Goal: Task Accomplishment & Management: Complete application form

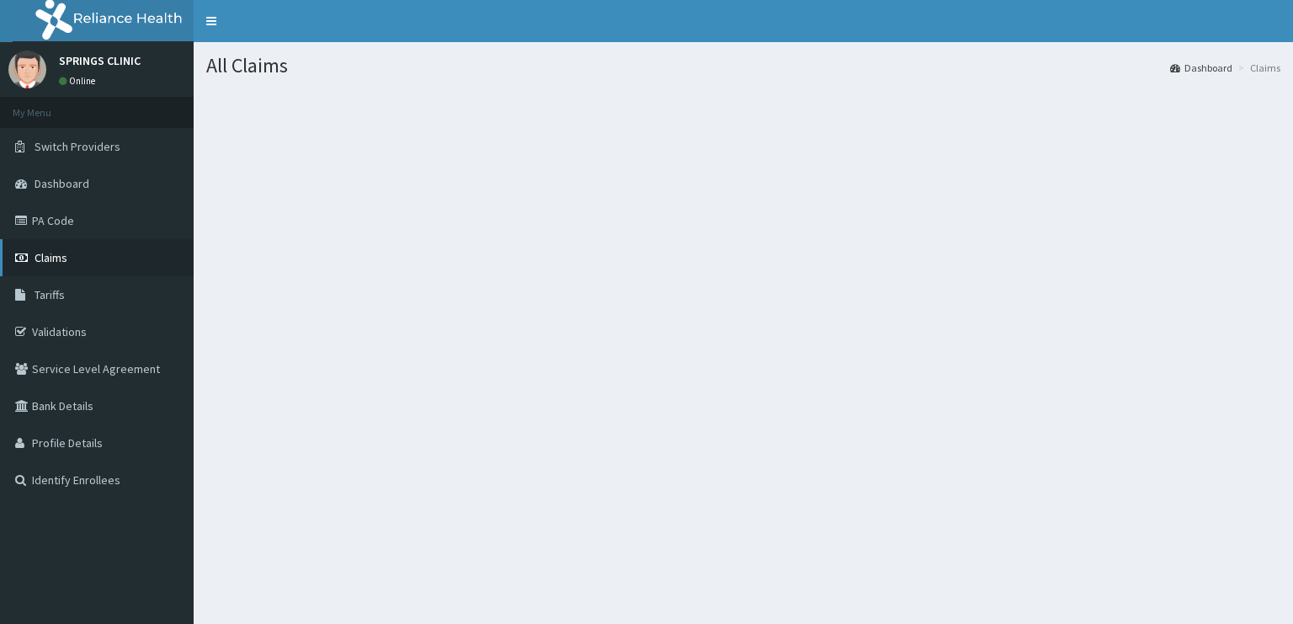
click at [74, 261] on link "Claims" at bounding box center [97, 257] width 194 height 37
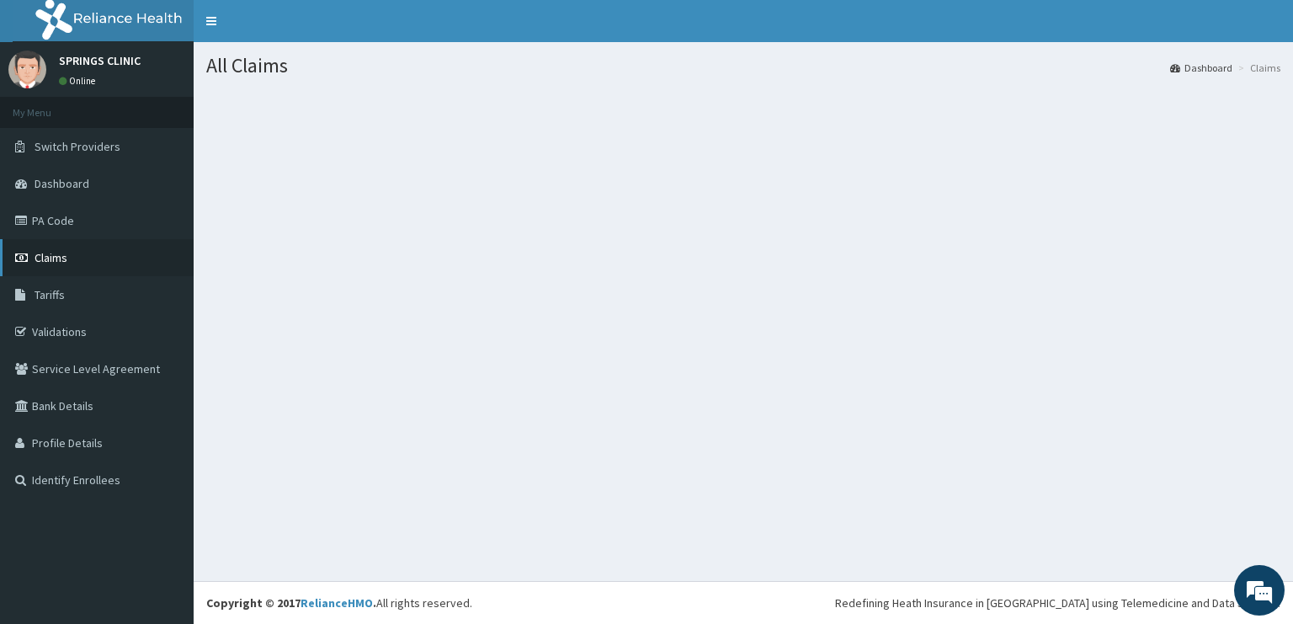
click at [77, 263] on link "Claims" at bounding box center [97, 257] width 194 height 37
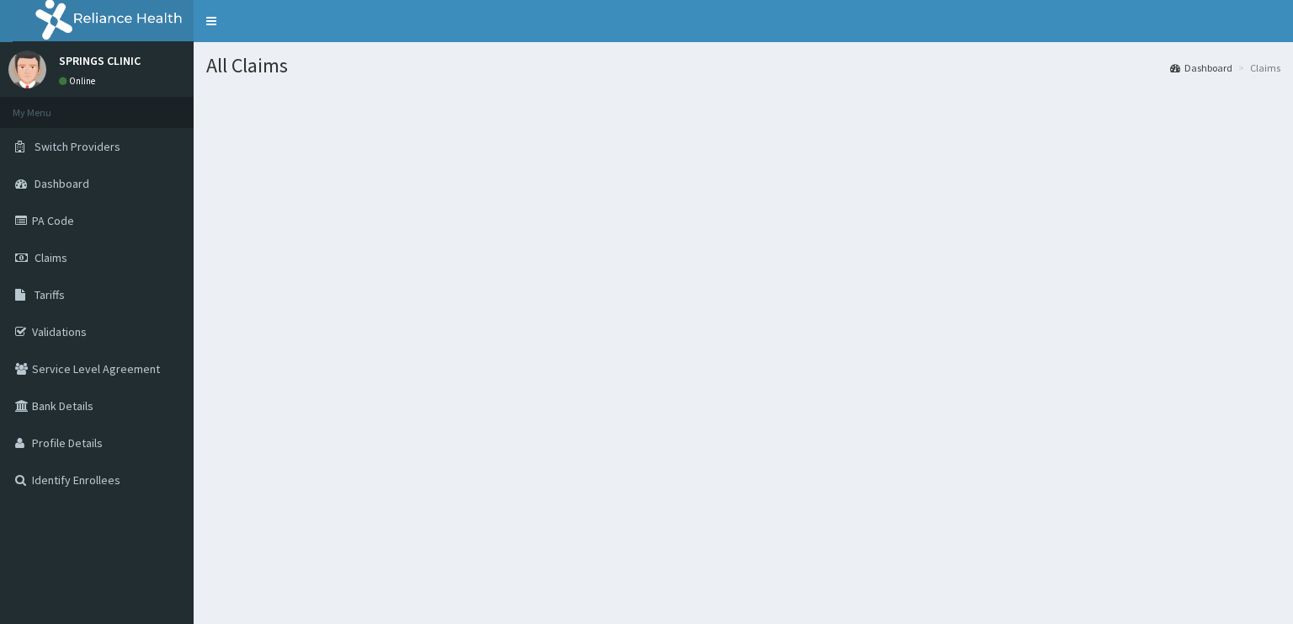
click at [60, 221] on link "PA Code" at bounding box center [97, 220] width 194 height 37
click at [111, 257] on link "Claims" at bounding box center [97, 257] width 194 height 37
click at [82, 258] on link "Claims" at bounding box center [97, 257] width 194 height 37
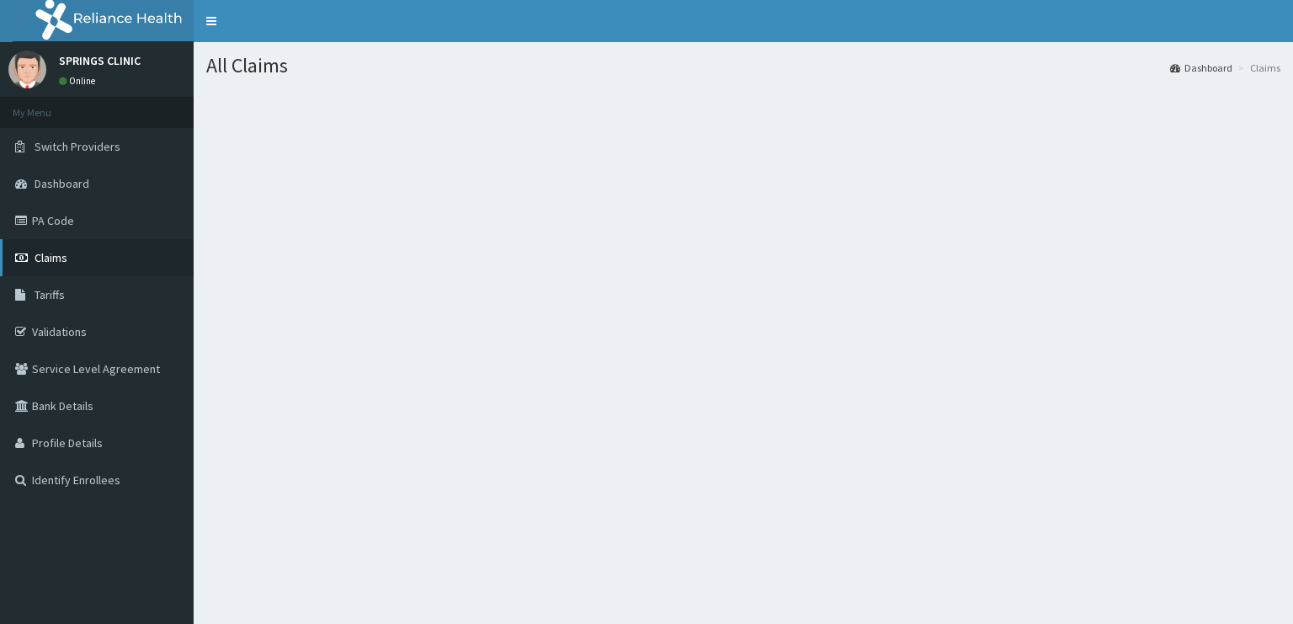
click at [82, 258] on link "Claims" at bounding box center [97, 257] width 194 height 37
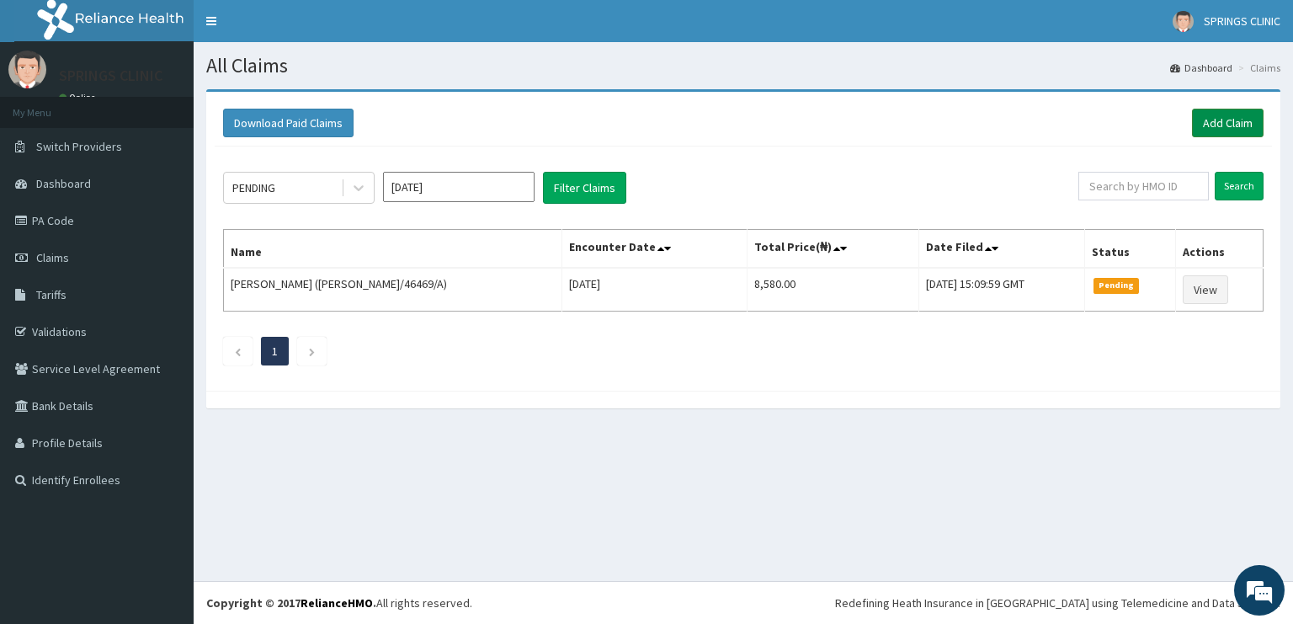
click at [1237, 116] on link "Add Claim" at bounding box center [1228, 123] width 72 height 29
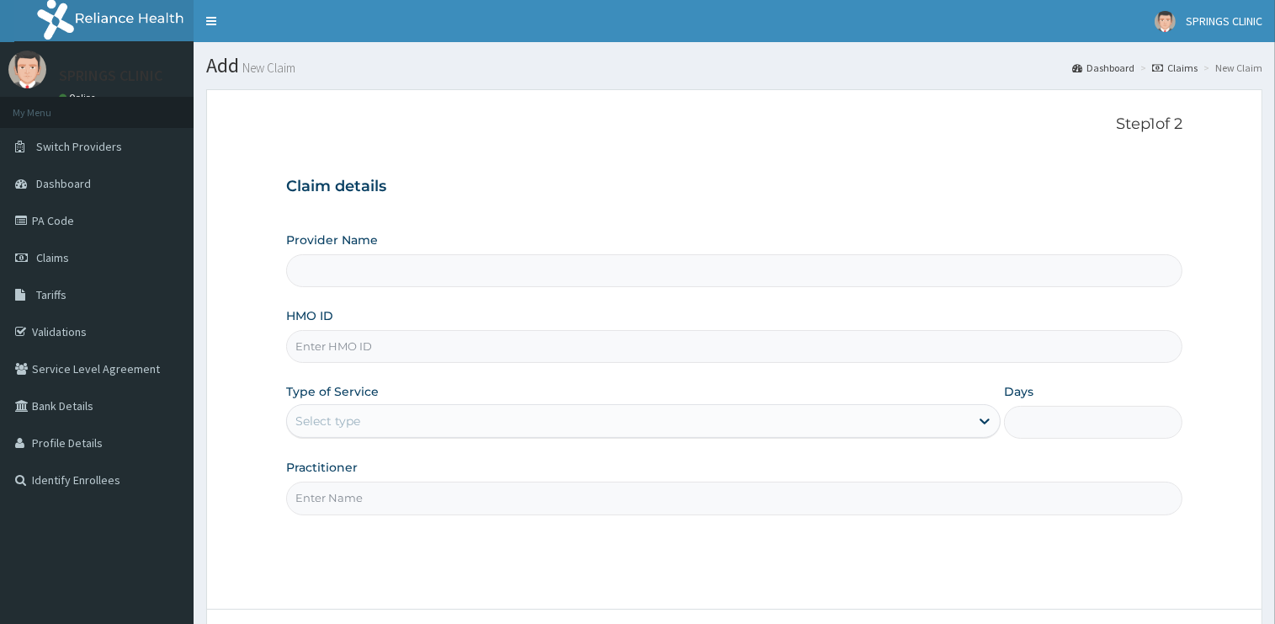
click at [323, 345] on input "HMO ID" at bounding box center [734, 346] width 896 height 33
type input "Springs Clinic"
drag, startPoint x: 374, startPoint y: 348, endPoint x: 252, endPoint y: 350, distance: 121.2
click at [286, 335] on input "ODR/10008/A" at bounding box center [734, 346] width 896 height 33
type input "ODR/10008/A"
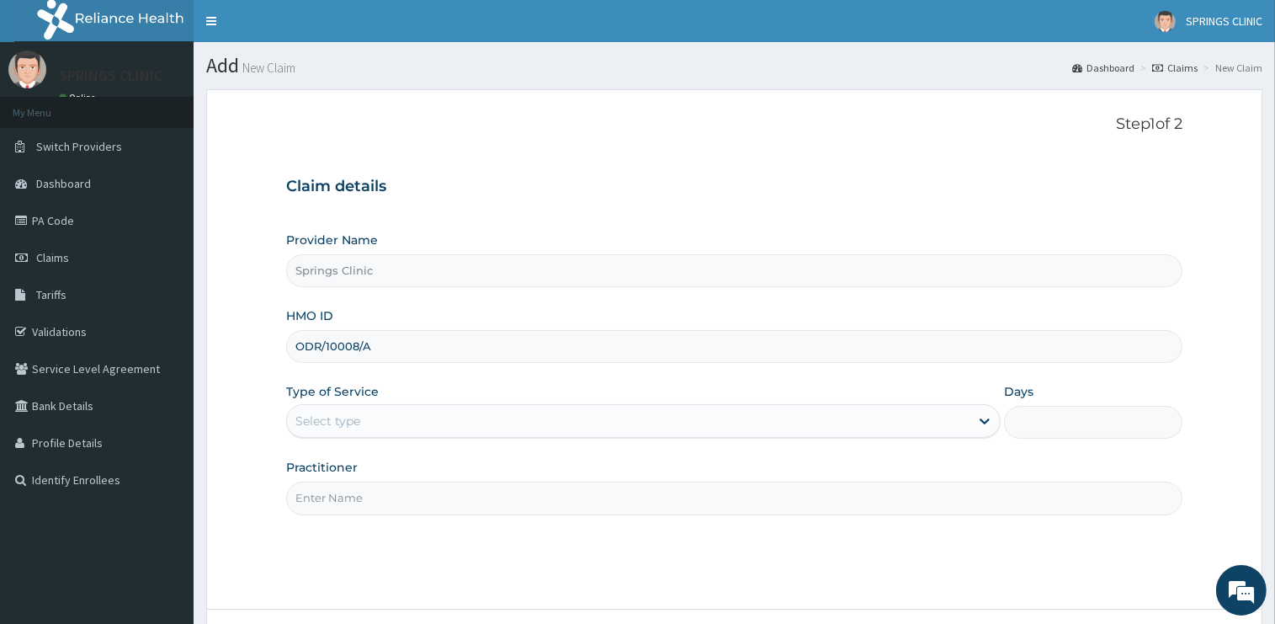
click at [378, 412] on div "Select type" at bounding box center [628, 420] width 683 height 27
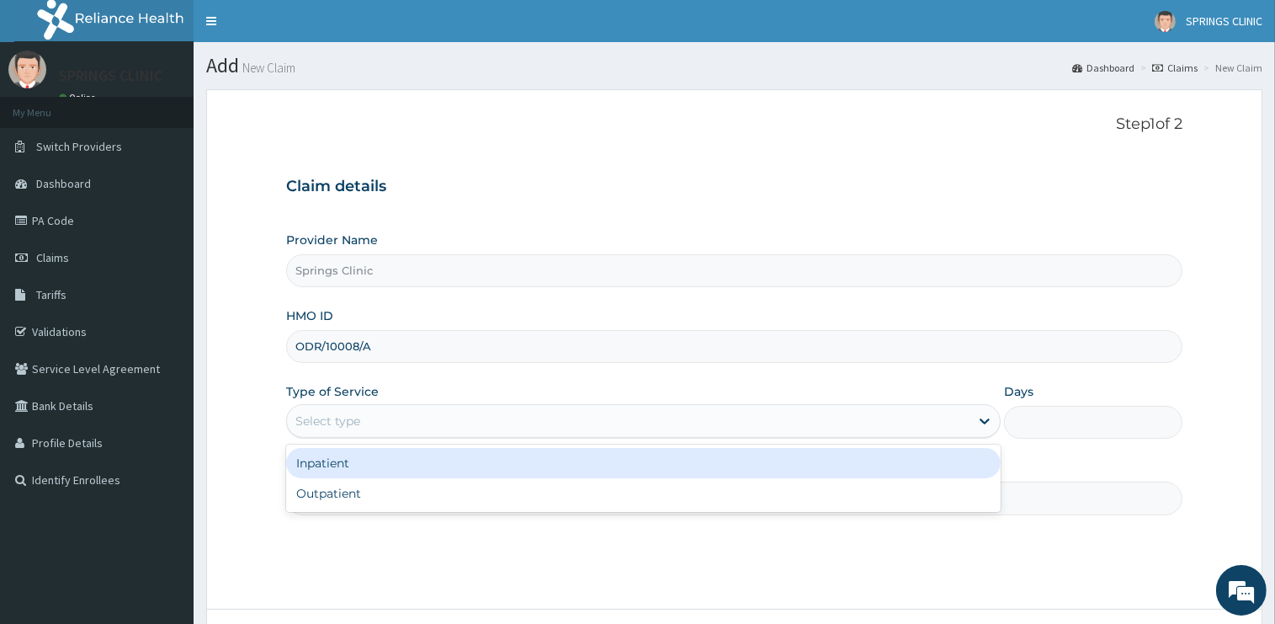
click at [370, 489] on div "Outpatient" at bounding box center [643, 493] width 715 height 30
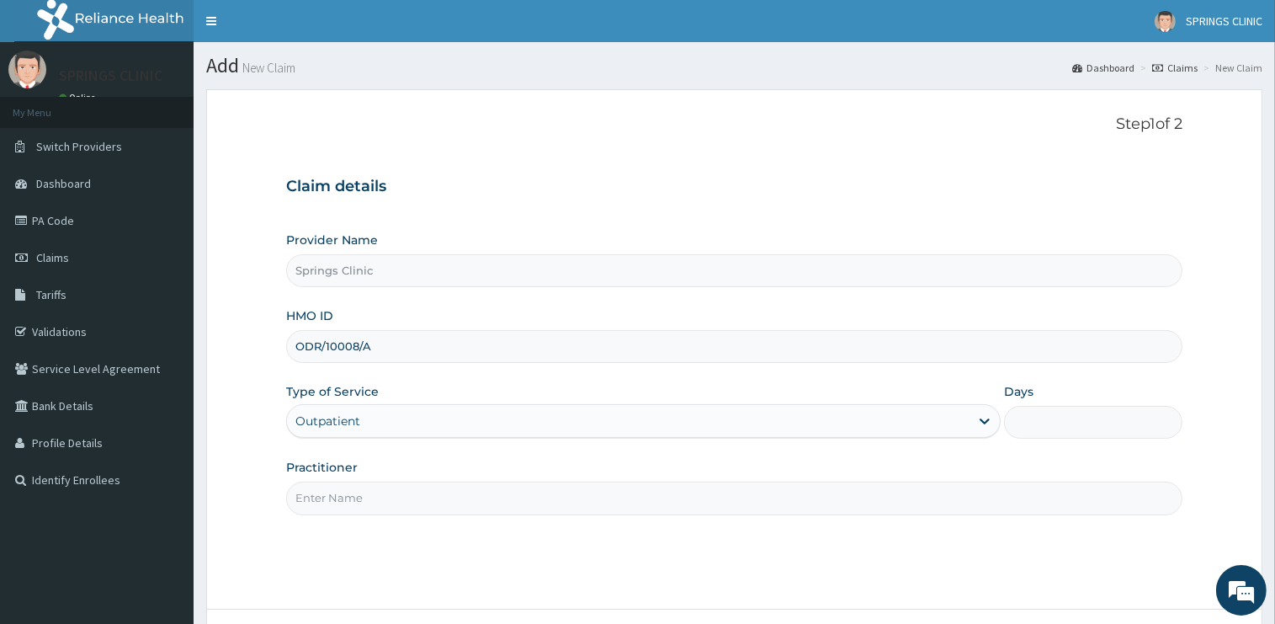
type input "1"
click at [375, 502] on input "Practitioner" at bounding box center [734, 497] width 896 height 33
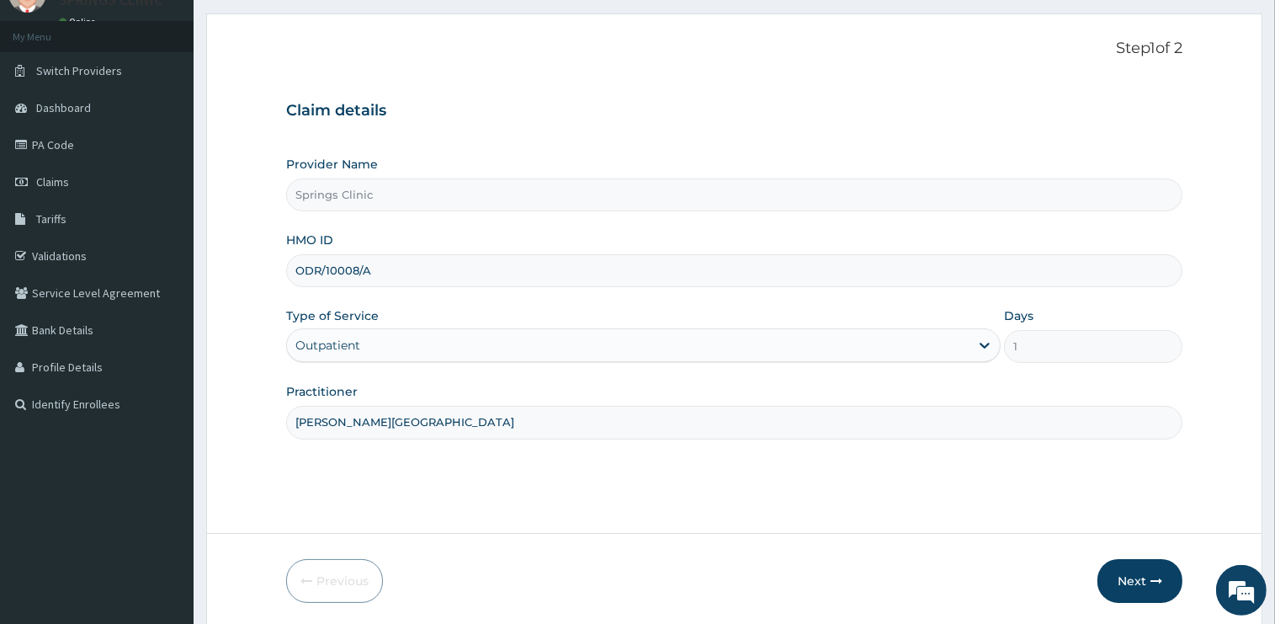
scroll to position [136, 0]
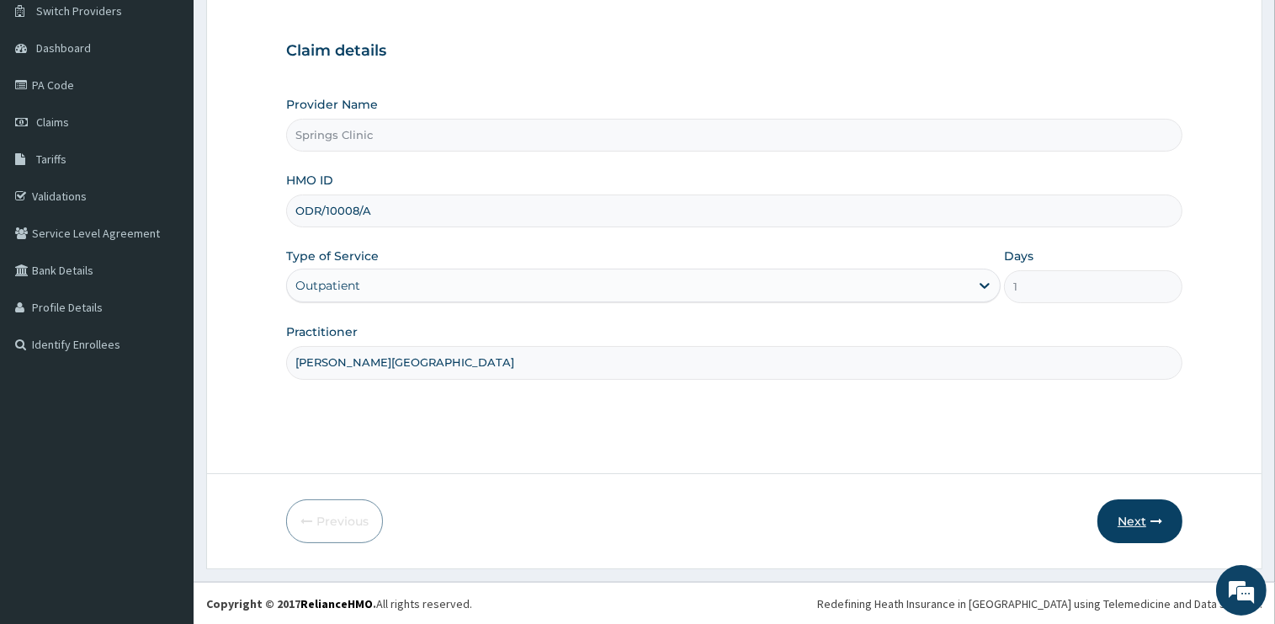
type input "DR BEN KUBA"
click at [1131, 523] on button "Next" at bounding box center [1139, 521] width 85 height 44
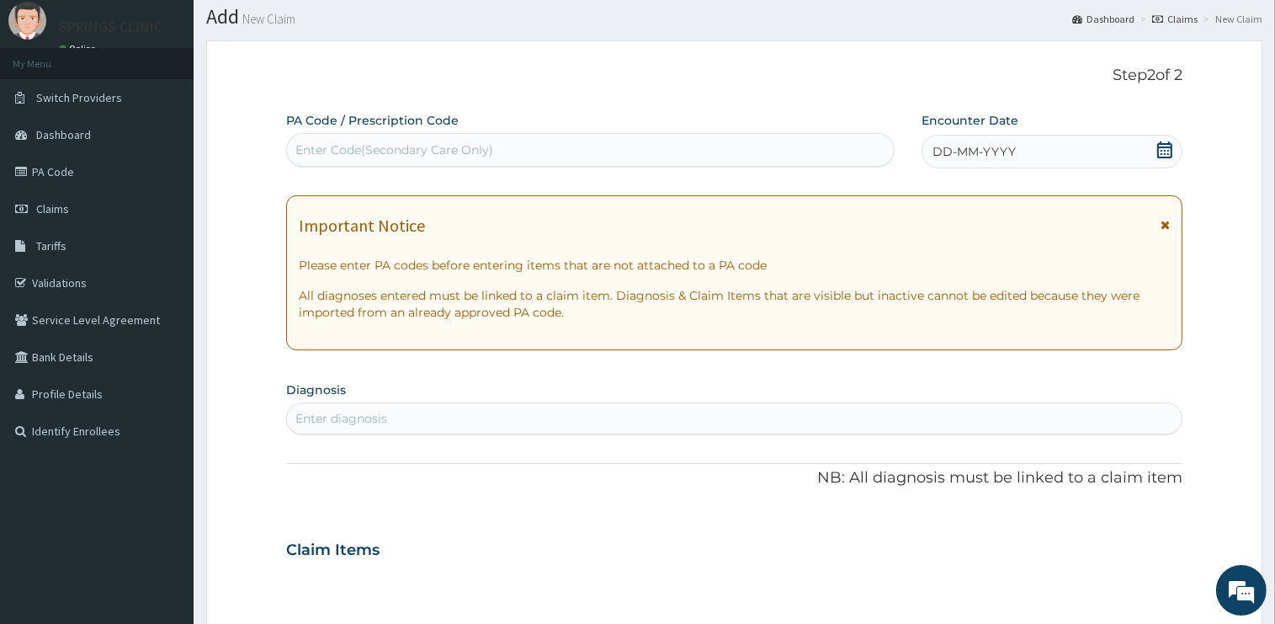
scroll to position [0, 0]
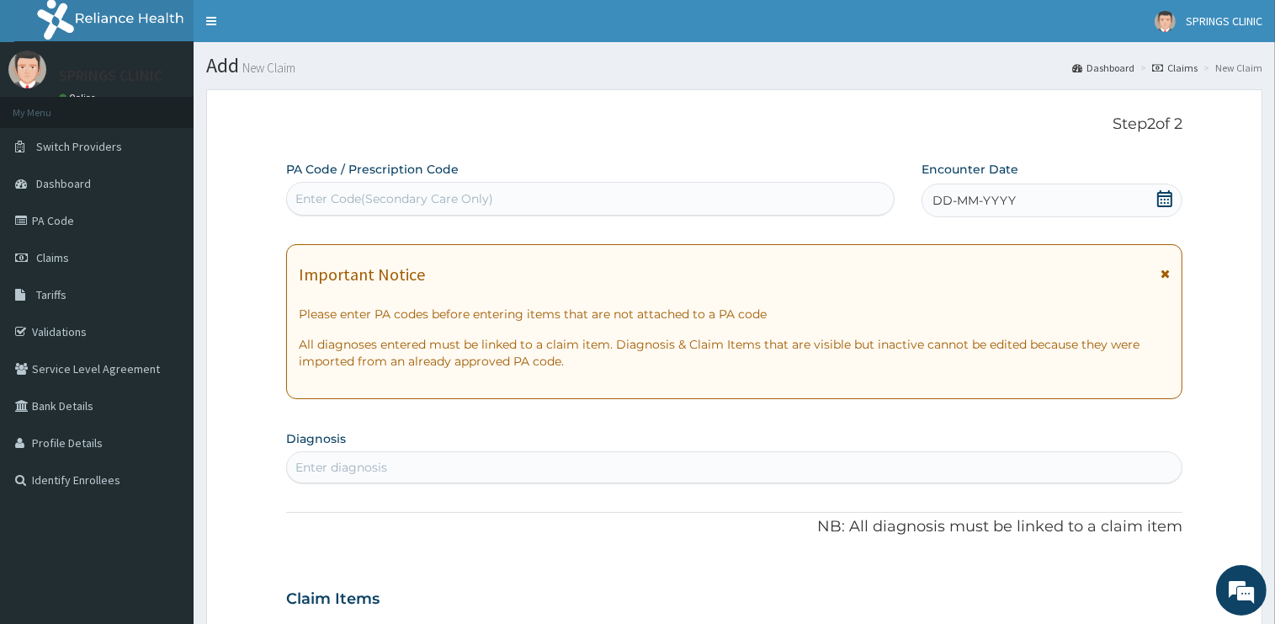
click at [1163, 202] on icon at bounding box center [1164, 198] width 17 height 17
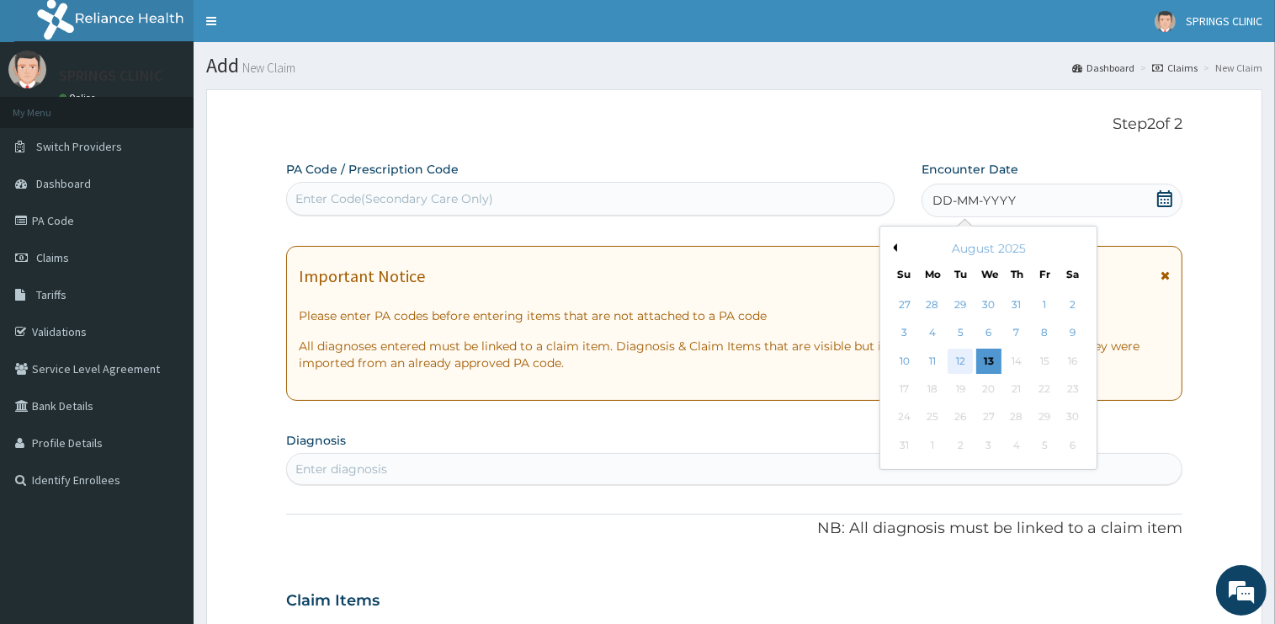
click at [958, 364] on div "12" at bounding box center [960, 360] width 25 height 25
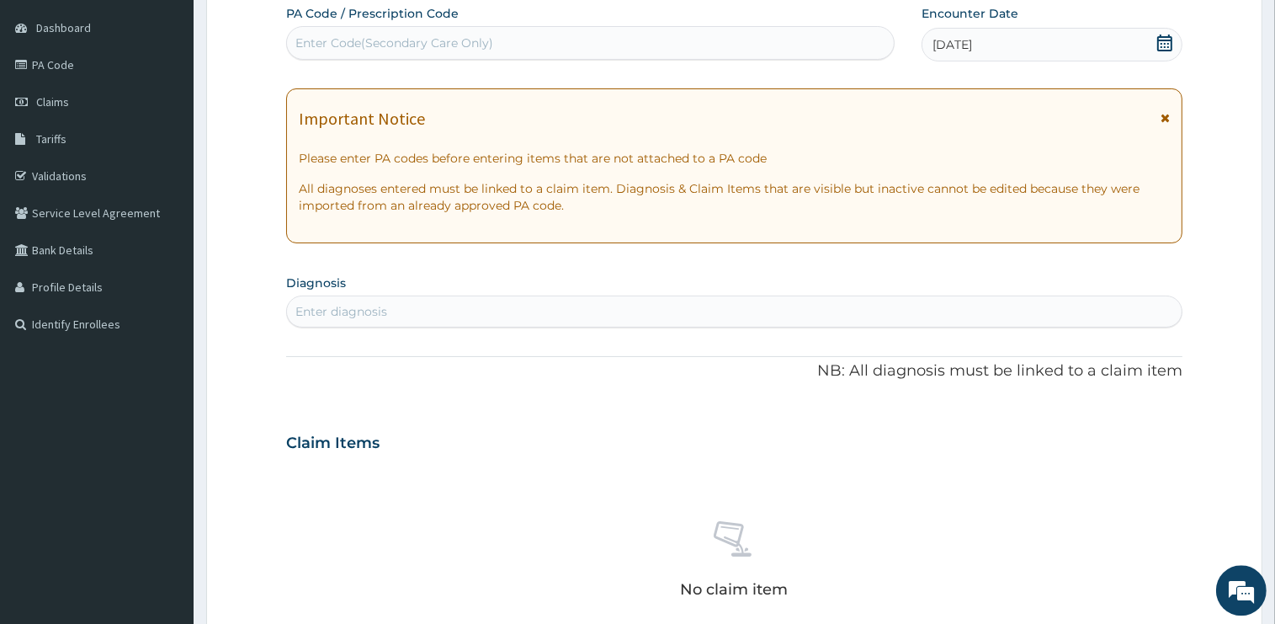
scroll to position [178, 0]
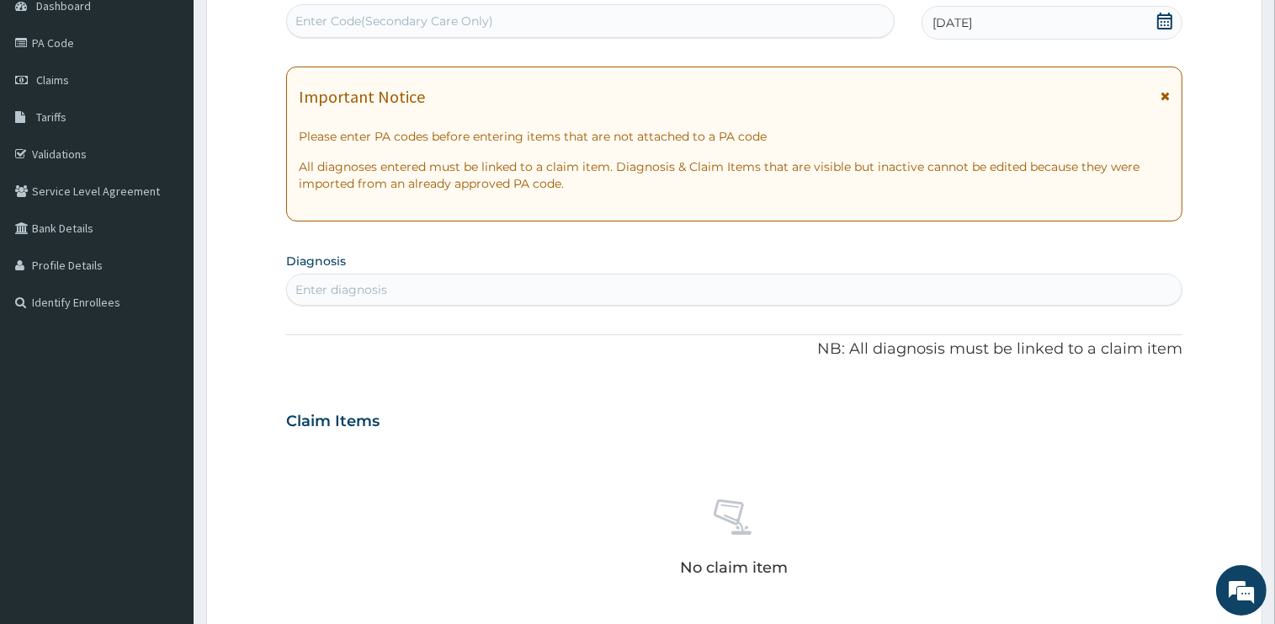
click at [395, 289] on div "Enter diagnosis" at bounding box center [734, 289] width 895 height 27
type input "MALARIA"
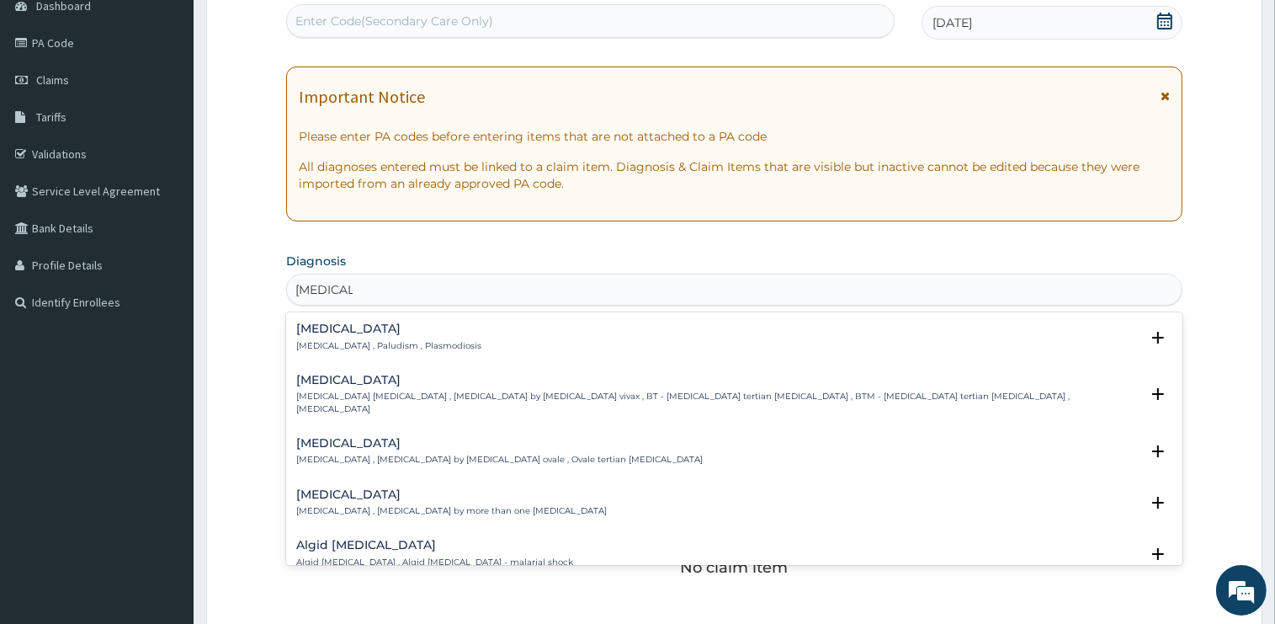
click at [321, 342] on p "Malaria , Paludism , Plasmodiosis" at bounding box center [388, 346] width 185 height 12
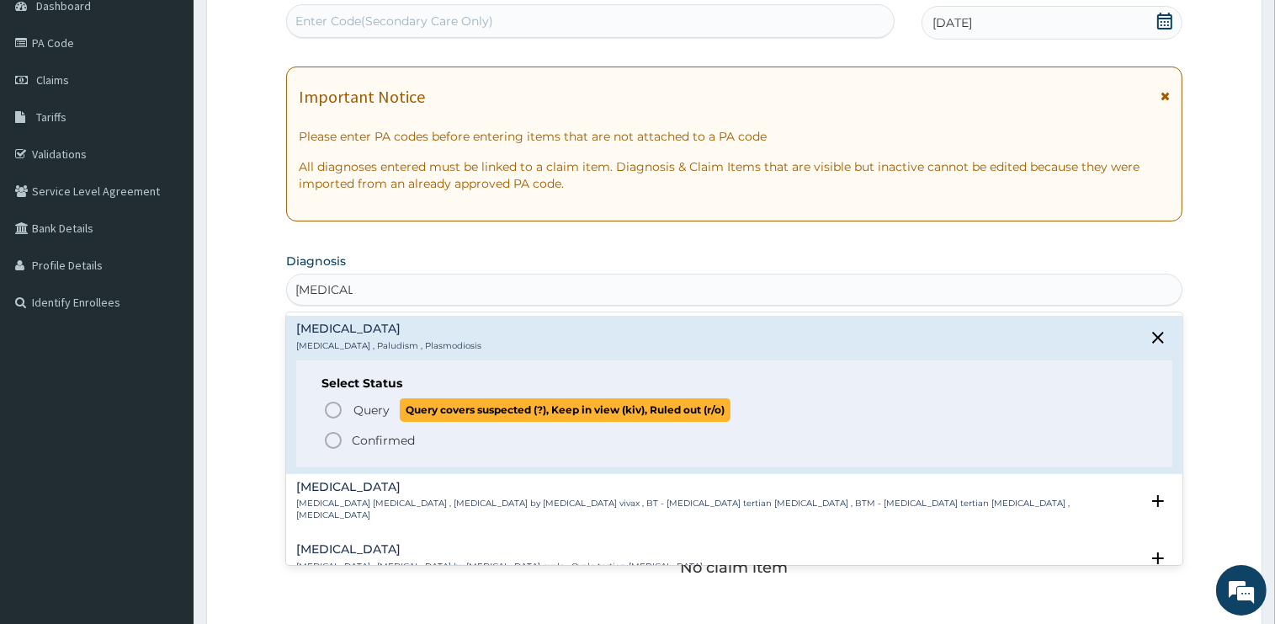
click at [368, 414] on span "Query" at bounding box center [371, 409] width 36 height 17
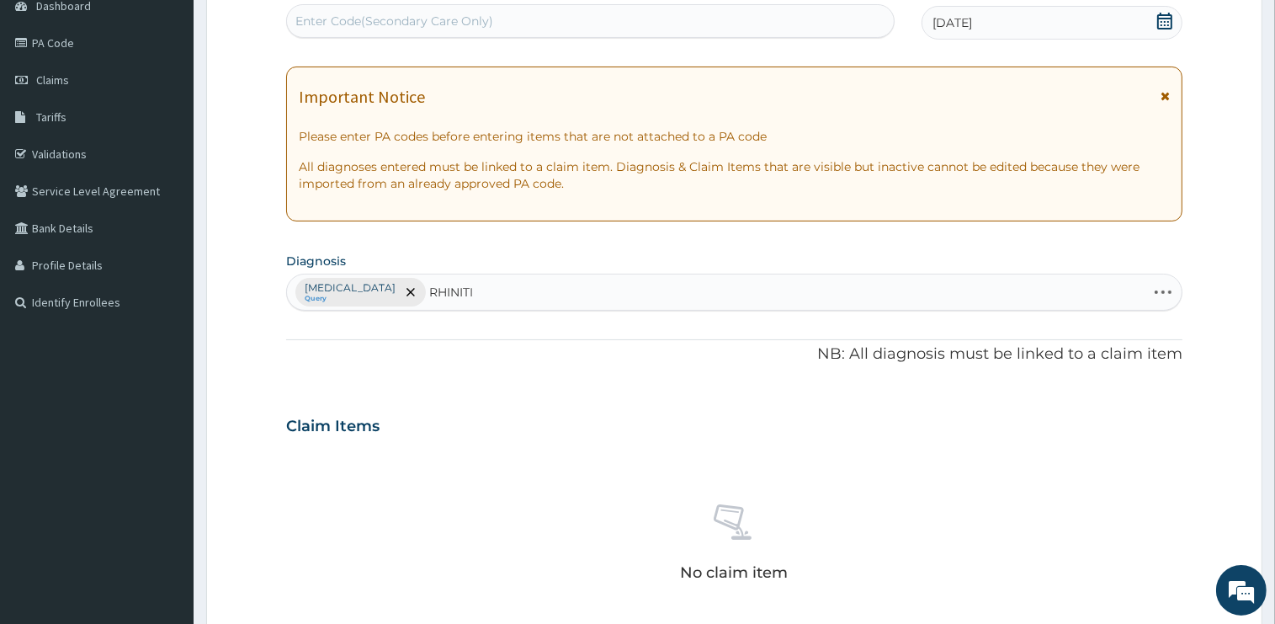
type input "RHINITIS"
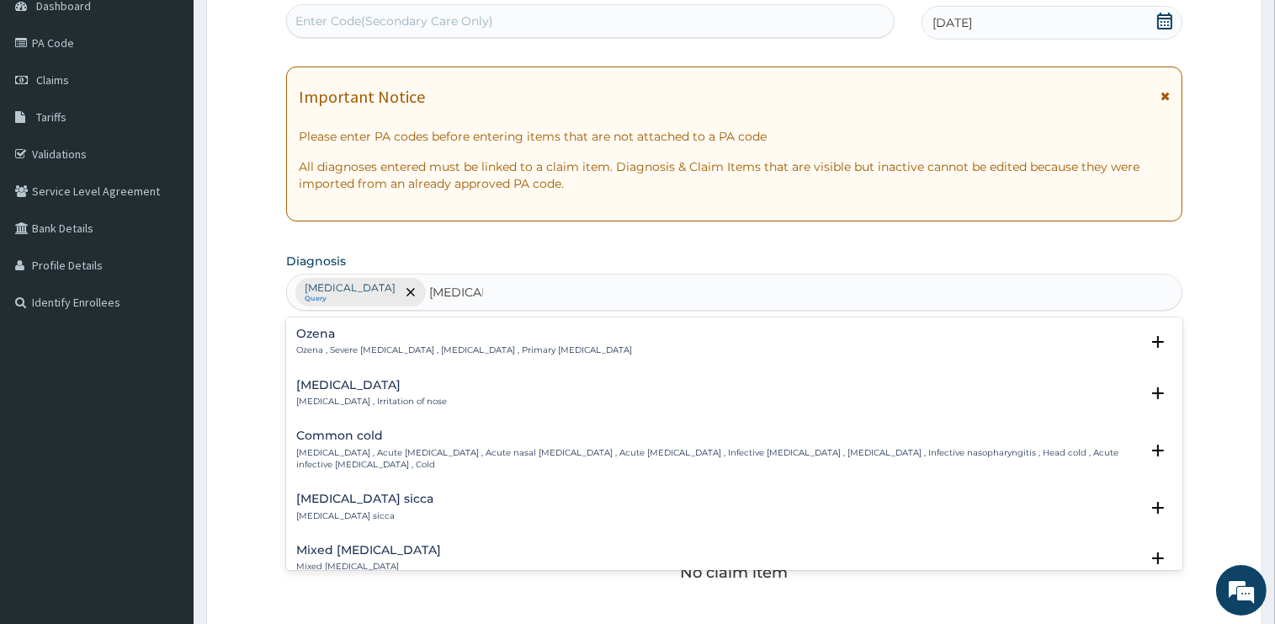
click at [330, 393] on div "Rhinitis Rhinitis , Irritation of nose" at bounding box center [371, 393] width 151 height 29
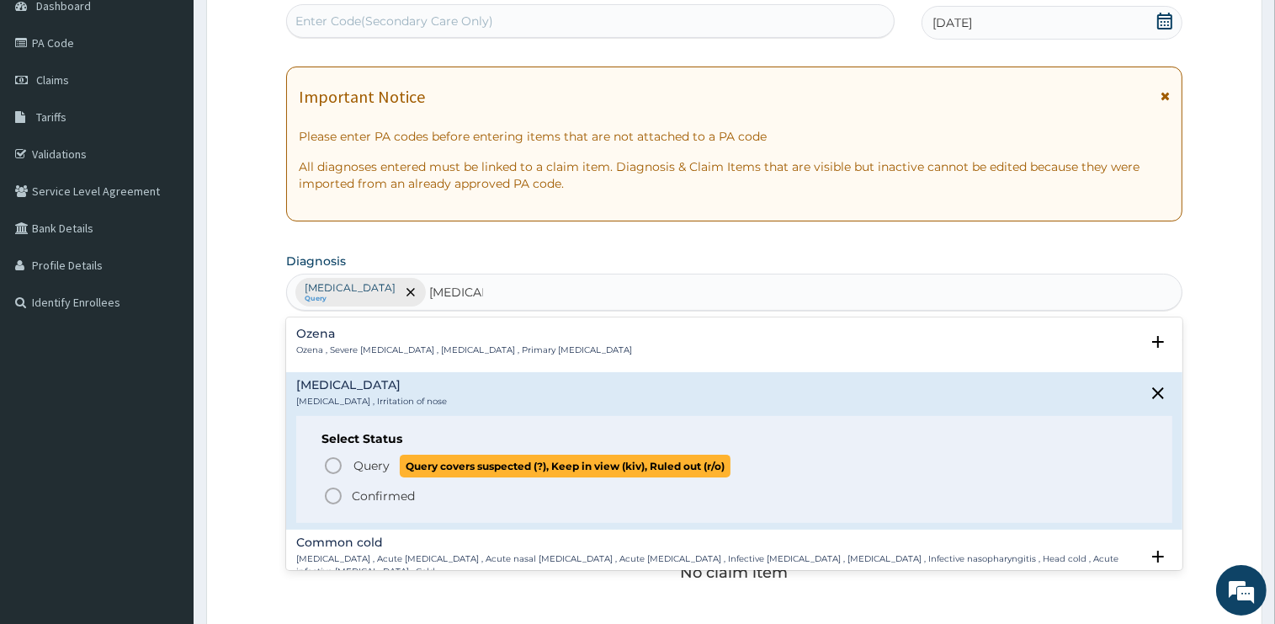
click at [371, 467] on span "Query" at bounding box center [371, 465] width 36 height 17
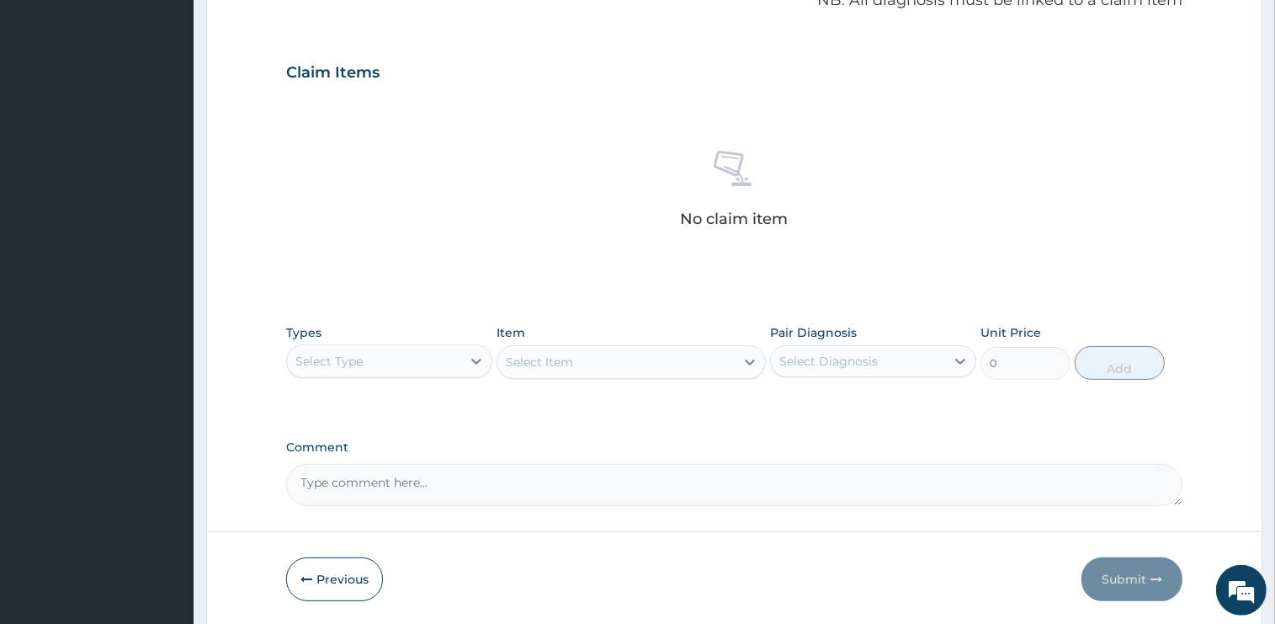
scroll to position [588, 0]
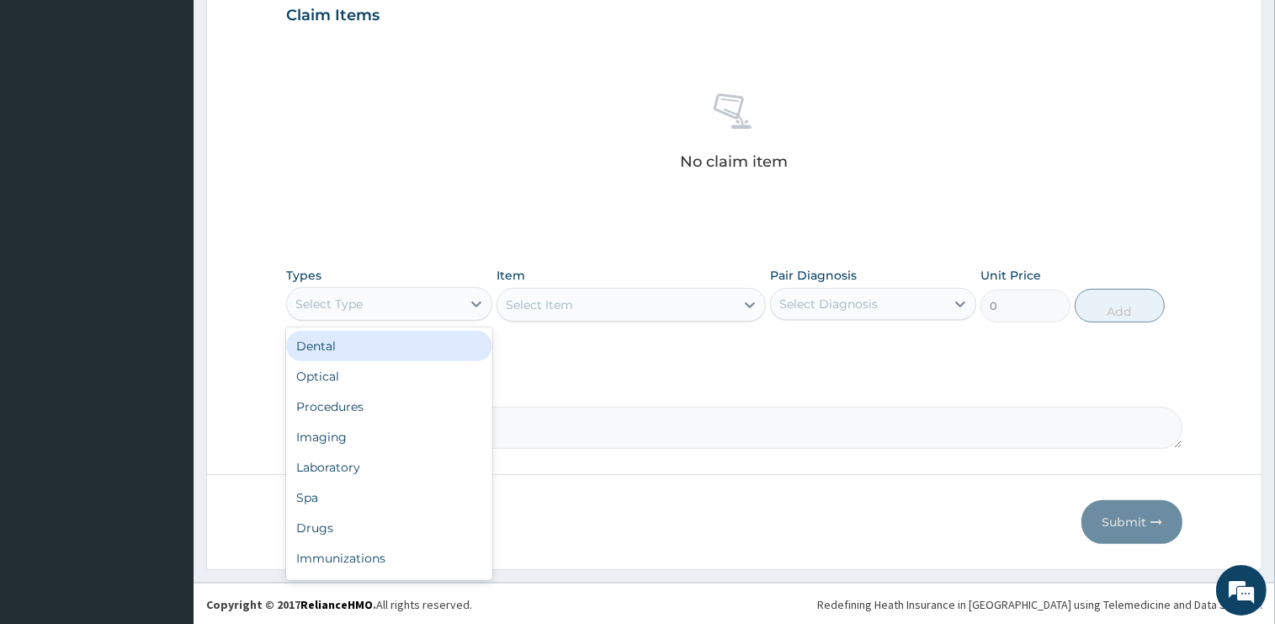
drag, startPoint x: 348, startPoint y: 305, endPoint x: 350, endPoint y: 315, distance: 10.2
click at [348, 306] on div "Select Type" at bounding box center [328, 303] width 67 height 17
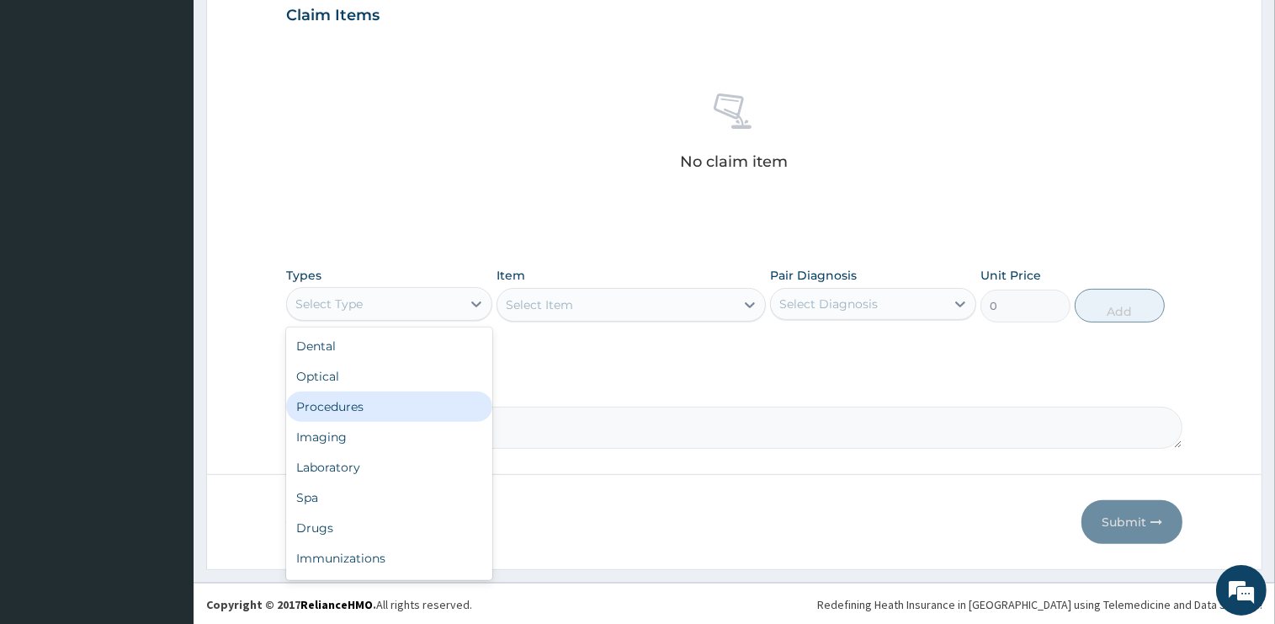
click at [348, 398] on div "Procedures" at bounding box center [389, 406] width 206 height 30
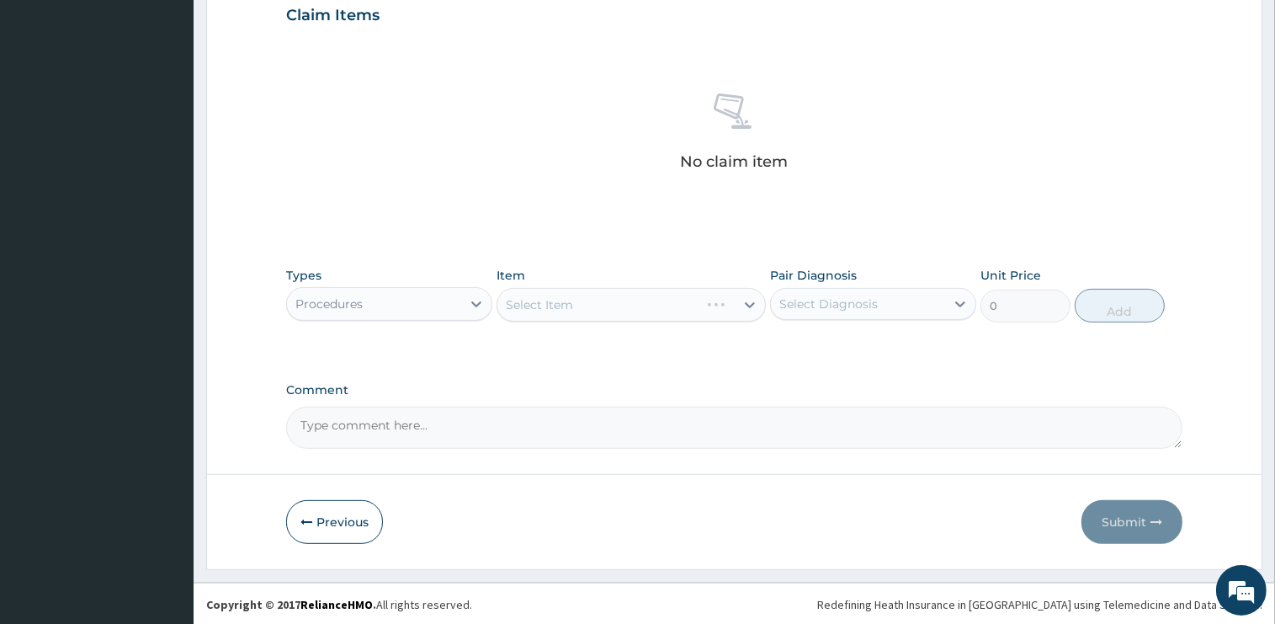
click at [600, 306] on div "Select Item" at bounding box center [631, 305] width 269 height 34
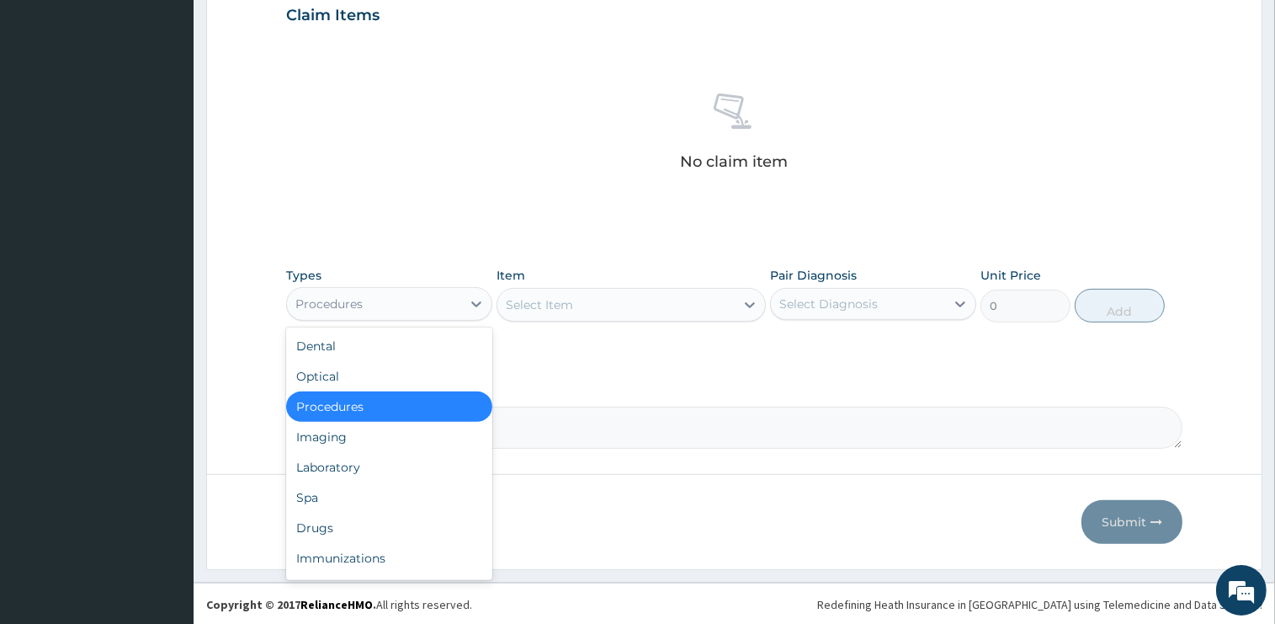
click at [384, 302] on div "Procedures" at bounding box center [374, 303] width 174 height 27
click at [421, 237] on div "PA Code / Prescription Code Enter Code(Secondary Care Only) Encounter Date 12-0…" at bounding box center [734, 10] width 896 height 876
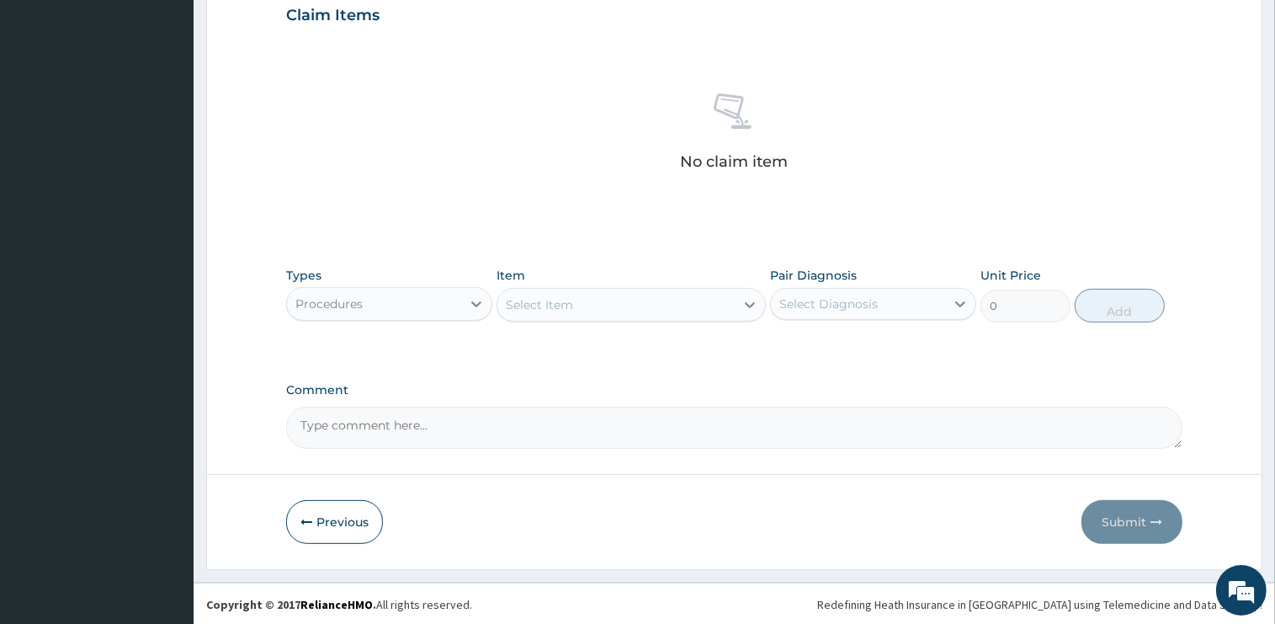
click at [640, 308] on div "Select Item" at bounding box center [615, 304] width 237 height 27
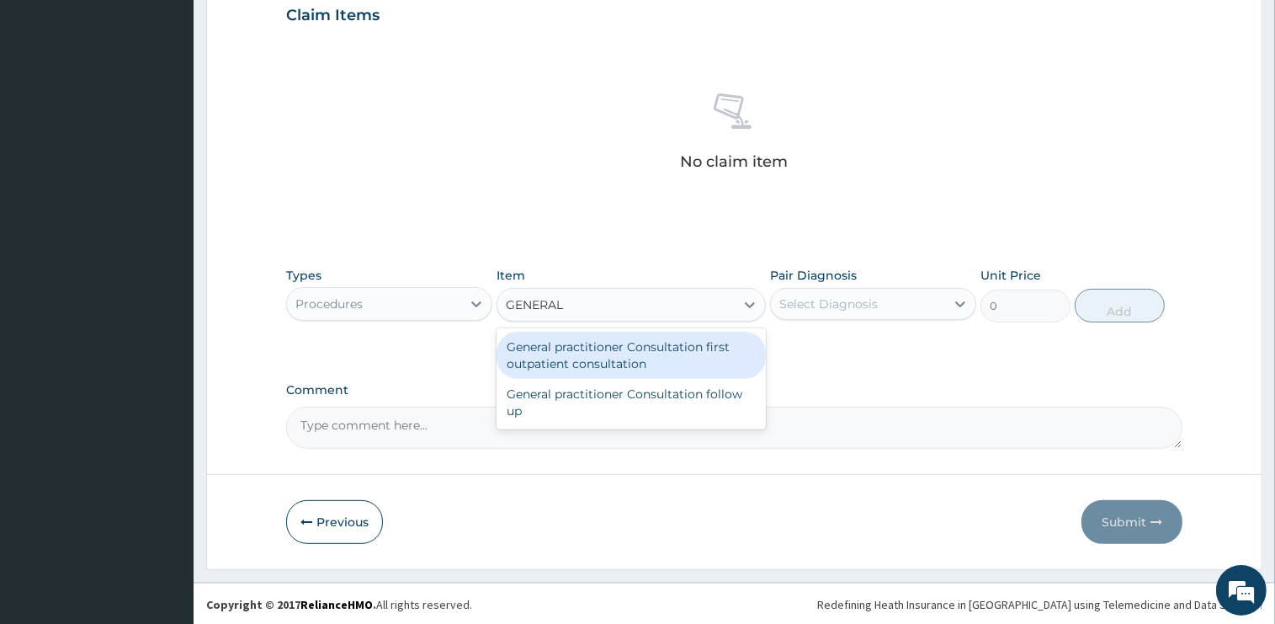
type input "GENERAL P"
click at [673, 344] on div "General practitioner Consultation first outpatient consultation" at bounding box center [631, 355] width 269 height 47
type input "2400"
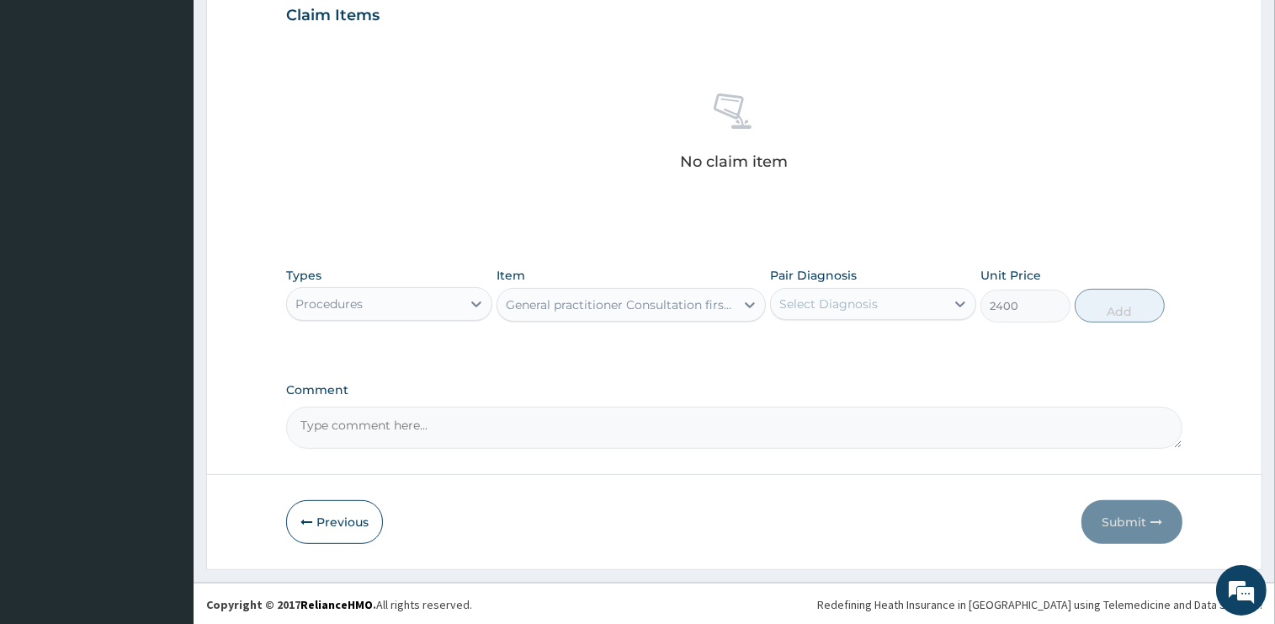
click at [851, 307] on div "Select Diagnosis" at bounding box center [828, 303] width 98 height 17
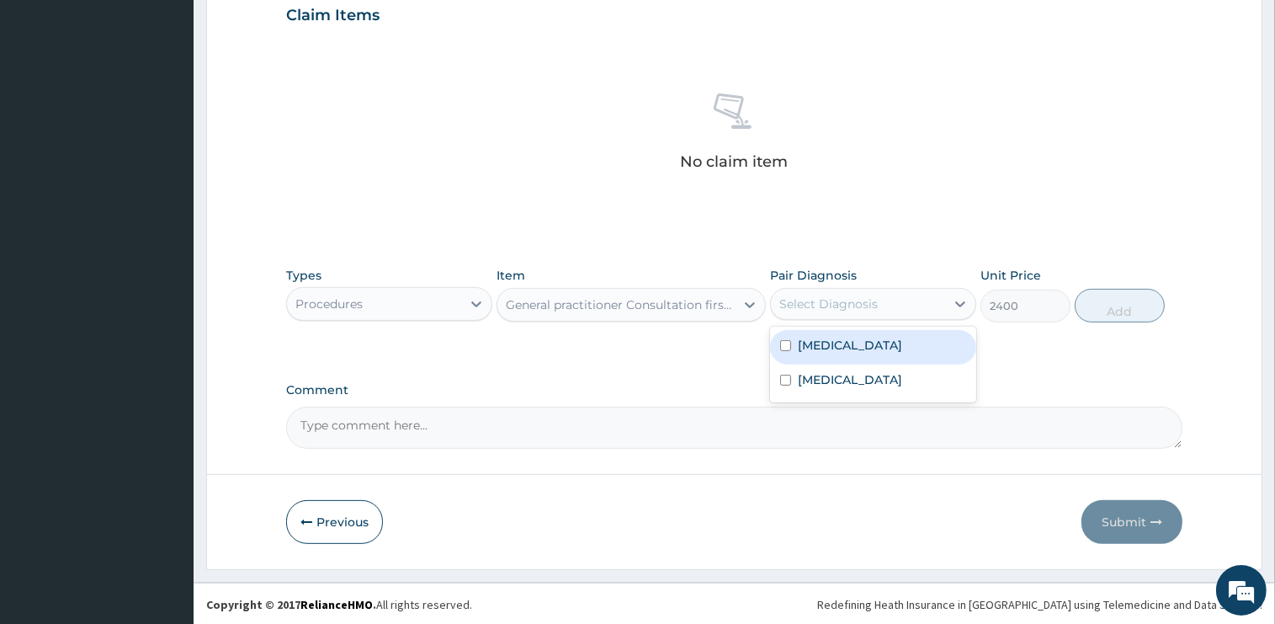
click at [848, 342] on div "Malaria" at bounding box center [873, 347] width 206 height 35
checkbox input "true"
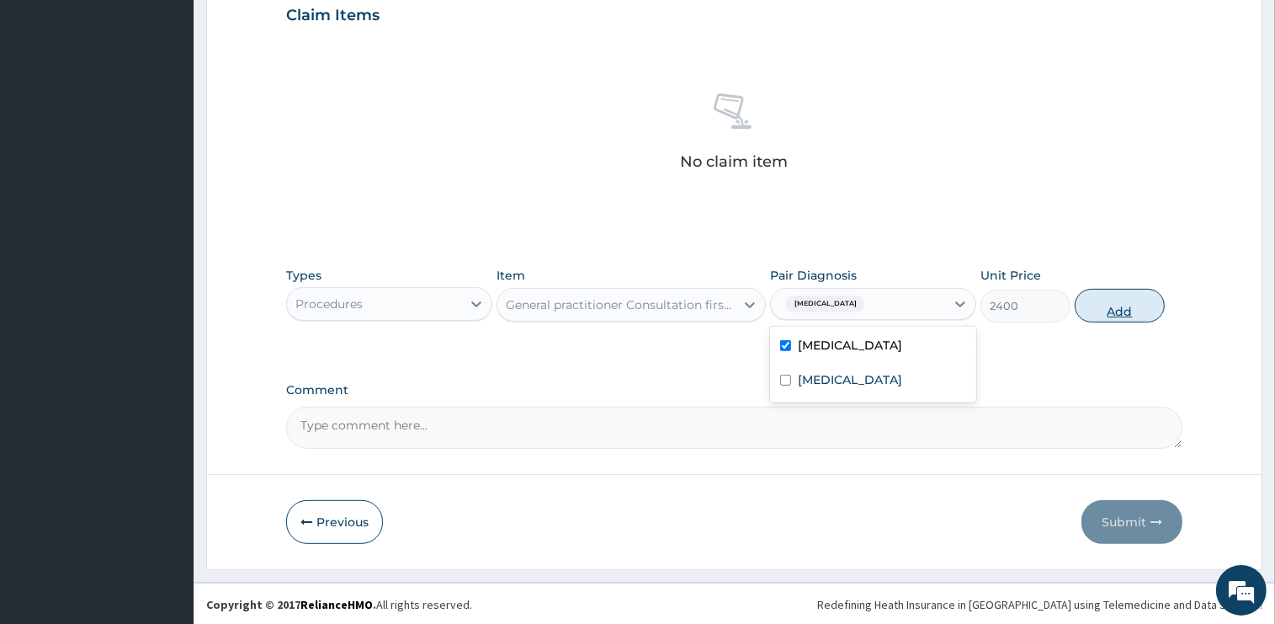
click at [1138, 308] on button "Add" at bounding box center [1120, 306] width 90 height 34
type input "0"
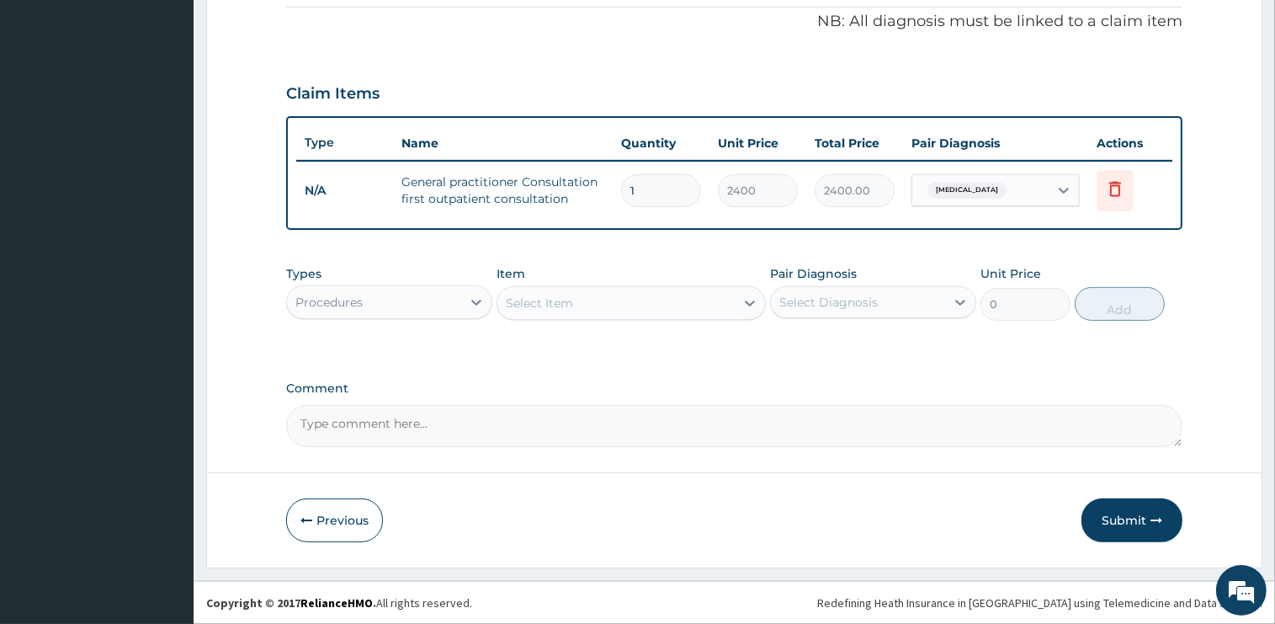
scroll to position [507, 0]
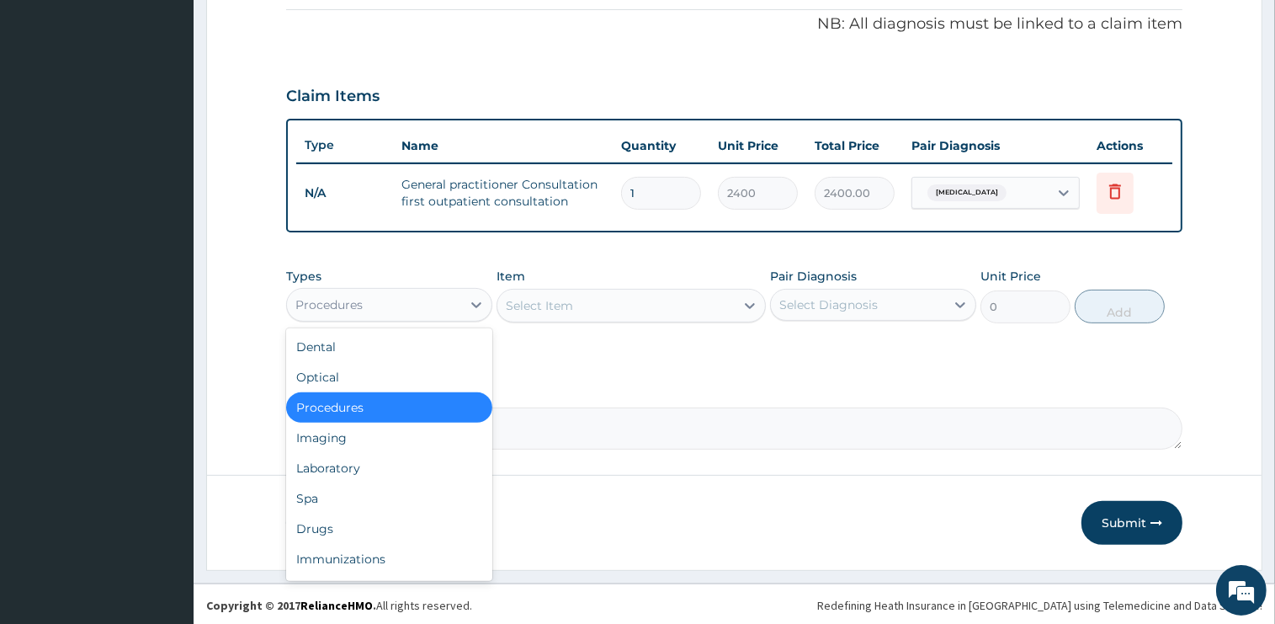
click at [420, 295] on div "Procedures" at bounding box center [374, 304] width 174 height 27
click at [316, 535] on div "Drugs" at bounding box center [389, 528] width 206 height 30
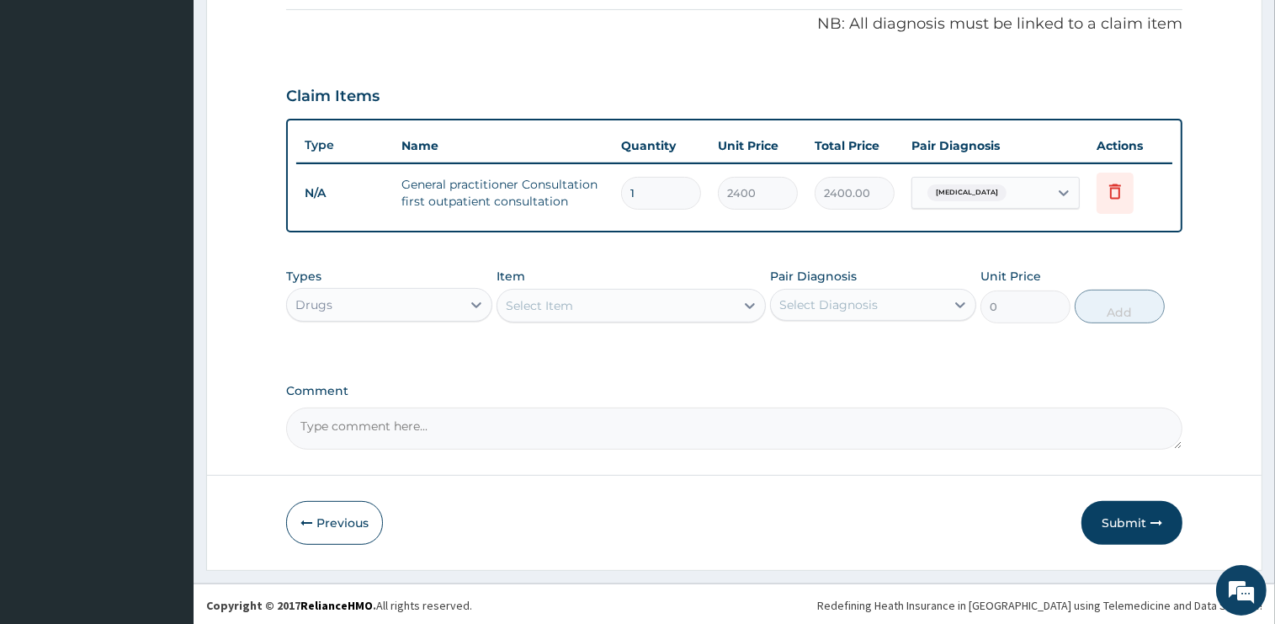
click at [582, 306] on div "Select Item" at bounding box center [615, 305] width 237 height 27
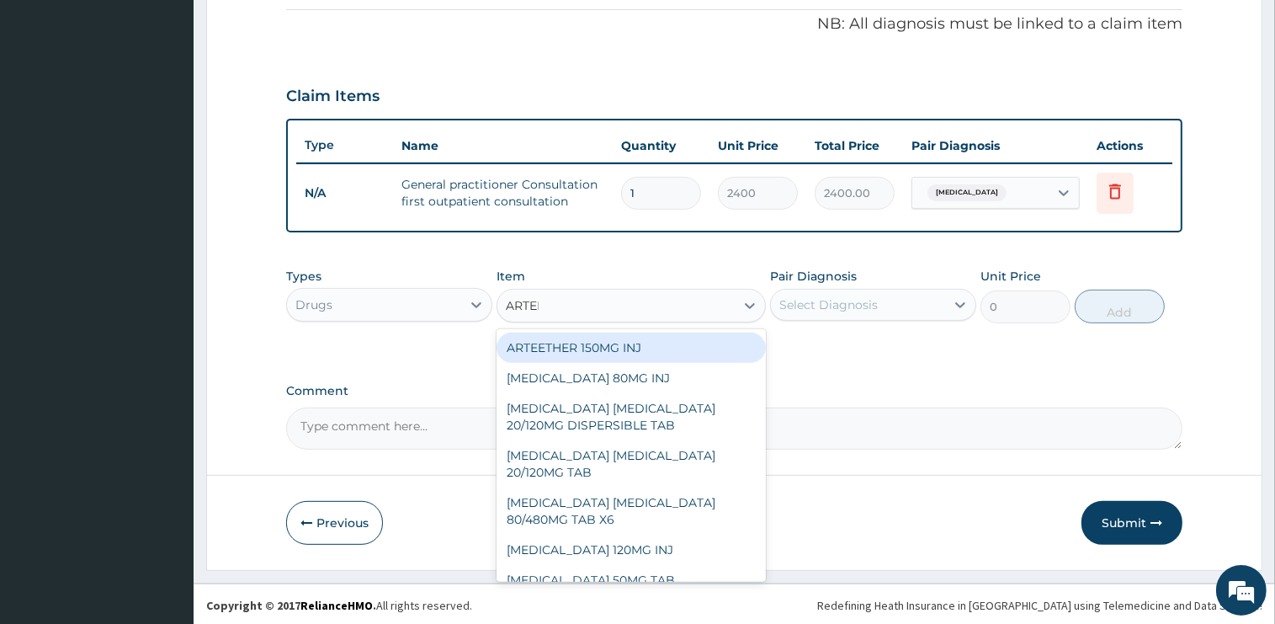
type input "ARTEME"
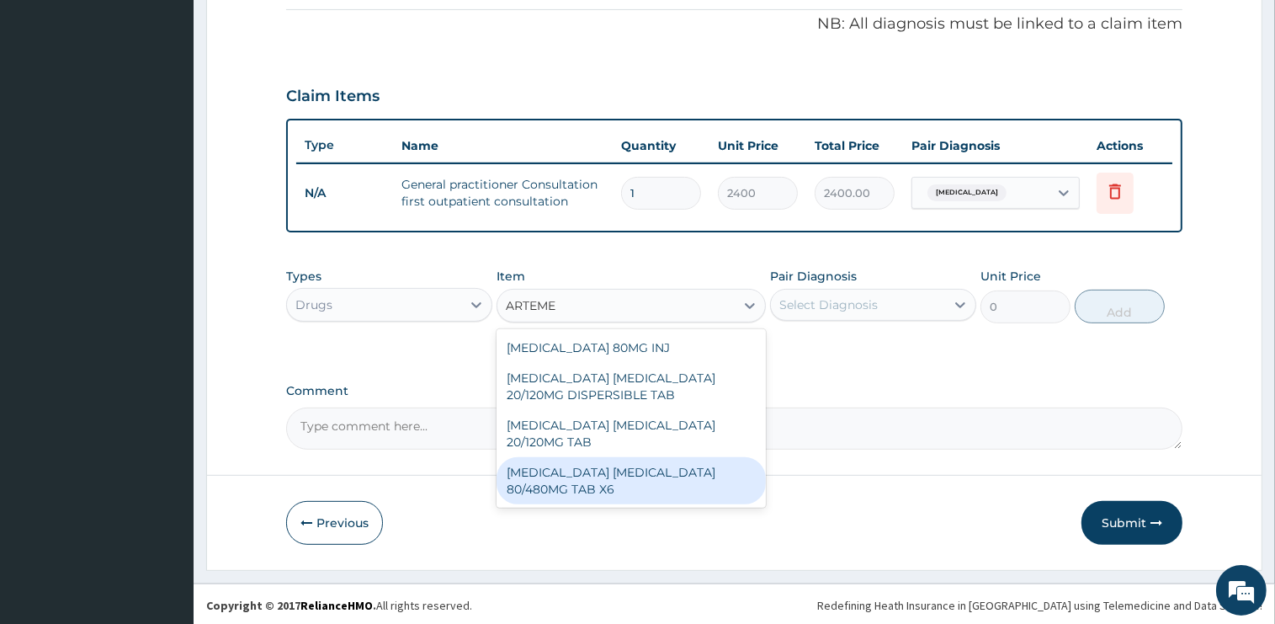
click at [708, 466] on div "ARTEMETHER LUMEFANTRINE 80/480MG TAB X6" at bounding box center [631, 480] width 269 height 47
type input "375"
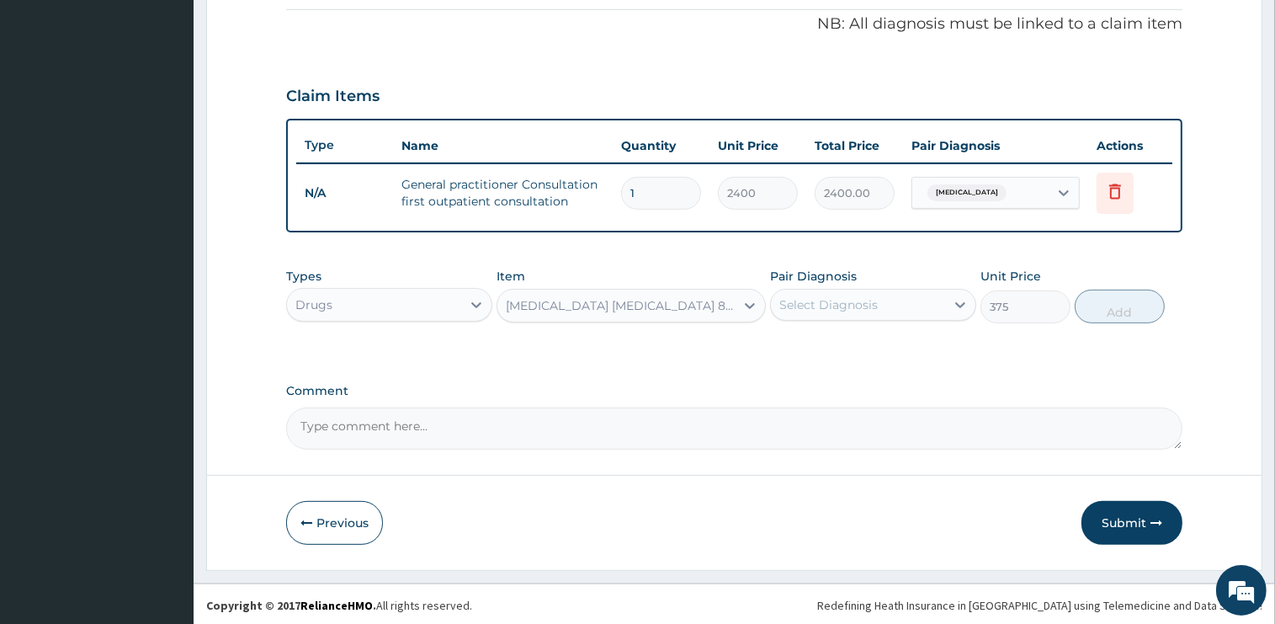
click at [837, 296] on div "Select Diagnosis" at bounding box center [828, 304] width 98 height 17
click at [837, 337] on label "Malaria" at bounding box center [850, 345] width 104 height 17
checkbox input "true"
click at [1133, 311] on button "Add" at bounding box center [1120, 307] width 90 height 34
type input "0"
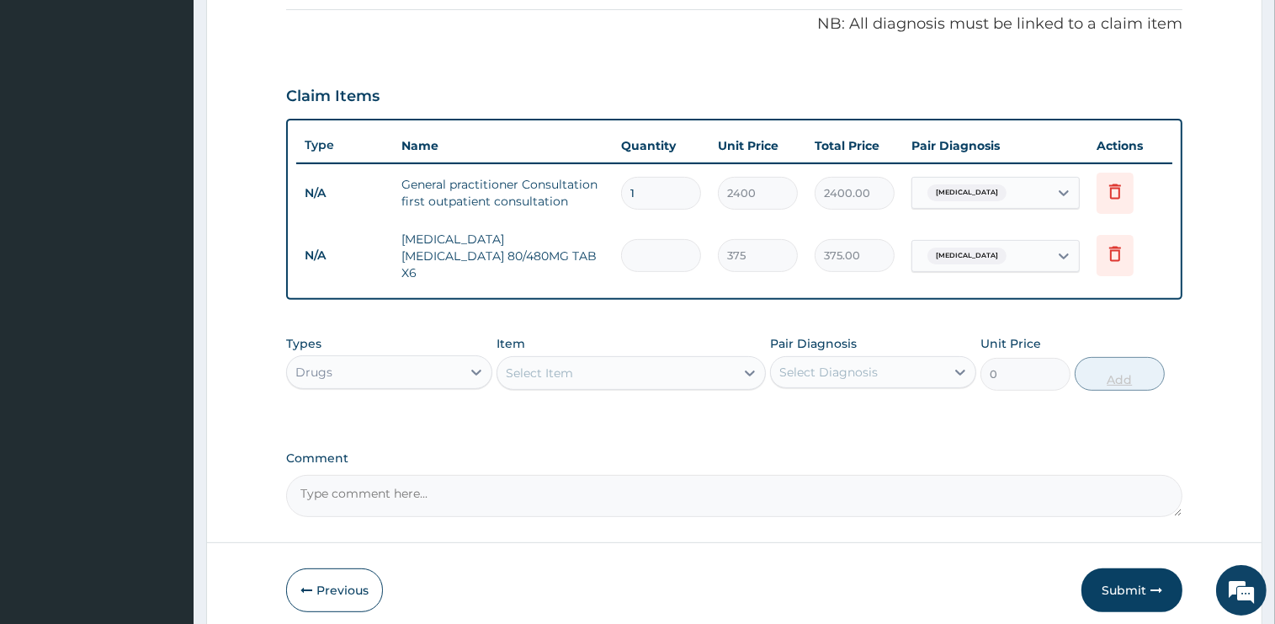
type input "0.00"
type input "6"
type input "2250.00"
type input "6"
click at [587, 359] on div "Select Item" at bounding box center [615, 372] width 237 height 27
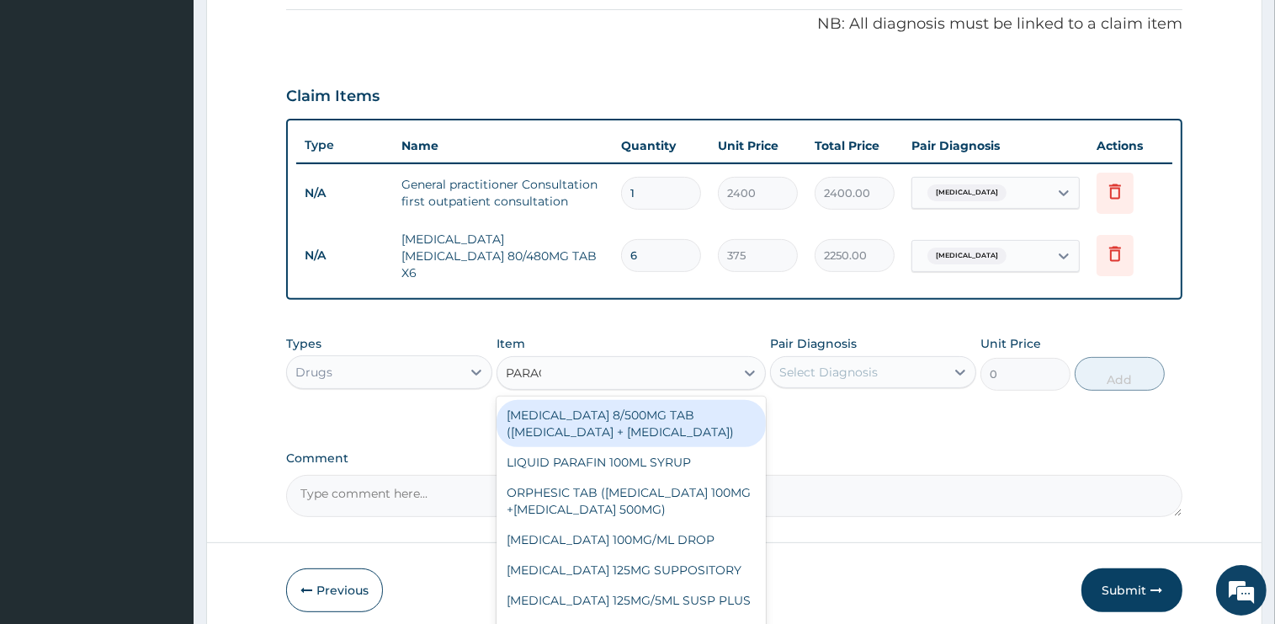
type input "PARACE"
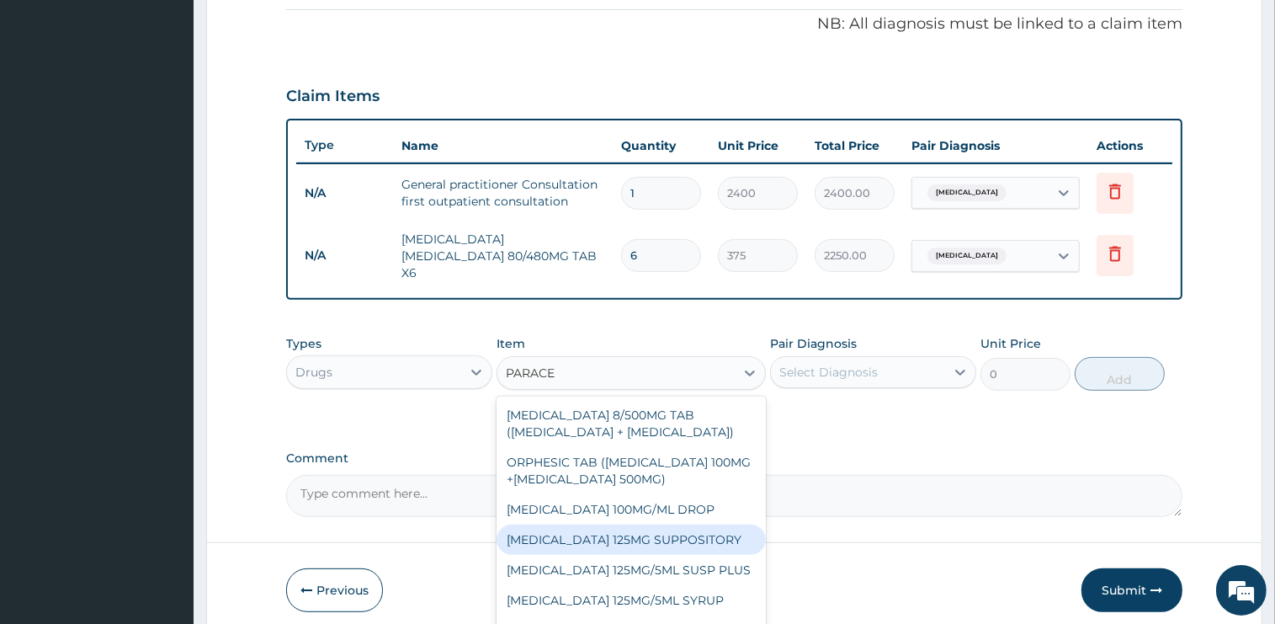
scroll to position [141, 0]
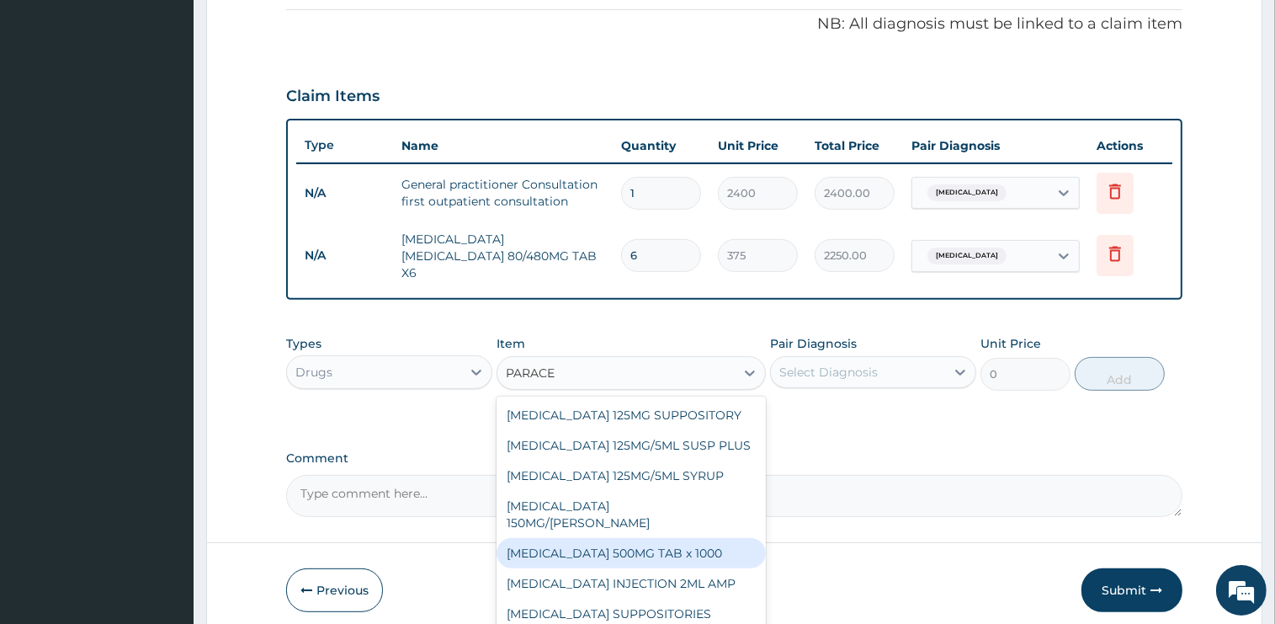
click at [656, 539] on div "PARACETAMOL 500MG TAB x 1000" at bounding box center [631, 553] width 269 height 30
type input "15.75"
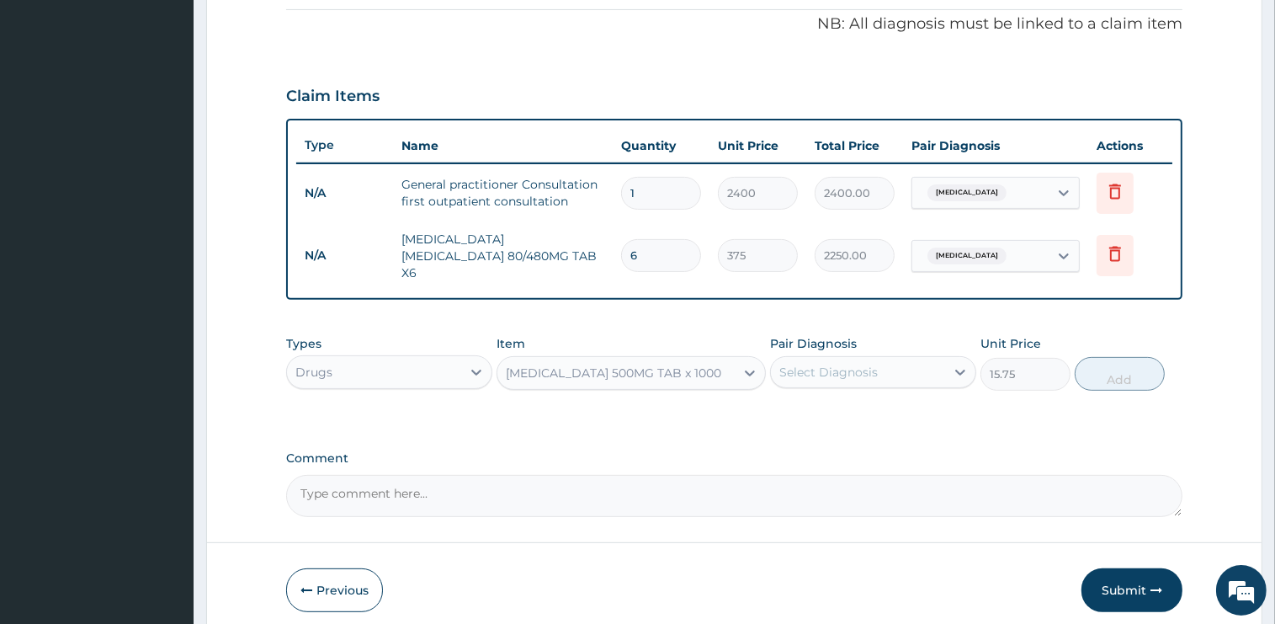
click at [870, 365] on div "Select Diagnosis" at bounding box center [828, 372] width 98 height 17
click at [847, 404] on div "Malaria" at bounding box center [873, 415] width 206 height 35
checkbox input "true"
click at [1127, 366] on button "Add" at bounding box center [1120, 374] width 90 height 34
type input "0"
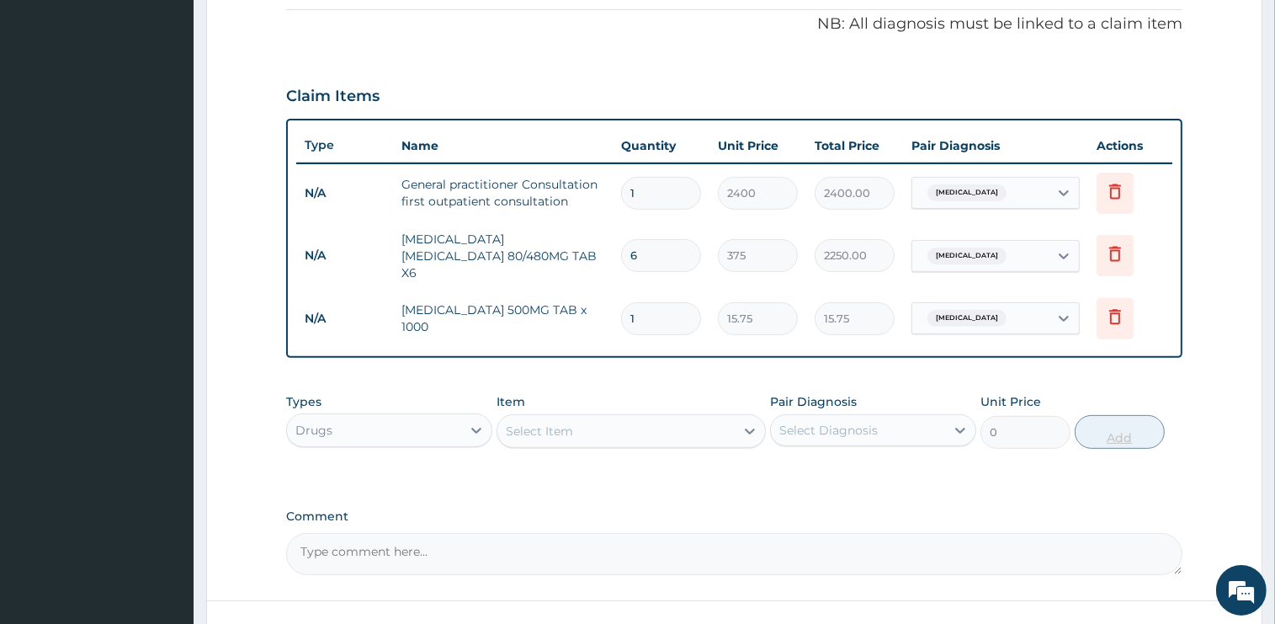
type input "12"
type input "189.00"
type input "12"
click at [688, 417] on div "Select Item" at bounding box center [615, 430] width 237 height 27
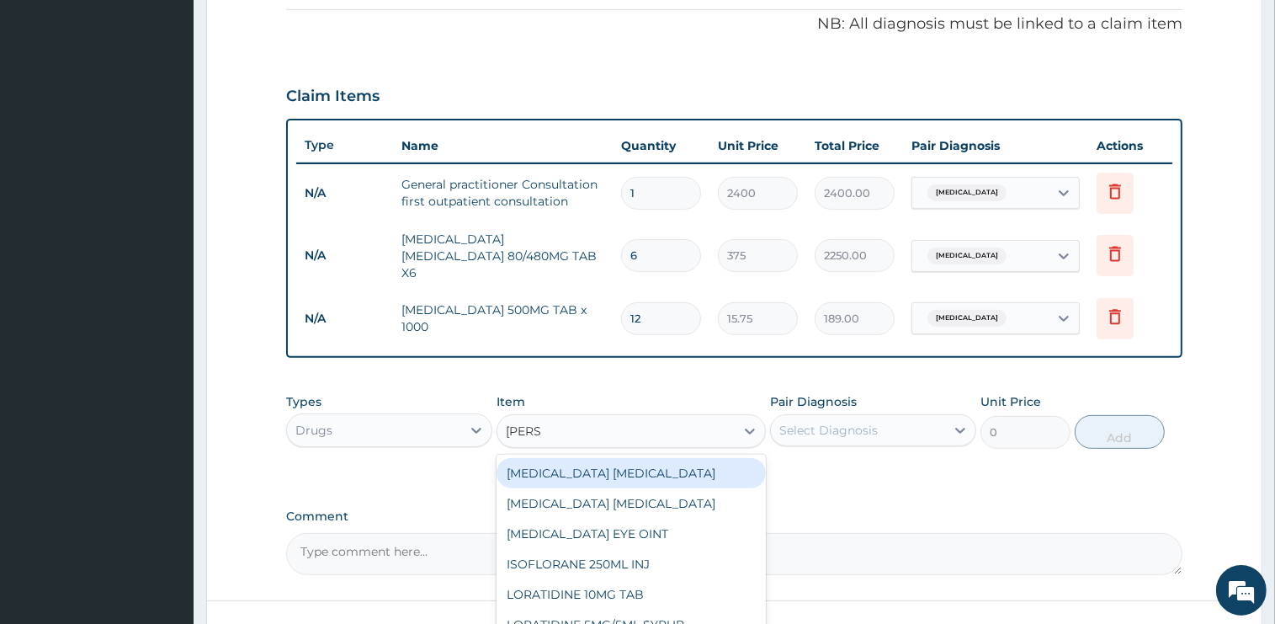
type input "LORAT"
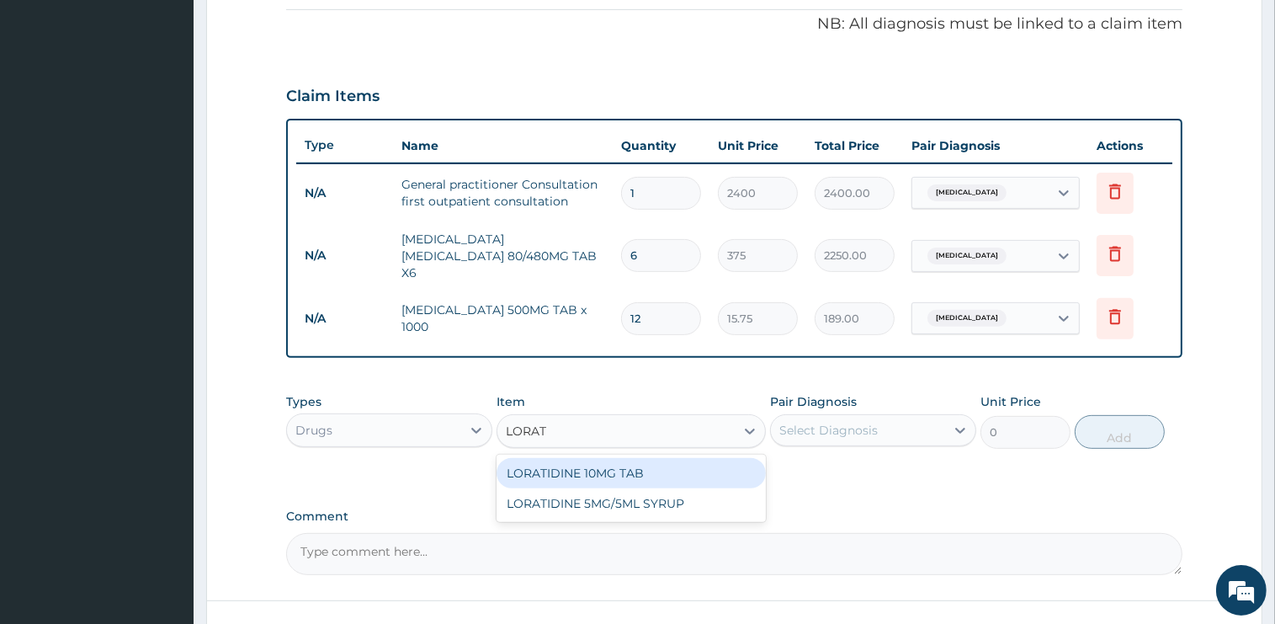
click at [630, 458] on div "LORATIDINE 10MG TAB" at bounding box center [631, 473] width 269 height 30
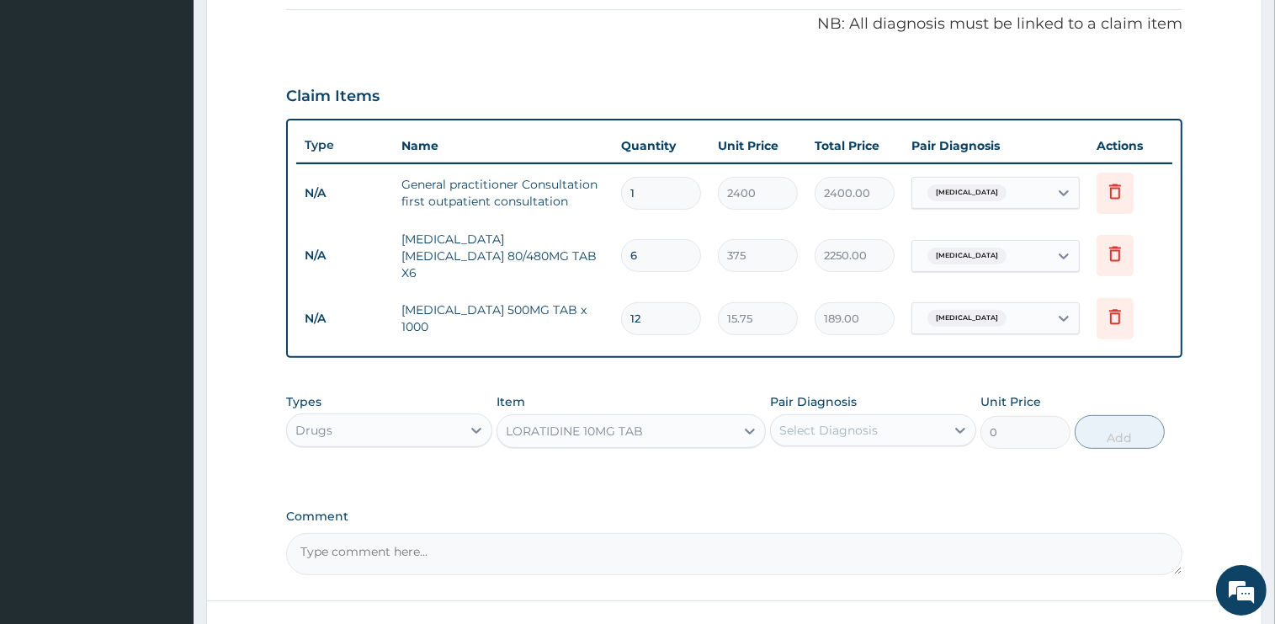
type input "75"
click at [821, 422] on div "Select Diagnosis" at bounding box center [828, 430] width 98 height 17
click at [830, 491] on div "Rhinitis" at bounding box center [873, 508] width 206 height 35
checkbox input "true"
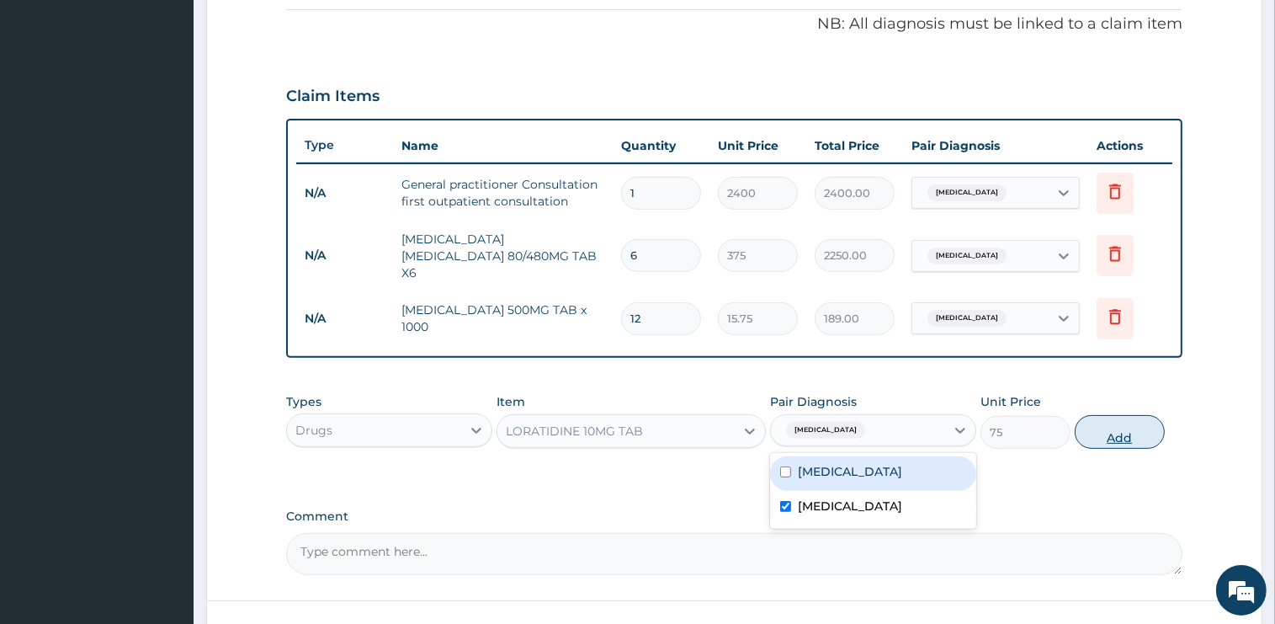
click at [1081, 427] on button "Add" at bounding box center [1120, 432] width 90 height 34
type input "0"
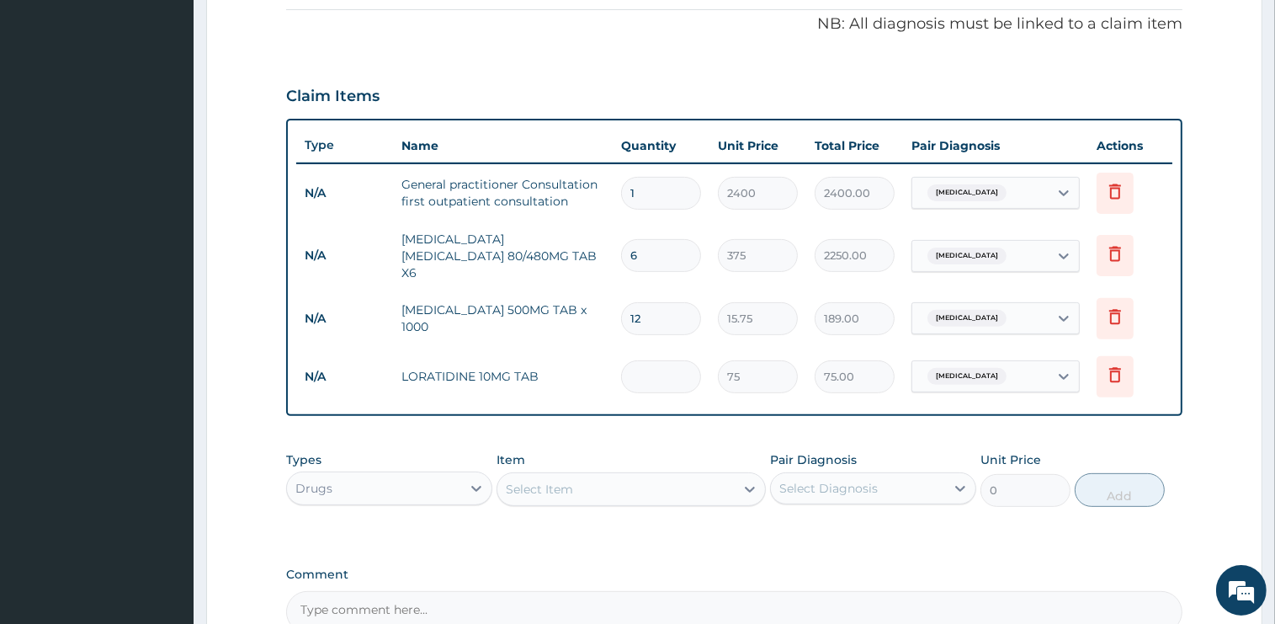
type input "0.00"
type input "5"
type input "375.00"
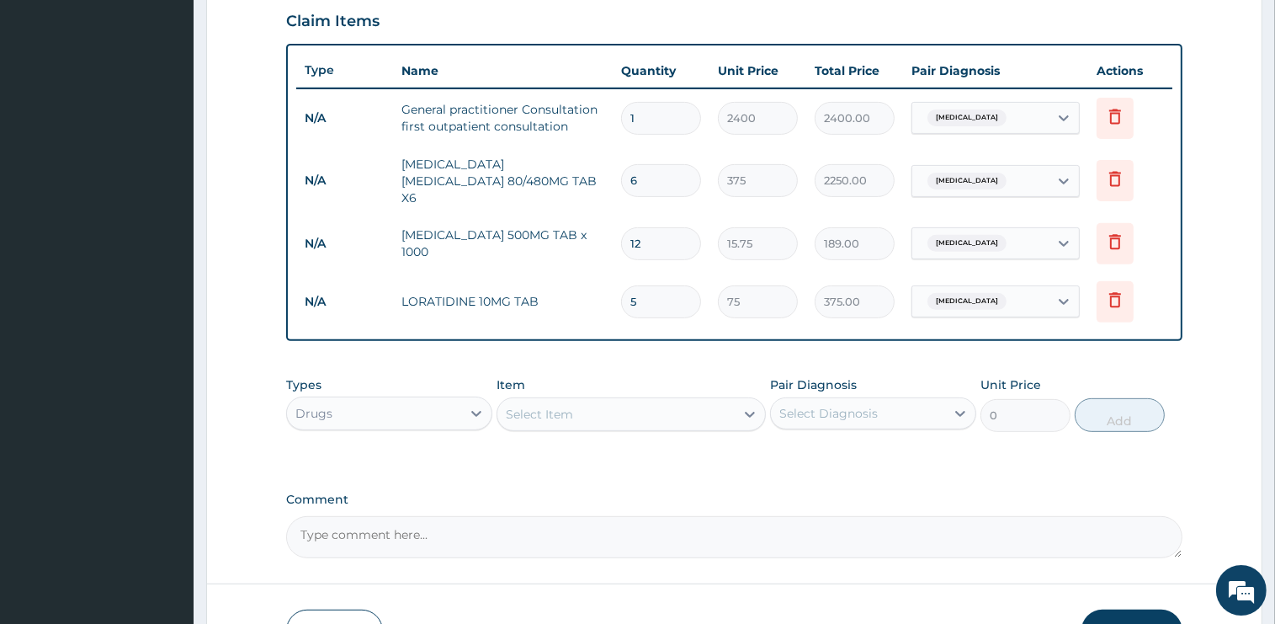
scroll to position [681, 0]
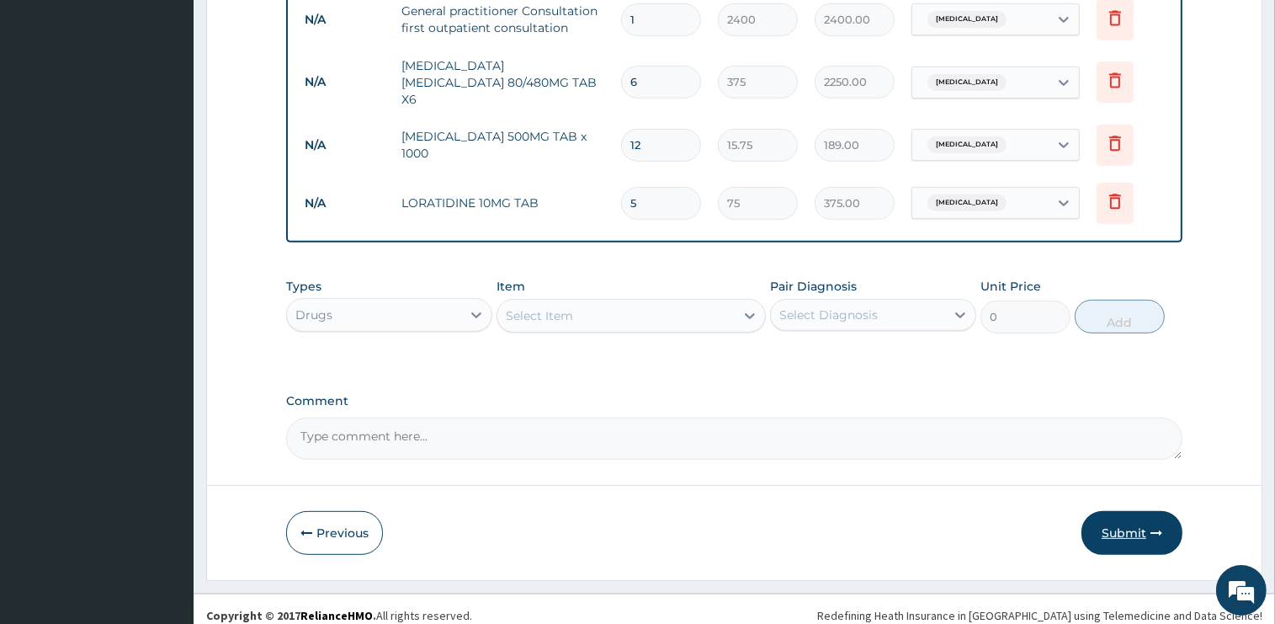
type input "5"
click at [1117, 517] on button "Submit" at bounding box center [1131, 533] width 101 height 44
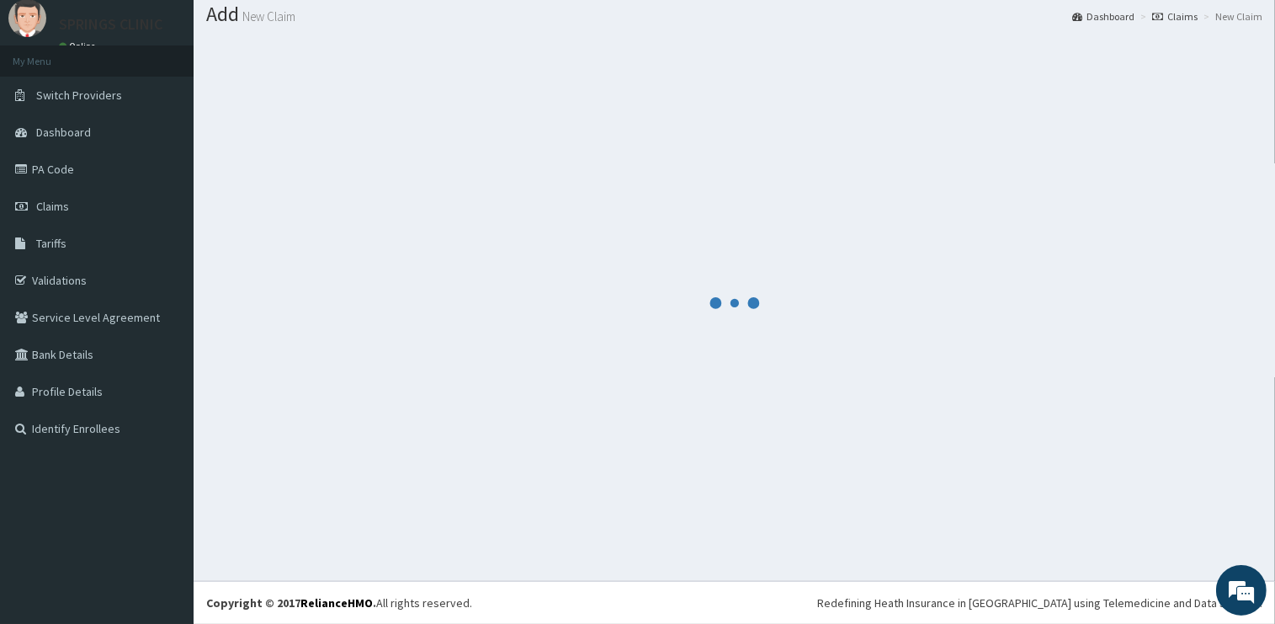
scroll to position [50, 0]
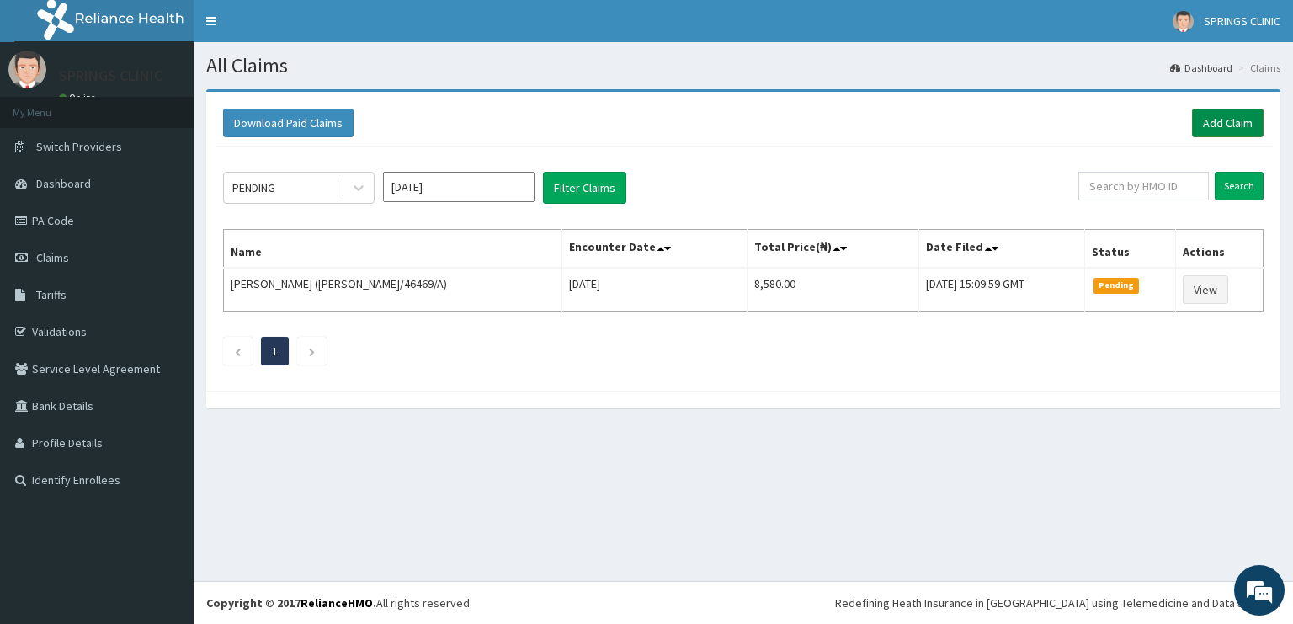
click at [1216, 123] on link "Add Claim" at bounding box center [1228, 123] width 72 height 29
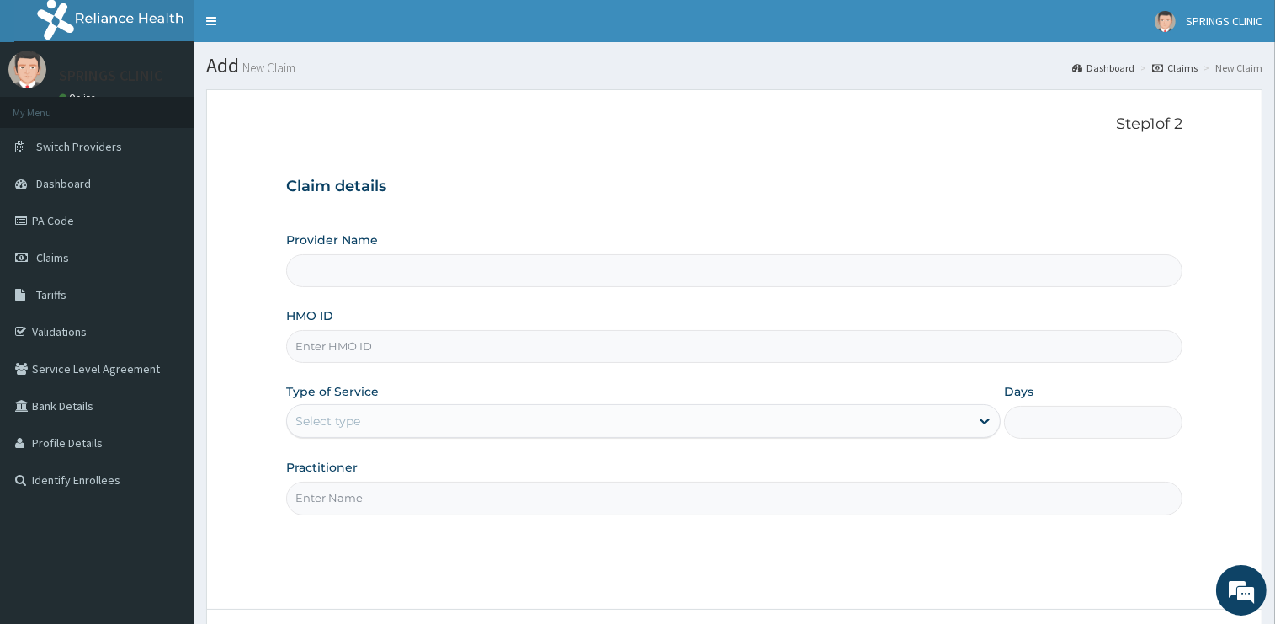
type input "ODR/10008/A"
type input "Springs Clinic"
drag, startPoint x: 380, startPoint y: 353, endPoint x: 363, endPoint y: 347, distance: 18.6
click at [363, 347] on input "ODR/10008/A" at bounding box center [734, 346] width 896 height 33
type input "ODR/10008/B"
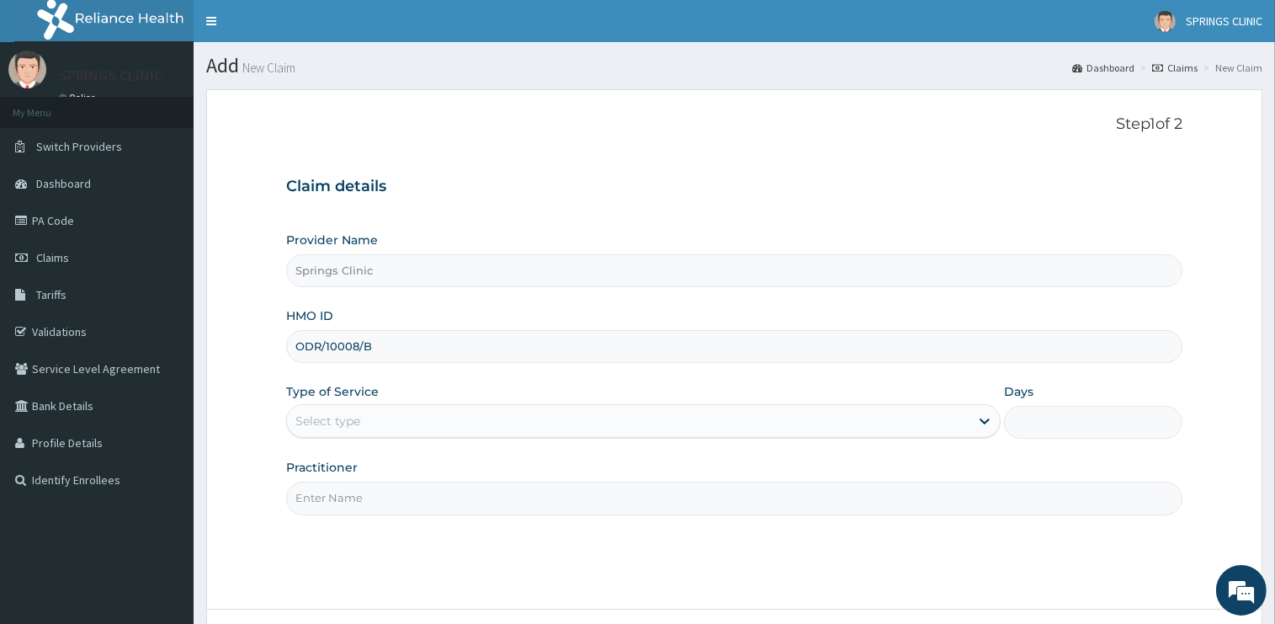
click at [364, 418] on div "Select type" at bounding box center [628, 420] width 683 height 27
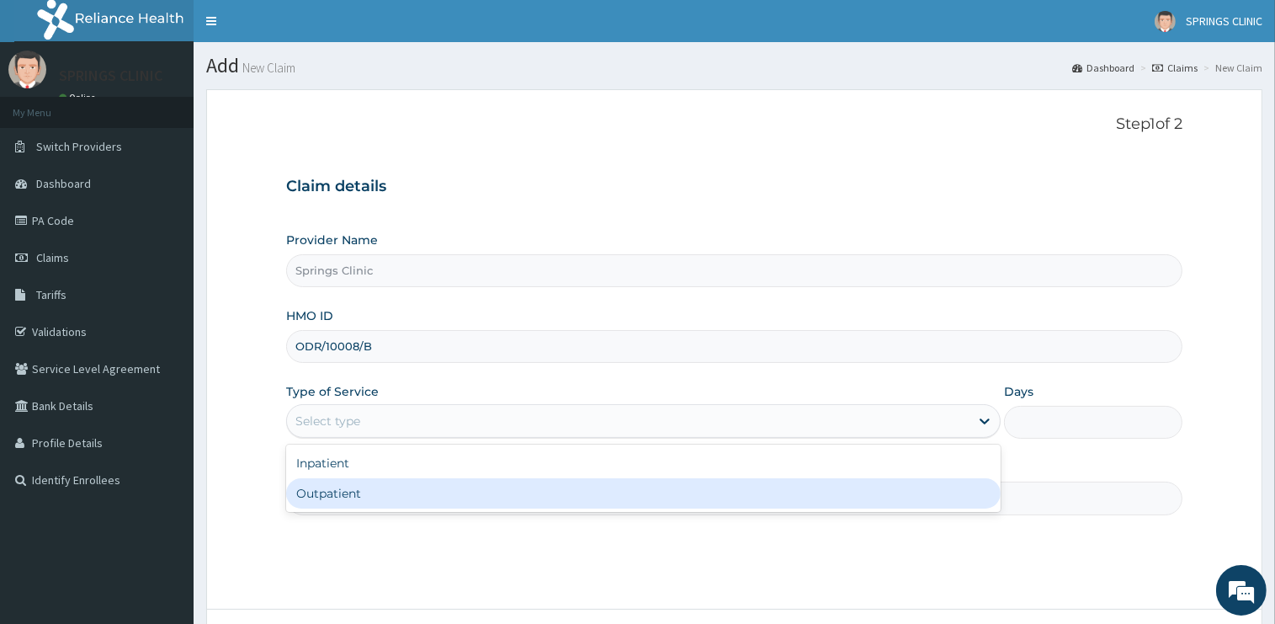
click at [359, 483] on div "Outpatient" at bounding box center [643, 493] width 715 height 30
type input "1"
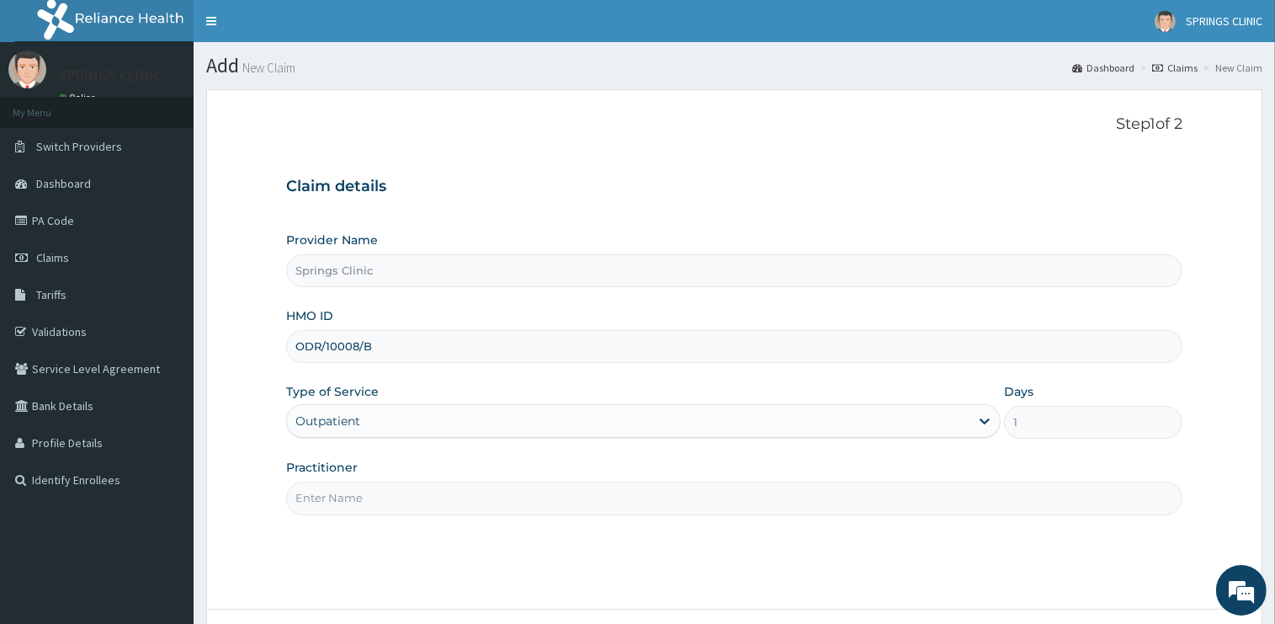
click at [359, 483] on input "Practitioner" at bounding box center [734, 497] width 896 height 33
drag, startPoint x: 359, startPoint y: 483, endPoint x: 359, endPoint y: 492, distance: 9.3
click at [359, 484] on input "Practitioner" at bounding box center [734, 497] width 896 height 33
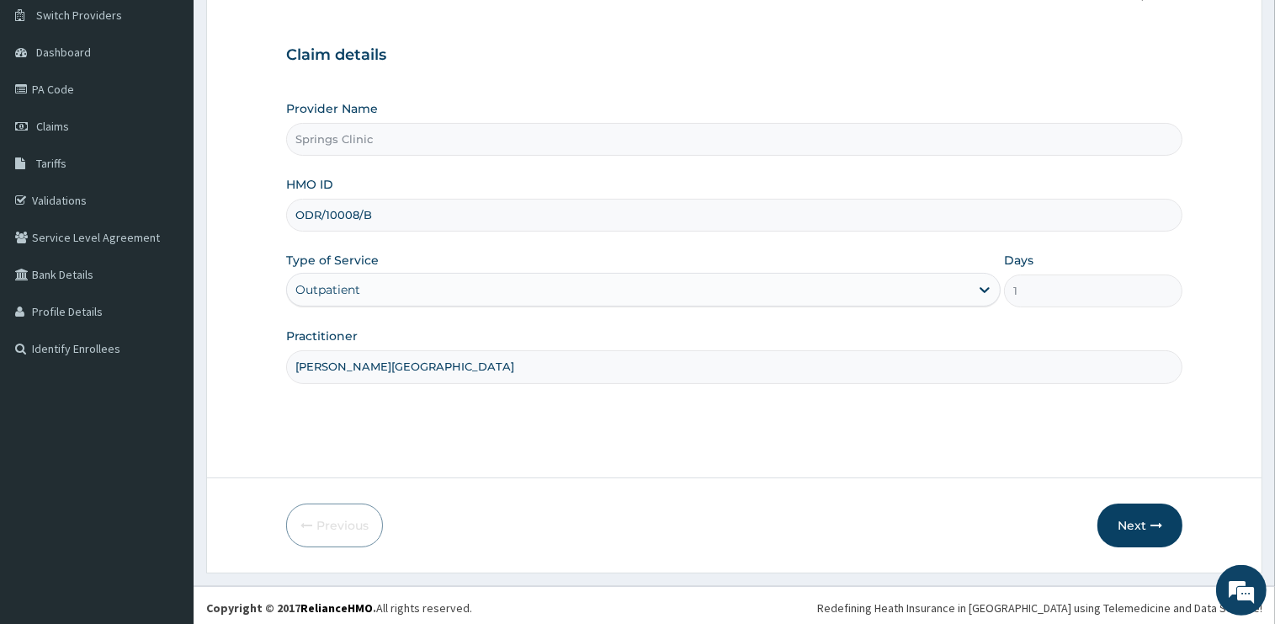
scroll to position [136, 0]
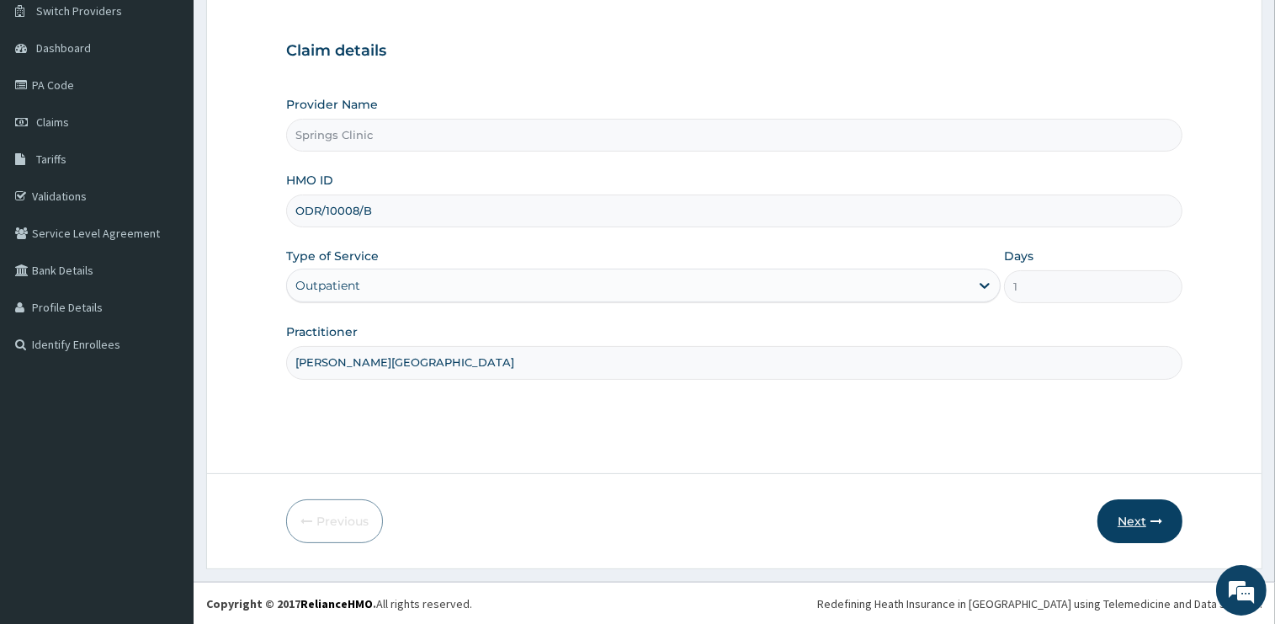
type input "DR BEN KUBA"
click at [1148, 523] on button "Next" at bounding box center [1139, 521] width 85 height 44
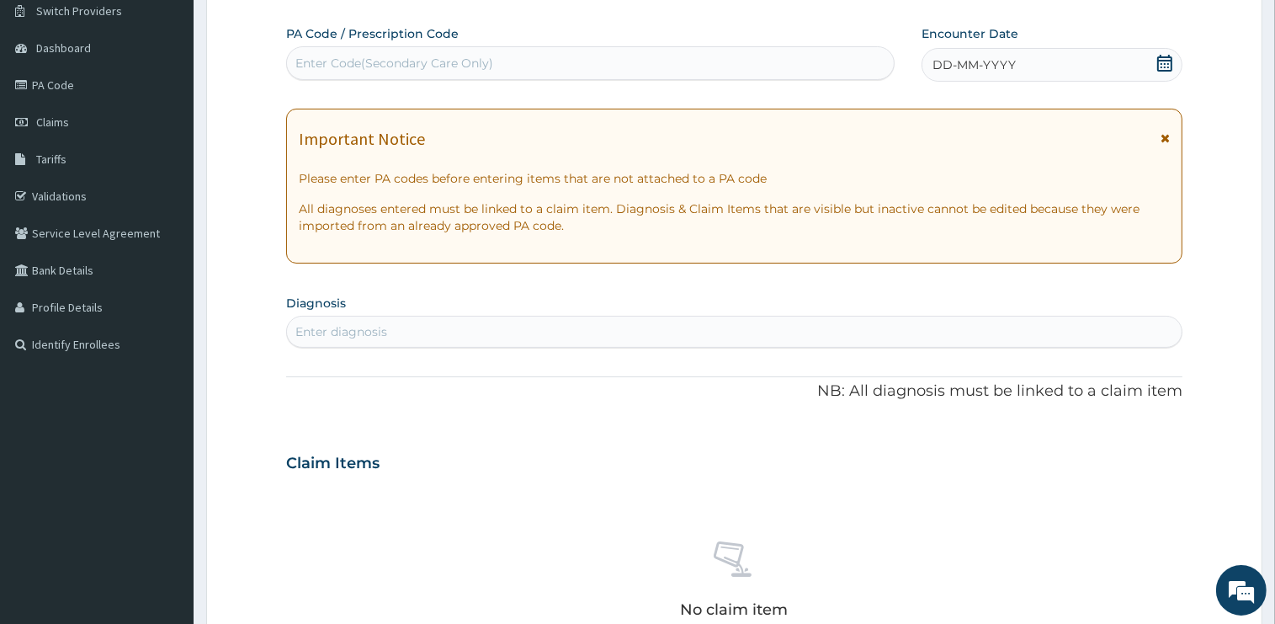
scroll to position [0, 0]
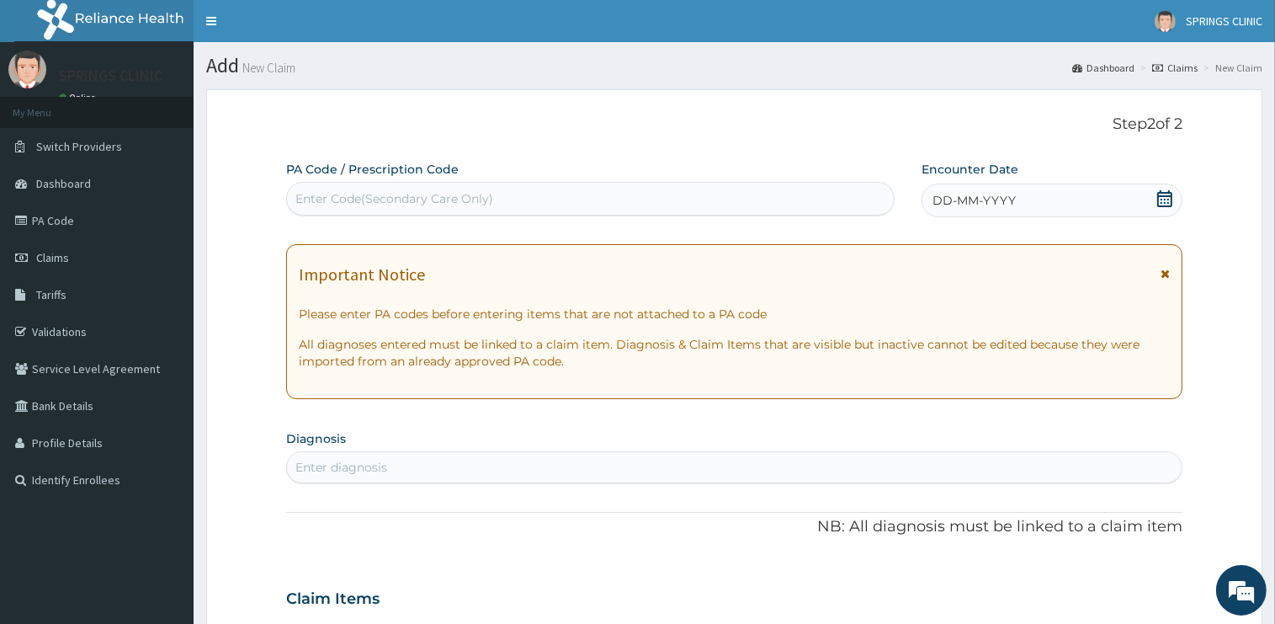
click at [1161, 198] on icon at bounding box center [1164, 198] width 17 height 17
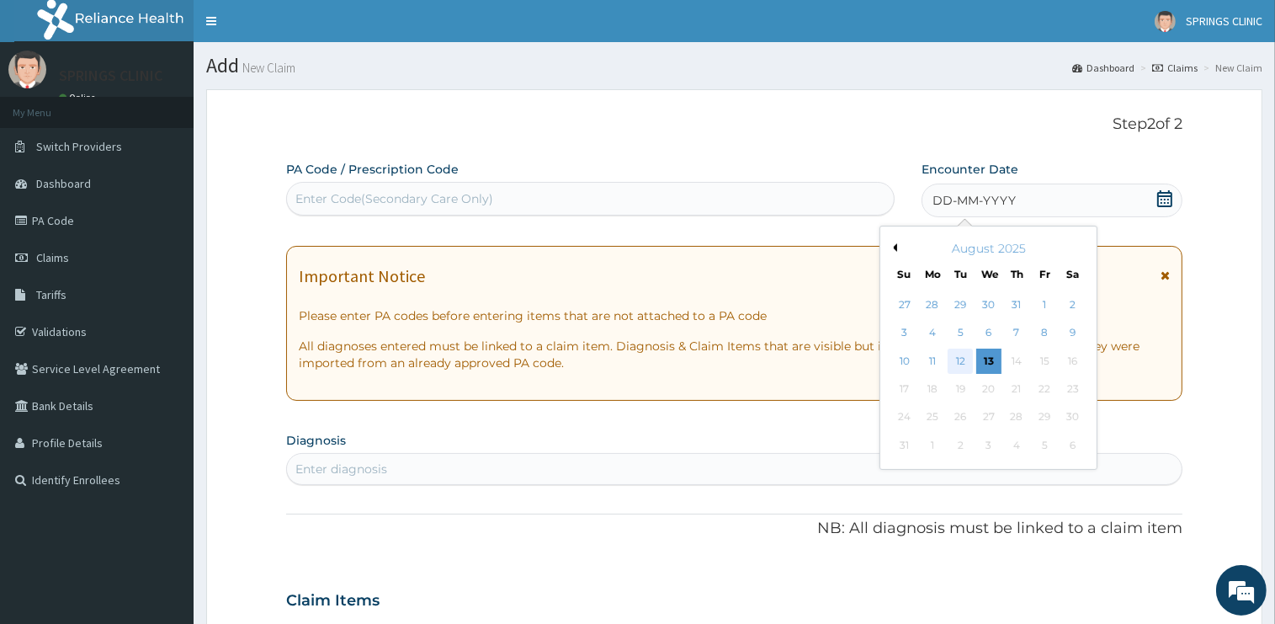
click at [958, 358] on div "12" at bounding box center [960, 360] width 25 height 25
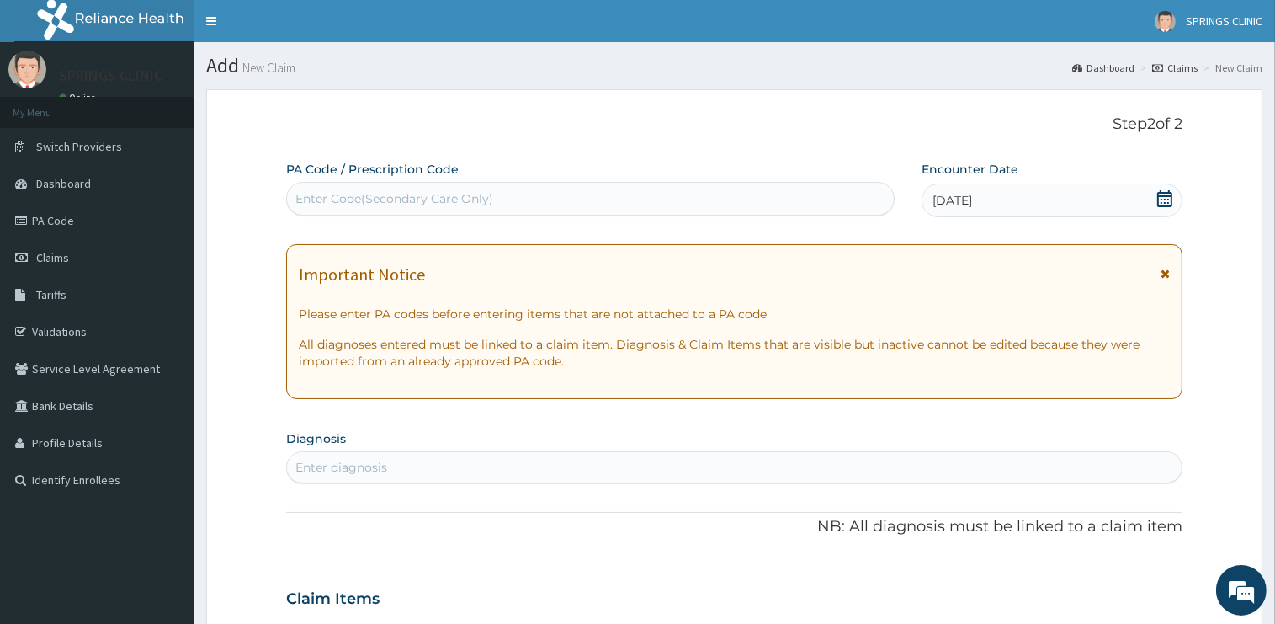
click at [364, 465] on div "Enter diagnosis" at bounding box center [341, 467] width 92 height 17
type input "MALARIA"
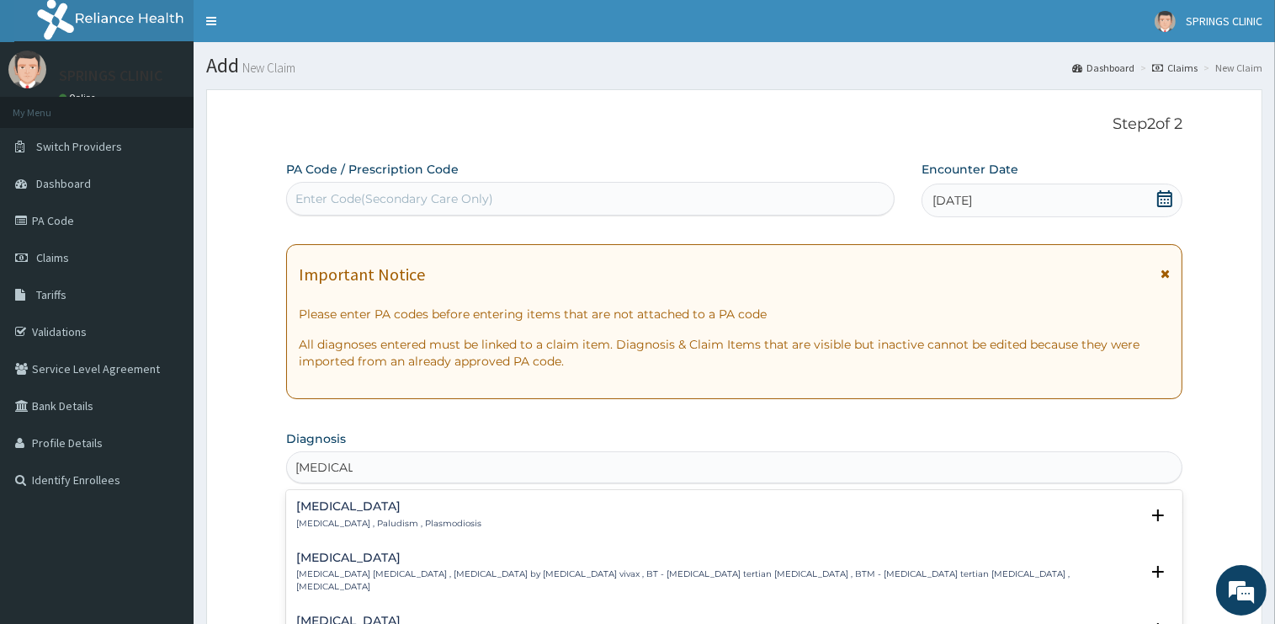
click at [322, 509] on h4 "Malaria" at bounding box center [388, 506] width 185 height 13
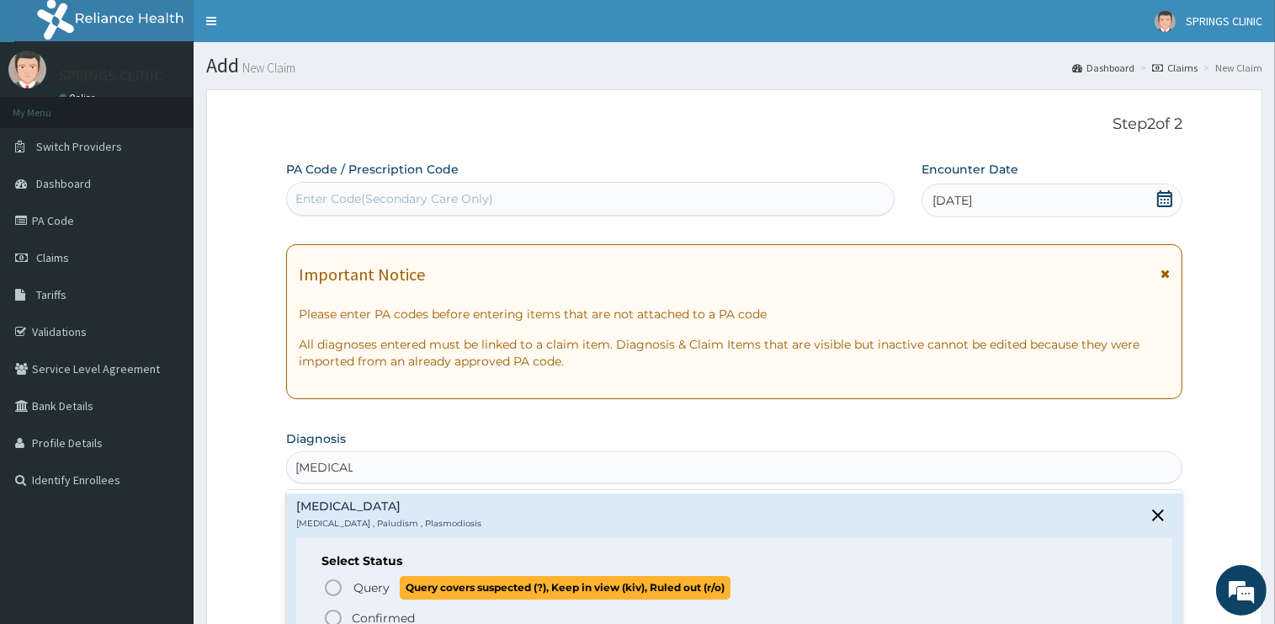
click at [359, 587] on span "Query" at bounding box center [371, 587] width 36 height 17
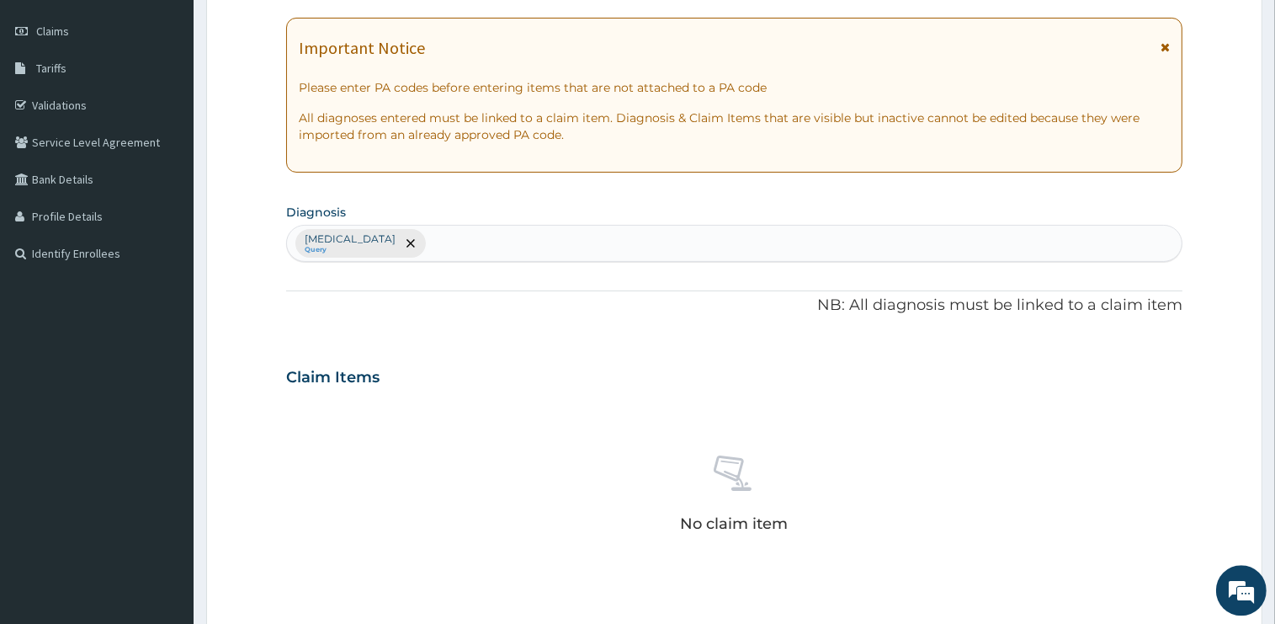
scroll to position [266, 0]
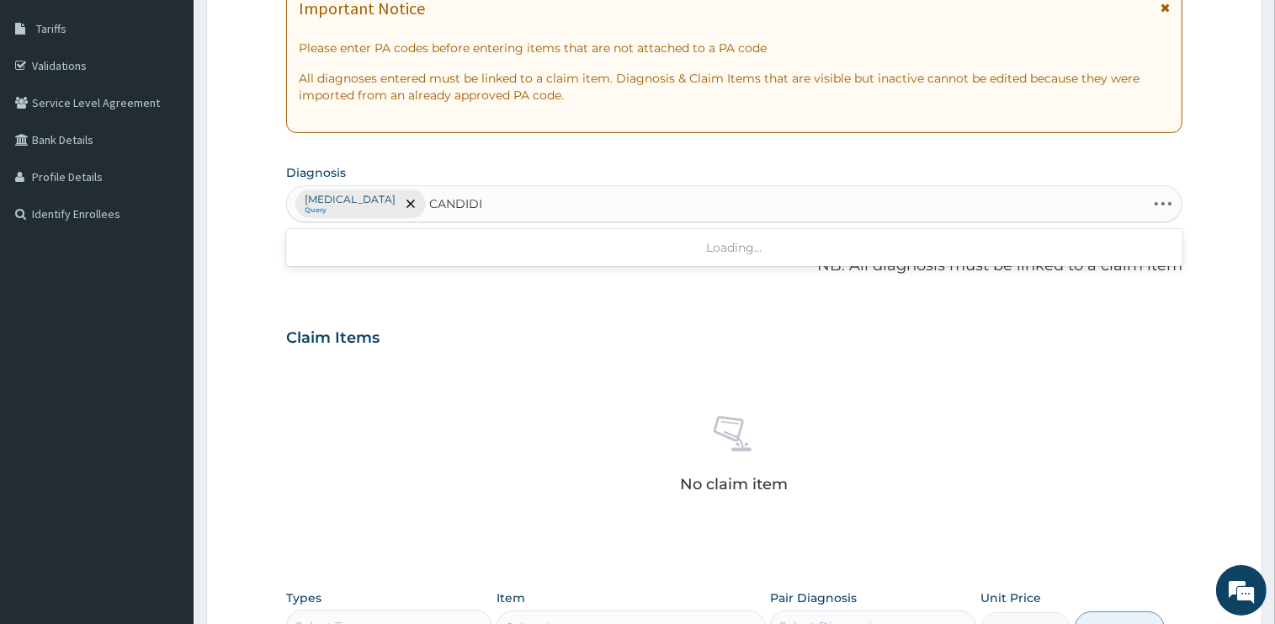
type input "CANDIDIA"
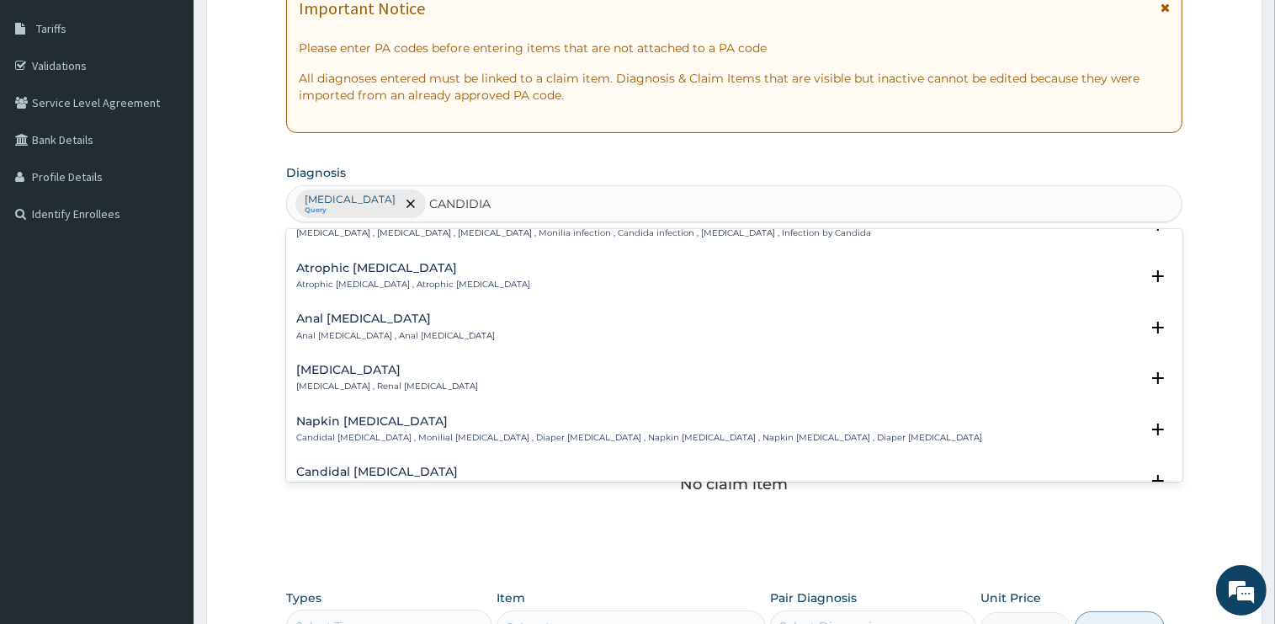
scroll to position [0, 0]
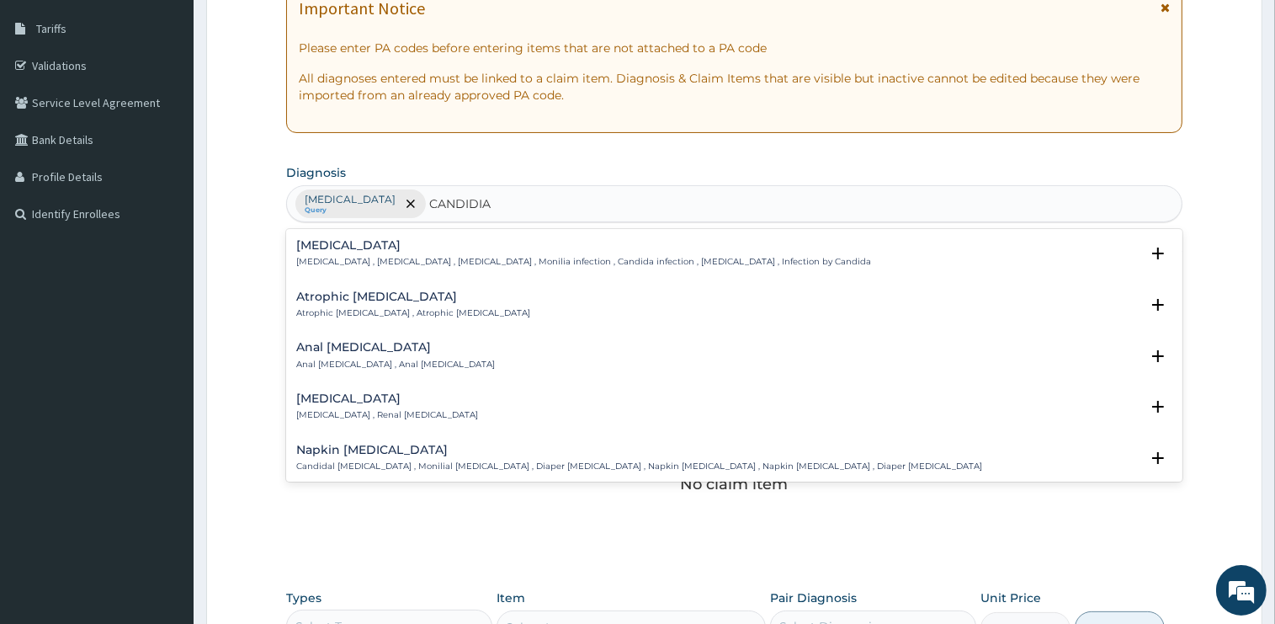
click at [321, 242] on h4 "Candidiasis" at bounding box center [583, 245] width 575 height 13
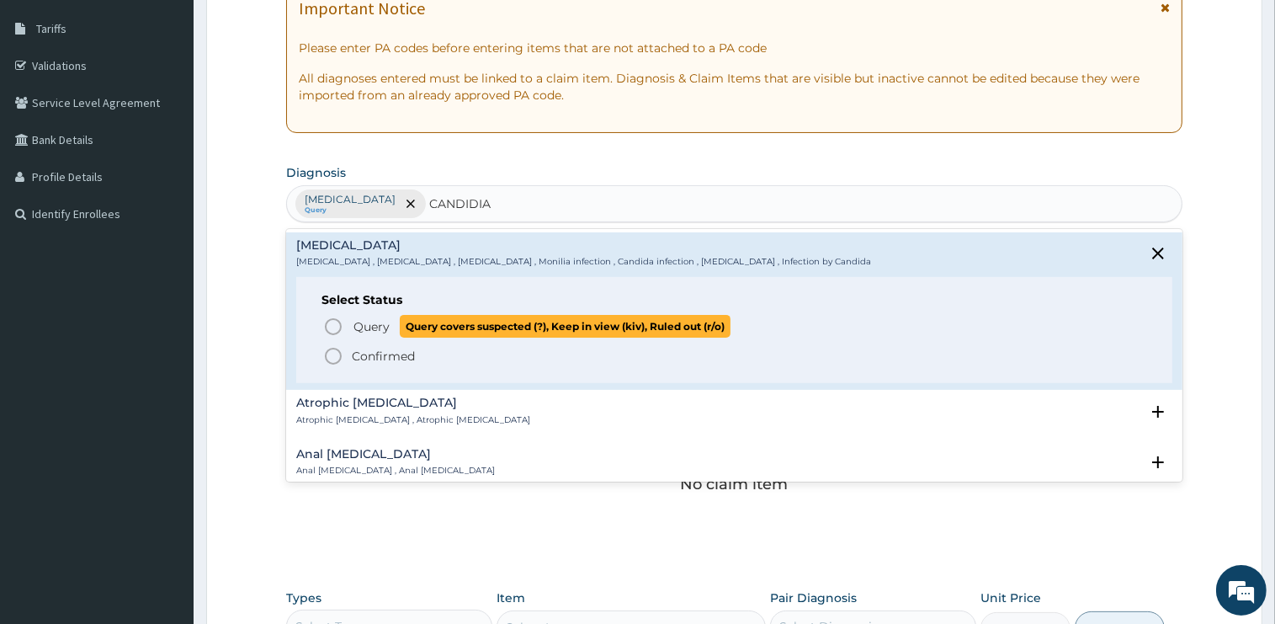
click at [368, 331] on span "Query" at bounding box center [371, 326] width 36 height 17
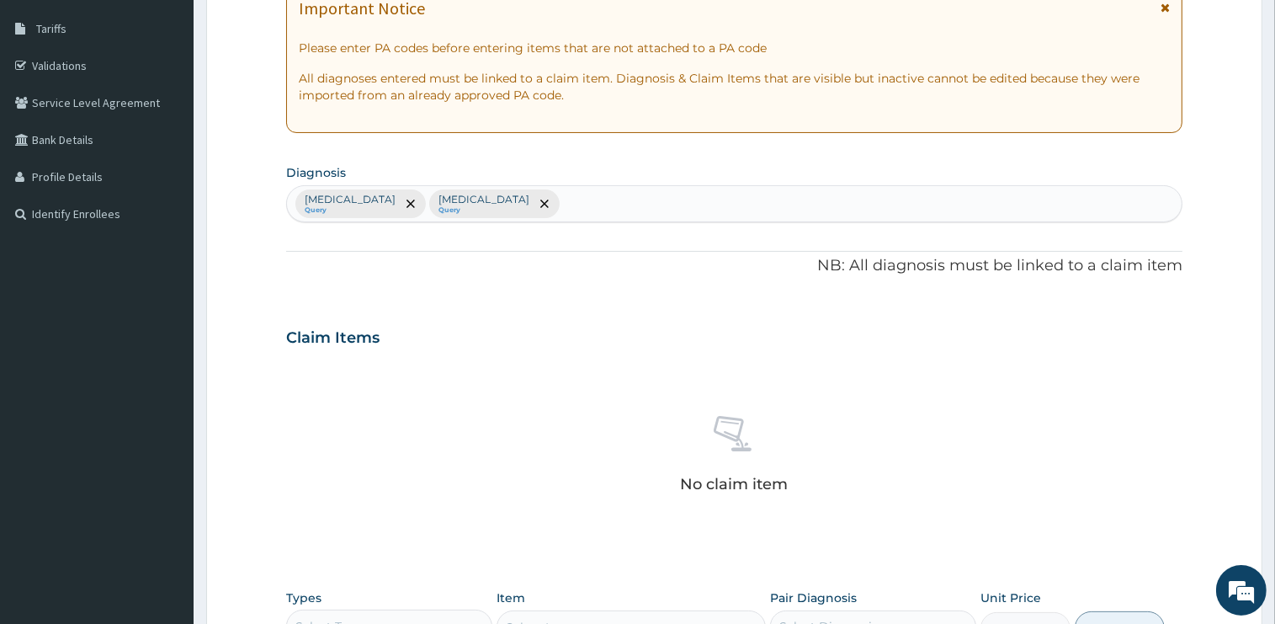
scroll to position [588, 0]
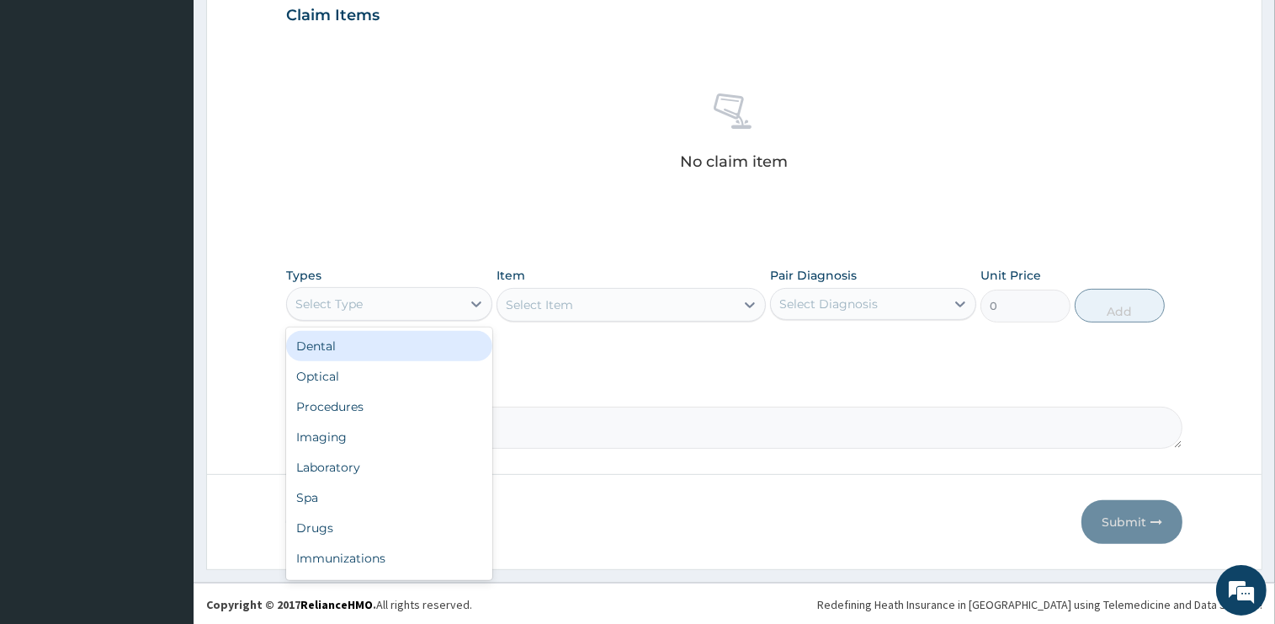
click at [365, 315] on div "Select Type" at bounding box center [374, 303] width 174 height 27
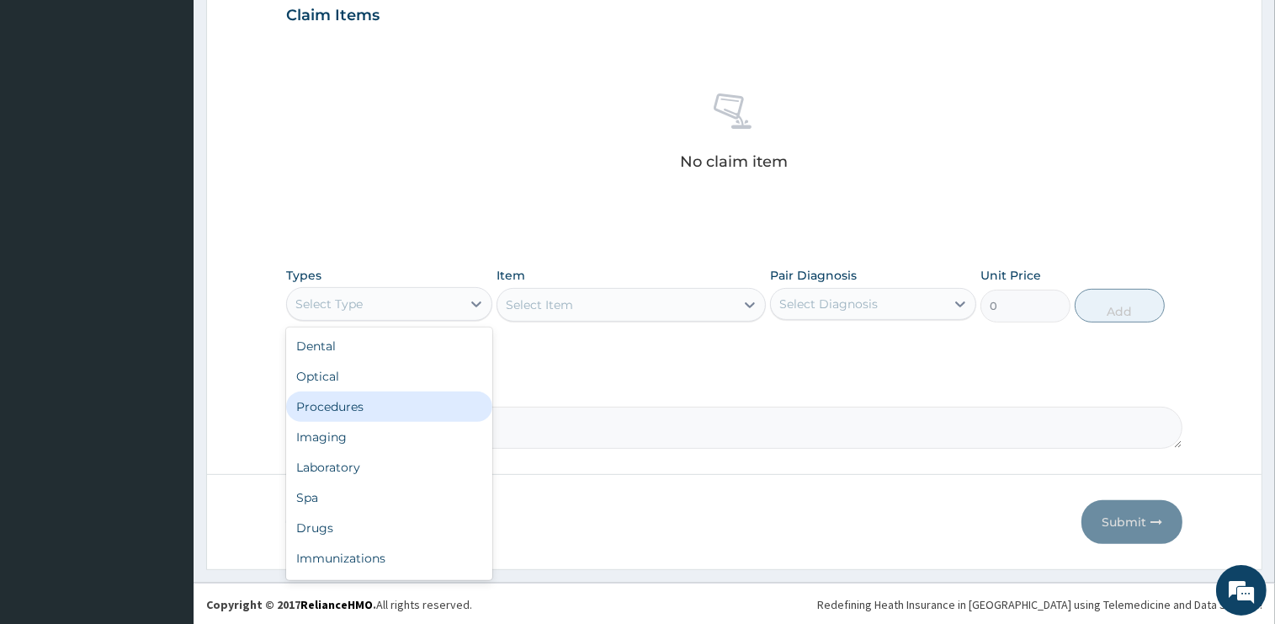
click at [364, 412] on div "Procedures" at bounding box center [389, 406] width 206 height 30
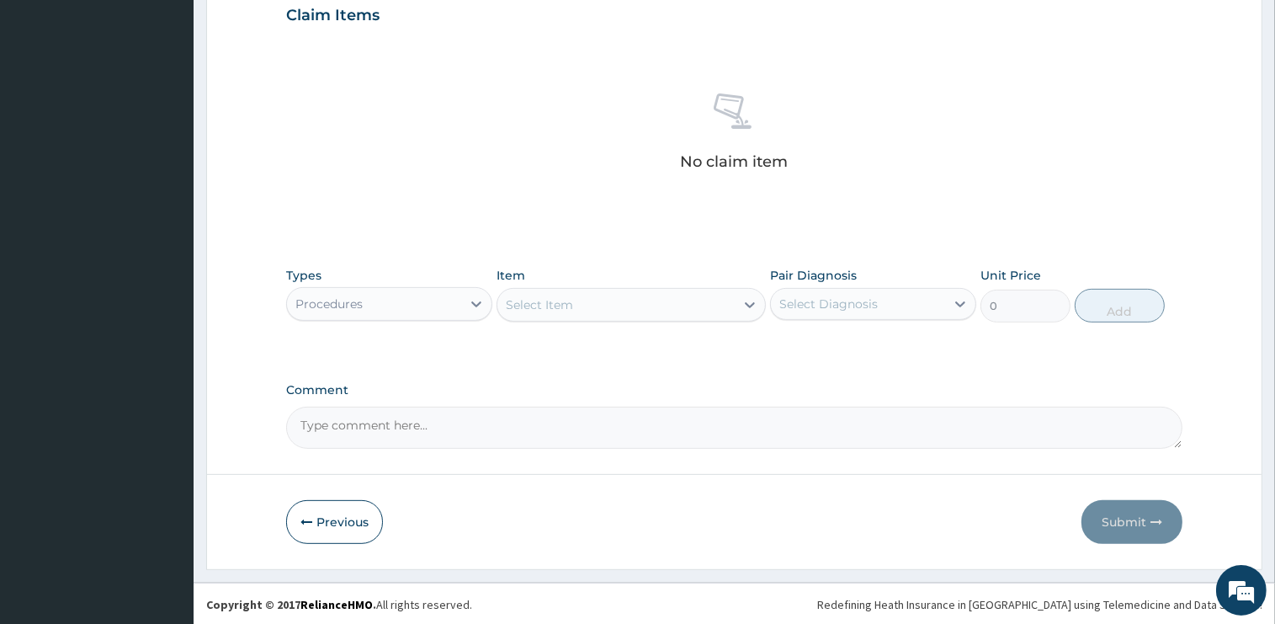
click at [603, 308] on div "Select Item" at bounding box center [615, 304] width 237 height 27
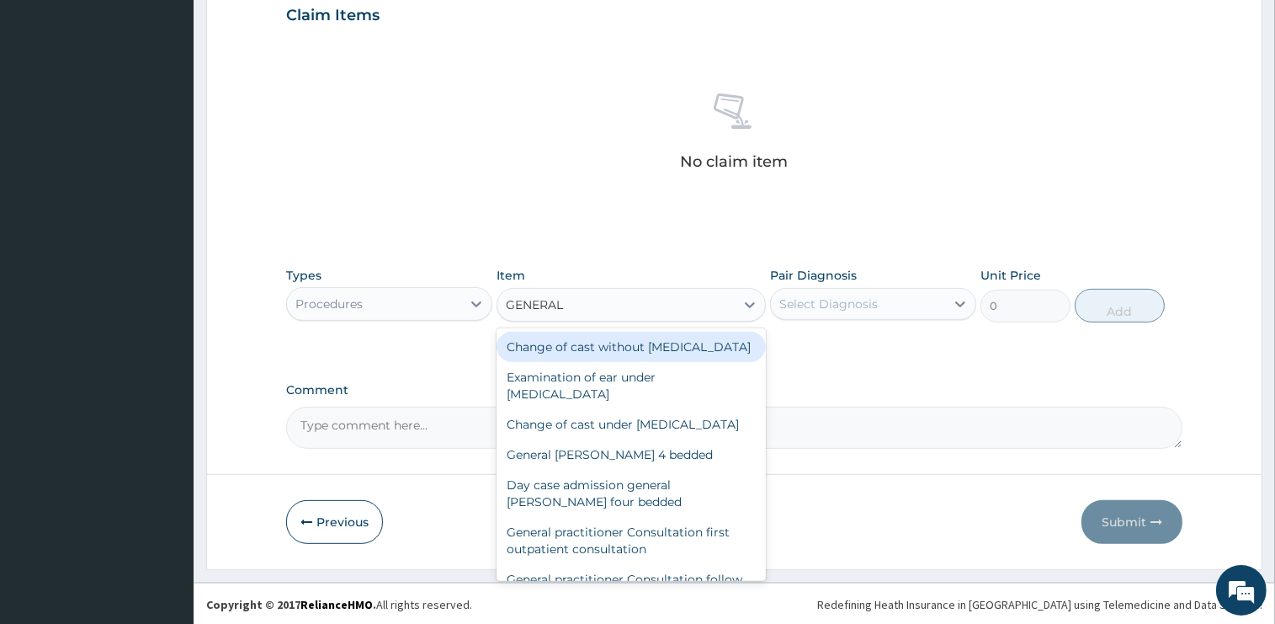
type input "GENERAL P"
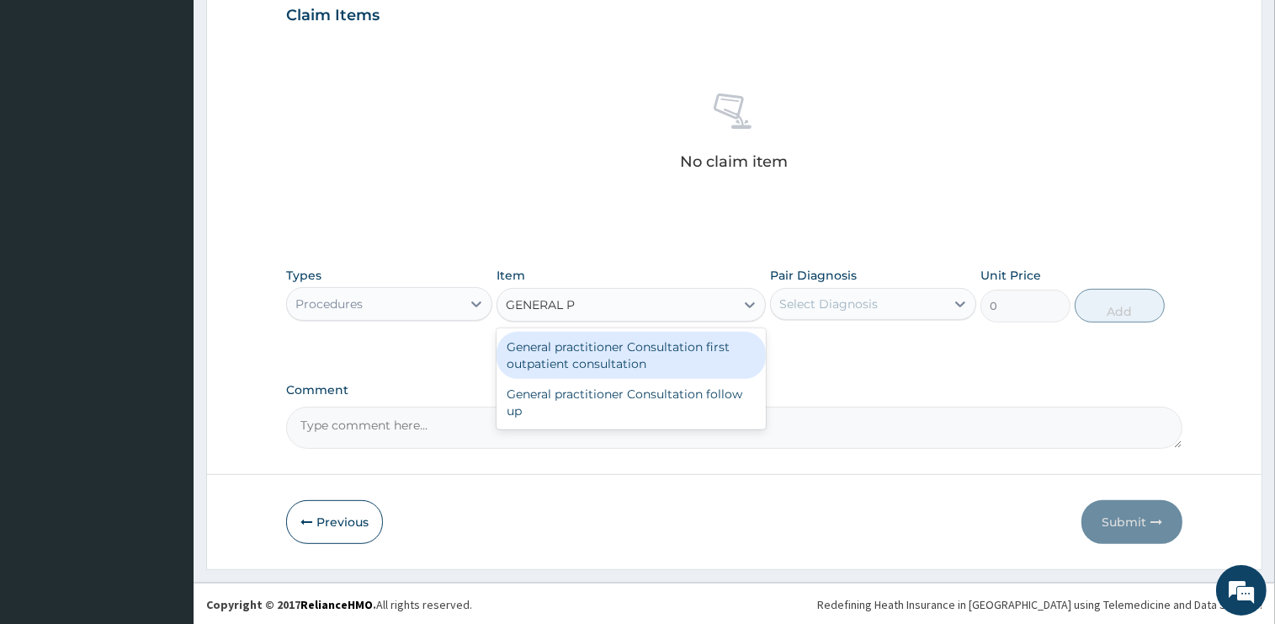
click at [668, 364] on div "General practitioner Consultation first outpatient consultation" at bounding box center [631, 355] width 269 height 47
type input "2400"
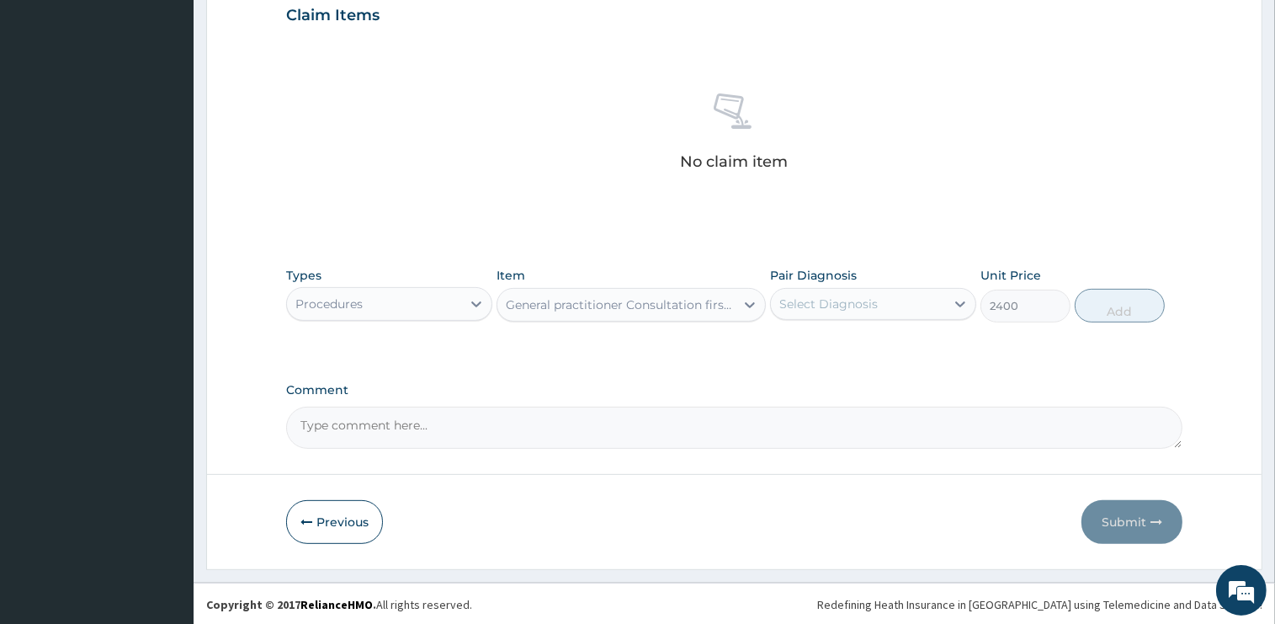
click at [877, 309] on div "Select Diagnosis" at bounding box center [858, 303] width 174 height 27
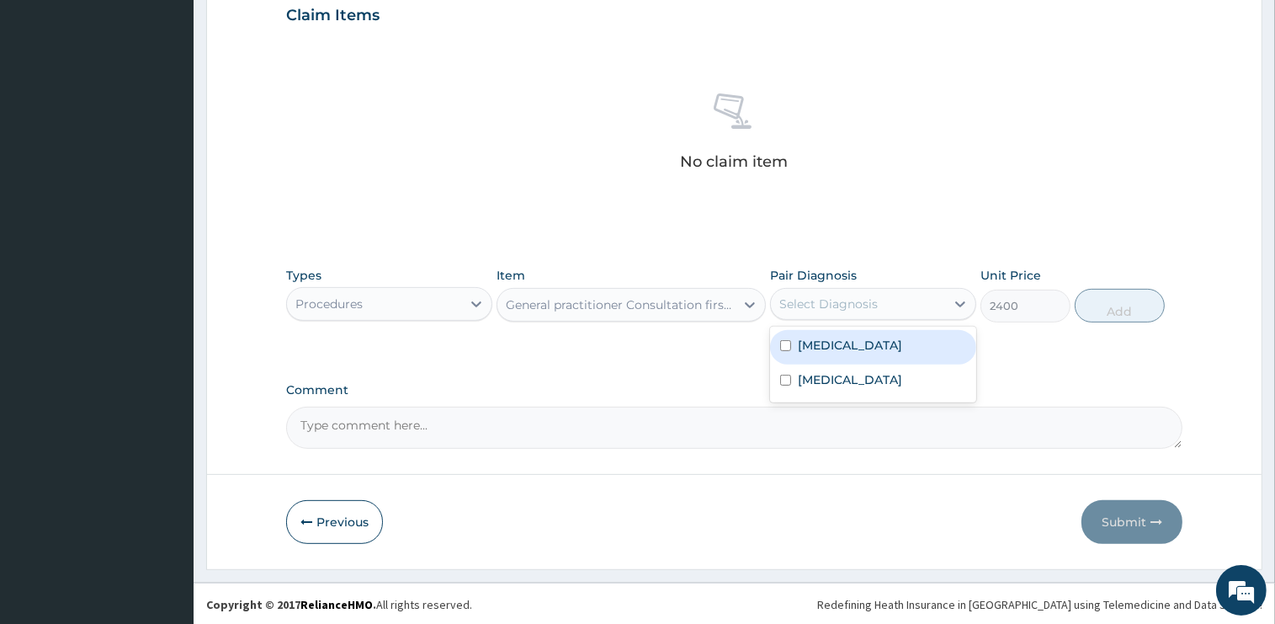
click at [863, 349] on div "Malaria" at bounding box center [873, 347] width 206 height 35
checkbox input "true"
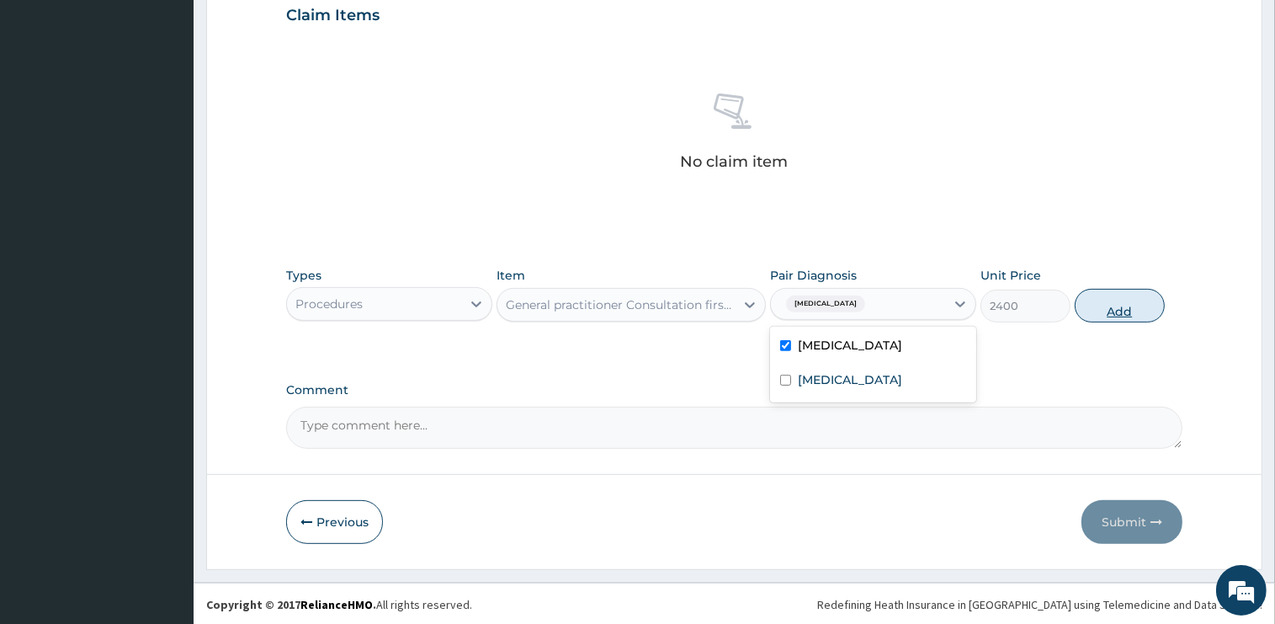
click at [1108, 308] on button "Add" at bounding box center [1120, 306] width 90 height 34
type input "0"
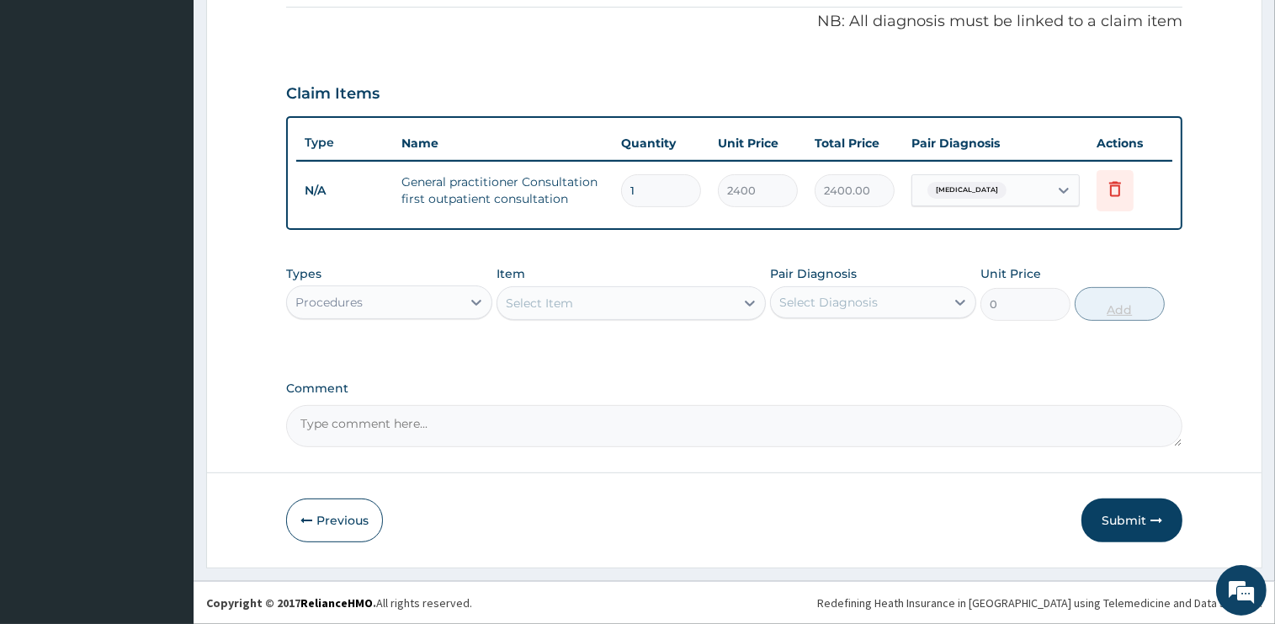
scroll to position [507, 0]
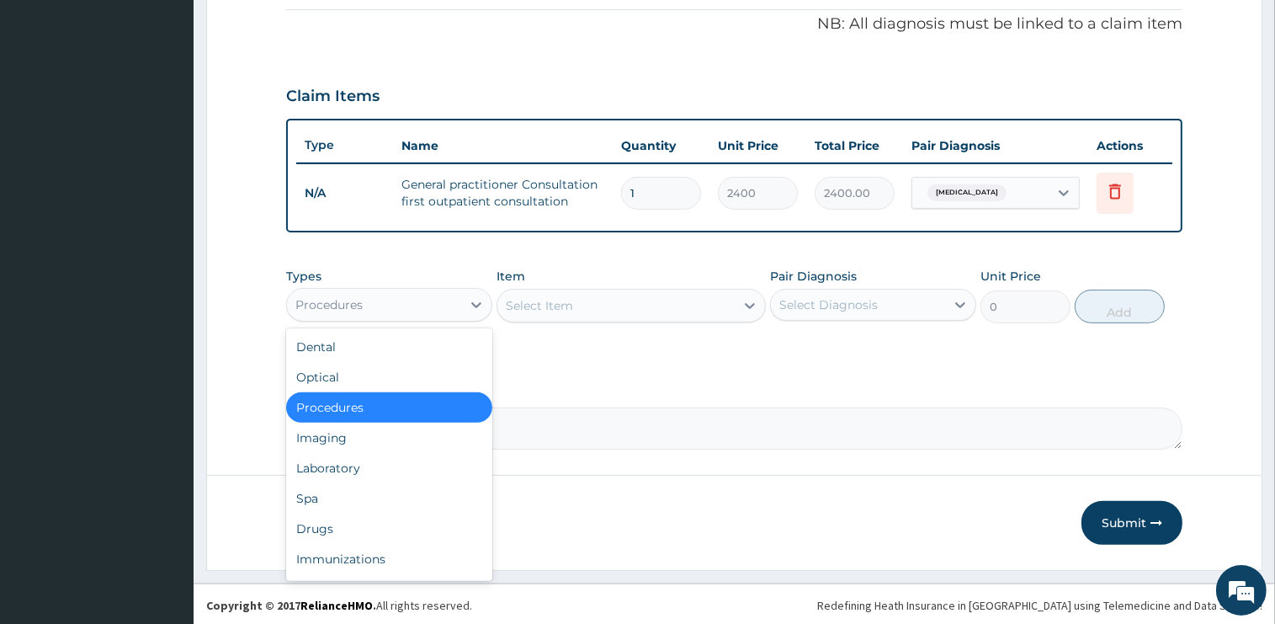
click at [406, 307] on div "Procedures" at bounding box center [374, 304] width 174 height 27
click at [337, 519] on div "Drugs" at bounding box center [389, 528] width 206 height 30
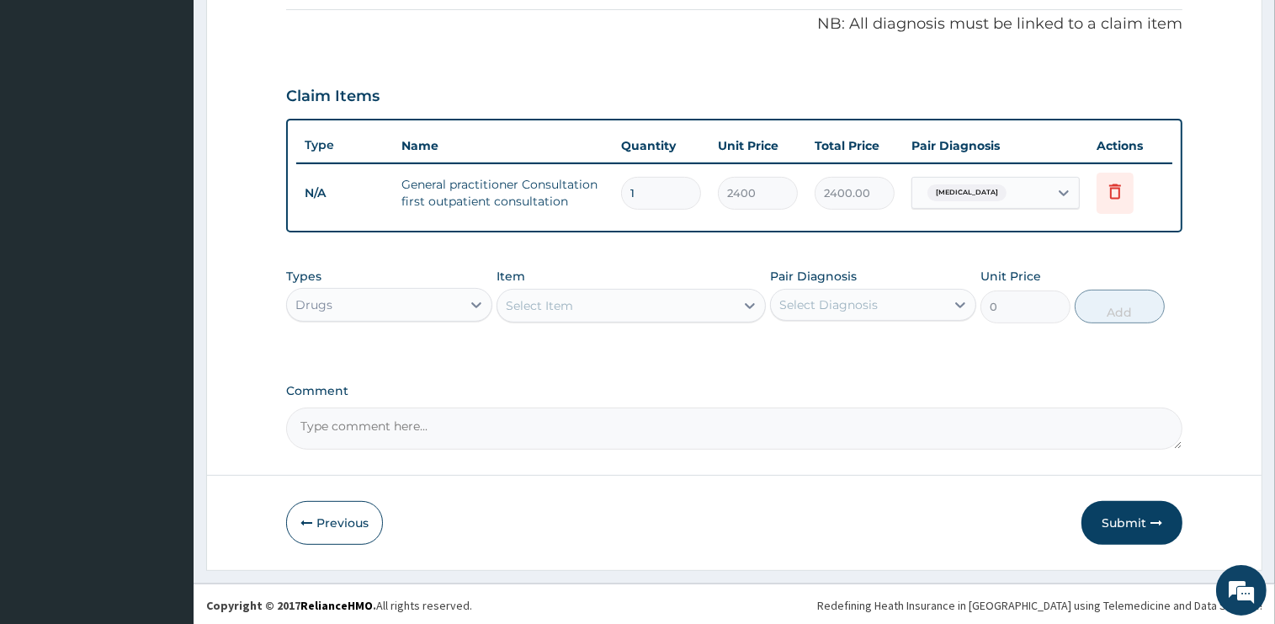
click at [574, 297] on div "Select Item" at bounding box center [615, 305] width 237 height 27
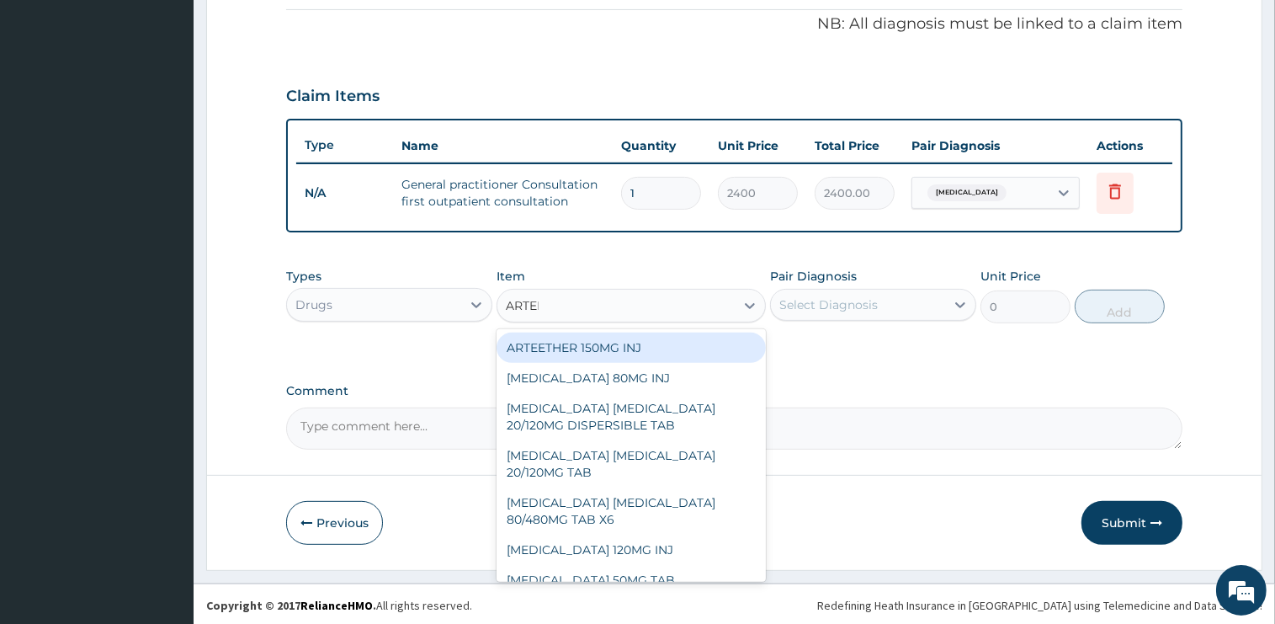
type input "ARTEME"
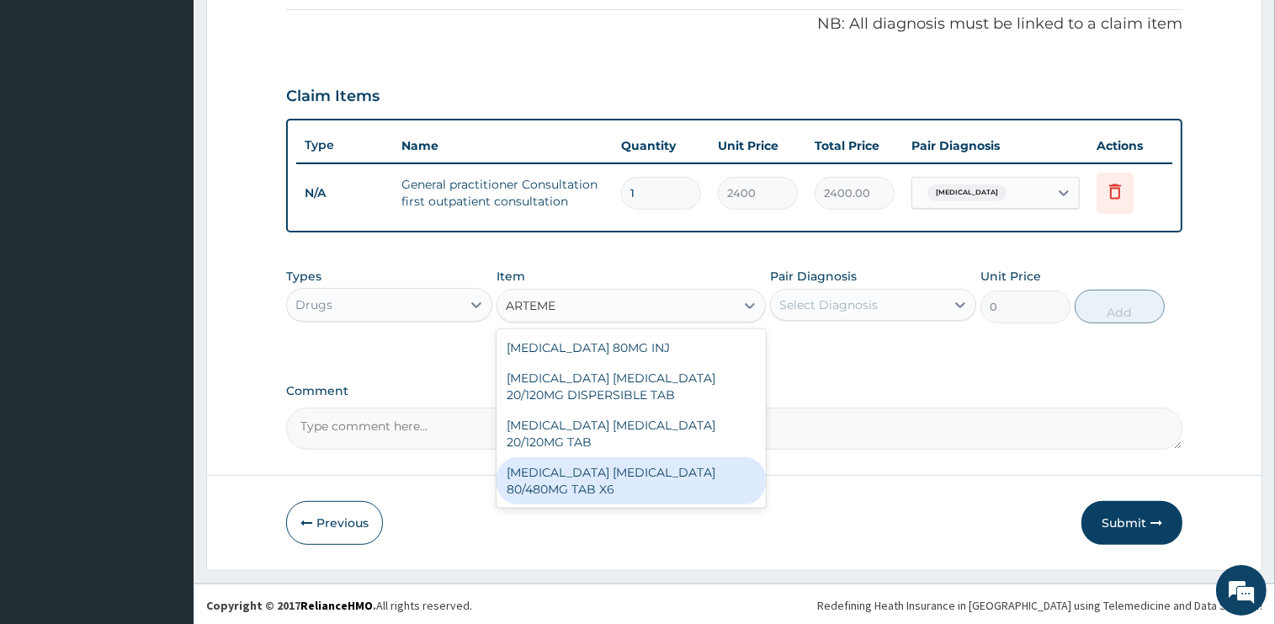
click at [675, 481] on div "ARTEMETHER LUMEFANTRINE 80/480MG TAB X6" at bounding box center [631, 480] width 269 height 47
type input "375"
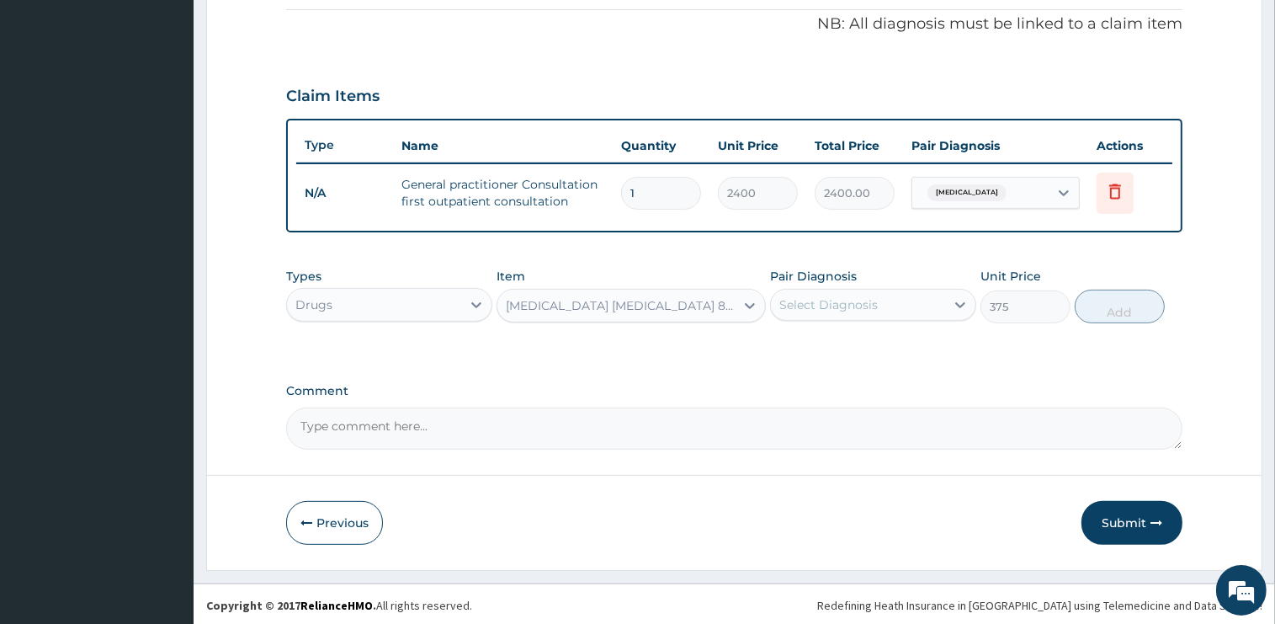
click at [820, 308] on div "Select Diagnosis" at bounding box center [828, 304] width 98 height 17
click at [833, 342] on label "Malaria" at bounding box center [850, 345] width 104 height 17
checkbox input "true"
click at [1099, 303] on button "Add" at bounding box center [1120, 307] width 90 height 34
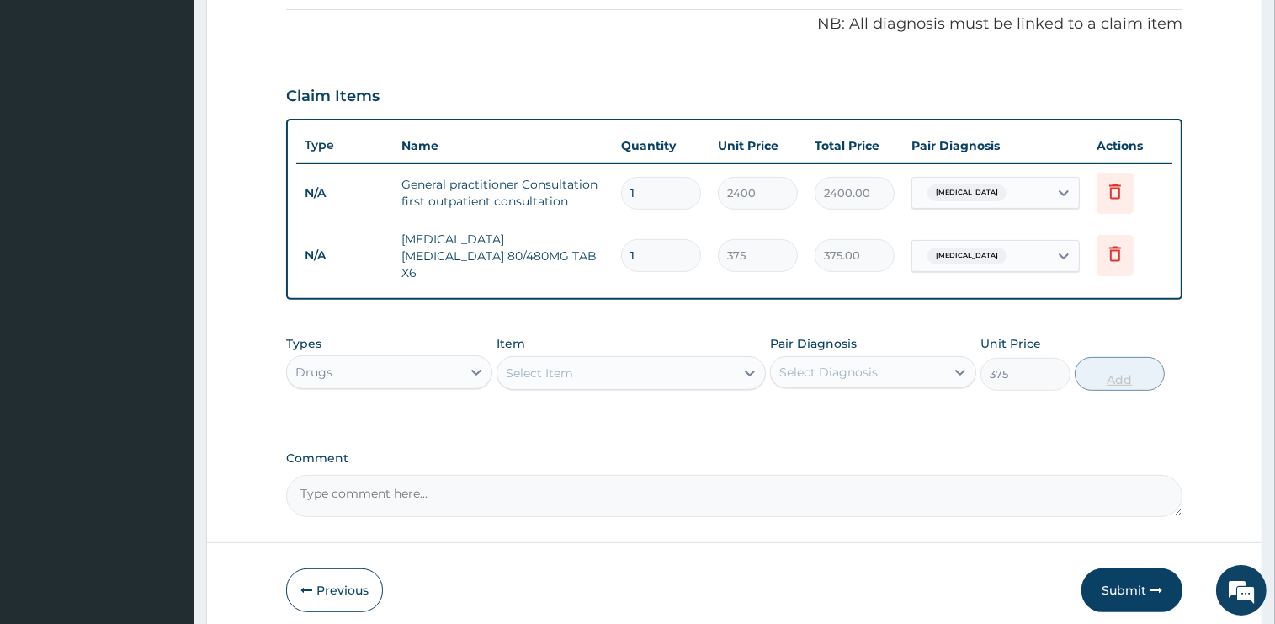
type input "0"
type input "0.00"
type input "6"
type input "2250.00"
type input "6"
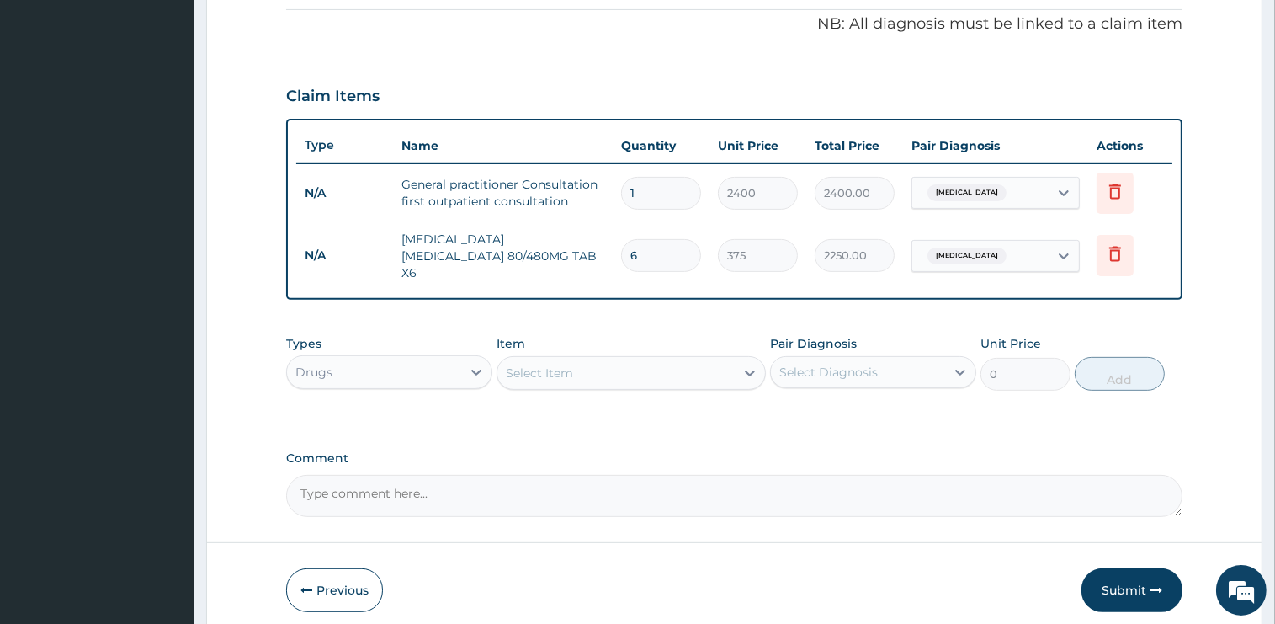
click at [624, 362] on div "Select Item" at bounding box center [615, 372] width 237 height 27
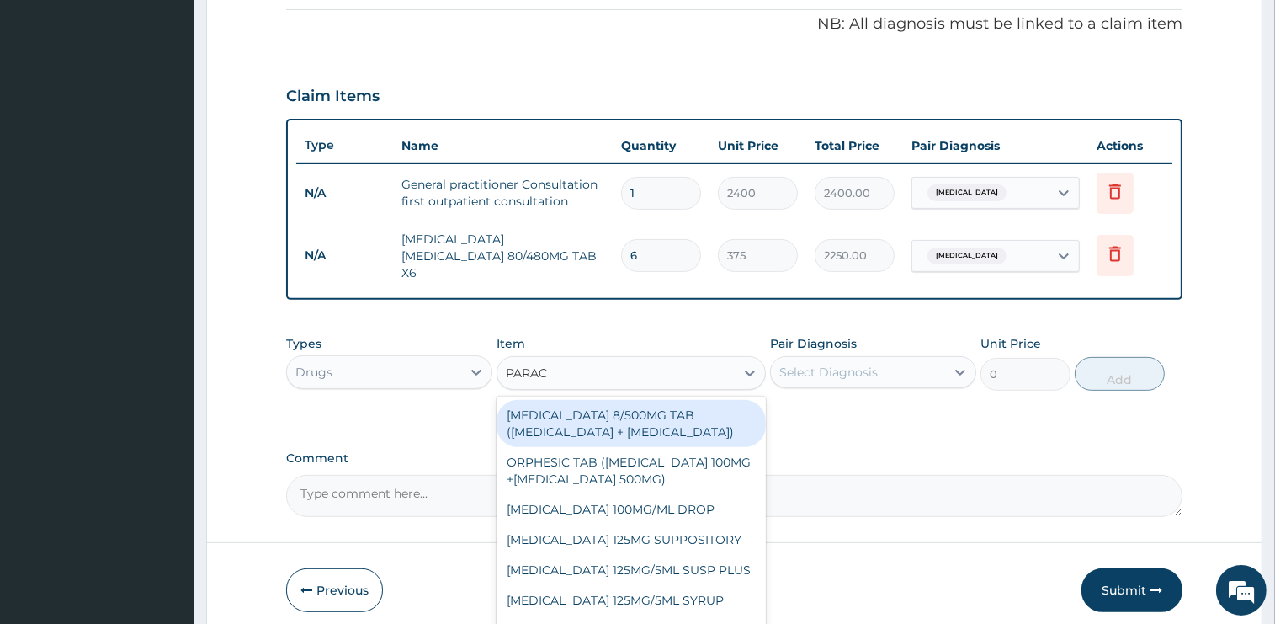
type input "PARACE"
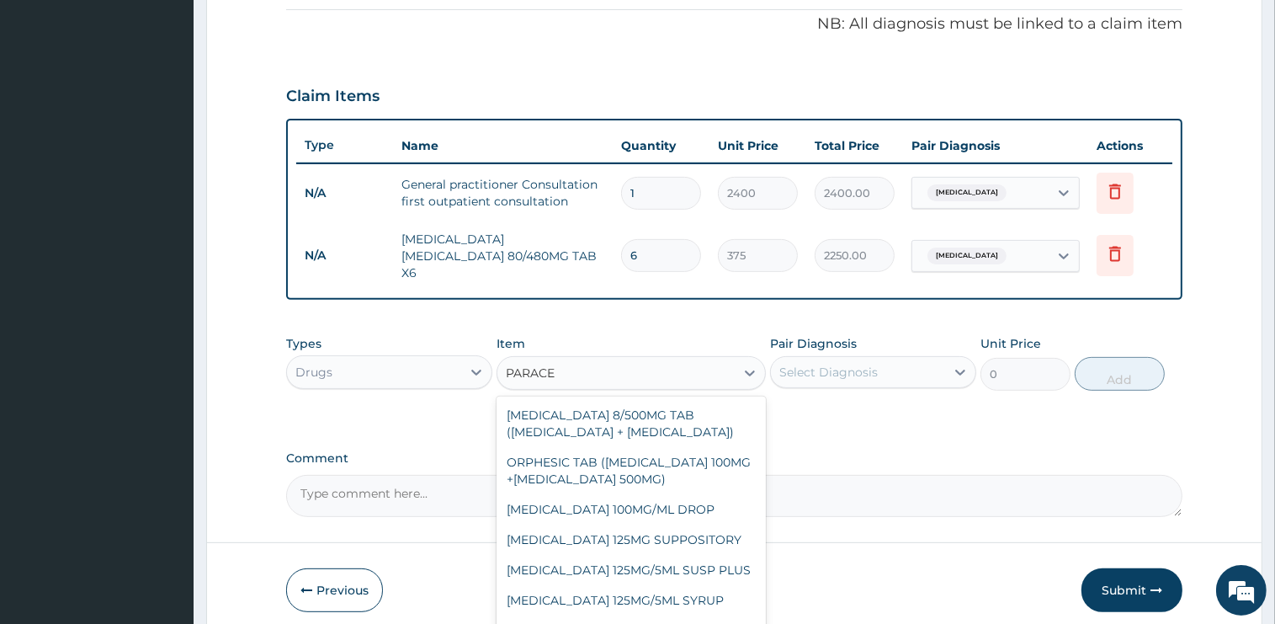
scroll to position [141, 0]
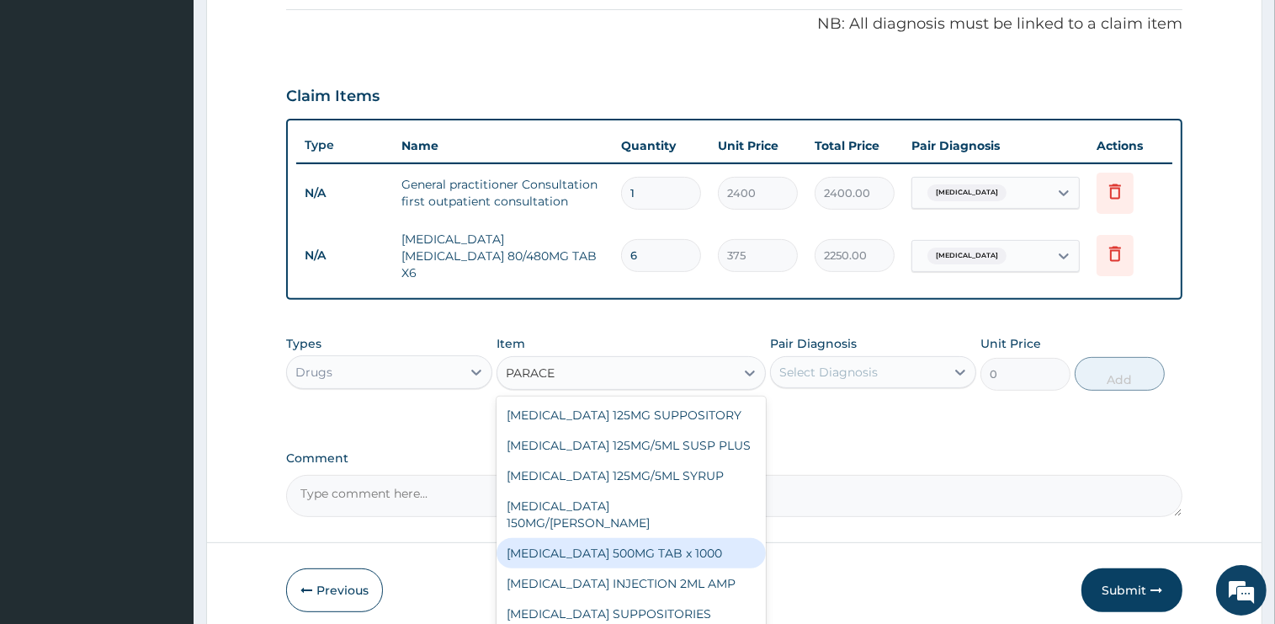
click at [680, 549] on div "PARACETAMOL 500MG TAB x 1000" at bounding box center [631, 553] width 269 height 30
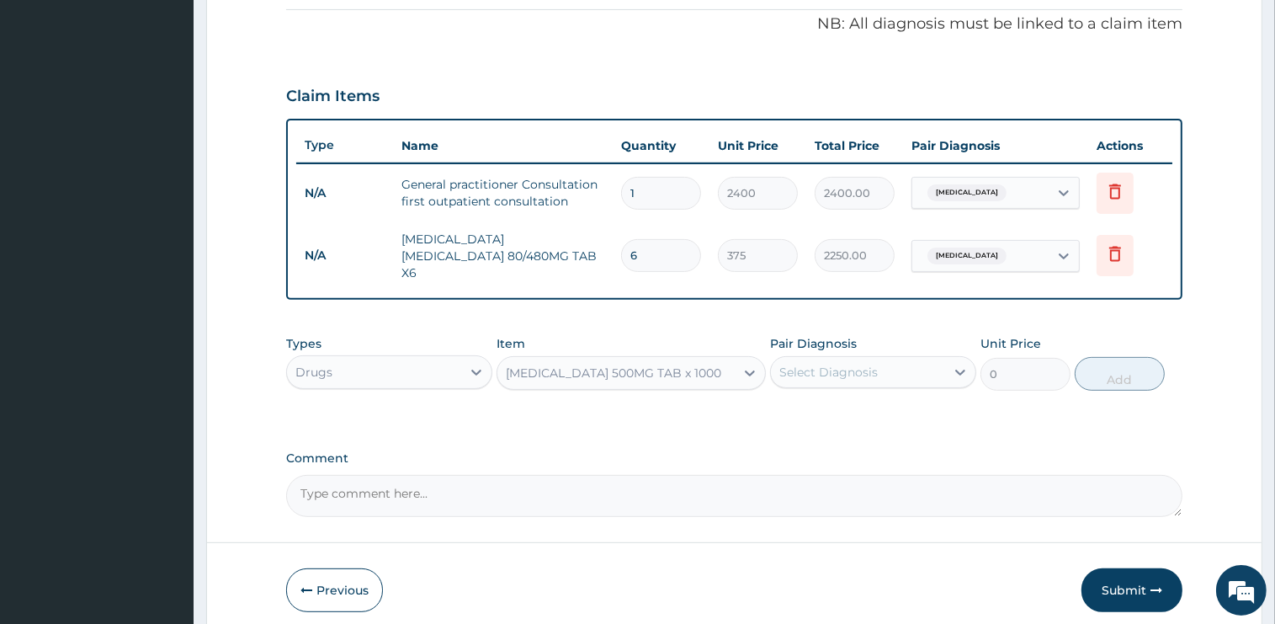
type input "15.75"
click at [866, 364] on div "Select Diagnosis" at bounding box center [828, 372] width 98 height 17
click at [856, 403] on div "Malaria" at bounding box center [873, 415] width 206 height 35
checkbox input "true"
click at [1105, 370] on button "Add" at bounding box center [1120, 374] width 90 height 34
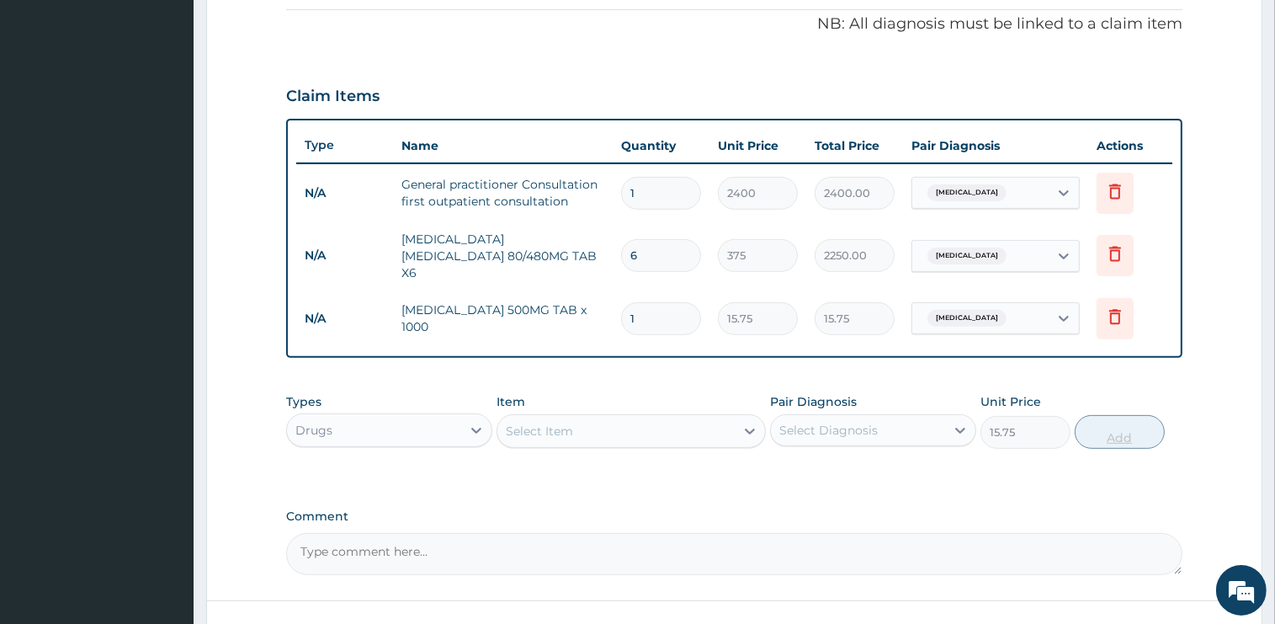
type input "0"
type input "12"
type input "189.00"
type input "12"
click at [568, 422] on div "Select Item" at bounding box center [539, 430] width 67 height 17
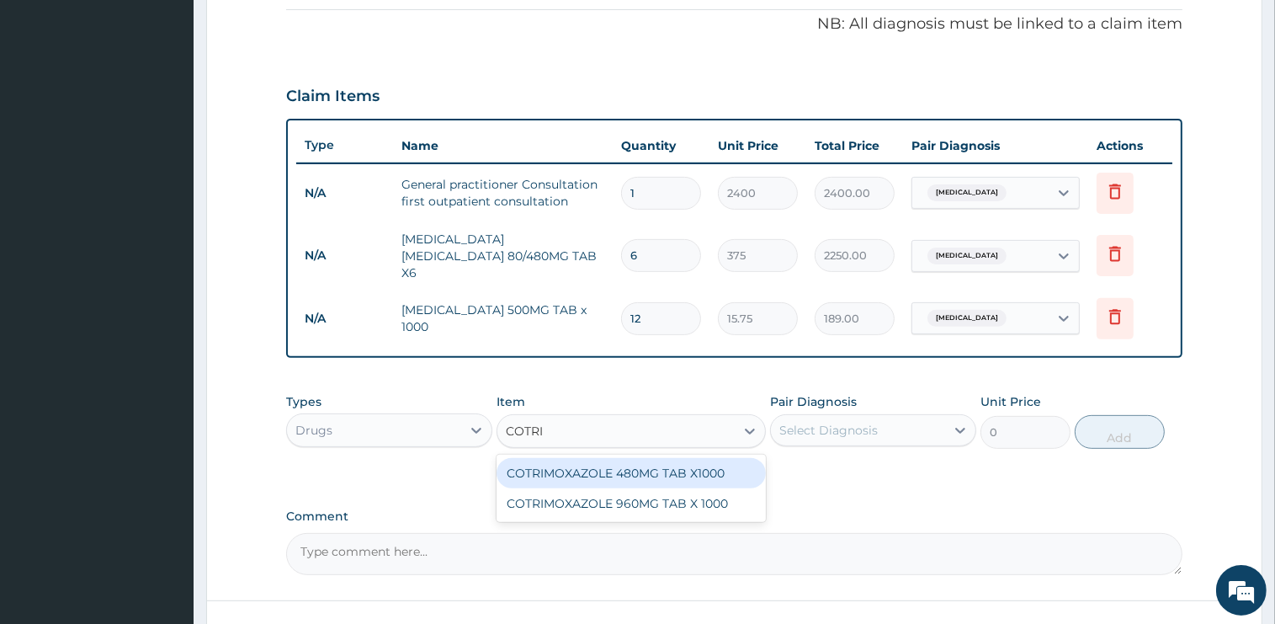
type input "COTRIM"
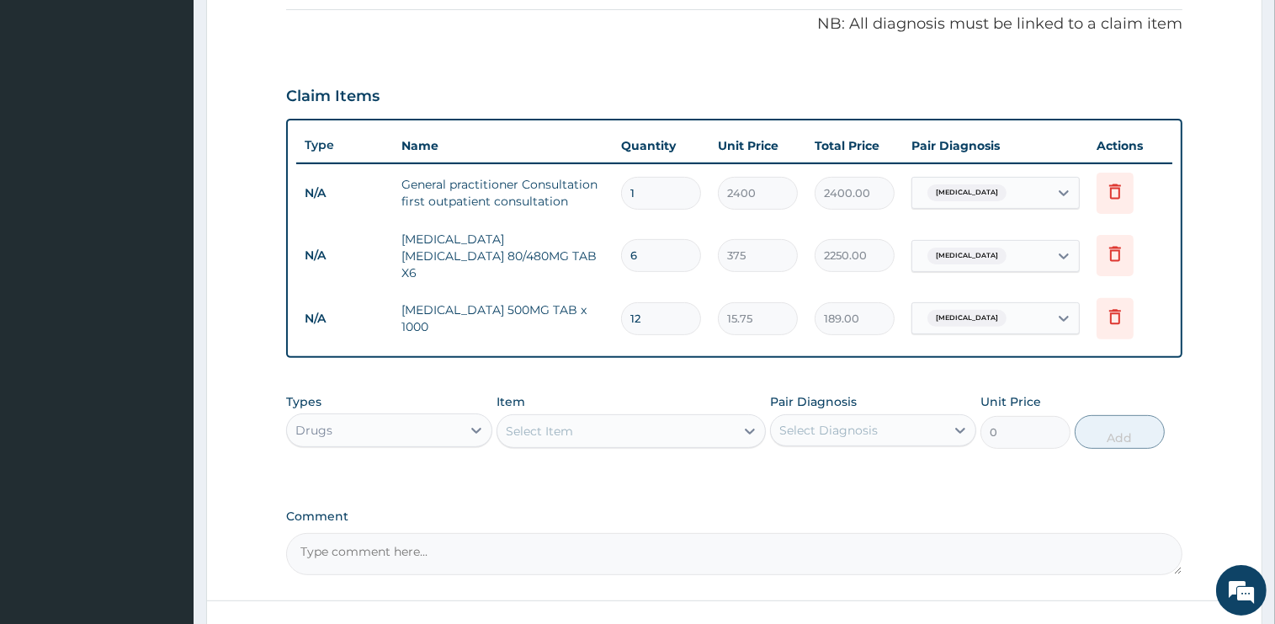
drag, startPoint x: 576, startPoint y: 424, endPoint x: 561, endPoint y: 428, distance: 15.5
click at [561, 428] on div "Select Item" at bounding box center [615, 430] width 237 height 27
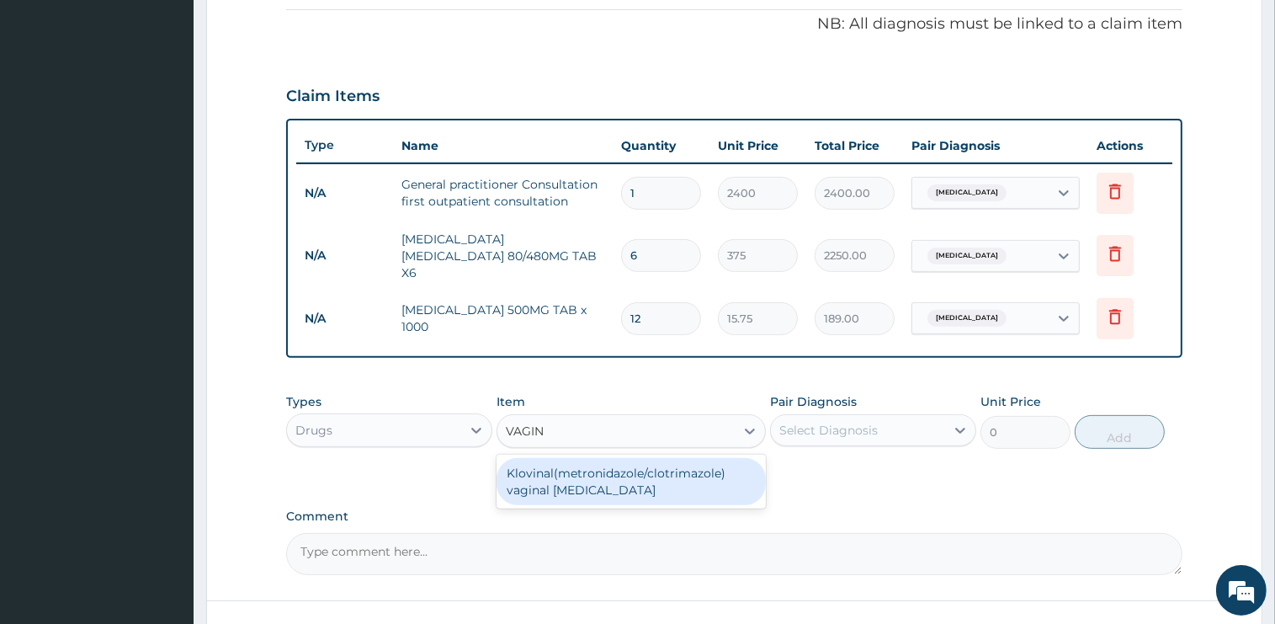
type input "VAGINA"
click at [564, 471] on div "Klovinal(metronidazole/clotrimazole) vaginal pessary" at bounding box center [631, 481] width 269 height 47
type input "945"
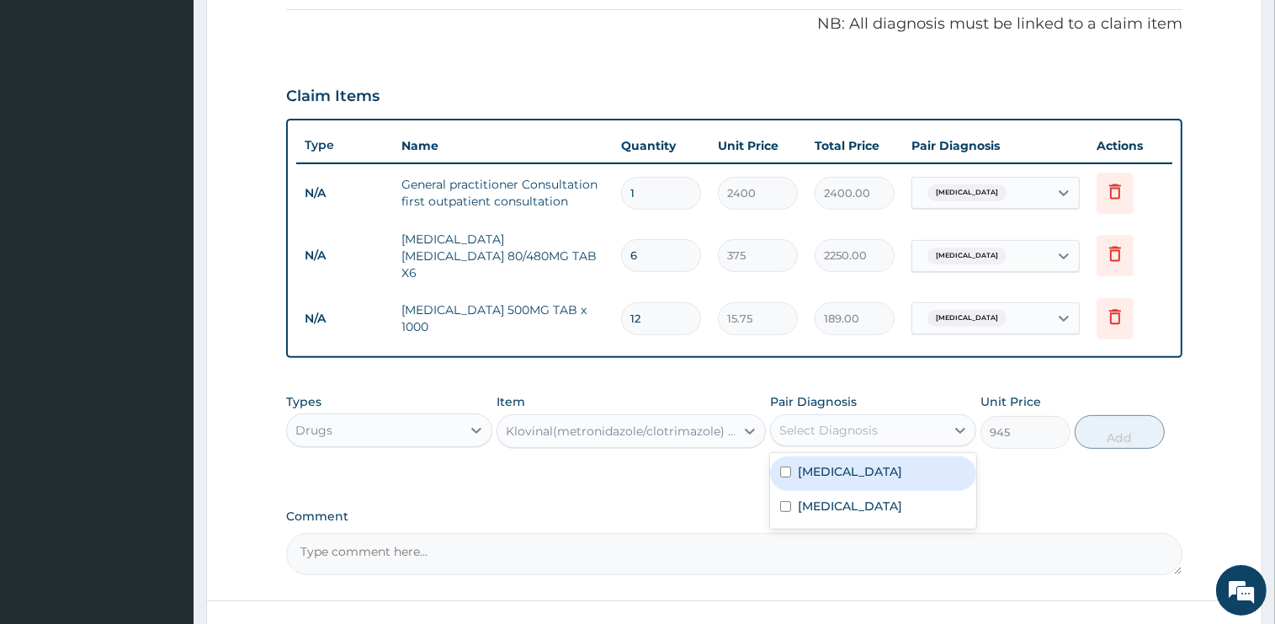
click at [842, 422] on div "Select Diagnosis" at bounding box center [828, 430] width 98 height 17
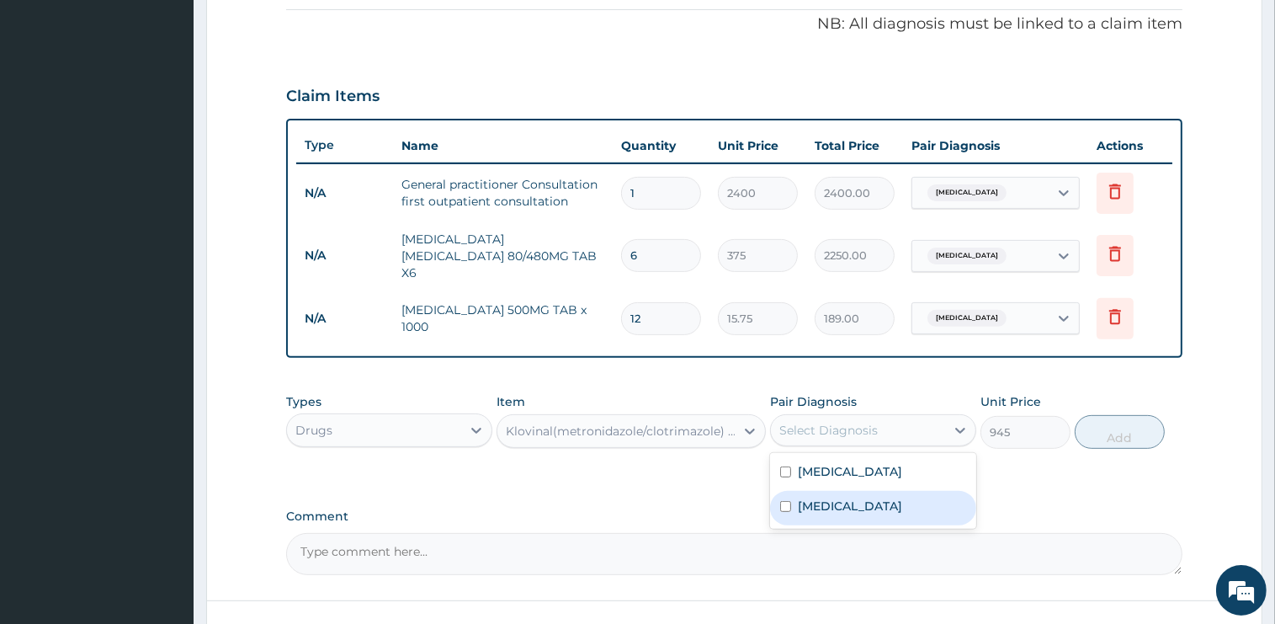
click at [840, 491] on div "Candidiasis" at bounding box center [873, 508] width 206 height 35
checkbox input "true"
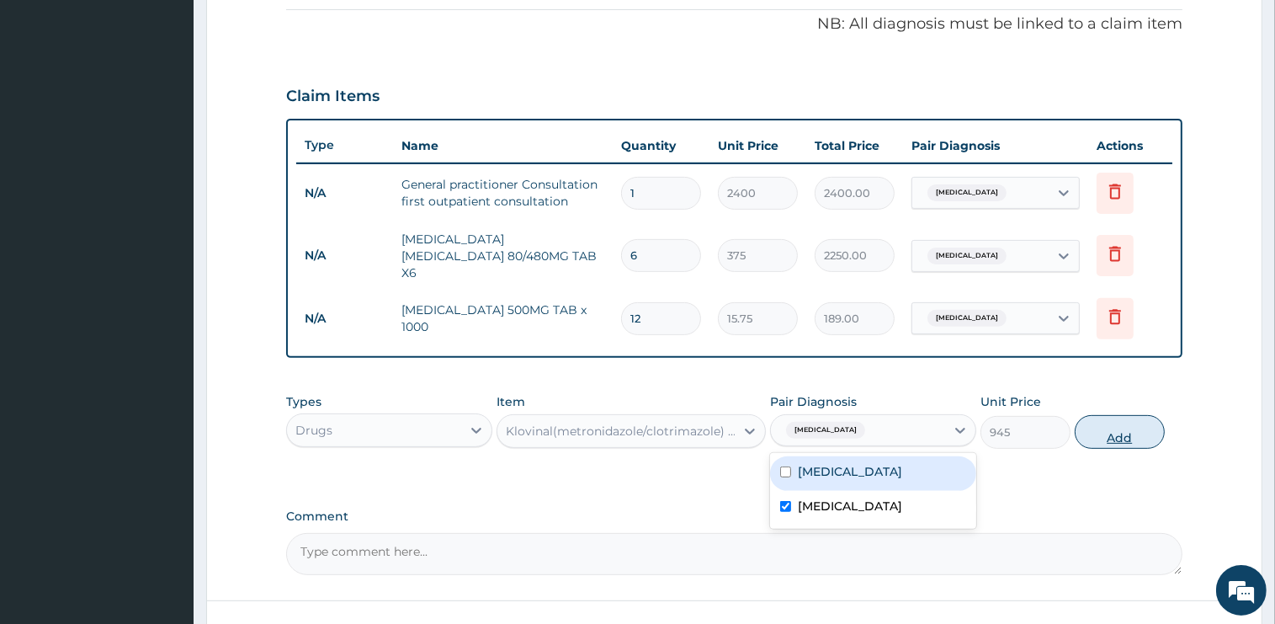
click at [1113, 429] on button "Add" at bounding box center [1120, 432] width 90 height 34
type input "0"
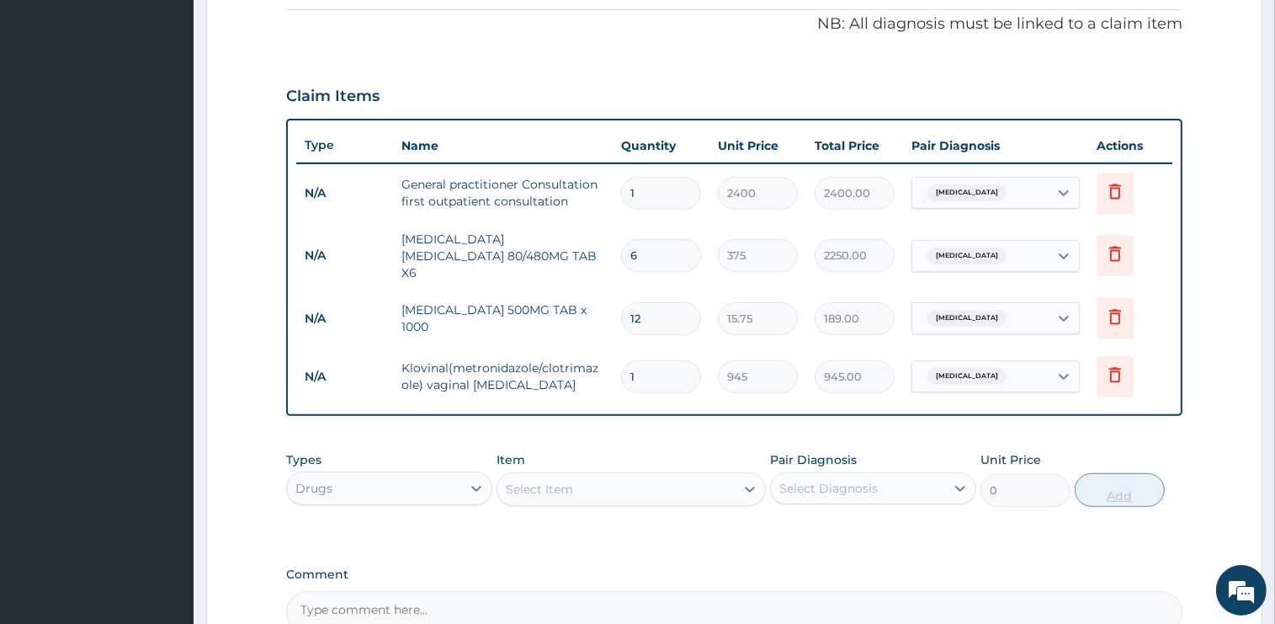
type input "0.00"
type input "6"
type input "5670.00"
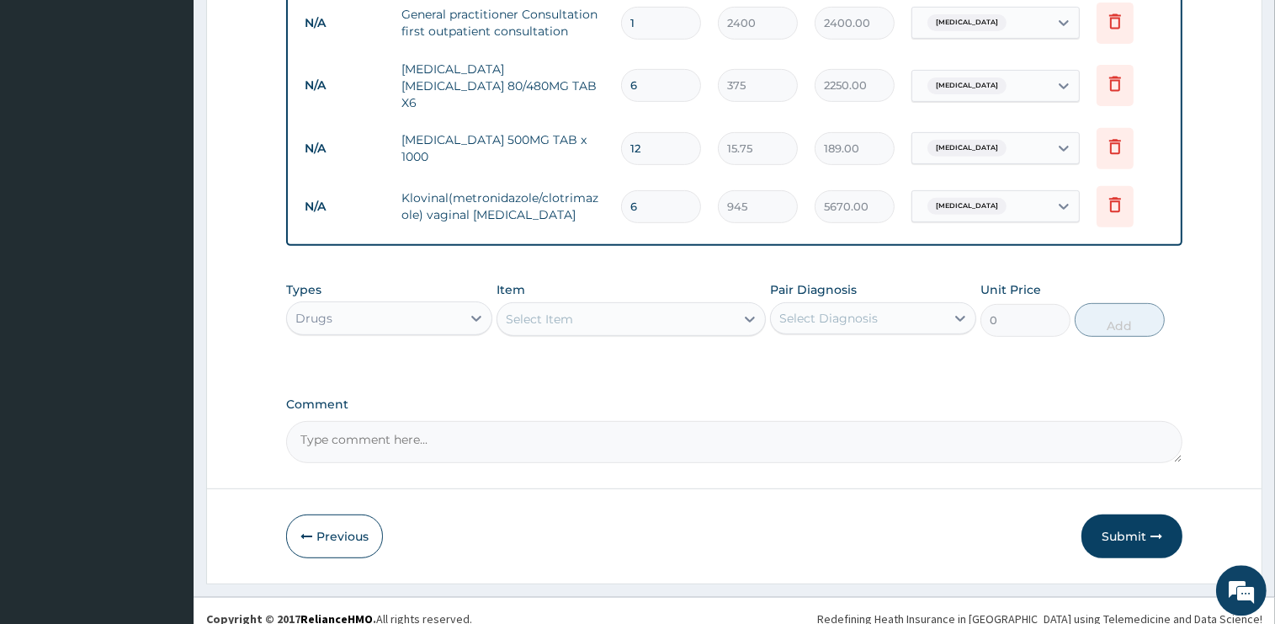
scroll to position [681, 0]
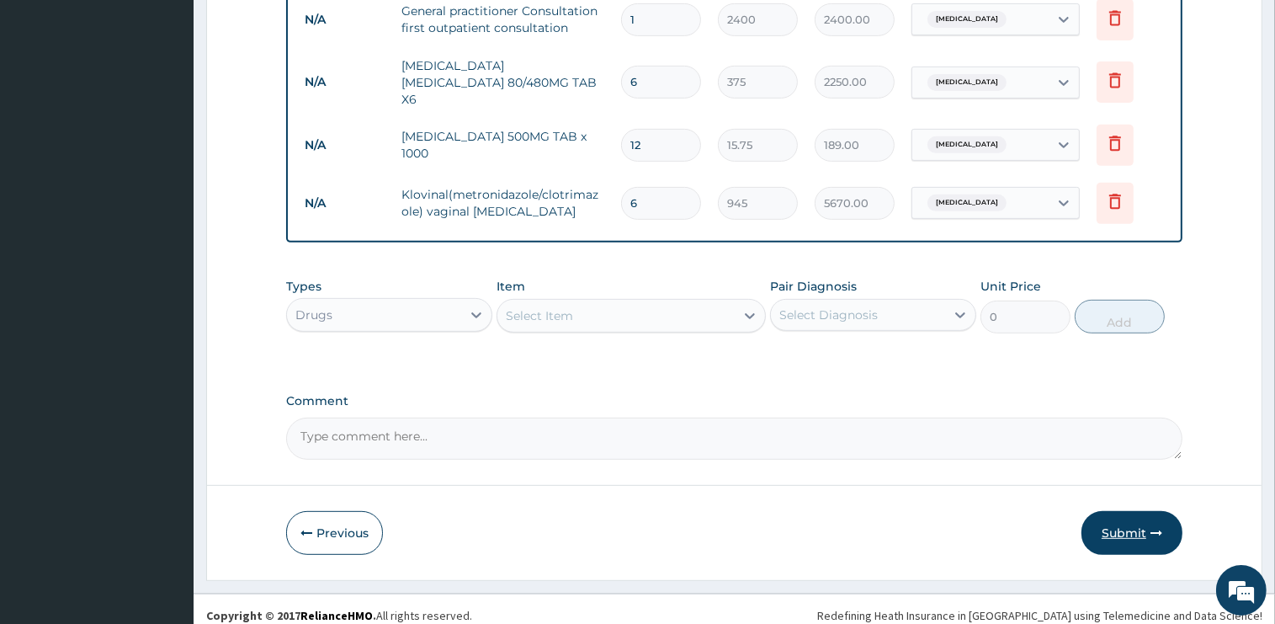
type input "6"
click at [1118, 523] on button "Submit" at bounding box center [1131, 533] width 101 height 44
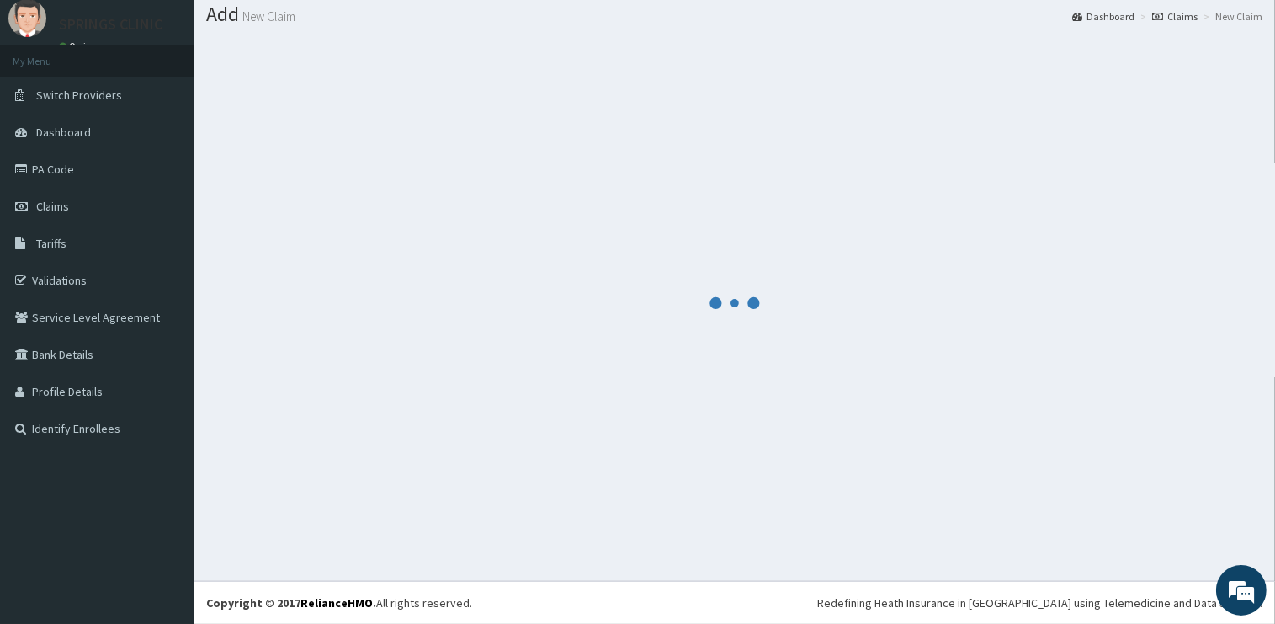
scroll to position [50, 0]
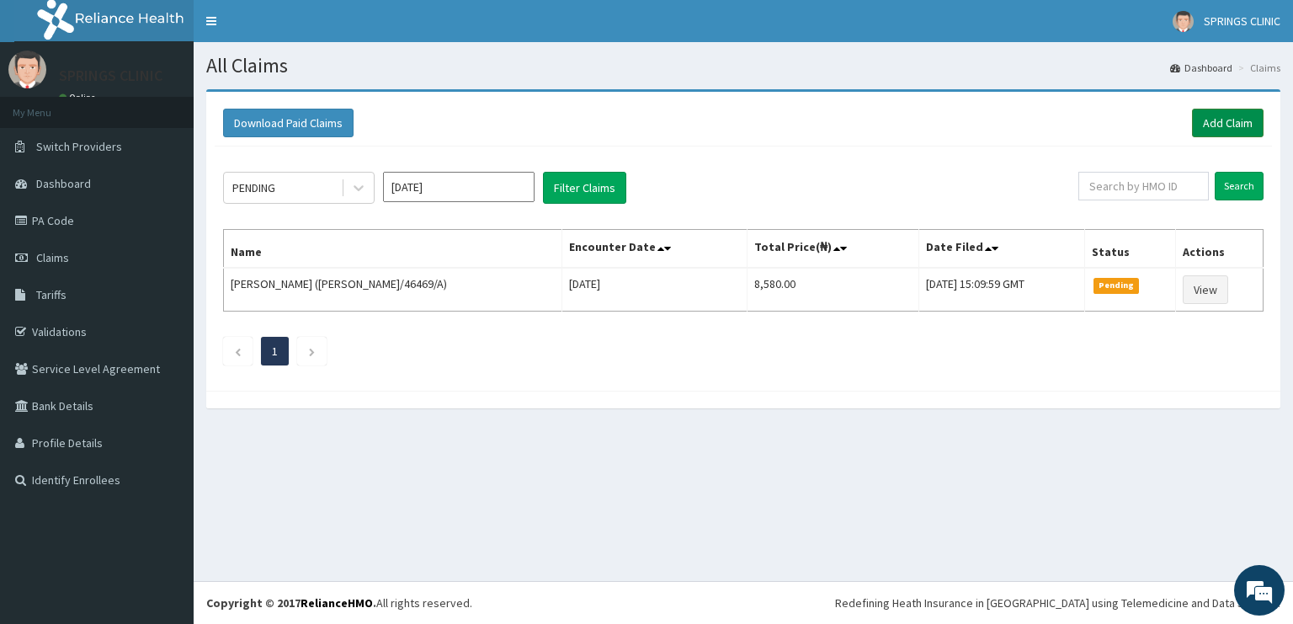
click at [1231, 123] on link "Add Claim" at bounding box center [1228, 123] width 72 height 29
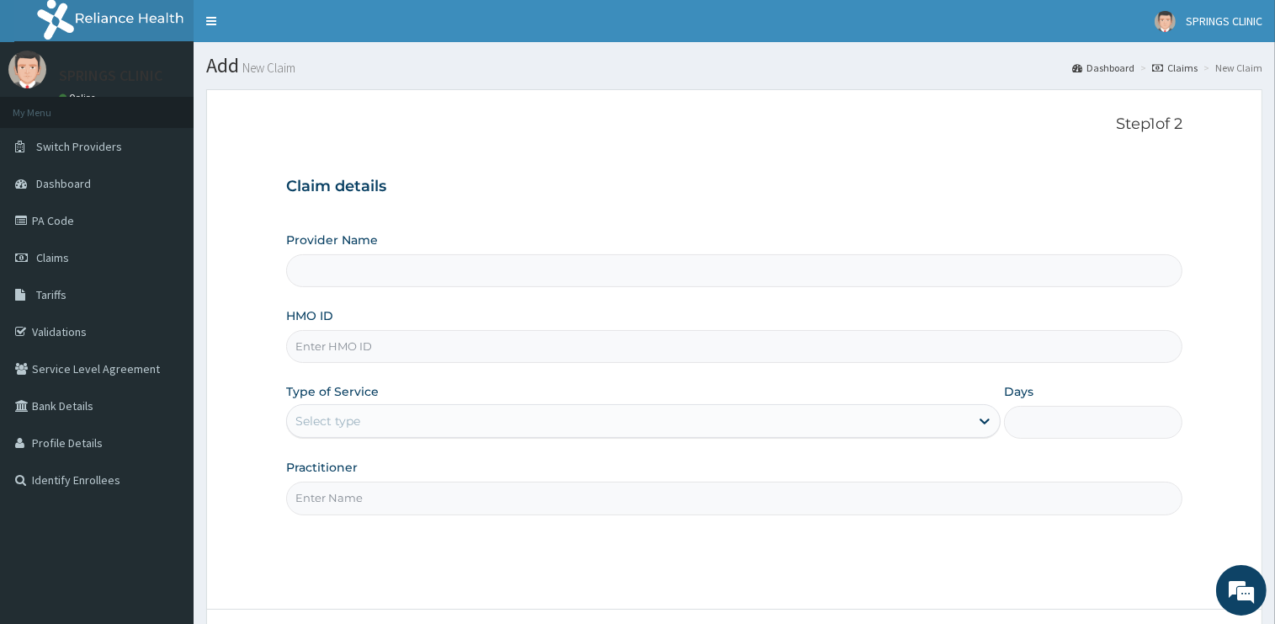
type input "ODR/10008/A"
type input "Springs Clinic"
drag, startPoint x: 372, startPoint y: 342, endPoint x: 363, endPoint y: 345, distance: 9.9
click at [363, 345] on input "ODR/10008/A" at bounding box center [734, 346] width 896 height 33
type input "ODR/10008/C"
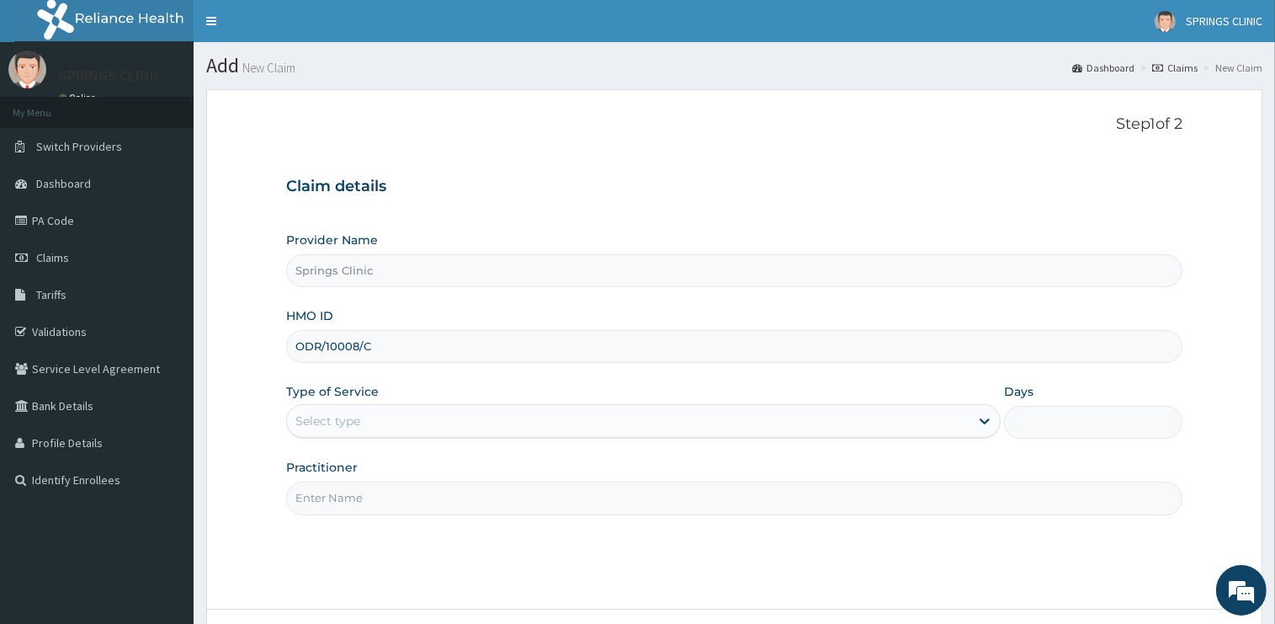
click at [374, 416] on div "Select type" at bounding box center [628, 420] width 683 height 27
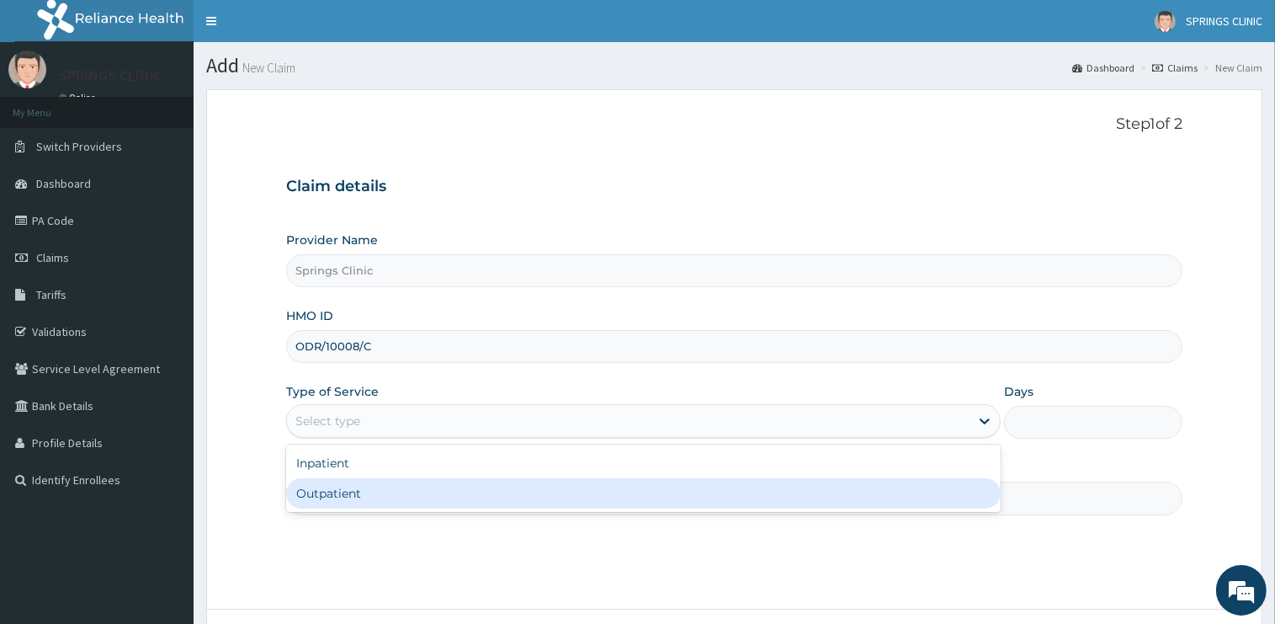
click at [350, 487] on div "Outpatient" at bounding box center [643, 493] width 715 height 30
type input "1"
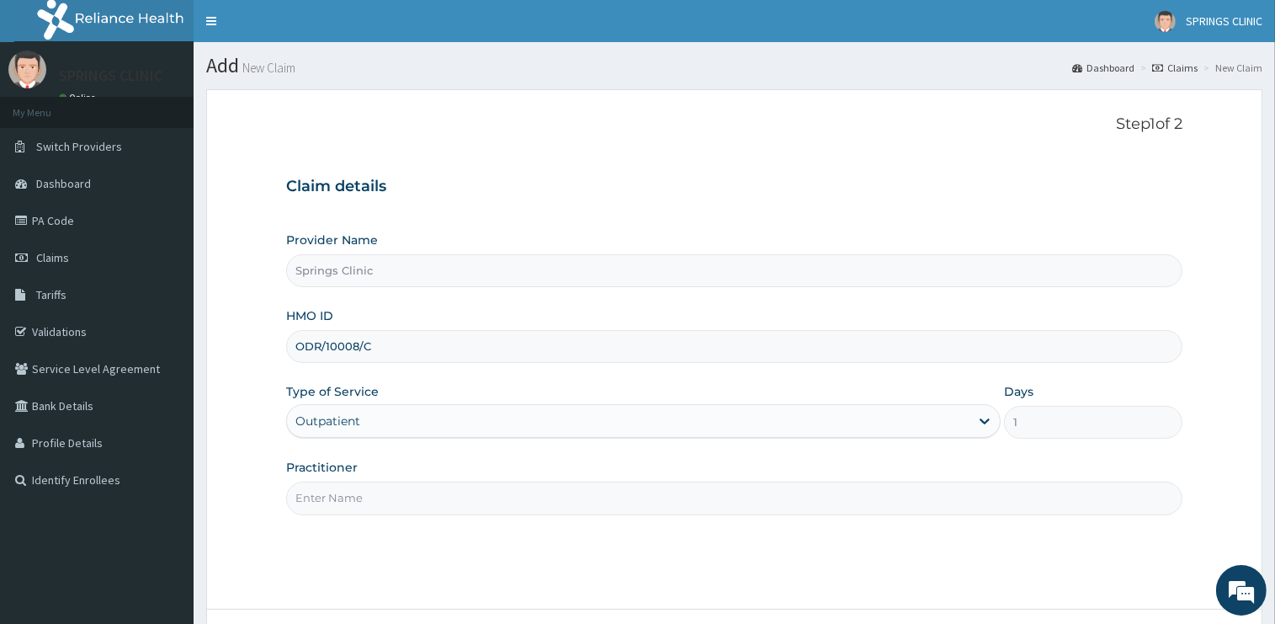
click at [351, 496] on input "Practitioner" at bounding box center [734, 497] width 896 height 33
type input "[PERSON_NAME][GEOGRAPHIC_DATA]"
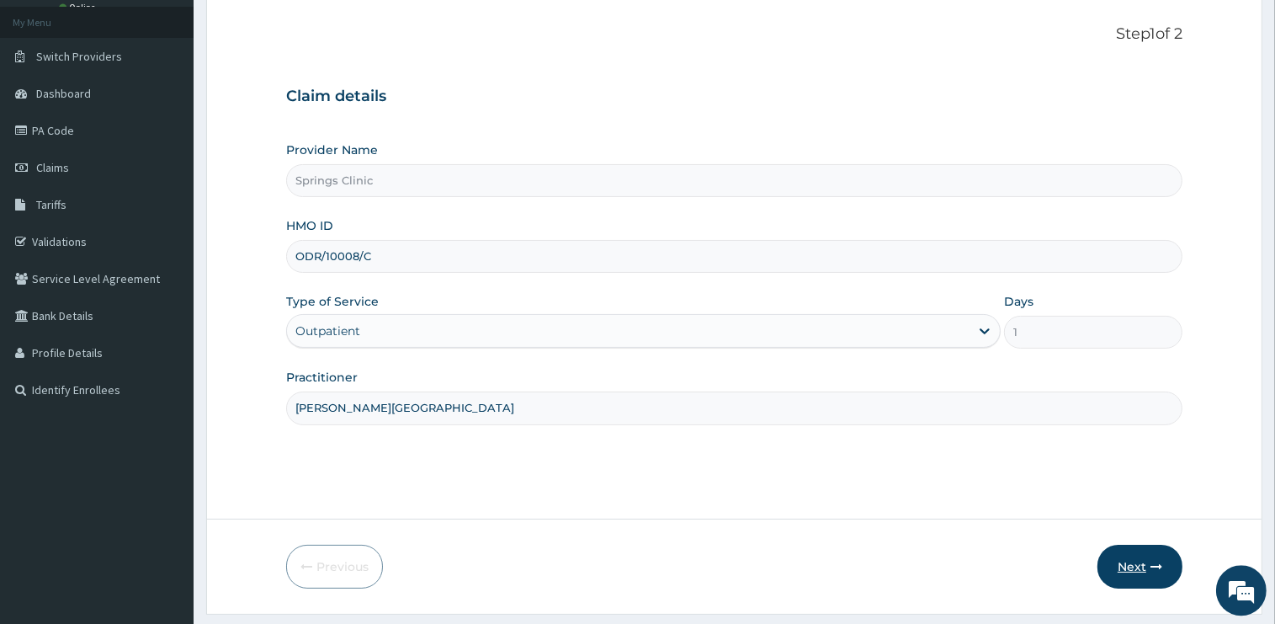
scroll to position [136, 0]
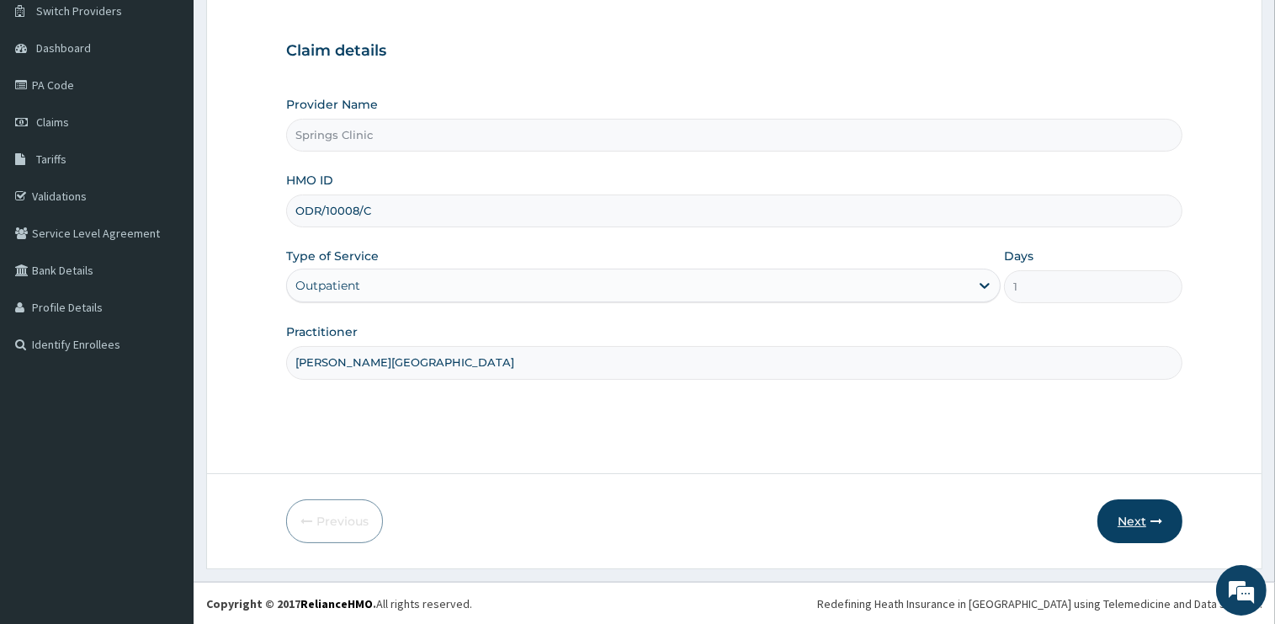
click at [1154, 529] on button "Next" at bounding box center [1139, 521] width 85 height 44
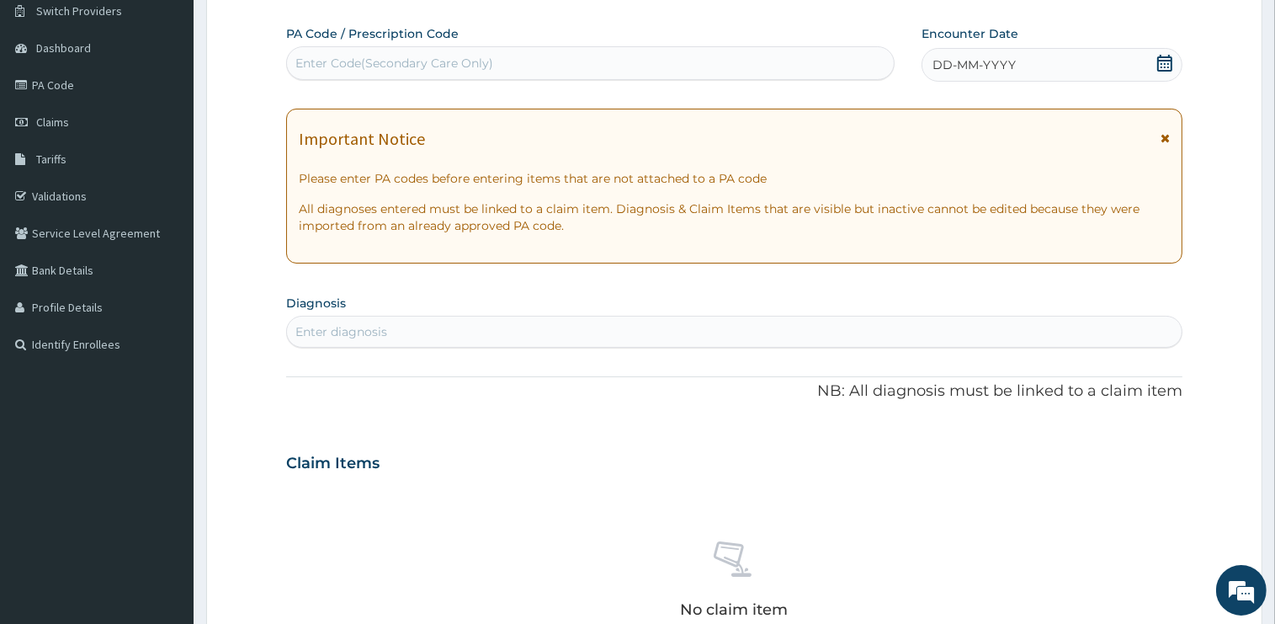
click at [1169, 62] on icon at bounding box center [1164, 63] width 17 height 17
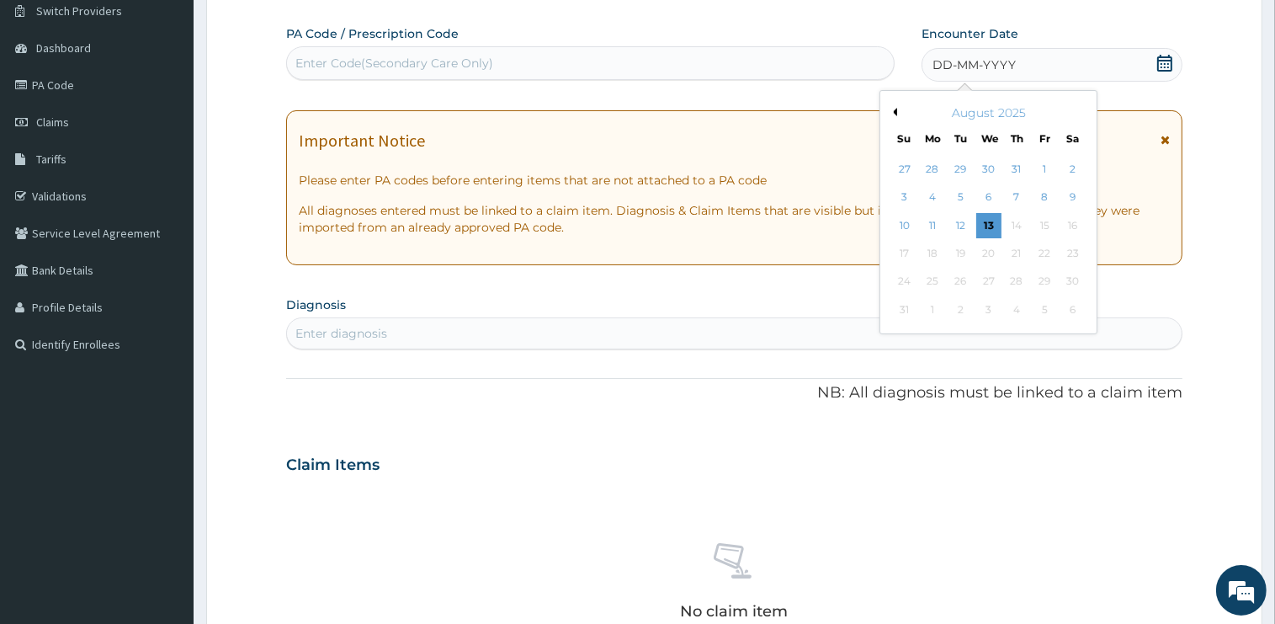
scroll to position [0, 0]
click at [962, 223] on div "12" at bounding box center [960, 225] width 25 height 25
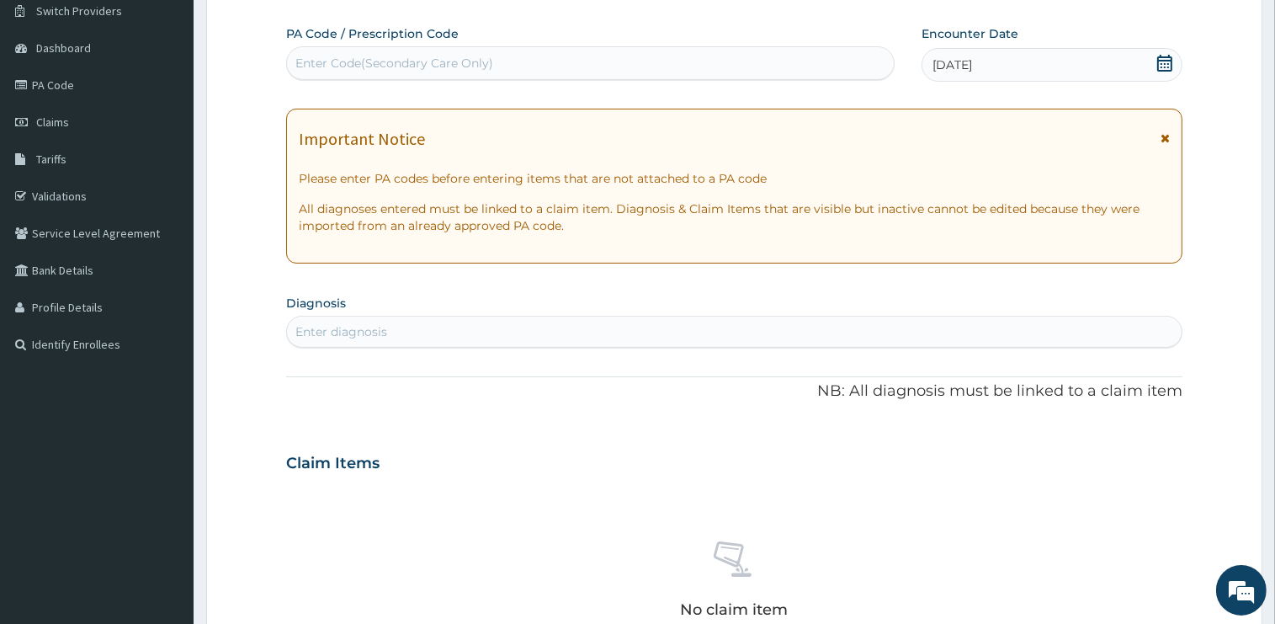
click at [389, 333] on div "Enter diagnosis" at bounding box center [734, 331] width 895 height 27
click at [362, 332] on div "Enter diagnosis" at bounding box center [341, 331] width 92 height 17
click at [383, 323] on div "Enter diagnosis" at bounding box center [341, 331] width 92 height 17
type input "MALARIA"
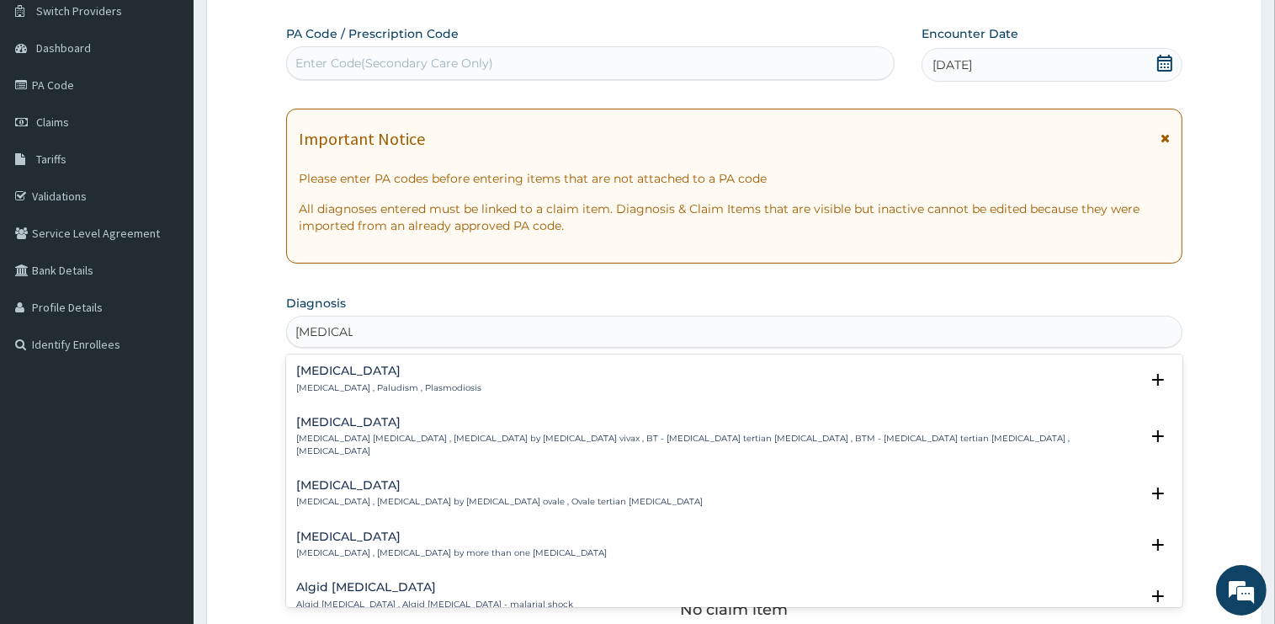
click at [325, 379] on div "Malaria Malaria , Paludism , Plasmodiosis" at bounding box center [388, 378] width 185 height 29
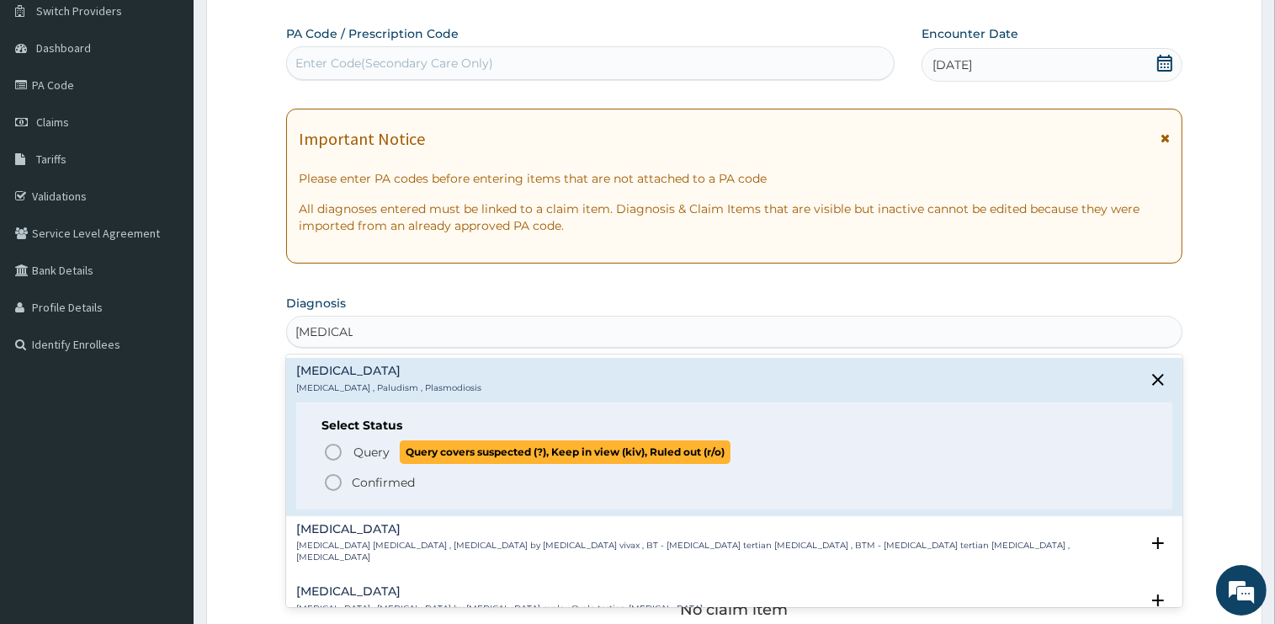
click at [364, 453] on span "Query" at bounding box center [371, 452] width 36 height 17
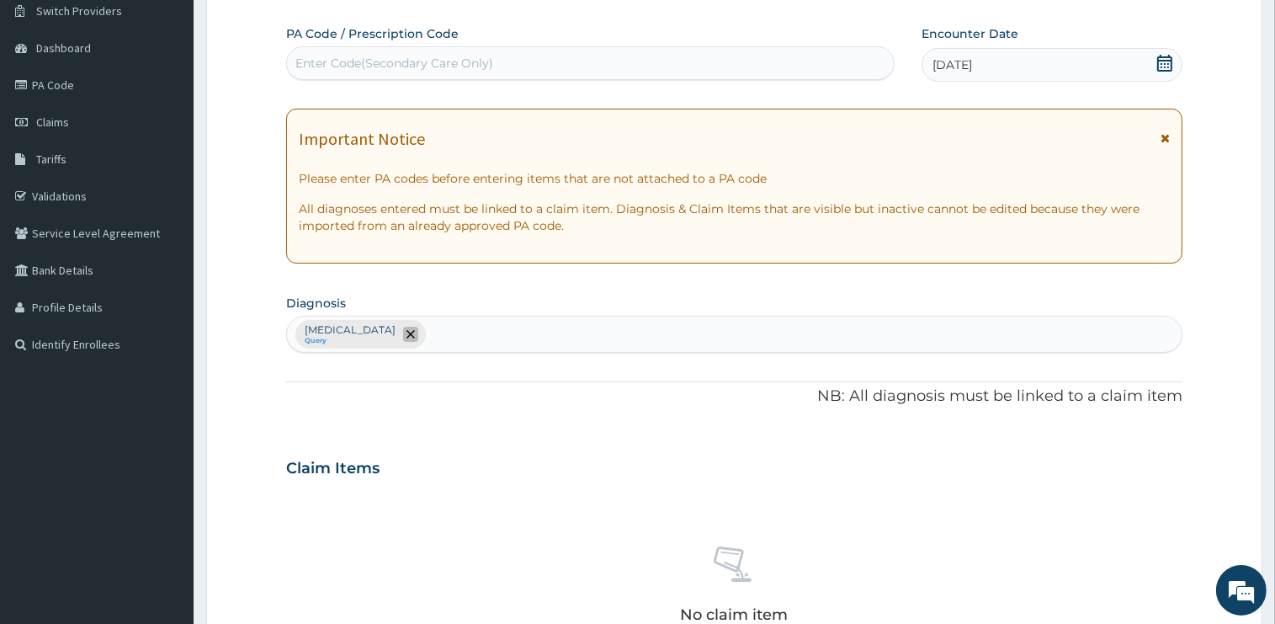
click at [407, 336] on icon "remove selection option" at bounding box center [411, 334] width 8 height 8
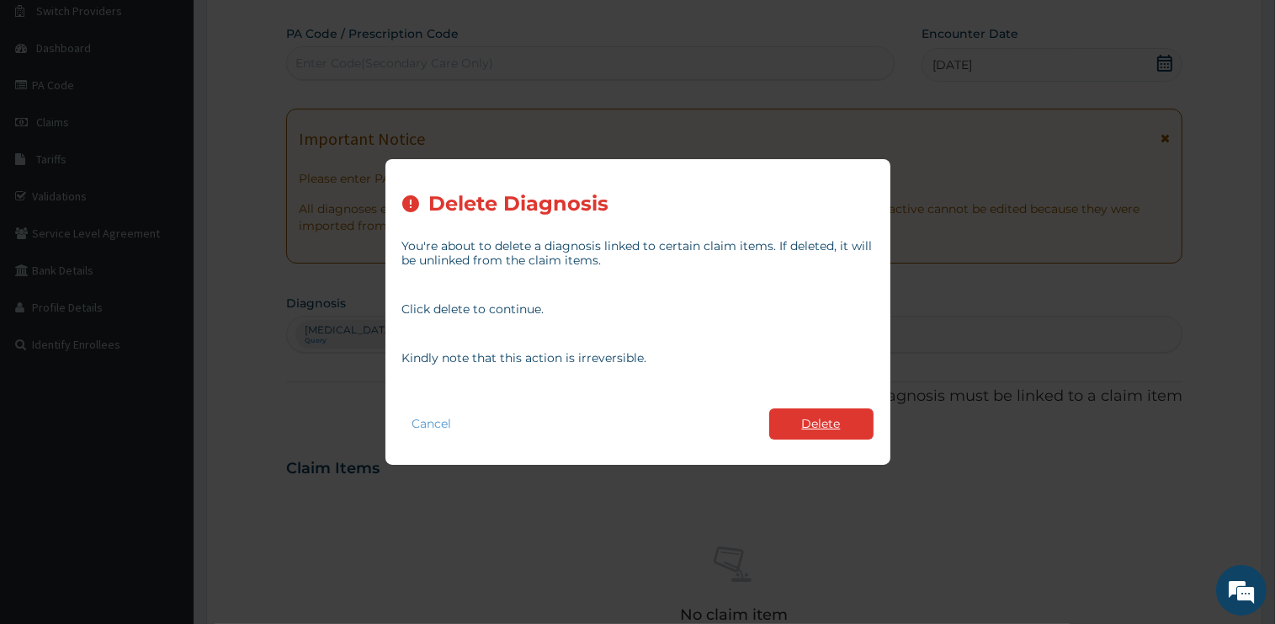
click at [832, 422] on button "Delete" at bounding box center [821, 423] width 104 height 31
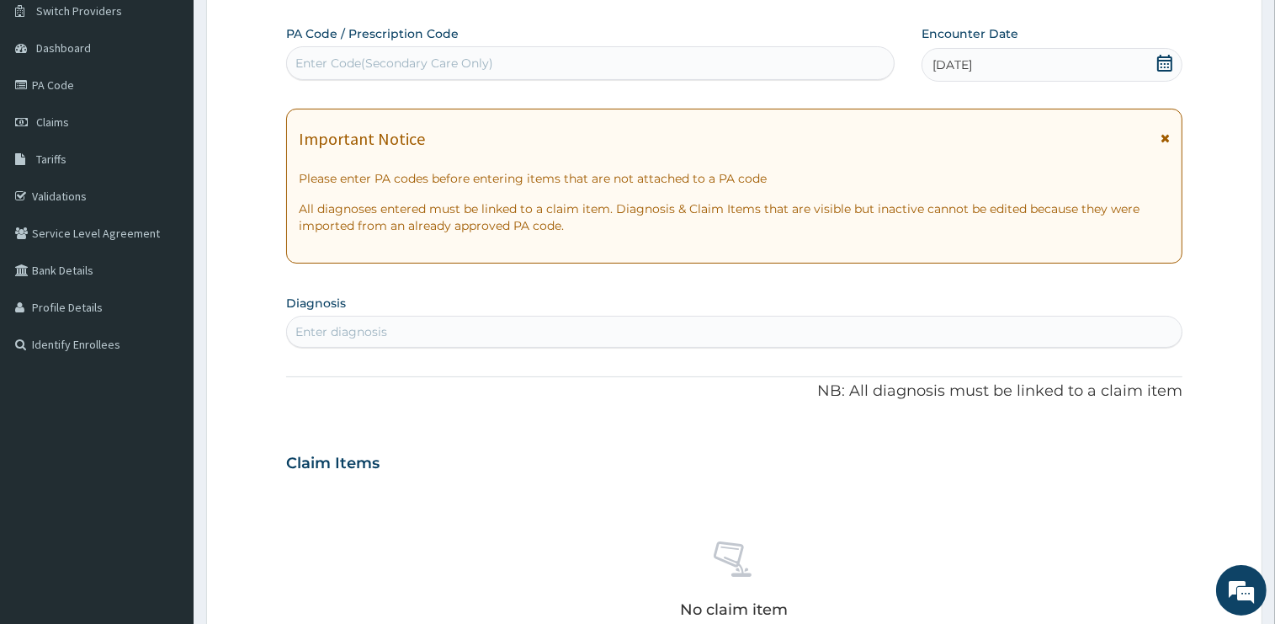
click at [405, 337] on div "Enter diagnosis" at bounding box center [734, 331] width 895 height 27
type input "ACUTE UPPER"
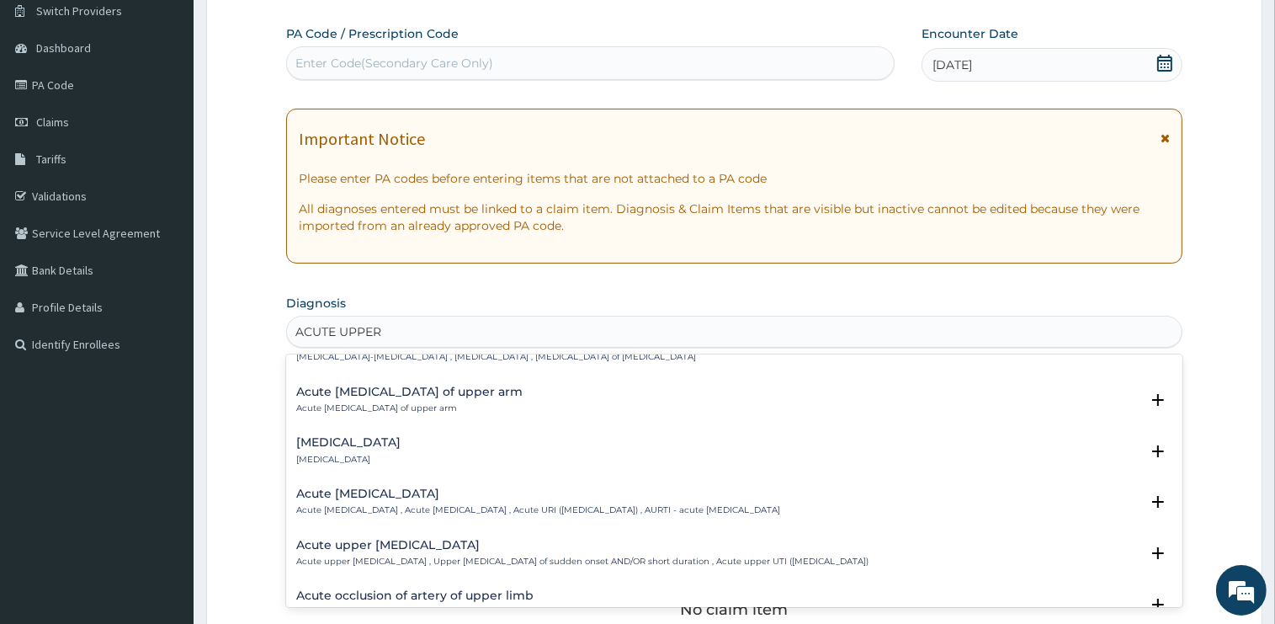
scroll to position [85, 0]
click at [400, 491] on h4 "Acute upper respiratory infection" at bounding box center [538, 490] width 484 height 13
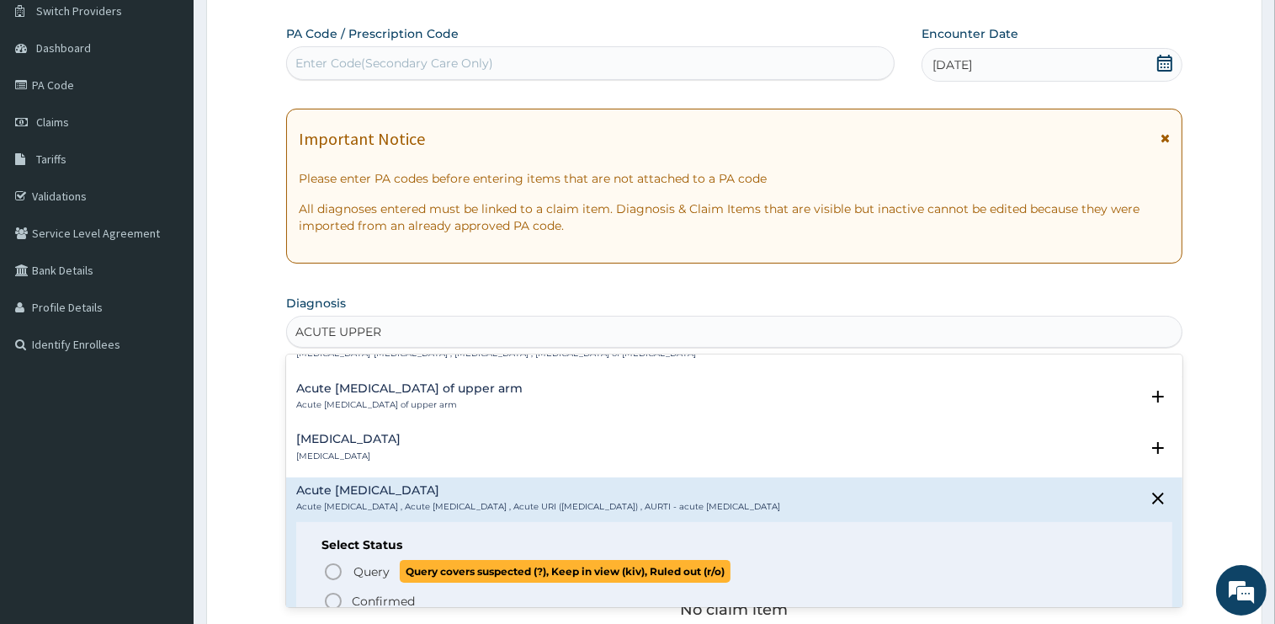
click at [377, 567] on span "Query" at bounding box center [371, 571] width 36 height 17
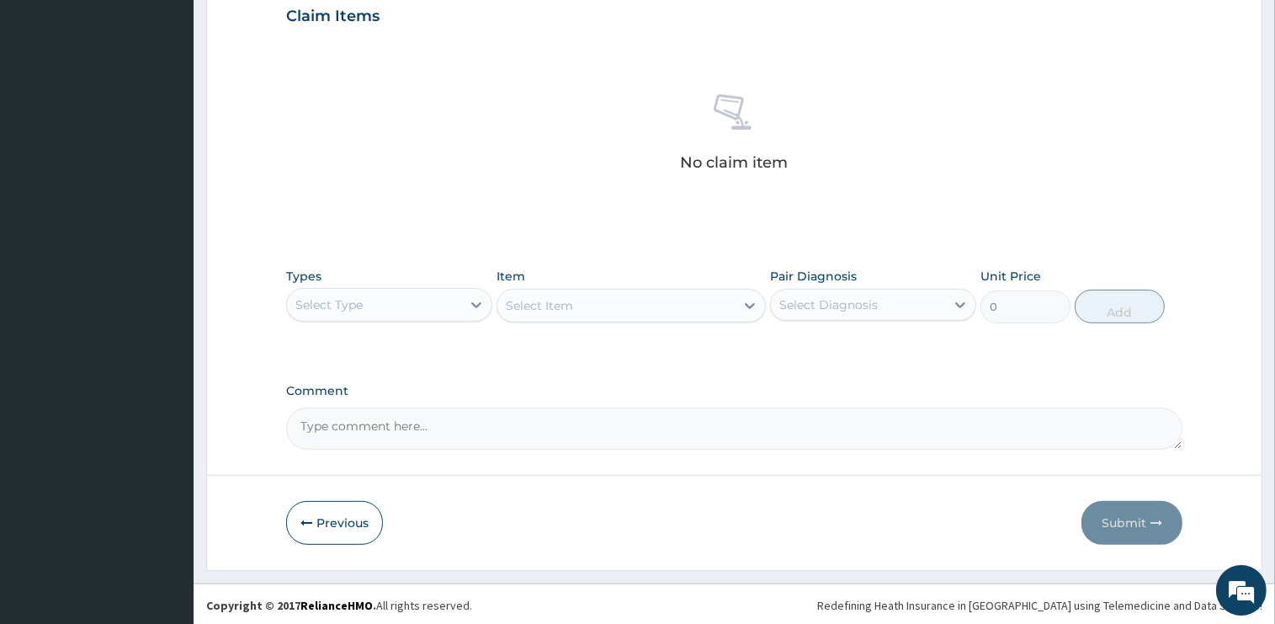
scroll to position [588, 0]
click at [385, 310] on div "Select Type" at bounding box center [374, 303] width 174 height 27
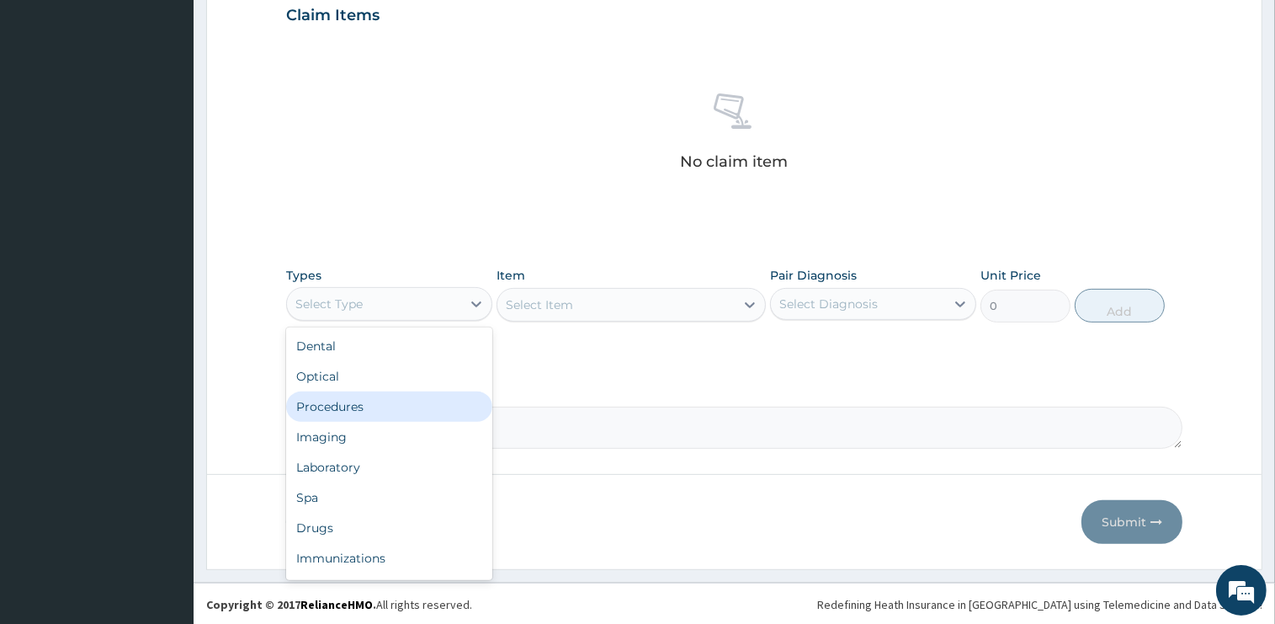
click at [364, 404] on div "Procedures" at bounding box center [389, 406] width 206 height 30
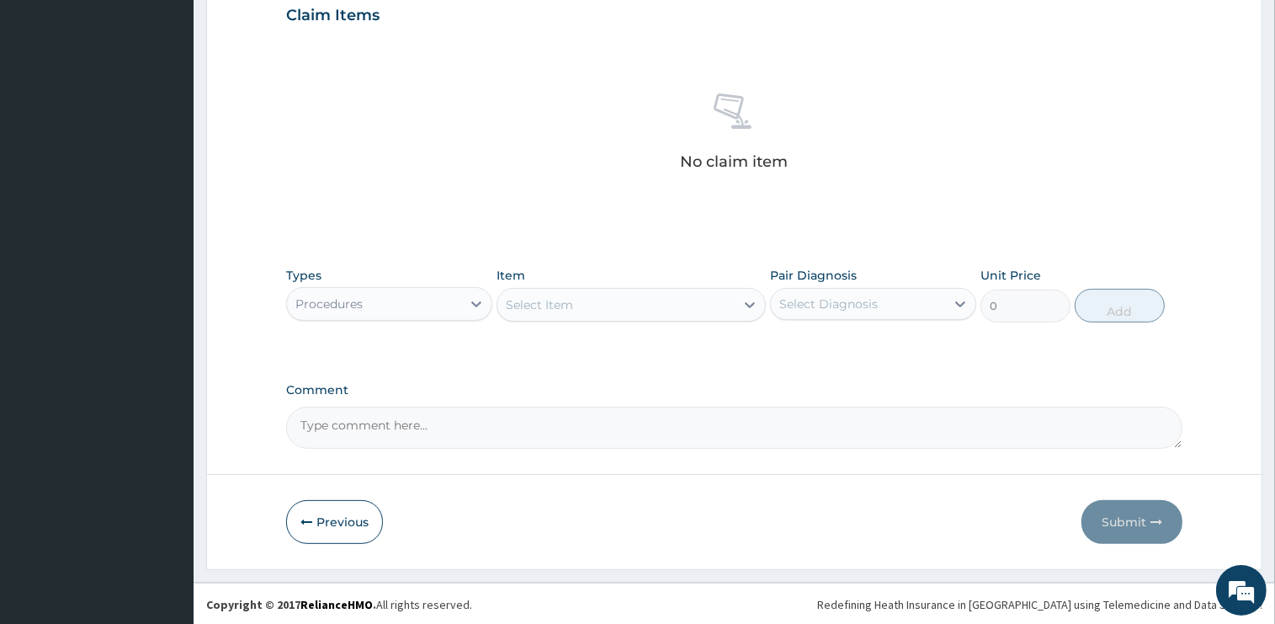
click at [649, 306] on div "Select Item" at bounding box center [615, 304] width 237 height 27
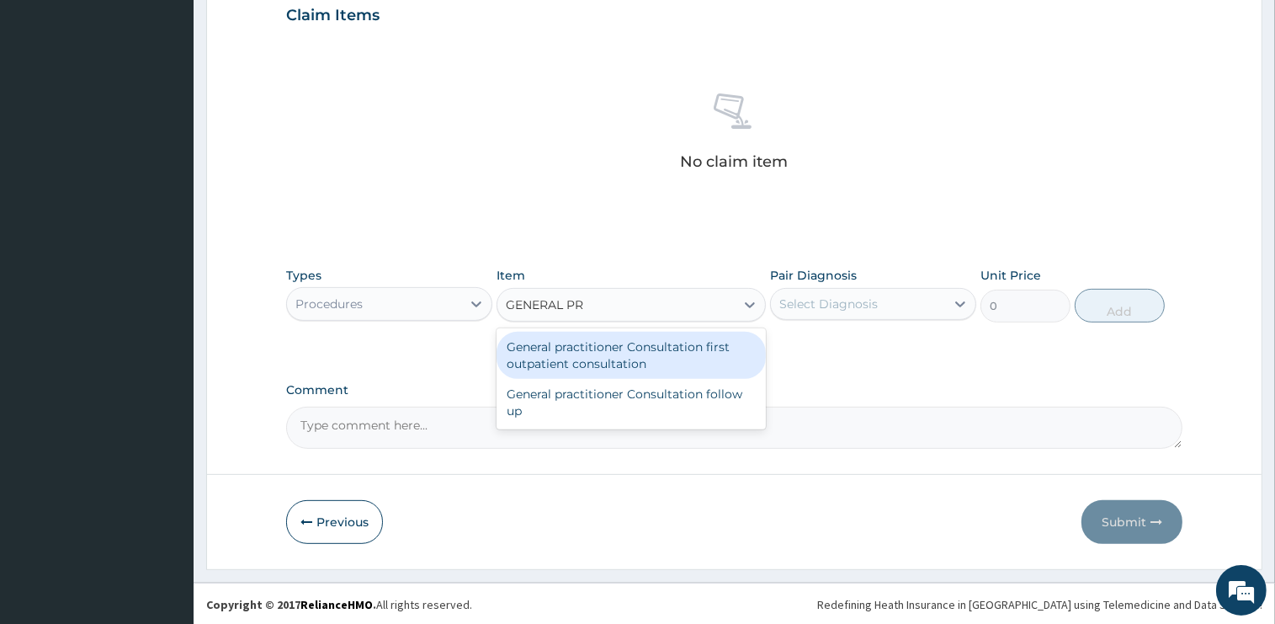
type input "GENERAL PRA"
click at [646, 355] on div "General practitioner Consultation first outpatient consultation" at bounding box center [631, 355] width 269 height 47
type input "2400"
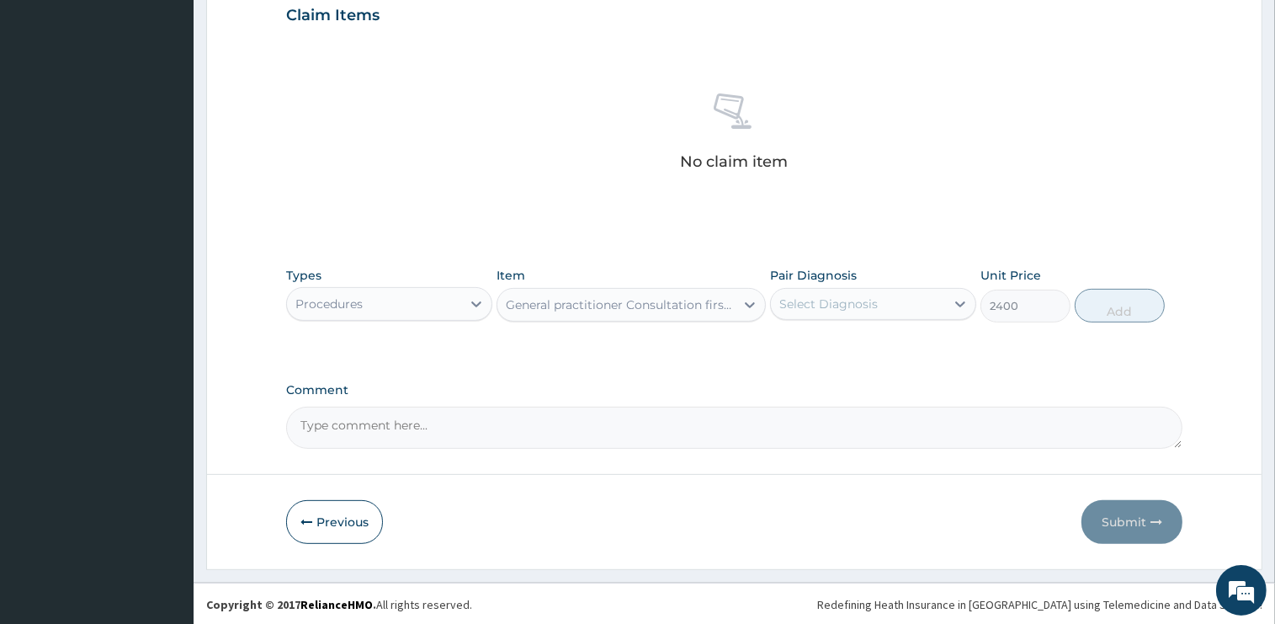
click at [870, 304] on div "Select Diagnosis" at bounding box center [828, 303] width 98 height 17
click at [838, 350] on label "Acute upper respiratory infection" at bounding box center [869, 345] width 143 height 17
checkbox input "true"
click at [1124, 307] on button "Add" at bounding box center [1120, 306] width 90 height 34
type input "0"
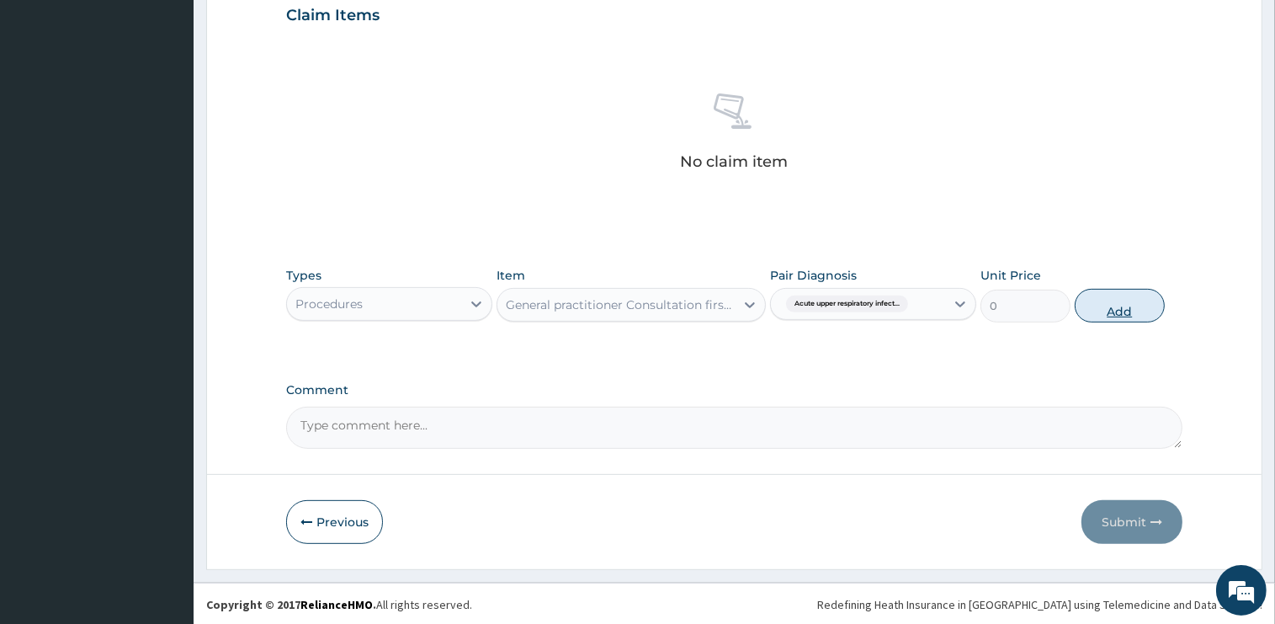
scroll to position [507, 0]
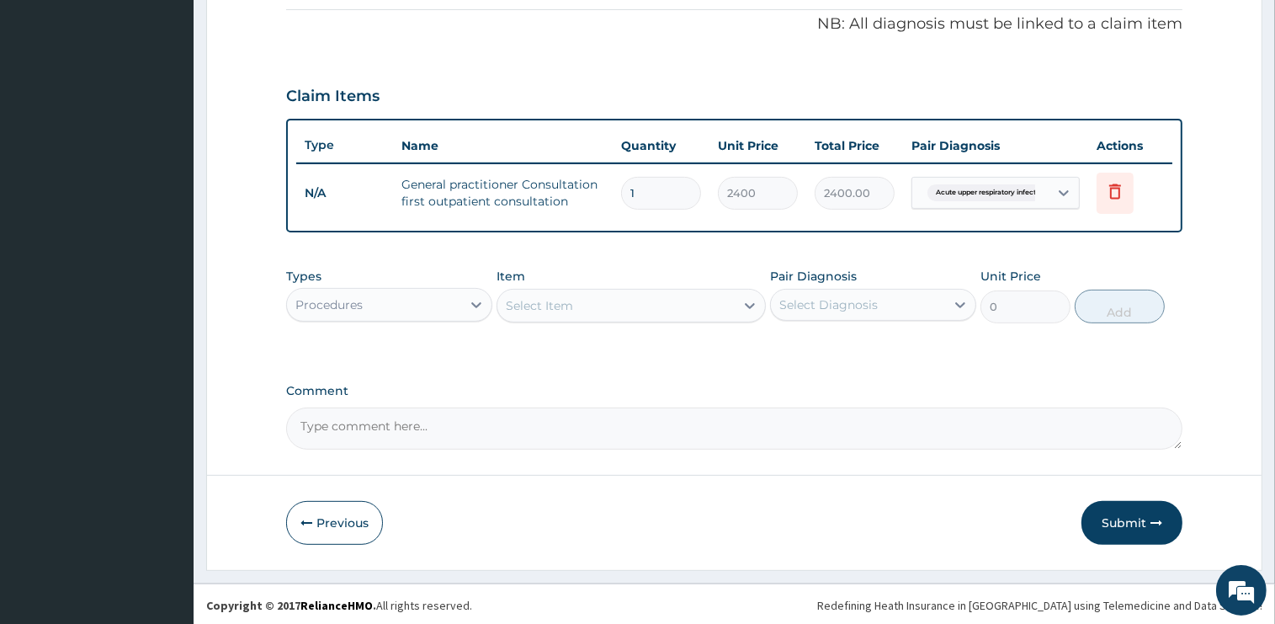
click at [355, 316] on div "Procedures" at bounding box center [389, 305] width 206 height 34
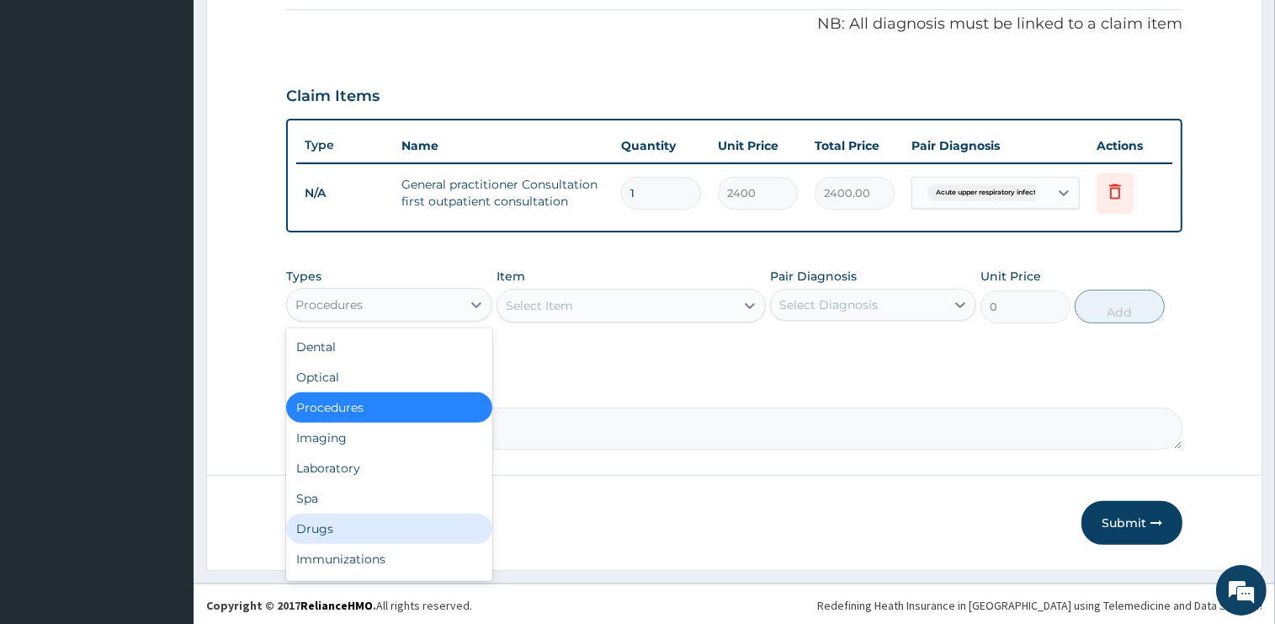
click at [311, 527] on div "Drugs" at bounding box center [389, 528] width 206 height 30
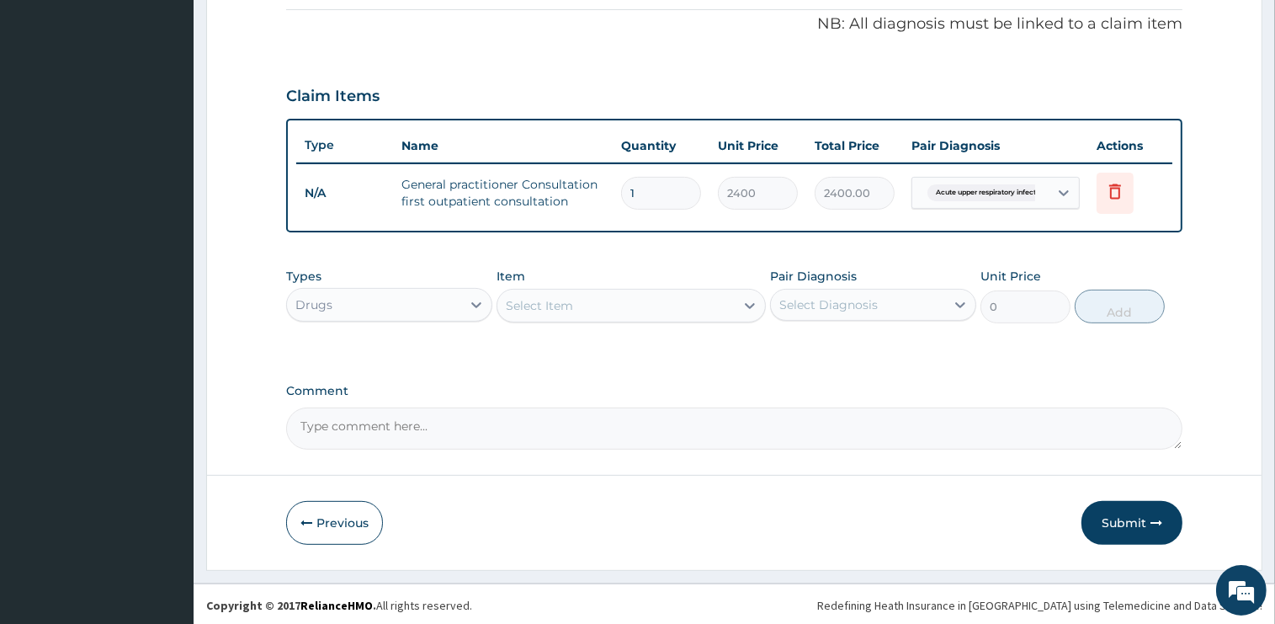
click at [596, 315] on div "Select Item" at bounding box center [615, 305] width 237 height 27
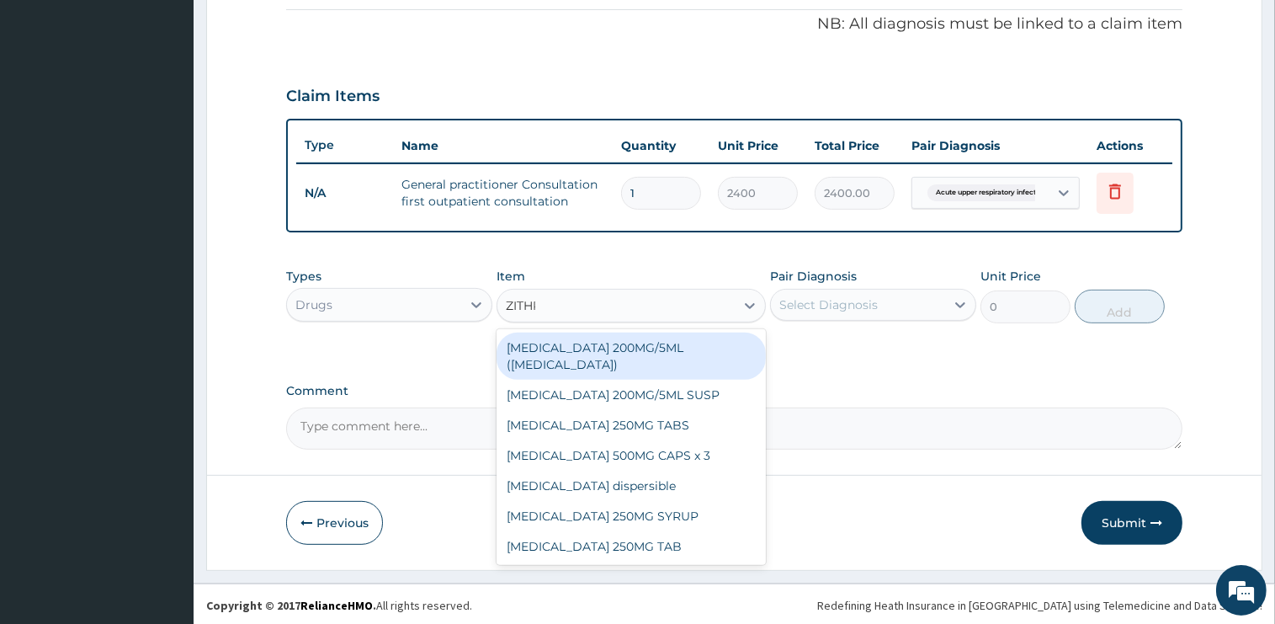
type input "ZITHRO"
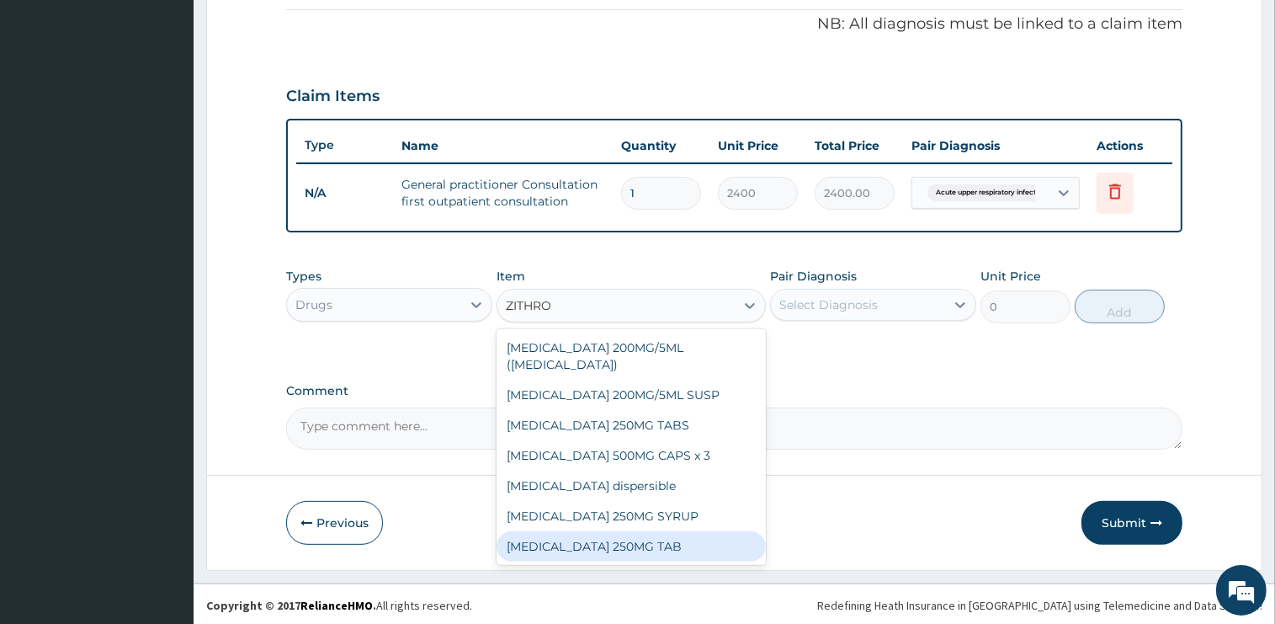
click at [619, 544] on div "ZITHROMAX 250MG TAB" at bounding box center [631, 546] width 269 height 30
type input "1575"
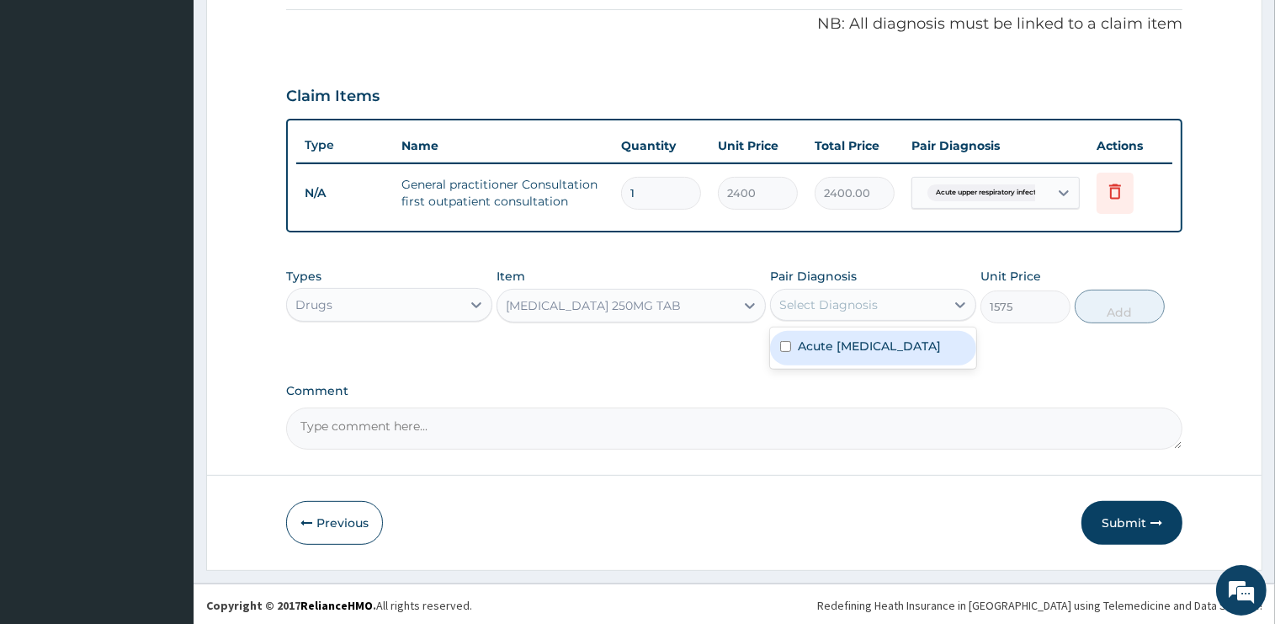
click at [778, 305] on div "Select Diagnosis" at bounding box center [858, 304] width 174 height 27
drag, startPoint x: 842, startPoint y: 354, endPoint x: 1159, endPoint y: 329, distance: 317.5
click at [842, 354] on label "Acute upper respiratory infection" at bounding box center [869, 345] width 143 height 17
checkbox input "true"
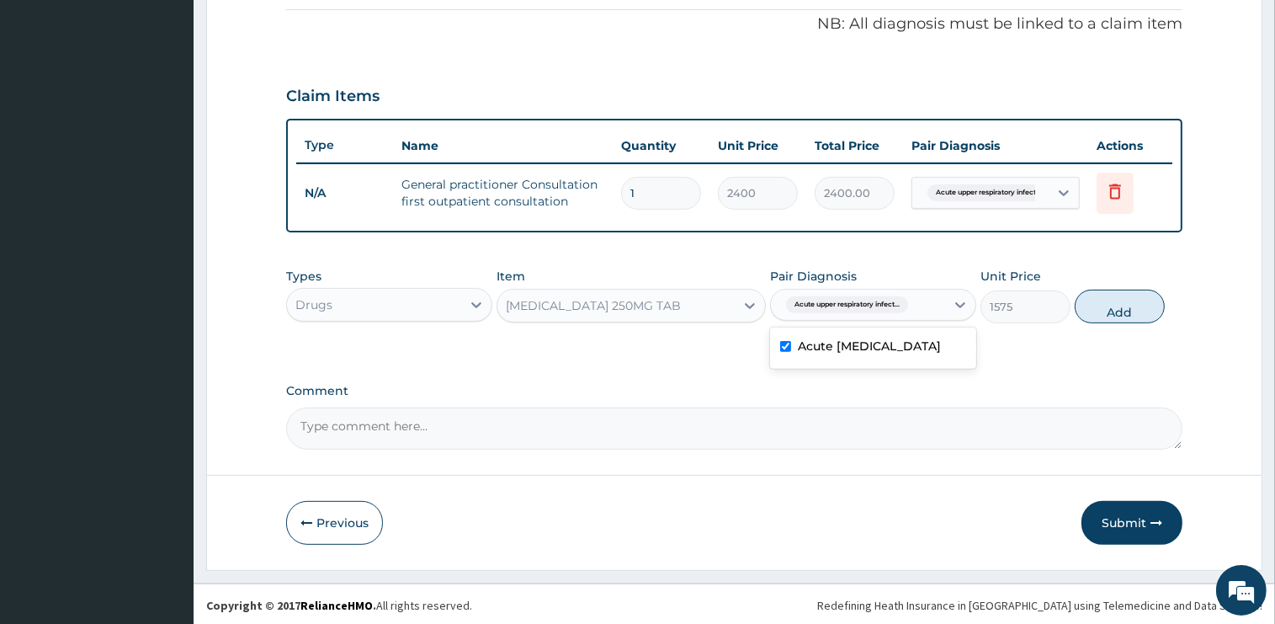
drag, startPoint x: 1112, startPoint y: 300, endPoint x: 1097, endPoint y: 305, distance: 15.2
click at [1110, 300] on button "Add" at bounding box center [1120, 307] width 90 height 34
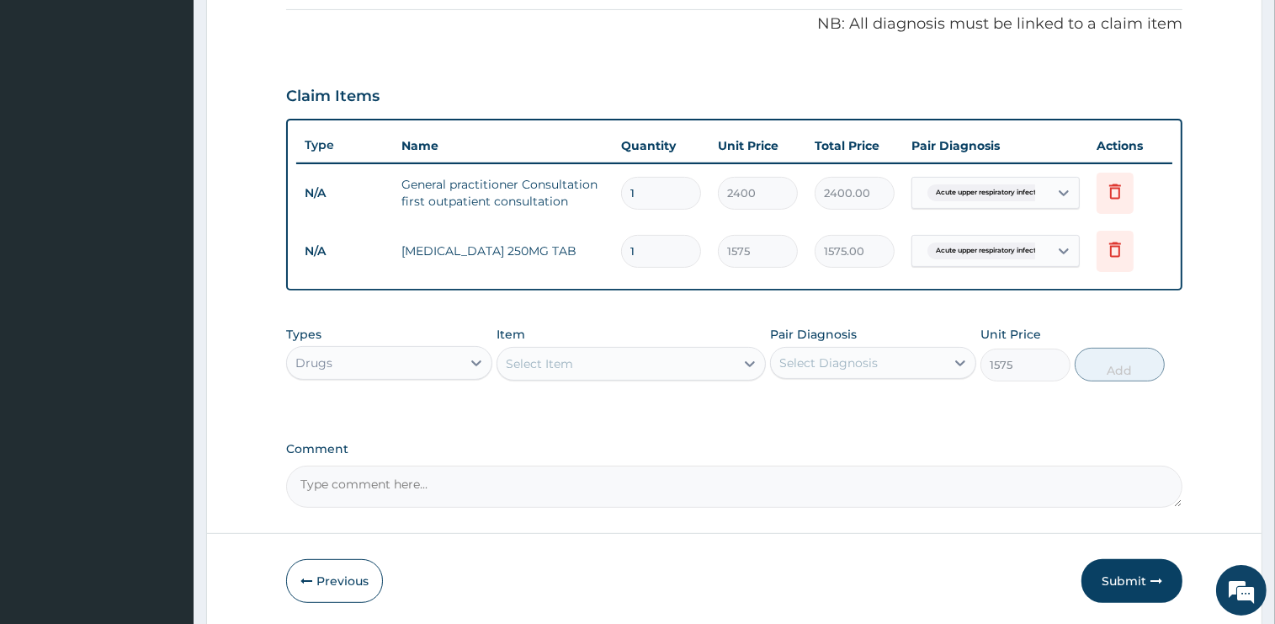
type input "0"
type input "0.00"
type input "3"
type input "4725.00"
type input "3"
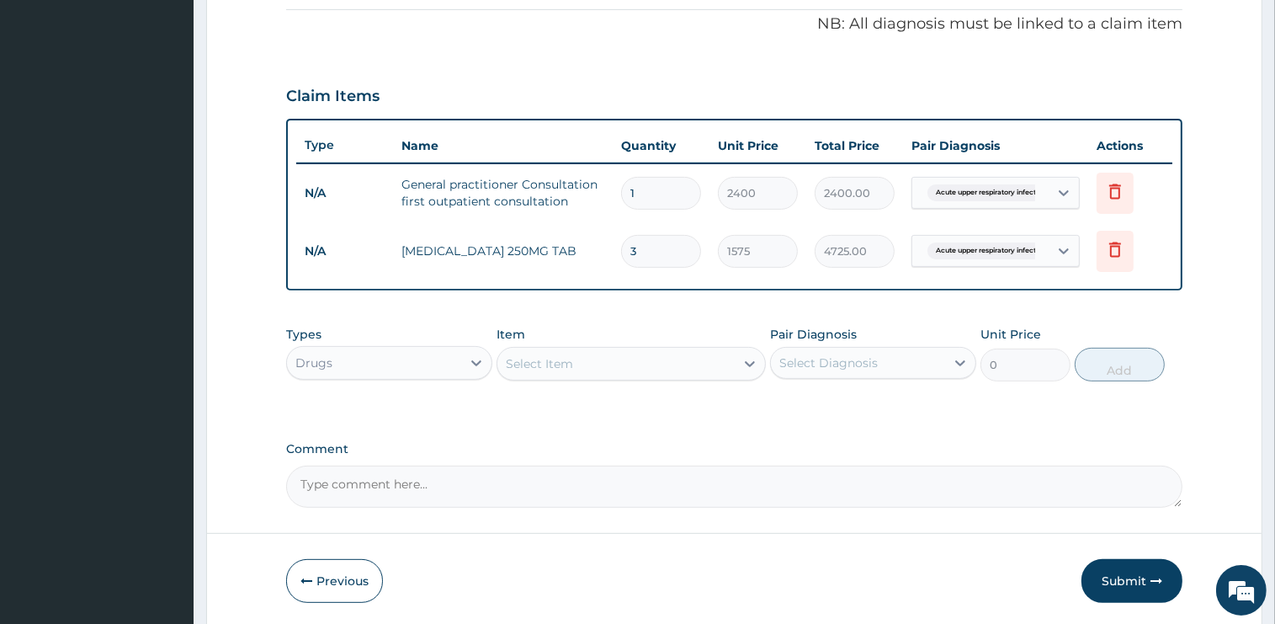
click at [645, 356] on div "Select Item" at bounding box center [615, 363] width 237 height 27
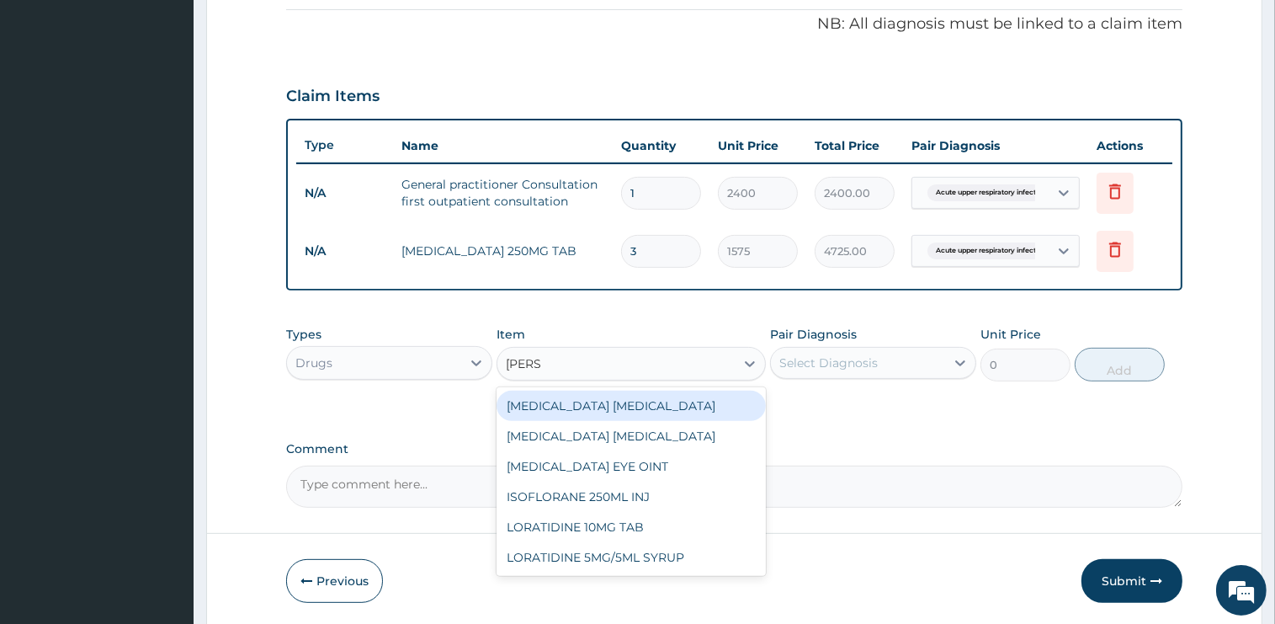
type input "LORAT"
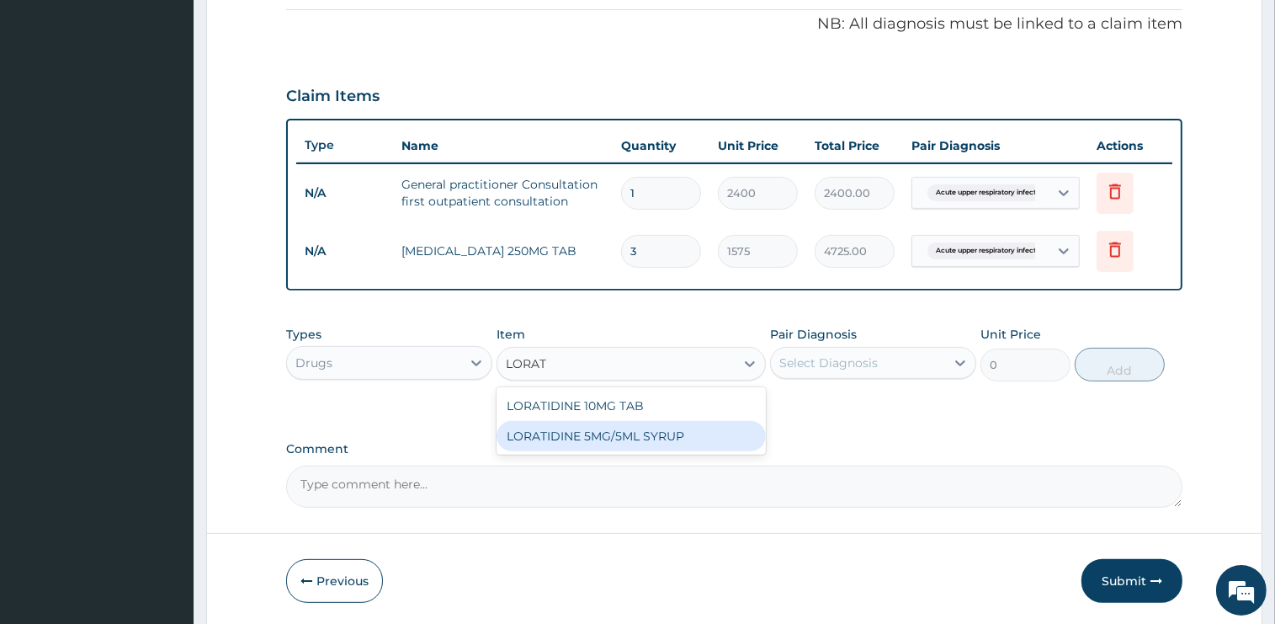
click at [683, 436] on div "LORATIDINE 5MG/5ML SYRUP" at bounding box center [631, 436] width 269 height 30
type input "900"
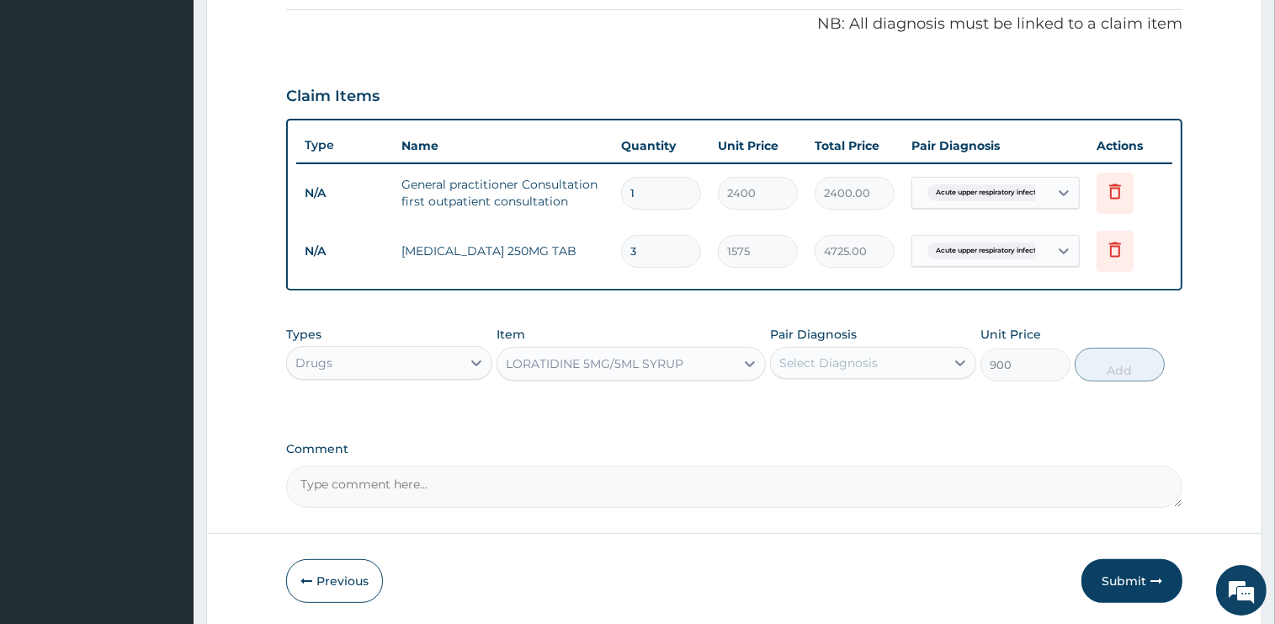
click at [853, 349] on div "Select Diagnosis" at bounding box center [858, 362] width 174 height 27
click at [848, 403] on label "Acute upper respiratory infection" at bounding box center [869, 404] width 143 height 17
checkbox input "true"
click at [1116, 359] on button "Add" at bounding box center [1120, 365] width 90 height 34
type input "0"
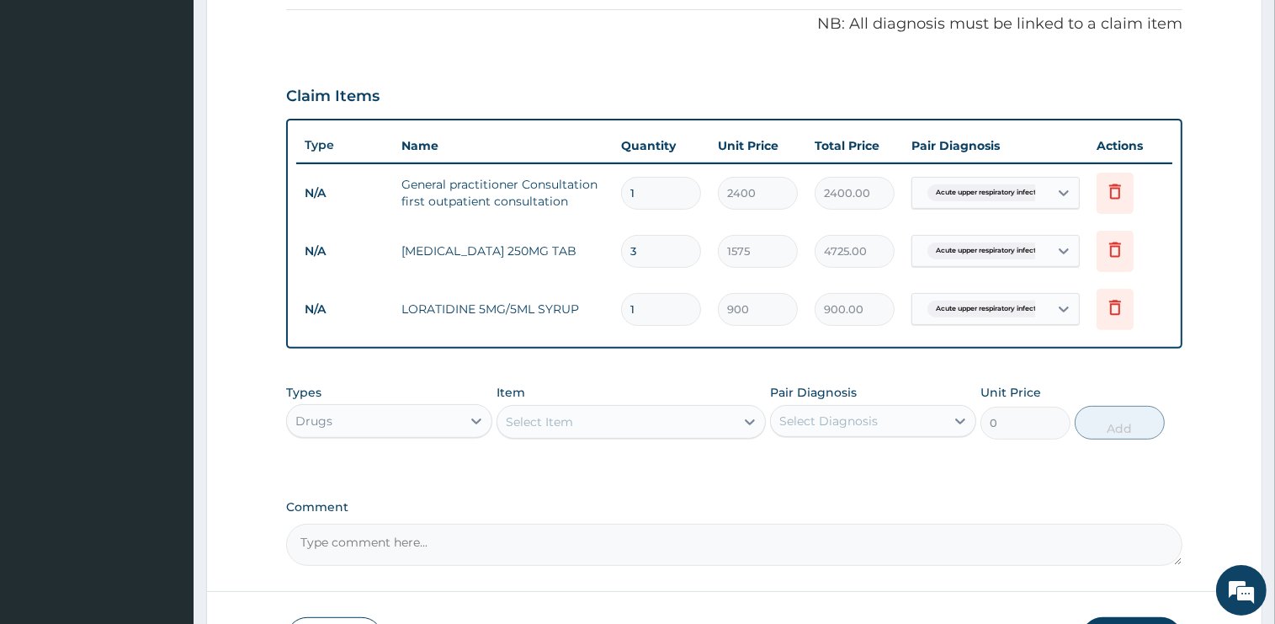
click at [640, 422] on div "Select Item" at bounding box center [615, 421] width 237 height 27
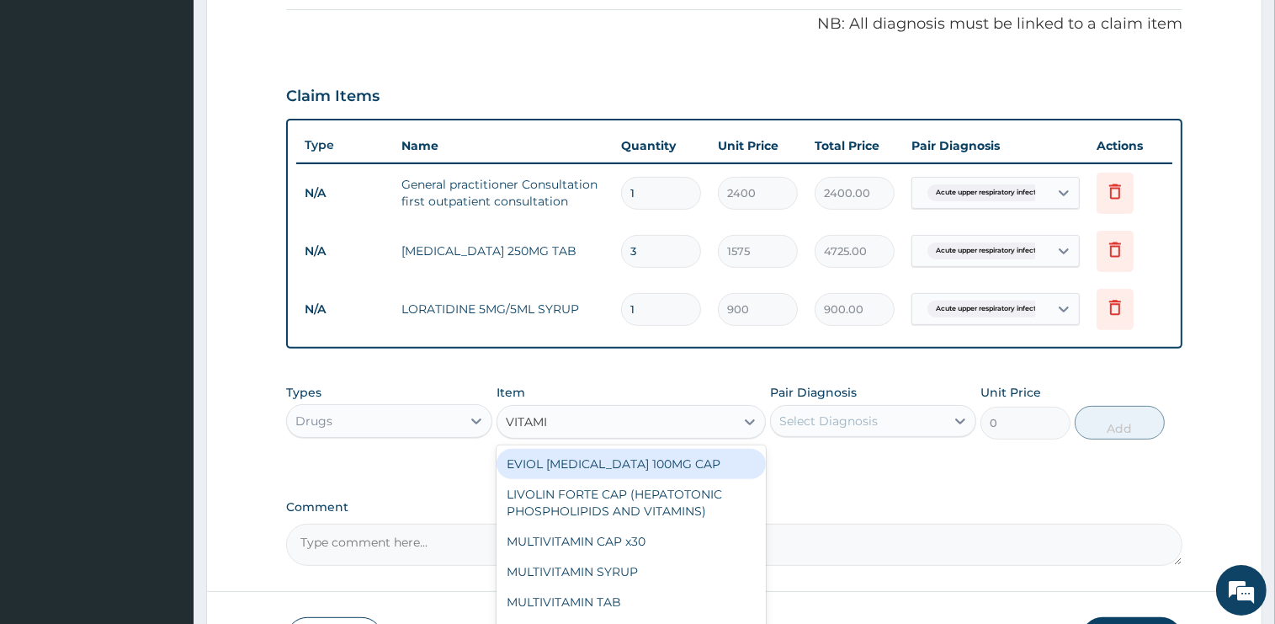
type input "VITAMIN"
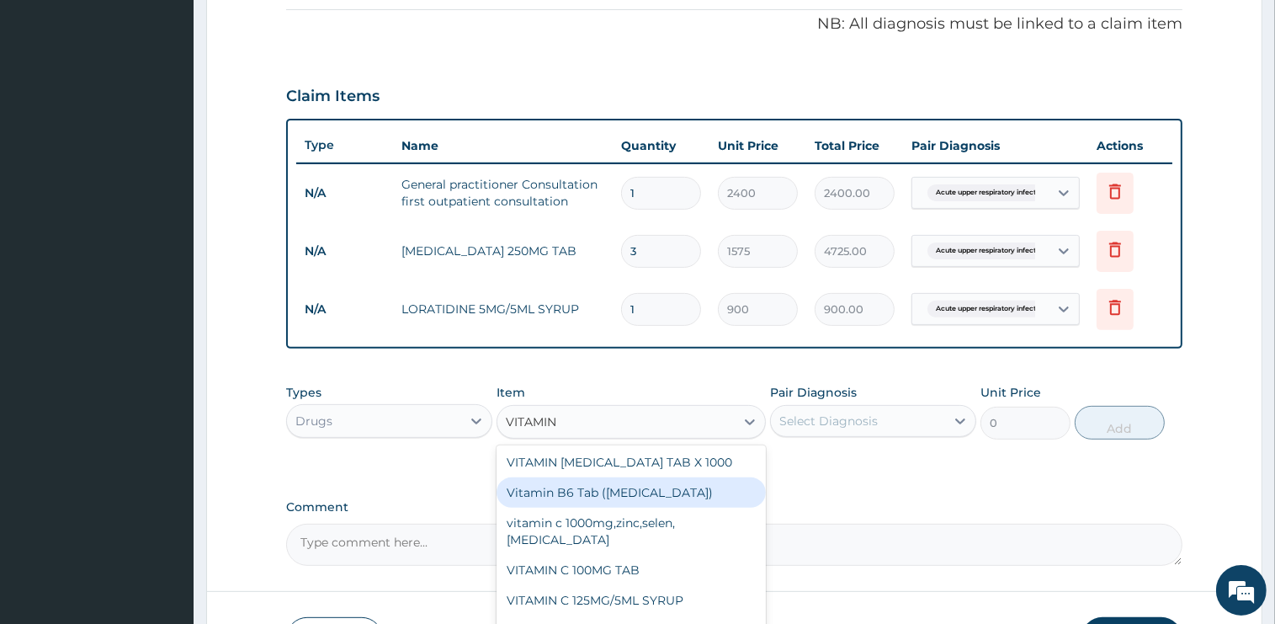
scroll to position [254, 0]
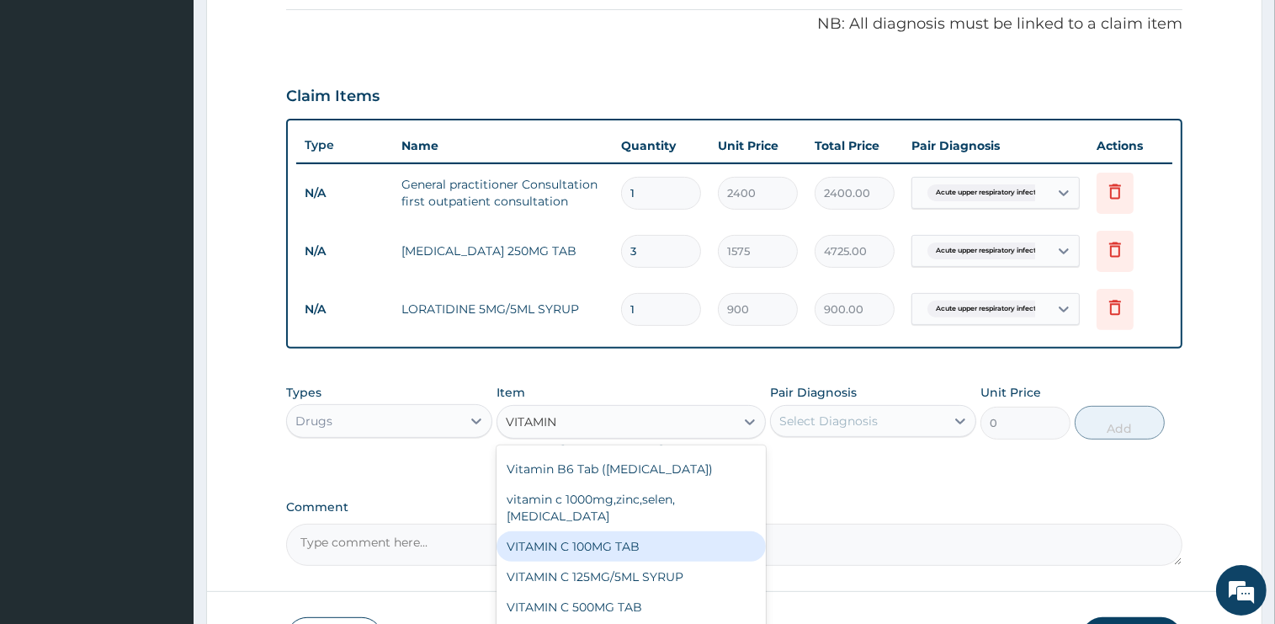
click at [595, 531] on div "VITAMIN C 100MG TAB" at bounding box center [631, 546] width 269 height 30
type input "45"
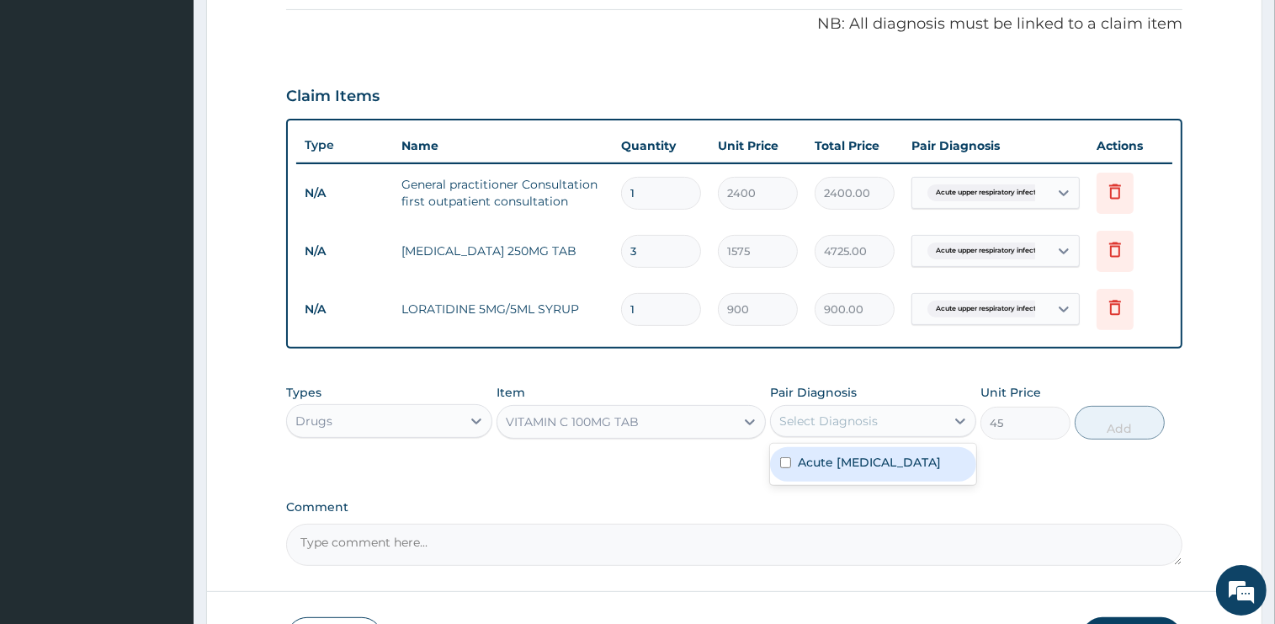
click at [845, 408] on div "Select Diagnosis" at bounding box center [858, 420] width 174 height 27
click at [819, 470] on label "Acute upper respiratory infection" at bounding box center [869, 462] width 143 height 17
checkbox input "true"
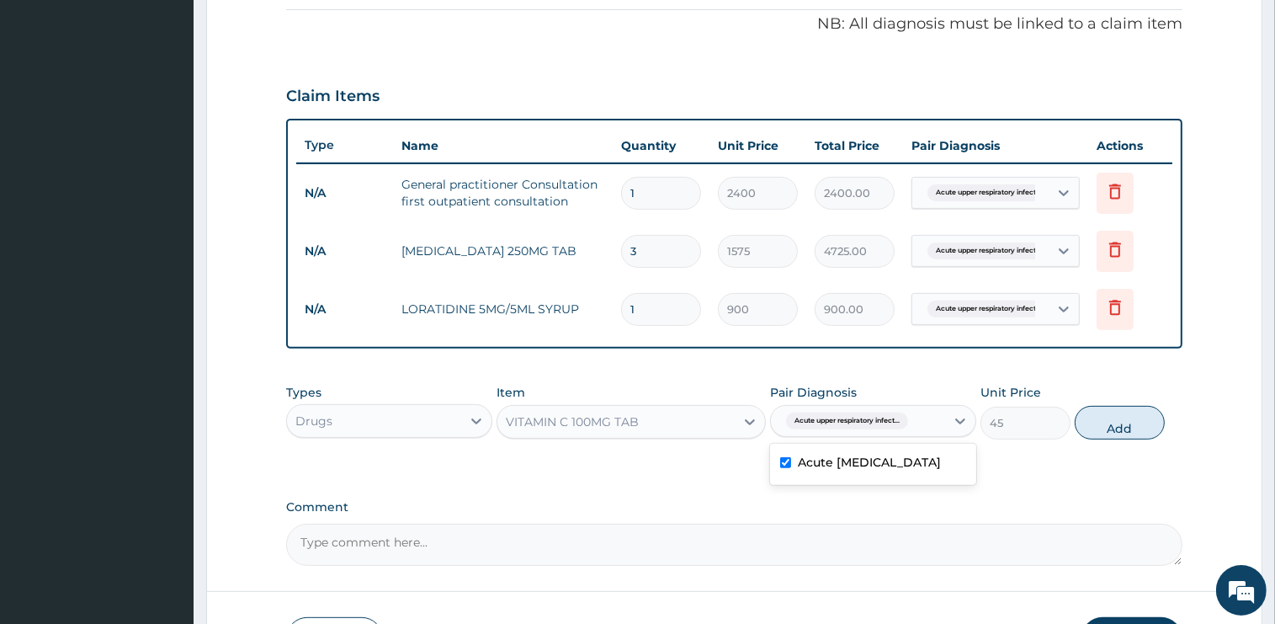
click at [1129, 443] on div "Types Drugs Item VITAMIN C 100MG TAB Pair Diagnosis option Acute upper respirat…" at bounding box center [734, 411] width 896 height 72
click at [1129, 422] on button "Add" at bounding box center [1120, 423] width 90 height 34
type input "0"
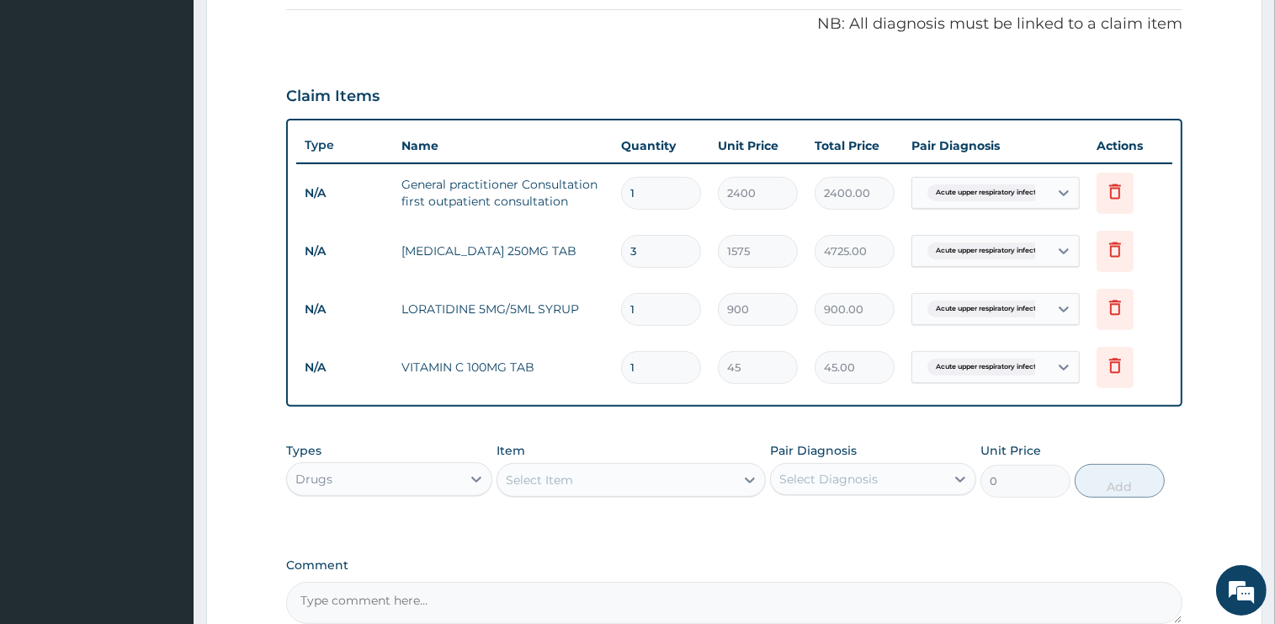
type input "15"
type input "675.00"
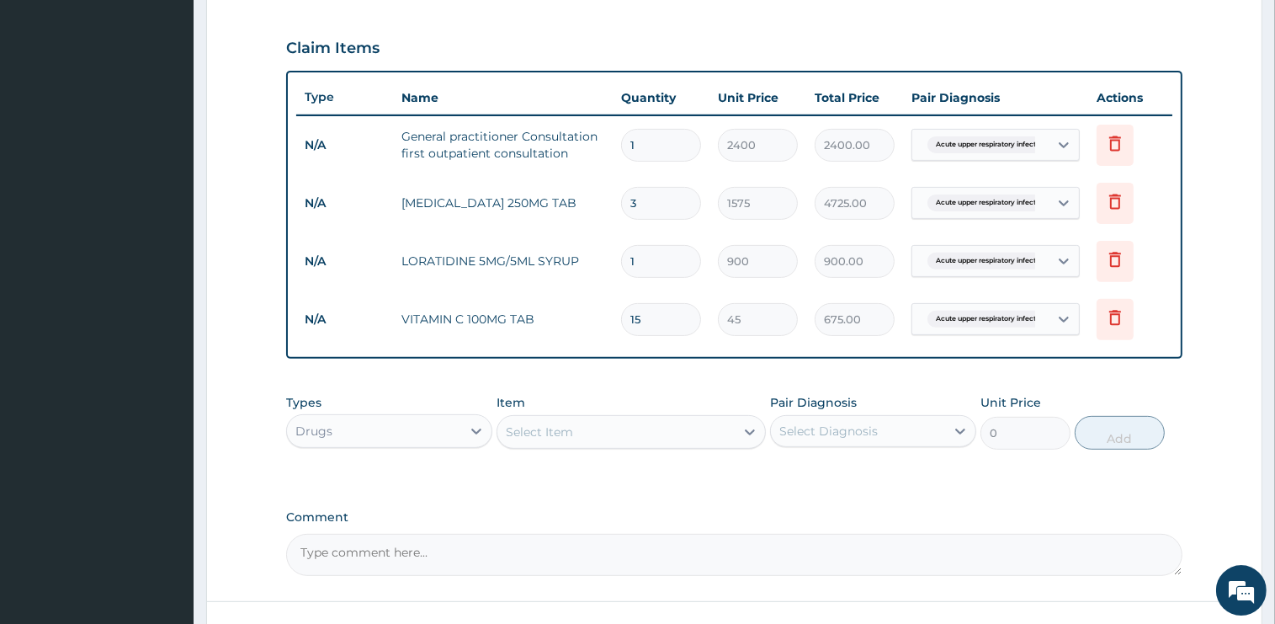
scroll to position [596, 0]
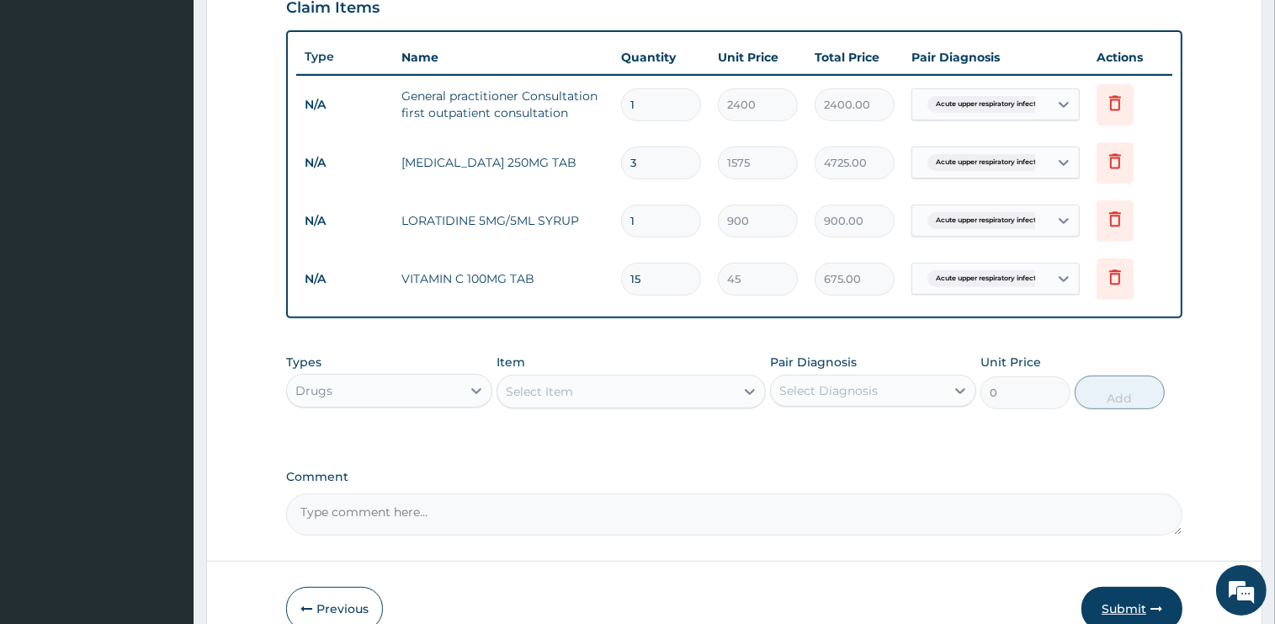
type input "15"
click at [1118, 603] on button "Submit" at bounding box center [1131, 609] width 101 height 44
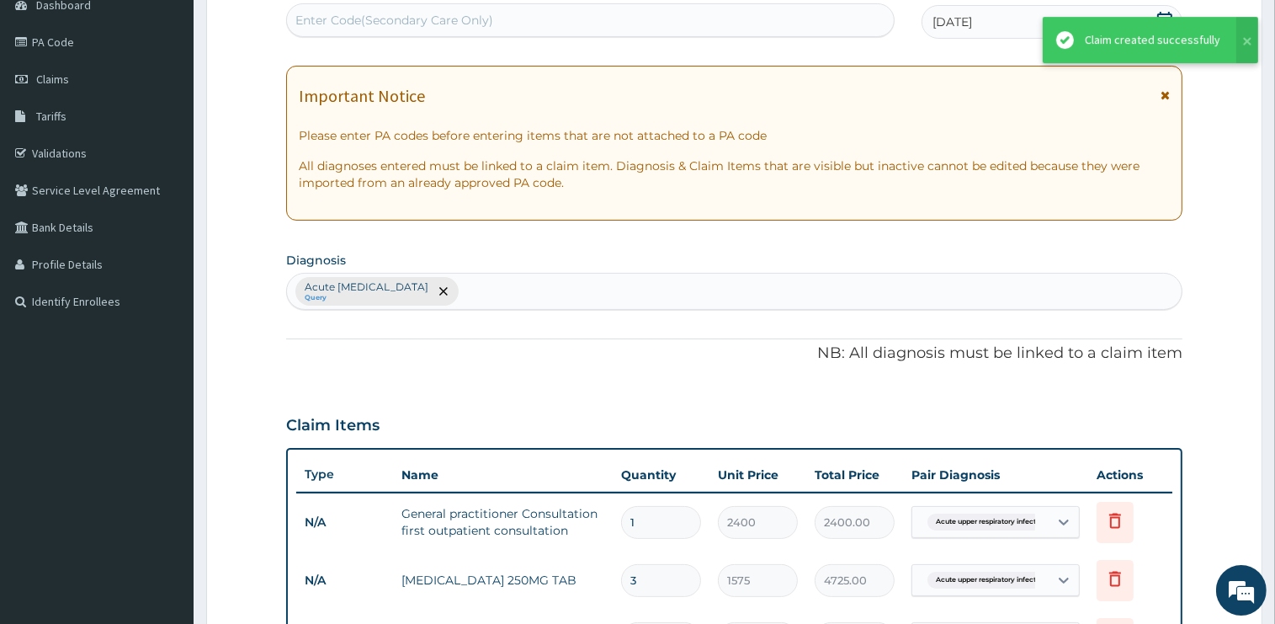
scroll to position [244, 0]
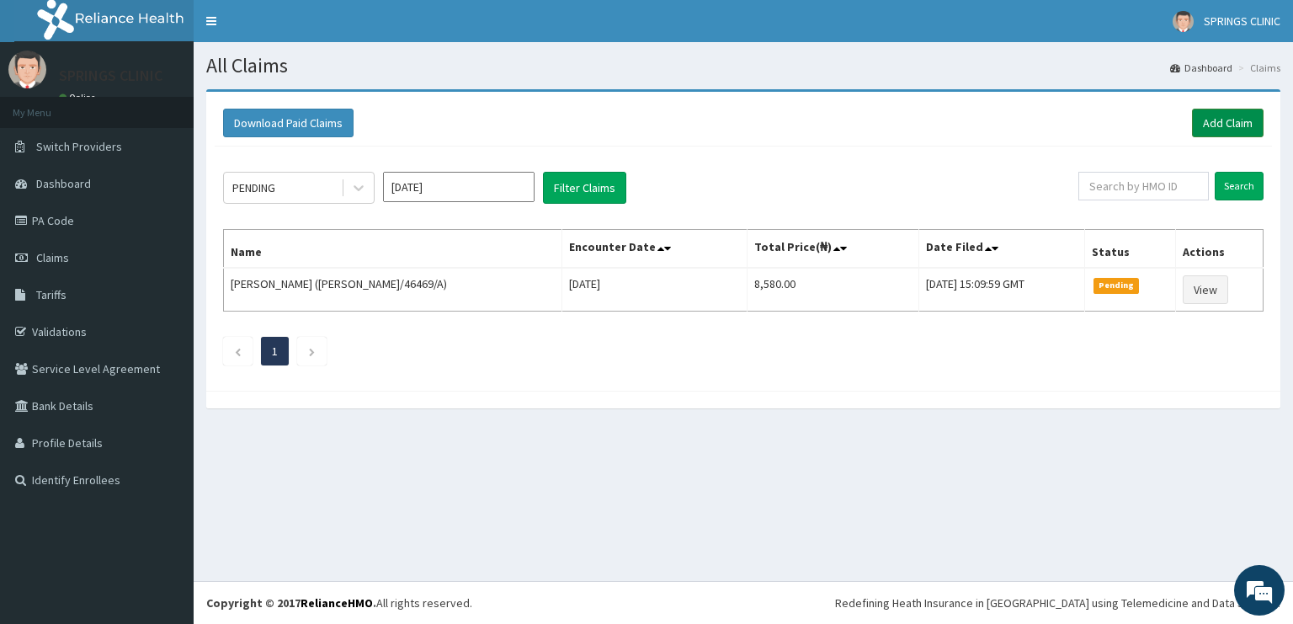
click at [1226, 115] on link "Add Claim" at bounding box center [1228, 123] width 72 height 29
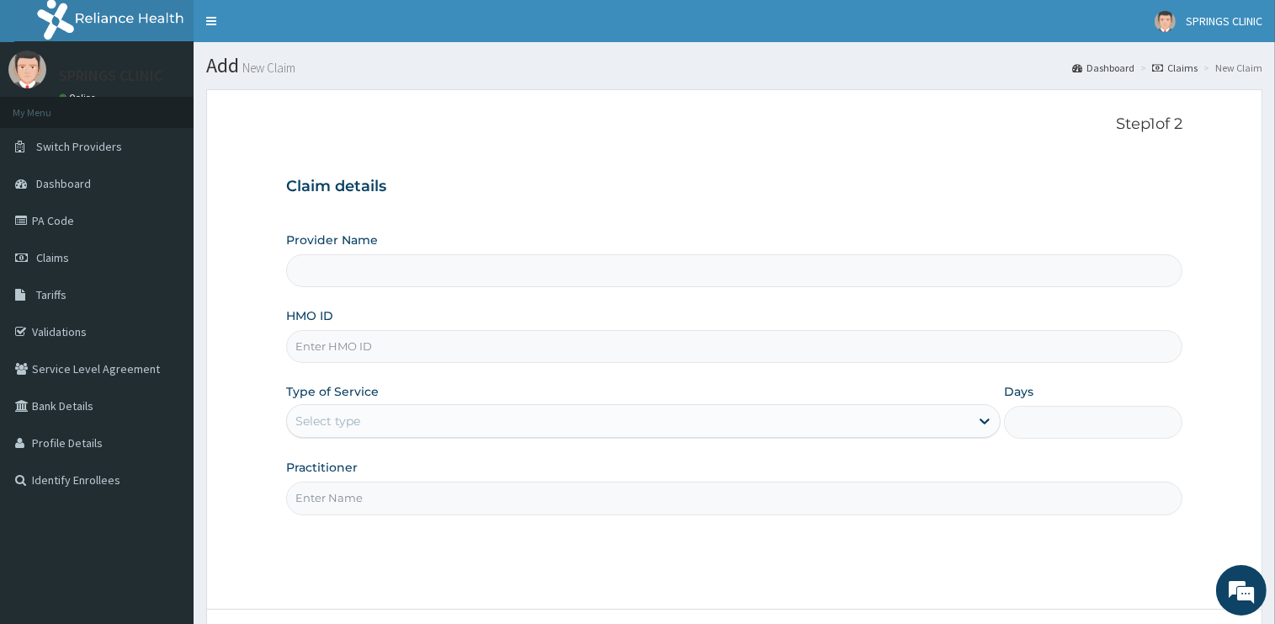
type input "Springs Clinic"
type input "A"
type input "ODR/10008/D"
click at [428, 426] on div "Select type" at bounding box center [628, 420] width 683 height 27
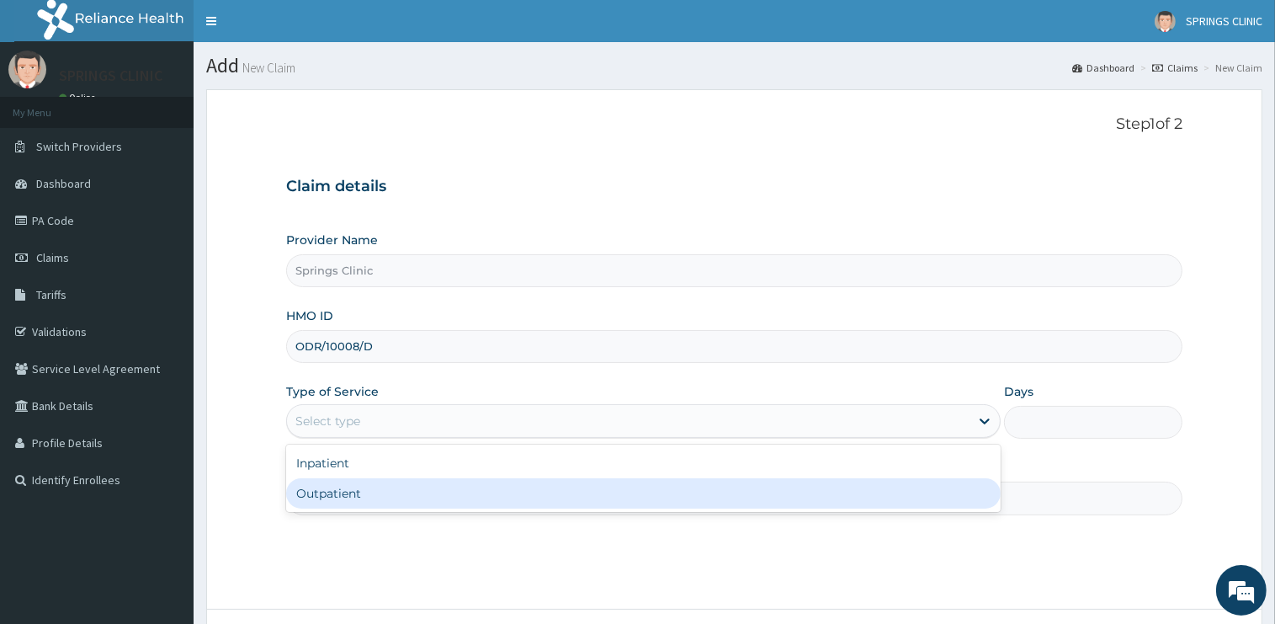
click at [427, 500] on div "Outpatient" at bounding box center [643, 493] width 715 height 30
type input "1"
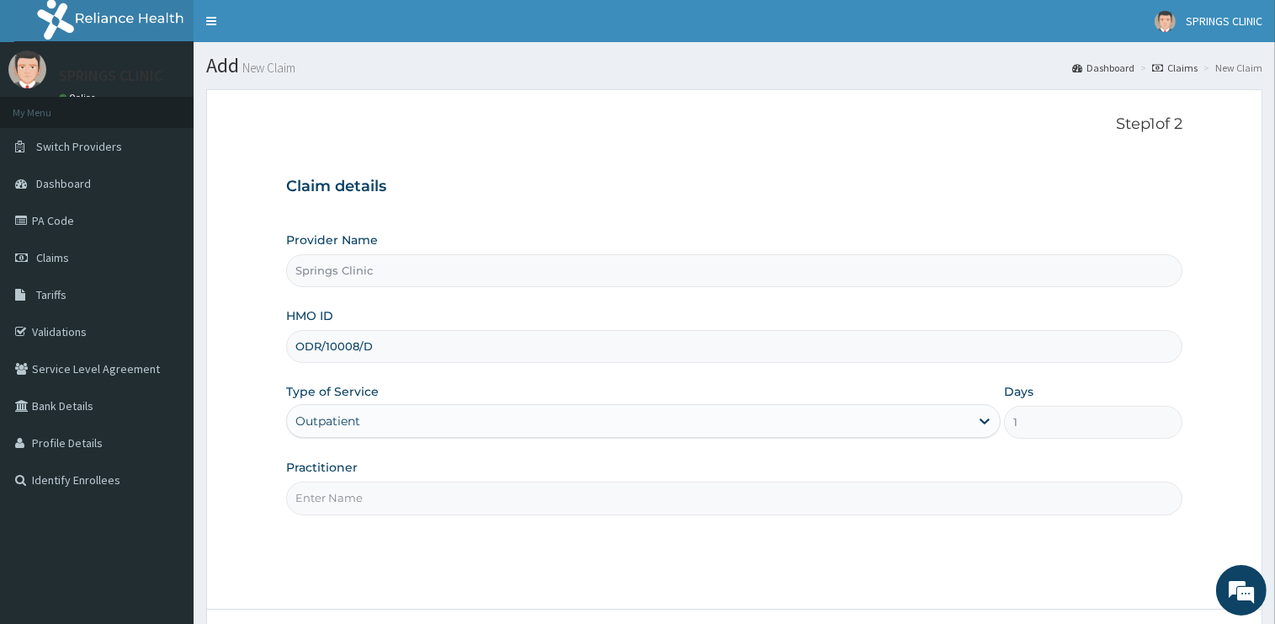
click at [425, 492] on input "Practitioner" at bounding box center [734, 497] width 896 height 33
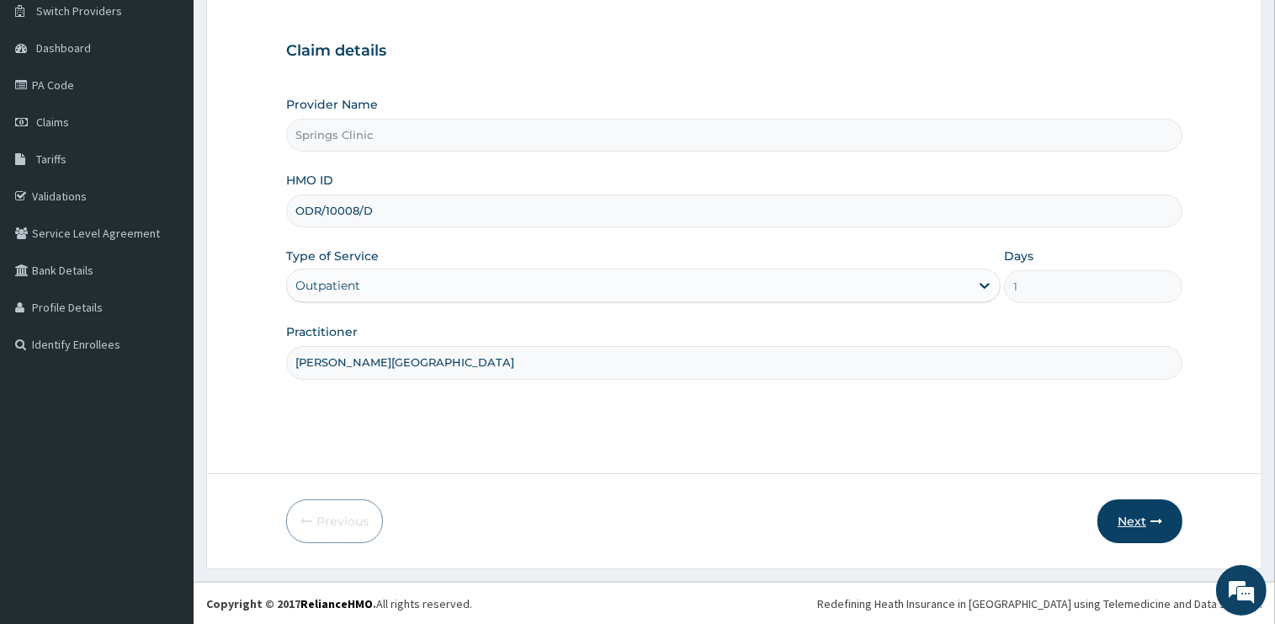
type input "DR BEN KUBA"
click at [1133, 522] on button "Next" at bounding box center [1139, 521] width 85 height 44
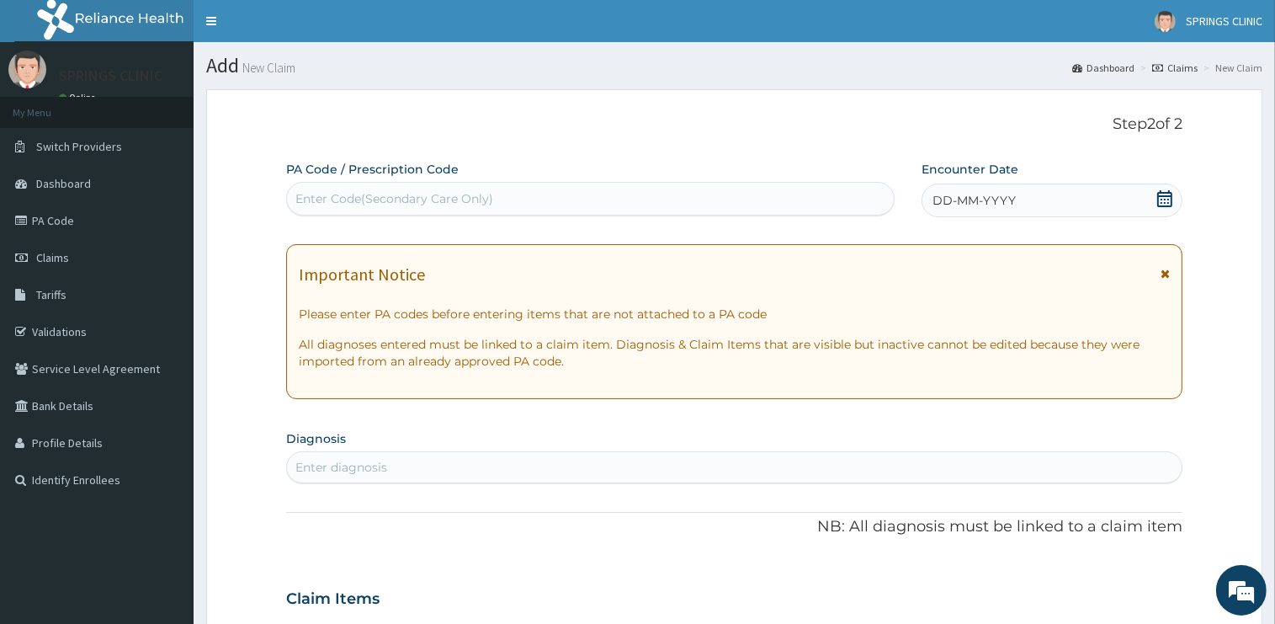
click at [1166, 198] on icon at bounding box center [1164, 198] width 17 height 17
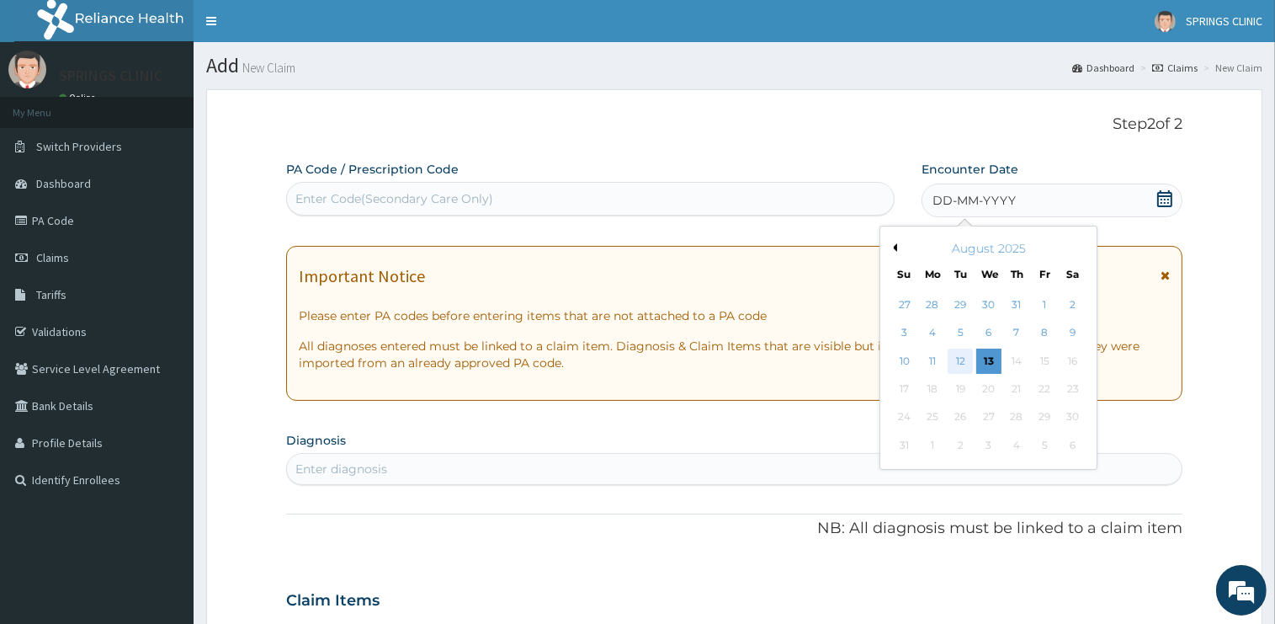
click at [957, 360] on div "12" at bounding box center [960, 360] width 25 height 25
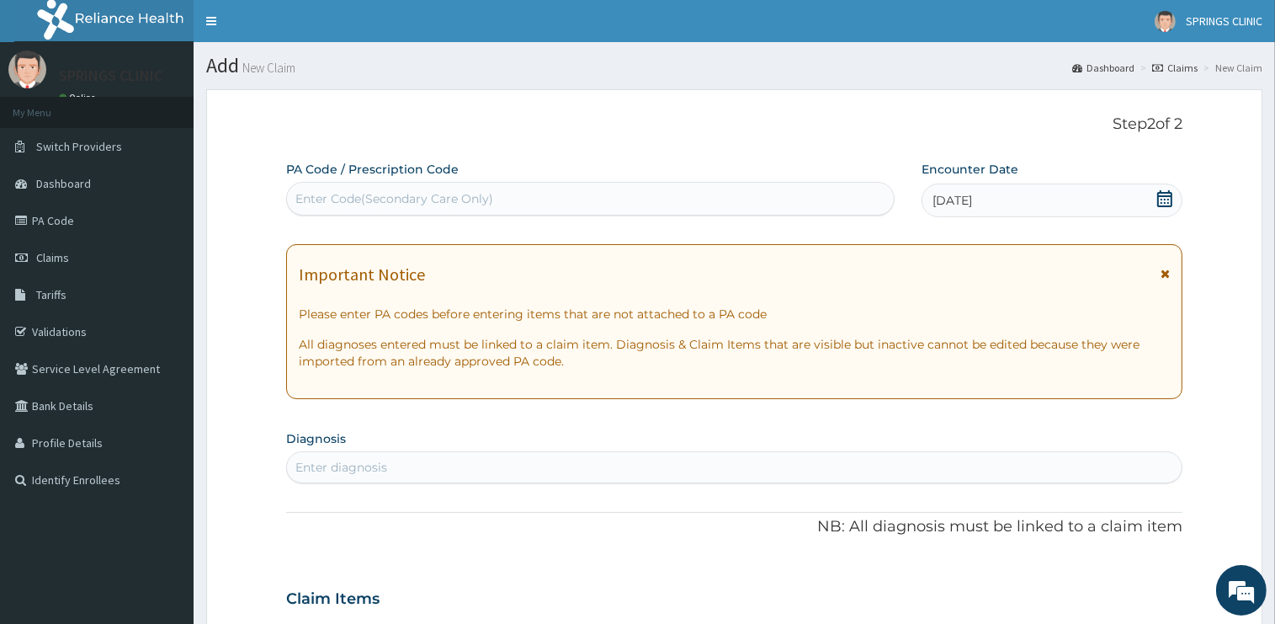
click at [389, 470] on div "Enter diagnosis" at bounding box center [734, 467] width 895 height 27
type input "ACUTE UPPER"
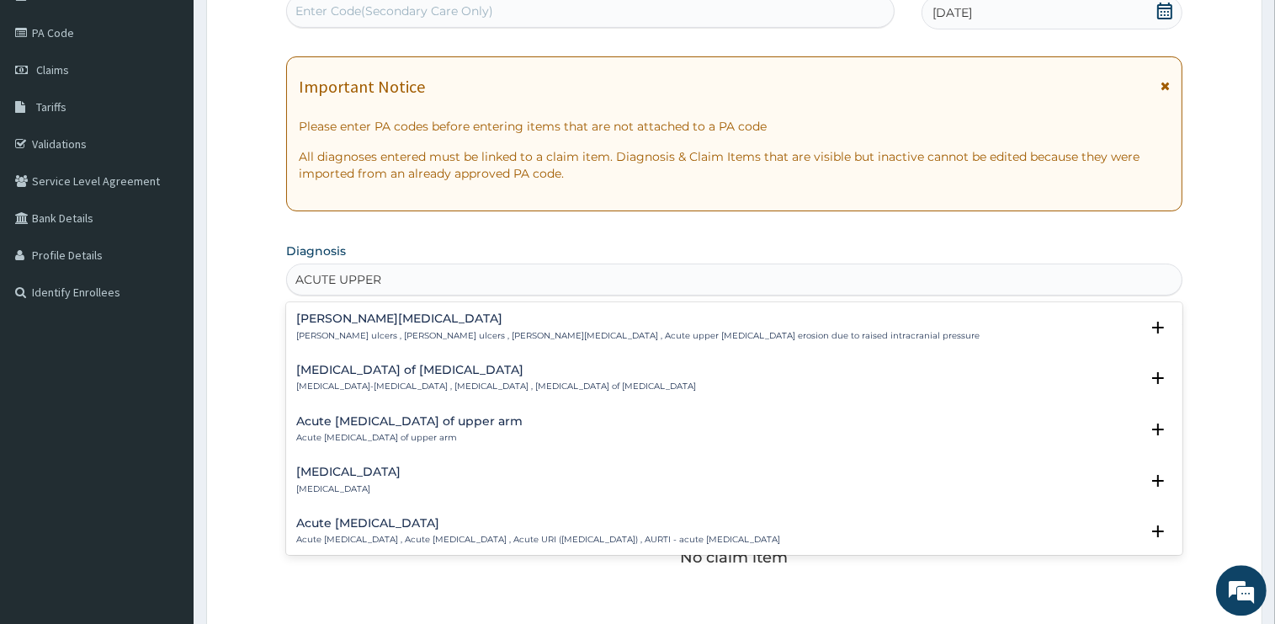
scroll to position [355, 0]
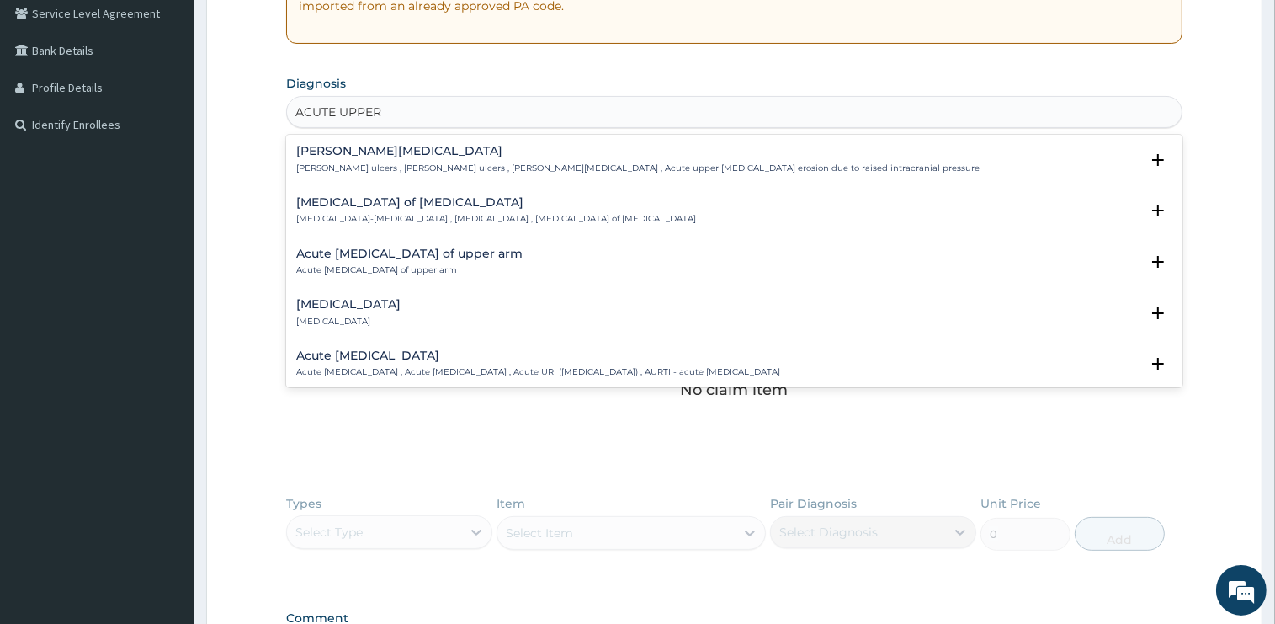
click at [398, 363] on div "Acute upper respiratory infection Acute upper respiratory infection , Acute upp…" at bounding box center [538, 363] width 484 height 29
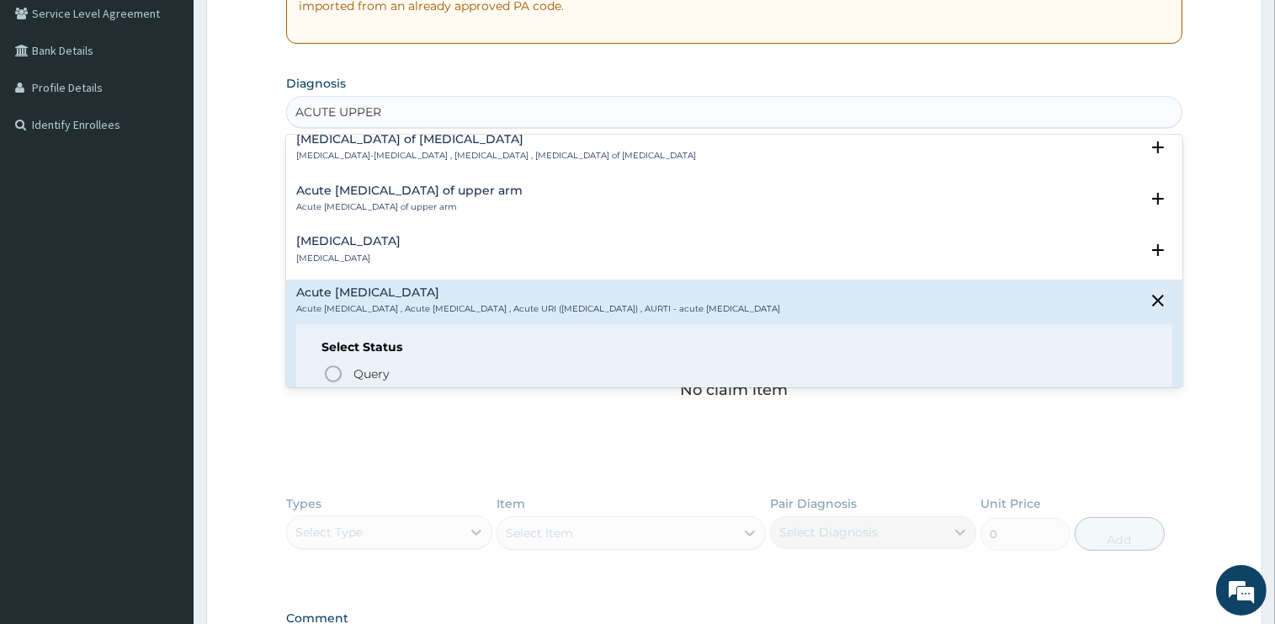
scroll to position [85, 0]
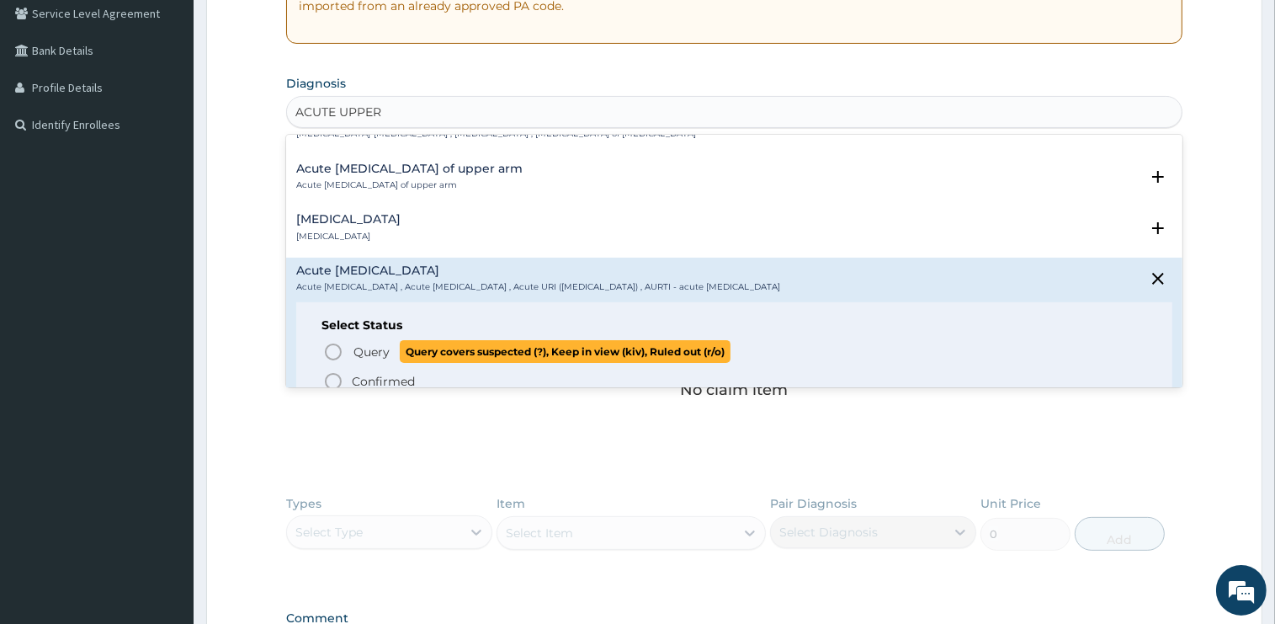
click at [377, 344] on span "Query" at bounding box center [371, 351] width 36 height 17
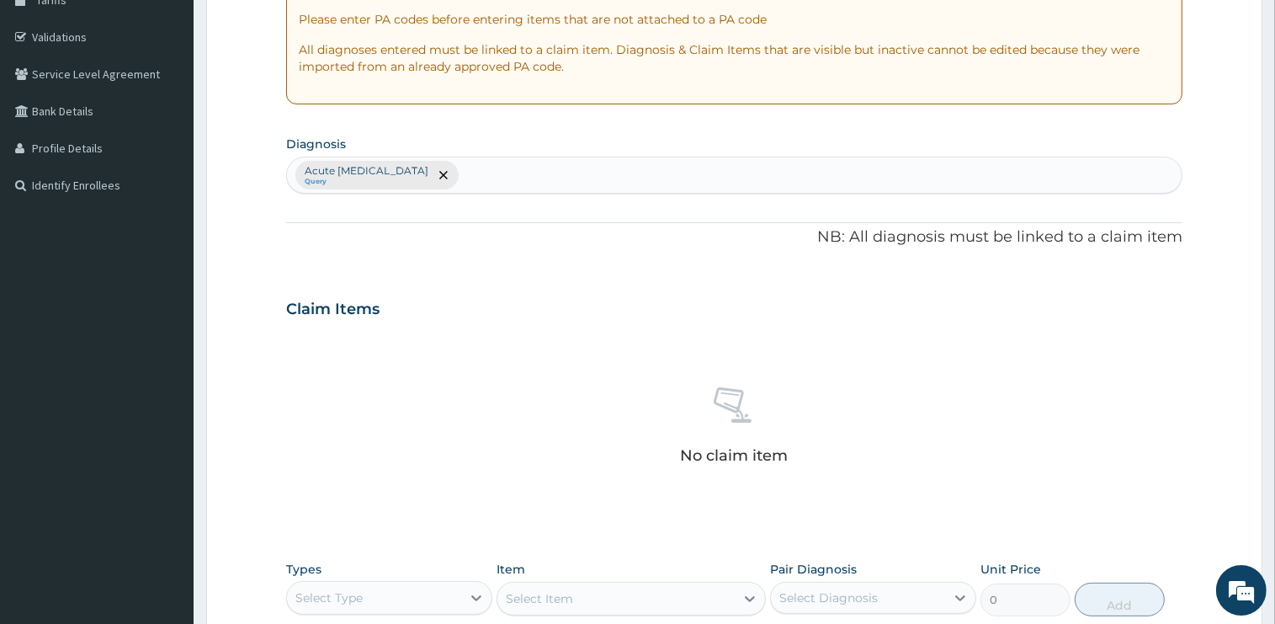
scroll to position [178, 0]
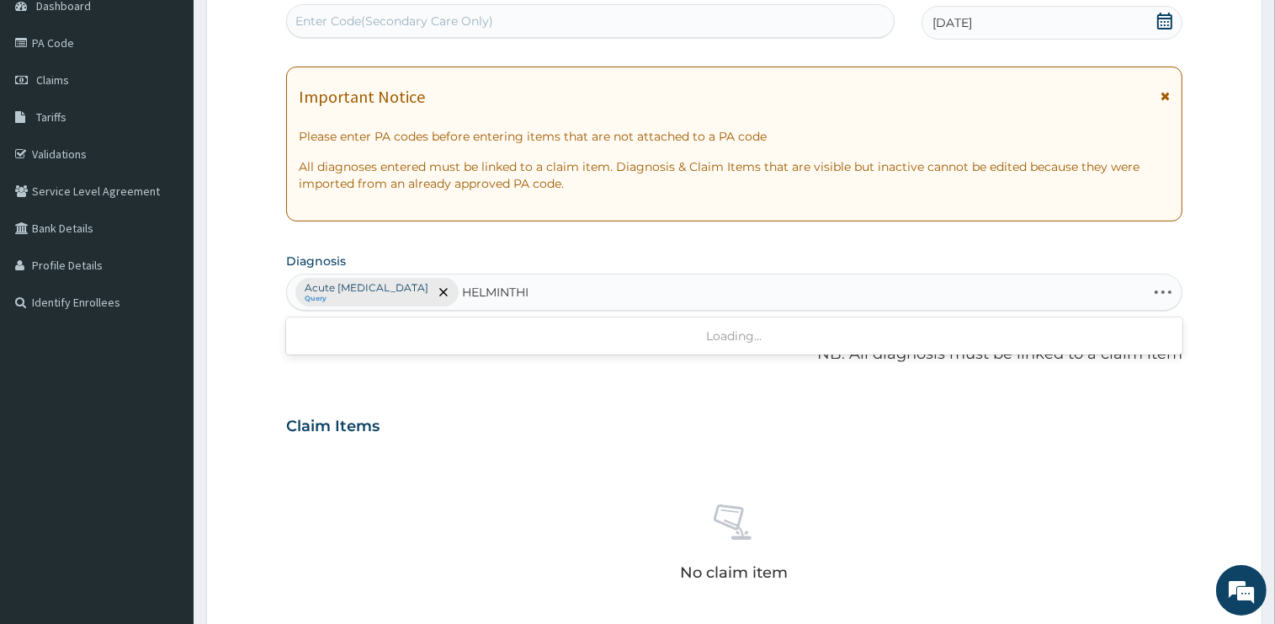
type input "HELMINTHIA"
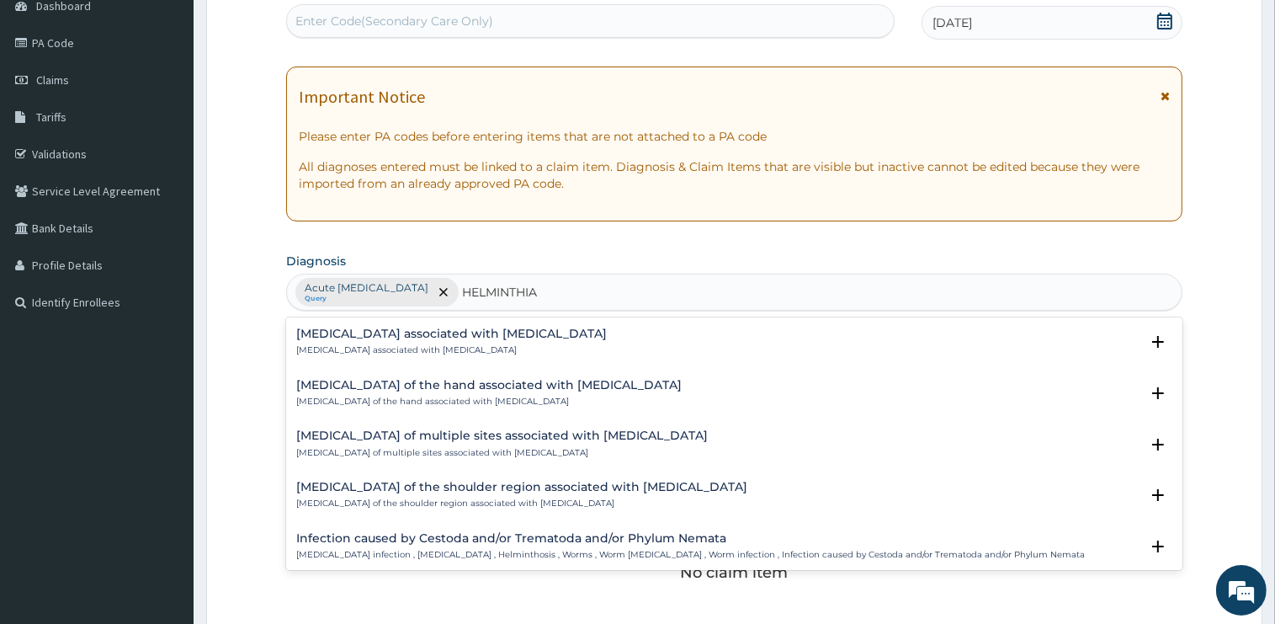
click at [385, 336] on h4 "Arthropathy associated with helminthiasis" at bounding box center [451, 333] width 311 height 13
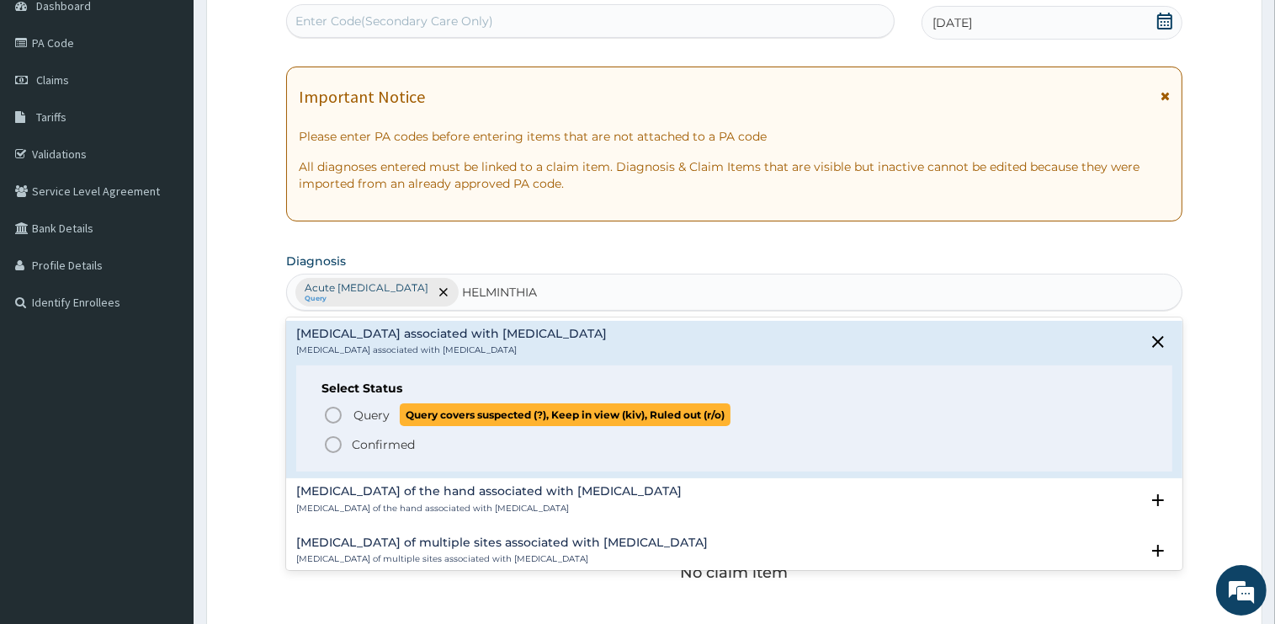
click at [387, 413] on span "Query" at bounding box center [371, 415] width 36 height 17
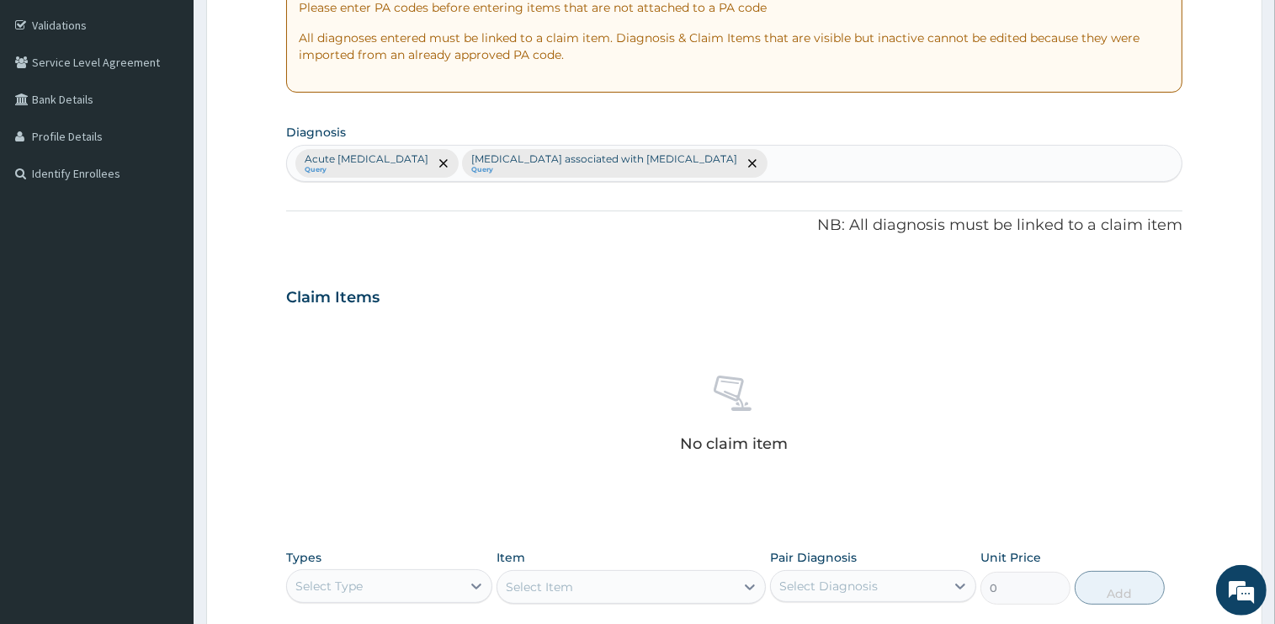
scroll to position [588, 0]
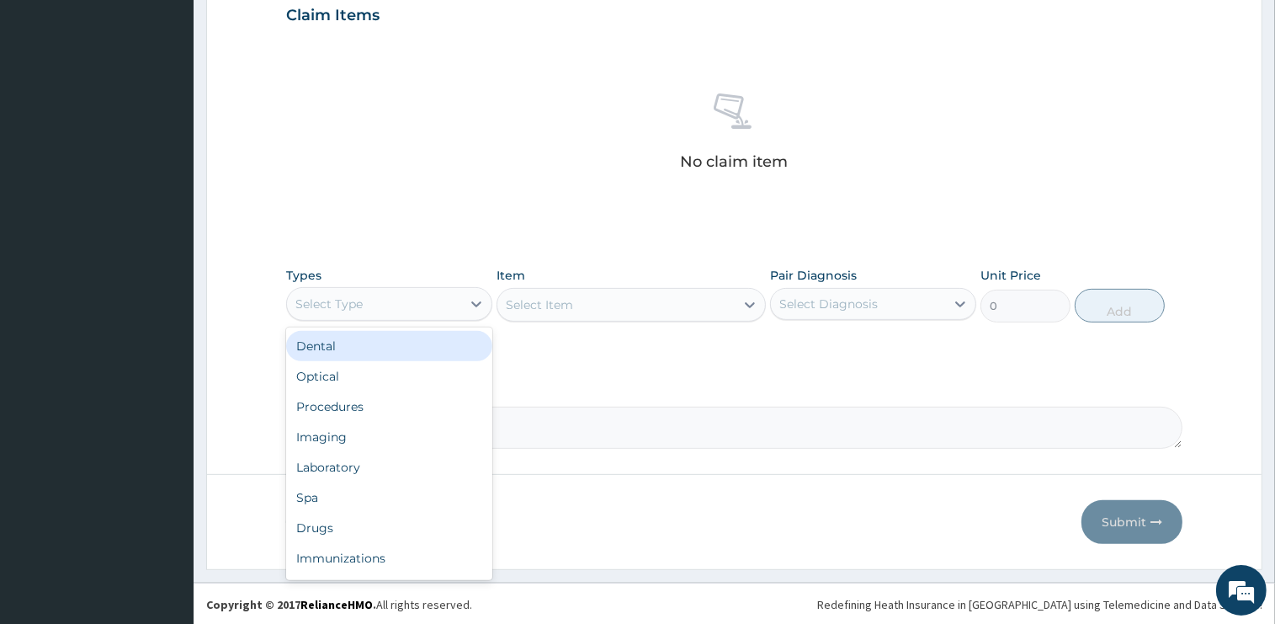
click at [381, 311] on div "Select Type" at bounding box center [374, 303] width 174 height 27
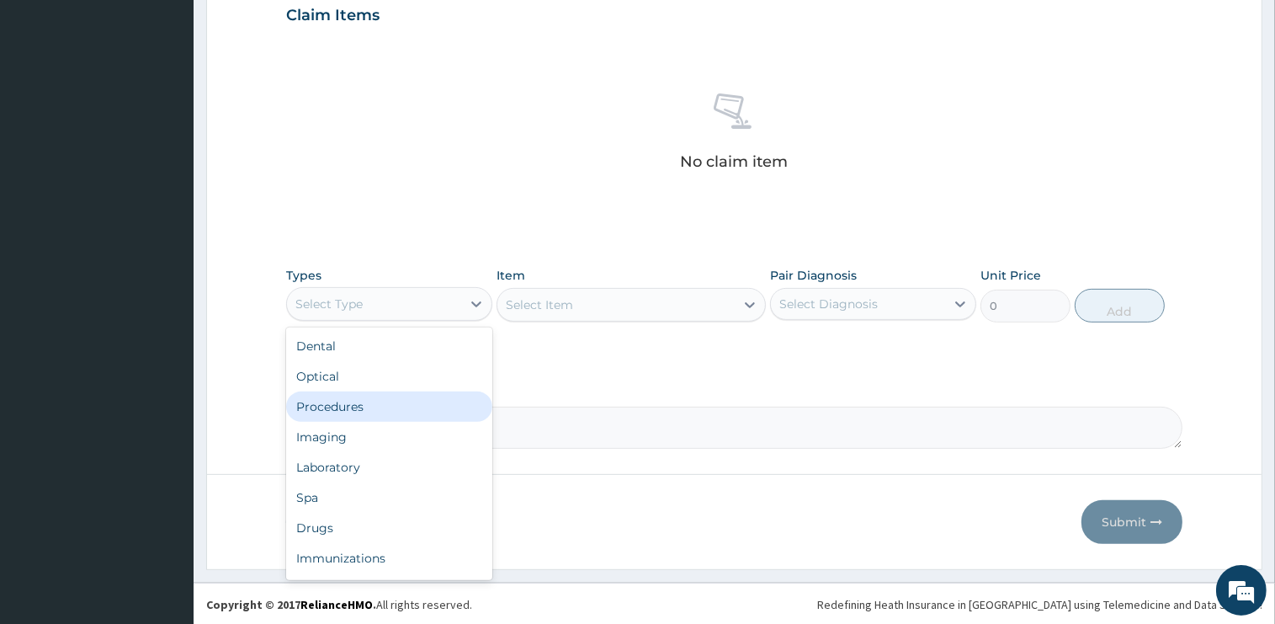
click at [382, 395] on div "Procedures" at bounding box center [389, 406] width 206 height 30
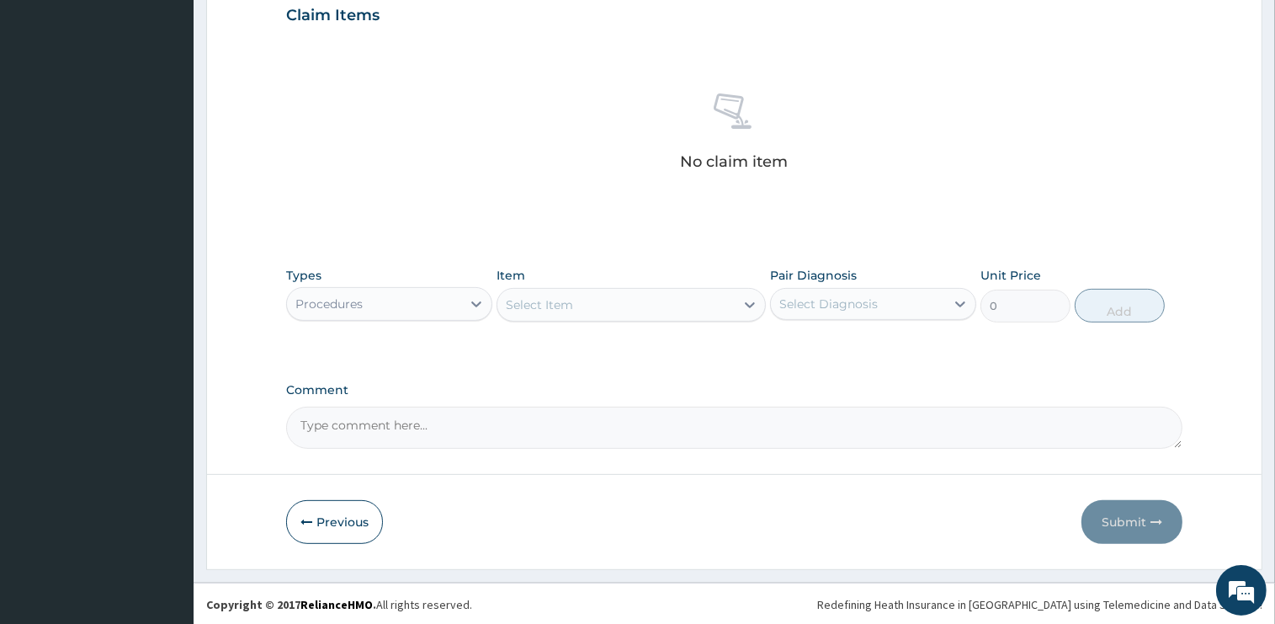
click at [612, 307] on div "Select Item" at bounding box center [615, 304] width 237 height 27
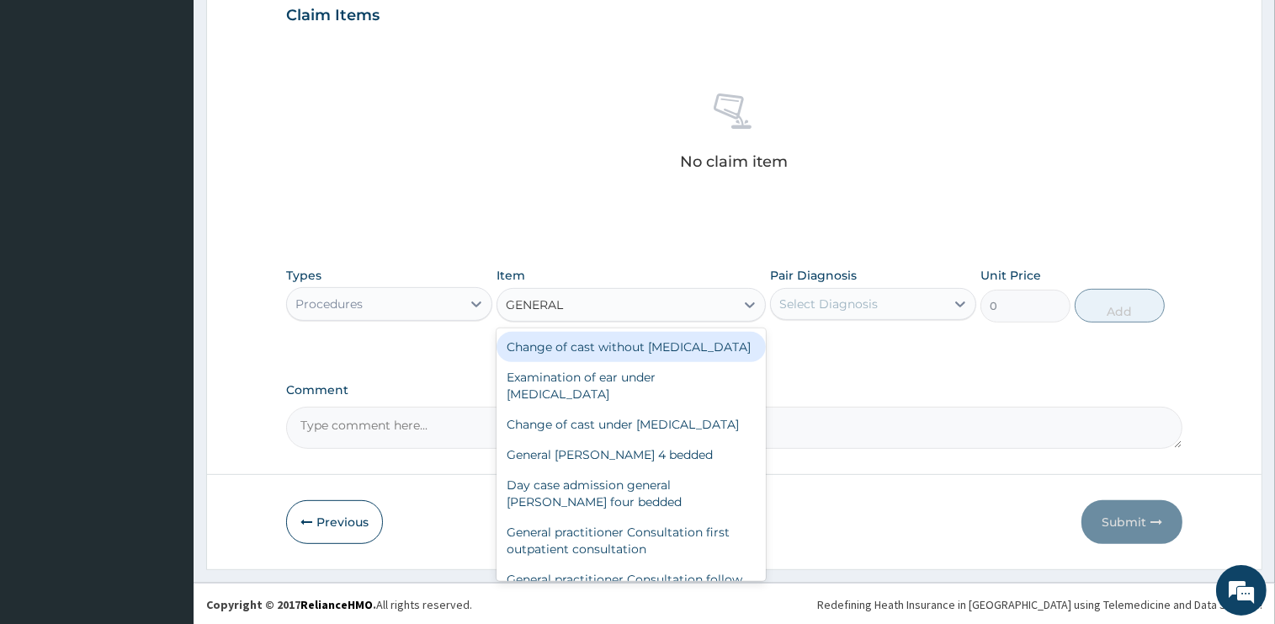
type input "GENERAL P"
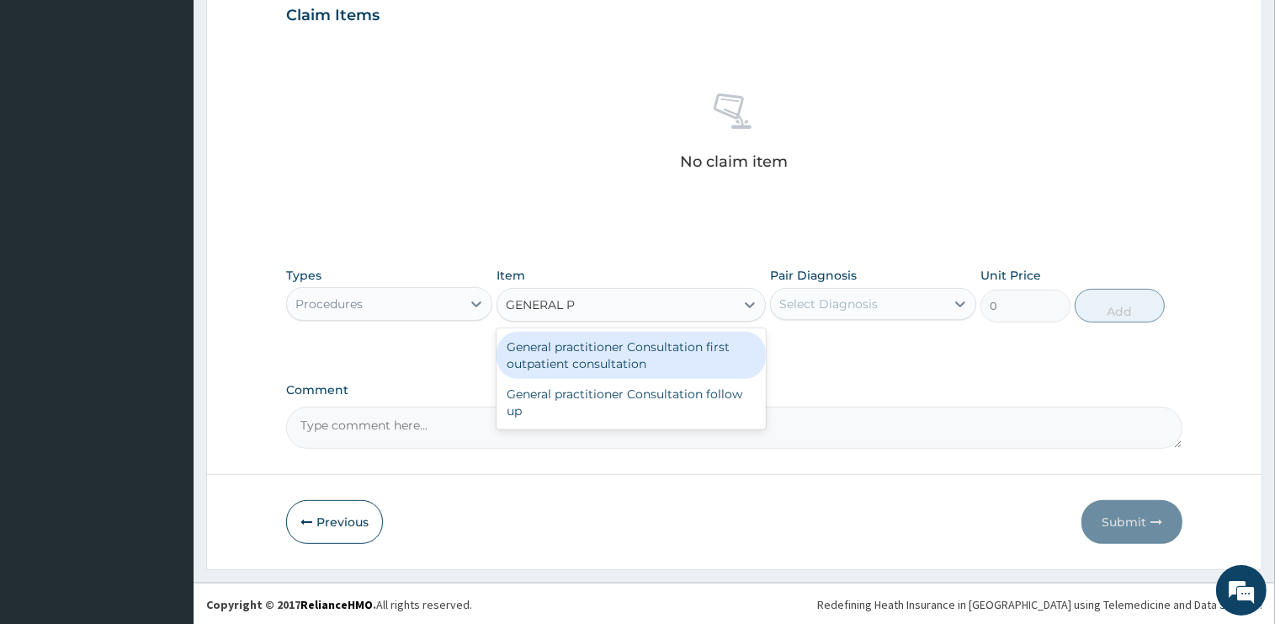
click at [638, 365] on div "General practitioner Consultation first outpatient consultation" at bounding box center [631, 355] width 269 height 47
type input "2400"
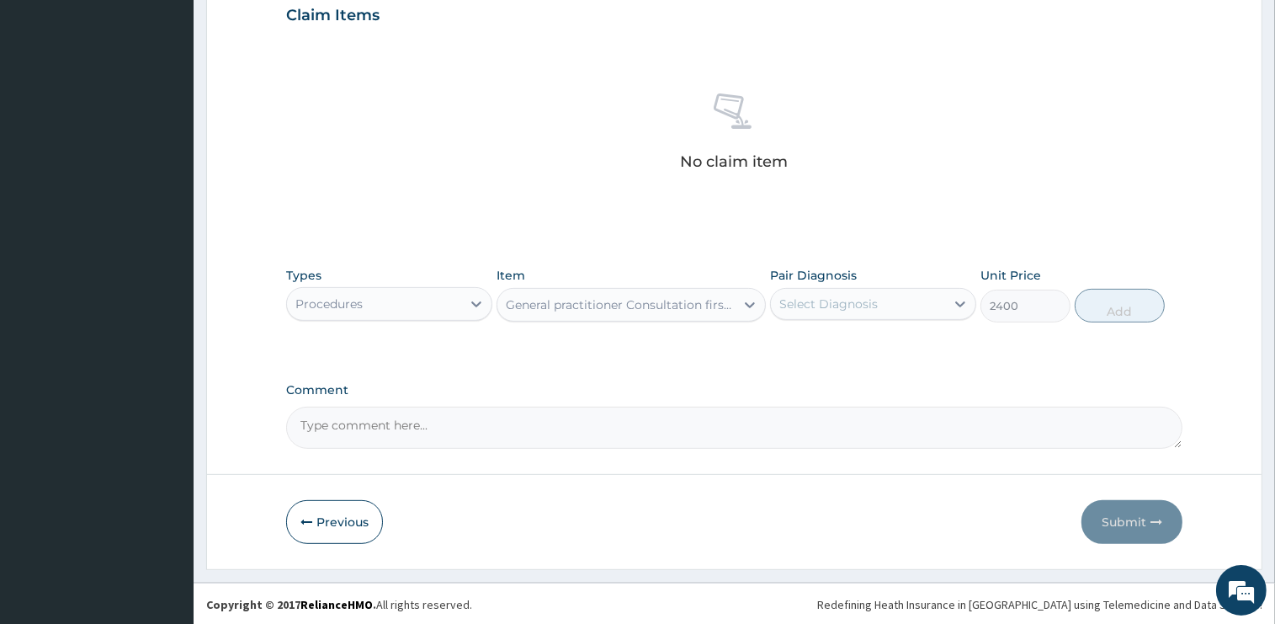
click at [910, 289] on div "Select Diagnosis" at bounding box center [873, 304] width 206 height 32
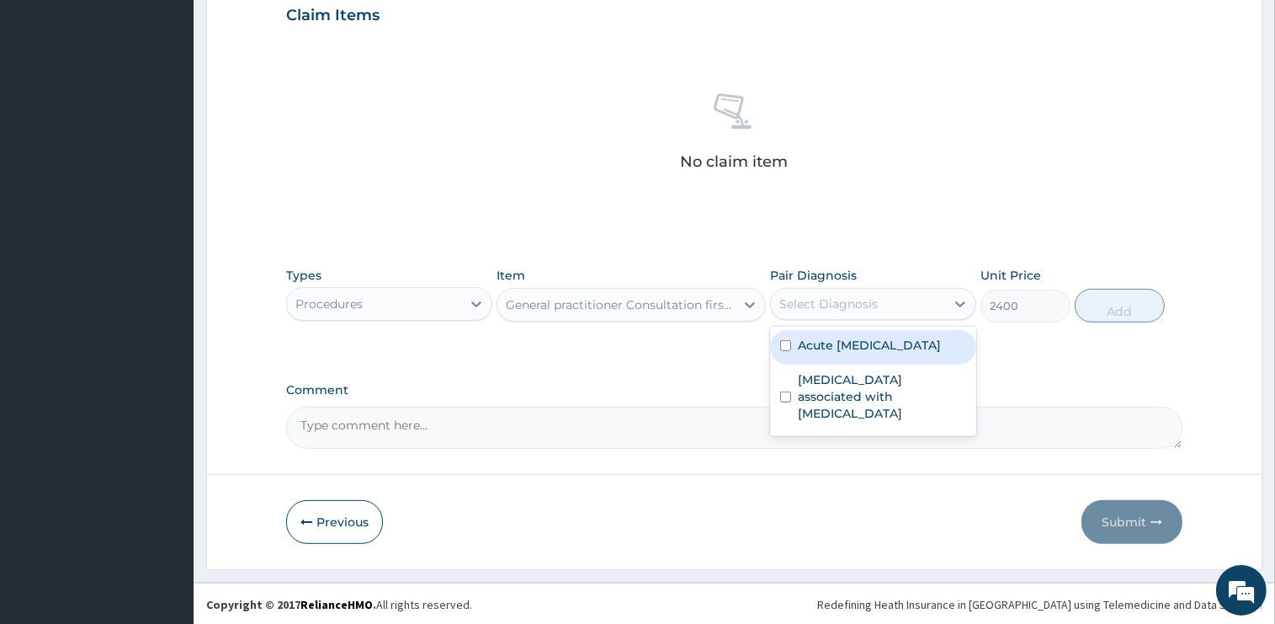
click at [864, 335] on div "Acute upper respiratory infection" at bounding box center [873, 347] width 206 height 35
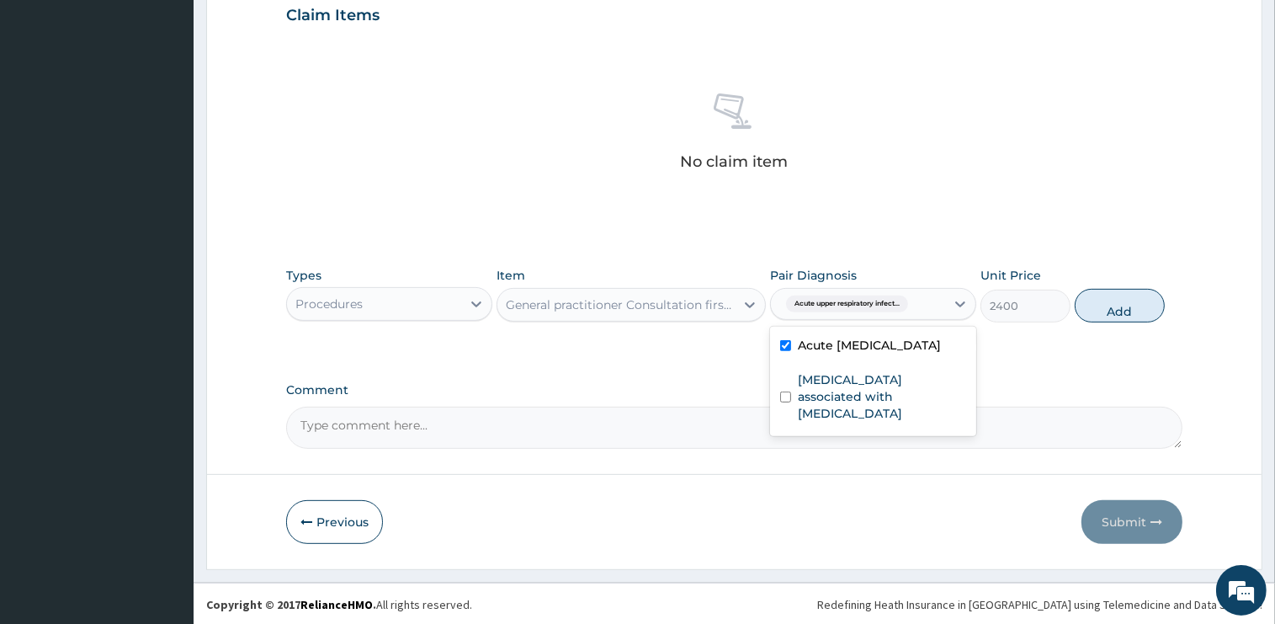
checkbox input "true"
click at [1111, 309] on button "Add" at bounding box center [1120, 306] width 90 height 34
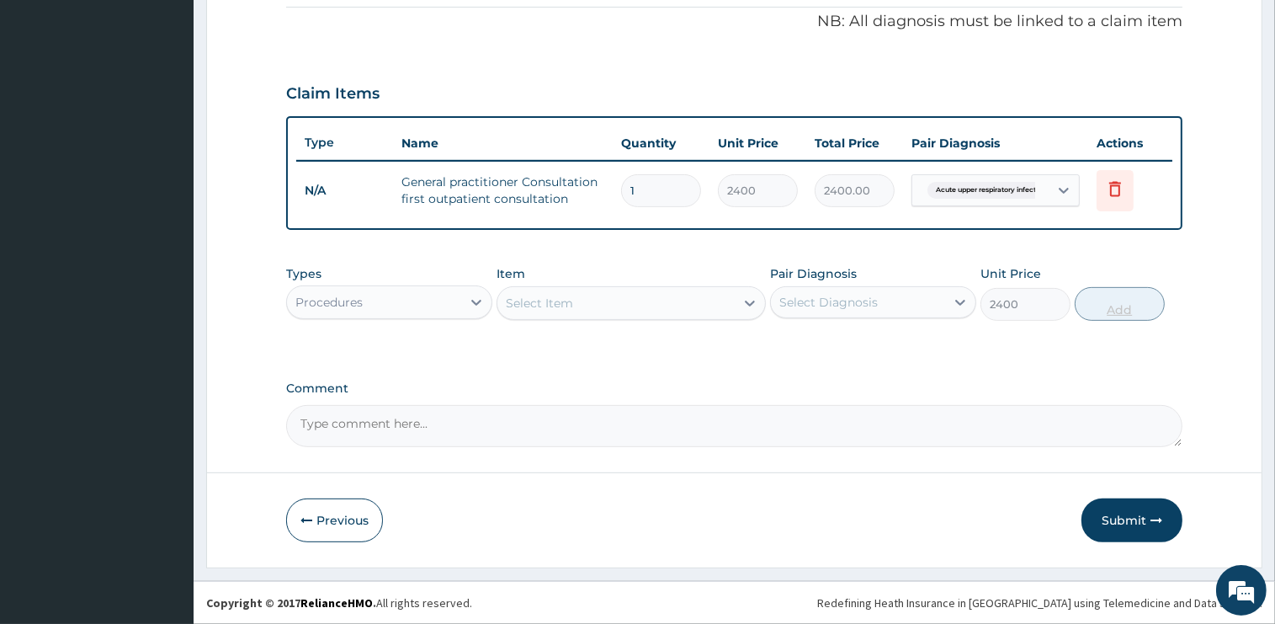
type input "0"
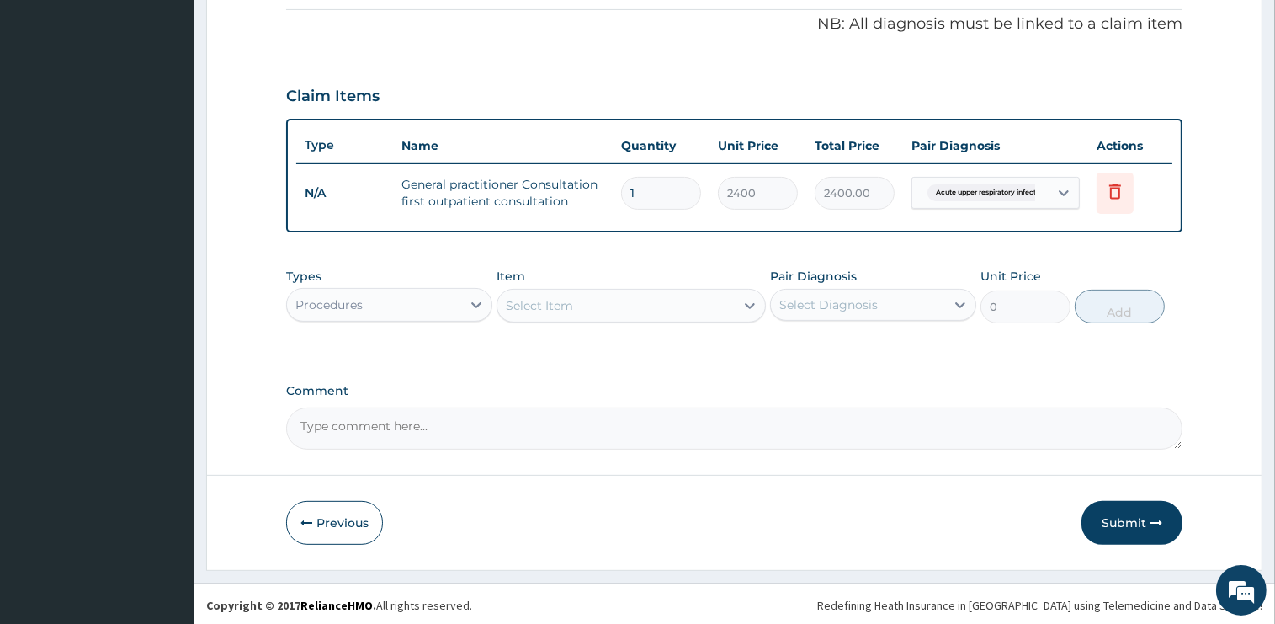
drag, startPoint x: 406, startPoint y: 306, endPoint x: 396, endPoint y: 321, distance: 18.9
click at [404, 306] on div "Procedures" at bounding box center [374, 304] width 174 height 27
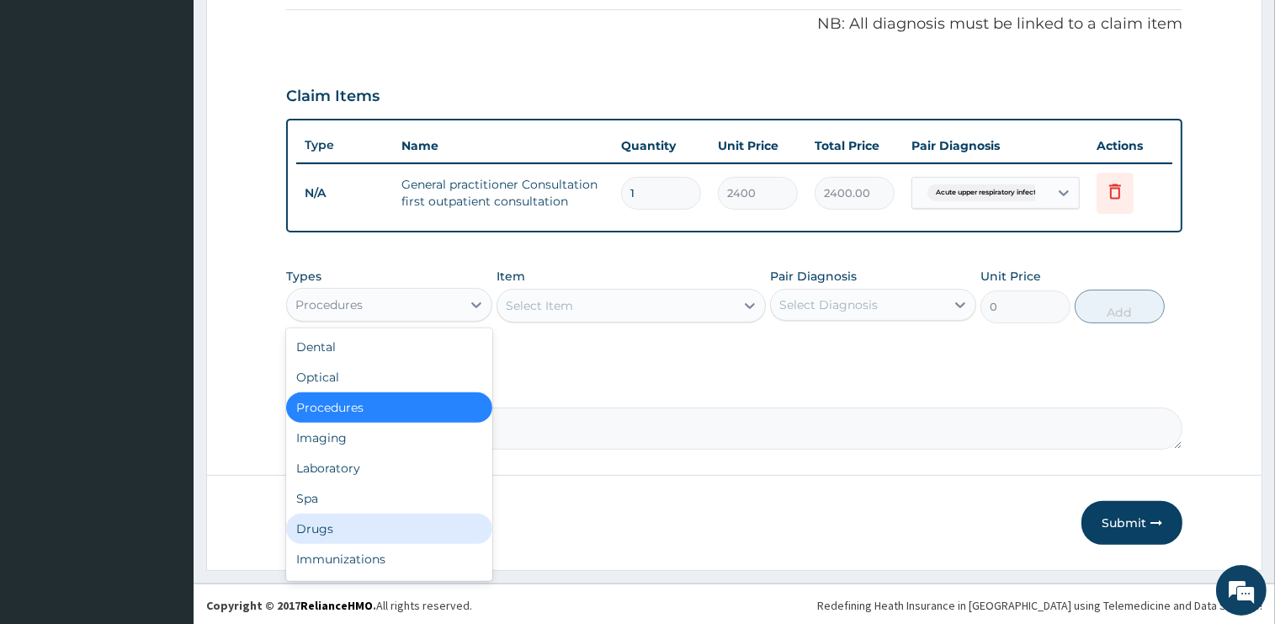
click at [323, 529] on div "Drugs" at bounding box center [389, 528] width 206 height 30
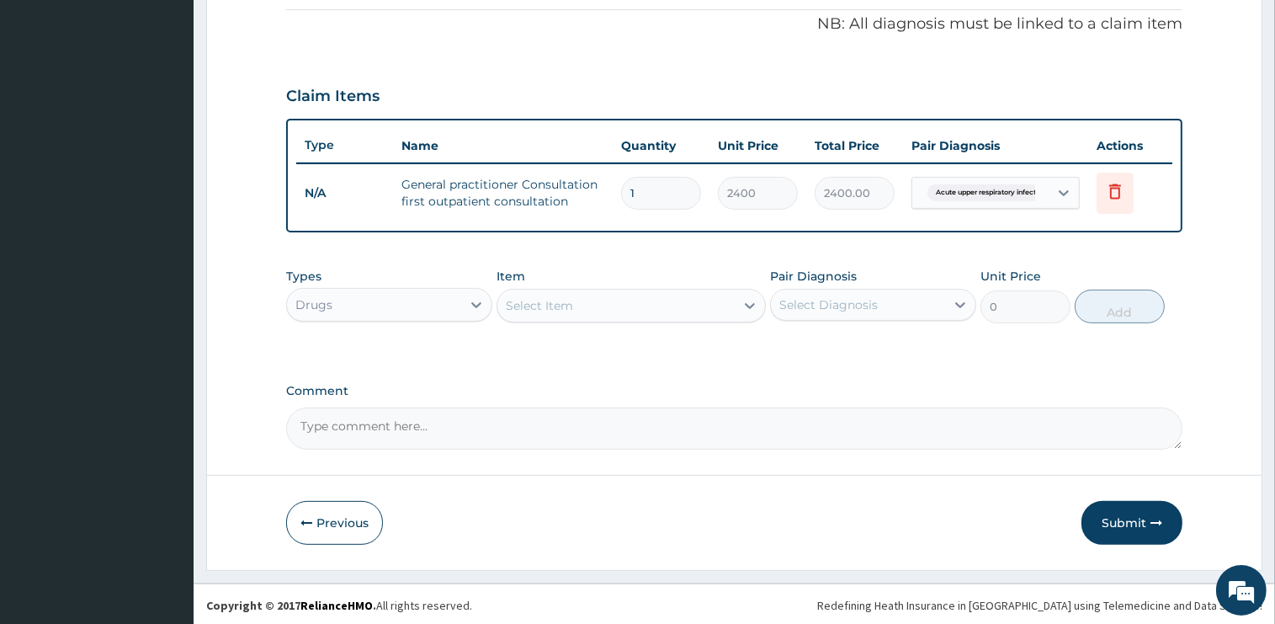
click at [564, 306] on div "Select Item" at bounding box center [539, 305] width 67 height 17
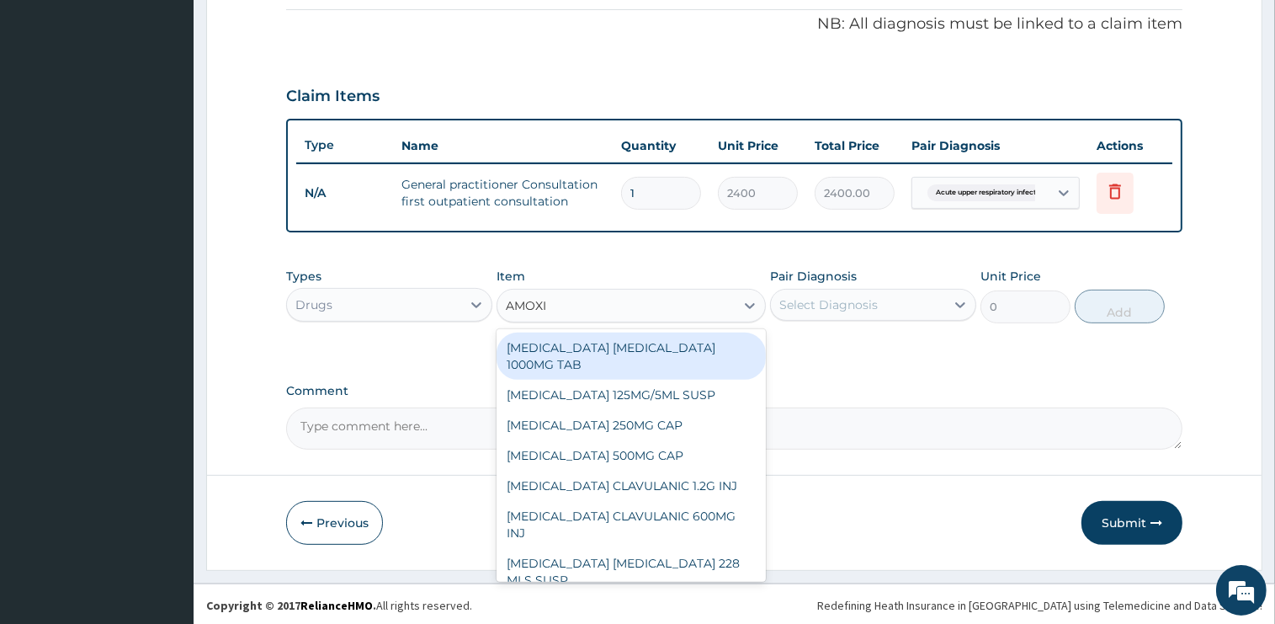
type input "AMOXIC"
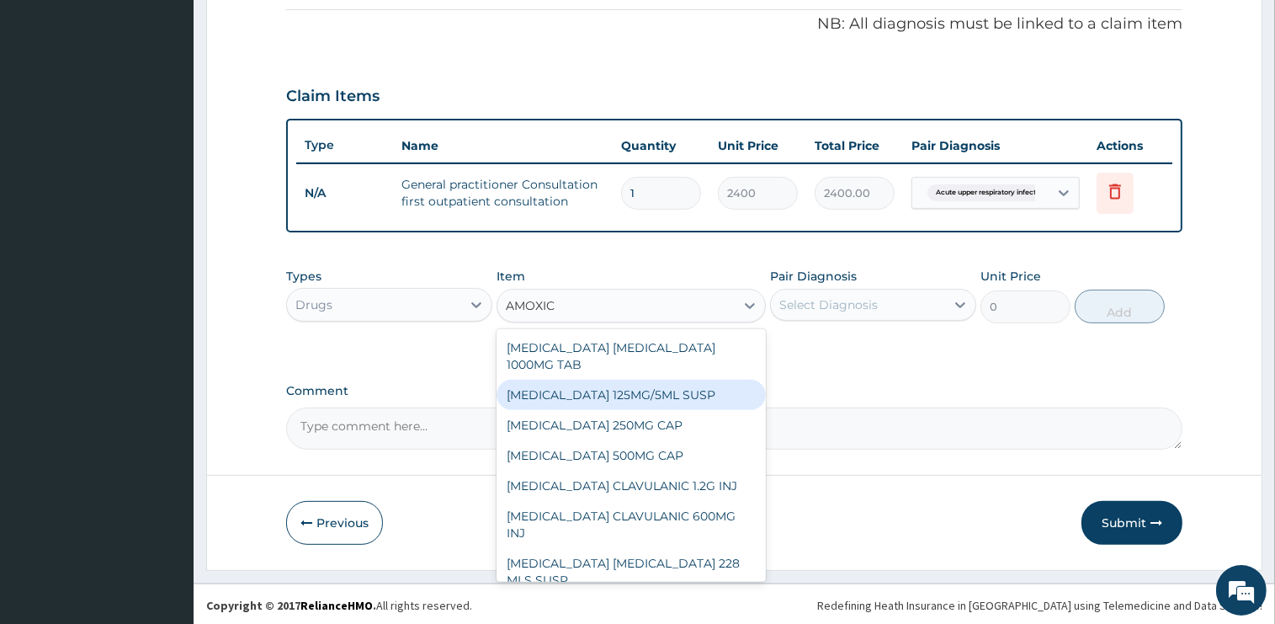
click at [670, 389] on div "AMOXICILLIN 125MG/5ML SUSP" at bounding box center [631, 395] width 269 height 30
type input "1200"
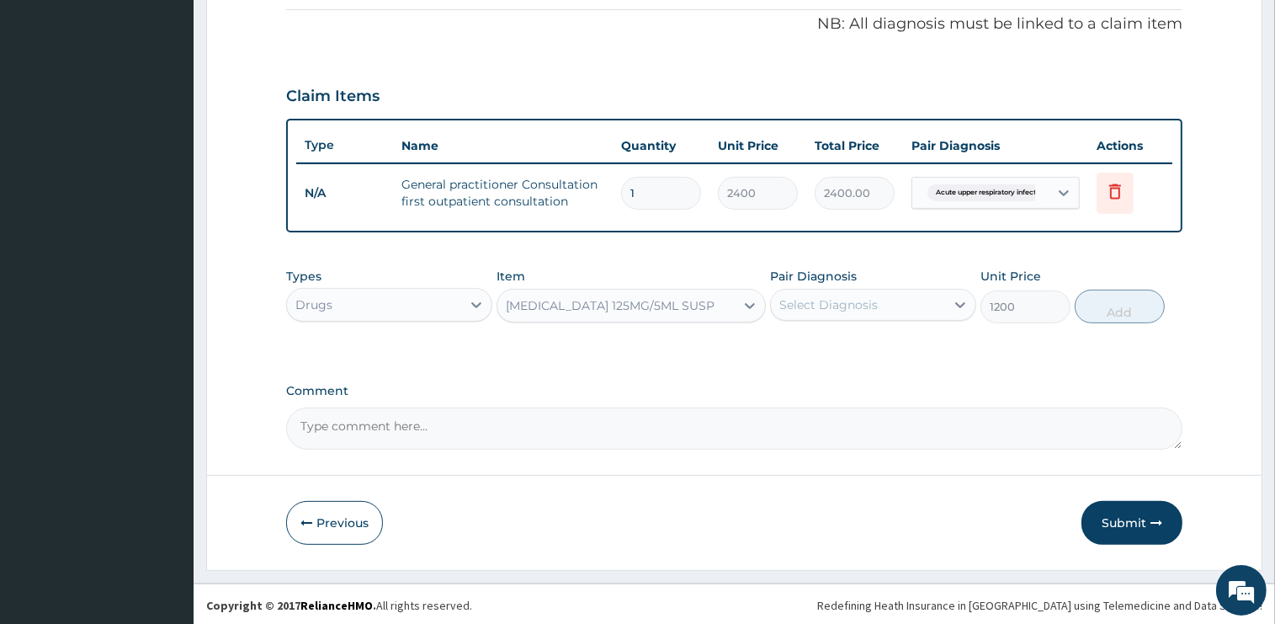
click at [883, 306] on div "Select Diagnosis" at bounding box center [858, 304] width 174 height 27
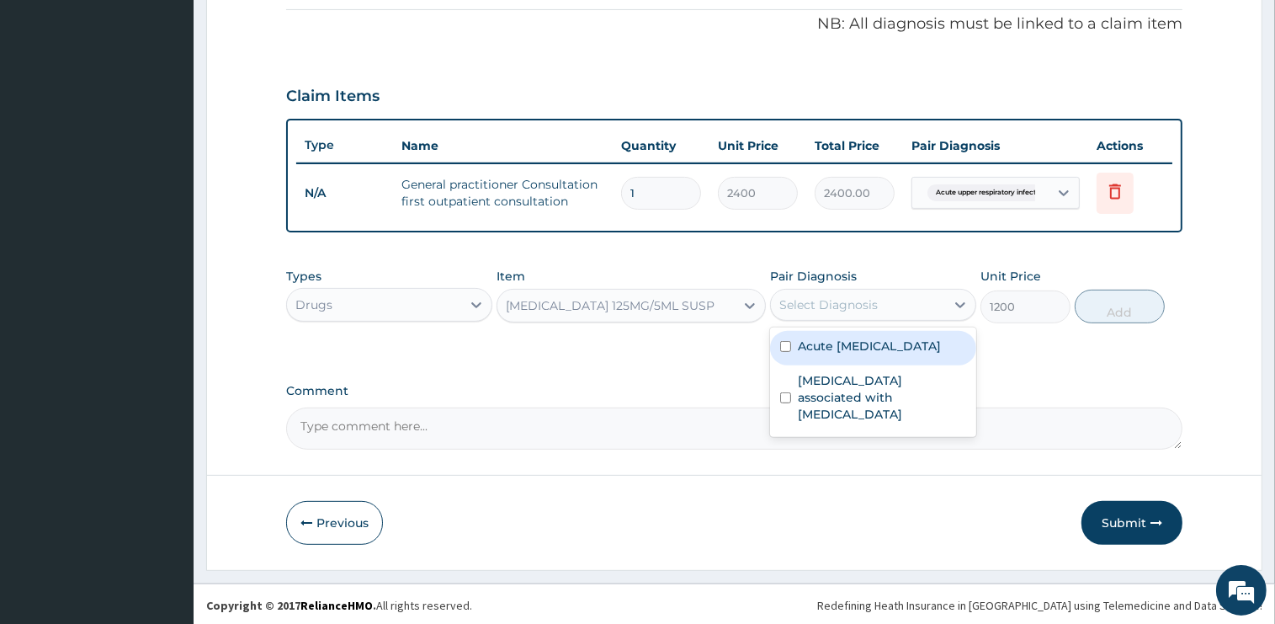
click at [860, 345] on label "Acute upper respiratory infection" at bounding box center [869, 345] width 143 height 17
checkbox input "true"
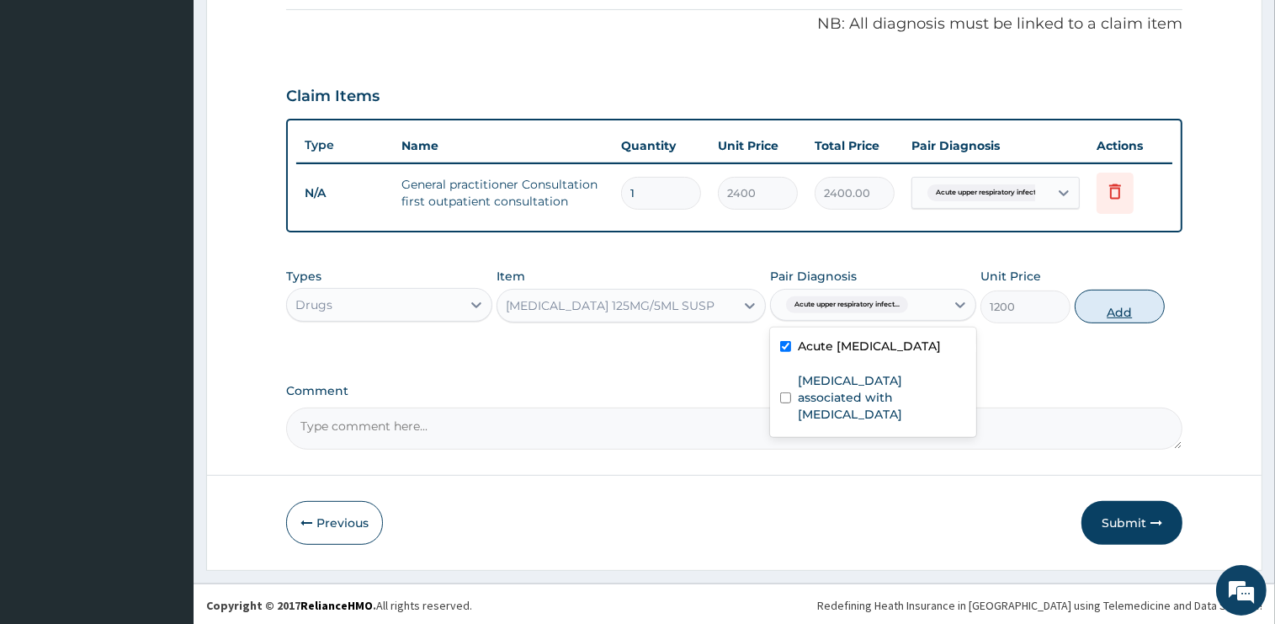
click at [1111, 297] on button "Add" at bounding box center [1120, 307] width 90 height 34
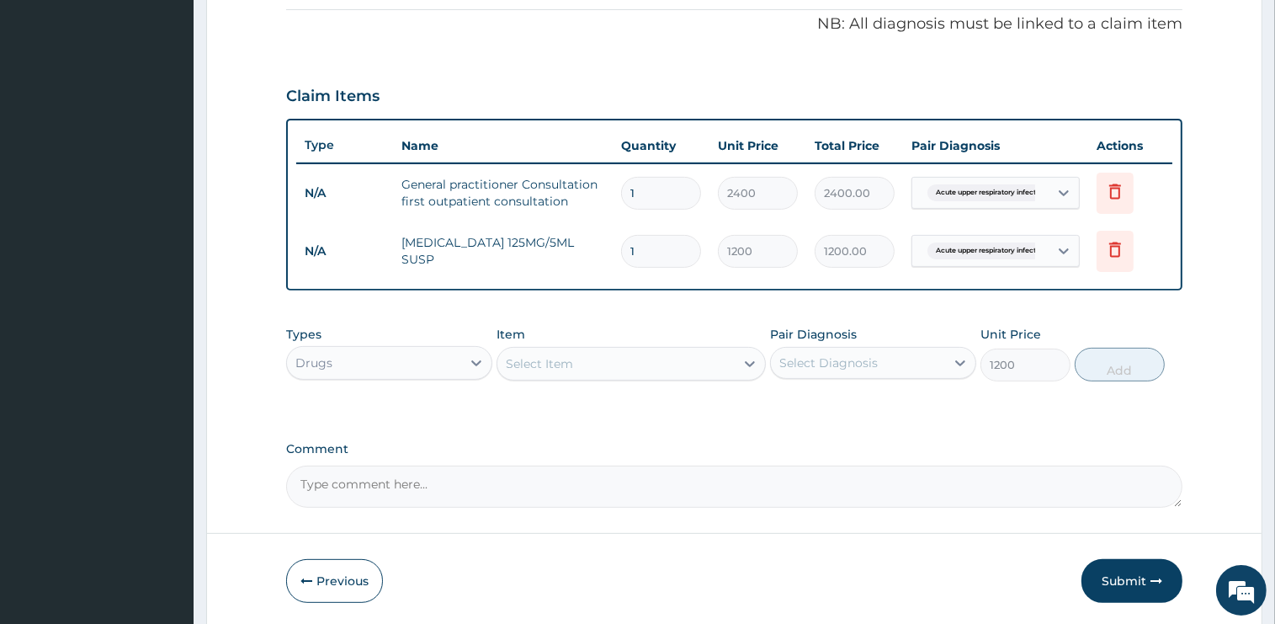
type input "0"
click at [581, 365] on div "Select Item" at bounding box center [615, 363] width 237 height 27
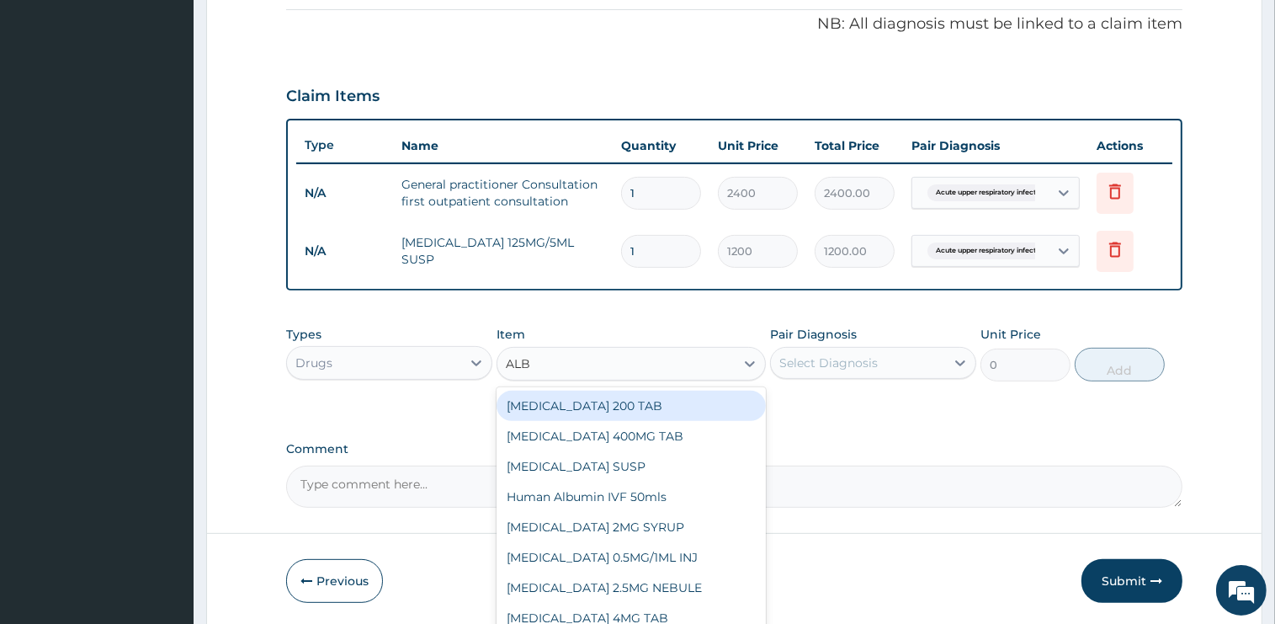
type input "ALBE"
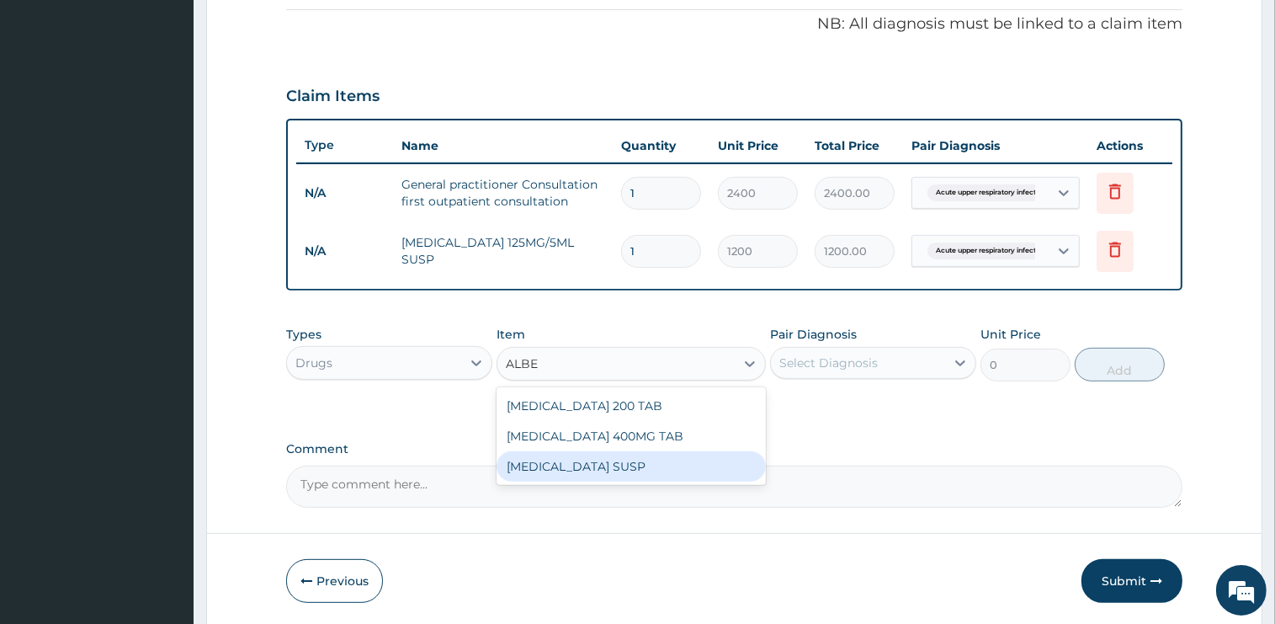
click at [651, 473] on div "ALBENDAZOLE SUSP" at bounding box center [631, 466] width 269 height 30
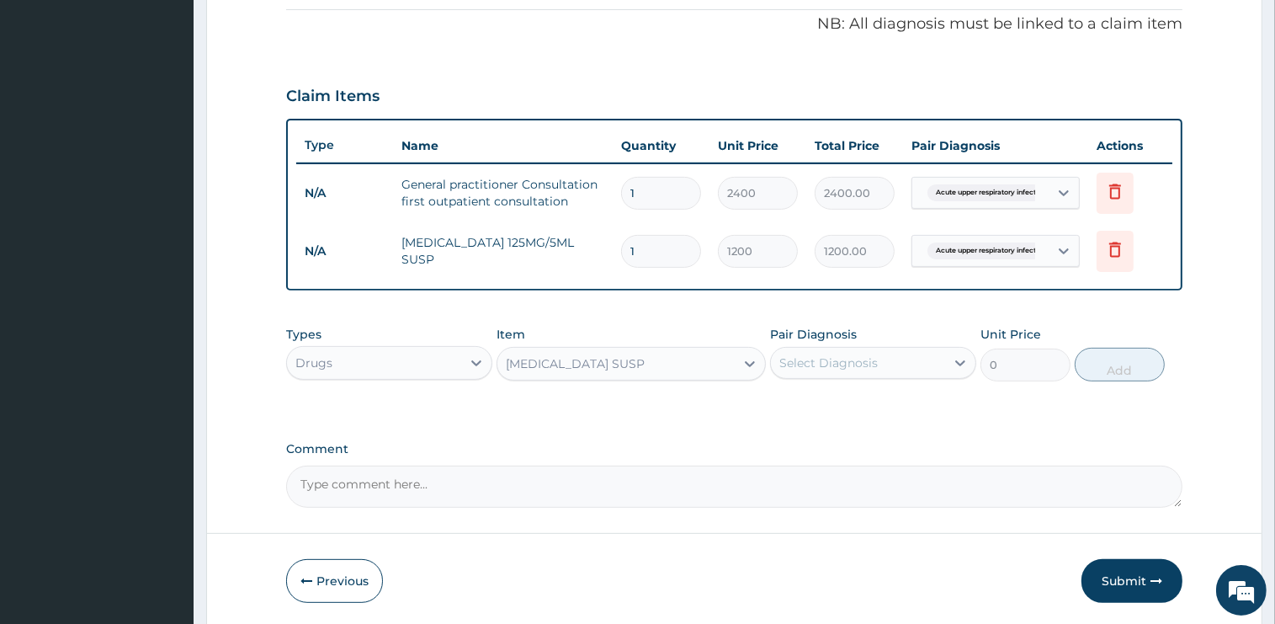
type input "750"
click at [866, 364] on div "Select Diagnosis" at bounding box center [828, 362] width 98 height 17
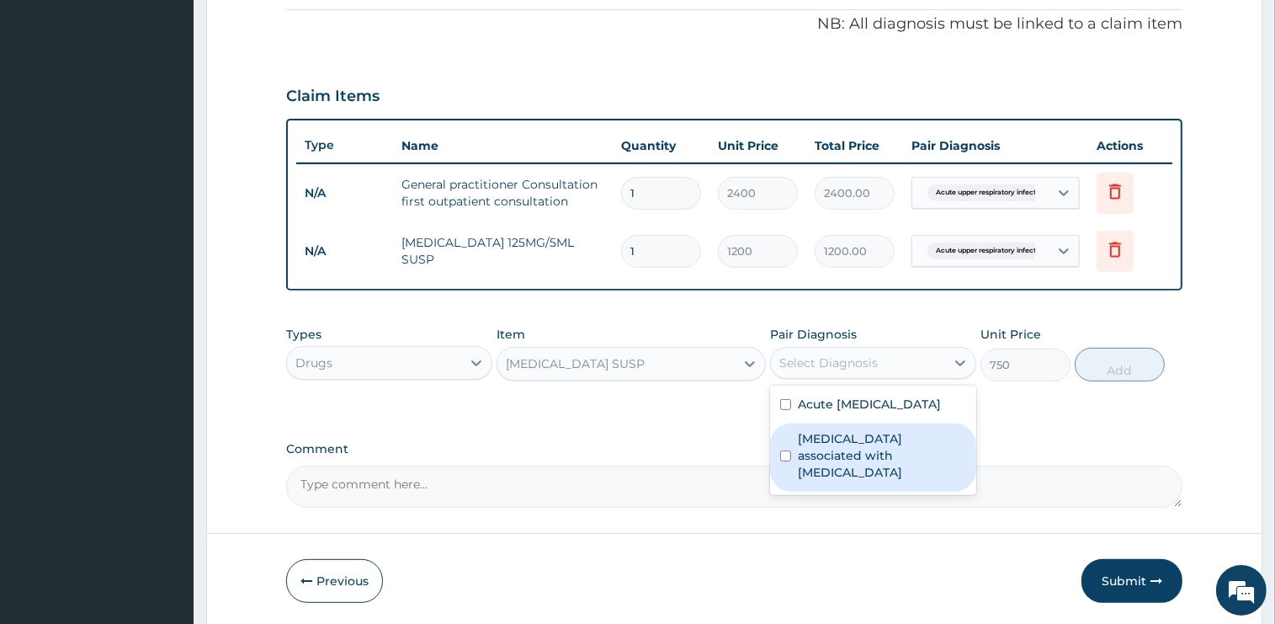
click at [847, 461] on label "Arthropathy associated with helminthiasis" at bounding box center [882, 455] width 168 height 50
checkbox input "true"
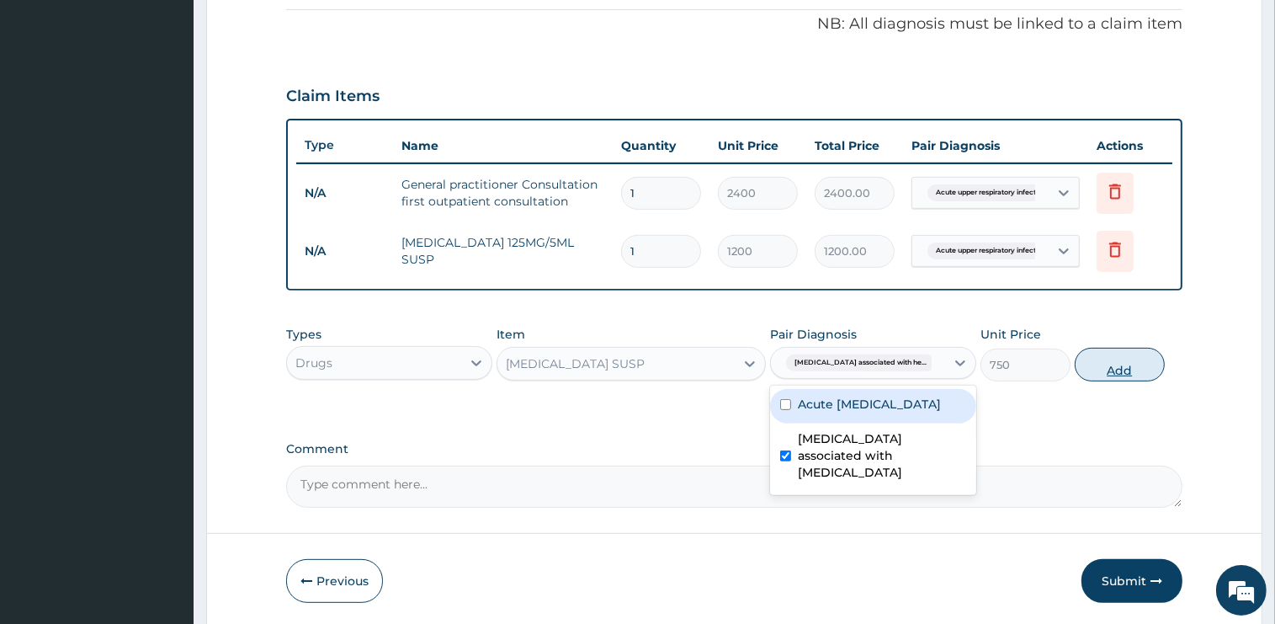
click at [1138, 365] on button "Add" at bounding box center [1120, 365] width 90 height 34
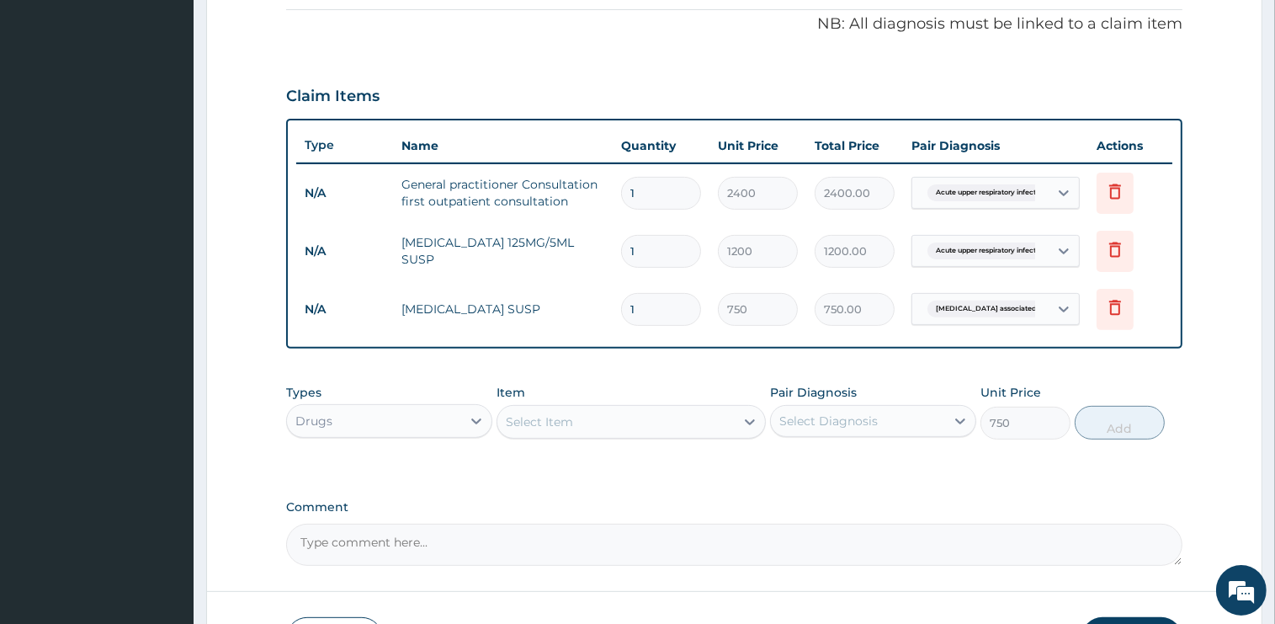
type input "0"
click at [625, 422] on div "Select Item" at bounding box center [615, 421] width 237 height 27
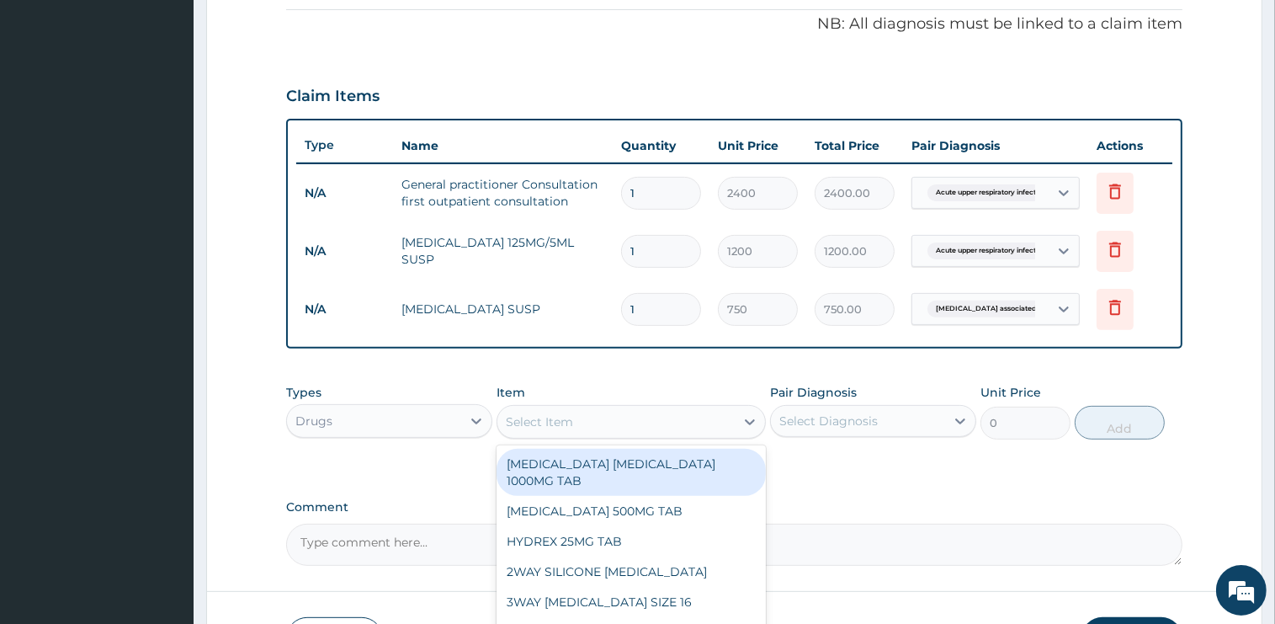
type input "P"
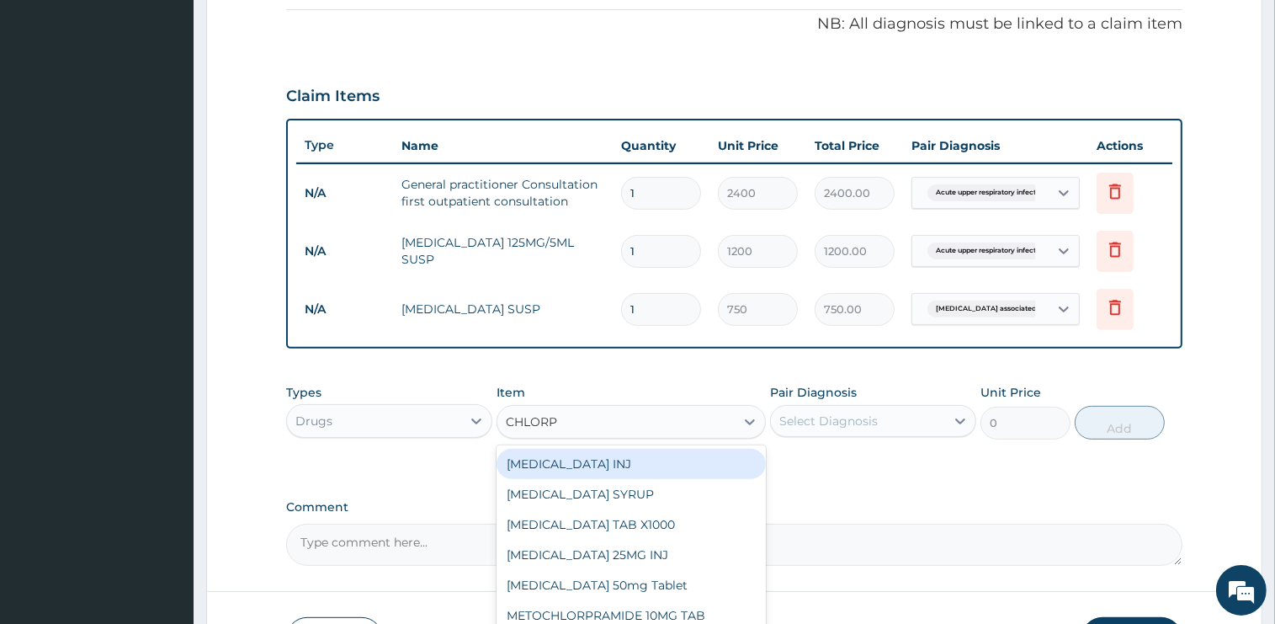
type input "CHLORPH"
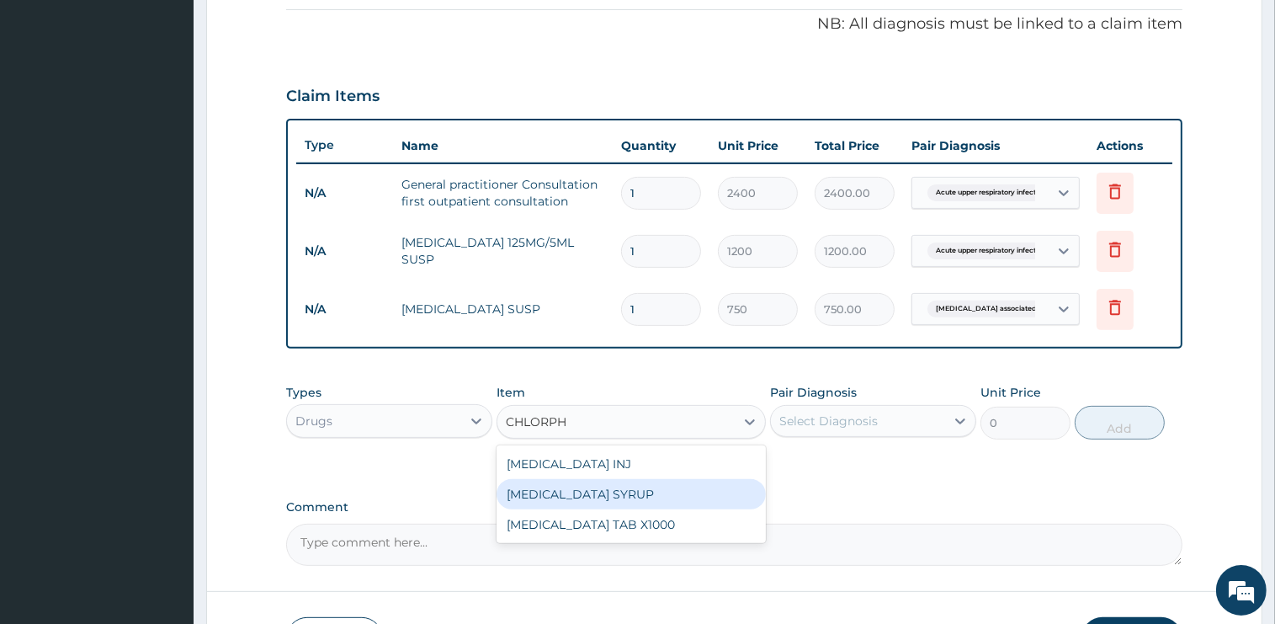
click at [667, 492] on div "CHLORPHENIRAMINE SYRUP" at bounding box center [631, 494] width 269 height 30
type input "500"
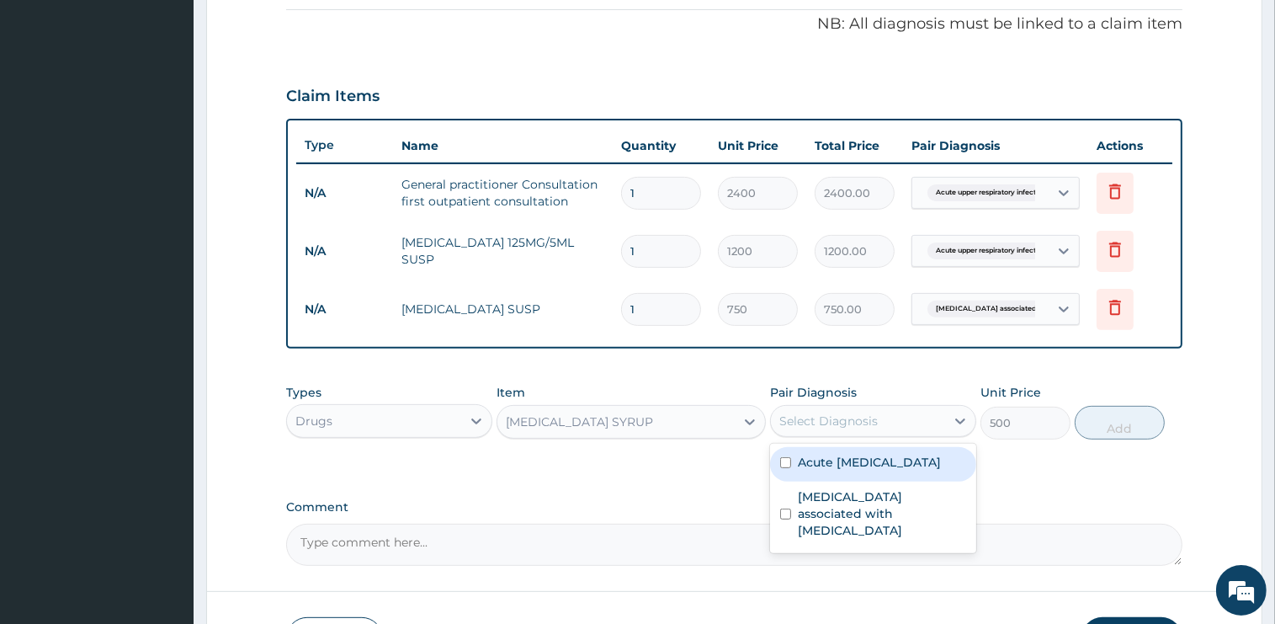
click at [883, 423] on div "Select Diagnosis" at bounding box center [858, 420] width 174 height 27
drag, startPoint x: 880, startPoint y: 515, endPoint x: 884, endPoint y: 472, distance: 43.1
click at [884, 470] on label "Acute upper respiratory infection" at bounding box center [869, 462] width 143 height 17
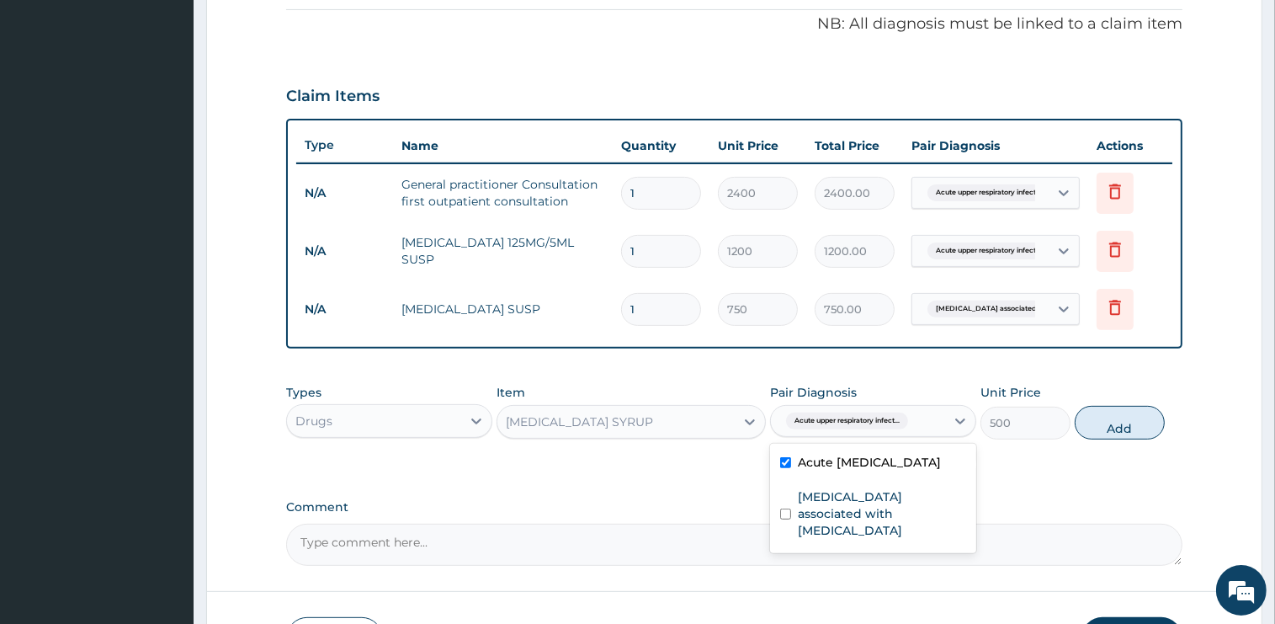
checkbox input "true"
click at [1101, 425] on button "Add" at bounding box center [1120, 423] width 90 height 34
type input "0"
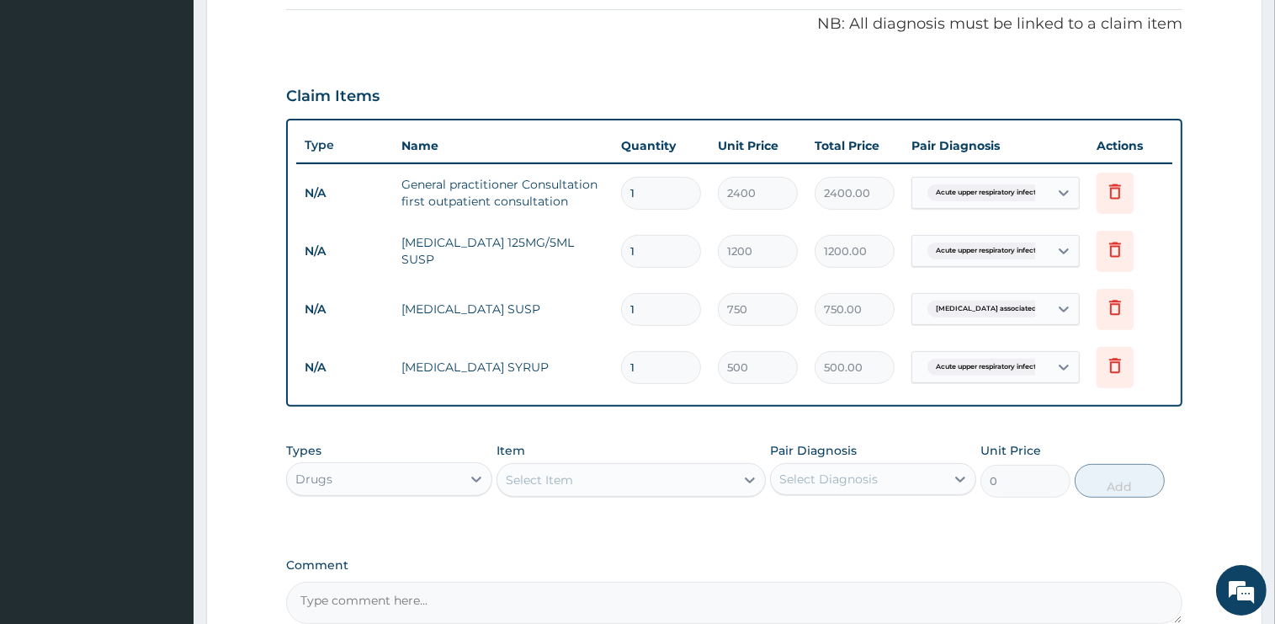
click at [824, 473] on div "Select Diagnosis" at bounding box center [828, 478] width 98 height 17
type input "PARACE"
click at [578, 470] on div "Select Item" at bounding box center [615, 479] width 237 height 27
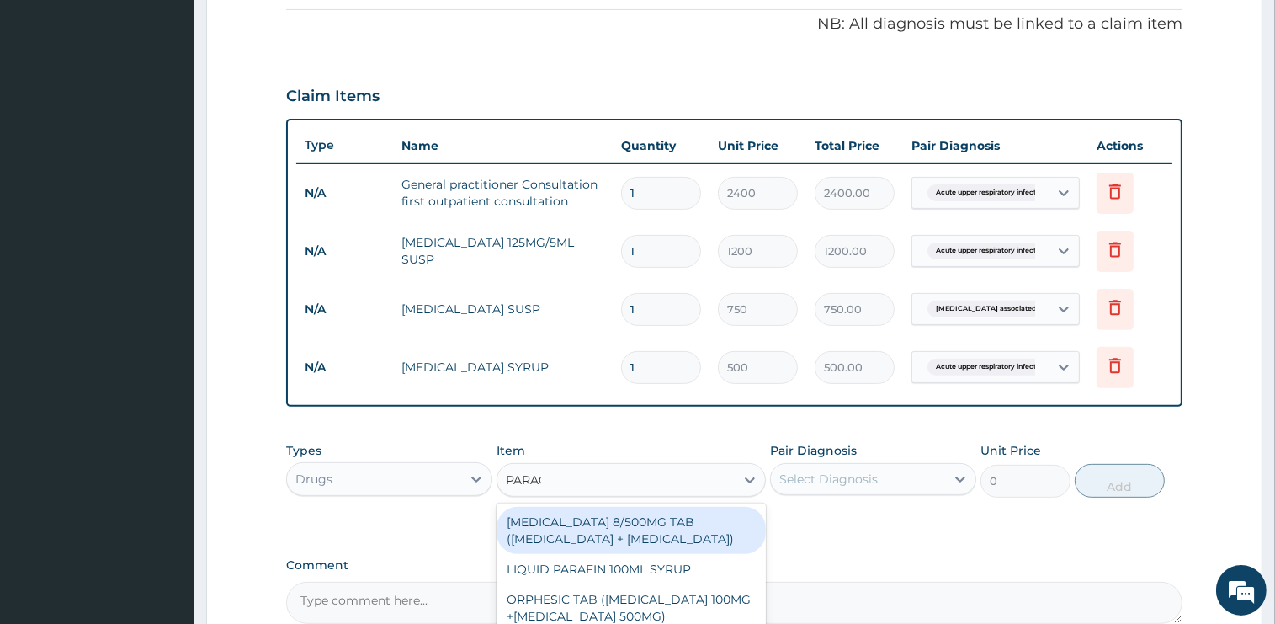
type input "PARACE"
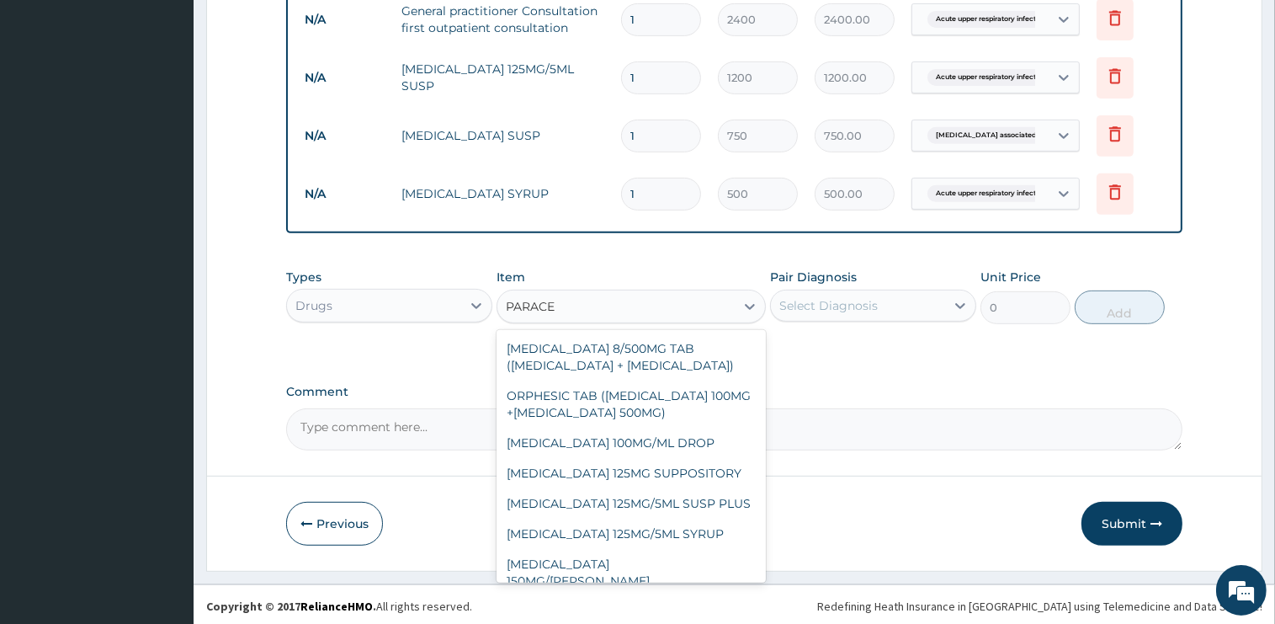
scroll to position [141, 0]
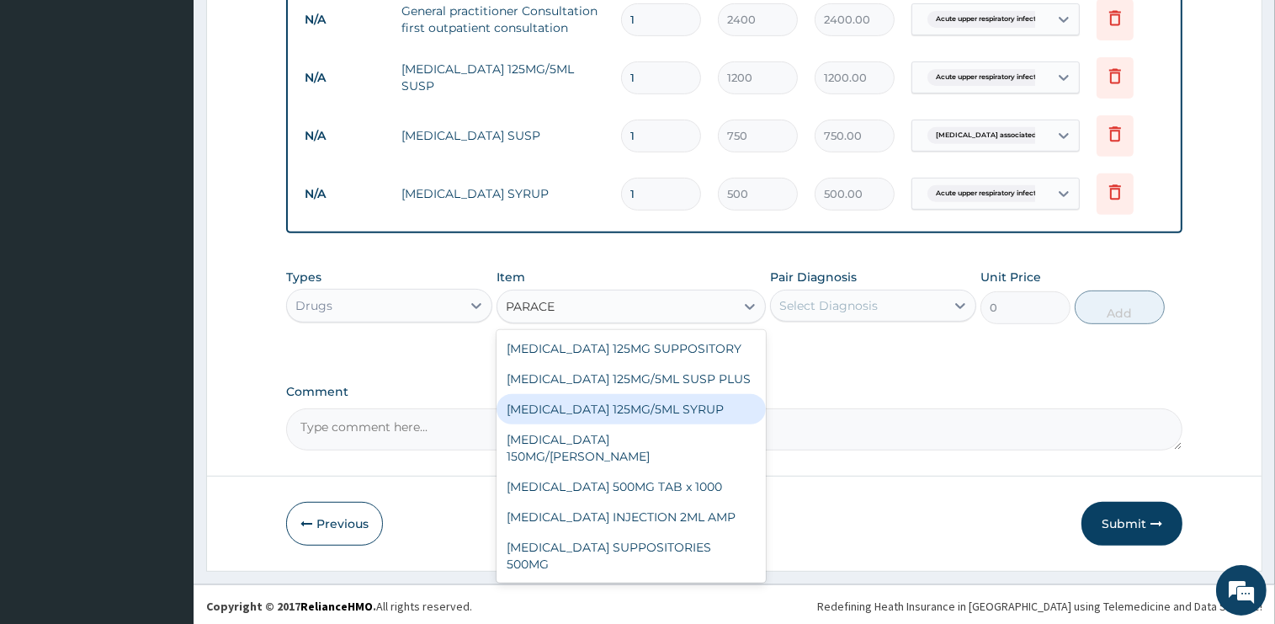
click at [665, 413] on div "PARACETAMOL 125MG/5ML SYRUP" at bounding box center [631, 409] width 269 height 30
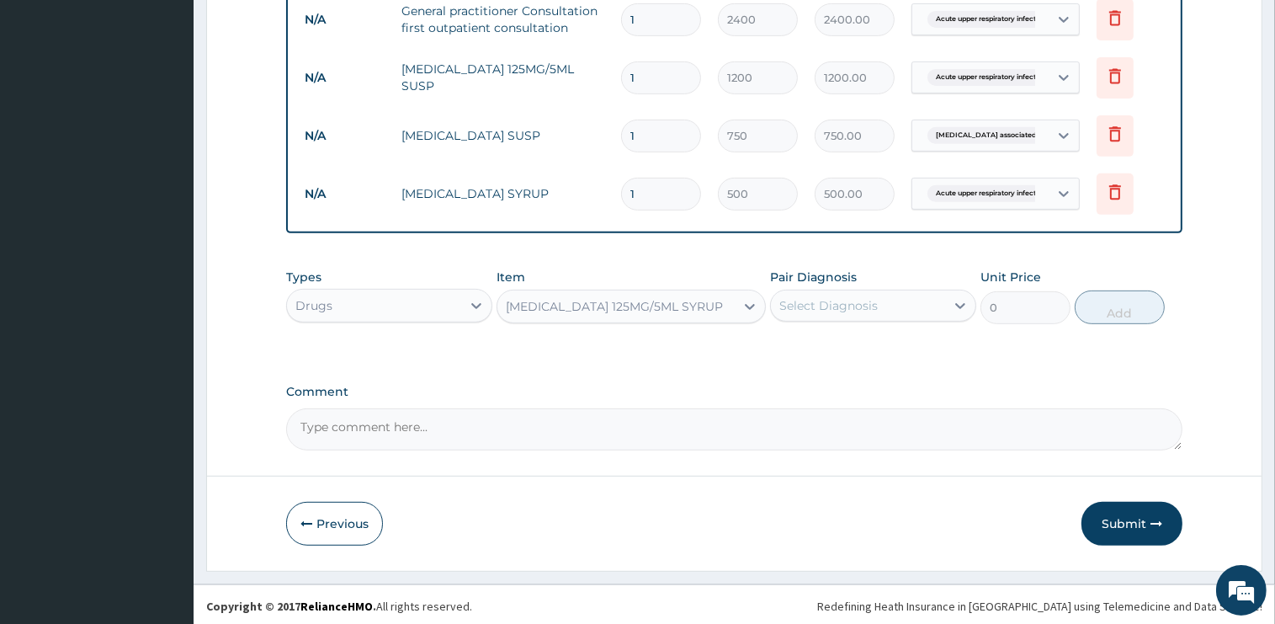
type input "750"
click at [837, 317] on div "Select Diagnosis" at bounding box center [873, 306] width 206 height 32
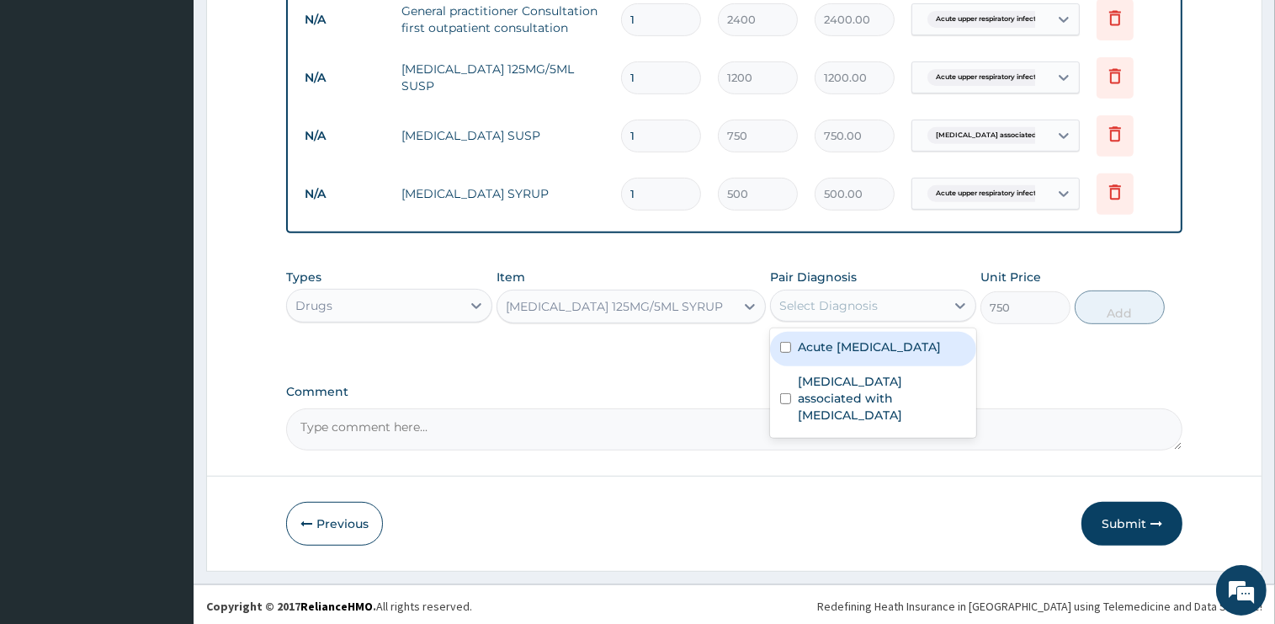
click at [879, 349] on label "Acute upper respiratory infection" at bounding box center [869, 346] width 143 height 17
checkbox input "true"
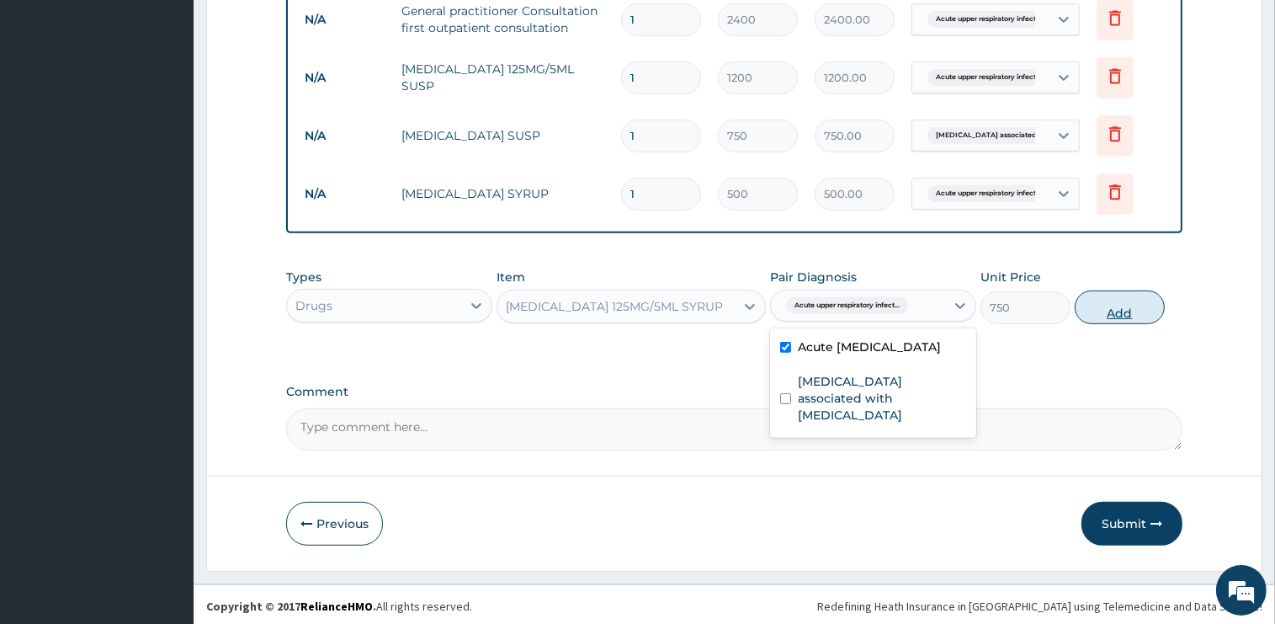
click at [1098, 314] on button "Add" at bounding box center [1120, 307] width 90 height 34
type input "0"
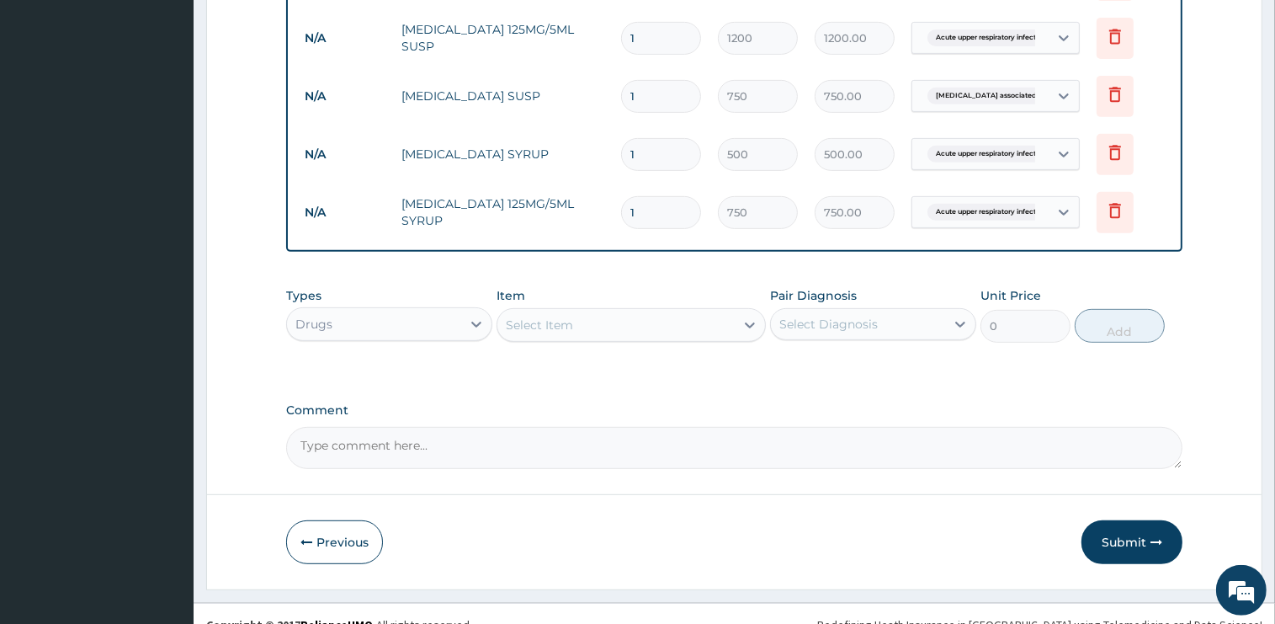
scroll to position [739, 0]
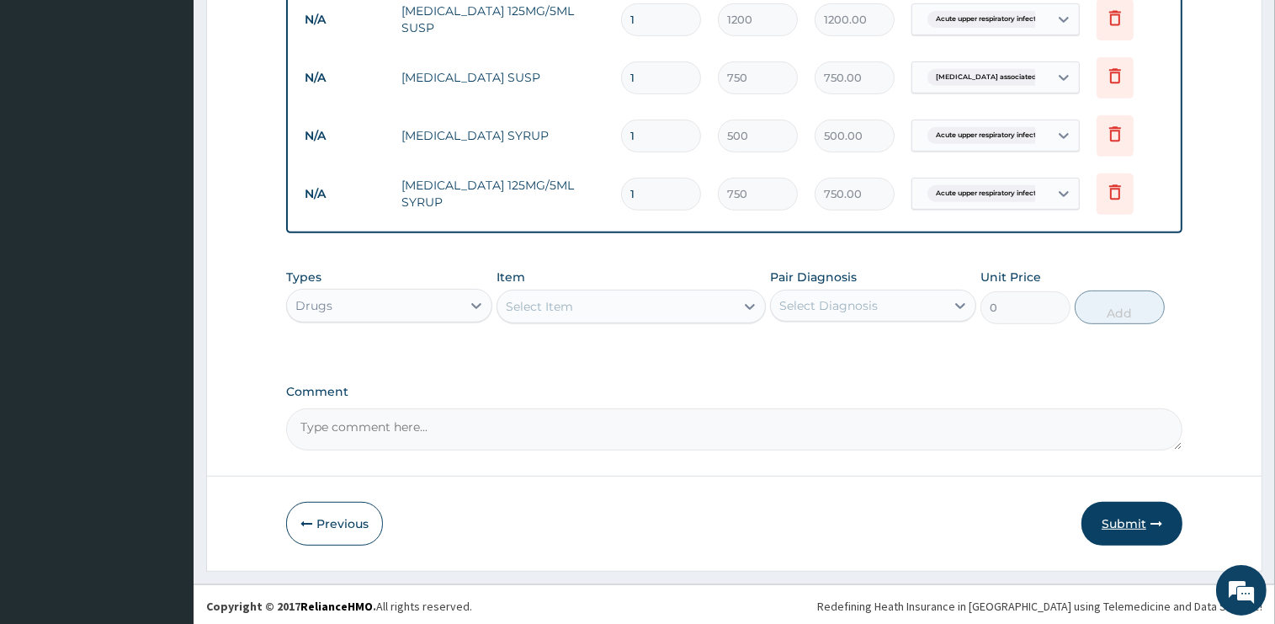
click at [1120, 523] on button "Submit" at bounding box center [1131, 524] width 101 height 44
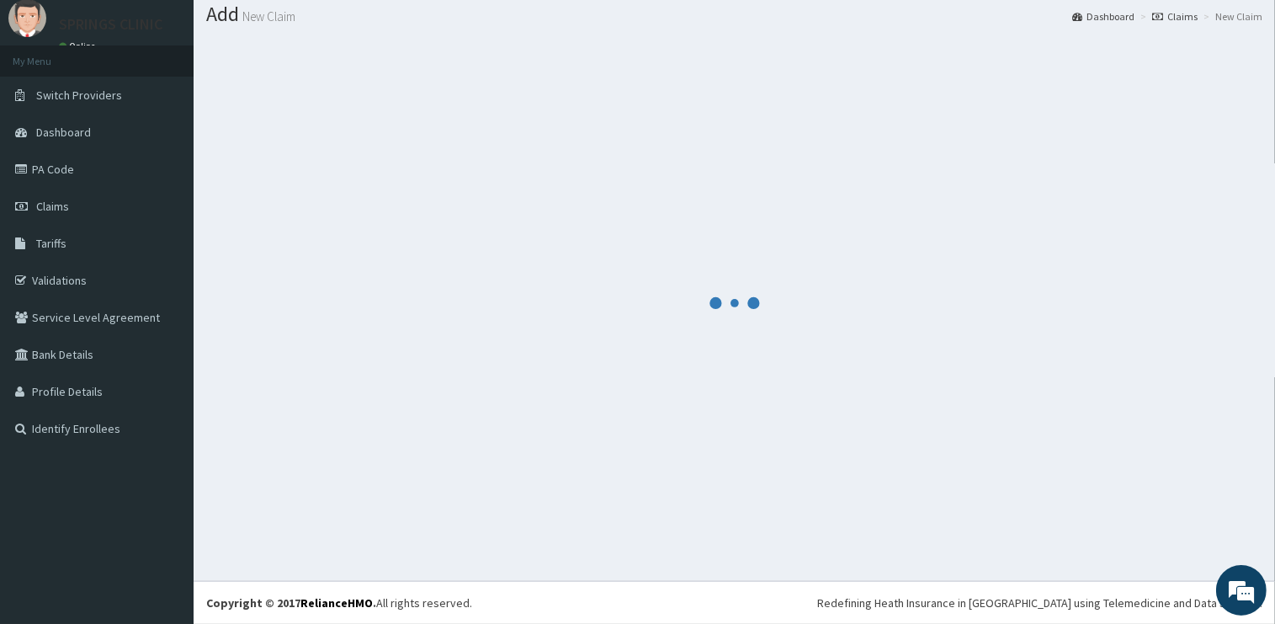
scroll to position [50, 0]
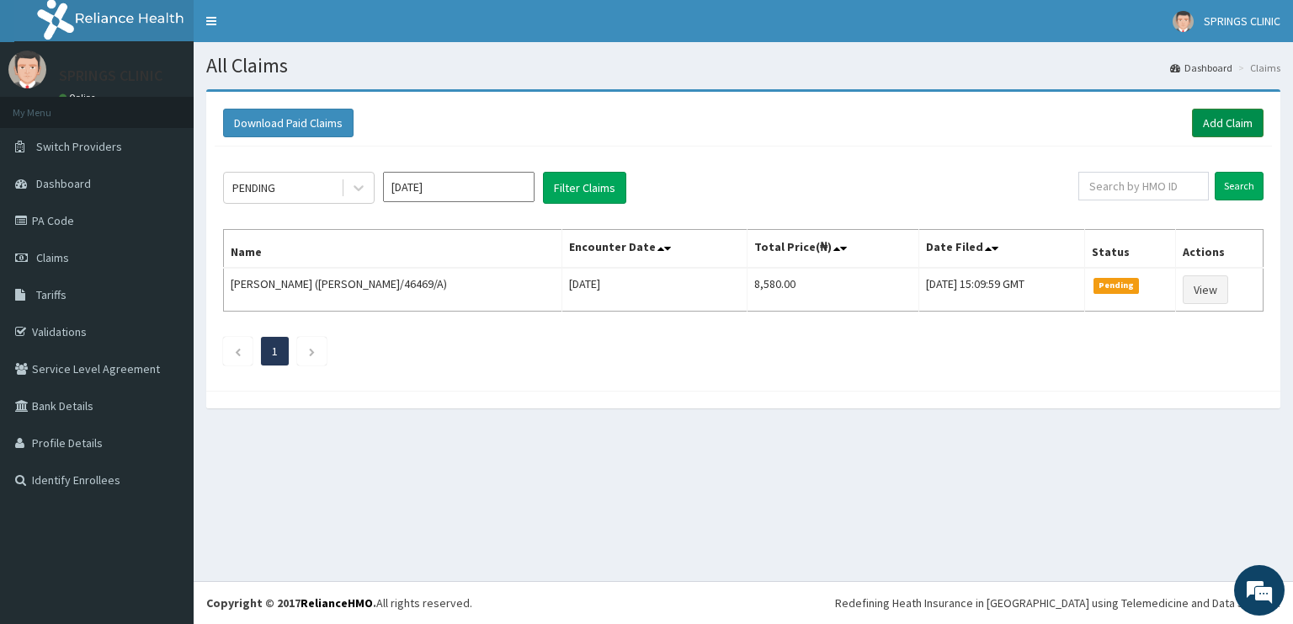
click at [1228, 121] on link "Add Claim" at bounding box center [1228, 123] width 72 height 29
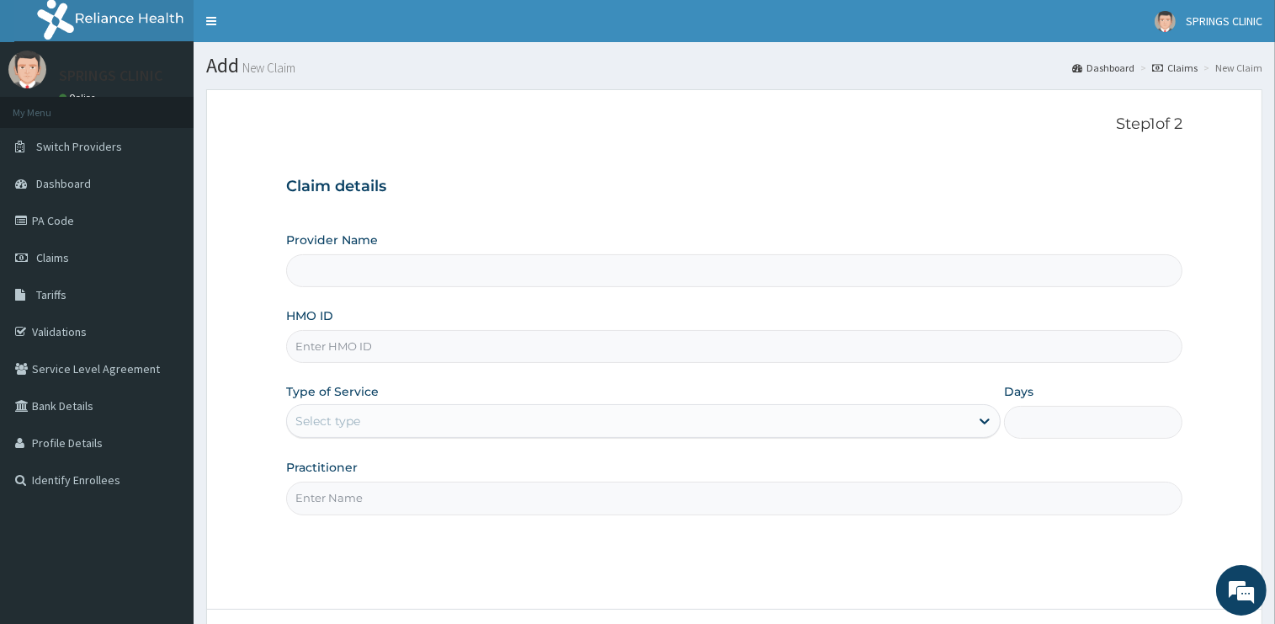
type input "Springs Clinic"
click at [364, 348] on input "HMO ID" at bounding box center [734, 346] width 896 height 33
type input "XIA/10157/A"
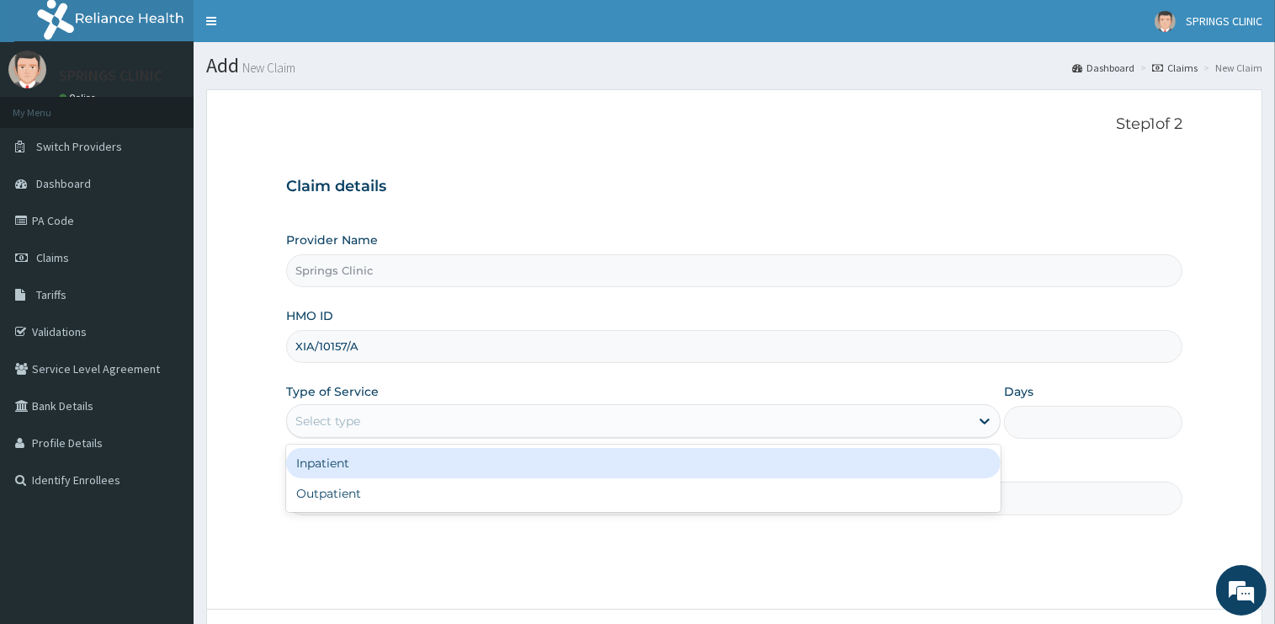
click at [339, 419] on div "Select type" at bounding box center [327, 420] width 65 height 17
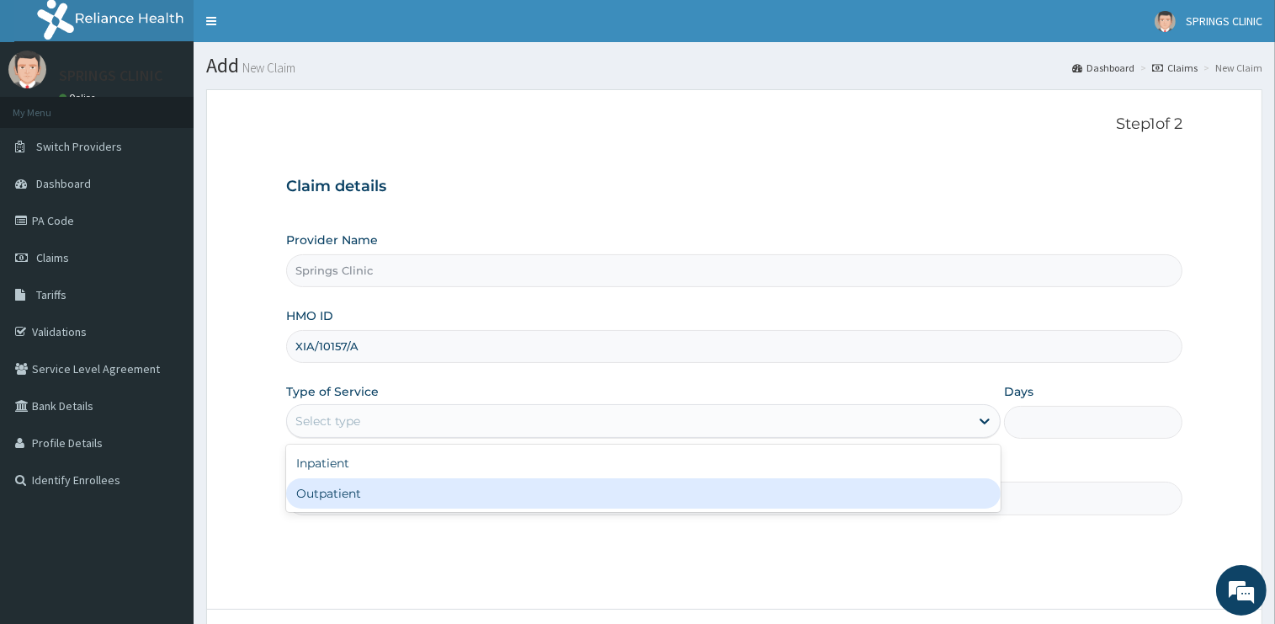
drag, startPoint x: 312, startPoint y: 497, endPoint x: 318, endPoint y: 482, distance: 16.3
click at [313, 497] on div "Outpatient" at bounding box center [643, 493] width 715 height 30
type input "1"
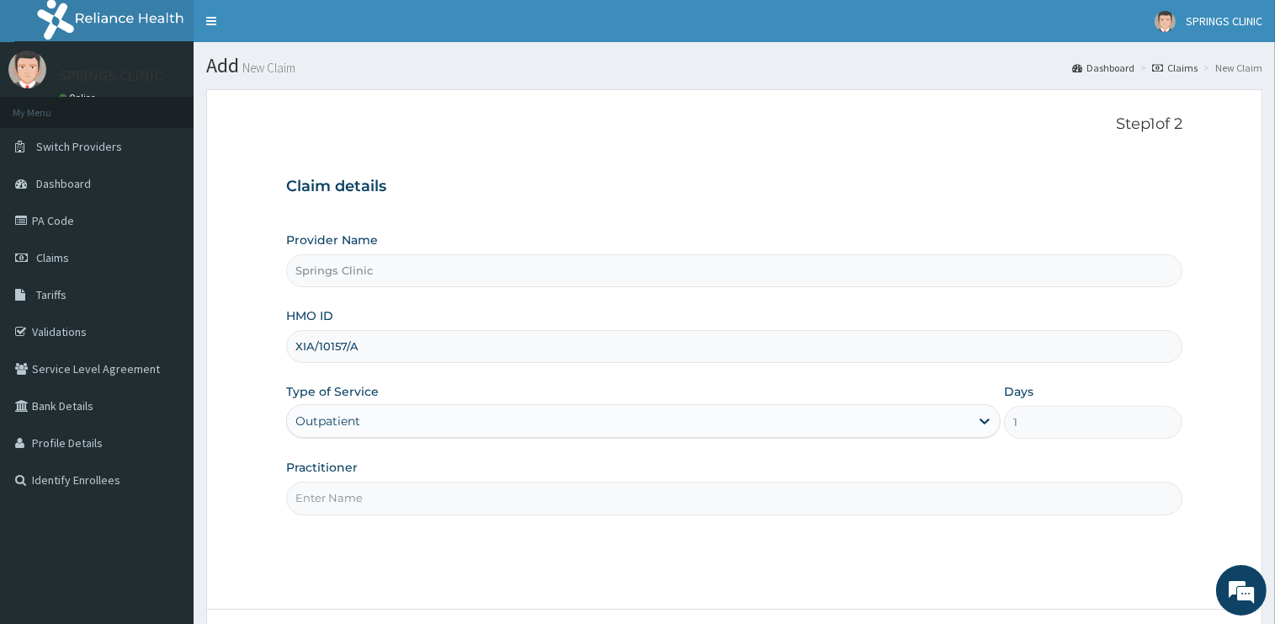
click at [318, 480] on div "Practitioner" at bounding box center [734, 487] width 896 height 56
click at [316, 505] on input "Practitioner" at bounding box center [734, 497] width 896 height 33
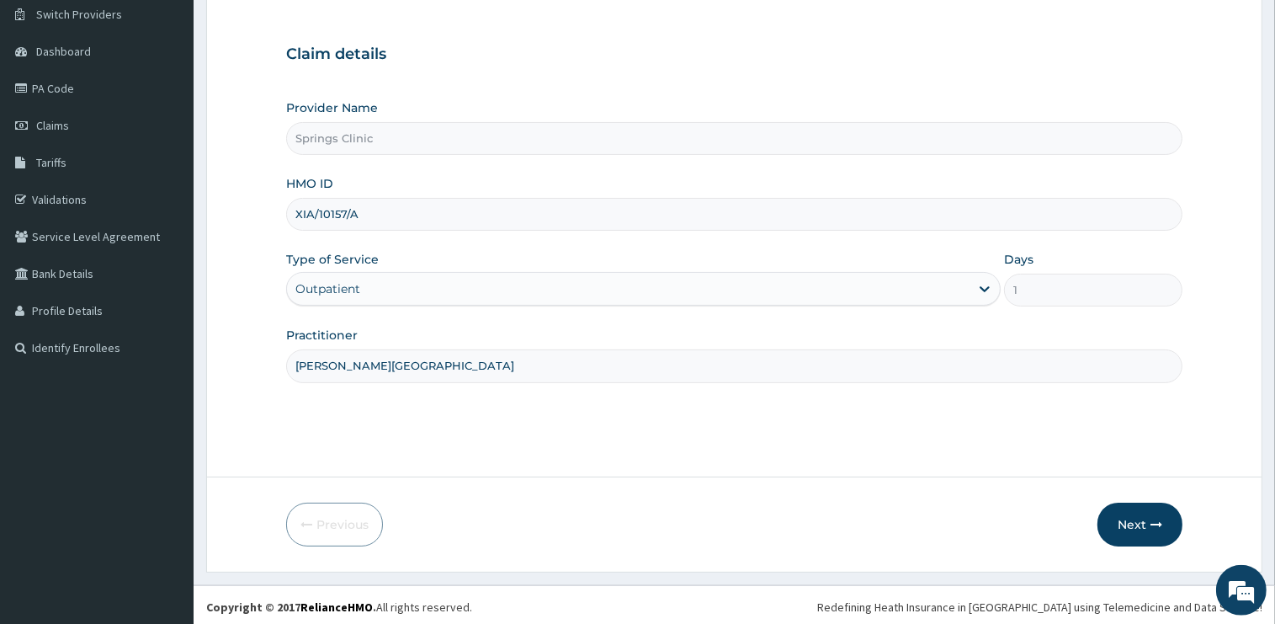
scroll to position [136, 0]
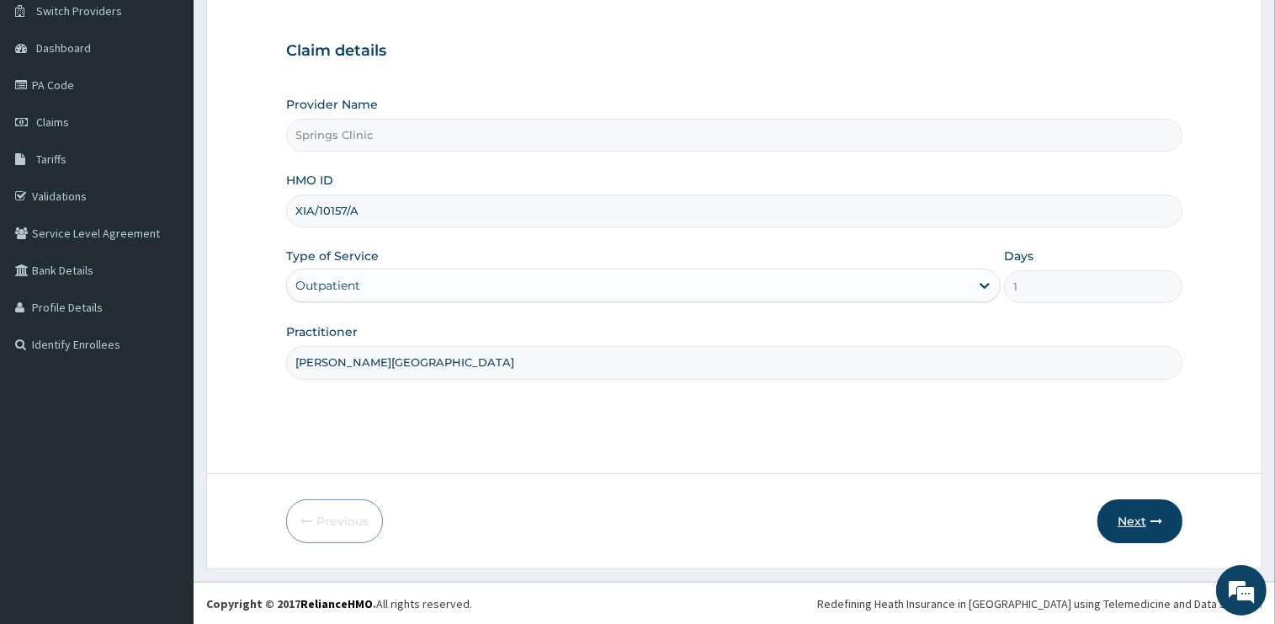
type input "[PERSON_NAME][GEOGRAPHIC_DATA]"
click at [1131, 518] on button "Next" at bounding box center [1139, 521] width 85 height 44
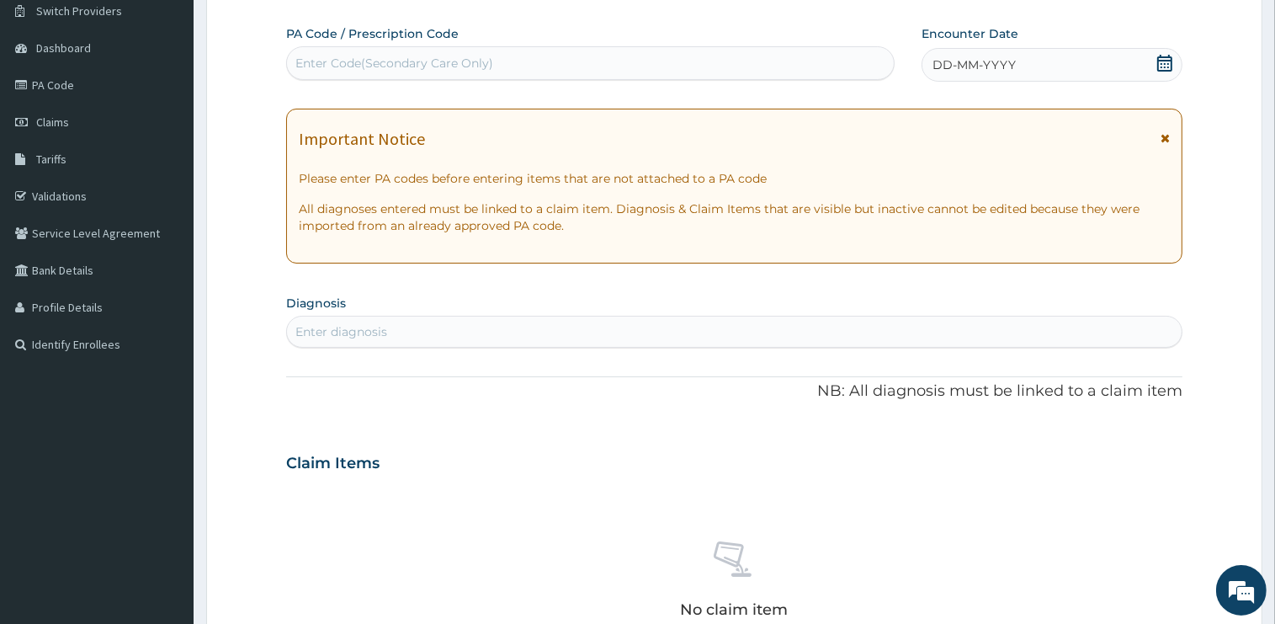
scroll to position [0, 0]
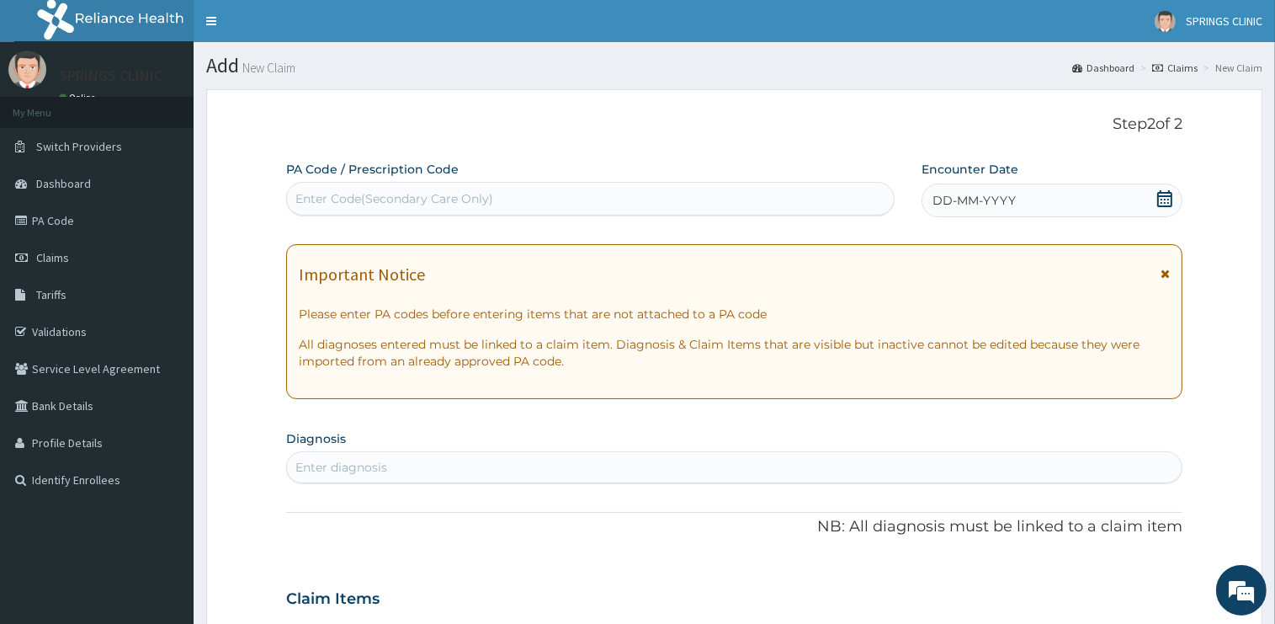
click at [1162, 197] on icon at bounding box center [1164, 198] width 15 height 17
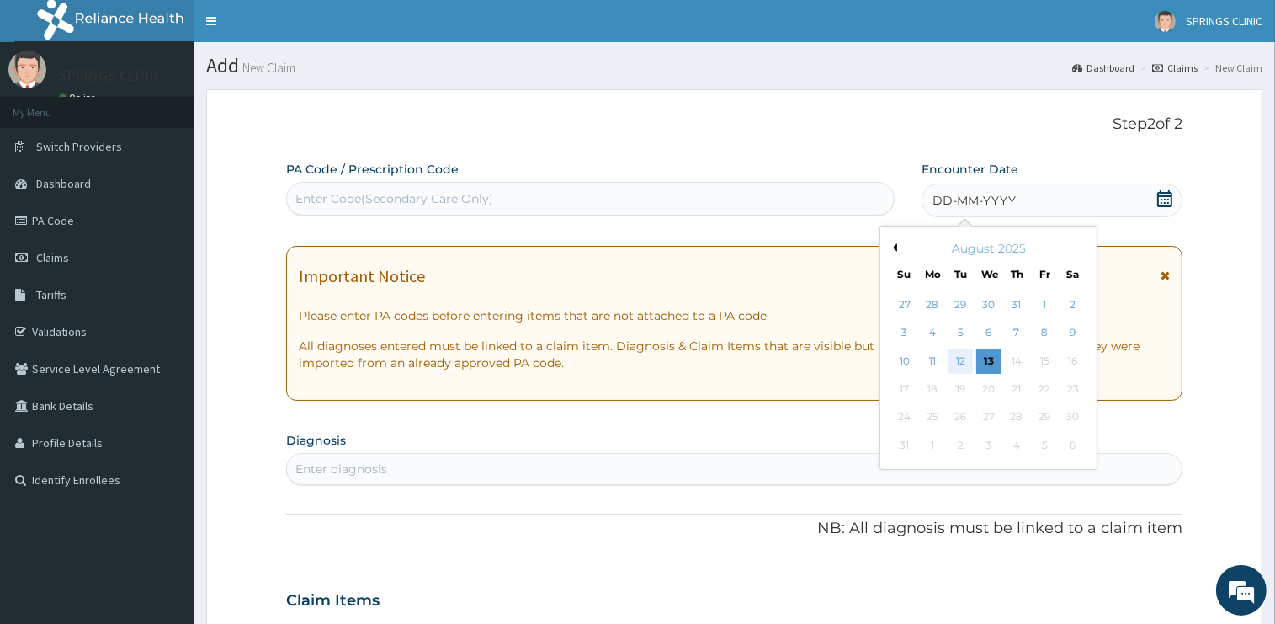
drag, startPoint x: 902, startPoint y: 359, endPoint x: 964, endPoint y: 361, distance: 62.3
click at [964, 361] on div "10 11 12 13 14 15 16" at bounding box center [988, 361] width 196 height 28
click at [964, 361] on div "12" at bounding box center [960, 360] width 25 height 25
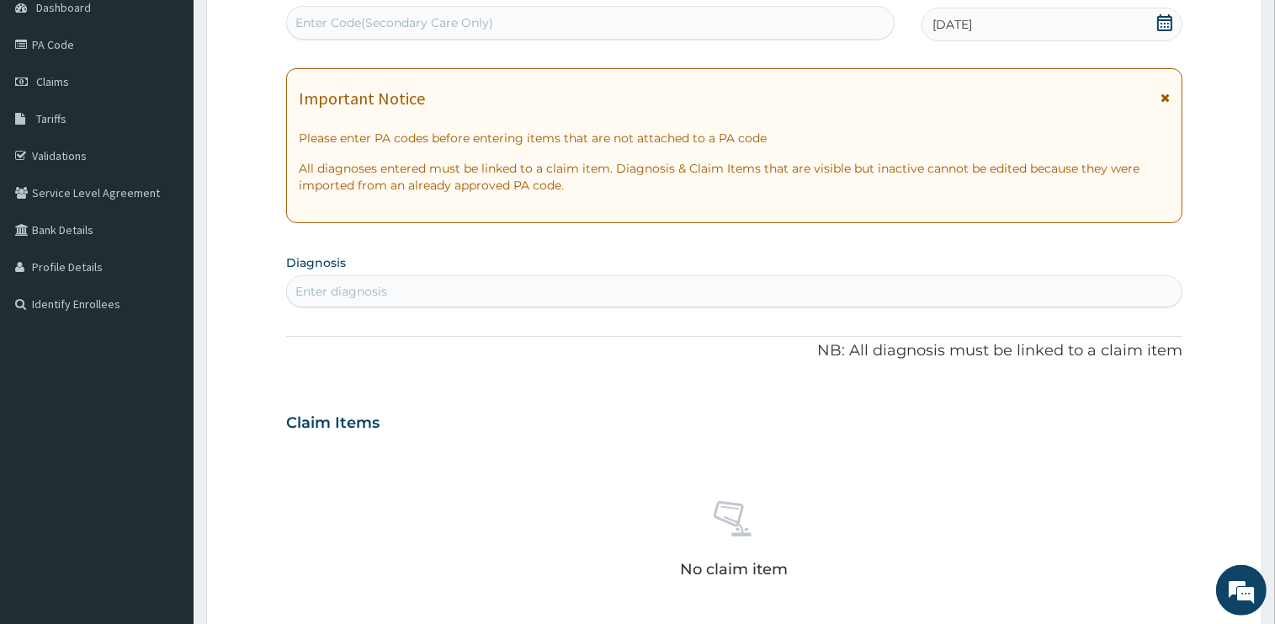
scroll to position [178, 0]
click at [411, 284] on div "Enter diagnosis" at bounding box center [734, 289] width 895 height 27
type input "MALARIA"
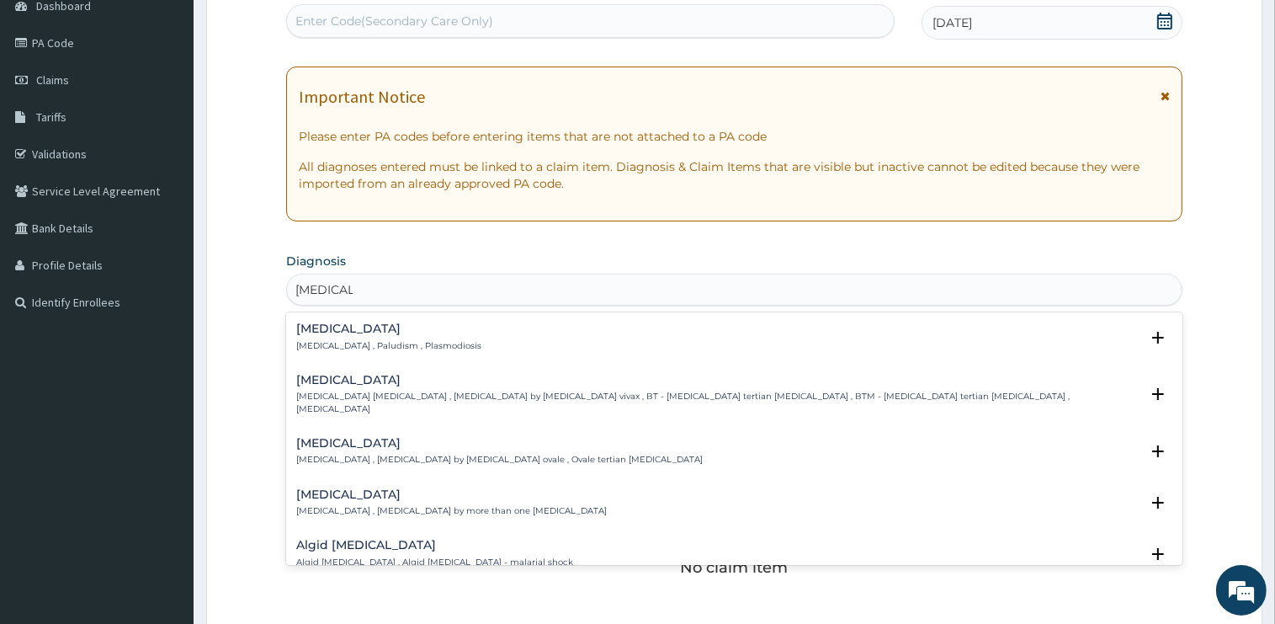
click at [317, 329] on h4 "Malaria" at bounding box center [388, 328] width 185 height 13
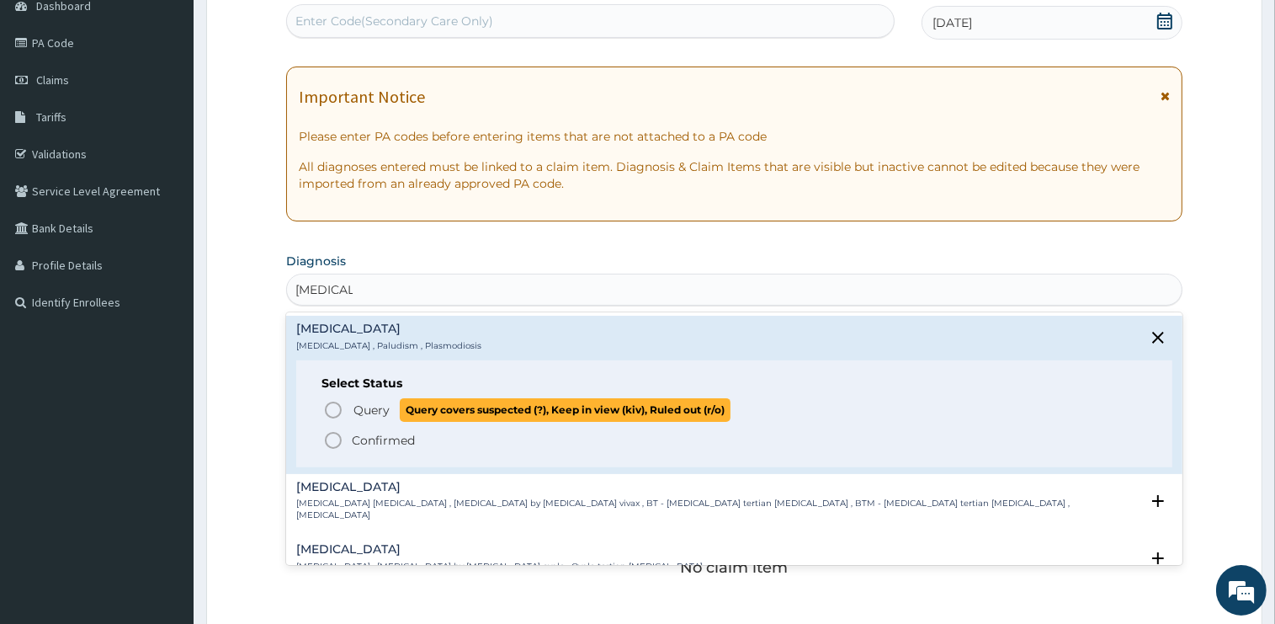
click at [356, 410] on span "Query" at bounding box center [371, 409] width 36 height 17
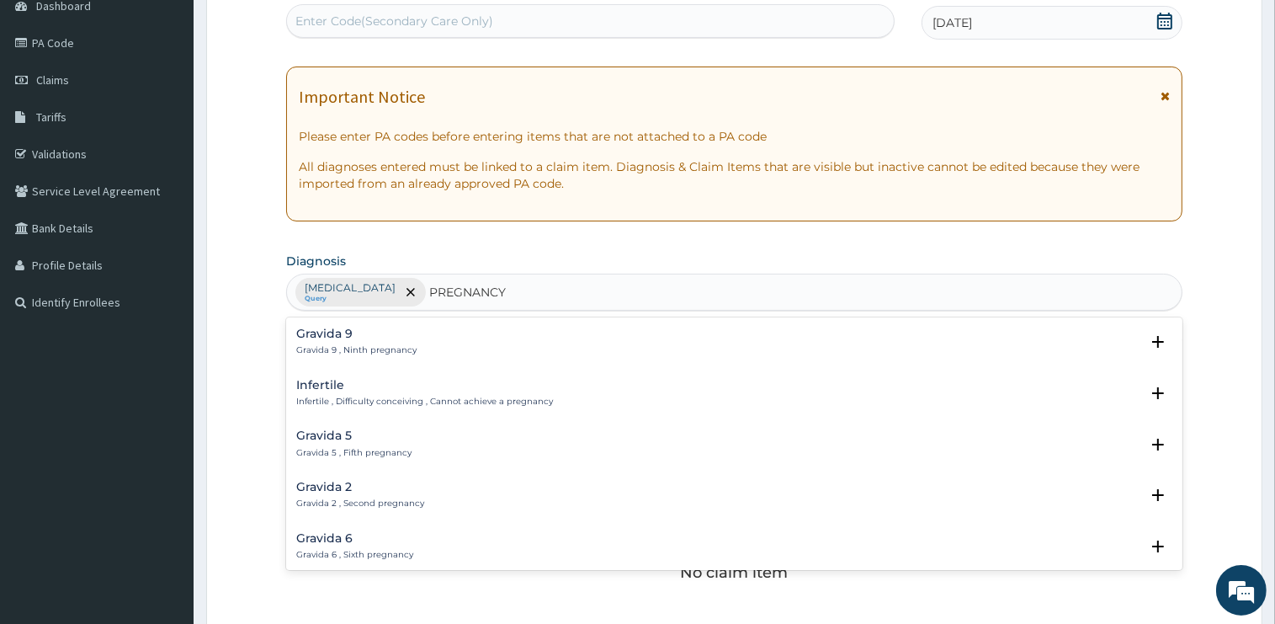
type input "PREGNANCY"
click at [447, 264] on section "Diagnosis option Malaria, selected. option Gravida 9 focused, 1 of 50. 50 resul…" at bounding box center [734, 279] width 896 height 62
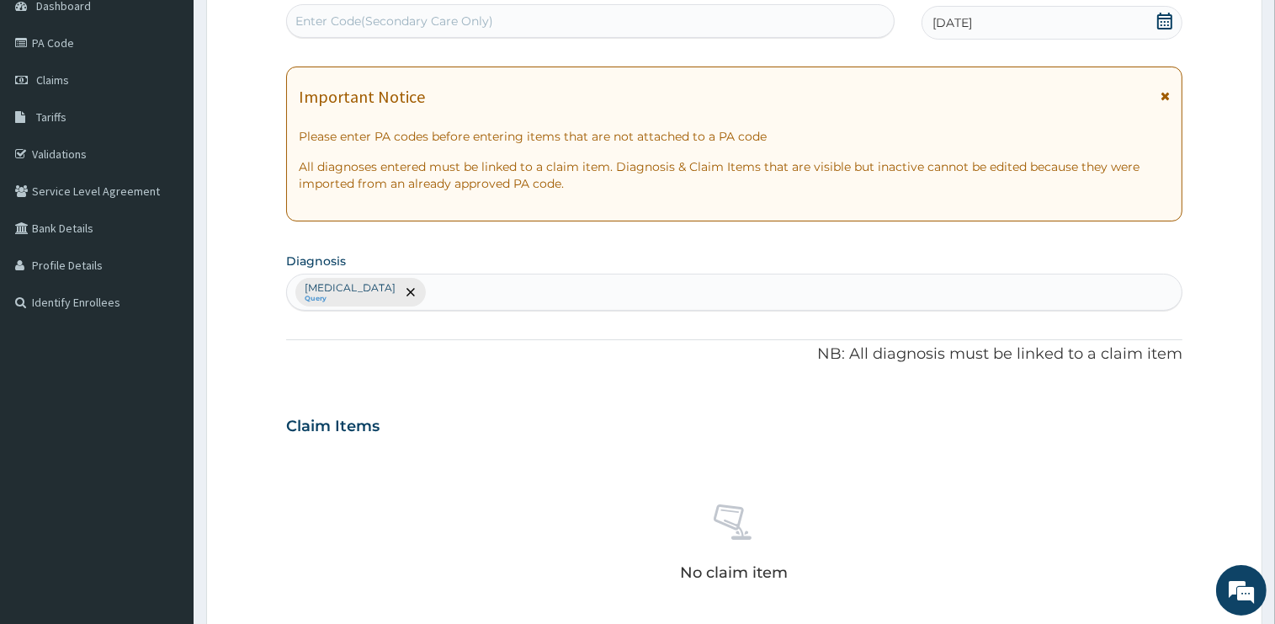
click at [449, 295] on div "Malaria Query" at bounding box center [734, 291] width 895 height 35
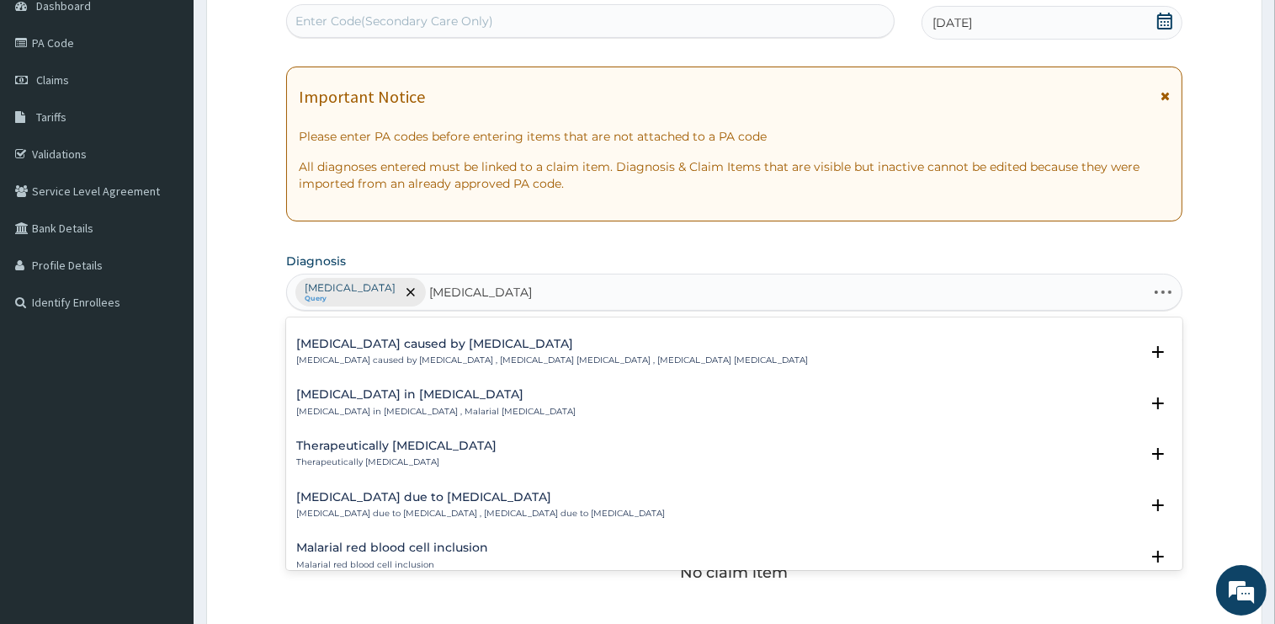
scroll to position [0, 0]
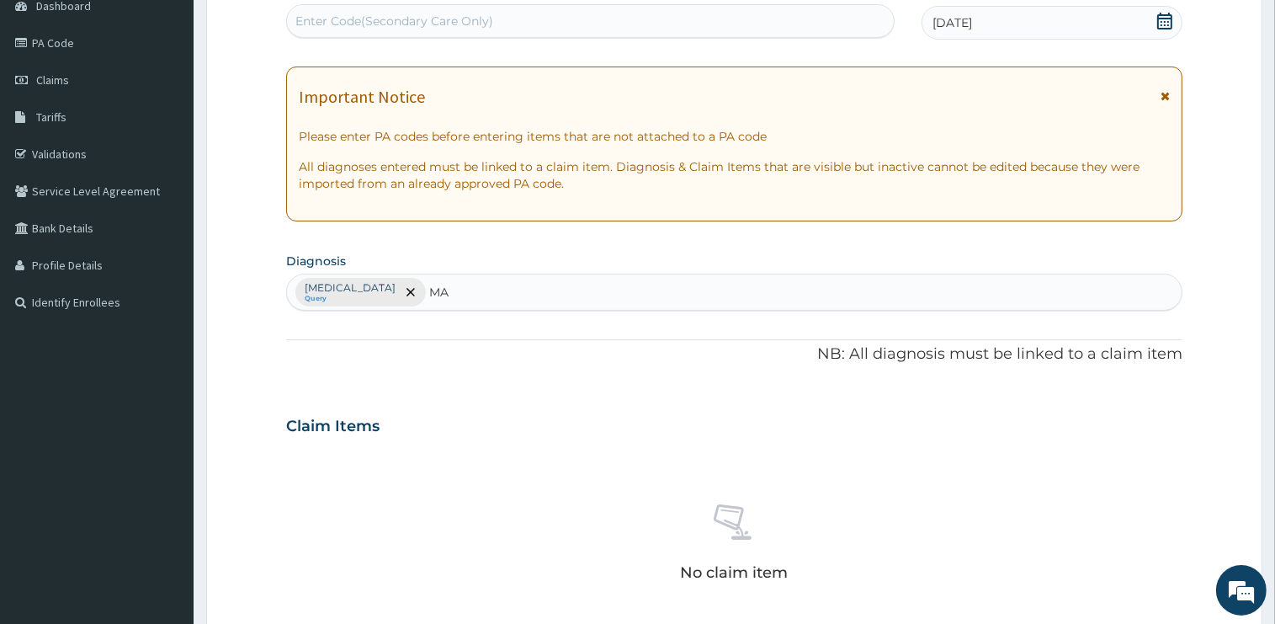
type input "M"
type input "pregnancy"
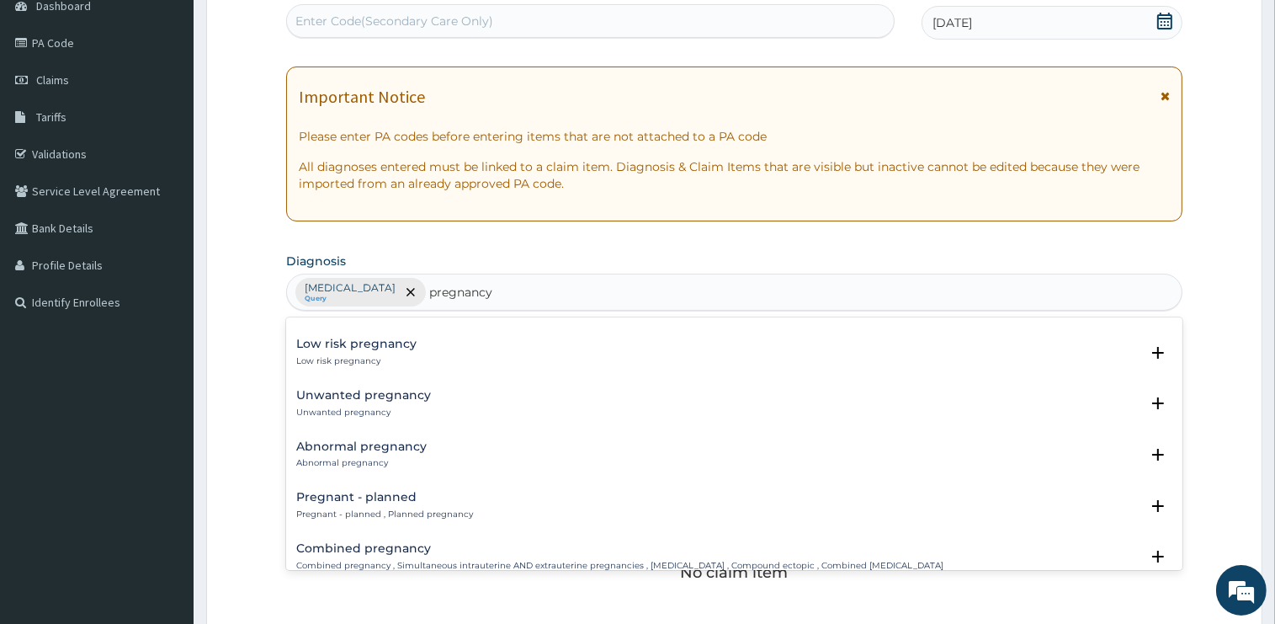
scroll to position [1612, 0]
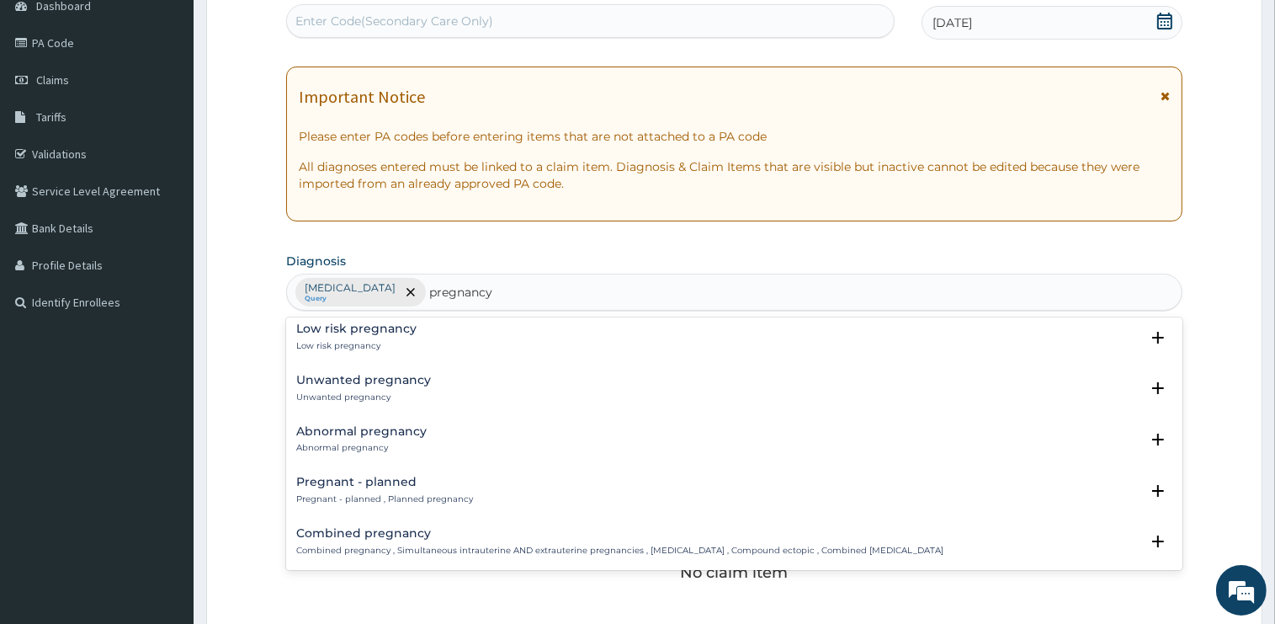
click at [383, 493] on p "Pregnant - planned , Planned pregnancy" at bounding box center [384, 499] width 177 height 12
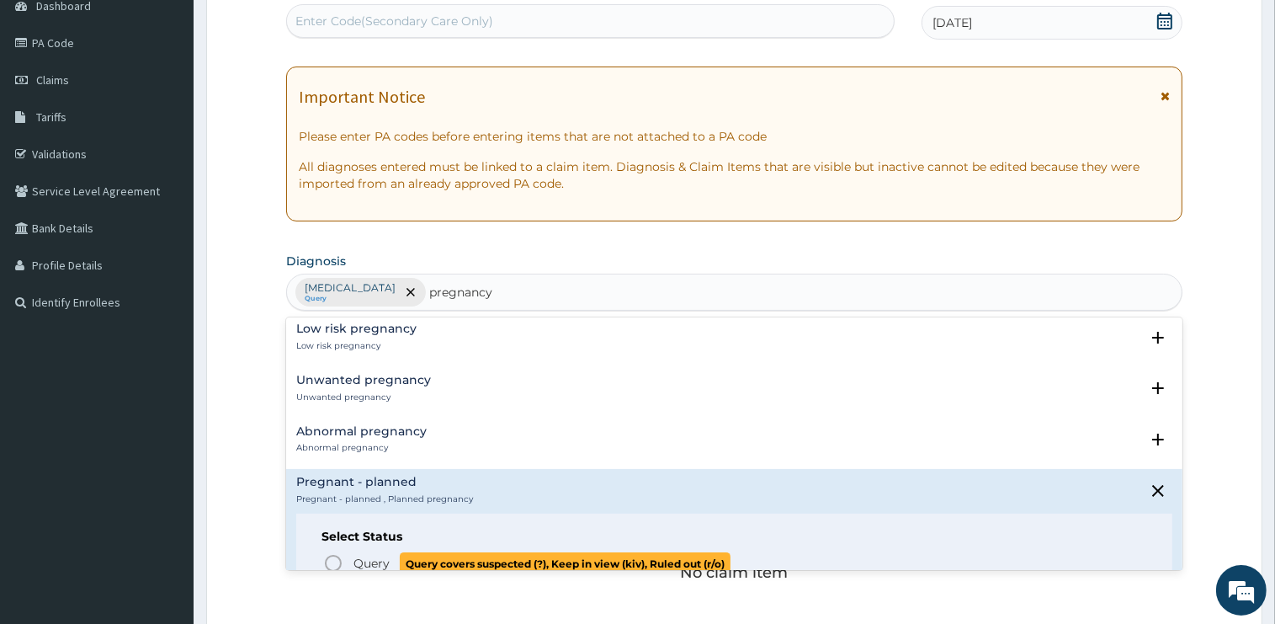
click at [371, 555] on span "Query" at bounding box center [371, 563] width 36 height 17
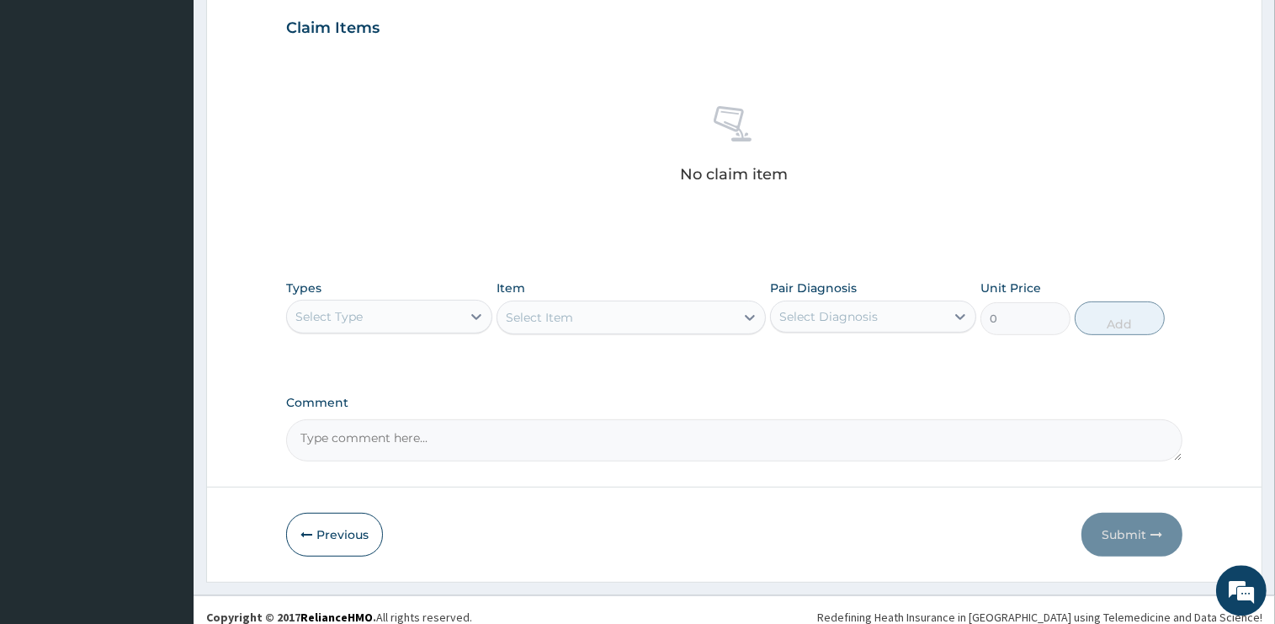
scroll to position [588, 0]
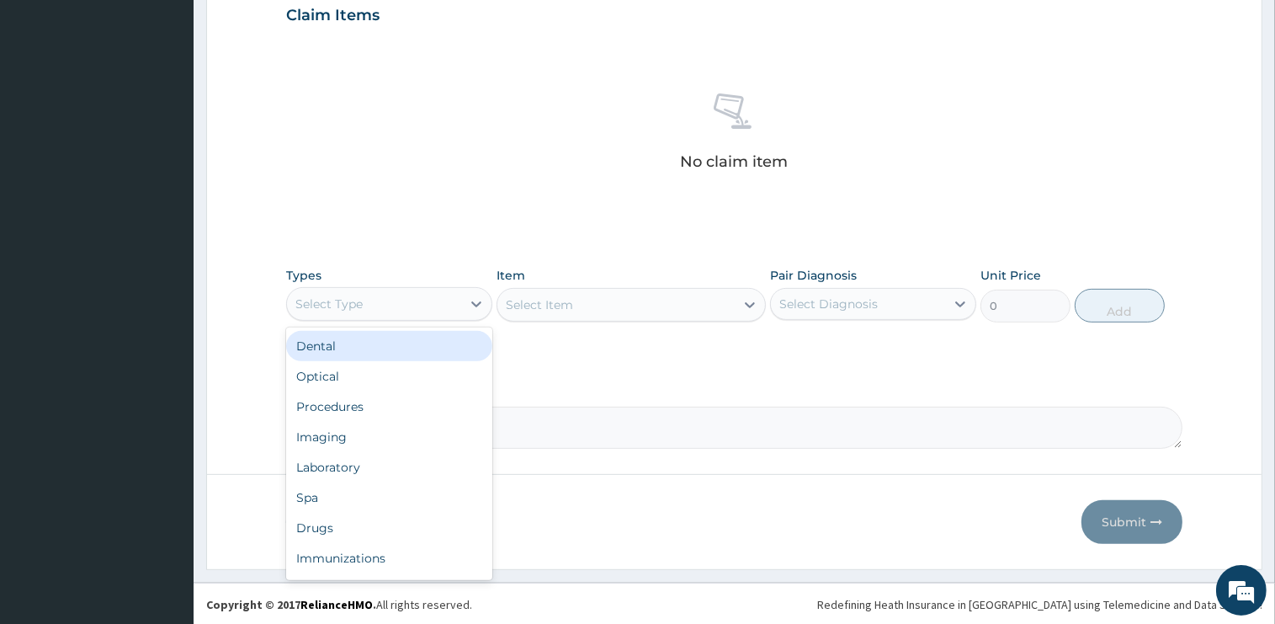
click at [364, 302] on div "Select Type" at bounding box center [374, 303] width 174 height 27
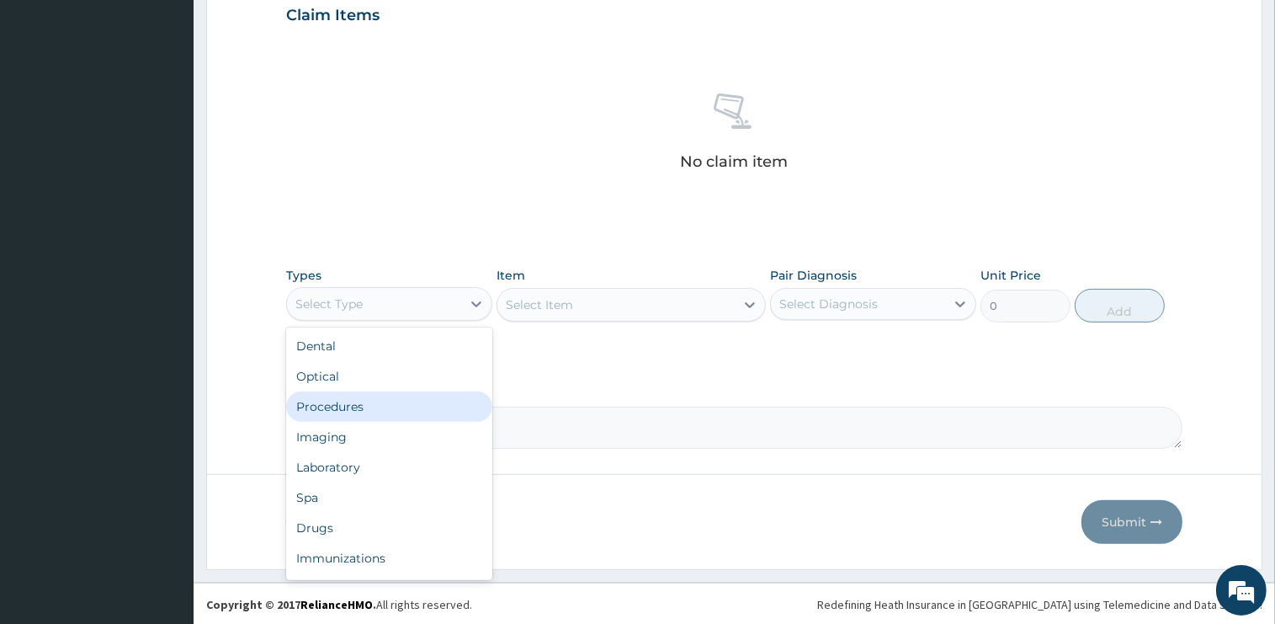
click at [360, 413] on div "Procedures" at bounding box center [389, 406] width 206 height 30
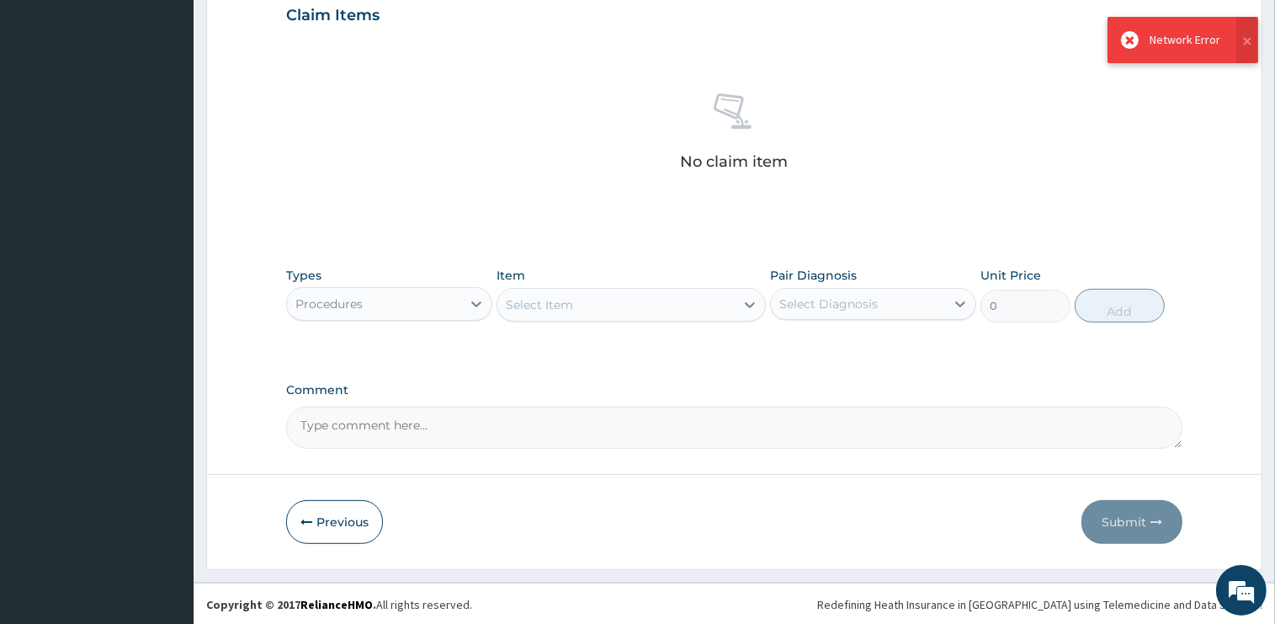
click at [621, 308] on div "Select Item" at bounding box center [615, 304] width 237 height 27
click at [605, 250] on div "PA Code / Prescription Code Enter Code(Secondary Care Only) Encounter Date 12-0…" at bounding box center [734, 10] width 896 height 876
click at [587, 304] on div "Select Item" at bounding box center [615, 304] width 237 height 27
click at [619, 236] on div "PA Code / Prescription Code Enter Code(Secondary Care Only) Encounter Date 12-0…" at bounding box center [734, 10] width 896 height 876
click at [606, 303] on div "Select Item" at bounding box center [615, 304] width 237 height 27
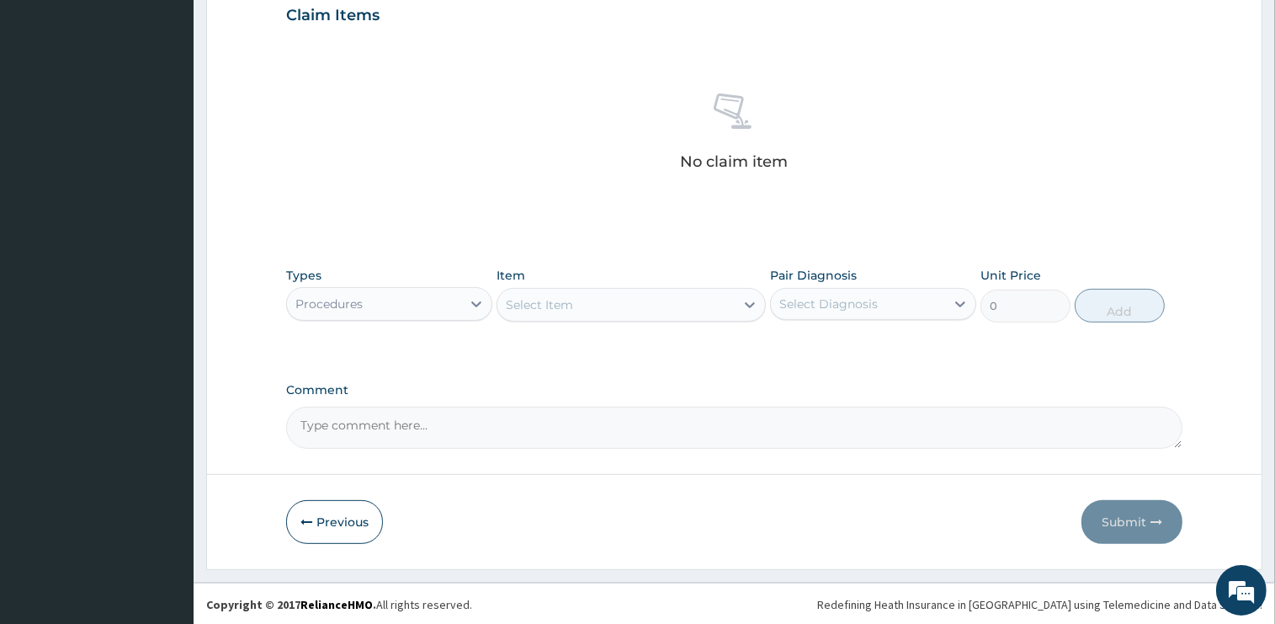
click at [584, 306] on div "Select Item" at bounding box center [615, 304] width 237 height 27
click at [604, 308] on div "Select Item" at bounding box center [615, 304] width 237 height 27
click at [586, 252] on div "PA Code / Prescription Code Enter Code(Secondary Care Only) Encounter Date 12-0…" at bounding box center [734, 10] width 896 height 876
click at [591, 291] on div "Select Item" at bounding box center [615, 304] width 237 height 27
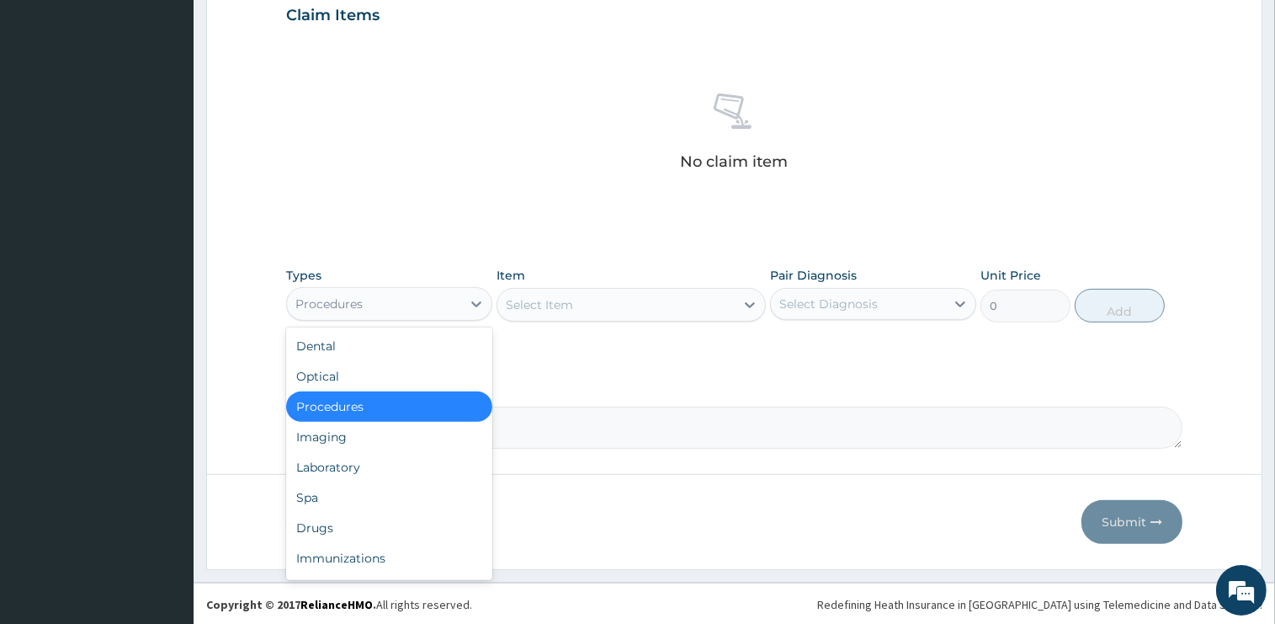
click at [380, 287] on div "Procedures" at bounding box center [389, 304] width 206 height 34
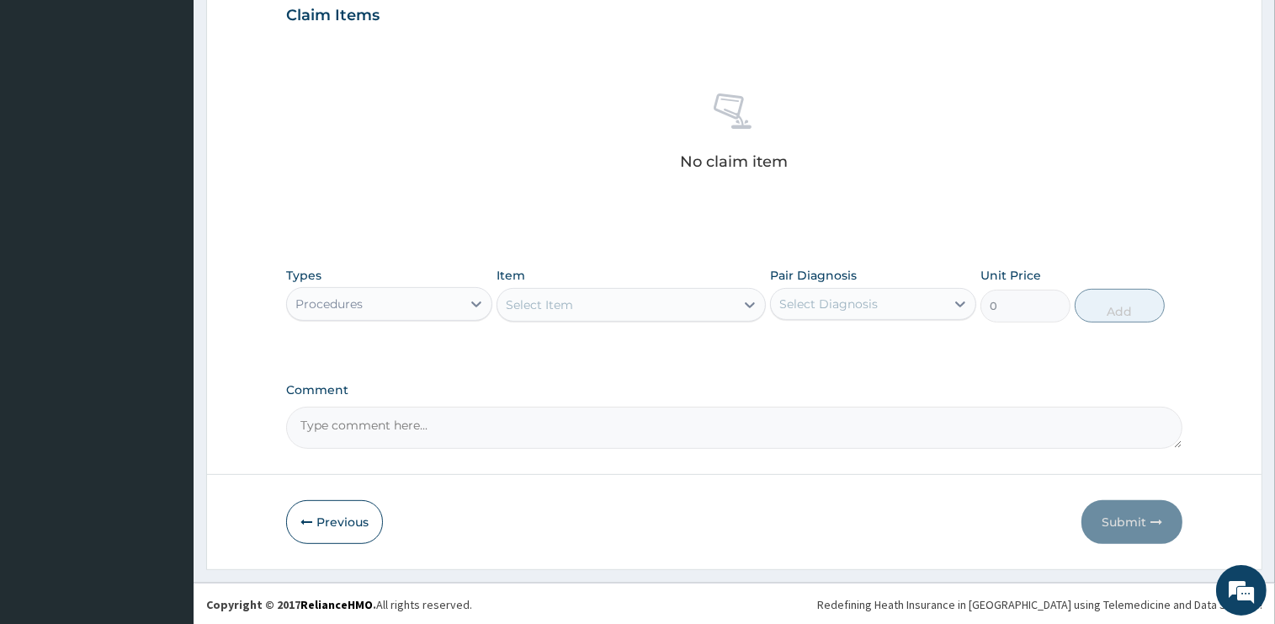
click at [437, 220] on div "No claim item" at bounding box center [734, 135] width 896 height 194
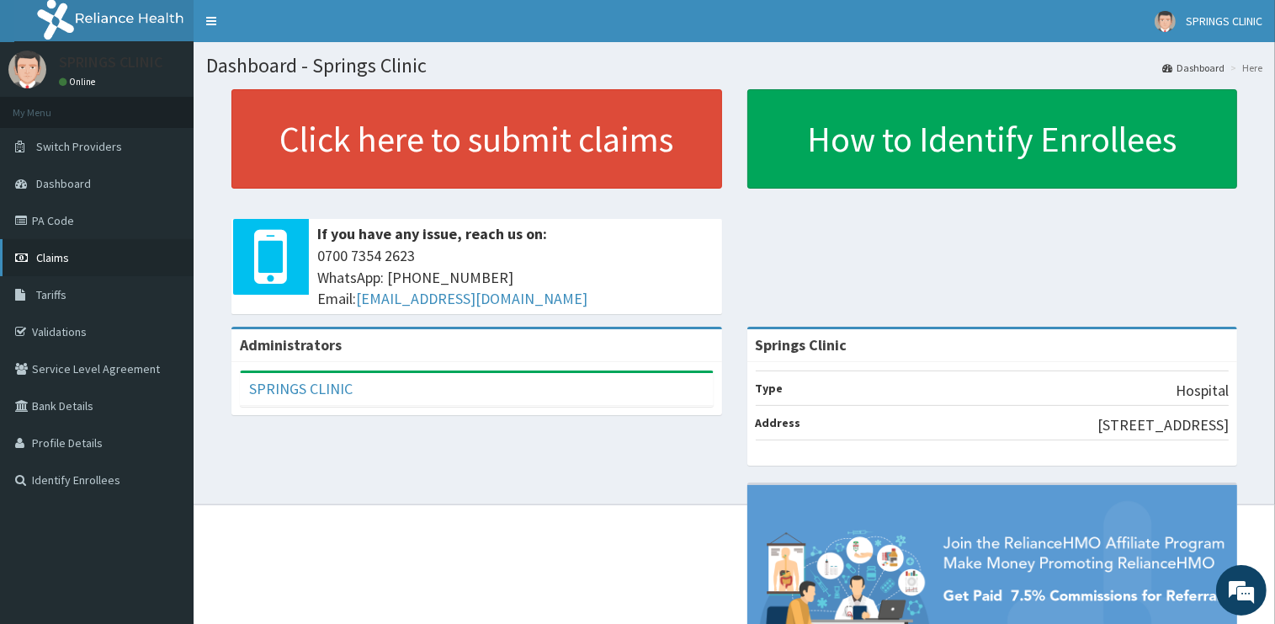
click at [104, 261] on link "Claims" at bounding box center [97, 257] width 194 height 37
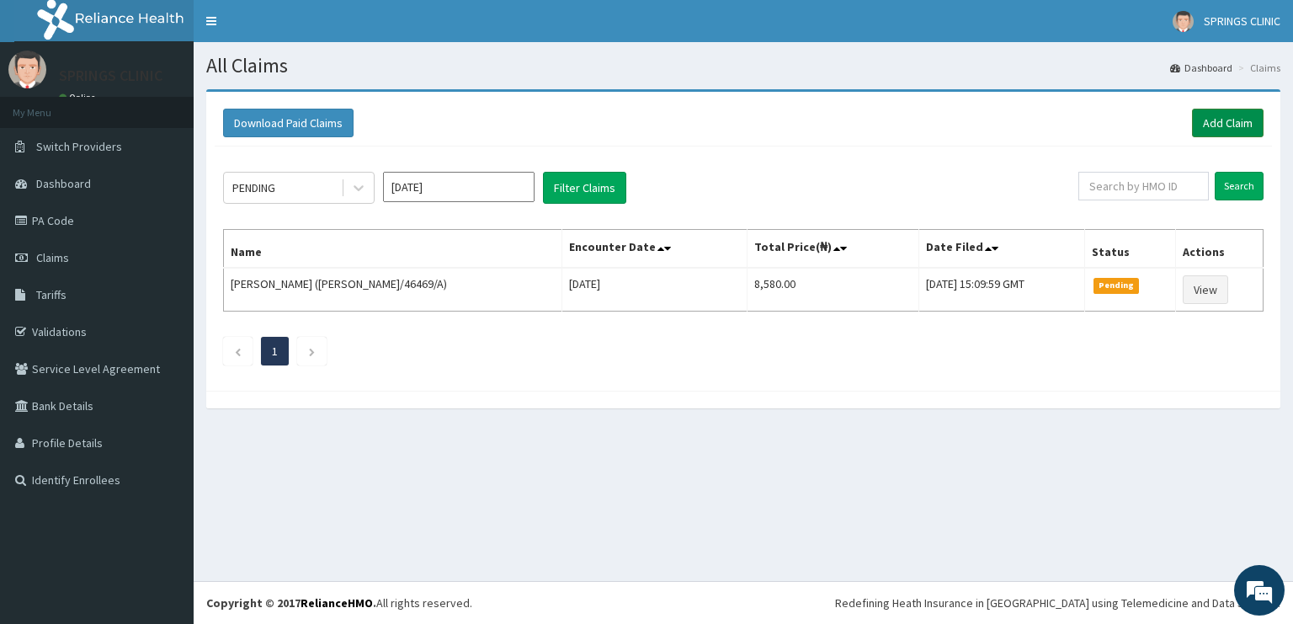
click at [1218, 120] on link "Add Claim" at bounding box center [1228, 123] width 72 height 29
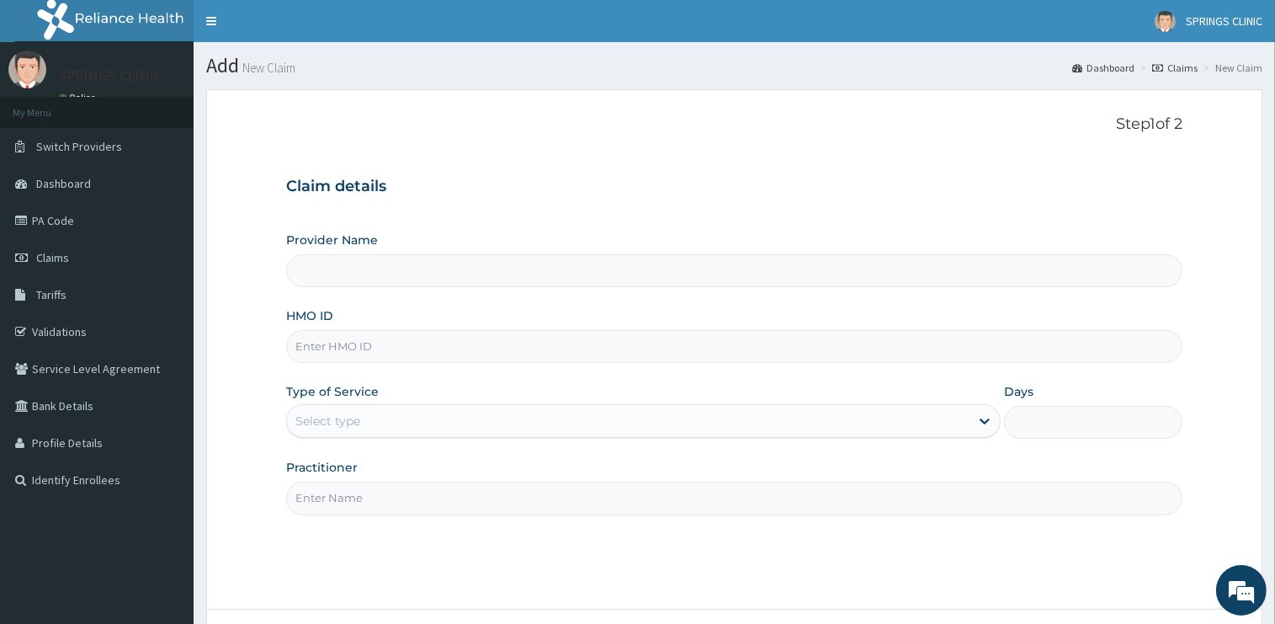
type input "Springs Clinic"
type input "XIA/10157/A"
click at [332, 424] on div "Select type" at bounding box center [327, 420] width 65 height 17
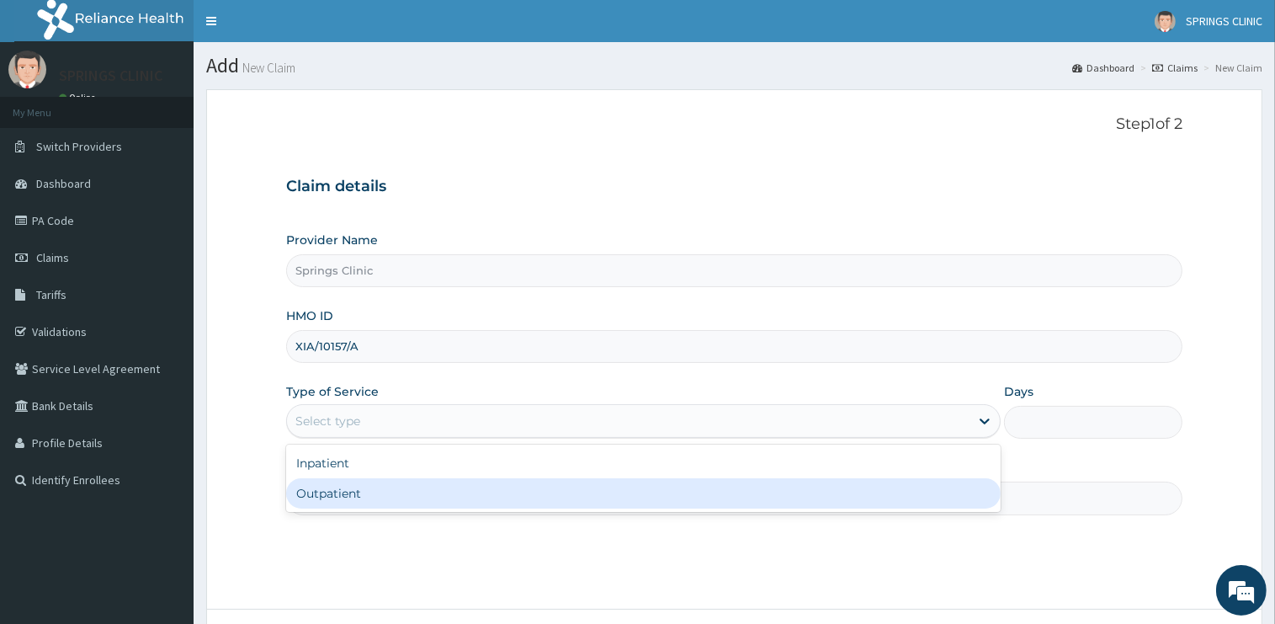
click at [333, 494] on div "Outpatient" at bounding box center [643, 493] width 715 height 30
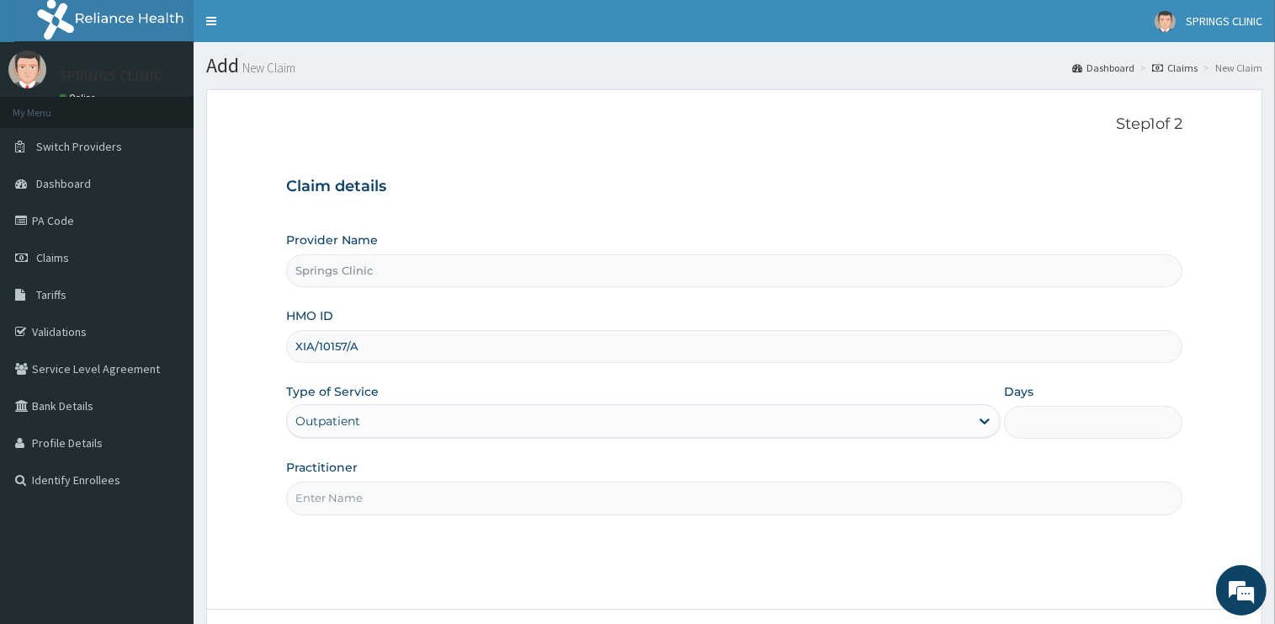
type input "1"
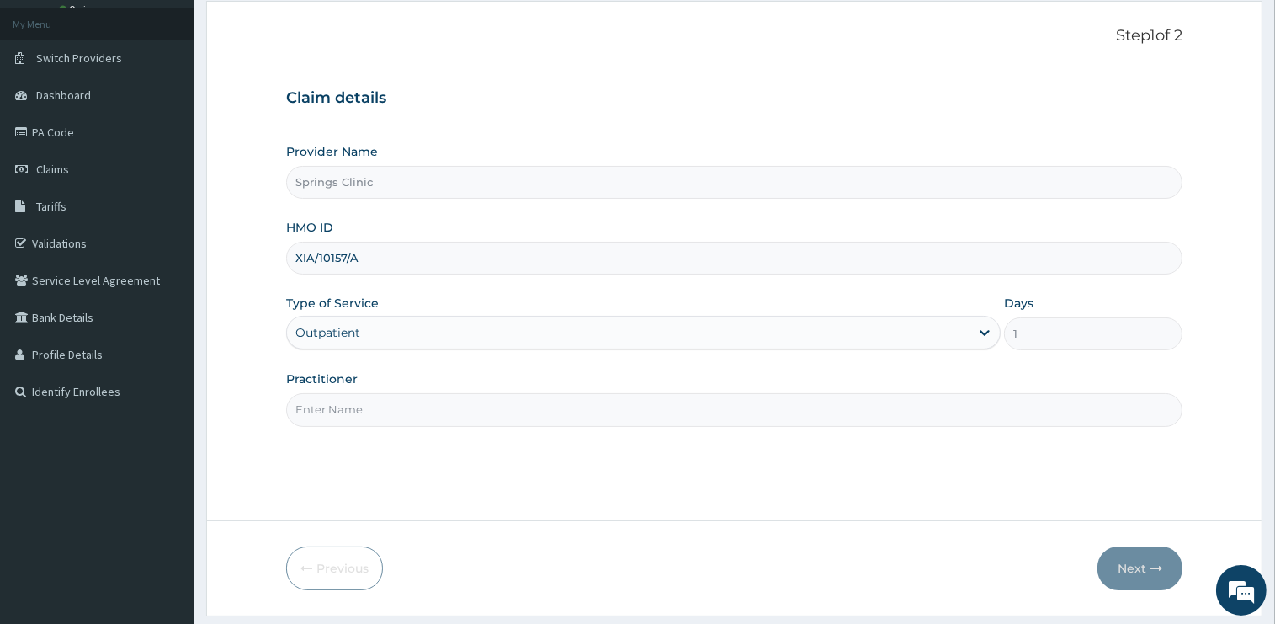
click at [359, 408] on input "Practitioner" at bounding box center [734, 409] width 896 height 33
type input "DR BEN KUBA"
click at [1129, 571] on button "Next" at bounding box center [1139, 568] width 85 height 44
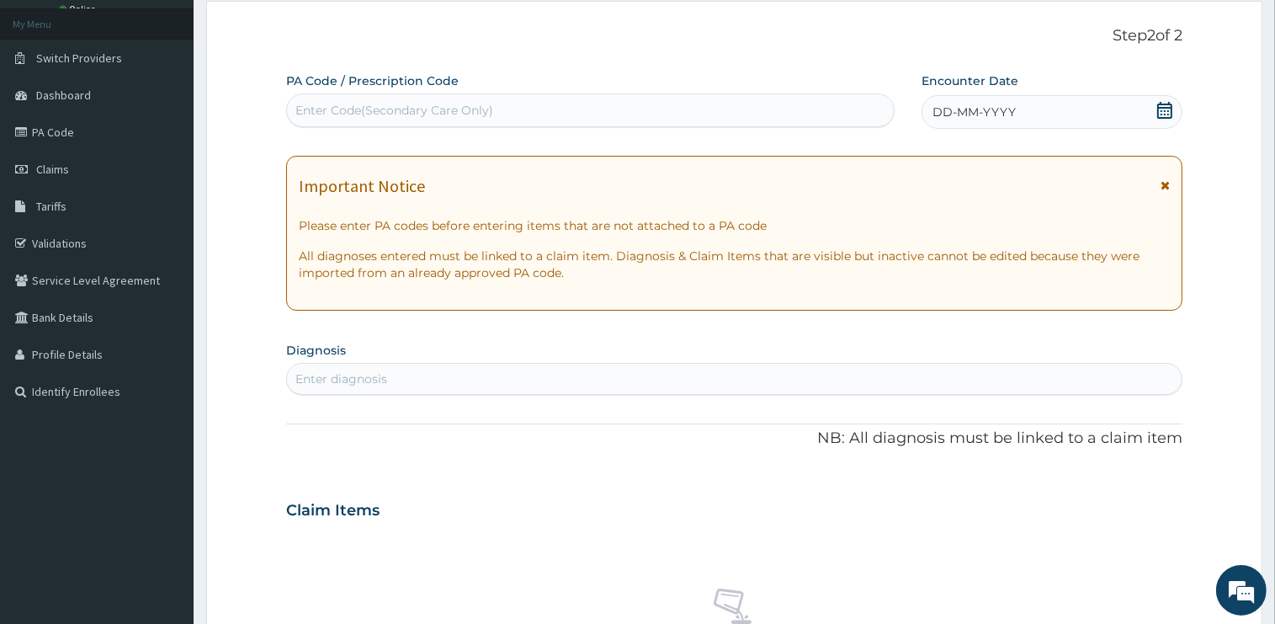
click at [384, 387] on div "Enter diagnosis" at bounding box center [734, 378] width 895 height 27
type input "malaria"
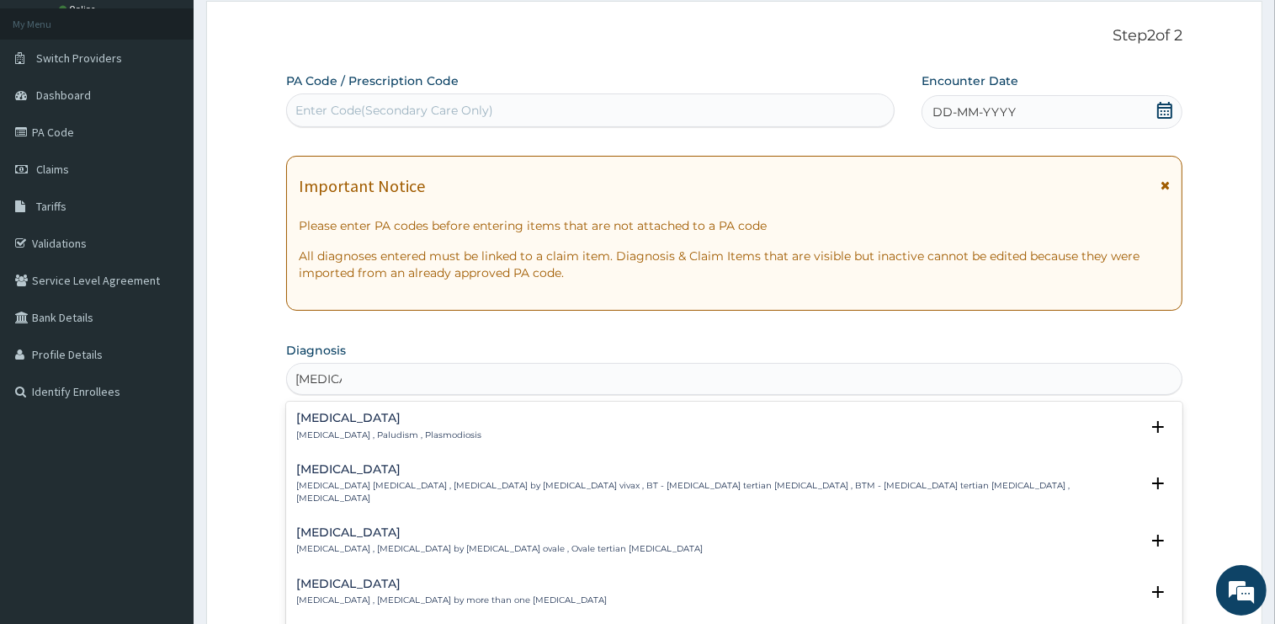
click at [302, 424] on h4 "Malaria" at bounding box center [388, 418] width 185 height 13
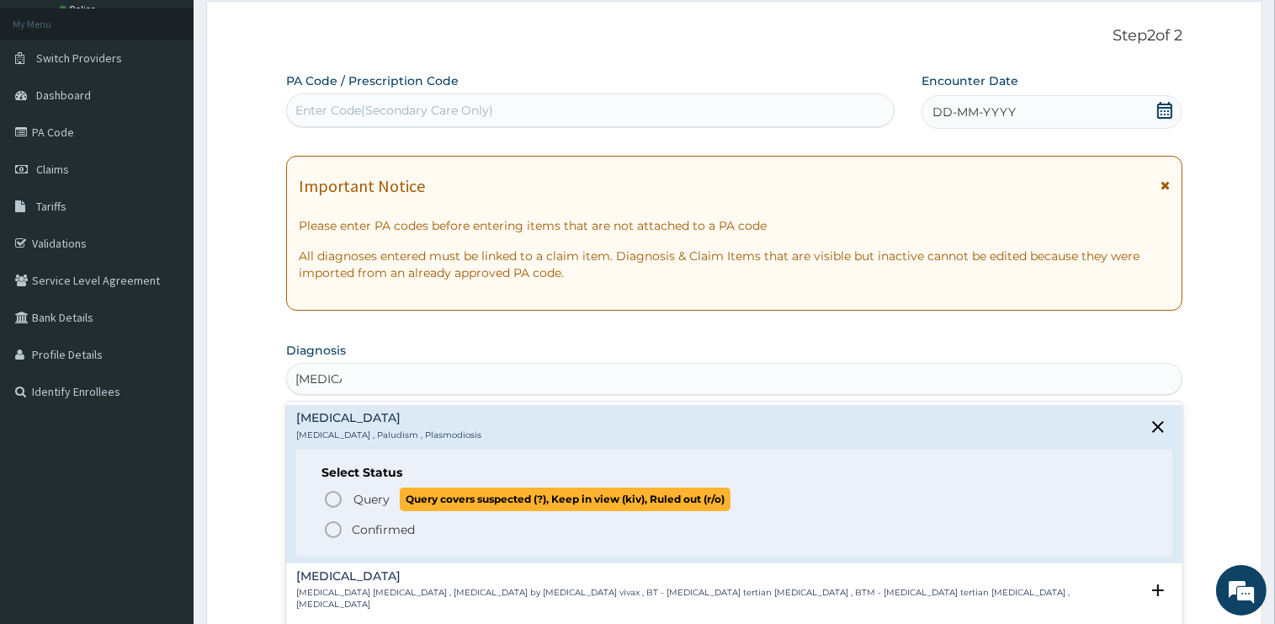
click at [359, 497] on span "Query" at bounding box center [371, 499] width 36 height 17
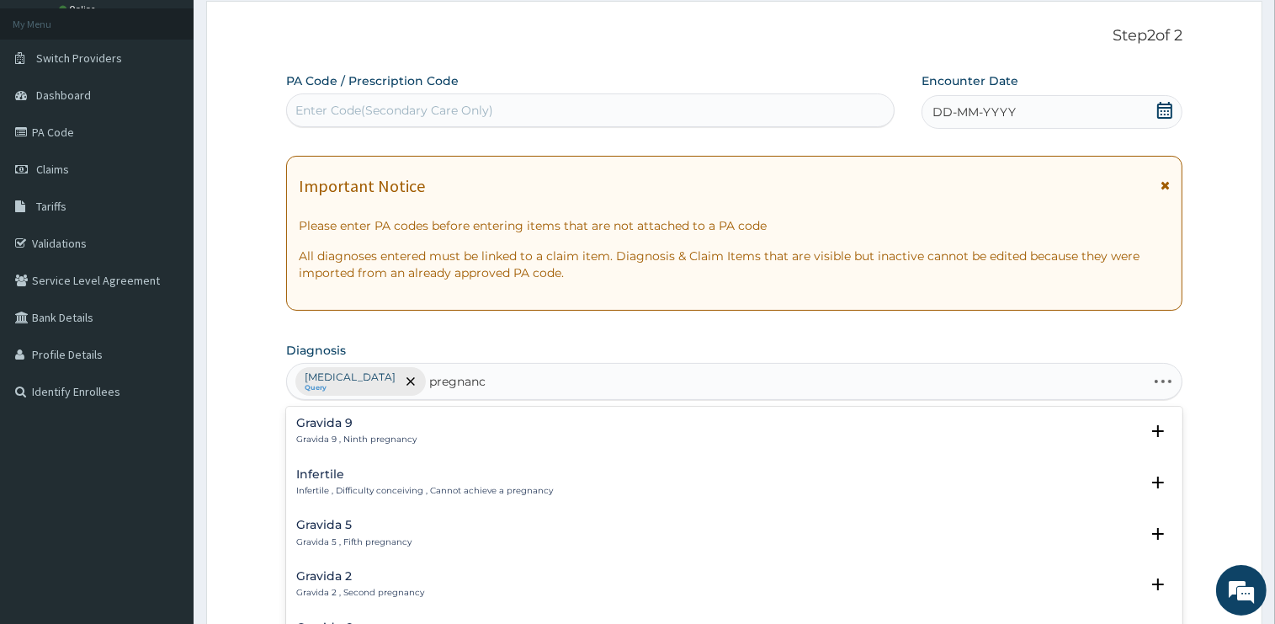
type input "pregnancy"
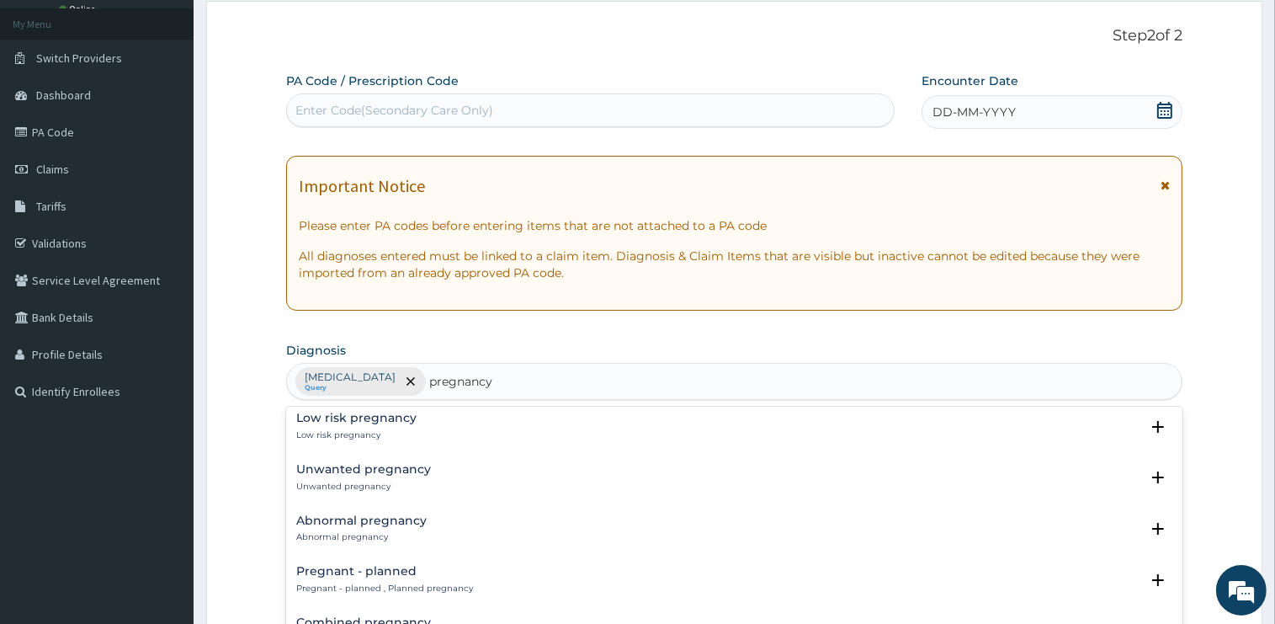
scroll to position [1697, 0]
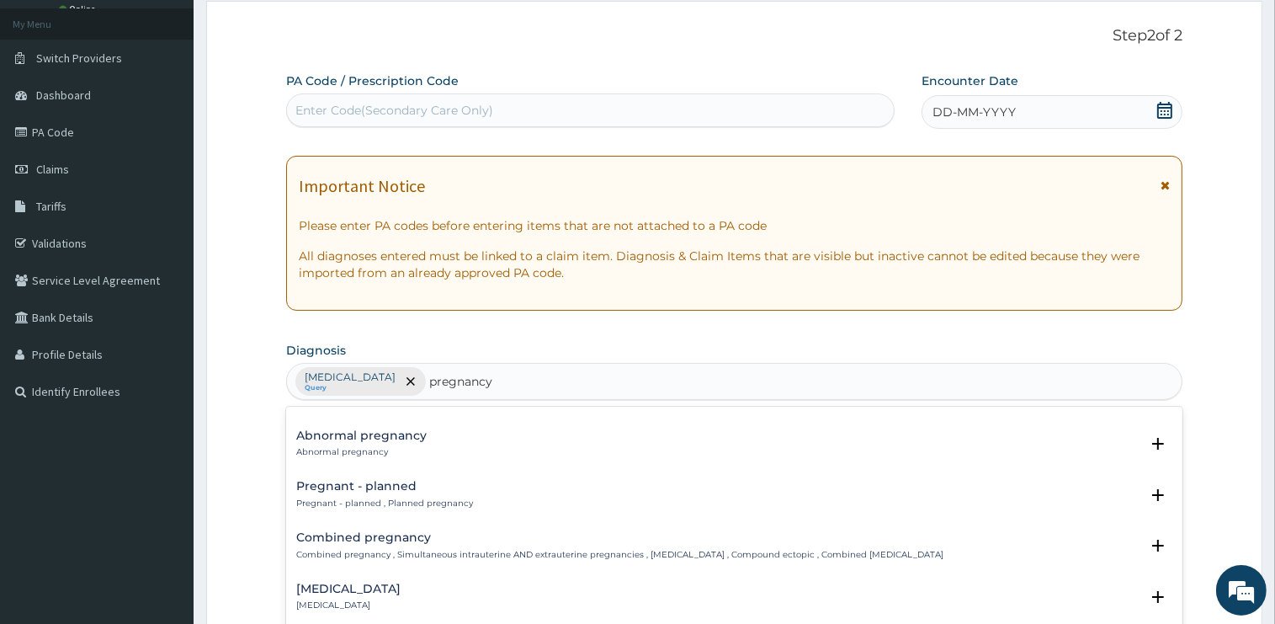
click at [348, 484] on div "Pregnant - planned Pregnant - planned , Planned pregnancy" at bounding box center [384, 494] width 177 height 29
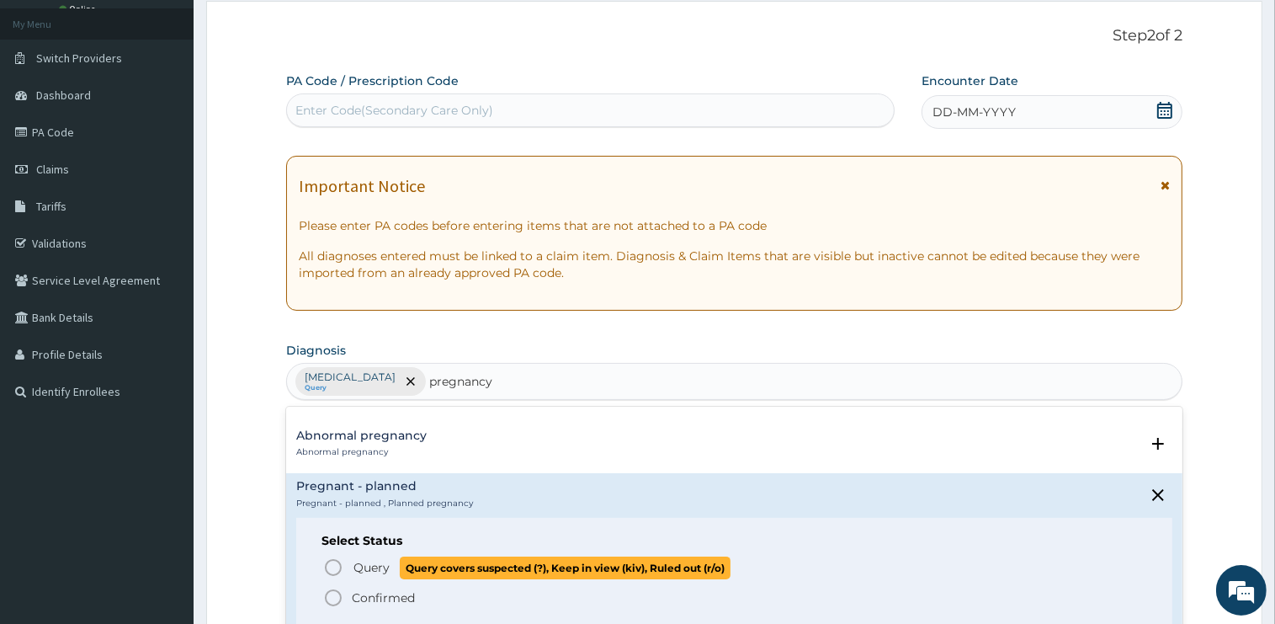
click at [372, 559] on span "Query" at bounding box center [371, 567] width 36 height 17
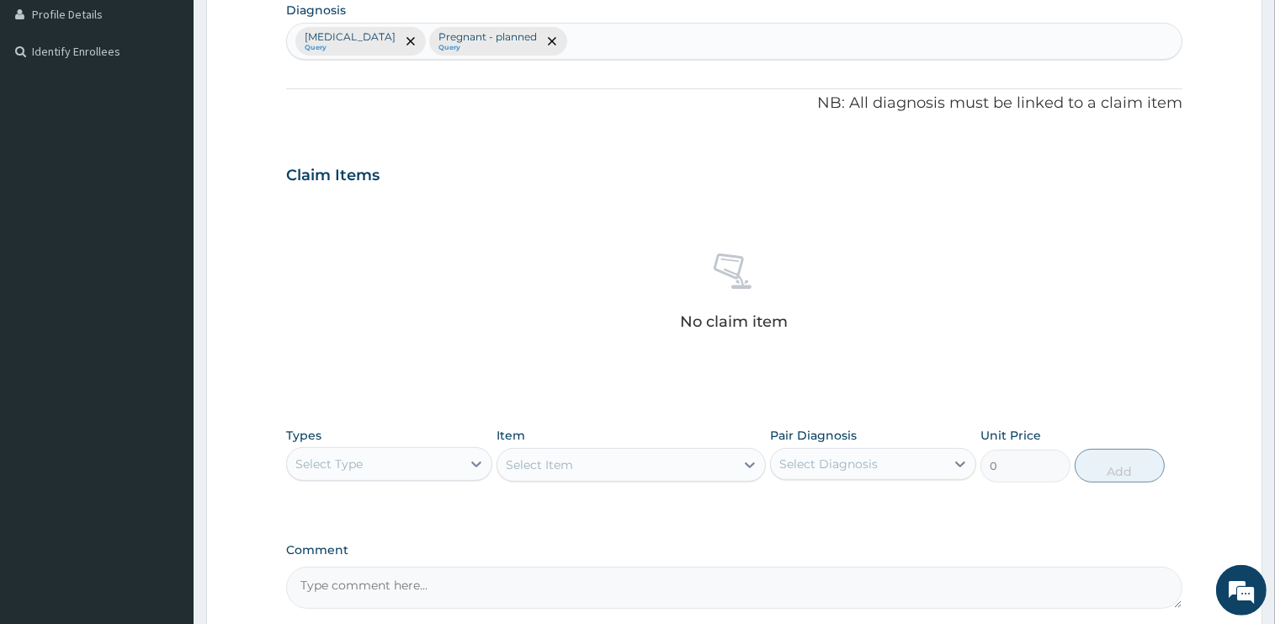
scroll to position [355, 0]
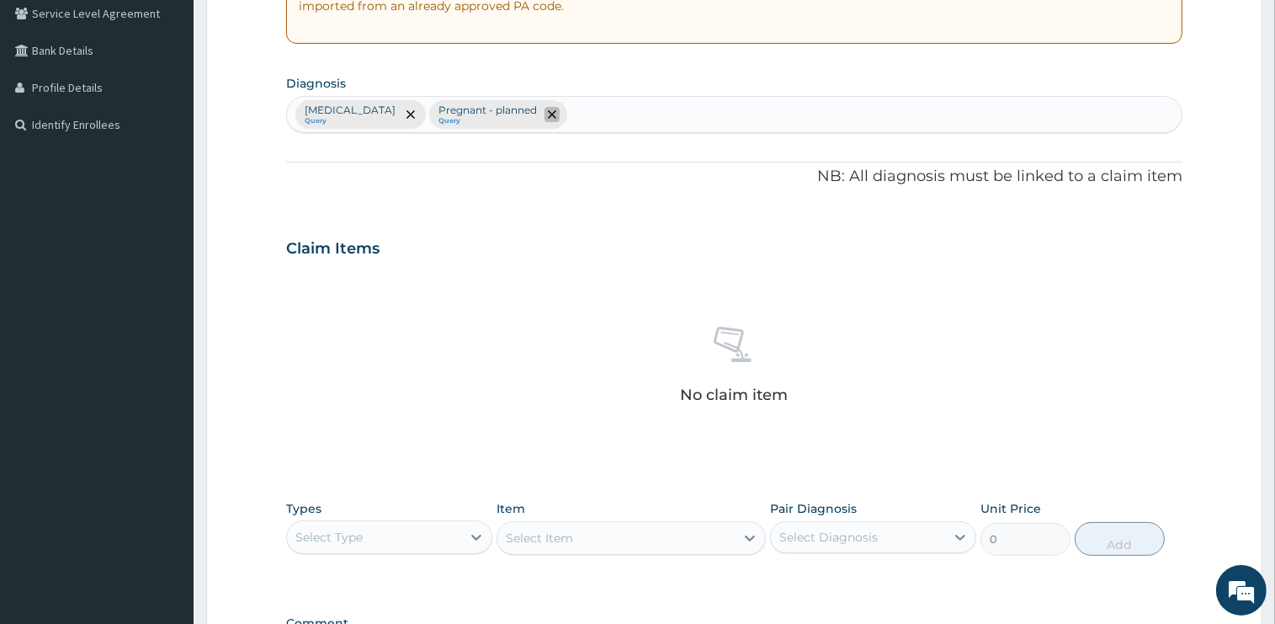
click at [548, 114] on icon "remove selection option" at bounding box center [552, 114] width 8 height 8
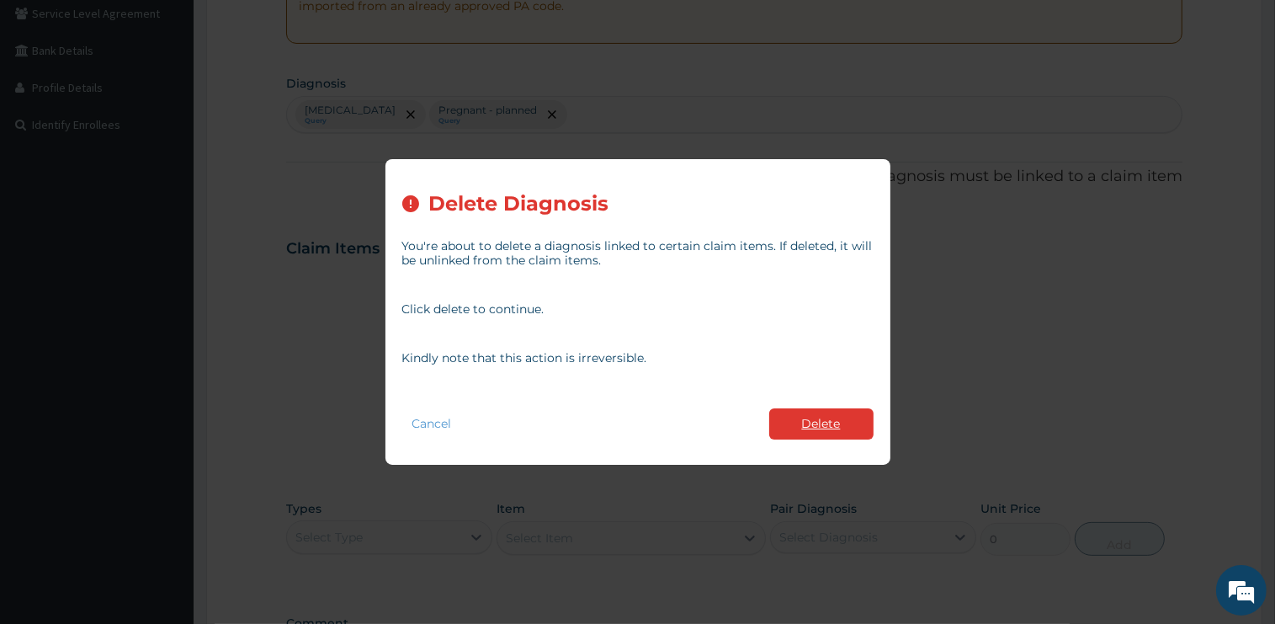
click at [822, 421] on button "Delete" at bounding box center [821, 423] width 104 height 31
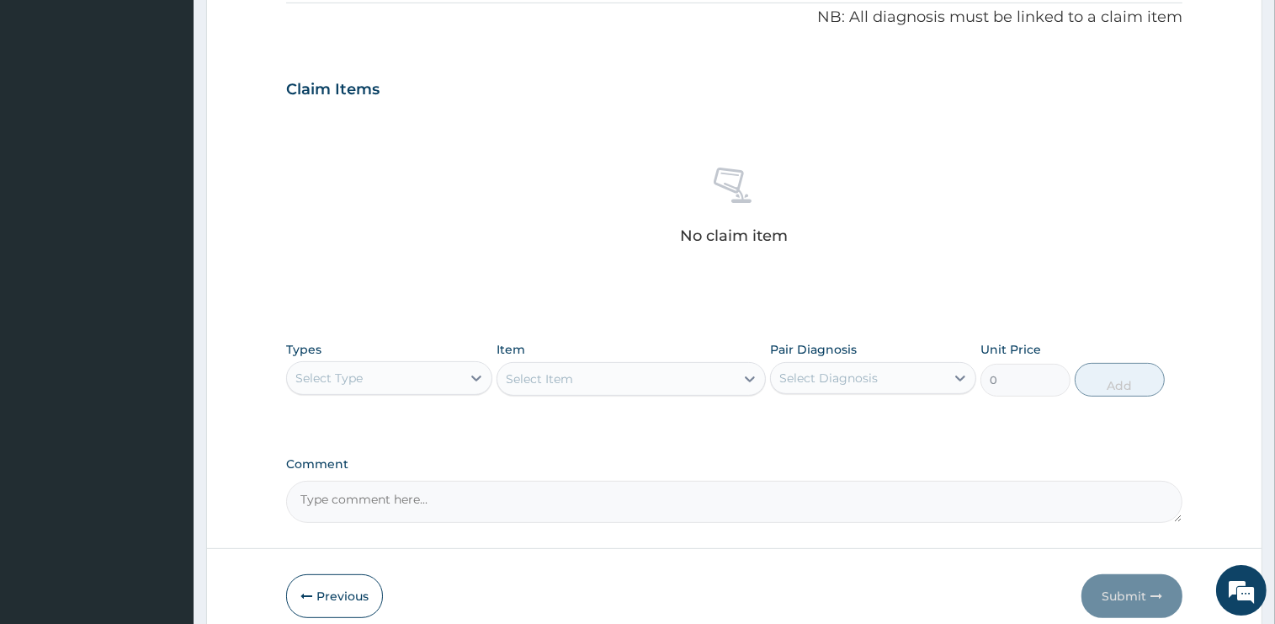
scroll to position [533, 0]
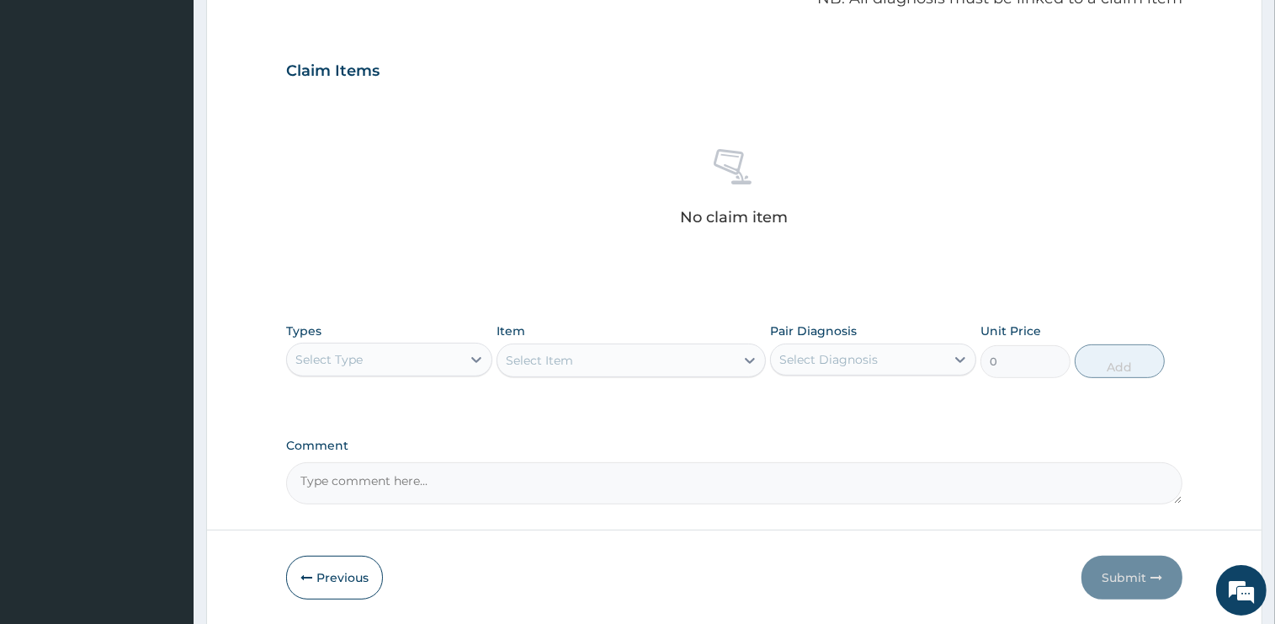
click at [375, 347] on div "Select Type" at bounding box center [374, 359] width 174 height 27
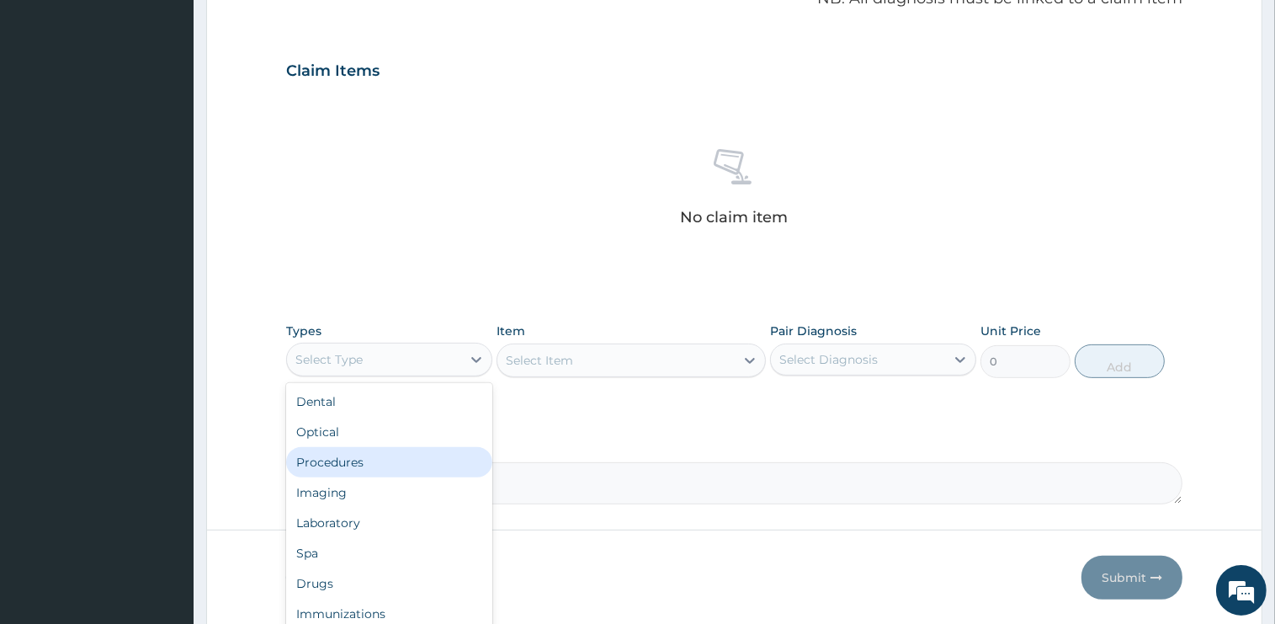
click at [344, 469] on div "Procedures" at bounding box center [389, 462] width 206 height 30
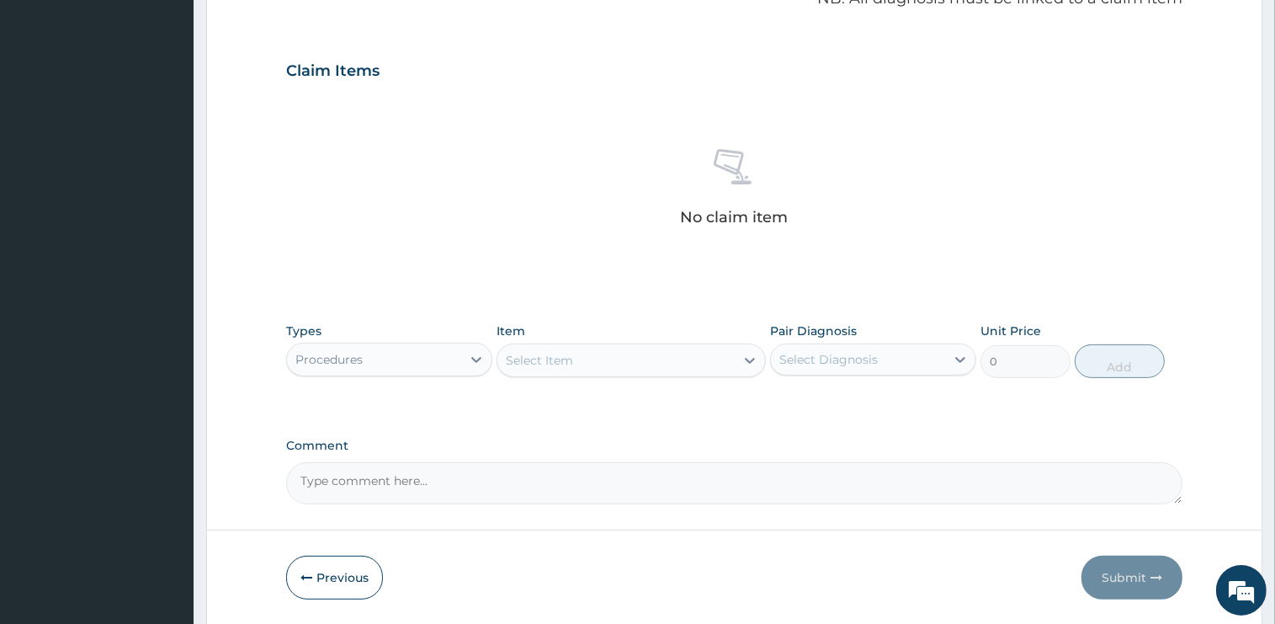
click at [595, 359] on div "Select Item" at bounding box center [615, 360] width 237 height 27
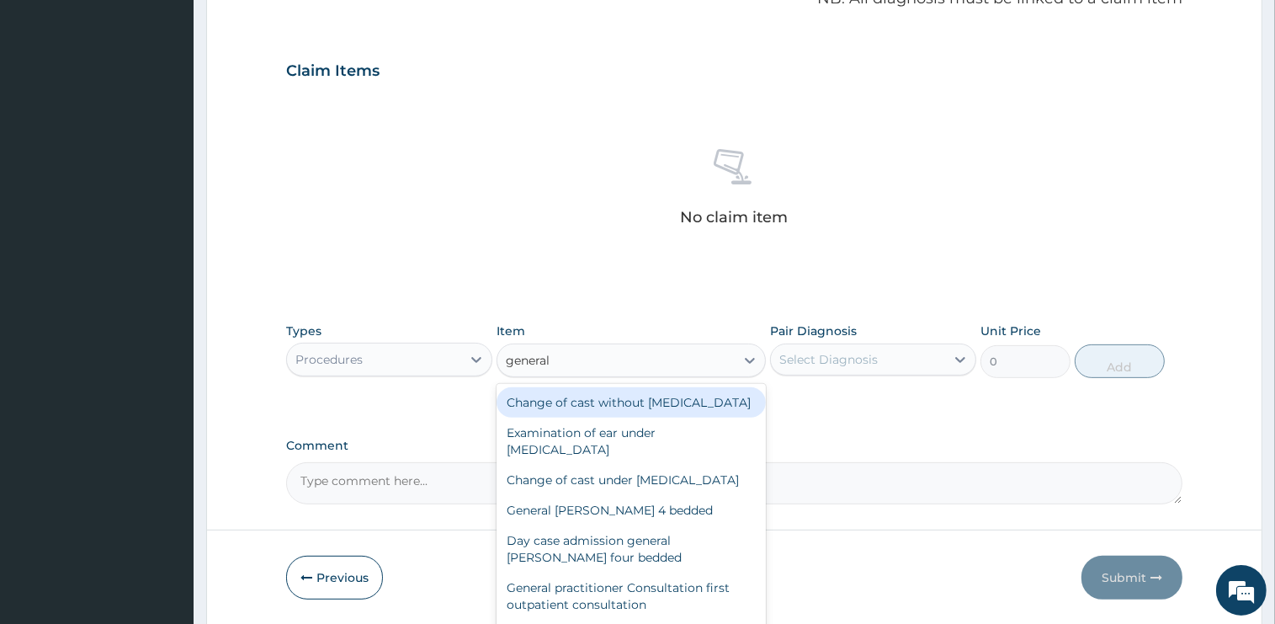
type input "general p"
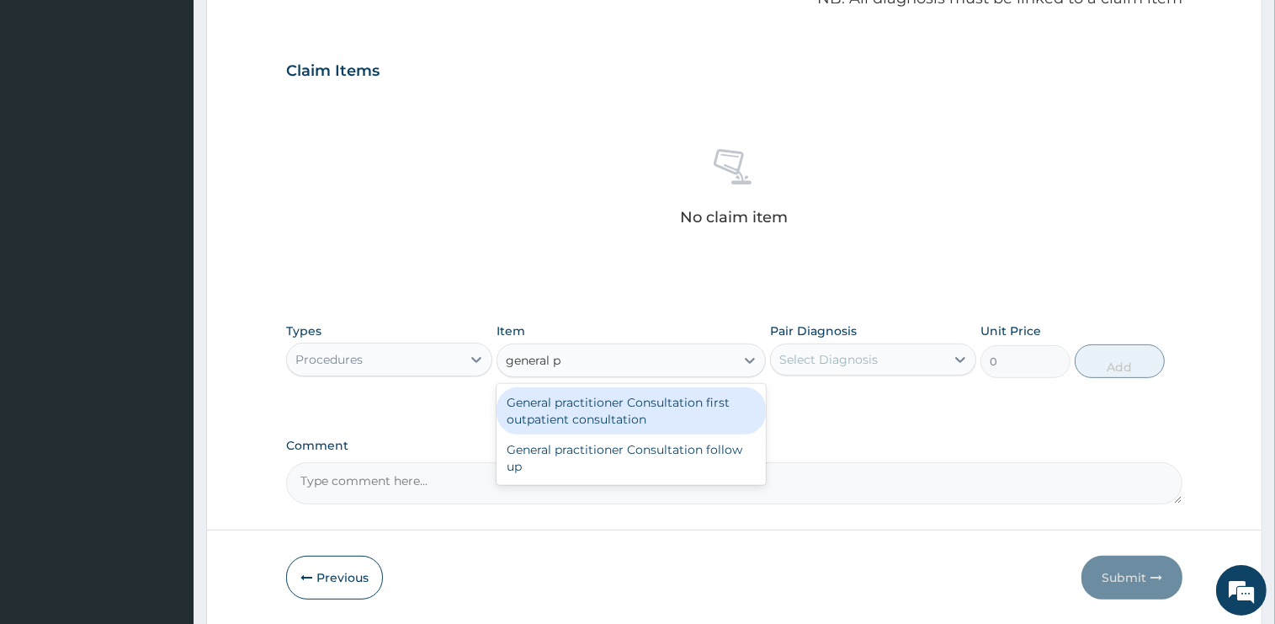
click at [630, 412] on div "General practitioner Consultation first outpatient consultation" at bounding box center [631, 410] width 269 height 47
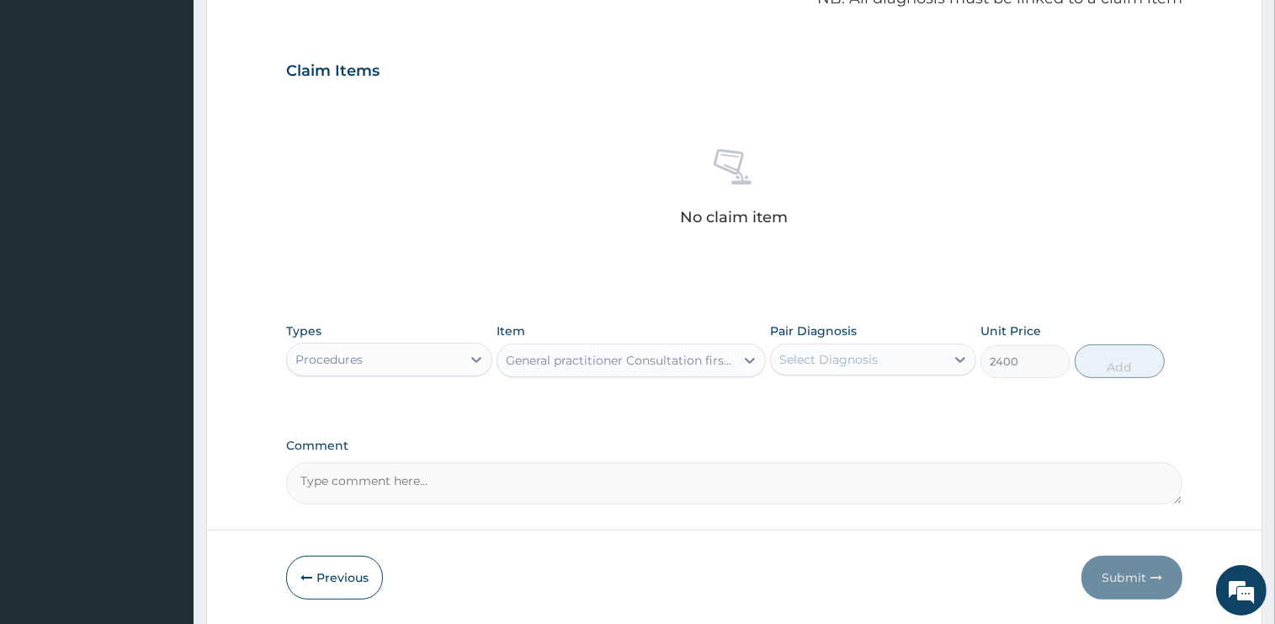
type input "2400"
click at [839, 355] on div "Select Diagnosis" at bounding box center [828, 359] width 98 height 17
click at [837, 396] on label "Malaria" at bounding box center [850, 400] width 104 height 17
checkbox input "true"
click at [1130, 372] on button "Add" at bounding box center [1120, 361] width 90 height 34
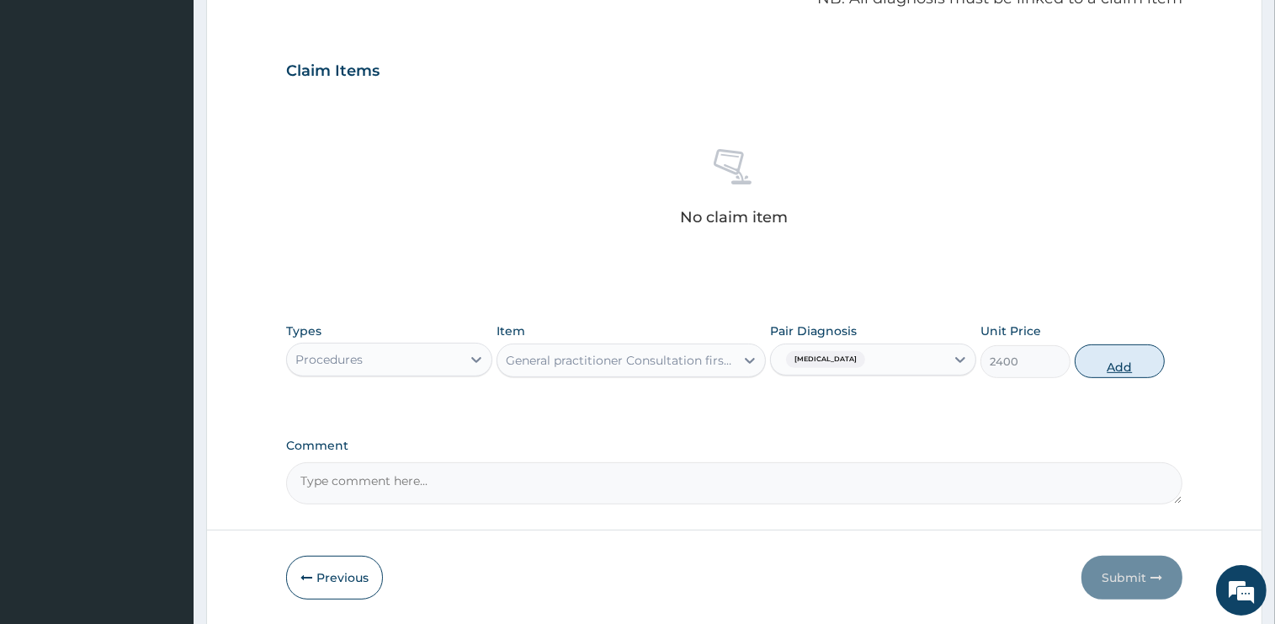
type input "0"
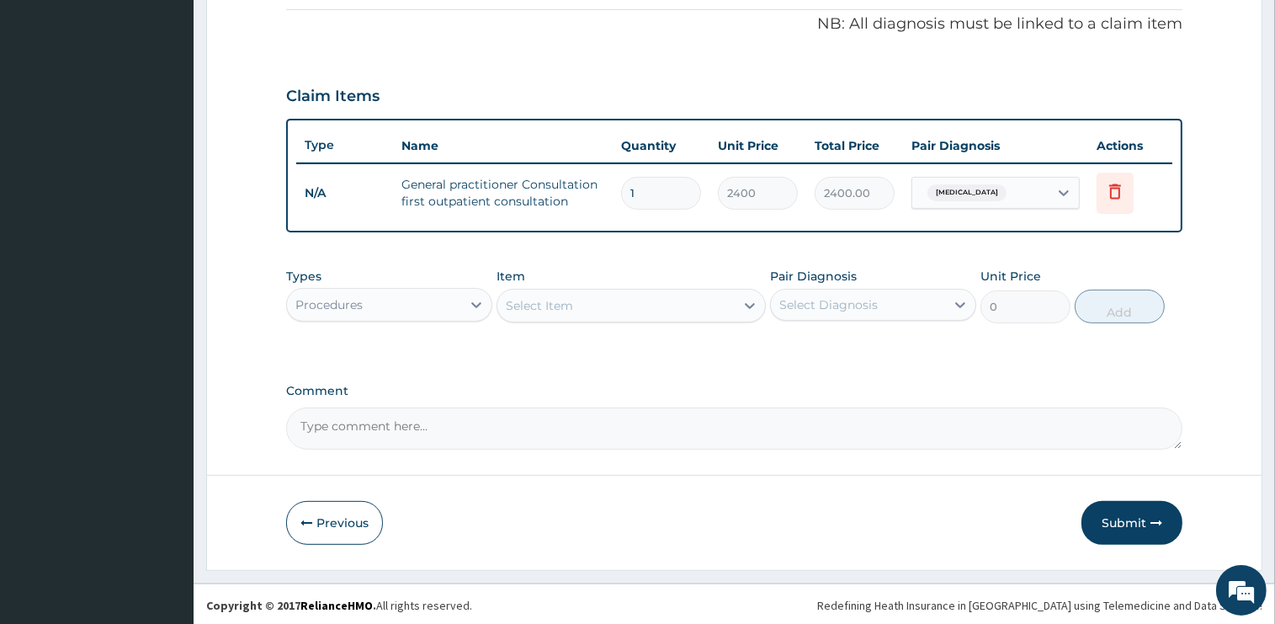
click at [396, 309] on div "Procedures" at bounding box center [374, 304] width 174 height 27
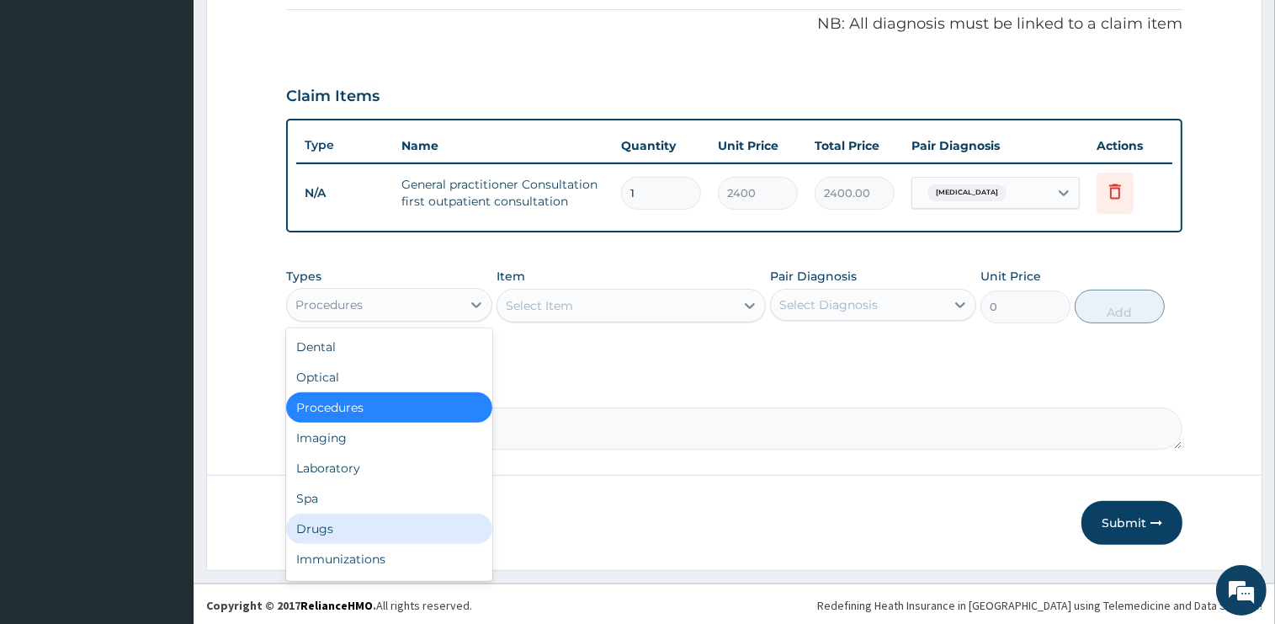
click at [327, 531] on div "Drugs" at bounding box center [389, 528] width 206 height 30
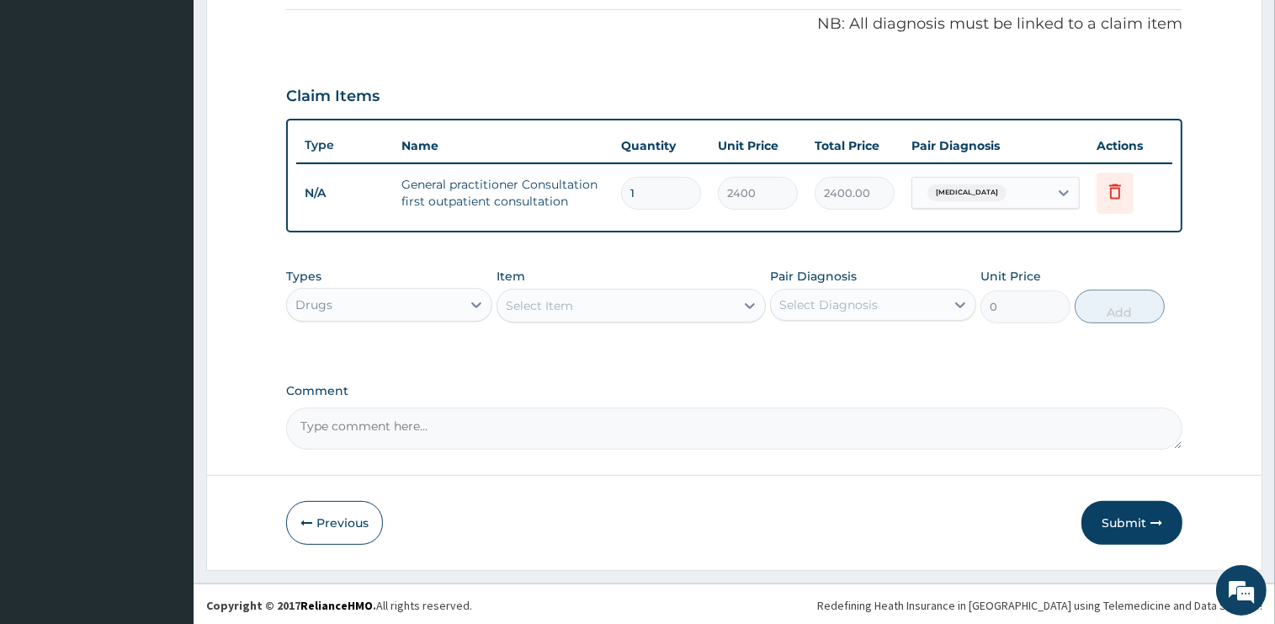
click at [565, 302] on div "Select Item" at bounding box center [539, 305] width 67 height 17
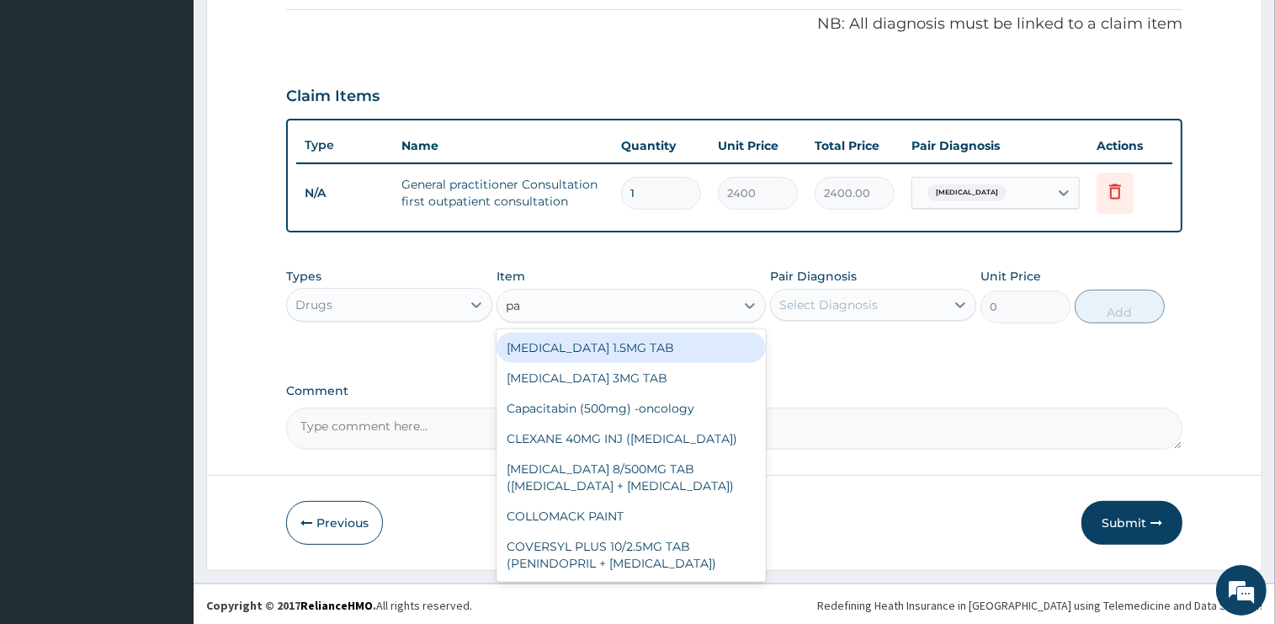
type input "pal"
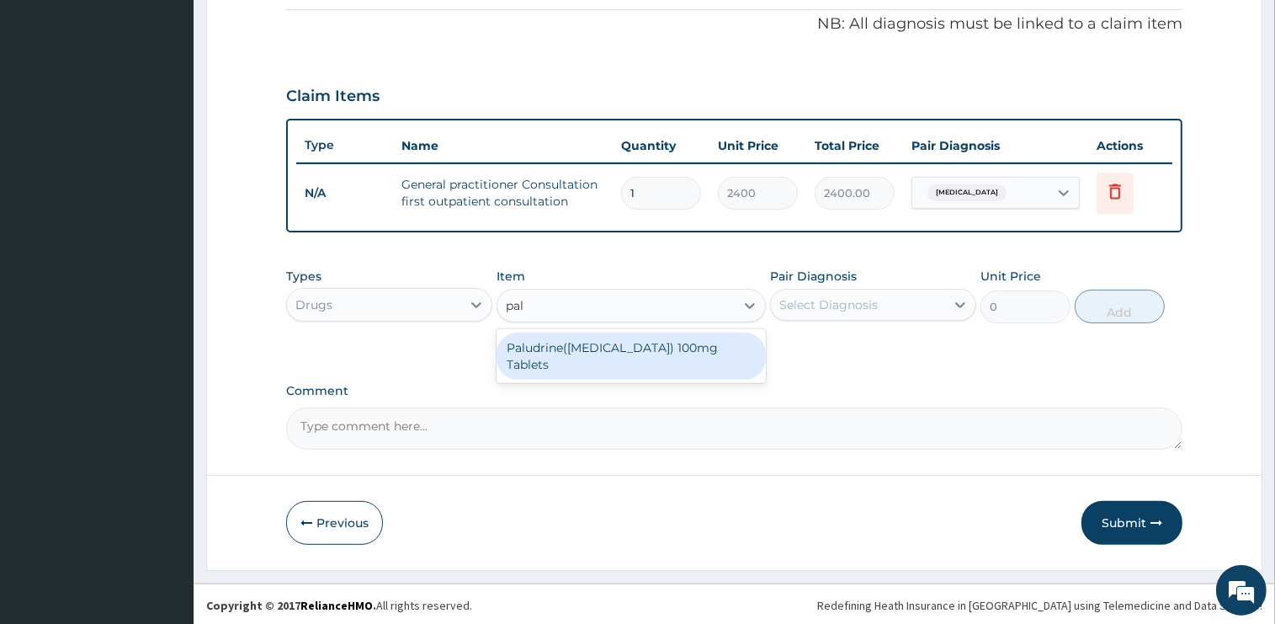
click at [656, 343] on div "Paludrine([MEDICAL_DATA]) 100mg Tablets" at bounding box center [631, 355] width 269 height 47
type input "105"
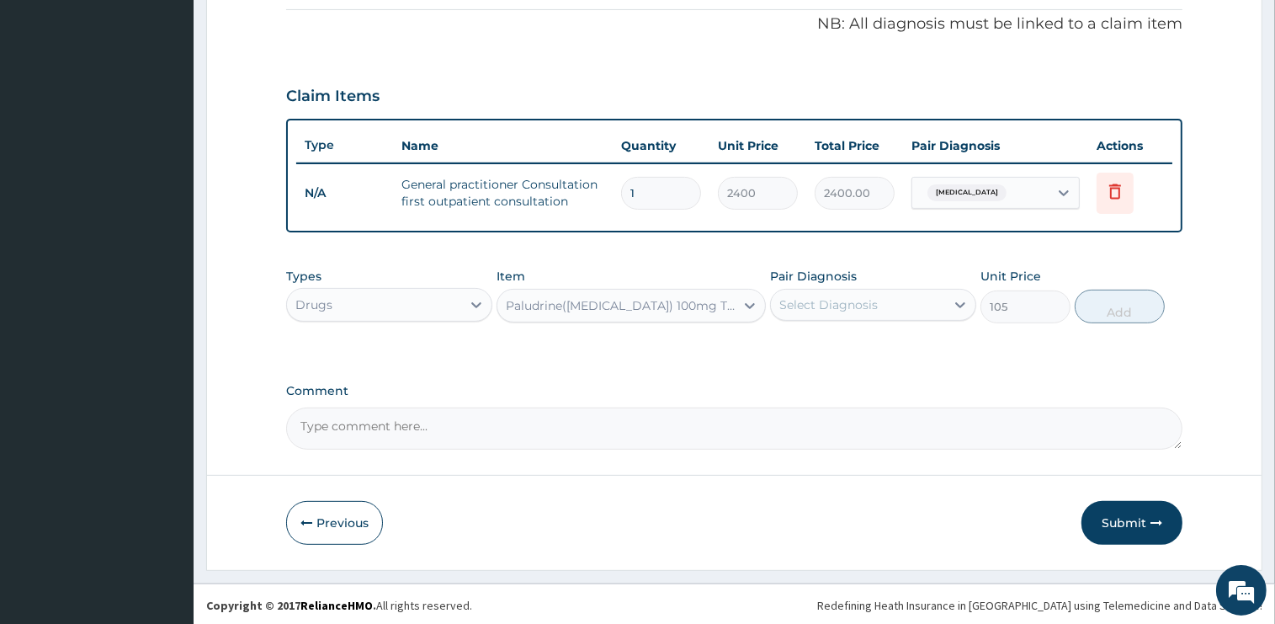
click at [847, 306] on div "Select Diagnosis" at bounding box center [828, 304] width 98 height 17
click at [847, 348] on div "Malaria" at bounding box center [873, 348] width 206 height 35
checkbox input "true"
click at [1087, 307] on button "Add" at bounding box center [1120, 307] width 90 height 34
type input "0"
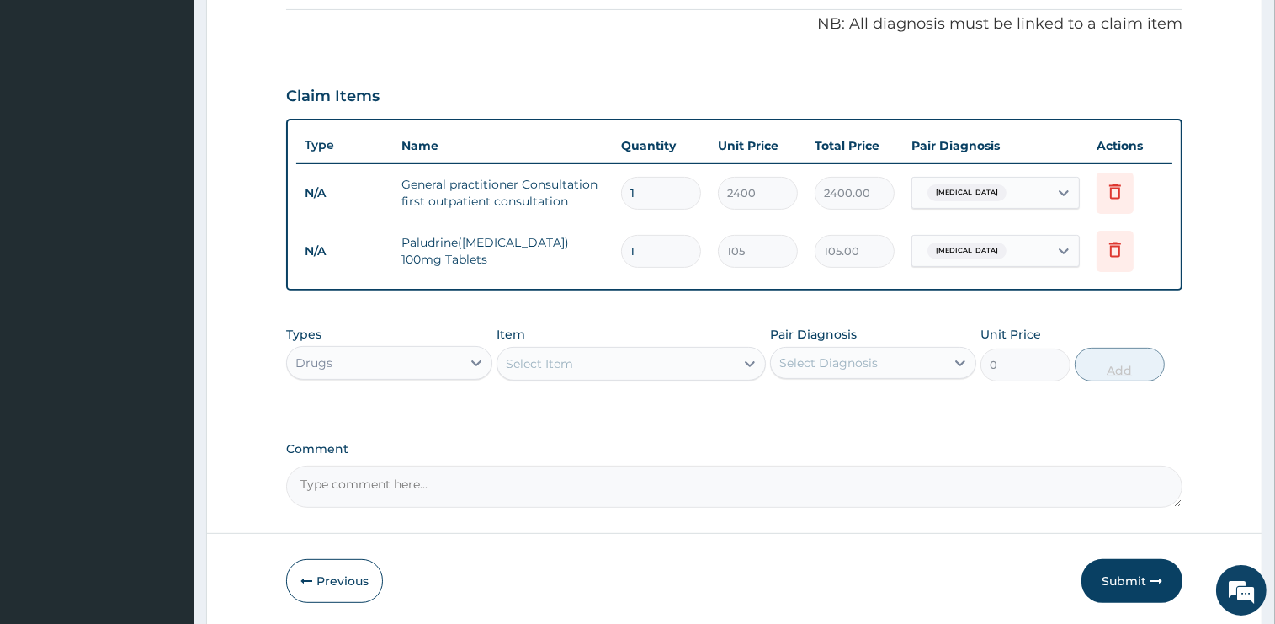
type input "11"
type input "1155.00"
type input "110"
type input "11550.00"
type input "10"
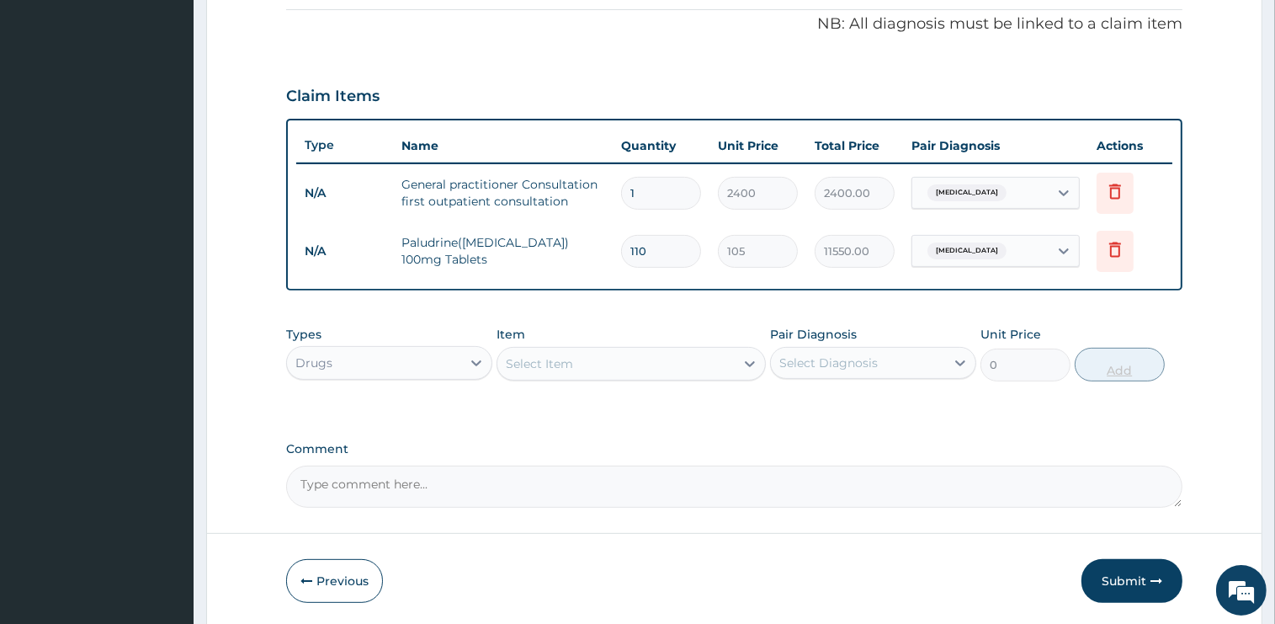
type input "1050.00"
type input "10"
click at [574, 364] on div "Select Item" at bounding box center [615, 363] width 237 height 27
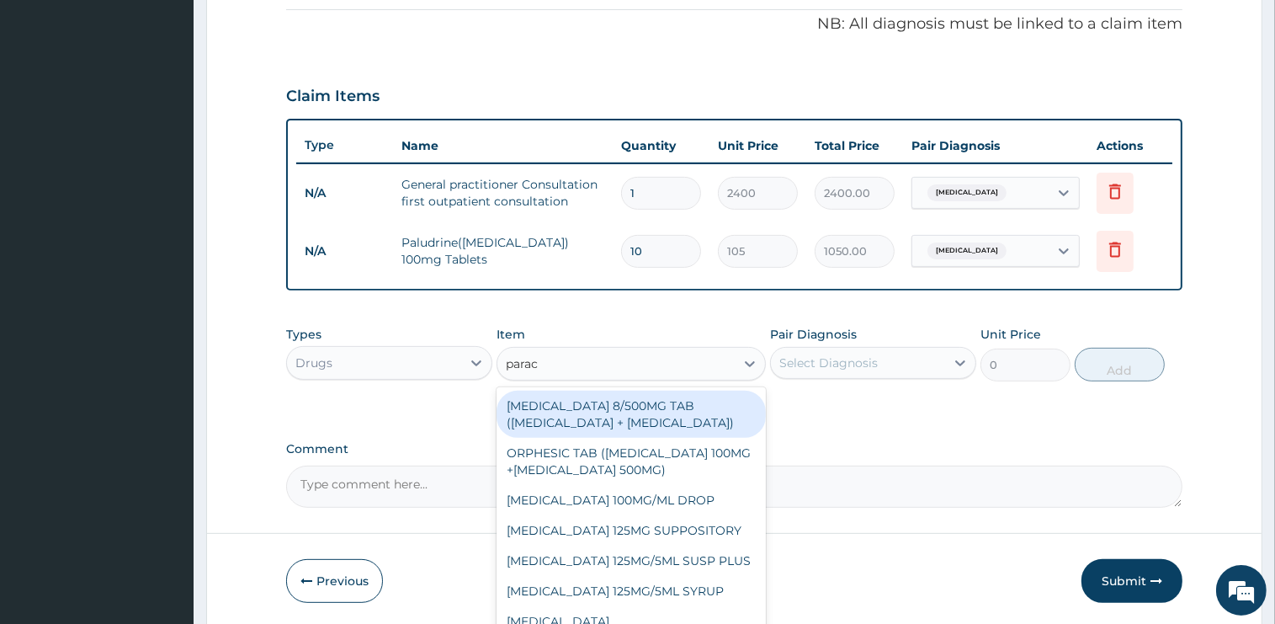
type input "parace"
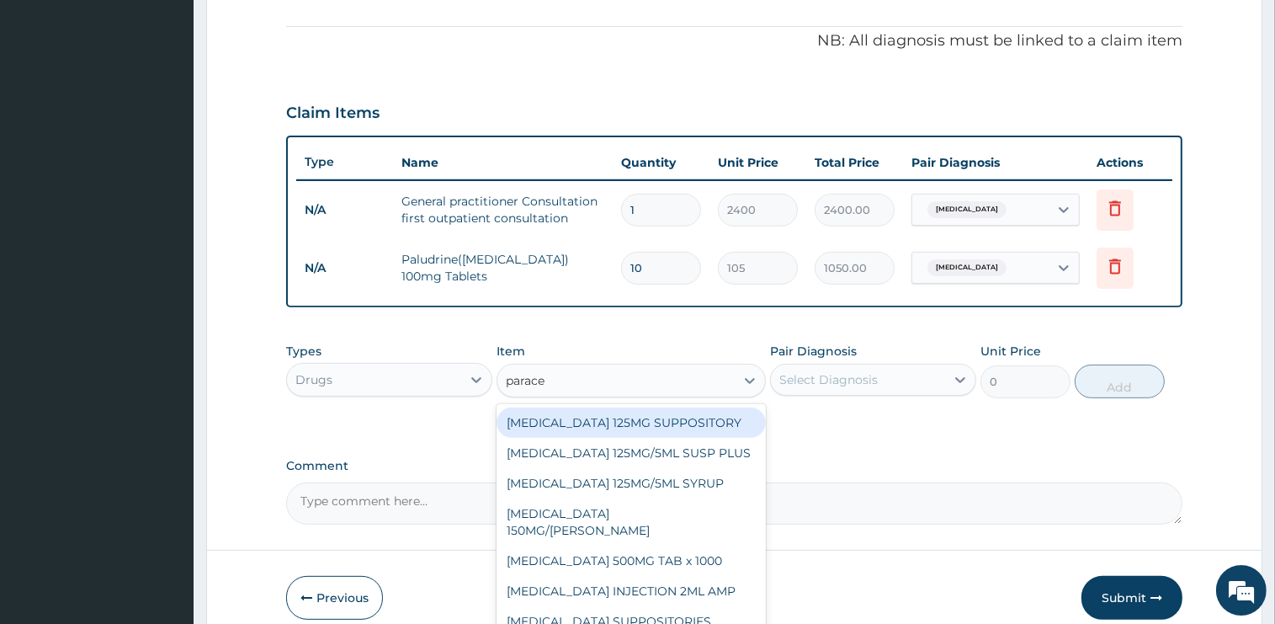
scroll to position [566, 0]
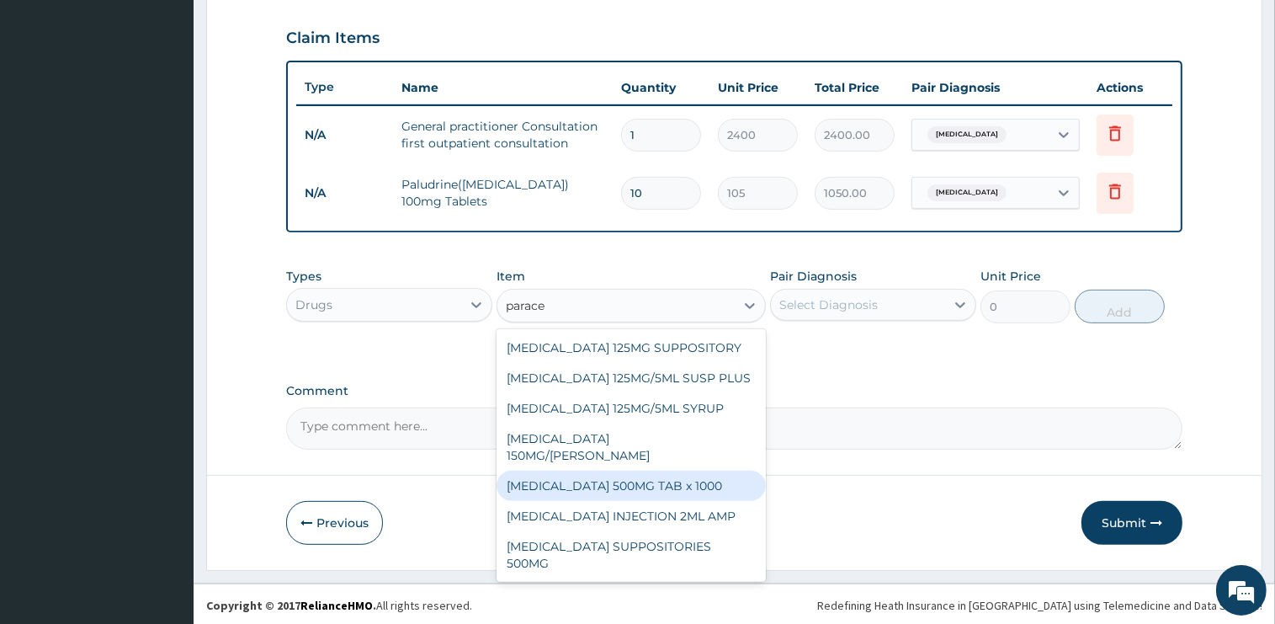
click at [679, 484] on div "[MEDICAL_DATA] 500MG TAB x 1000" at bounding box center [631, 485] width 269 height 30
type input "15.75"
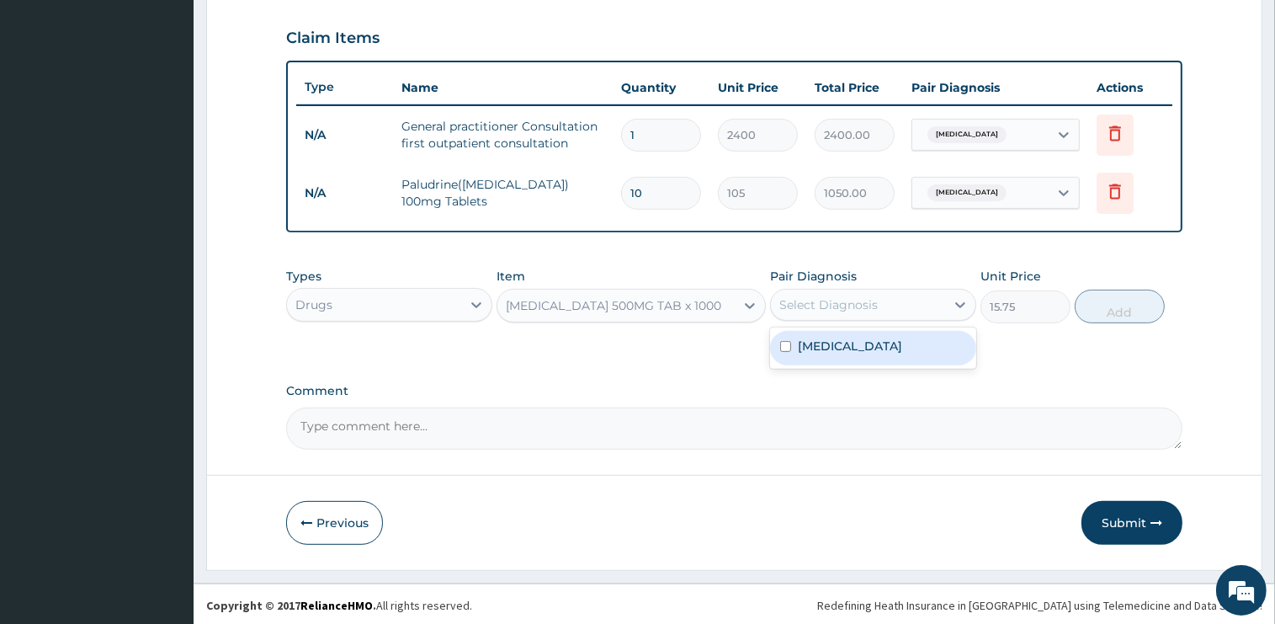
click at [833, 306] on div "Select Diagnosis" at bounding box center [828, 304] width 98 height 17
click at [832, 348] on label "Malaria" at bounding box center [850, 345] width 104 height 17
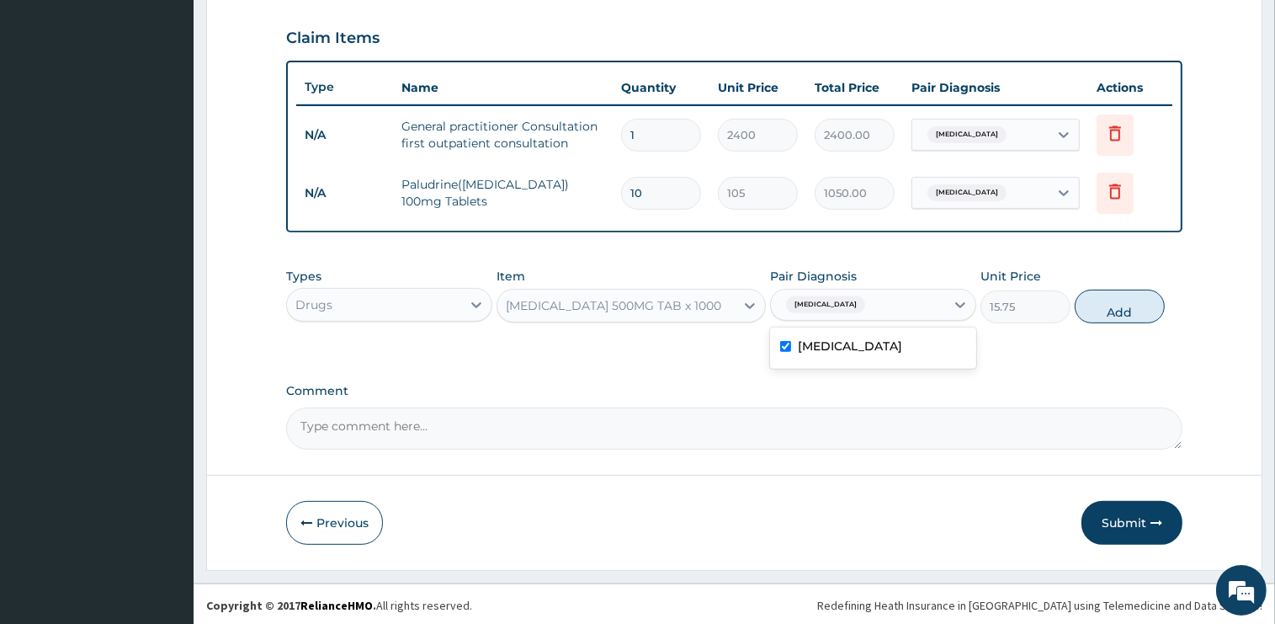
checkbox input "true"
click at [1084, 305] on button "Add" at bounding box center [1120, 307] width 90 height 34
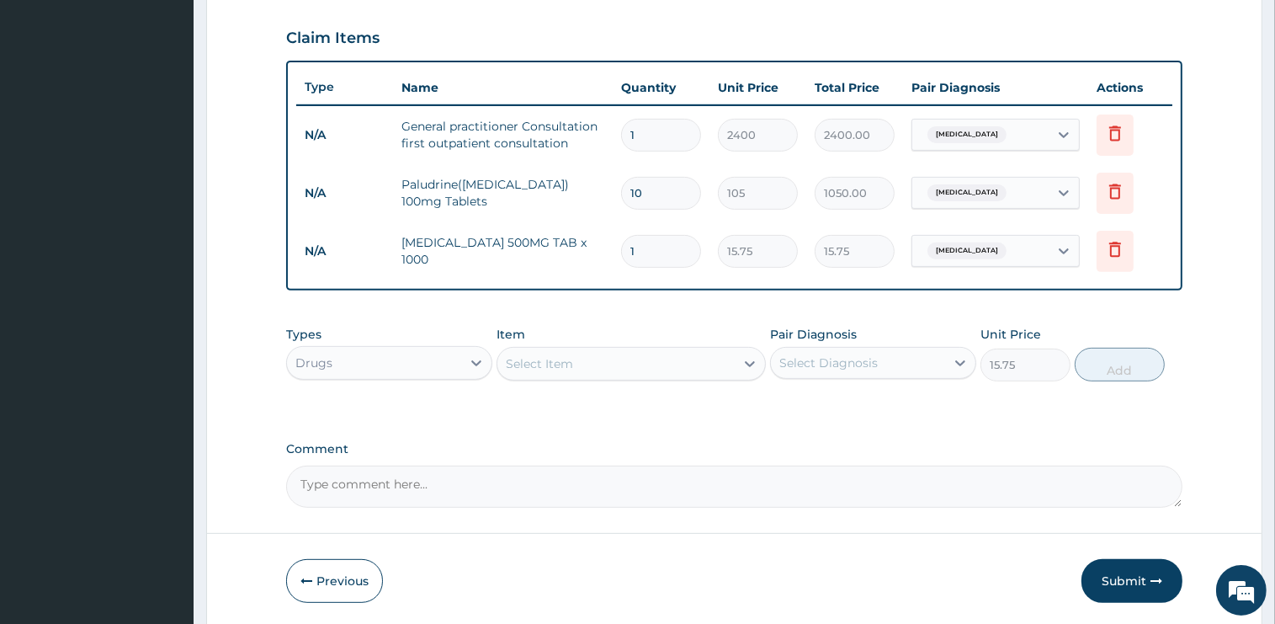
type input "0"
type input "12"
type input "189.00"
type input "12"
click at [629, 369] on div "Select Item" at bounding box center [615, 363] width 237 height 27
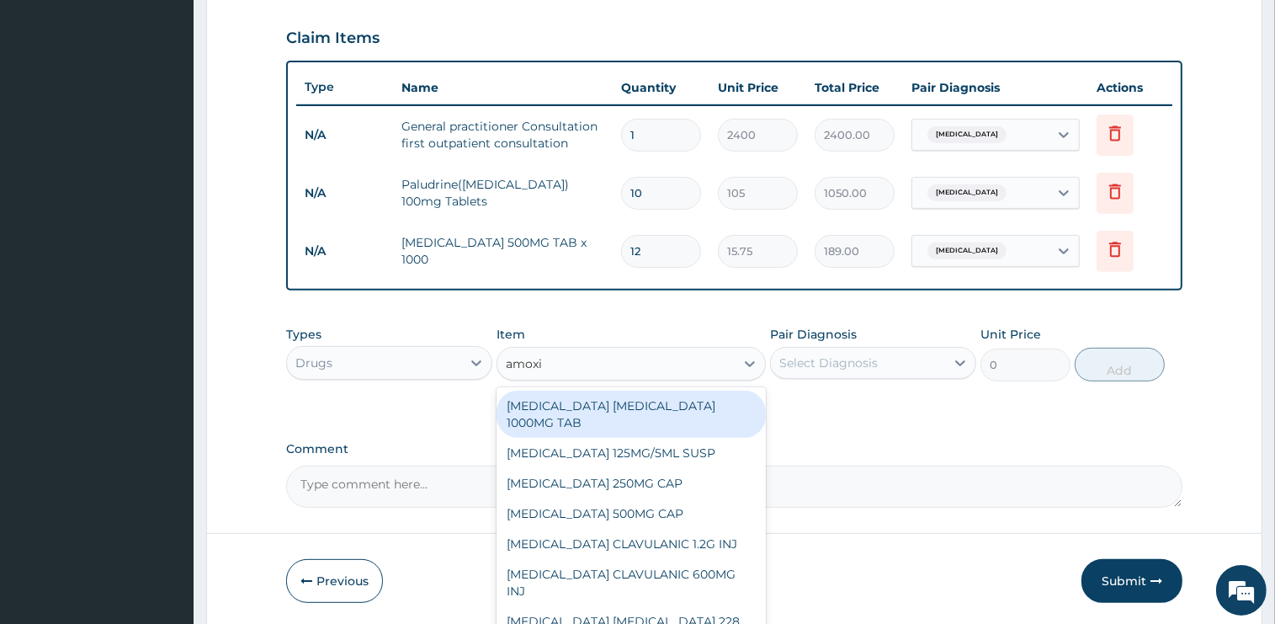
type input "amoxic"
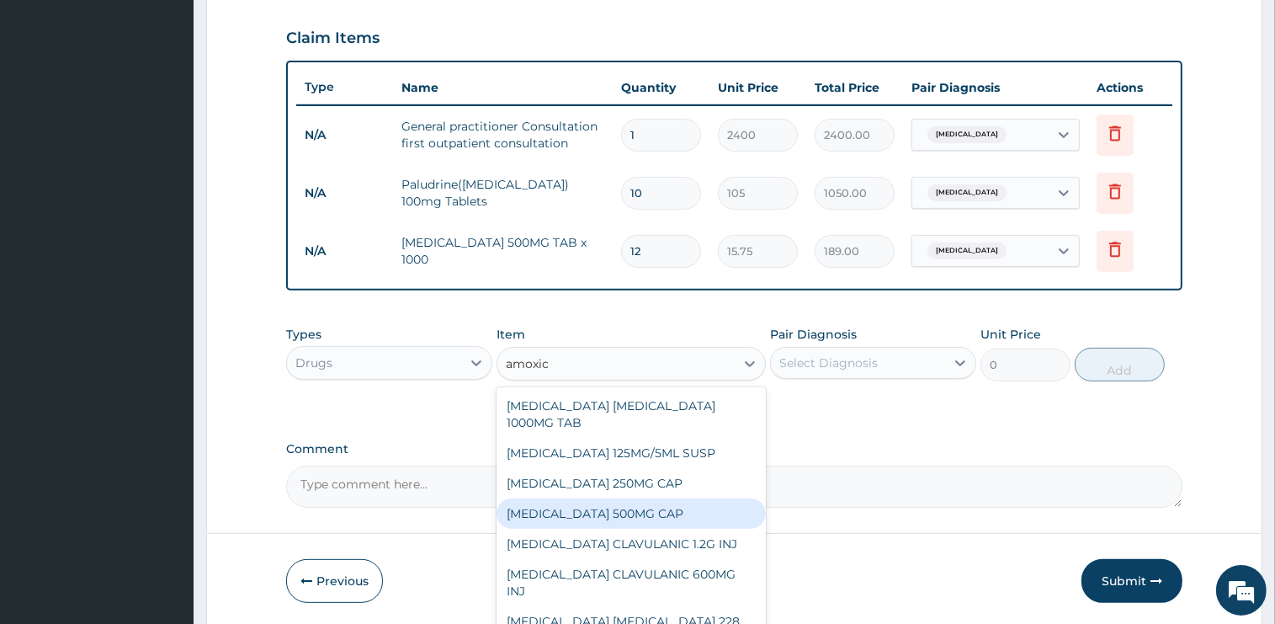
click at [630, 508] on div "[MEDICAL_DATA] 500MG CAP" at bounding box center [631, 513] width 269 height 30
type input "50"
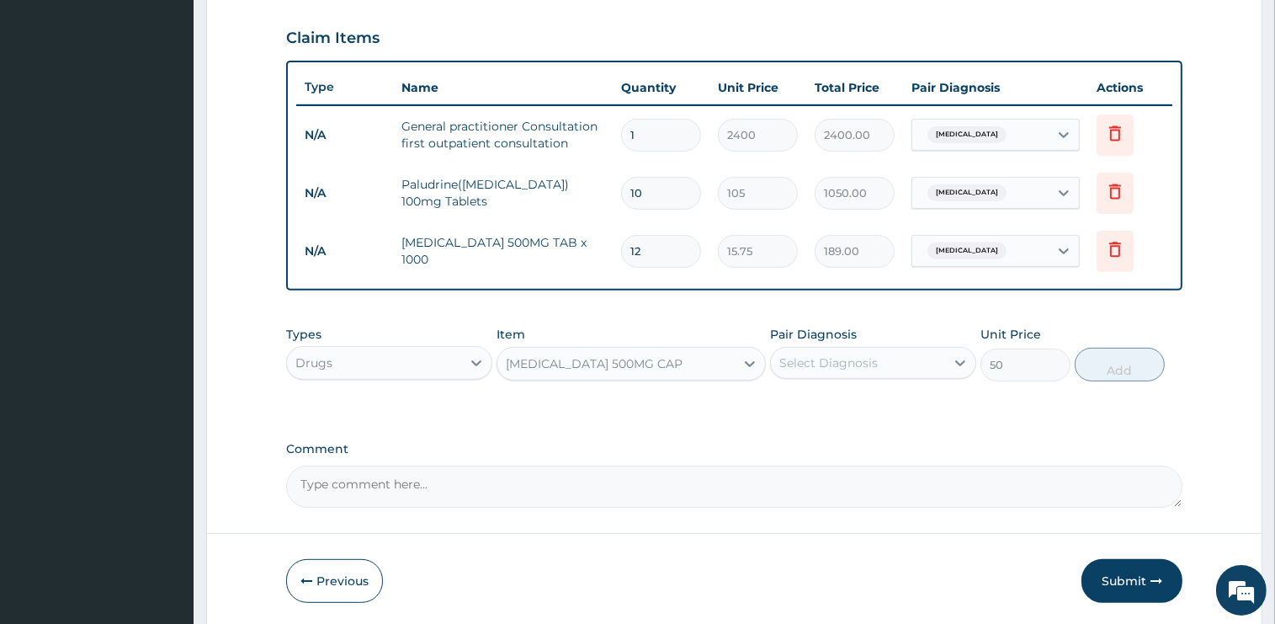
click at [853, 362] on div "Select Diagnosis" at bounding box center [828, 362] width 98 height 17
click at [843, 416] on div "Malaria" at bounding box center [873, 406] width 206 height 35
checkbox input "true"
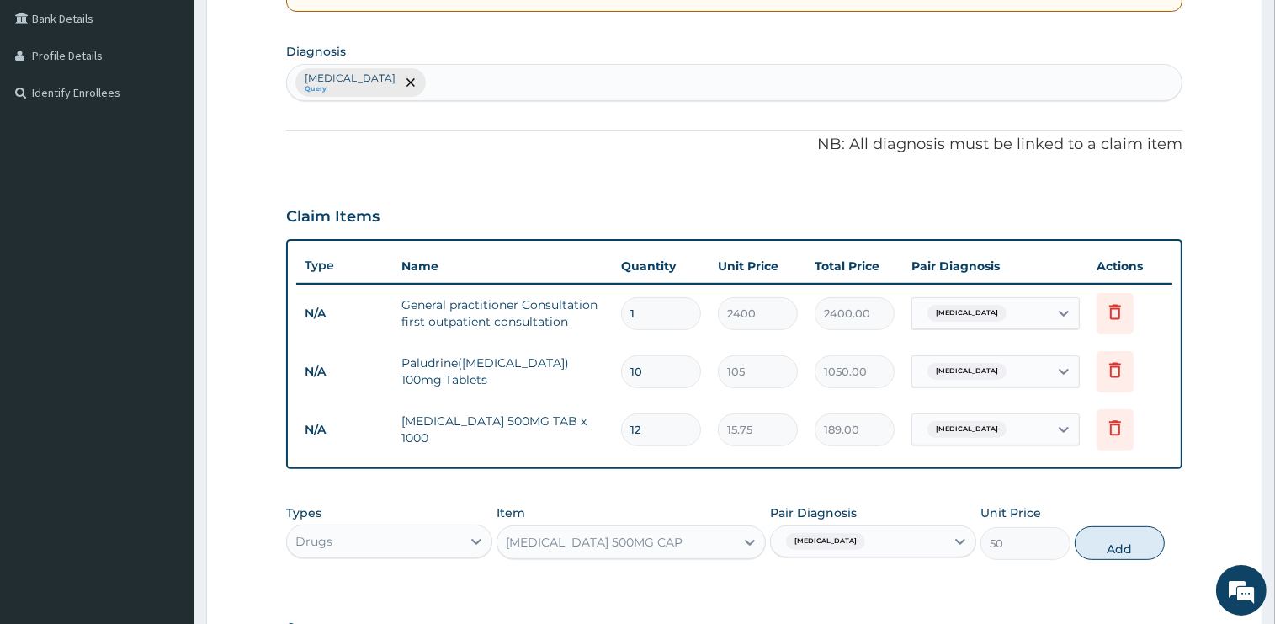
click at [441, 79] on div "Malaria Query" at bounding box center [734, 82] width 895 height 35
type input "acute upper"
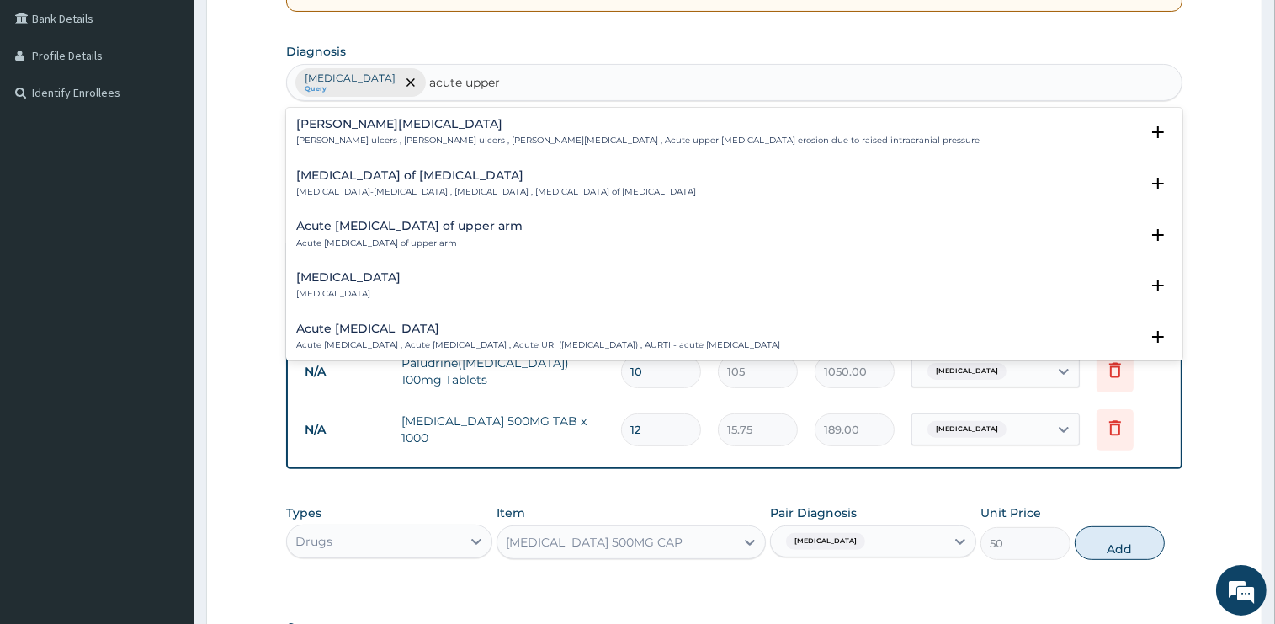
click at [374, 318] on div "Acute upper respiratory infection Acute upper respiratory infection , Acute upp…" at bounding box center [734, 341] width 896 height 51
click at [379, 332] on h4 "Acute upper respiratory infection" at bounding box center [538, 328] width 484 height 13
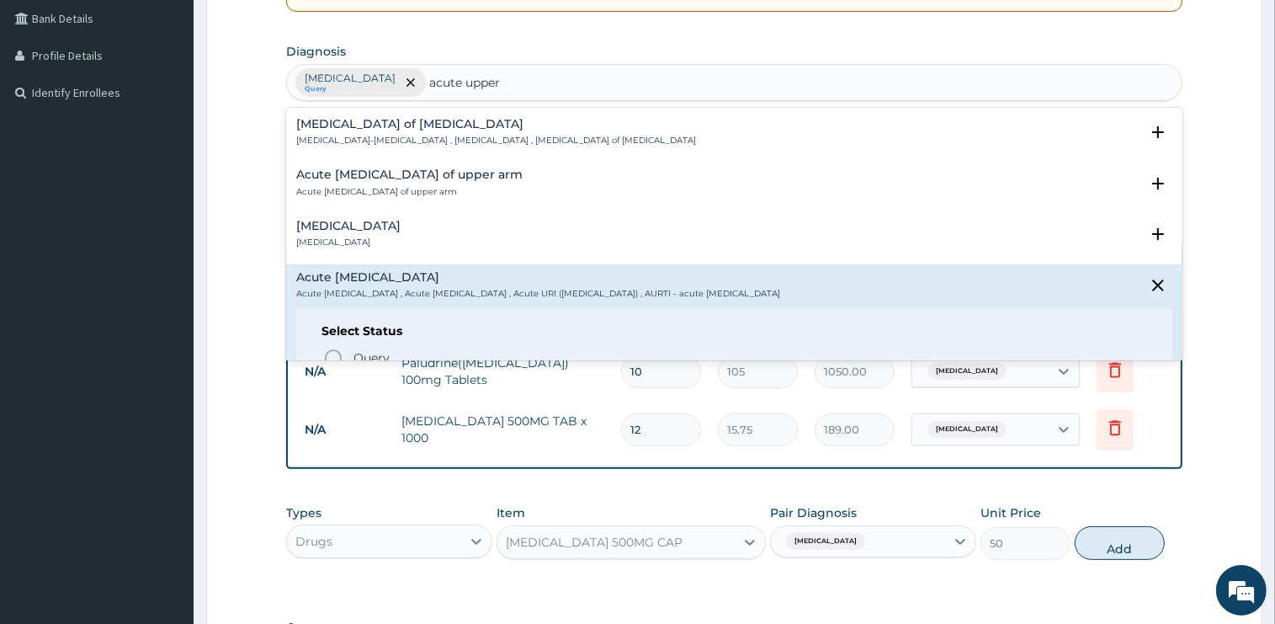
scroll to position [85, 0]
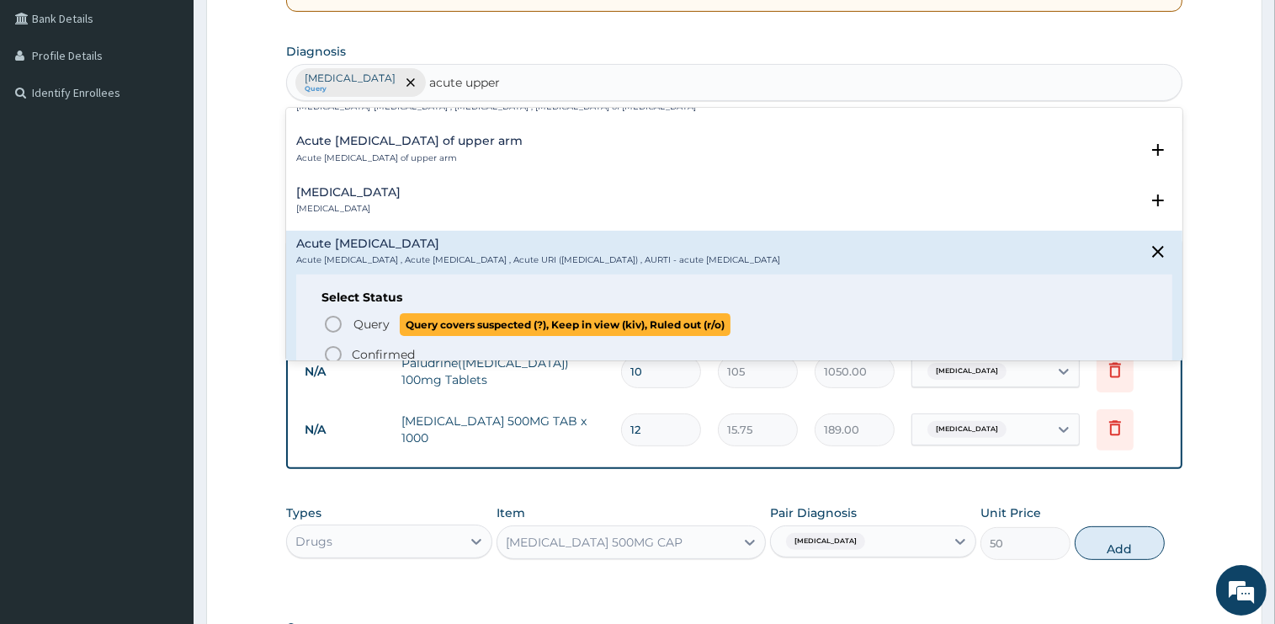
click at [378, 316] on span "Query" at bounding box center [371, 324] width 36 height 17
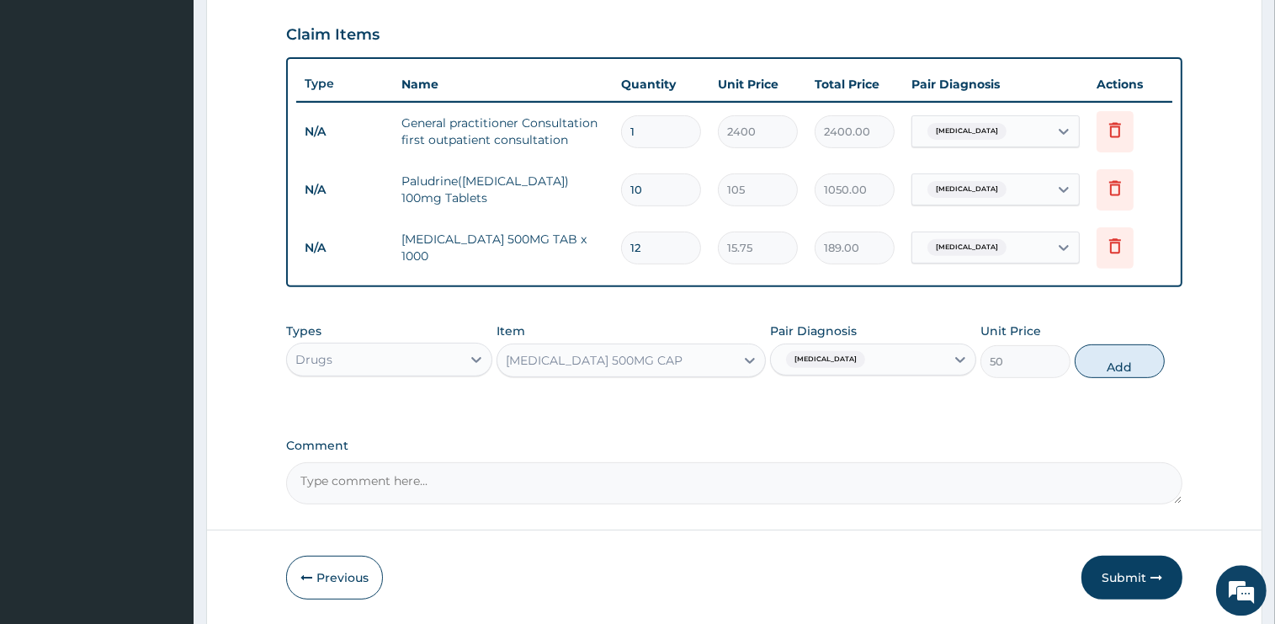
scroll to position [623, 0]
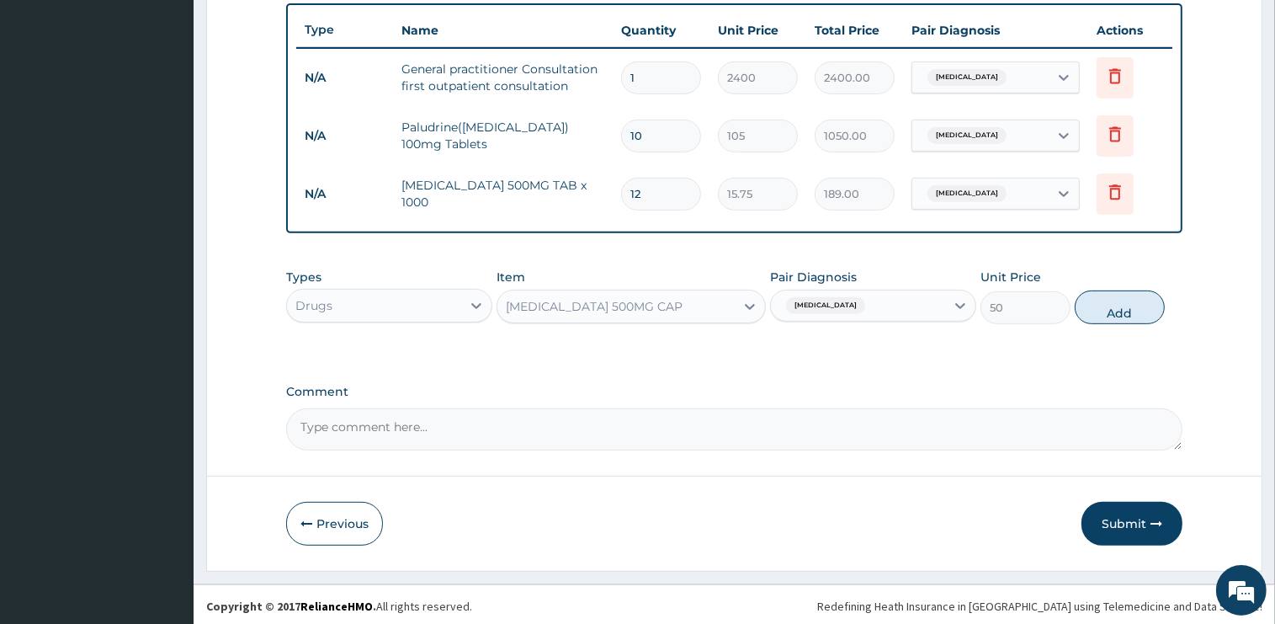
click at [853, 318] on div "Malaria" at bounding box center [873, 306] width 206 height 32
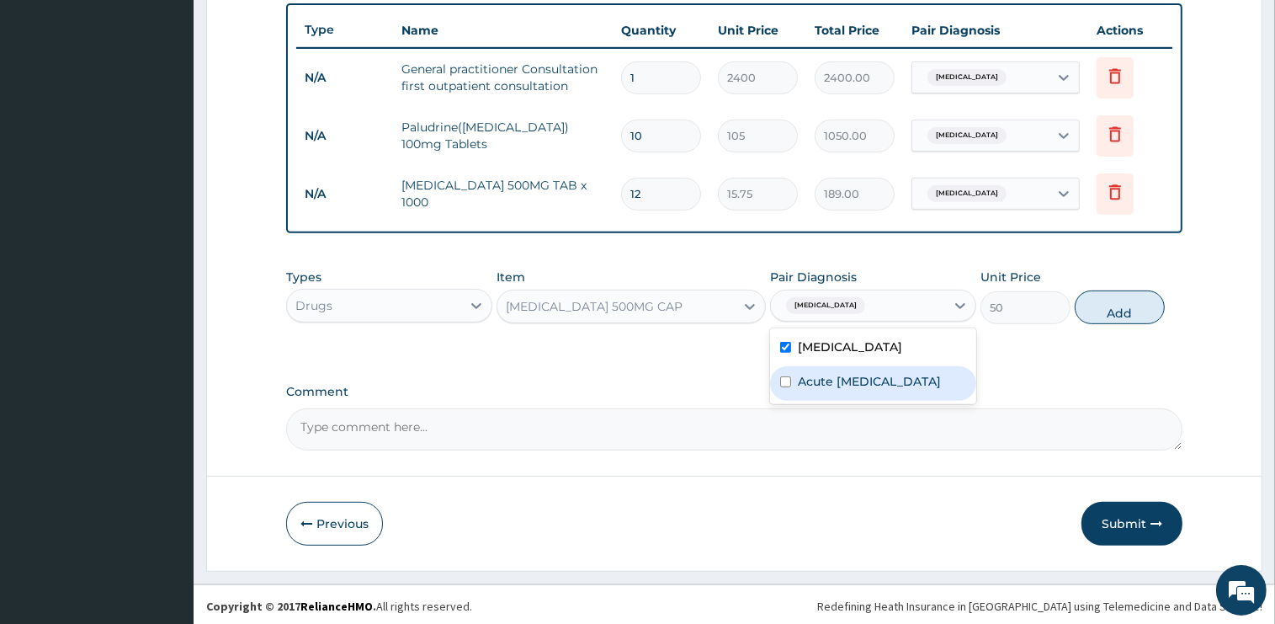
click at [829, 385] on label "Acute upper respiratory infection" at bounding box center [869, 381] width 143 height 17
checkbox input "true"
click at [782, 343] on input "checkbox" at bounding box center [785, 347] width 11 height 11
checkbox input "false"
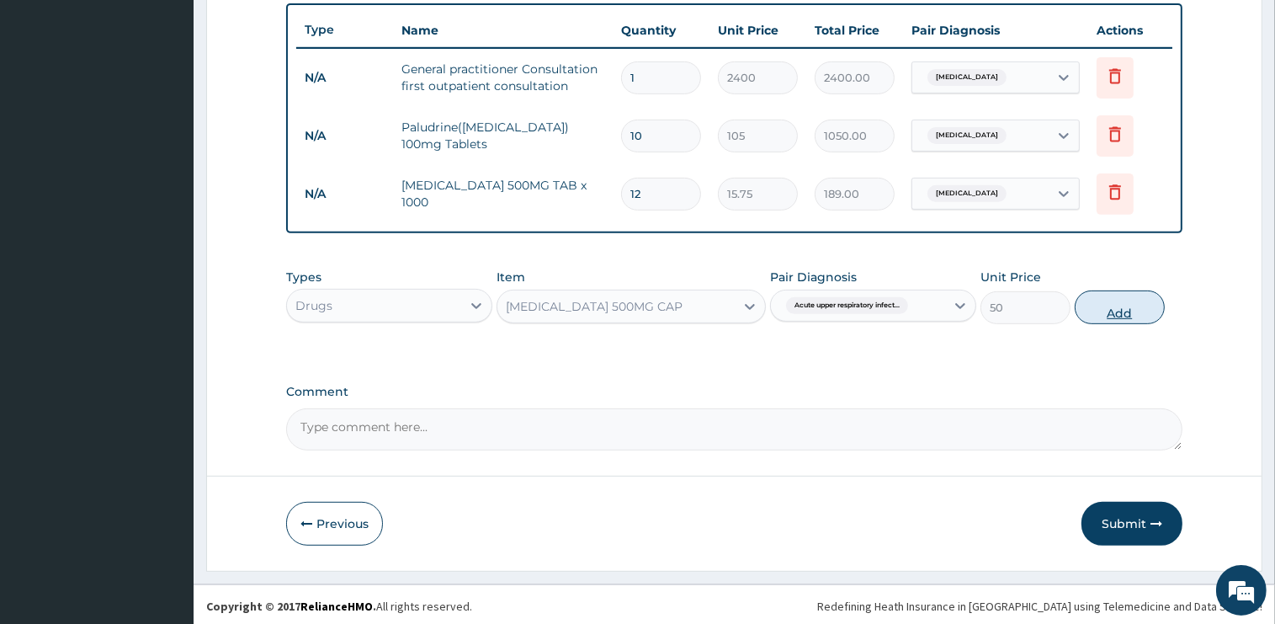
click at [1142, 311] on button "Add" at bounding box center [1120, 307] width 90 height 34
type input "0"
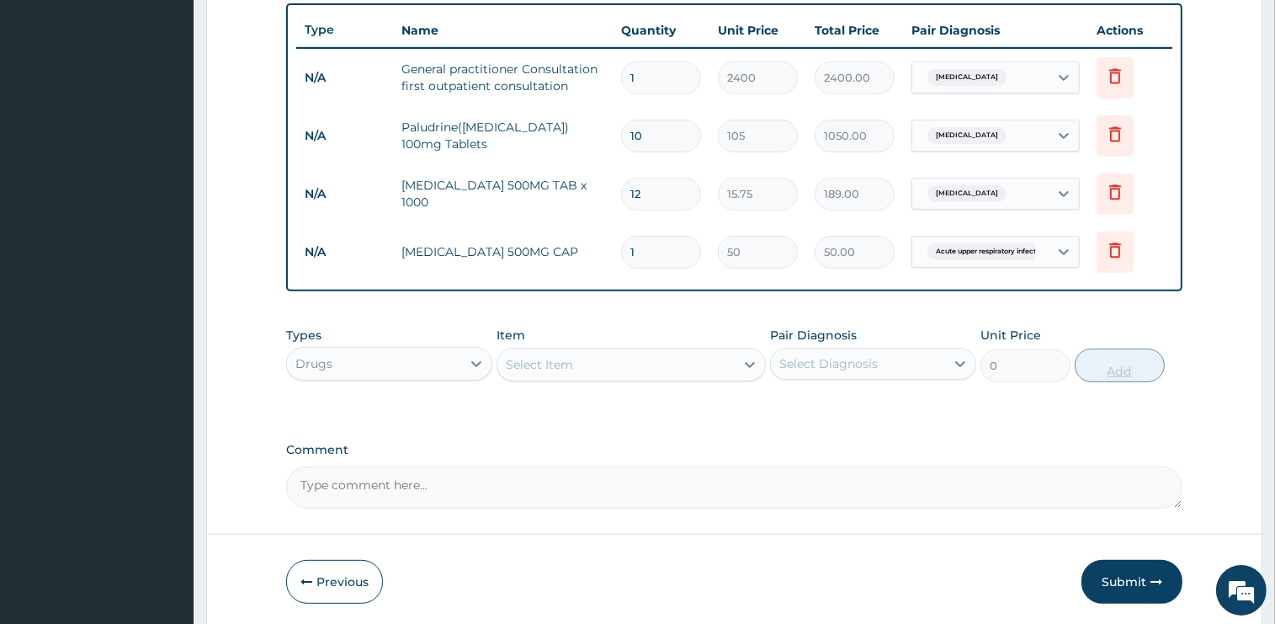
type input "15"
type input "750.00"
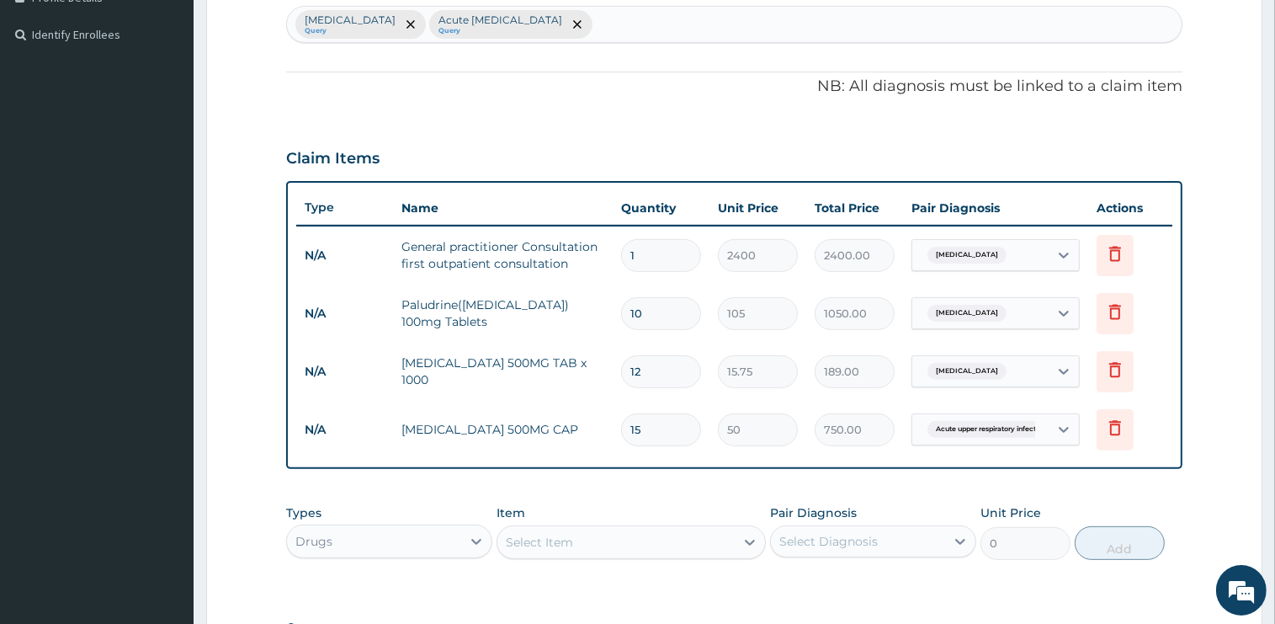
type input "15"
click at [672, 15] on div "Malaria Query Acute upper respiratory infection Query" at bounding box center [734, 24] width 895 height 35
type input "IRON DEFICIE"
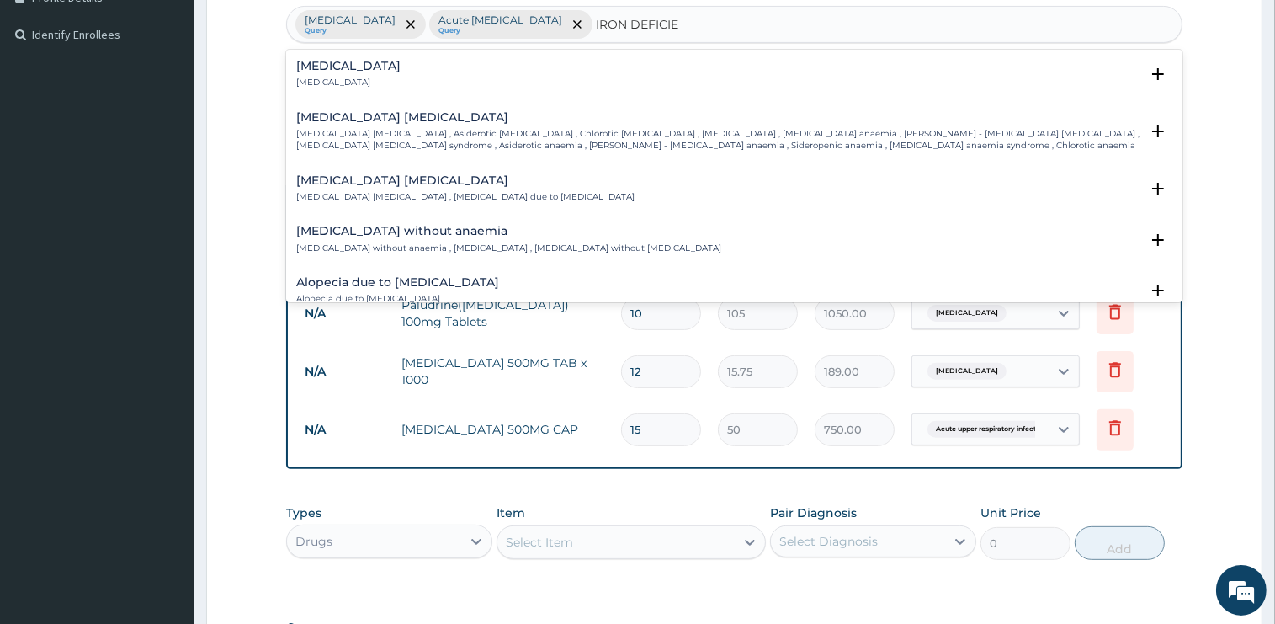
click at [426, 135] on p "Iron deficiency anemia , Asiderotic anemia , Chlorotic anemia , Sideropenic ane…" at bounding box center [717, 140] width 843 height 24
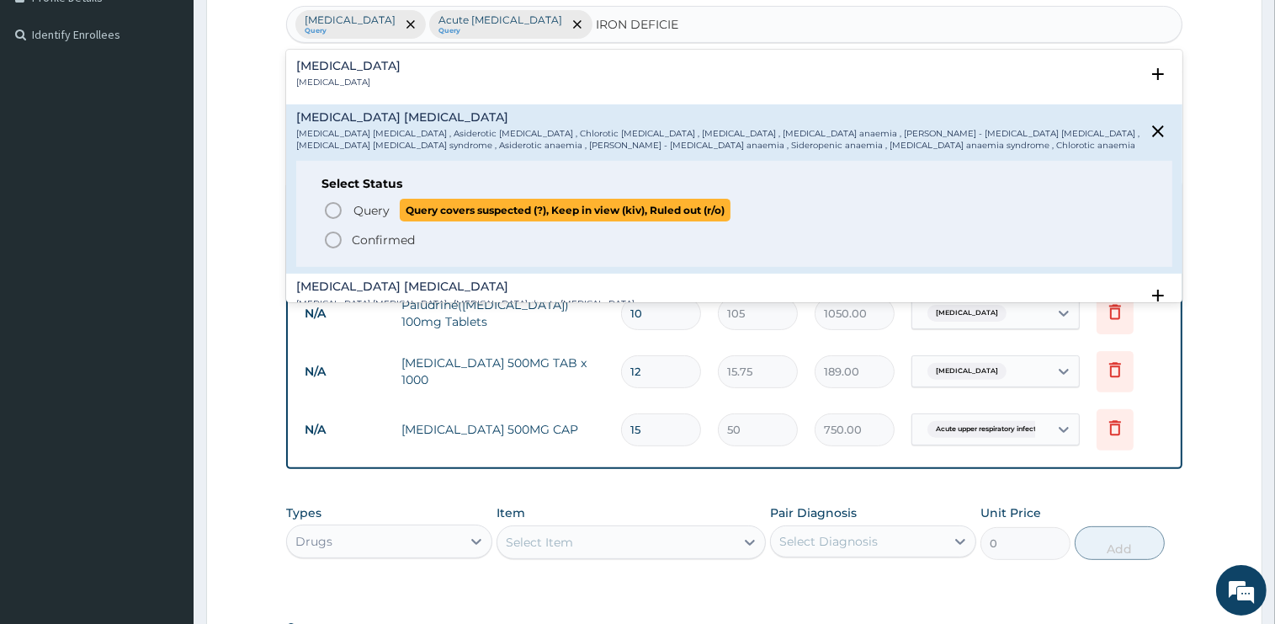
click at [380, 217] on span "Query" at bounding box center [371, 210] width 36 height 17
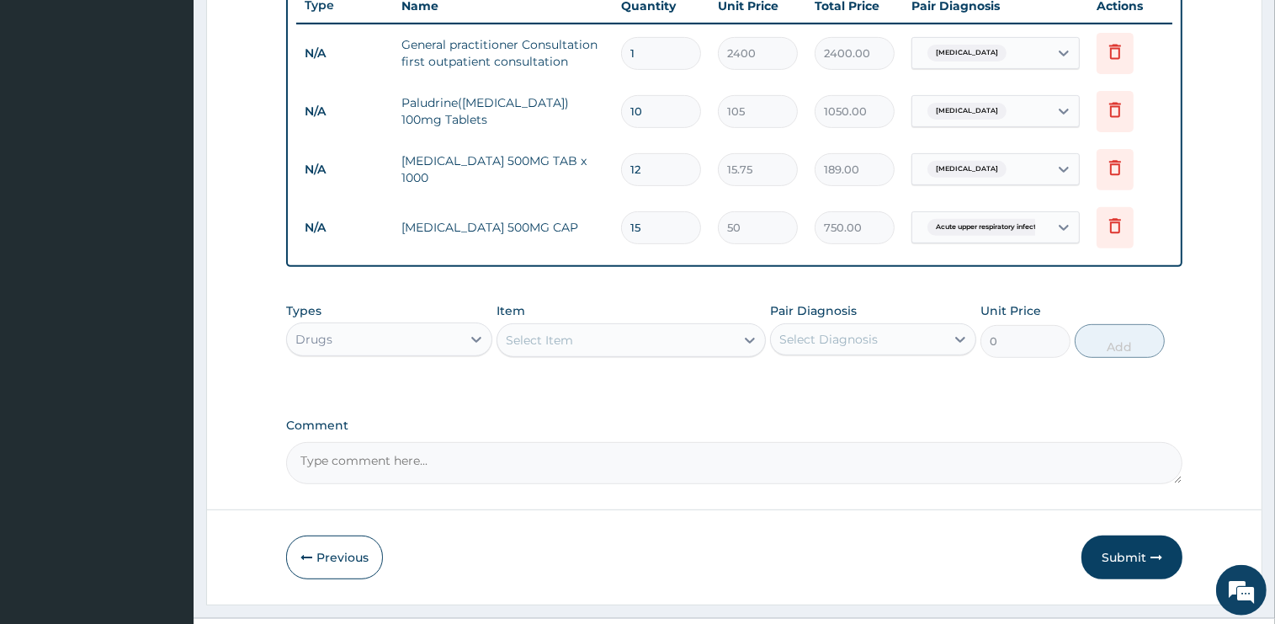
scroll to position [681, 0]
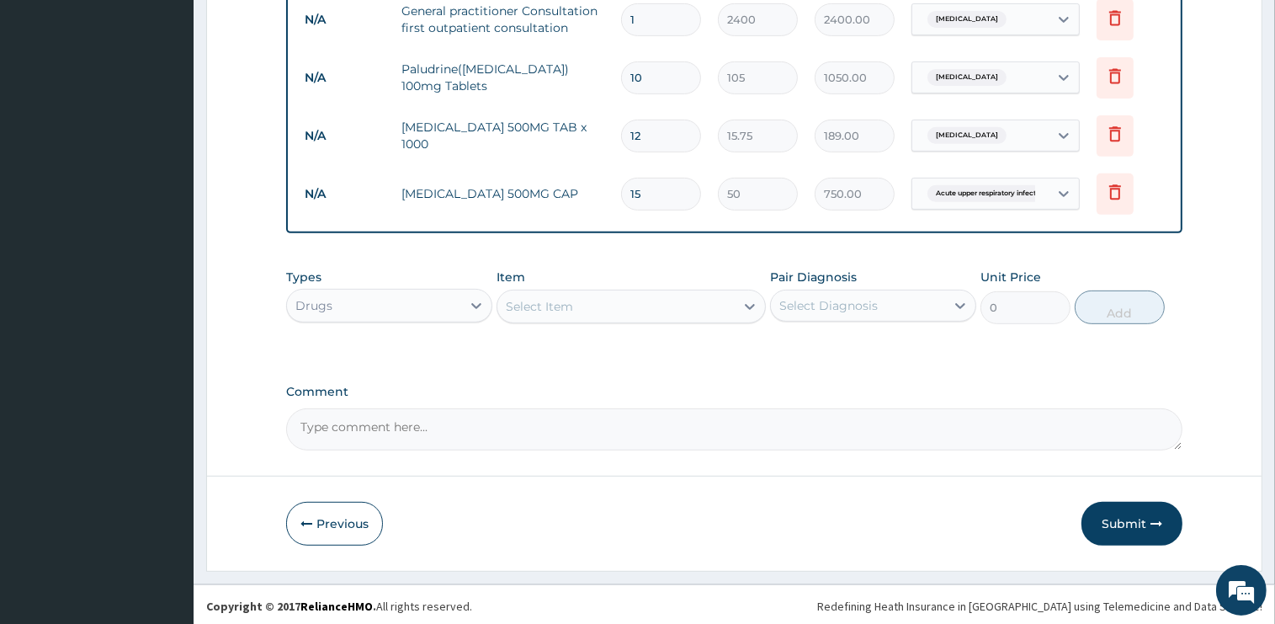
drag, startPoint x: 419, startPoint y: 306, endPoint x: 405, endPoint y: 323, distance: 22.7
click at [419, 306] on div "Drugs" at bounding box center [374, 305] width 174 height 27
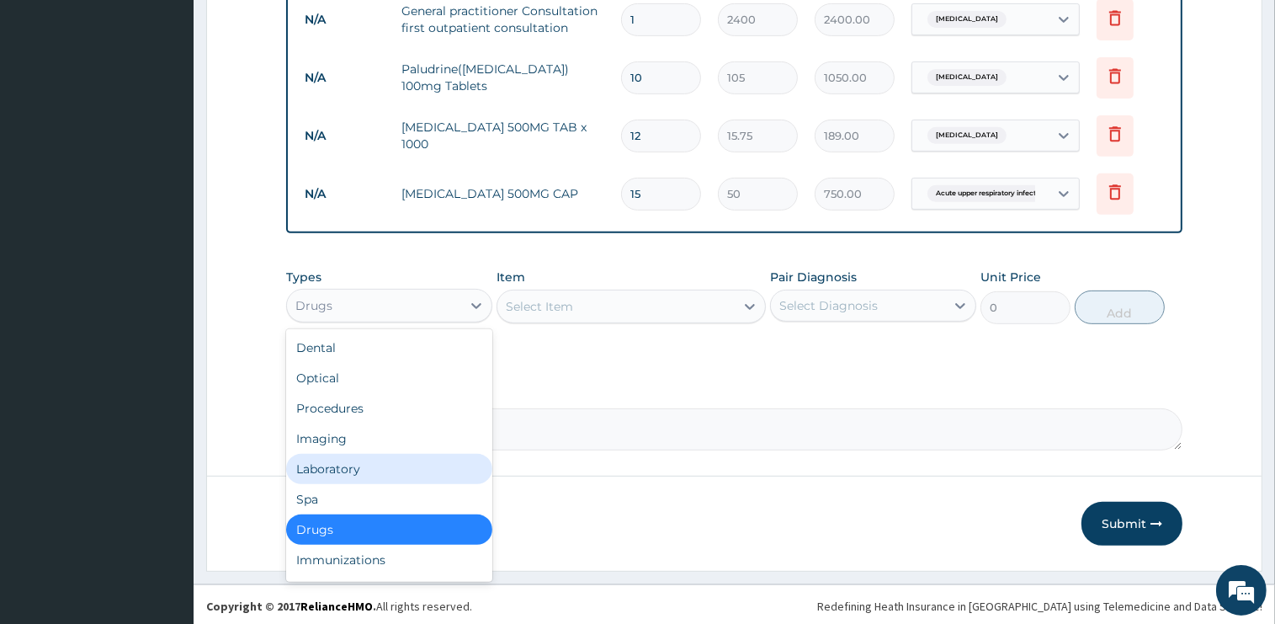
click at [344, 467] on div "Laboratory" at bounding box center [389, 469] width 206 height 30
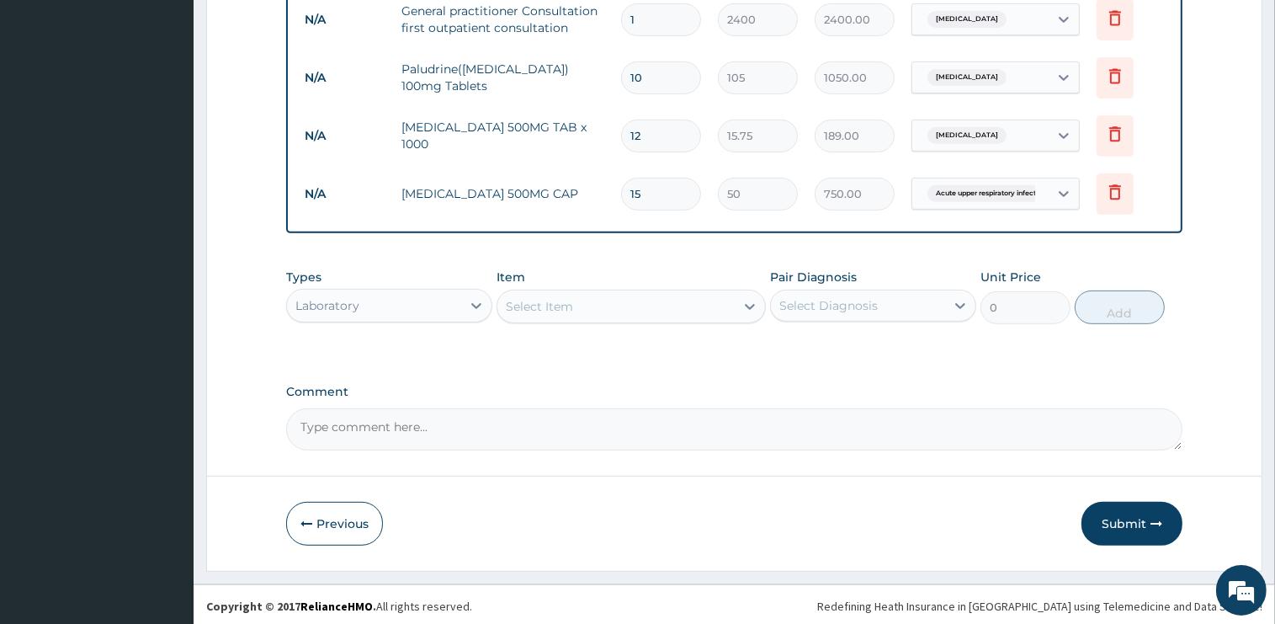
click at [623, 304] on div "Select Item" at bounding box center [615, 306] width 237 height 27
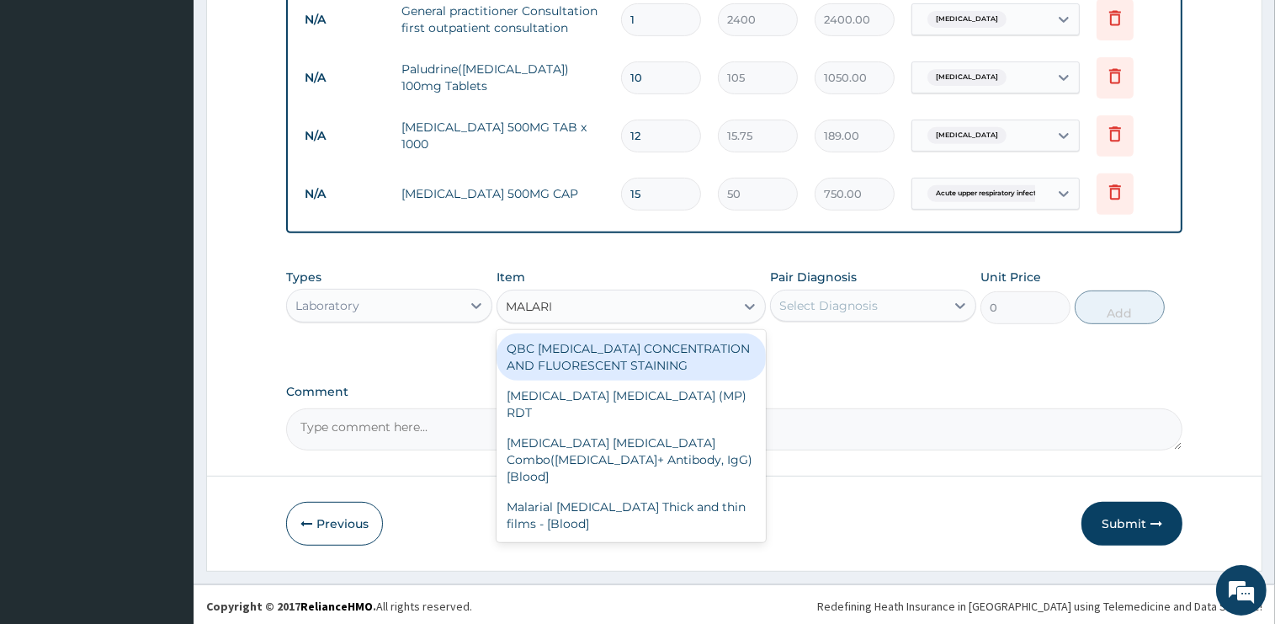
type input "MALARIA"
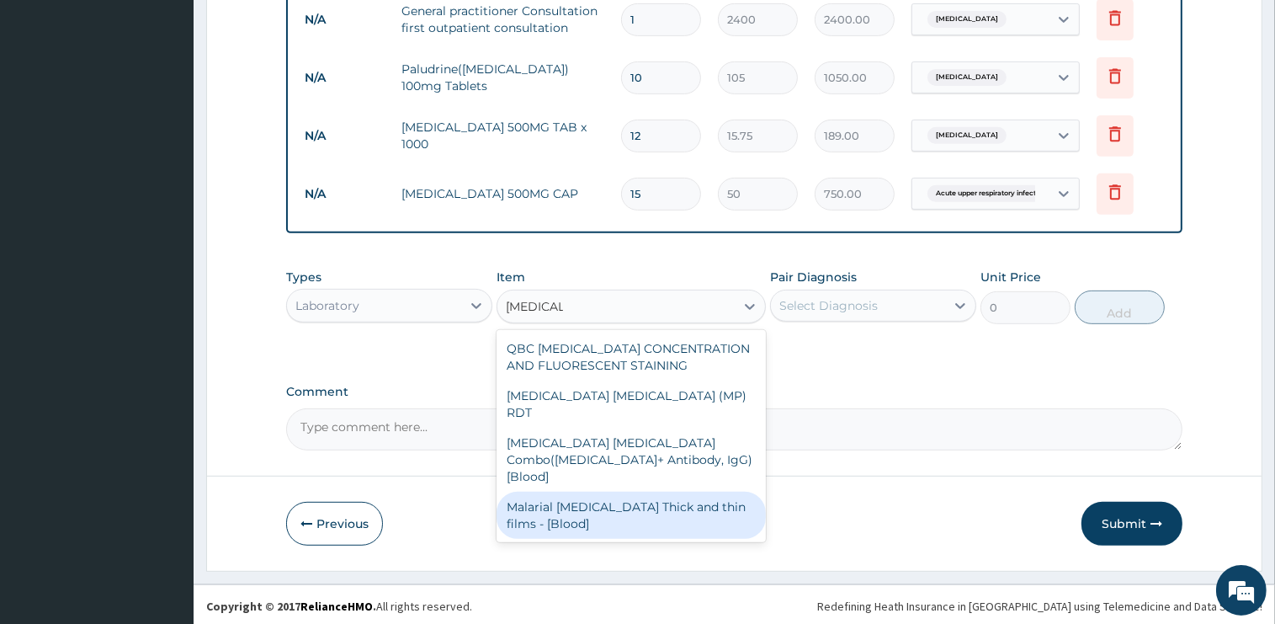
click at [715, 492] on div "Malarial Parasite Thick and thin films - [Blood]" at bounding box center [631, 515] width 269 height 47
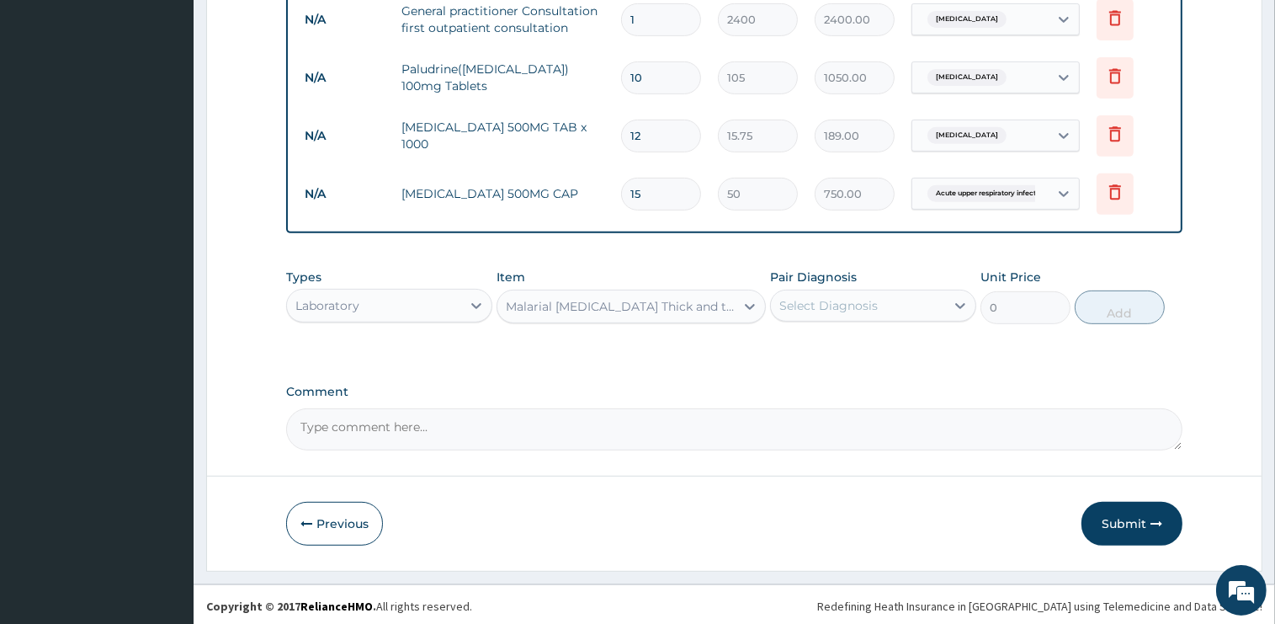
type input "1500"
click at [823, 313] on div "Select Diagnosis" at bounding box center [858, 305] width 174 height 27
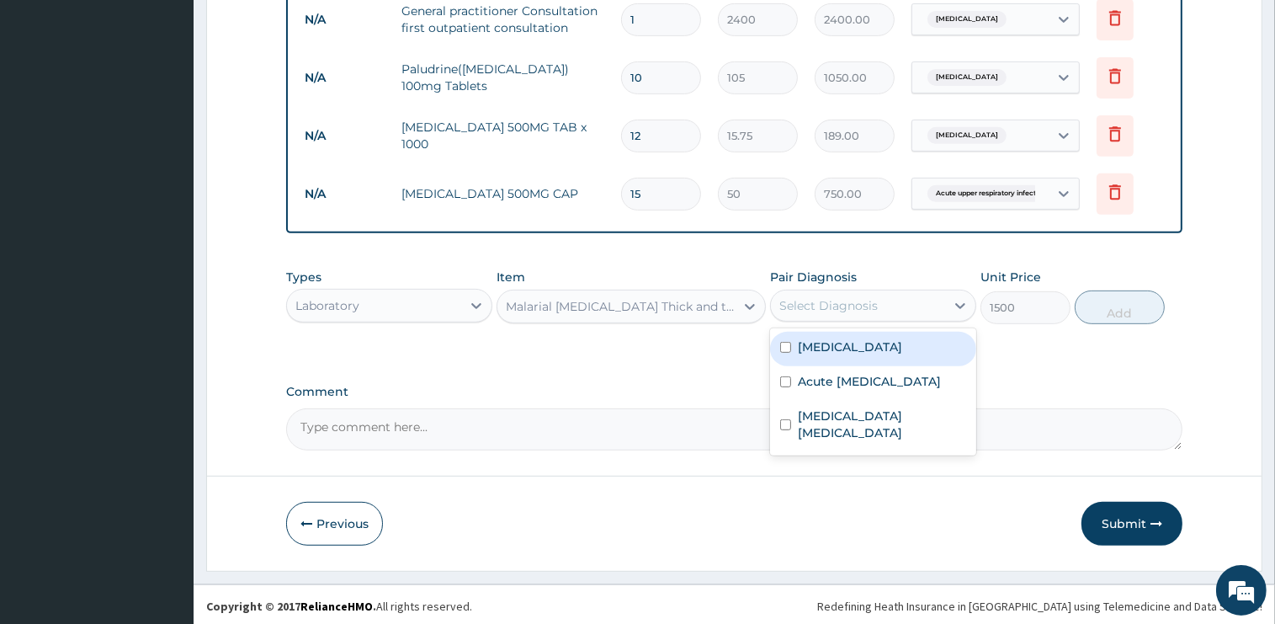
click at [830, 346] on label "Malaria" at bounding box center [850, 346] width 104 height 17
checkbox input "true"
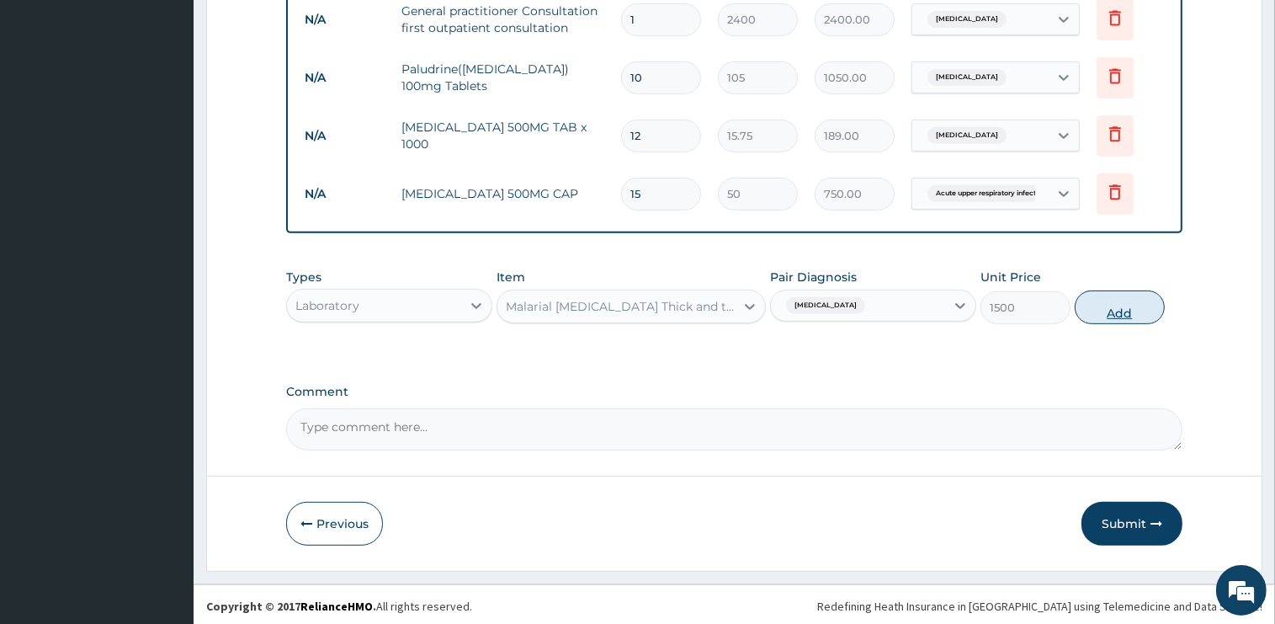
click at [1103, 306] on button "Add" at bounding box center [1120, 307] width 90 height 34
type input "0"
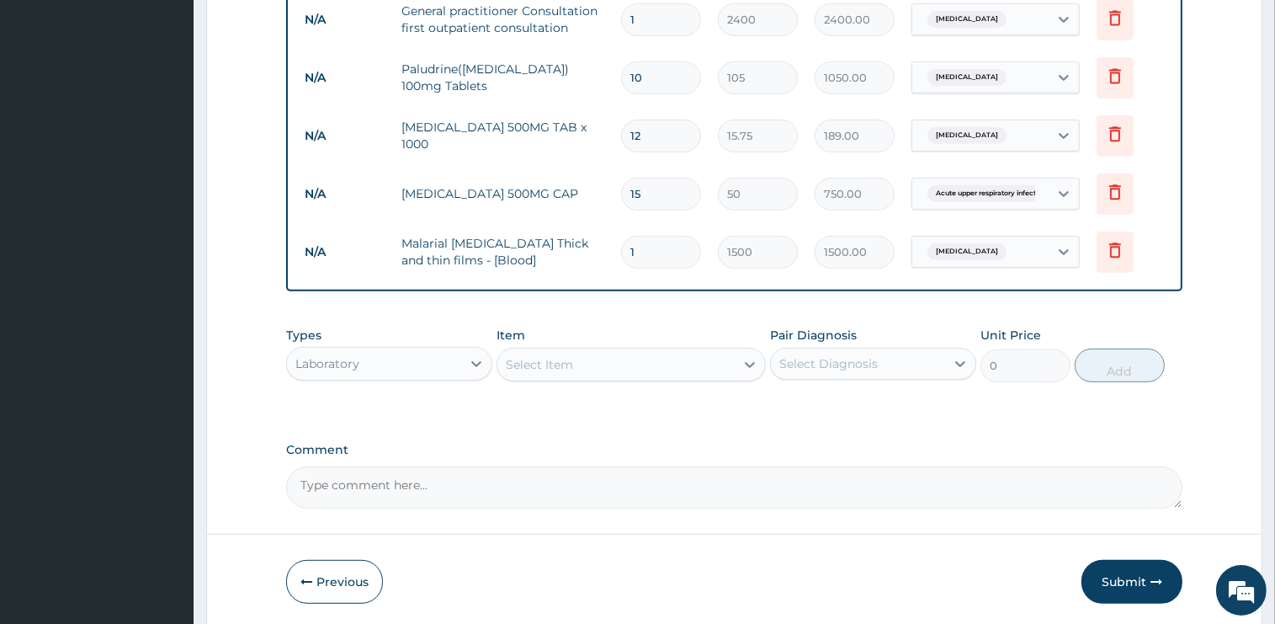
click at [567, 365] on div "Select Item" at bounding box center [539, 364] width 67 height 17
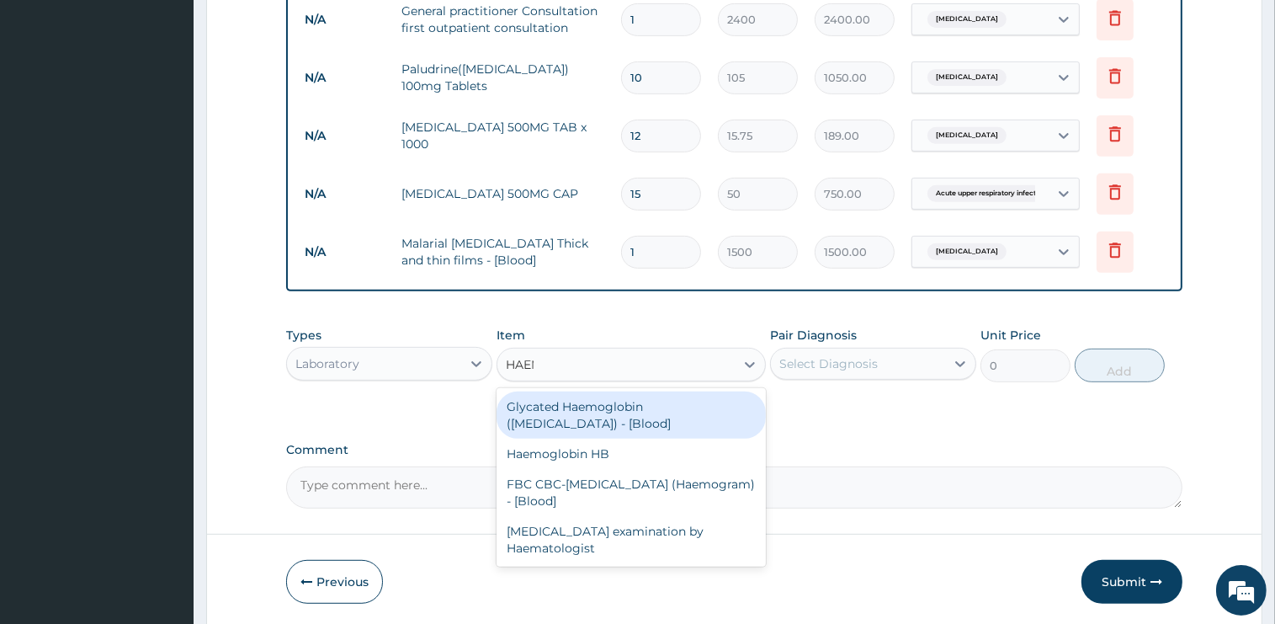
type input "HAEMO"
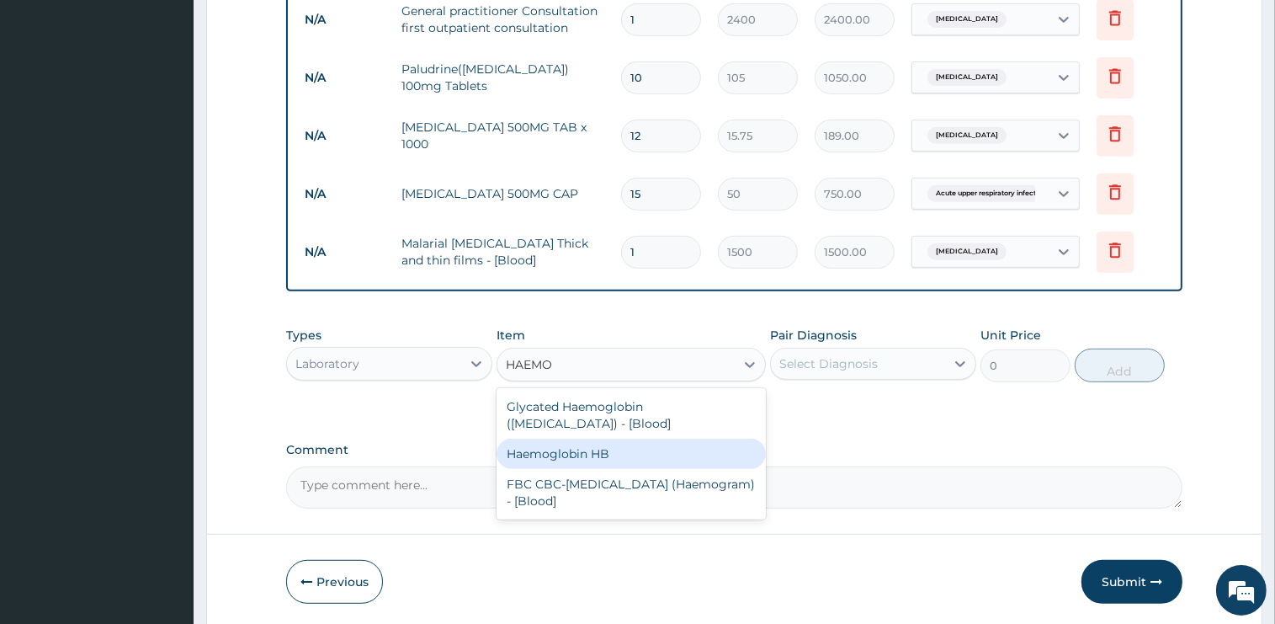
drag, startPoint x: 619, startPoint y: 433, endPoint x: 729, endPoint y: 380, distance: 121.6
click at [619, 438] on div "Haemoglobin HB" at bounding box center [631, 453] width 269 height 30
type input "1500"
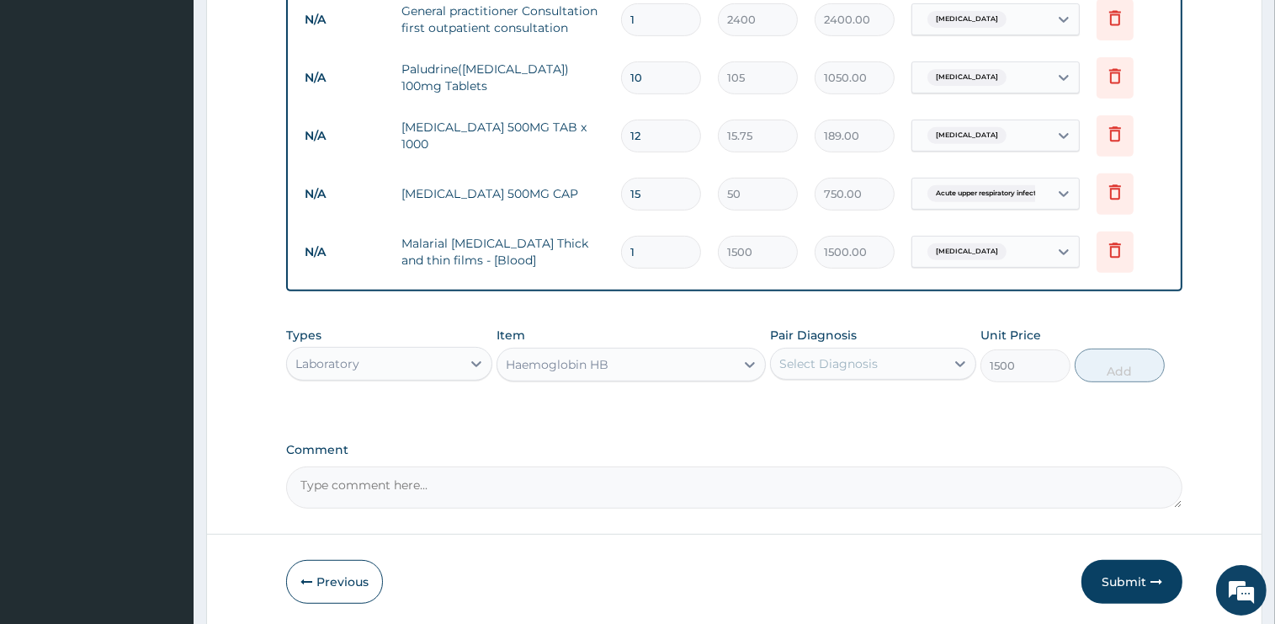
click at [830, 362] on div "Select Diagnosis" at bounding box center [828, 363] width 98 height 17
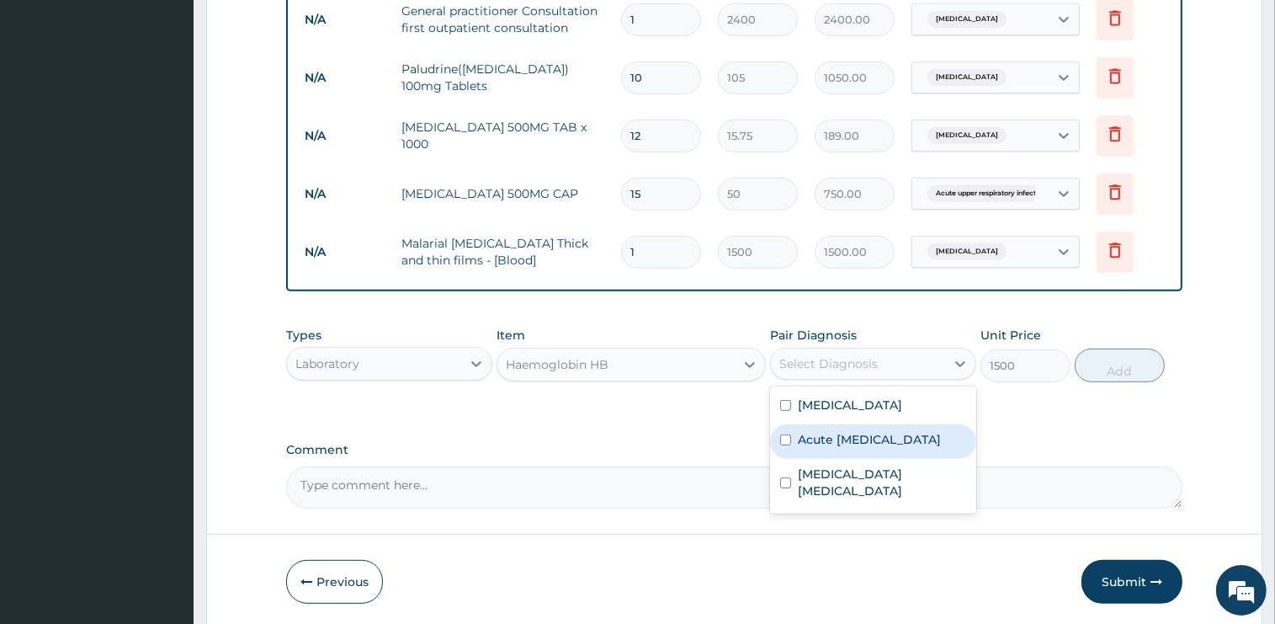
click at [874, 439] on label "Acute upper respiratory infection" at bounding box center [869, 439] width 143 height 17
checkbox input "true"
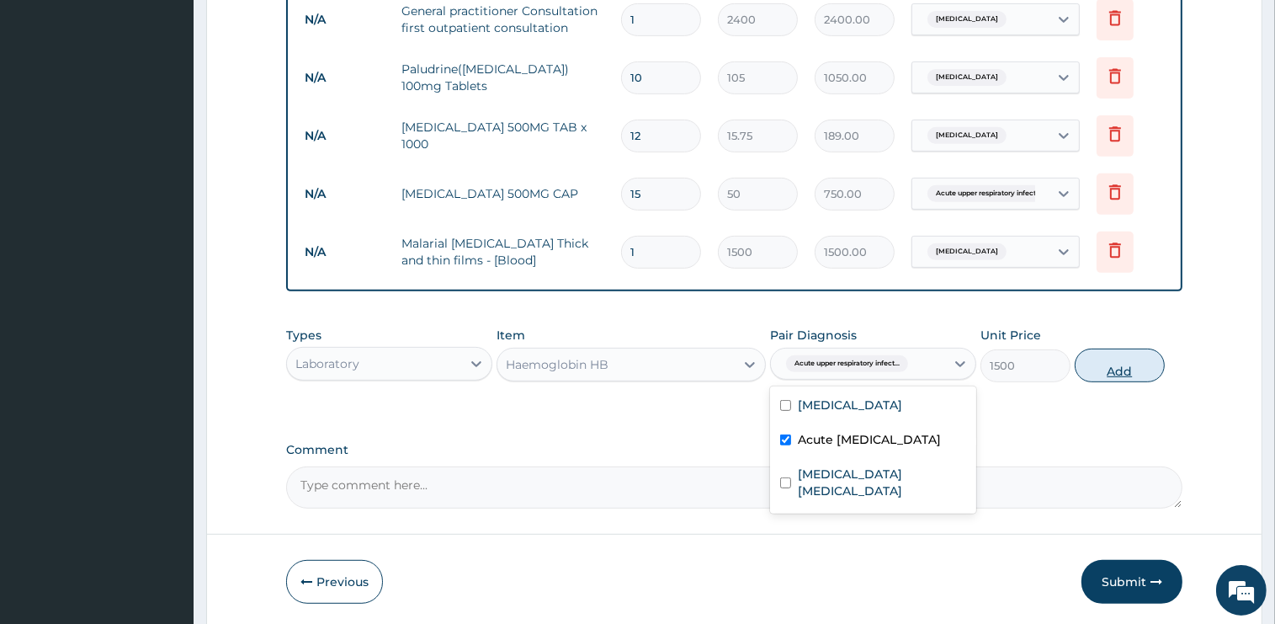
click at [1102, 368] on button "Add" at bounding box center [1120, 365] width 90 height 34
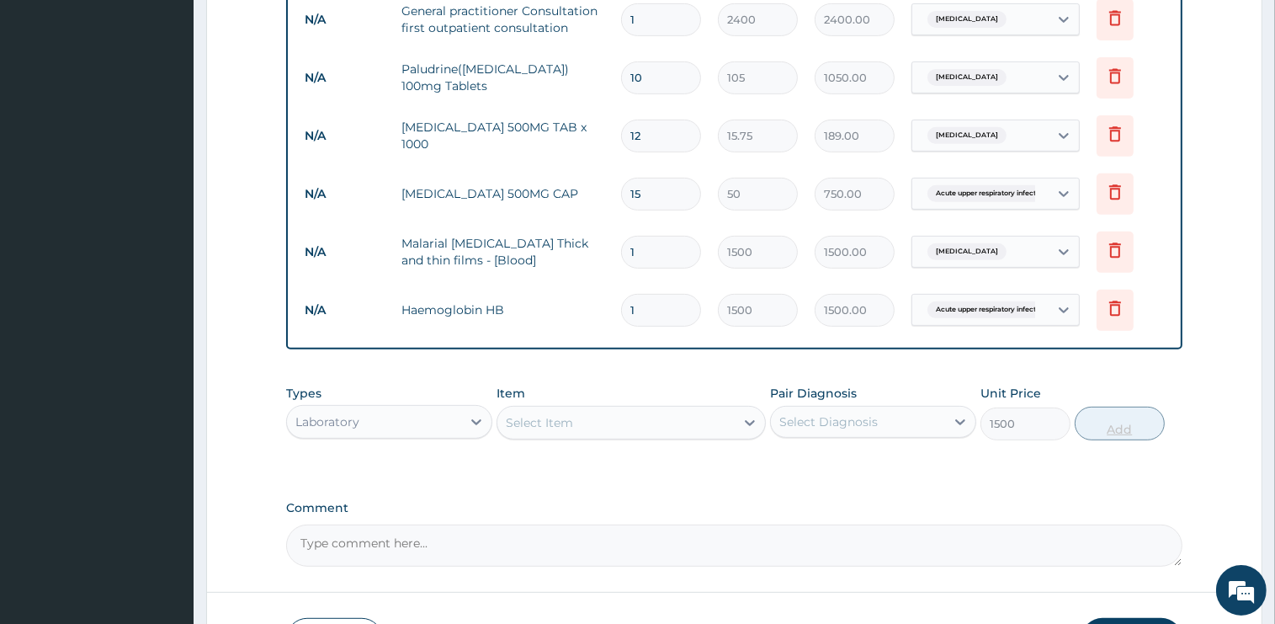
type input "0"
click at [571, 420] on div "Select Item" at bounding box center [539, 422] width 67 height 17
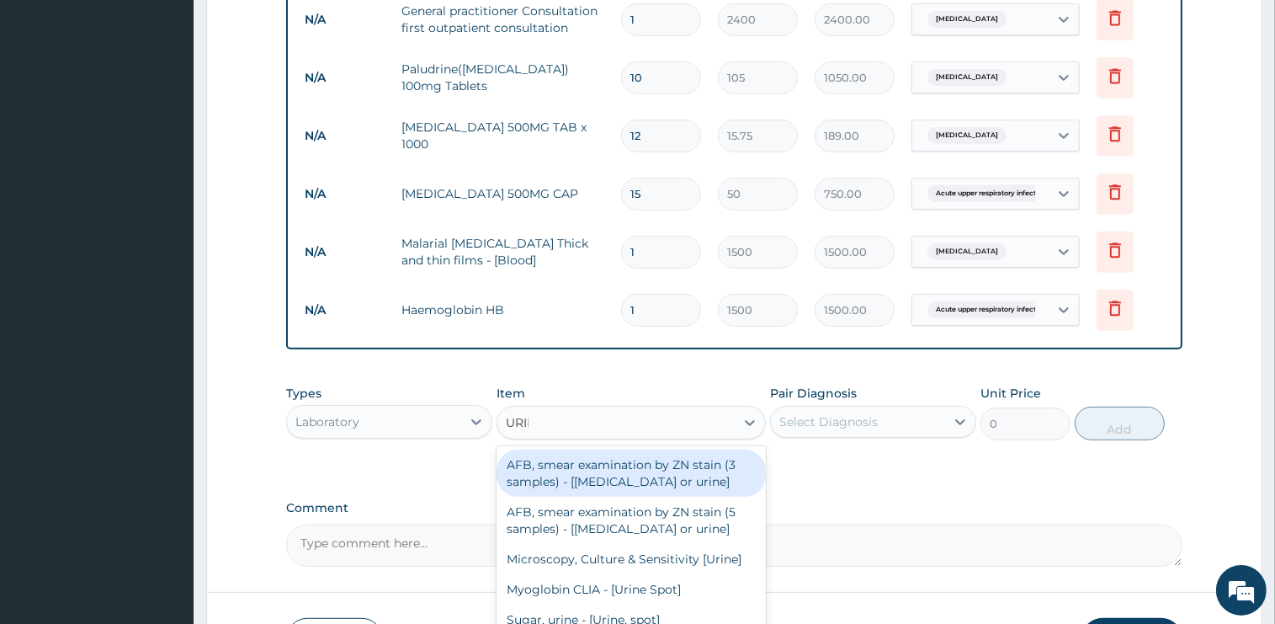
type input "URINA"
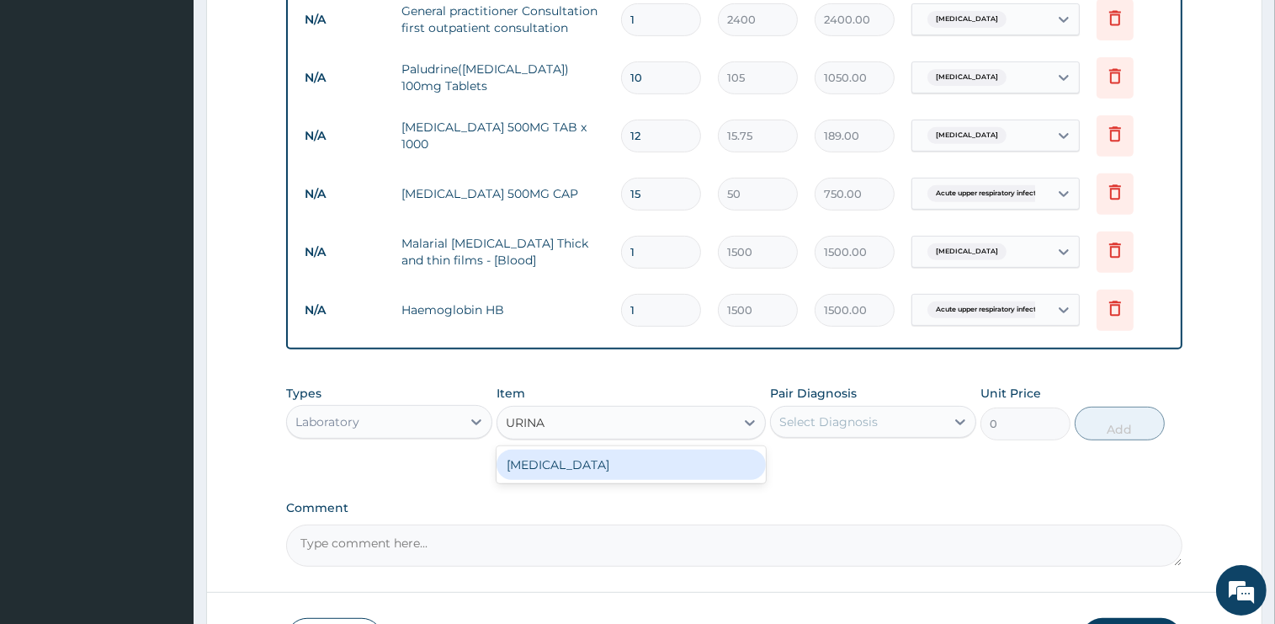
click at [619, 470] on div "URINALYSIS" at bounding box center [631, 464] width 269 height 30
type input "2000"
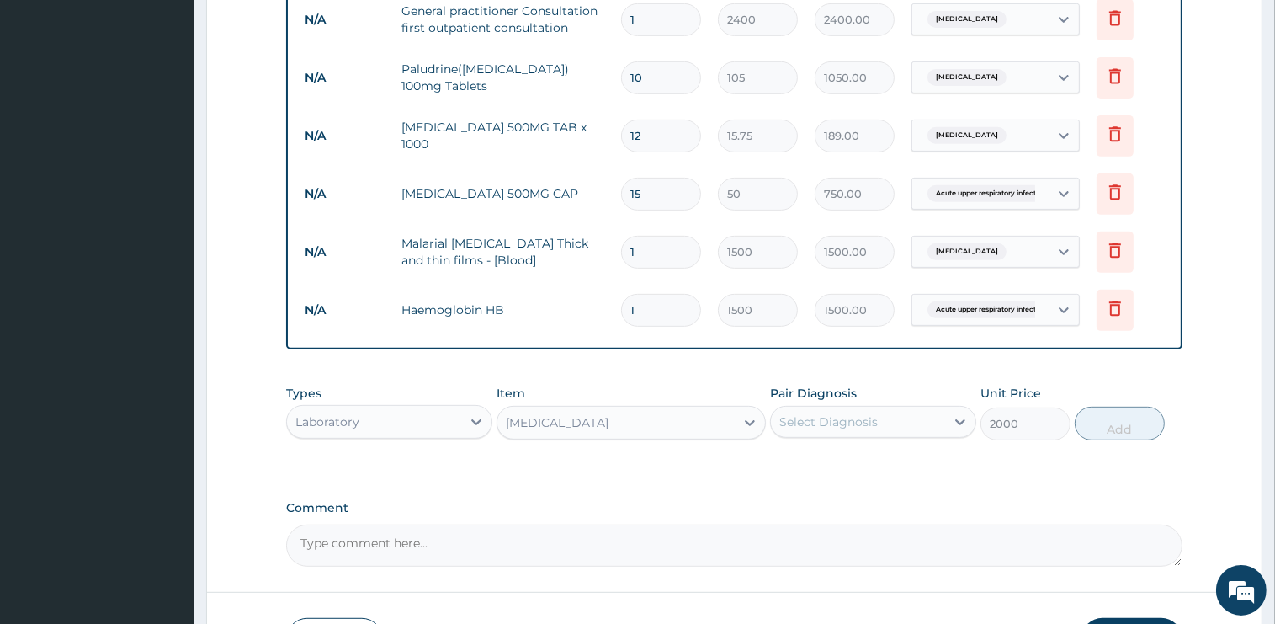
click at [847, 408] on div "Select Diagnosis" at bounding box center [858, 421] width 174 height 27
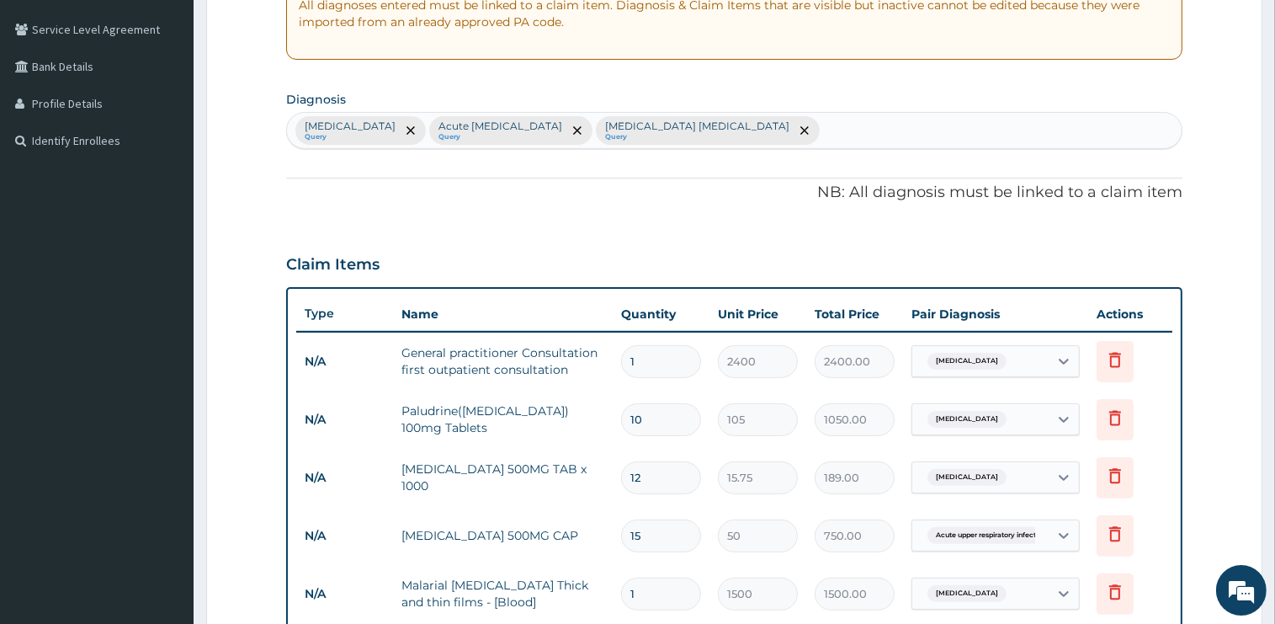
scroll to position [326, 0]
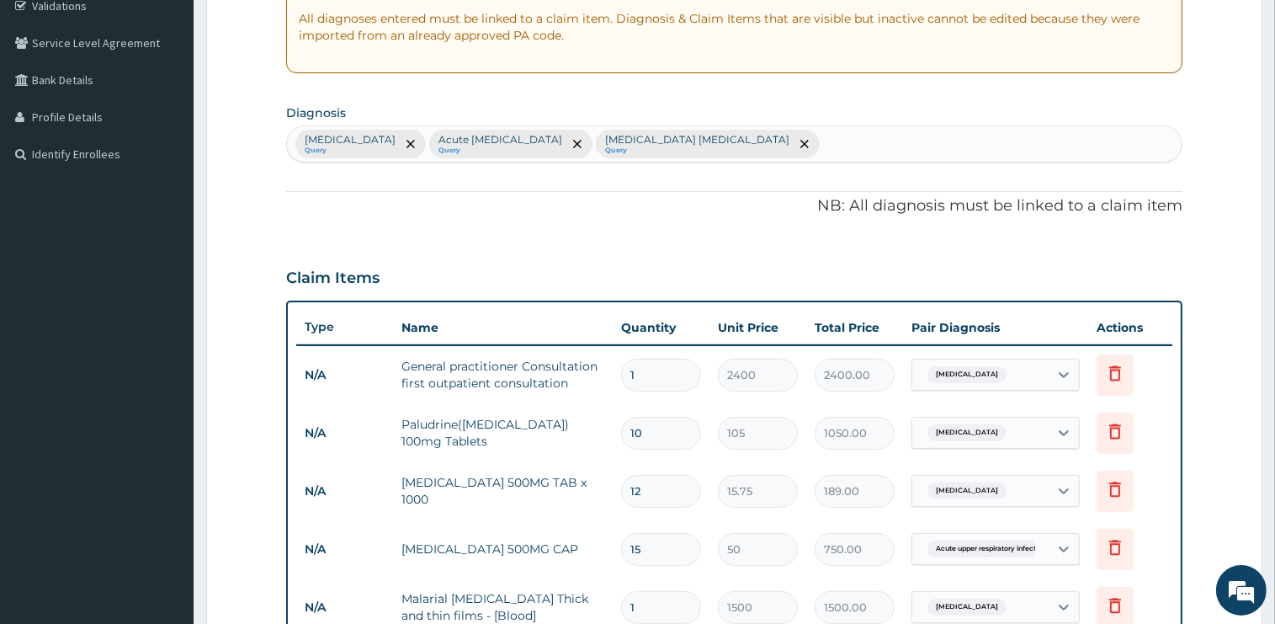
click at [830, 145] on div "Malaria Query Acute upper respiratory infection Query Iron deficiency anemia Qu…" at bounding box center [734, 143] width 895 height 35
type input "ACUTE UPPER"
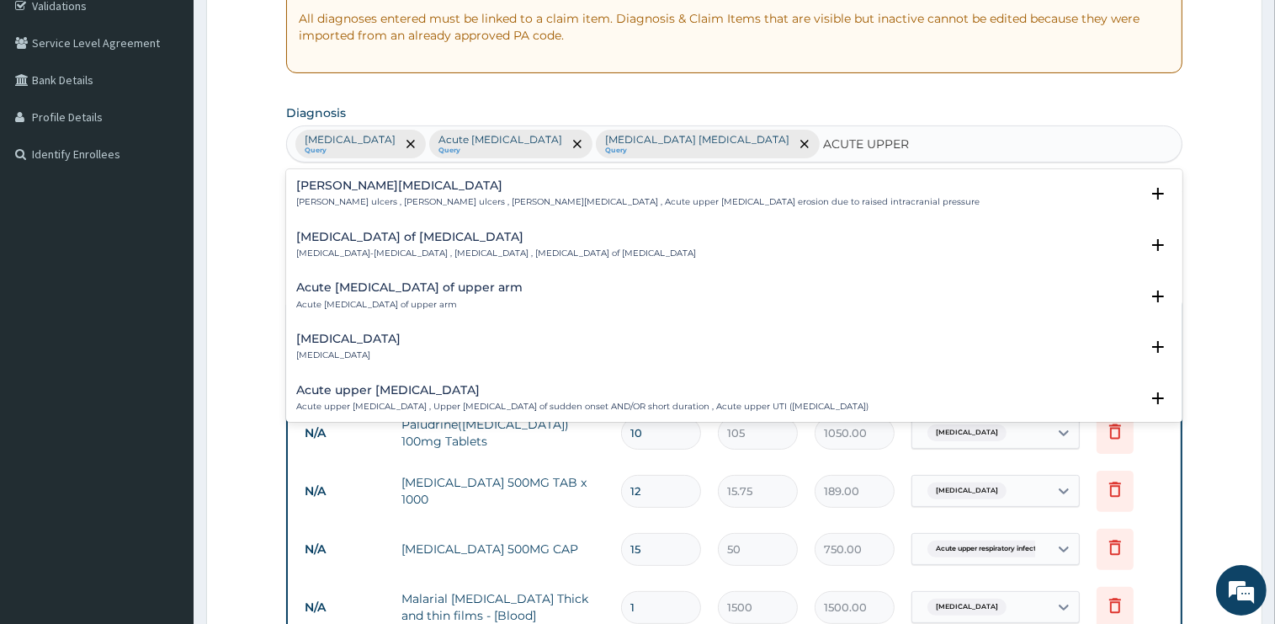
click at [380, 395] on h4 "Acute upper urinary tract infection" at bounding box center [582, 390] width 572 height 13
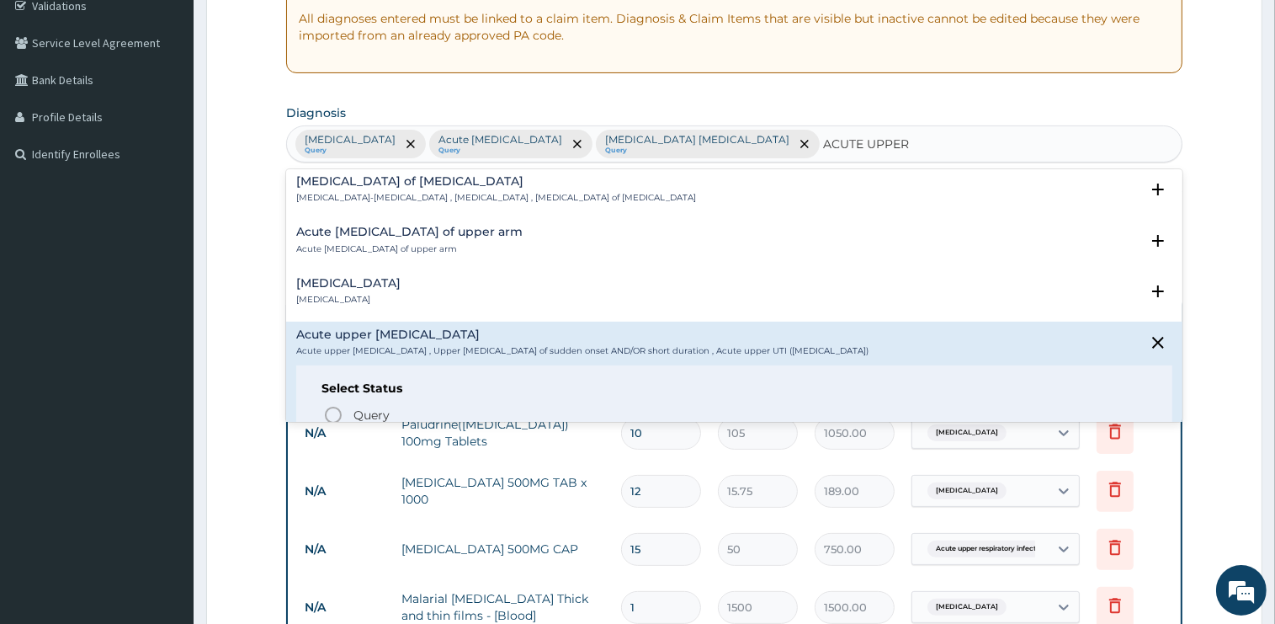
scroll to position [85, 0]
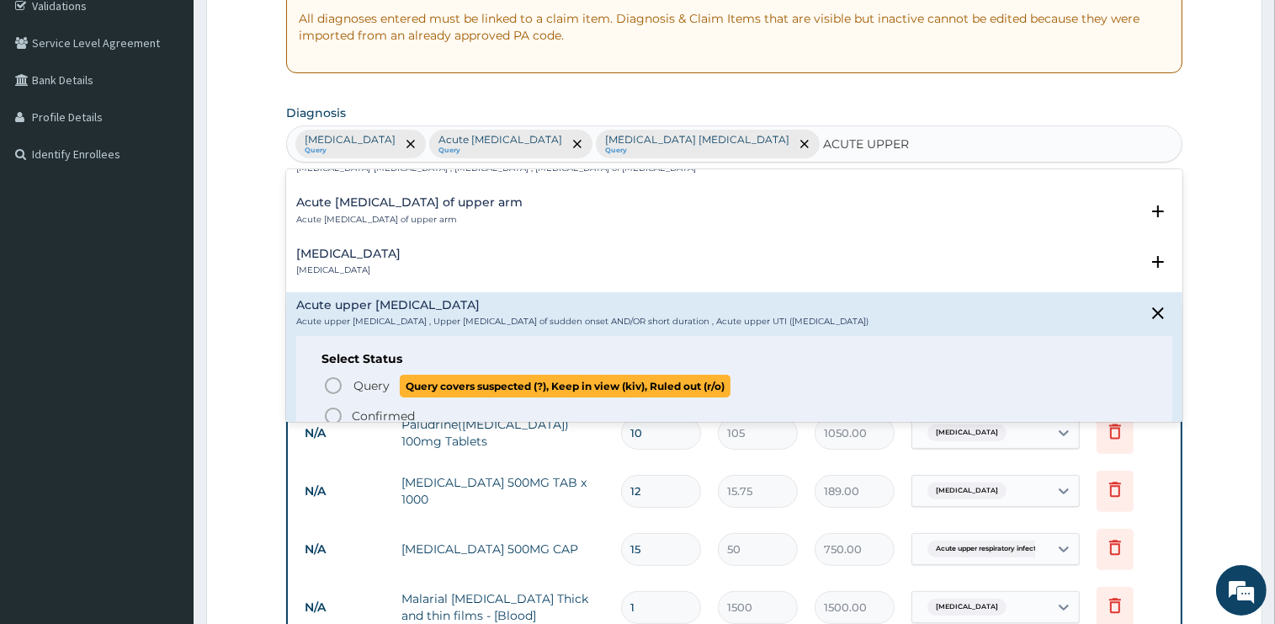
click at [372, 386] on span "Query" at bounding box center [371, 385] width 36 height 17
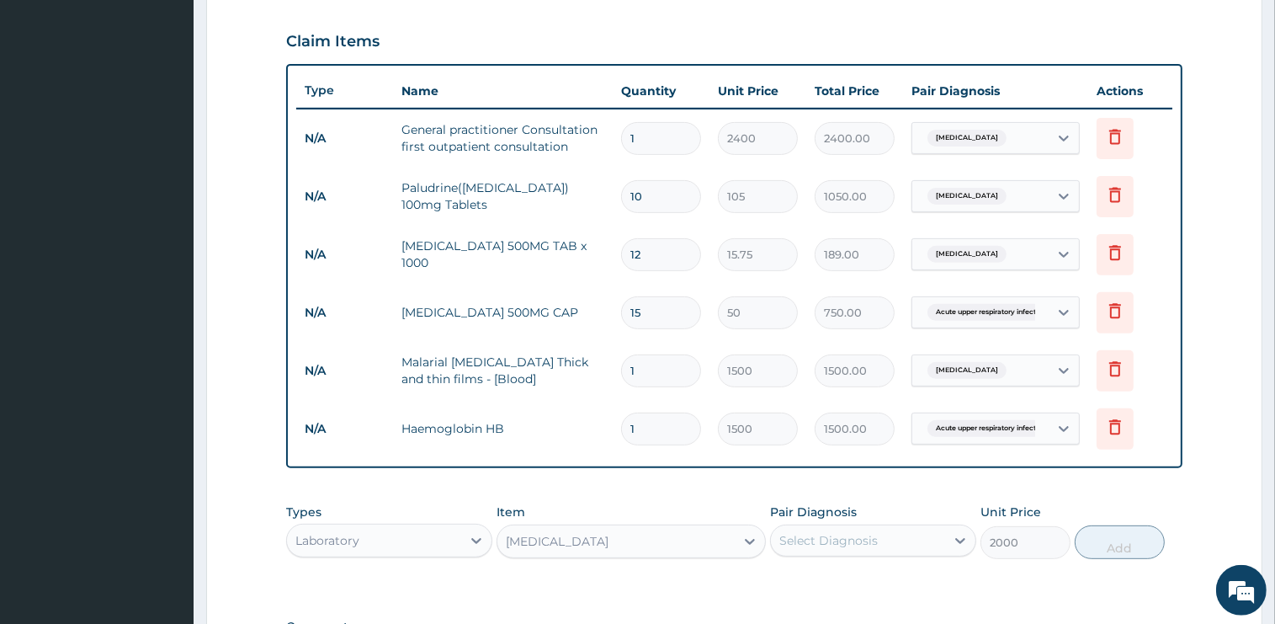
scroll to position [592, 0]
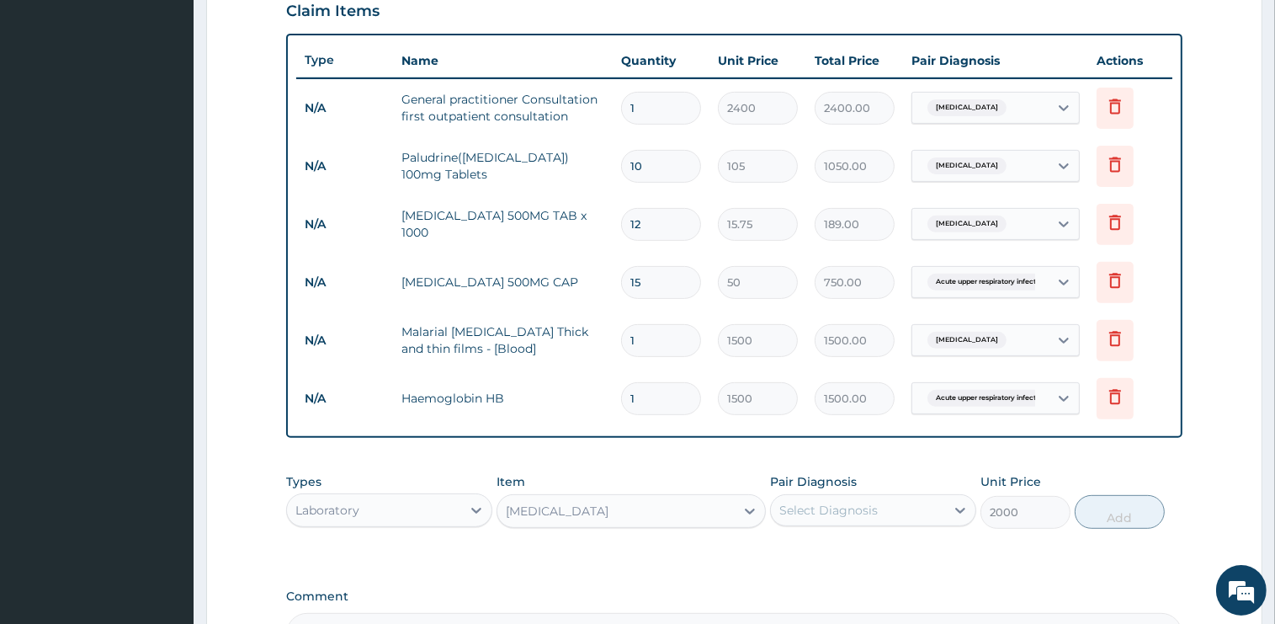
click at [839, 523] on div "Select Diagnosis" at bounding box center [873, 510] width 206 height 32
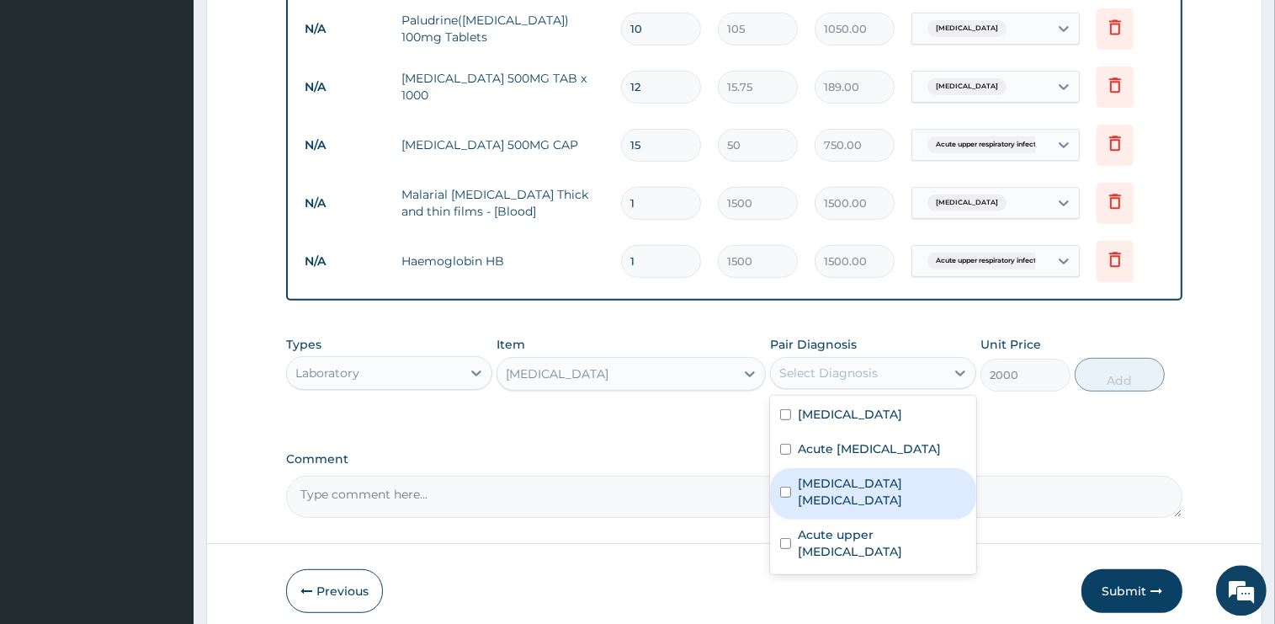
scroll to position [770, 0]
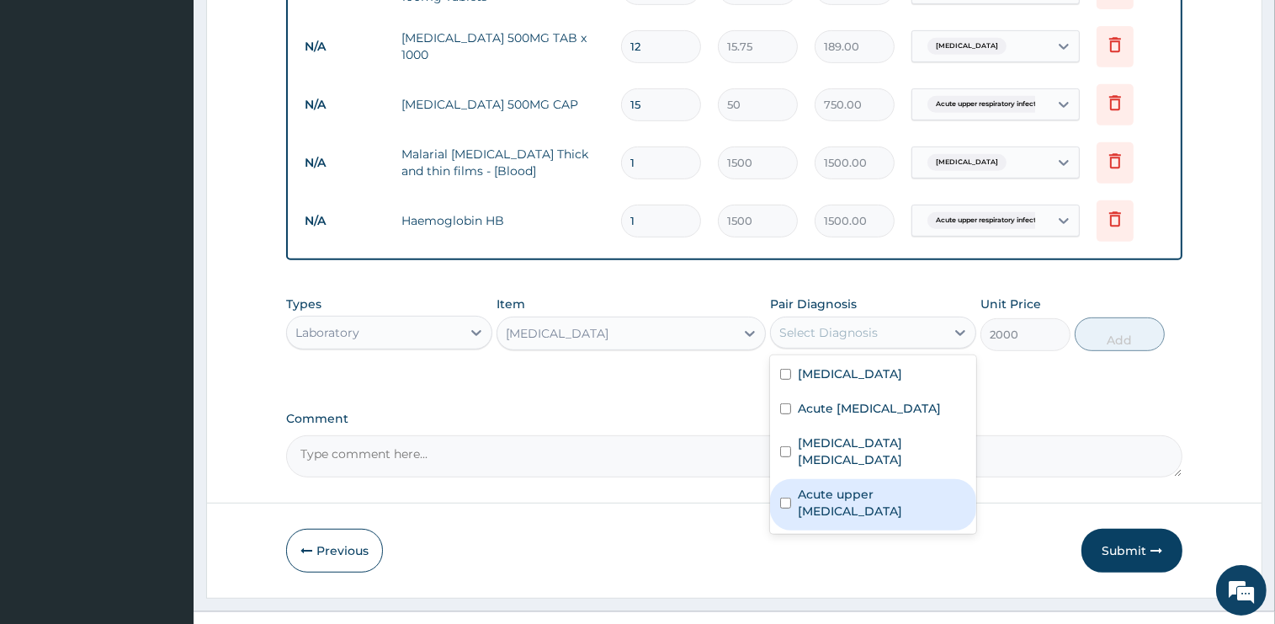
click at [841, 497] on label "Acute upper urinary tract infection" at bounding box center [882, 503] width 168 height 34
checkbox input "true"
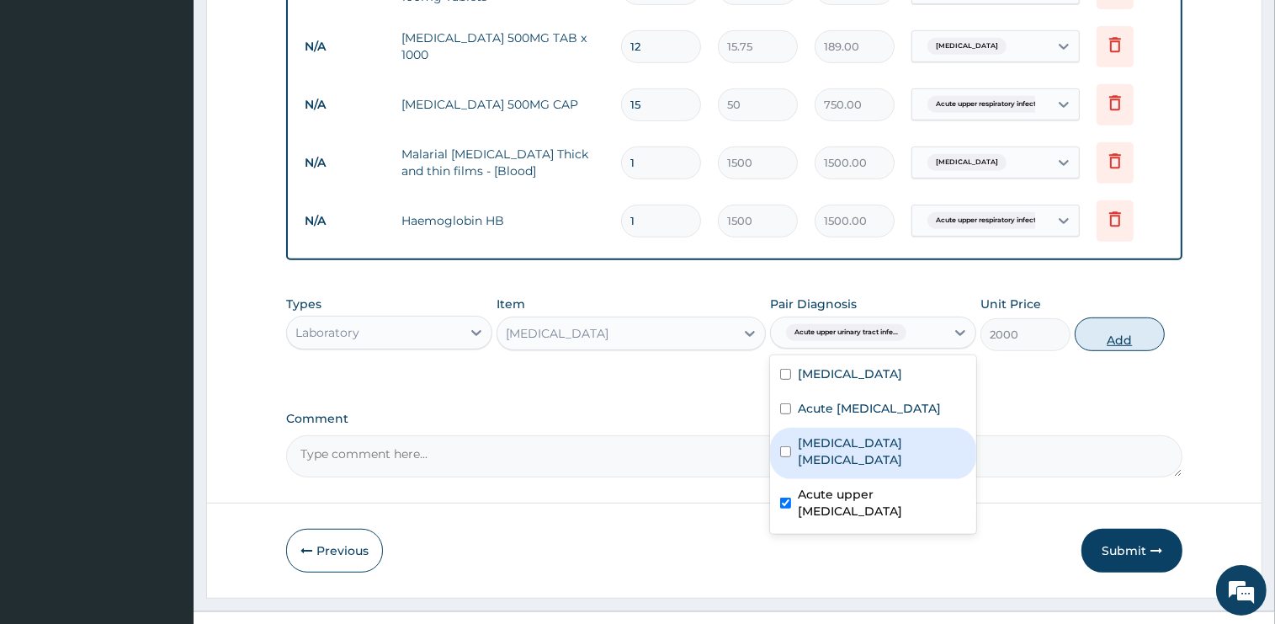
click at [1103, 337] on button "Add" at bounding box center [1120, 334] width 90 height 34
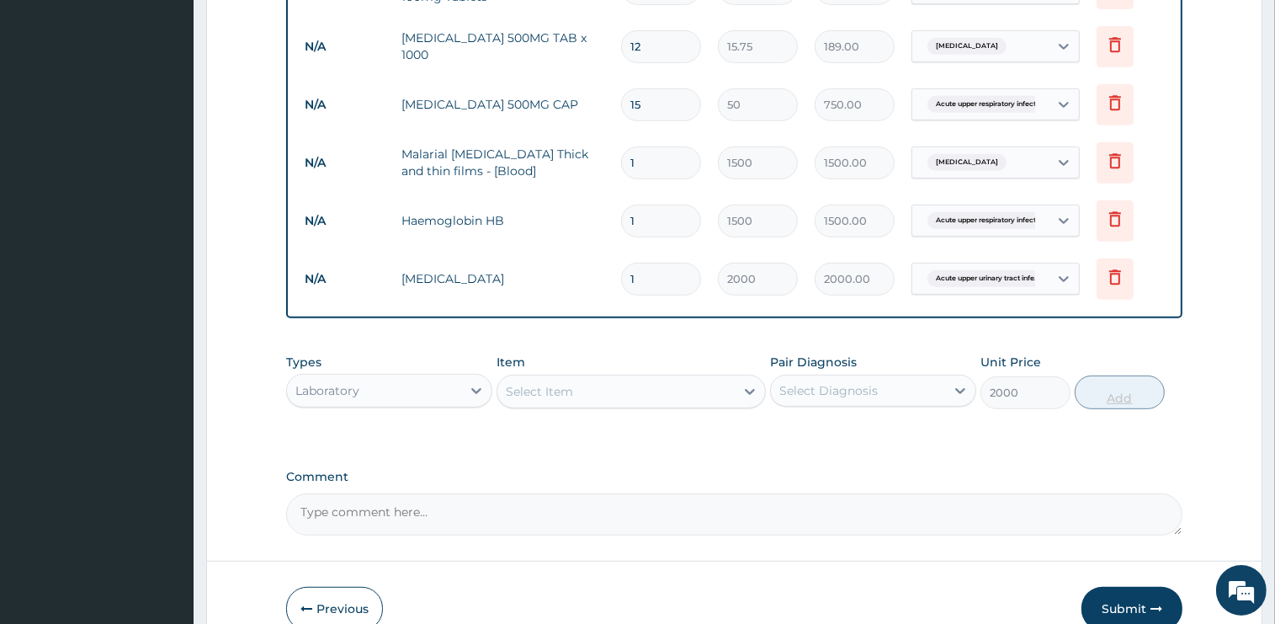
type input "0"
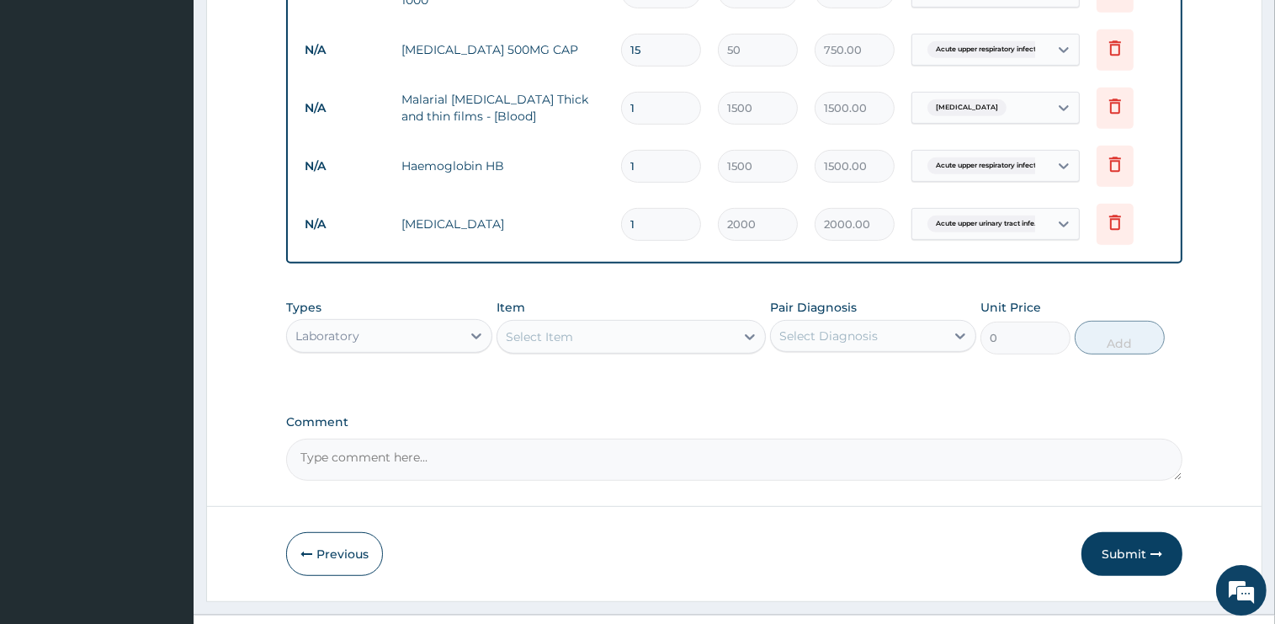
scroll to position [855, 0]
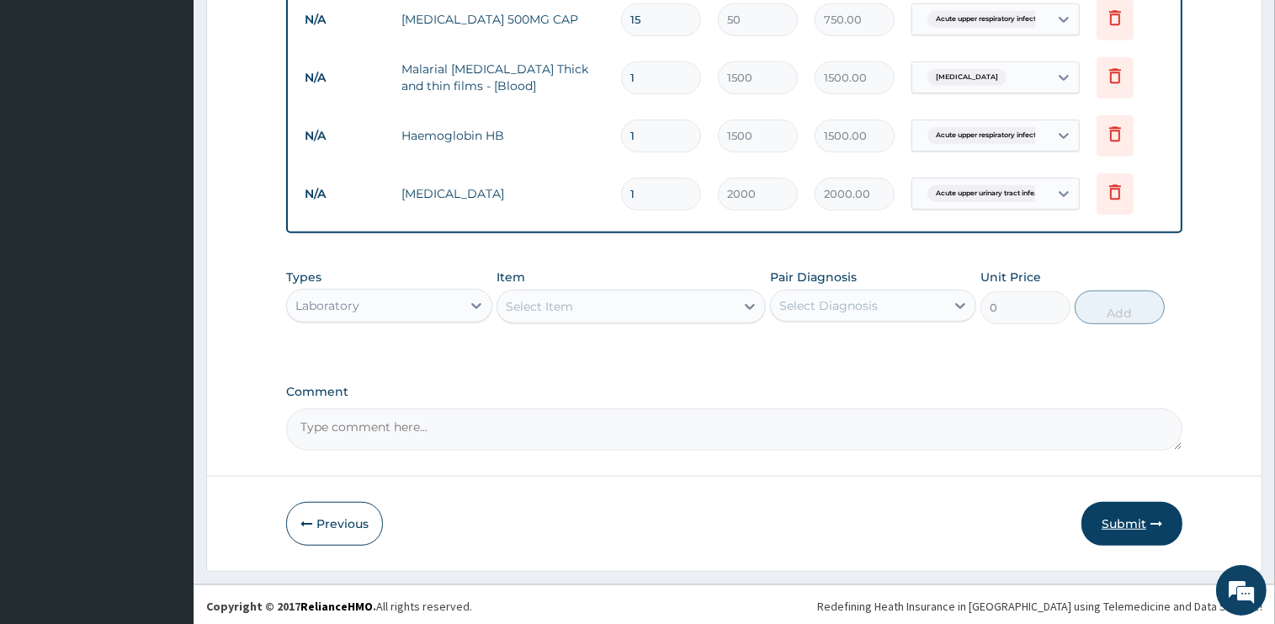
click at [1121, 521] on button "Submit" at bounding box center [1131, 524] width 101 height 44
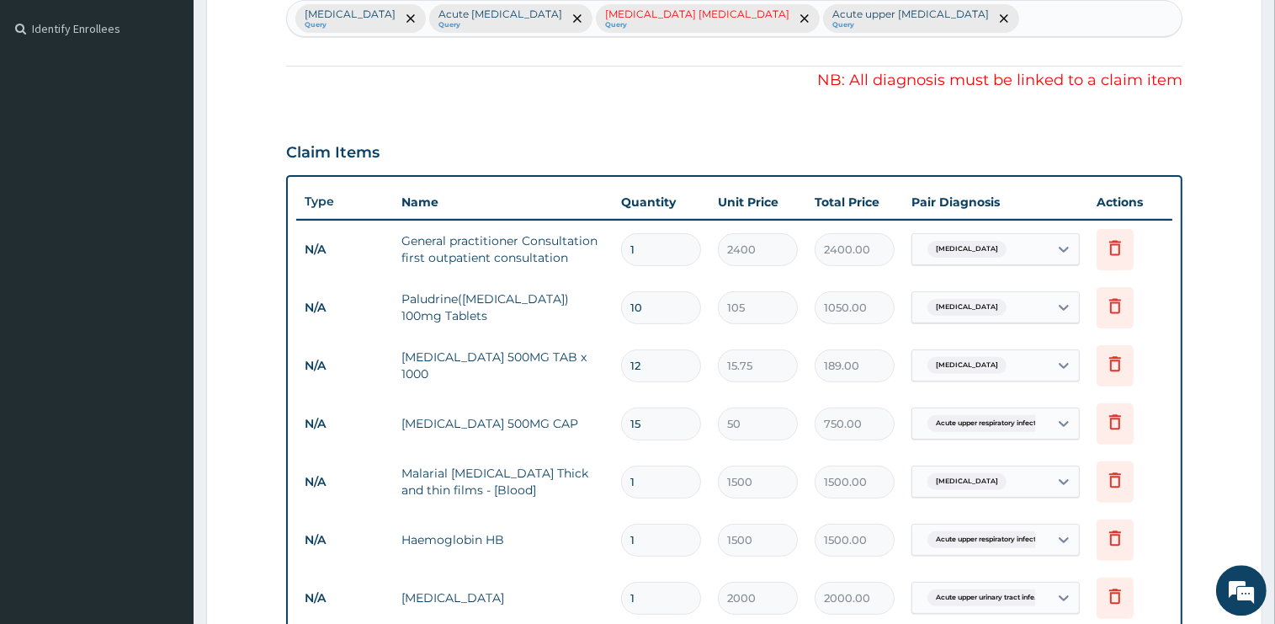
scroll to position [533, 0]
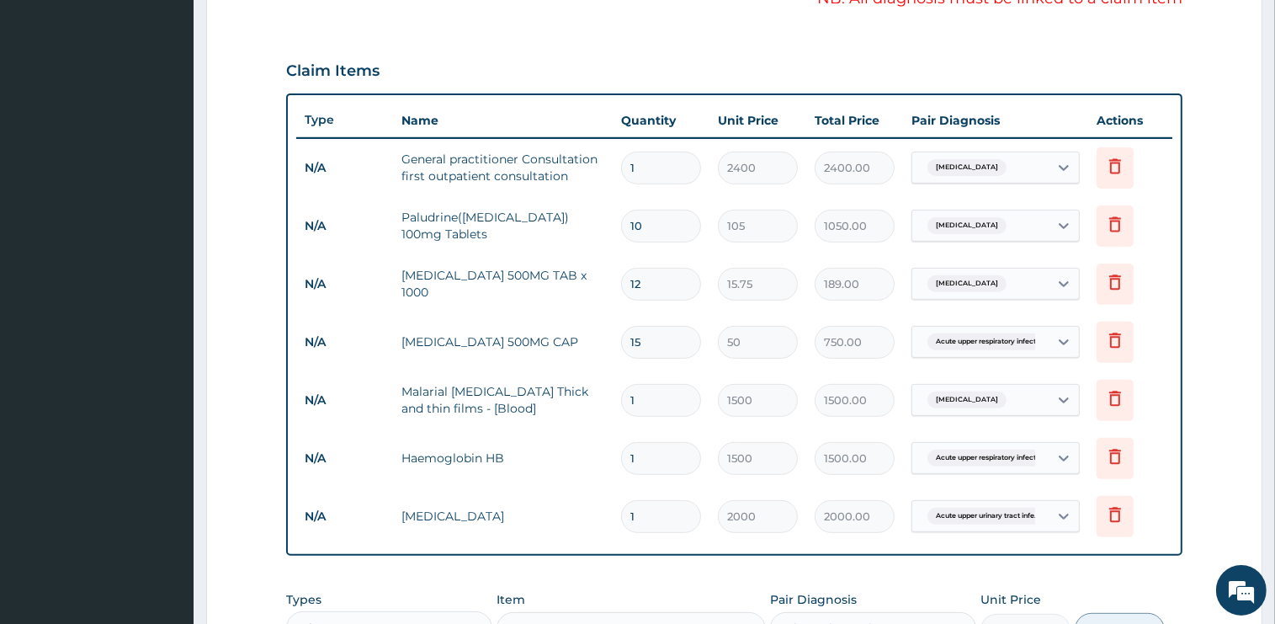
click at [989, 460] on span "Acute upper respiratory infect..." at bounding box center [988, 457] width 122 height 17
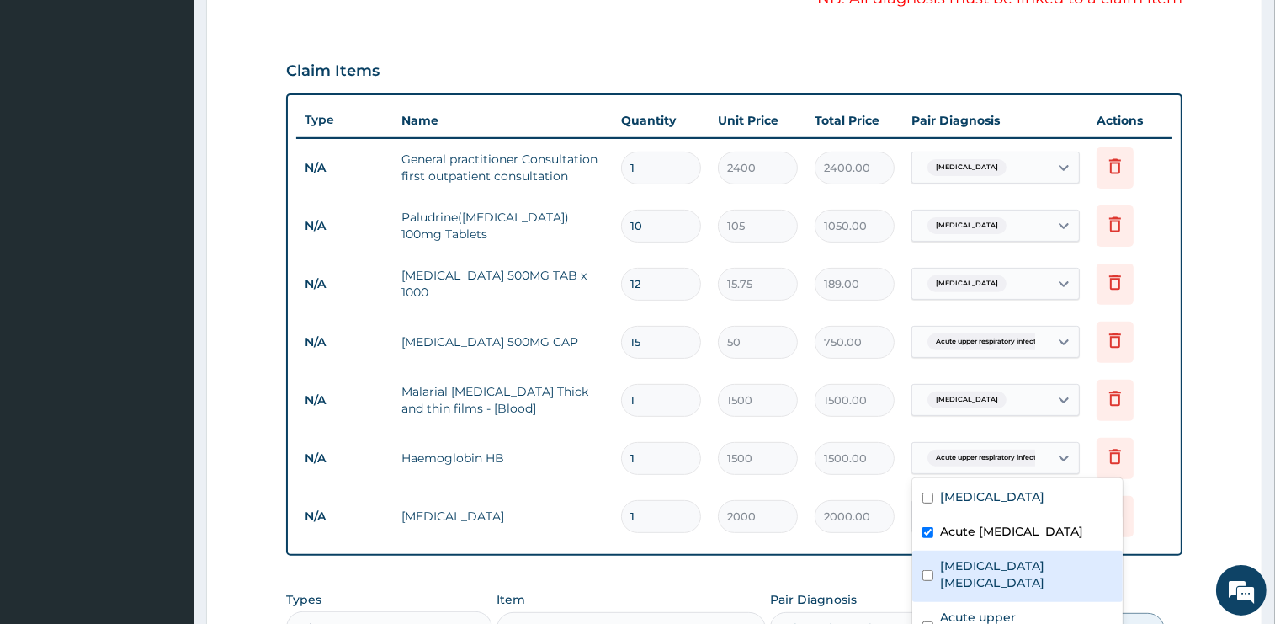
click at [927, 581] on input "checkbox" at bounding box center [927, 575] width 11 height 11
checkbox input "true"
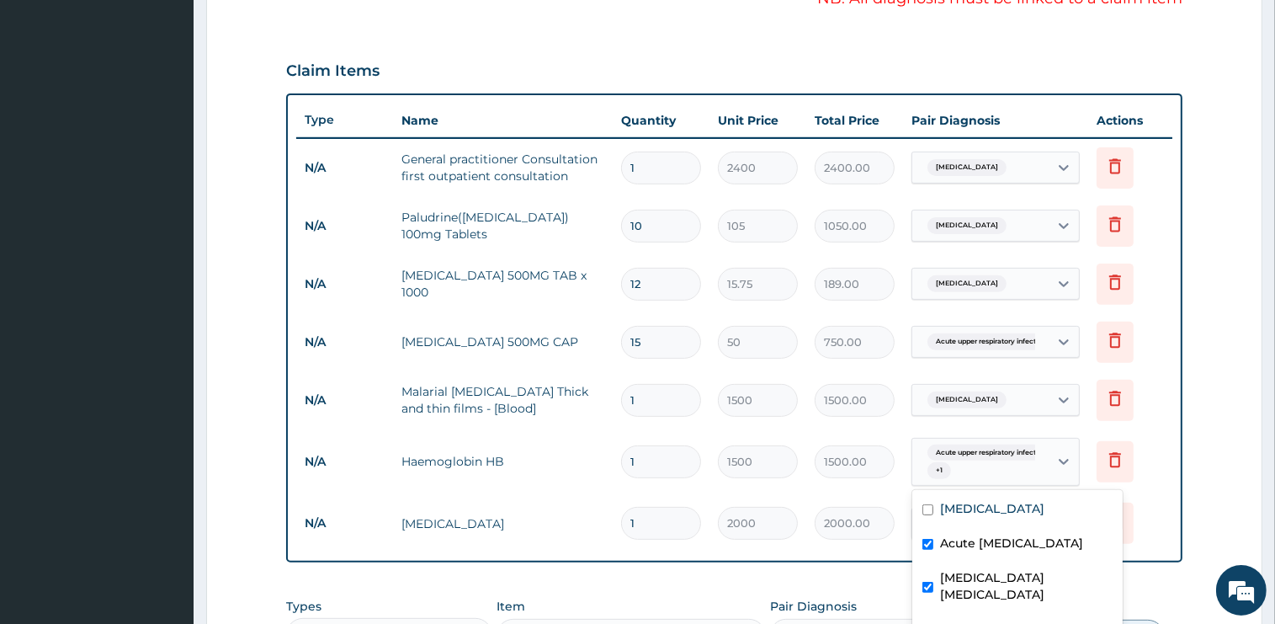
click at [929, 549] on input "checkbox" at bounding box center [927, 544] width 11 height 11
checkbox input "false"
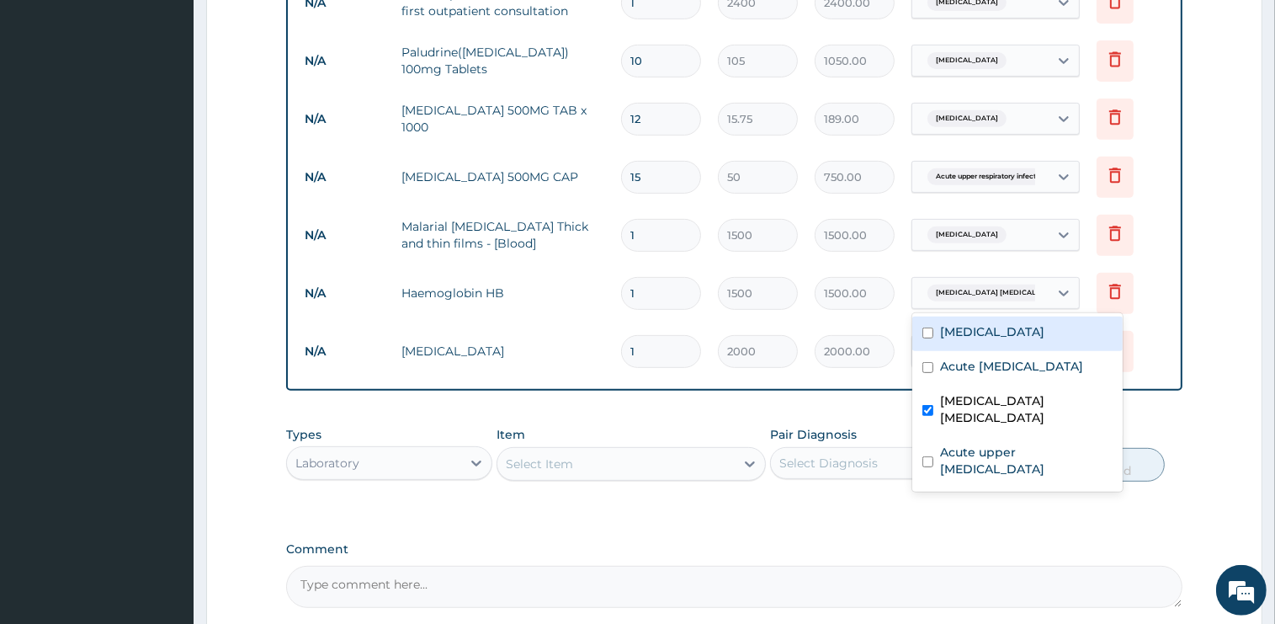
scroll to position [710, 0]
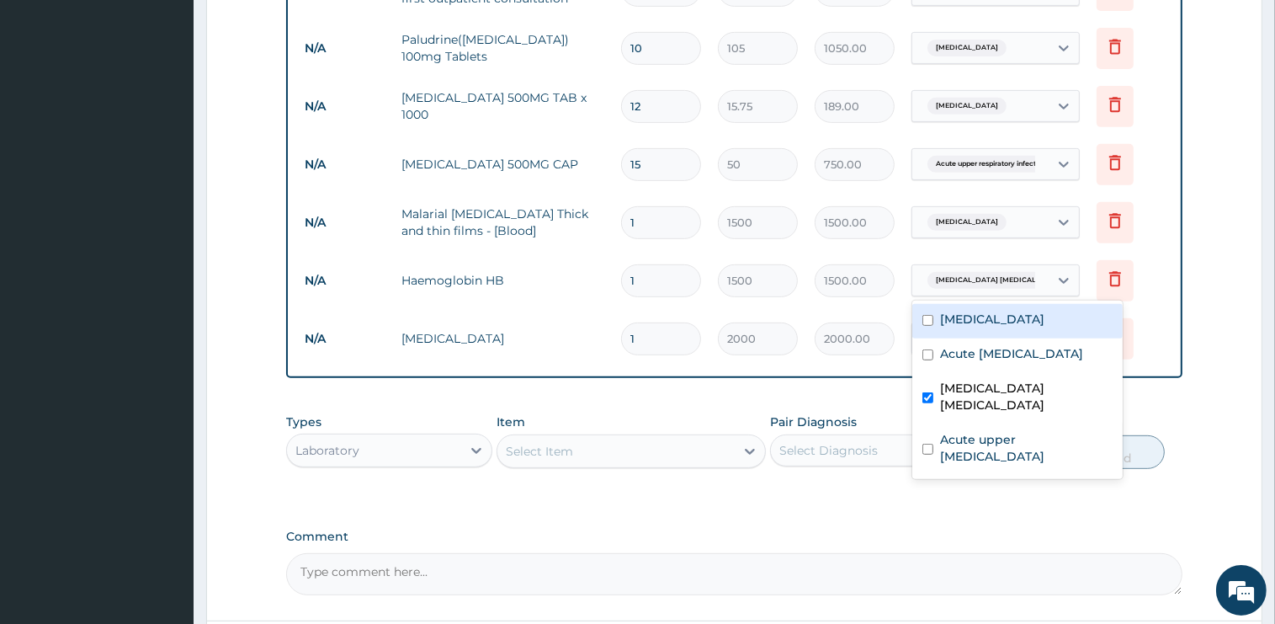
click at [624, 460] on div "Select Item" at bounding box center [615, 451] width 237 height 27
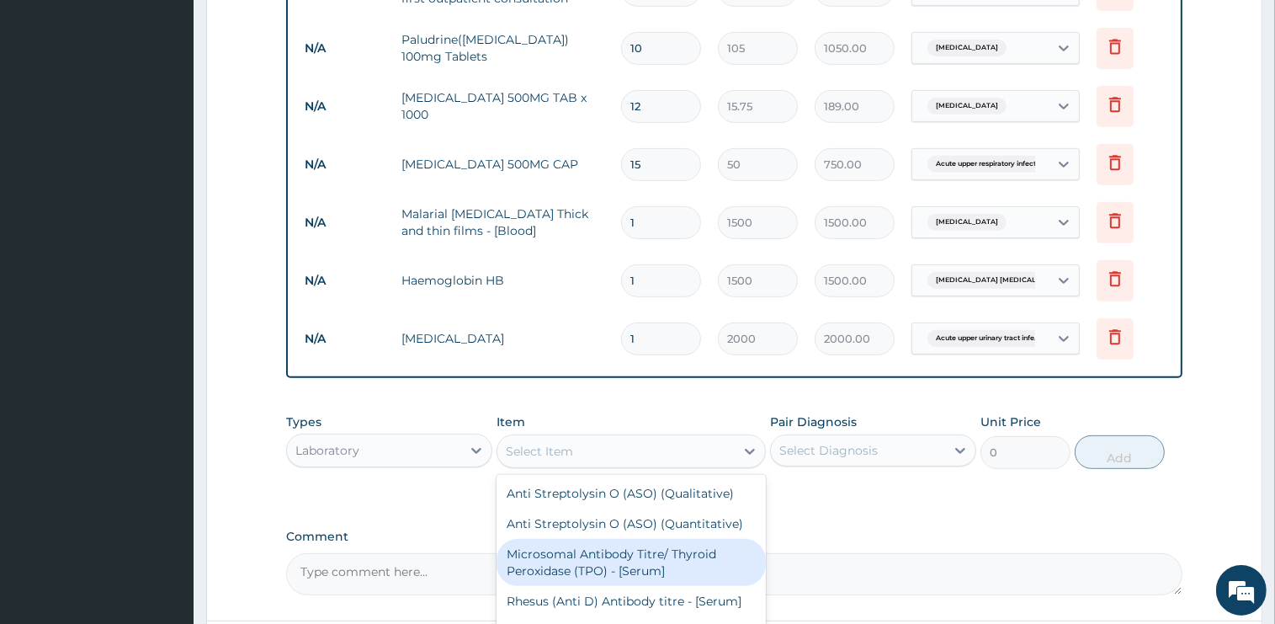
click at [985, 530] on label "Comment" at bounding box center [734, 536] width 896 height 14
click at [985, 553] on textarea "Comment" at bounding box center [734, 574] width 896 height 42
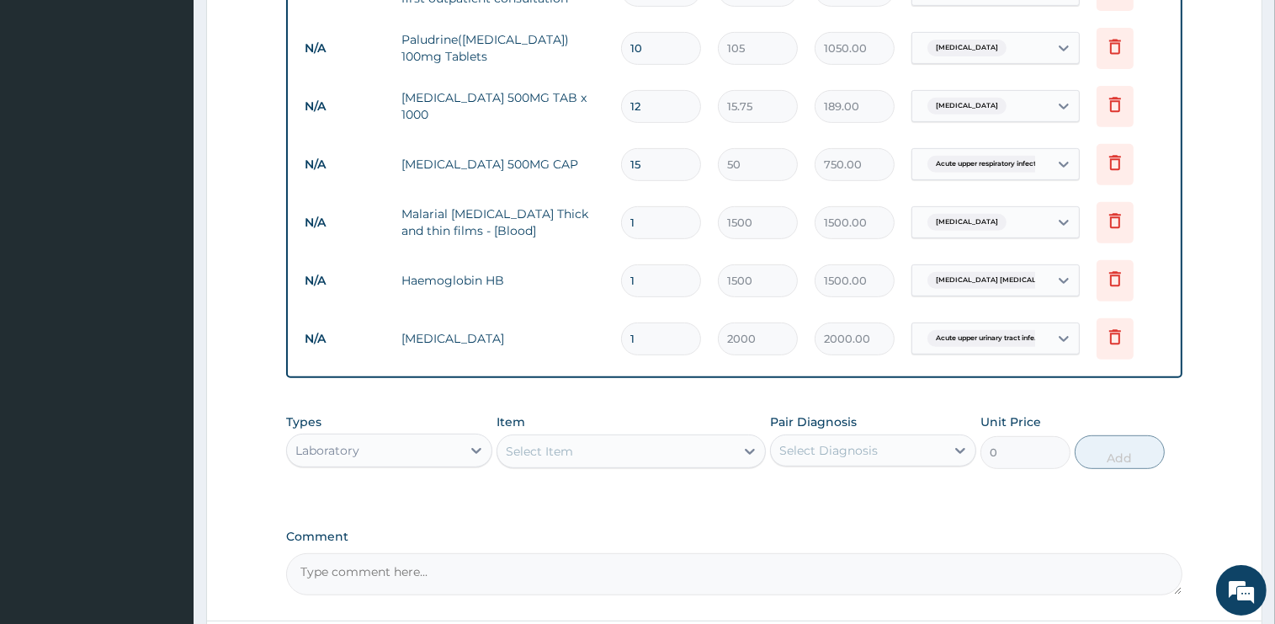
scroll to position [855, 0]
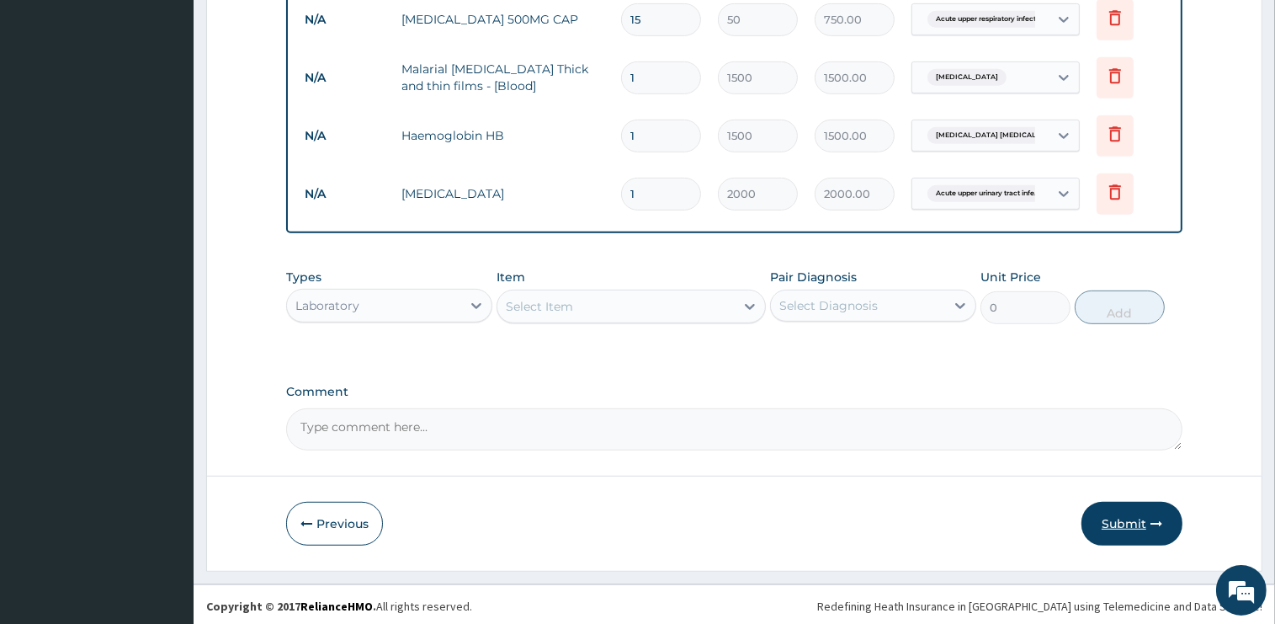
click at [1116, 518] on button "Submit" at bounding box center [1131, 524] width 101 height 44
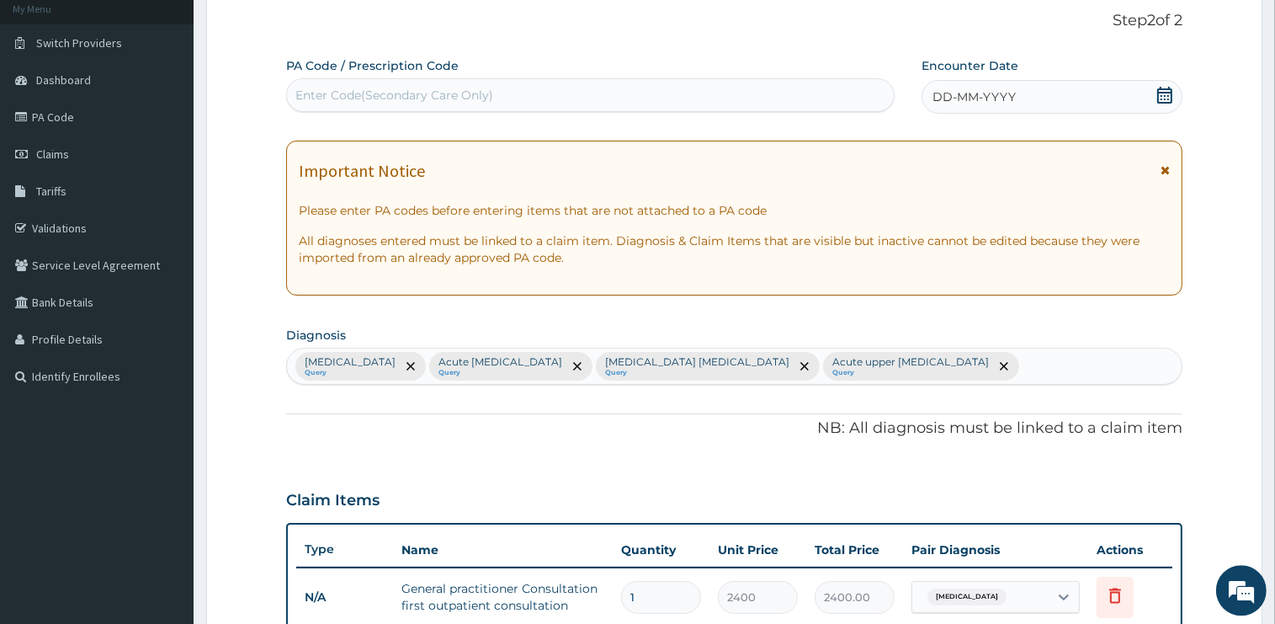
scroll to position [55, 0]
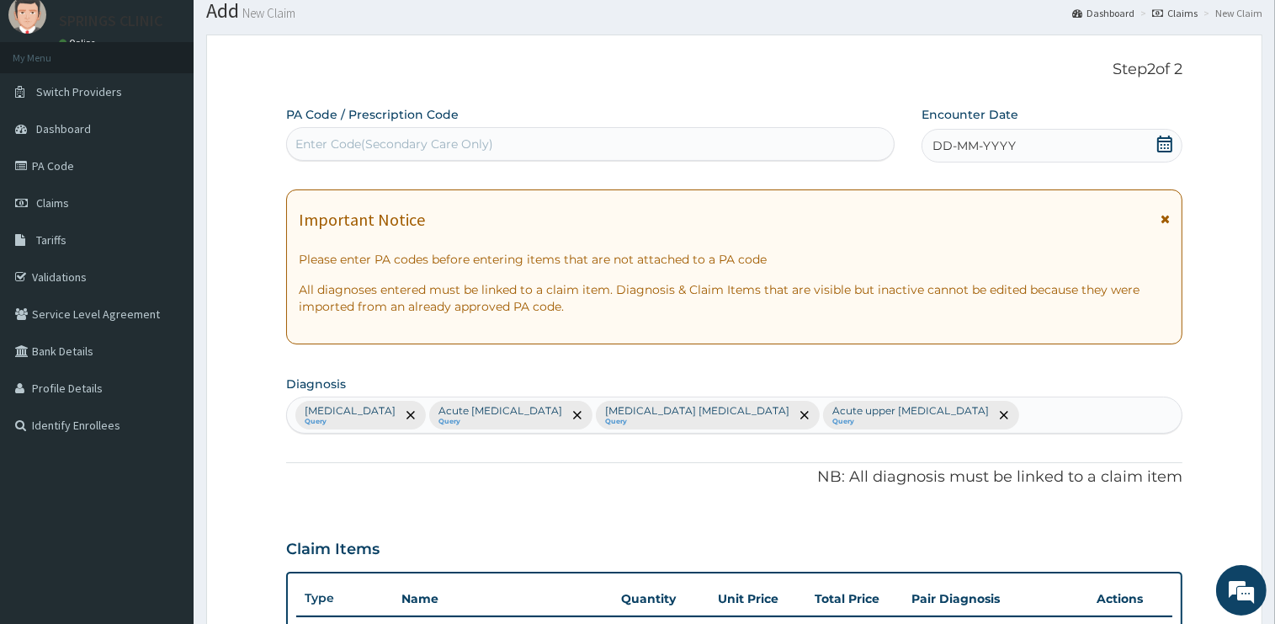
click at [1166, 141] on icon at bounding box center [1164, 144] width 15 height 17
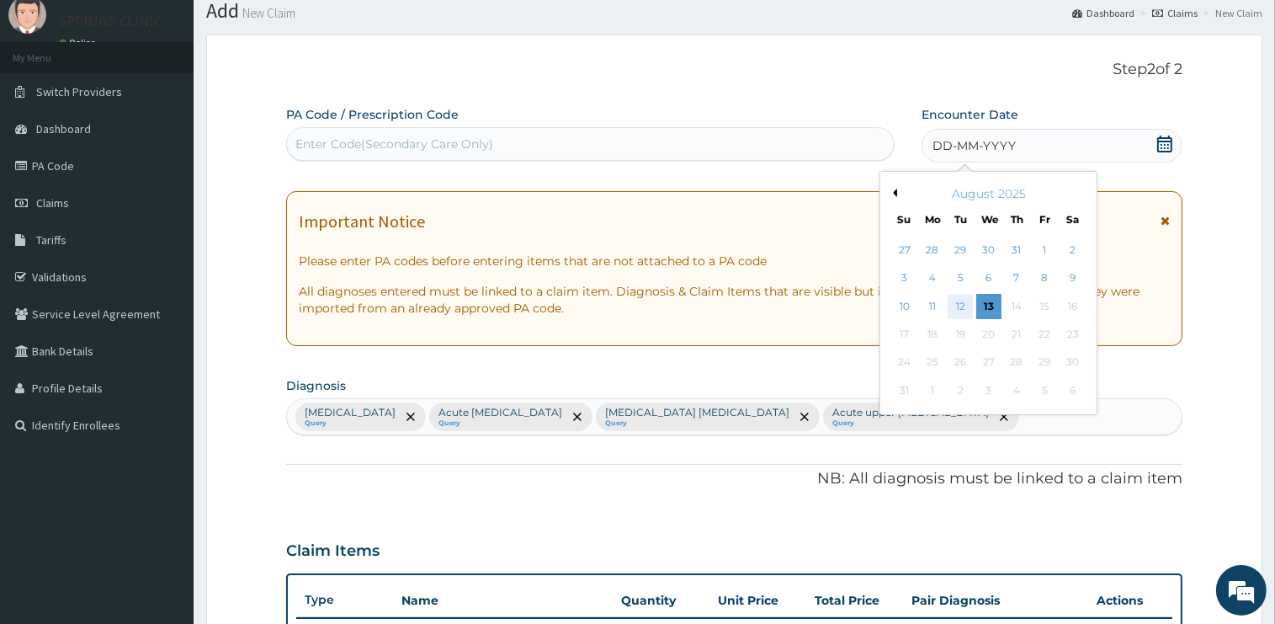
click at [960, 304] on div "12" at bounding box center [960, 306] width 25 height 25
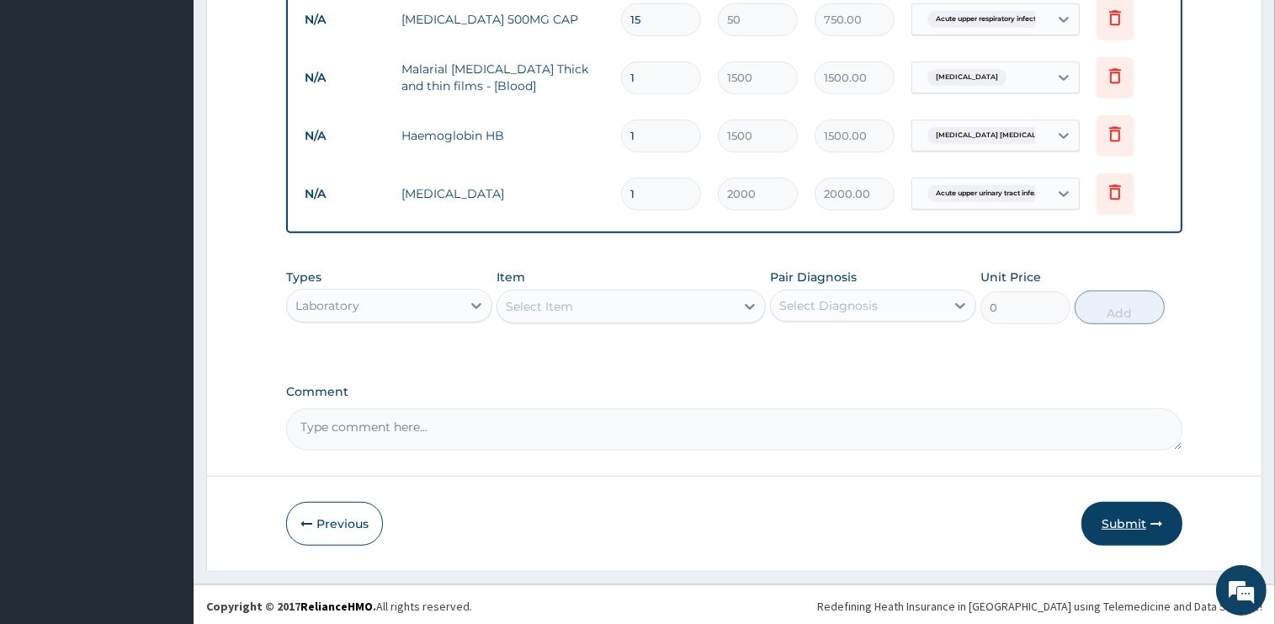
click at [1130, 514] on button "Submit" at bounding box center [1131, 524] width 101 height 44
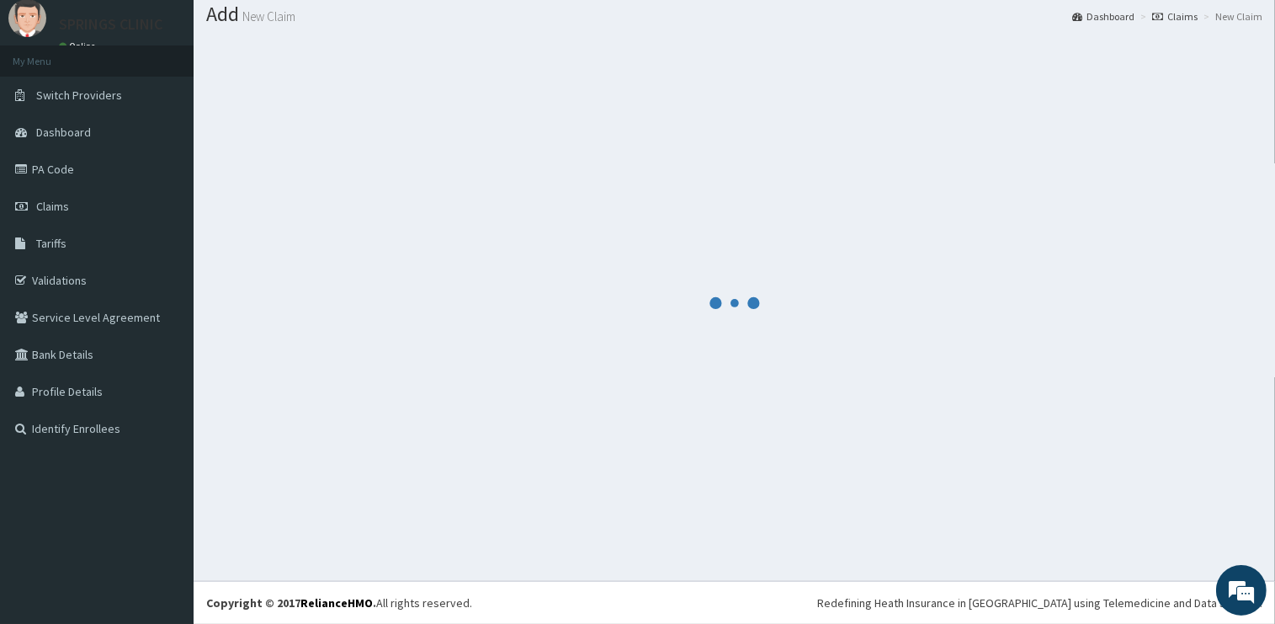
scroll to position [50, 0]
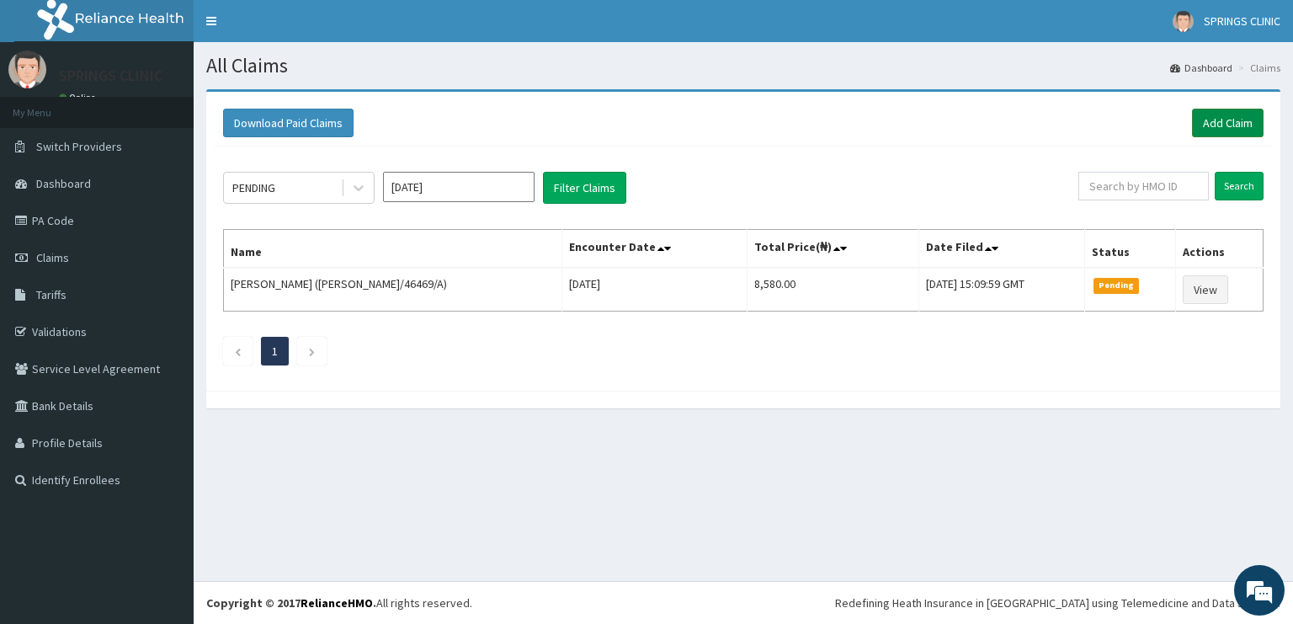
click at [1224, 120] on link "Add Claim" at bounding box center [1228, 123] width 72 height 29
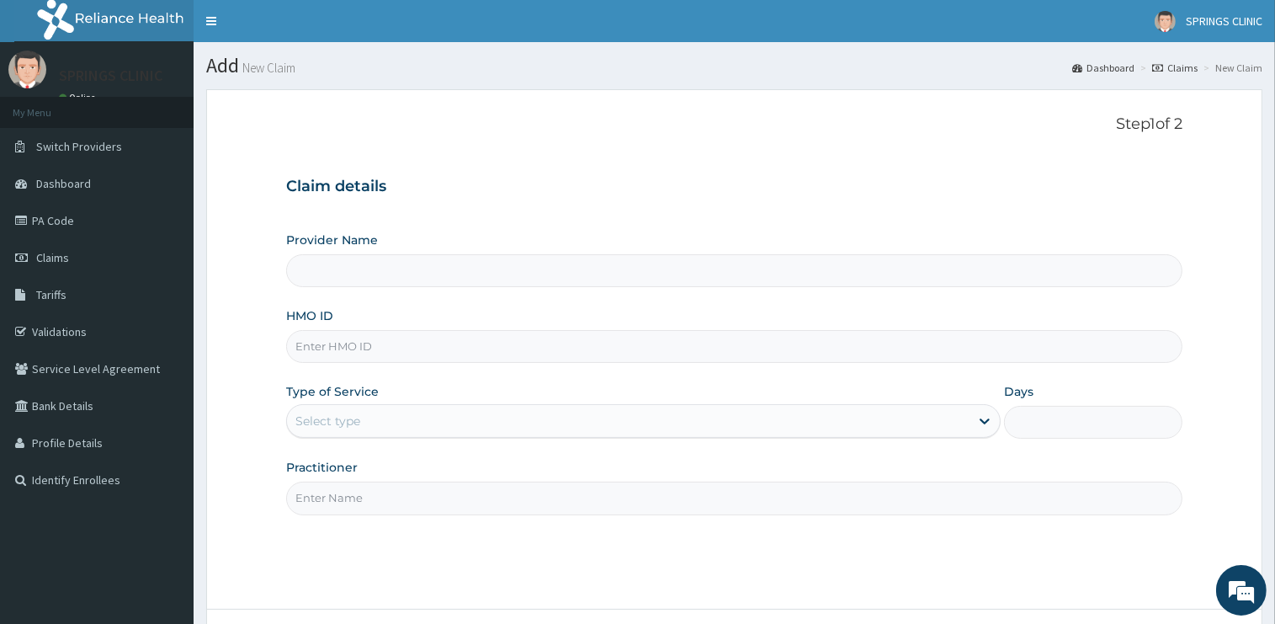
type input "Springs Clinic"
click at [327, 345] on input "HMO ID" at bounding box center [734, 346] width 896 height 33
type input "CHL/10975/A"
click at [329, 421] on div "Select type" at bounding box center [327, 420] width 65 height 17
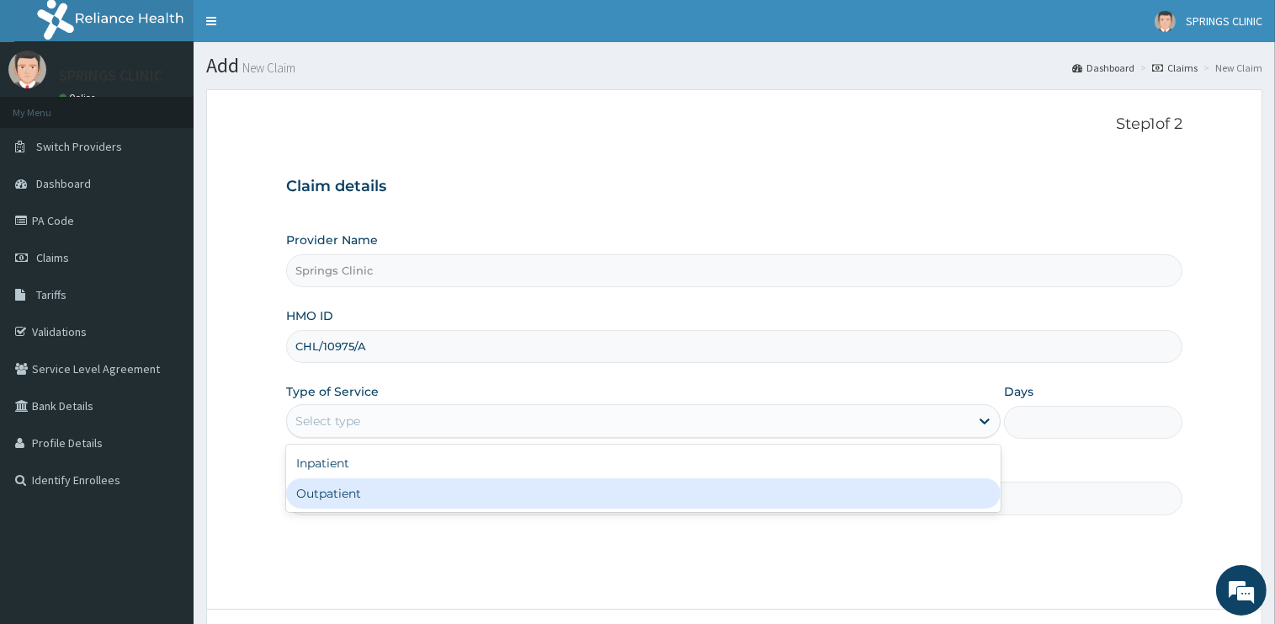
drag, startPoint x: 325, startPoint y: 498, endPoint x: 345, endPoint y: 440, distance: 61.5
click at [325, 499] on div "Outpatient" at bounding box center [643, 493] width 715 height 30
type input "1"
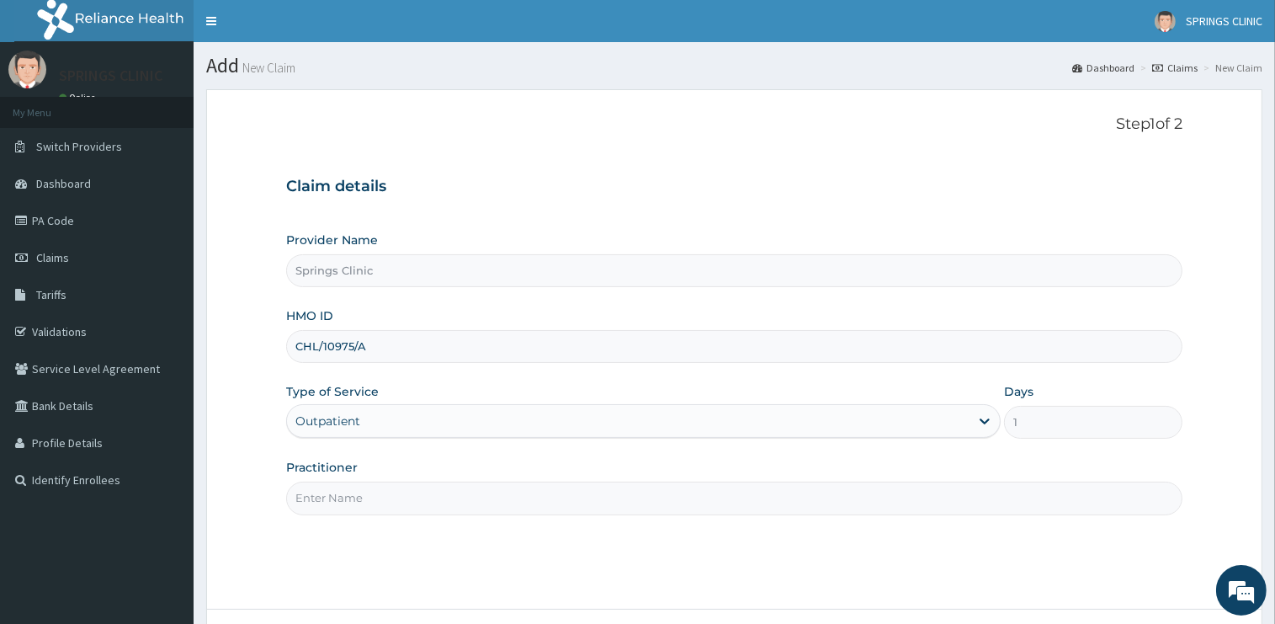
drag, startPoint x: 374, startPoint y: 341, endPoint x: 342, endPoint y: 338, distance: 32.1
click at [286, 352] on input "CHL/10975/A" at bounding box center [734, 346] width 896 height 33
click at [367, 495] on input "Practitioner" at bounding box center [734, 497] width 896 height 33
click at [367, 498] on input "Practitioner" at bounding box center [734, 497] width 896 height 33
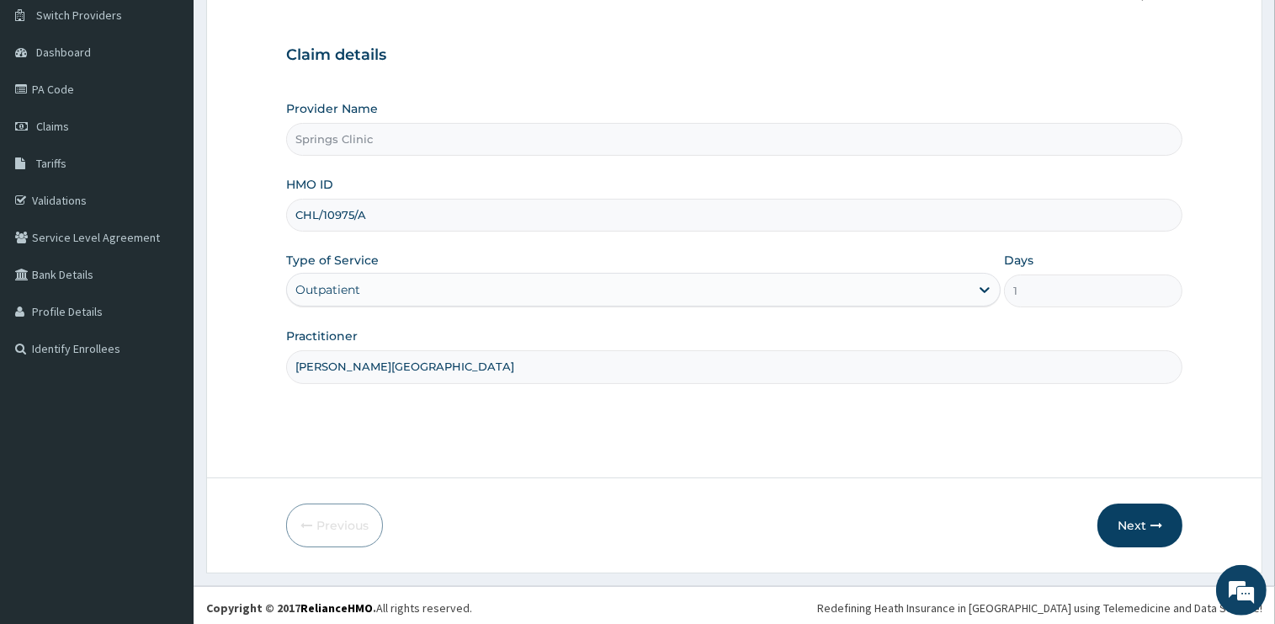
scroll to position [136, 0]
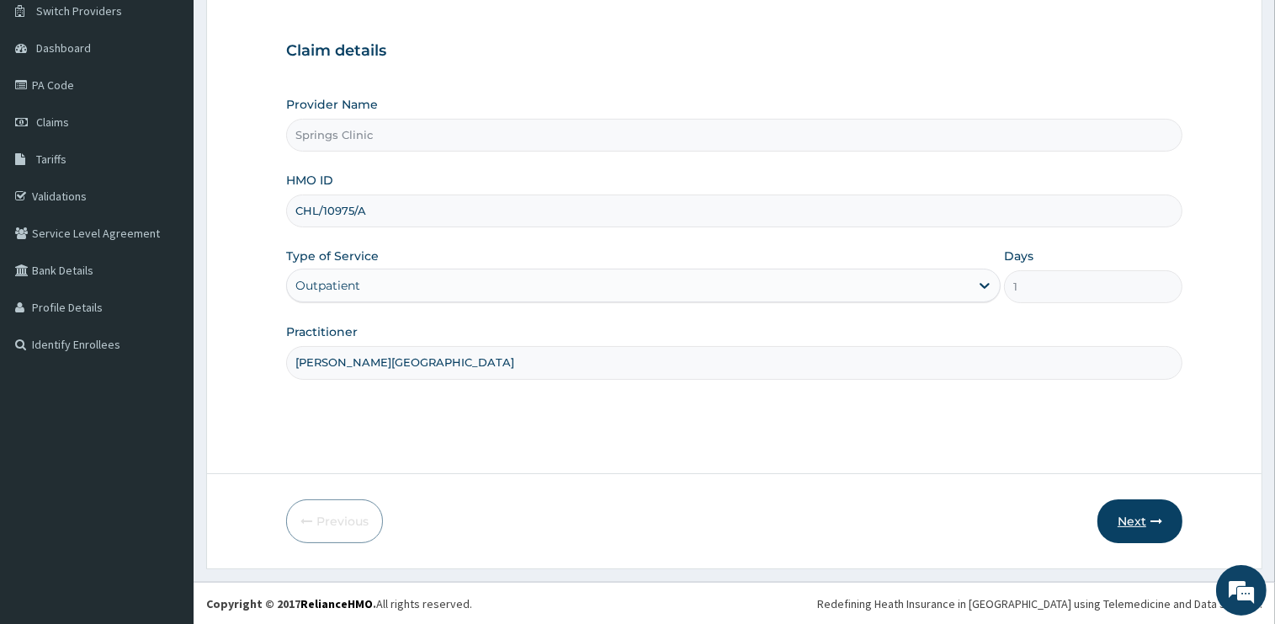
type input "DR BEN KUBA"
click at [1129, 521] on button "Next" at bounding box center [1139, 521] width 85 height 44
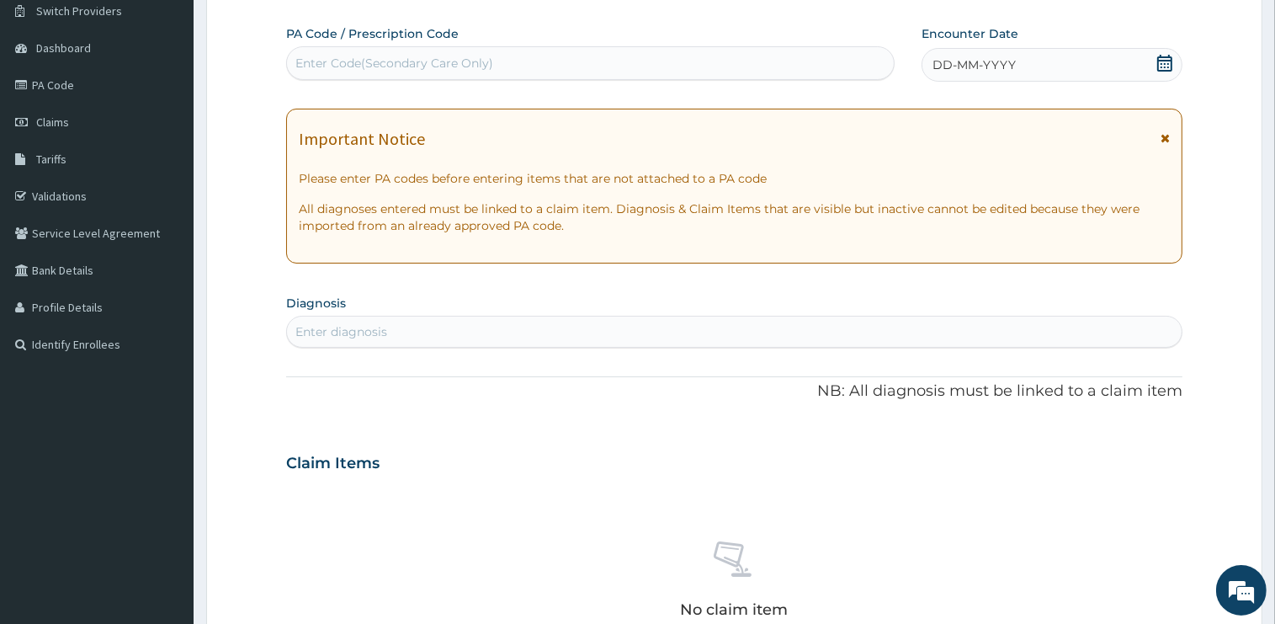
scroll to position [0, 0]
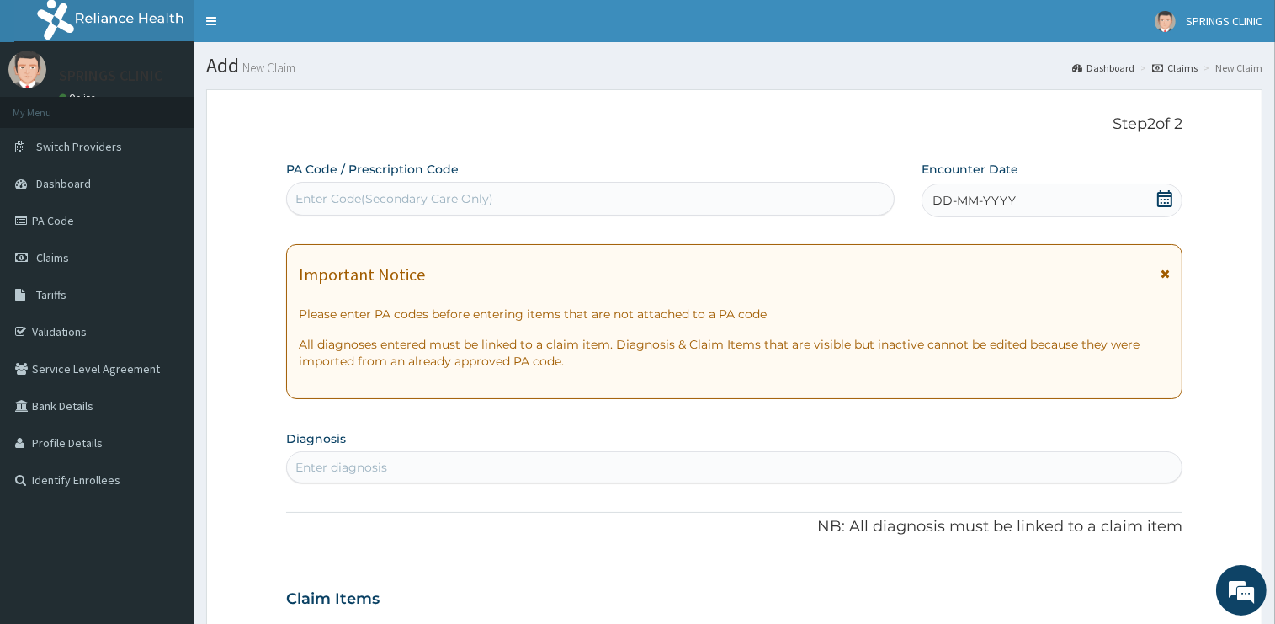
click at [1166, 197] on icon at bounding box center [1164, 198] width 17 height 17
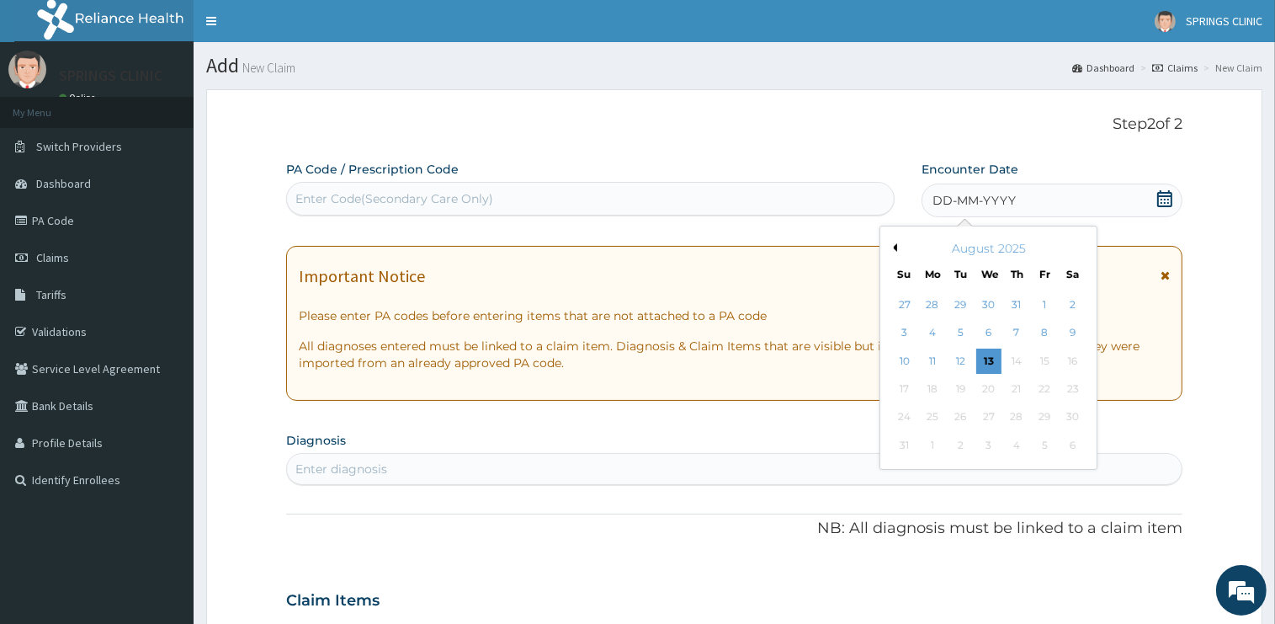
drag, startPoint x: 909, startPoint y: 362, endPoint x: 725, endPoint y: 446, distance: 201.9
click at [909, 362] on div "10" at bounding box center [904, 360] width 25 height 25
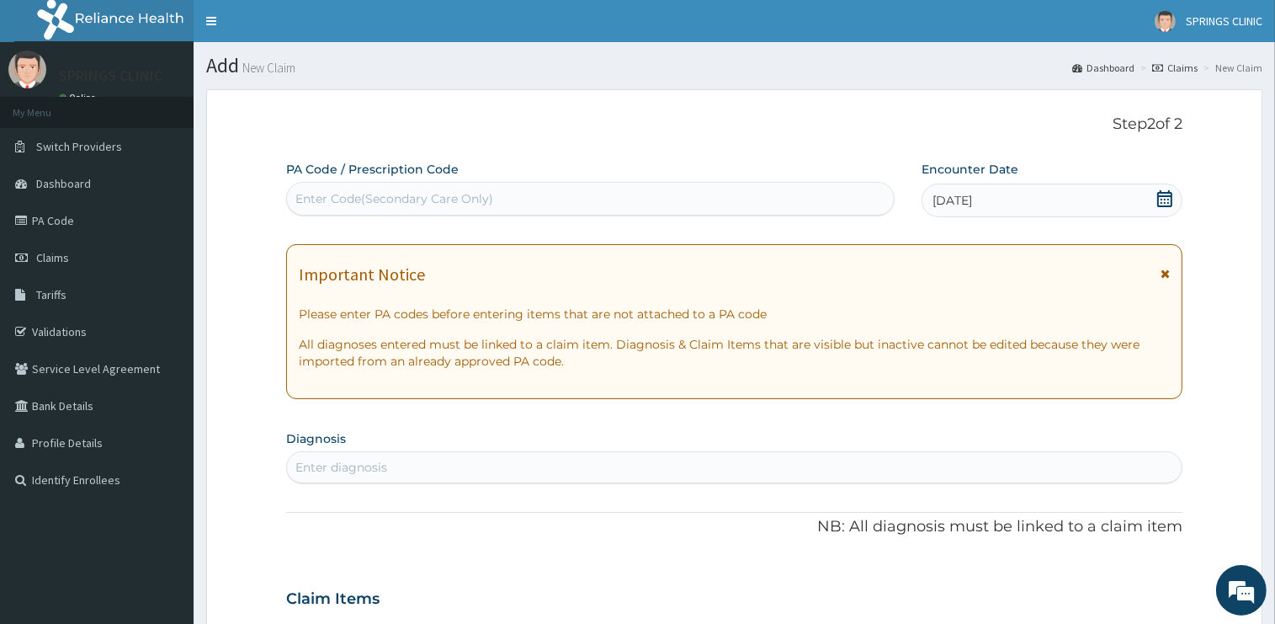
click at [357, 463] on div "Enter diagnosis" at bounding box center [341, 467] width 92 height 17
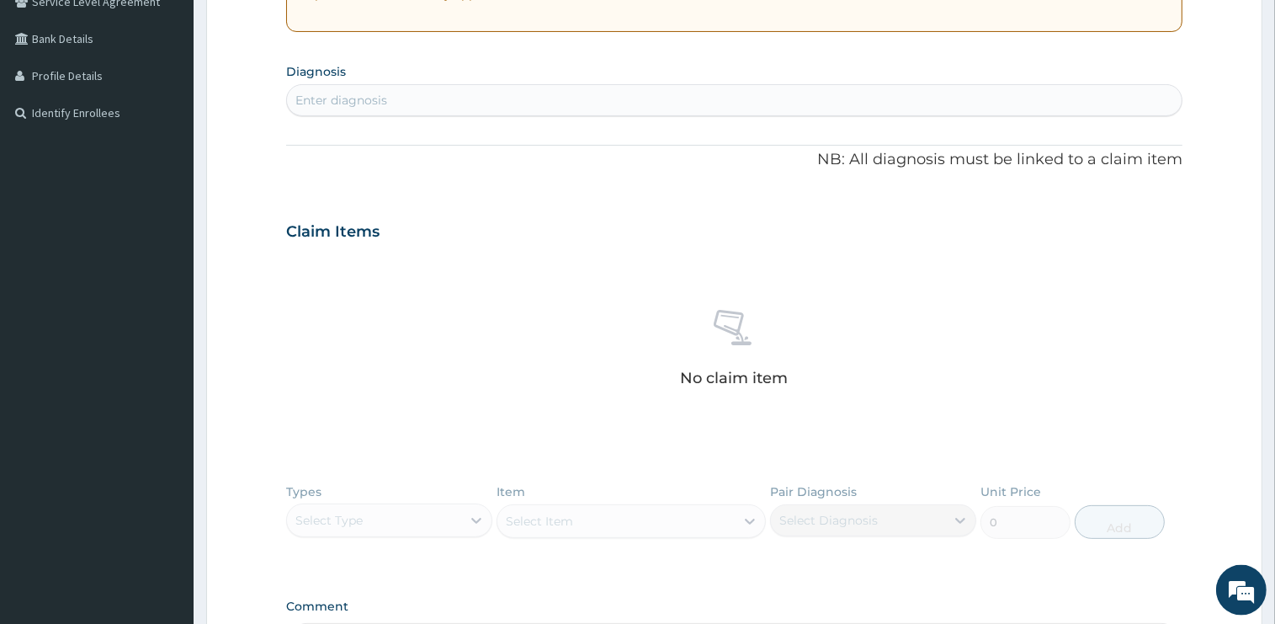
scroll to position [316, 0]
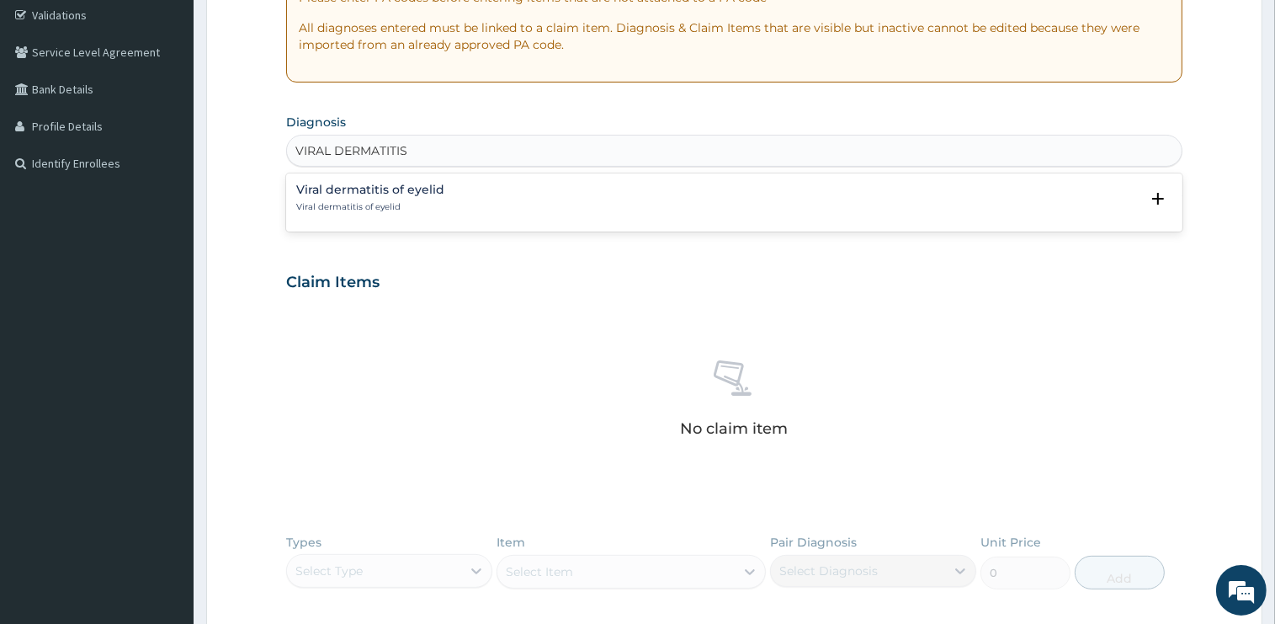
click at [367, 188] on h4 "Viral dermatitis of eyelid" at bounding box center [370, 189] width 148 height 13
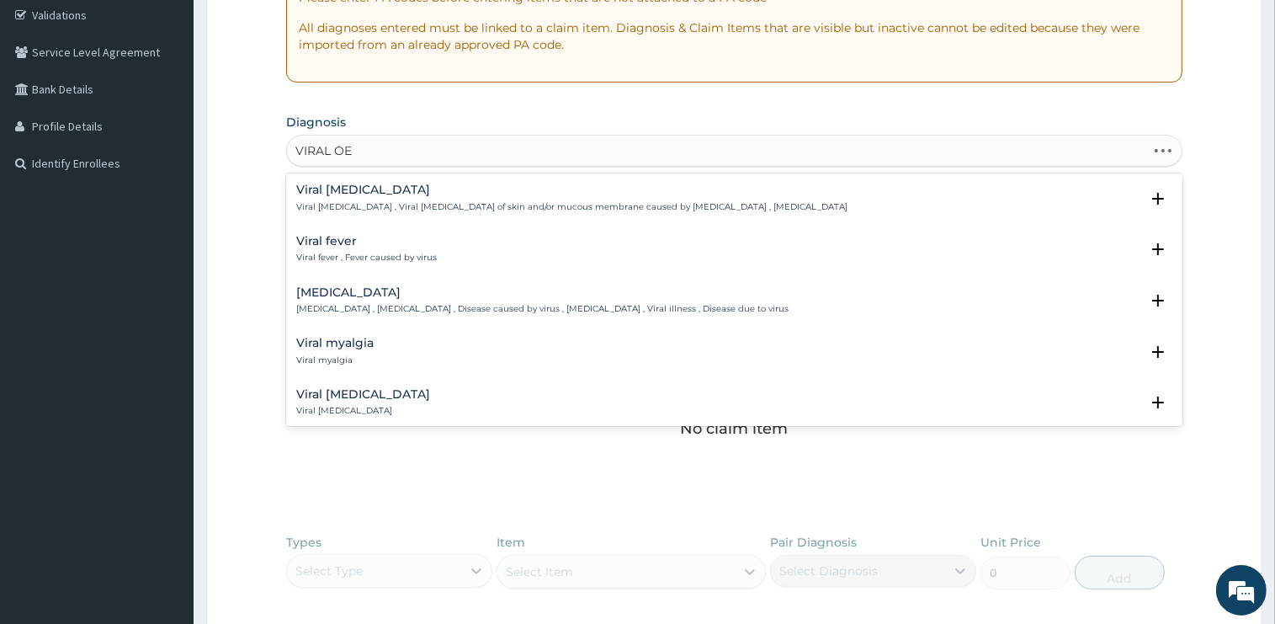
type input "VIRAL OES"
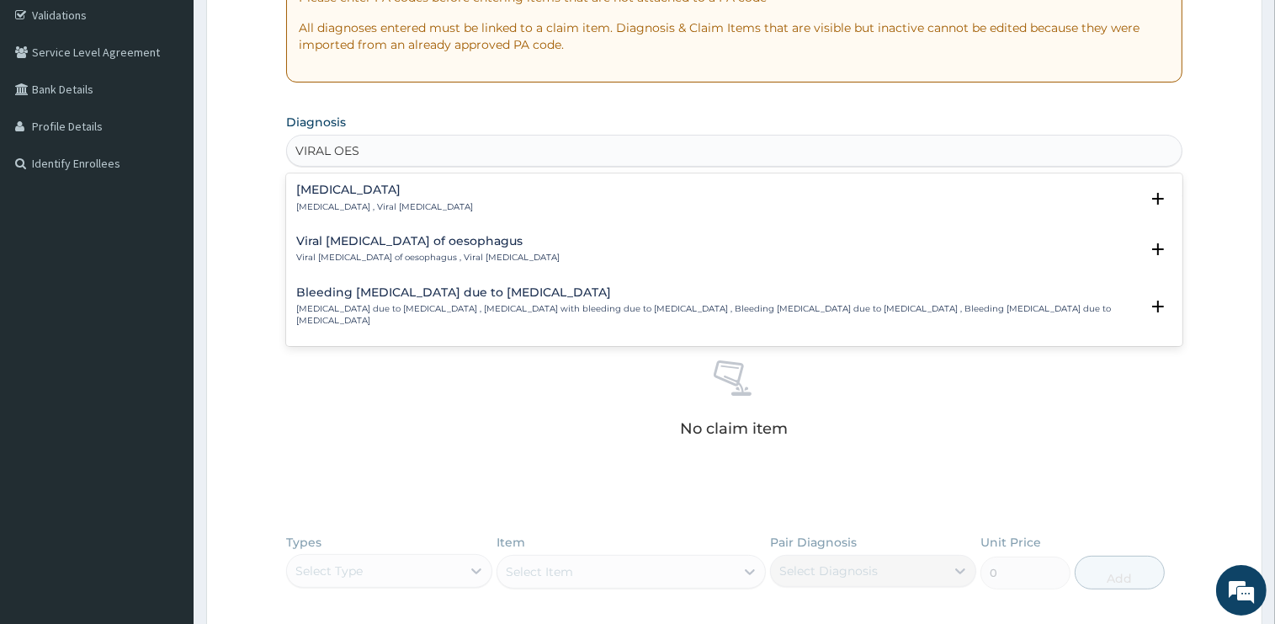
click at [361, 194] on h4 "Viral esophagitis" at bounding box center [384, 189] width 177 height 13
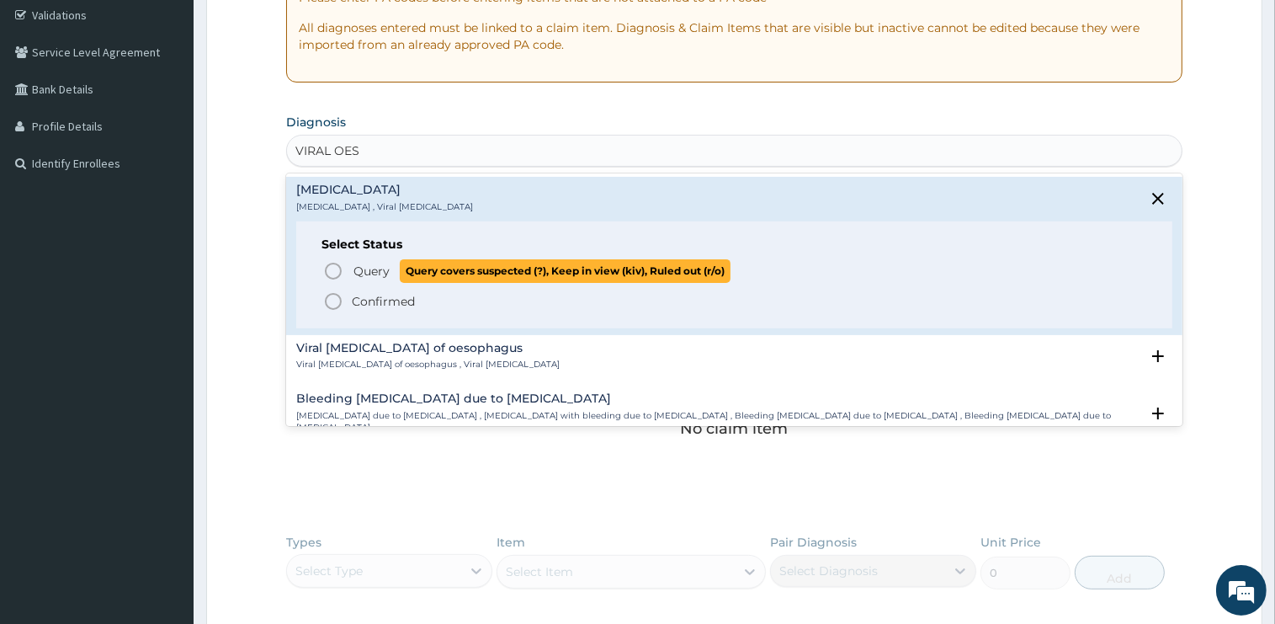
click at [368, 275] on span "Query" at bounding box center [371, 271] width 36 height 17
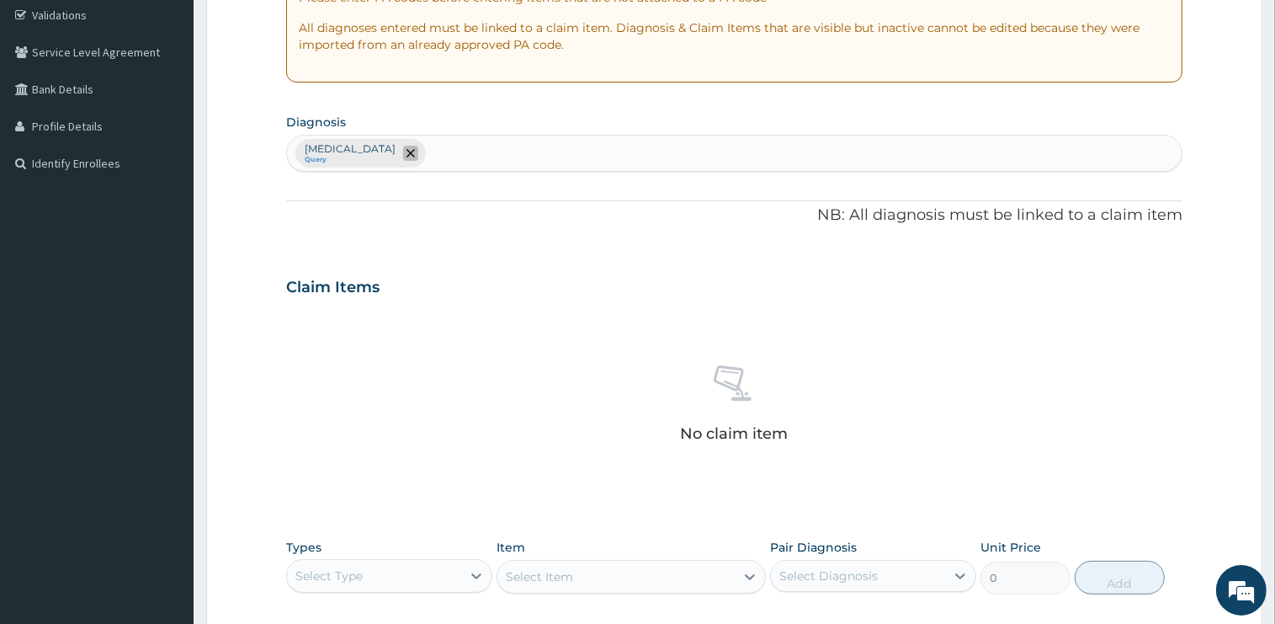
click at [407, 155] on icon "remove selection option" at bounding box center [411, 153] width 8 height 8
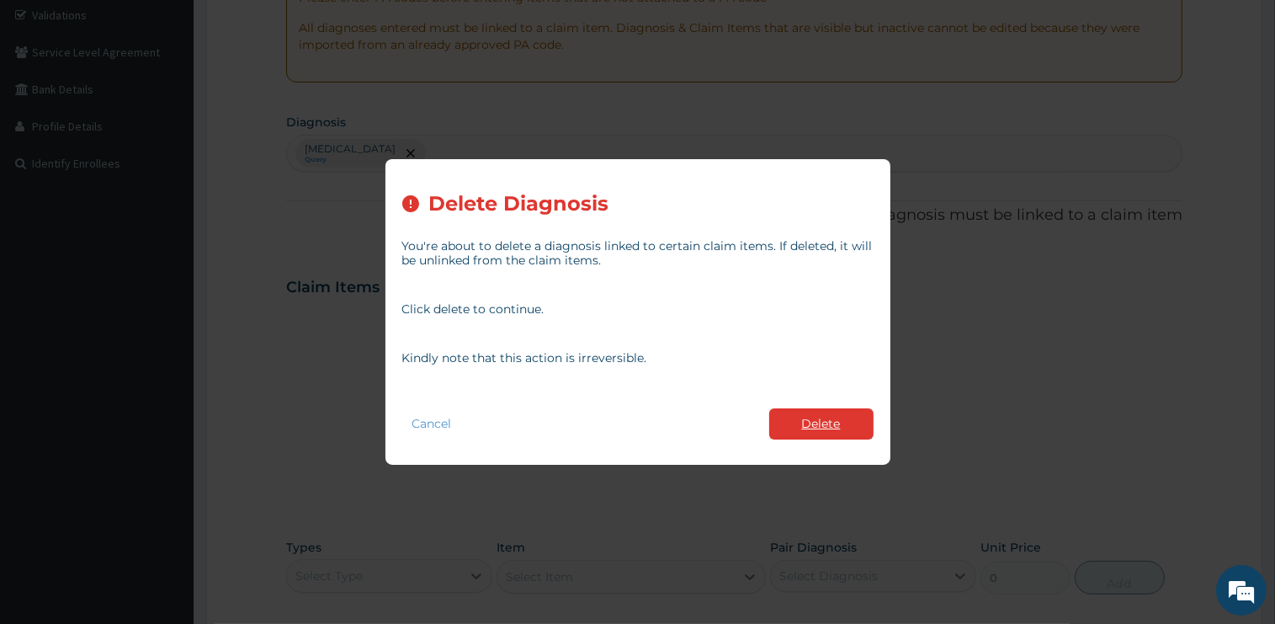
click at [807, 429] on button "Delete" at bounding box center [821, 423] width 104 height 31
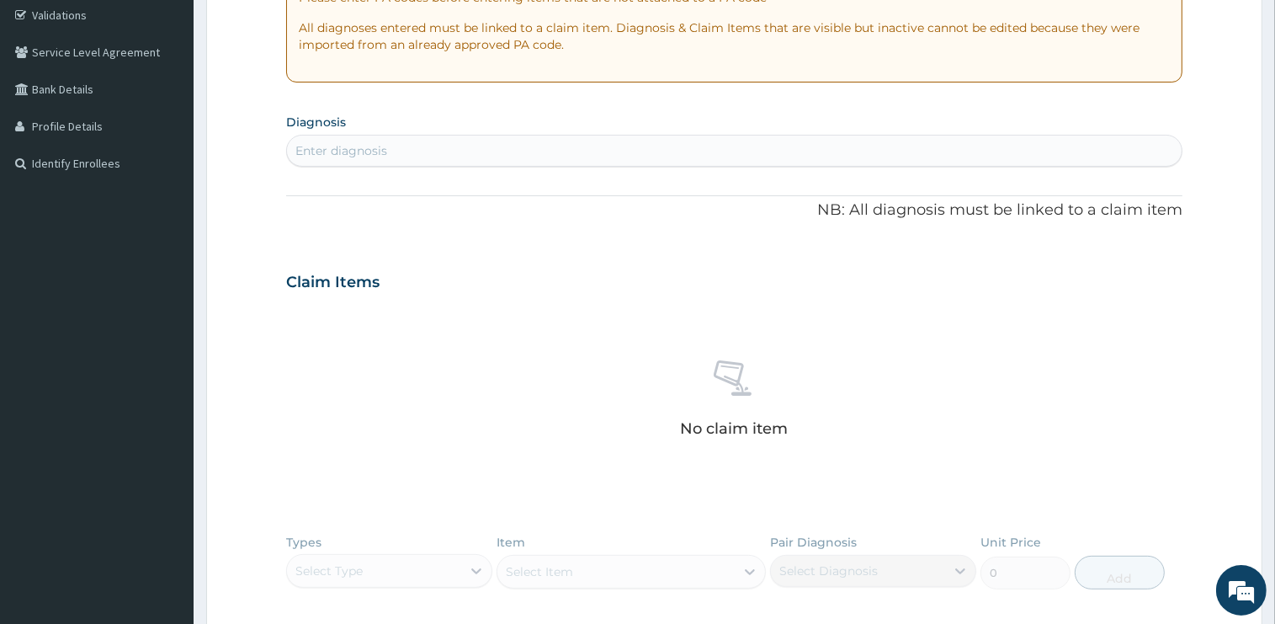
click at [380, 144] on div "Enter diagnosis" at bounding box center [341, 150] width 92 height 17
type input "VIRAL DERMATITIS"
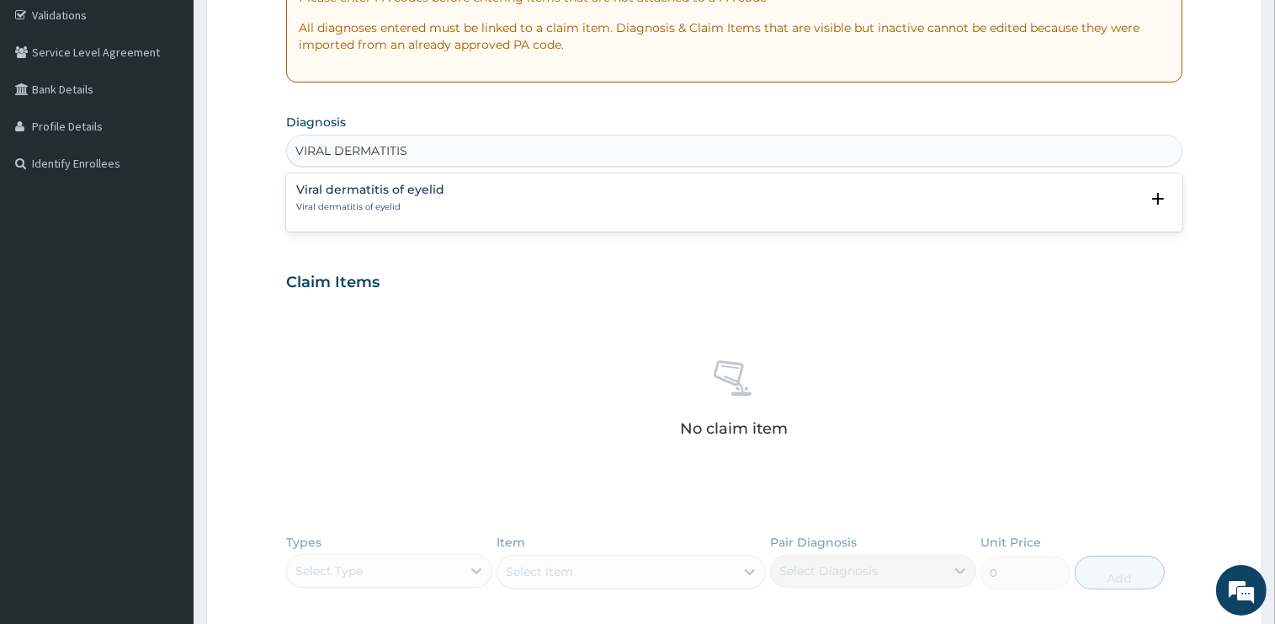
click at [354, 189] on h4 "Viral dermatitis of eyelid" at bounding box center [370, 189] width 148 height 13
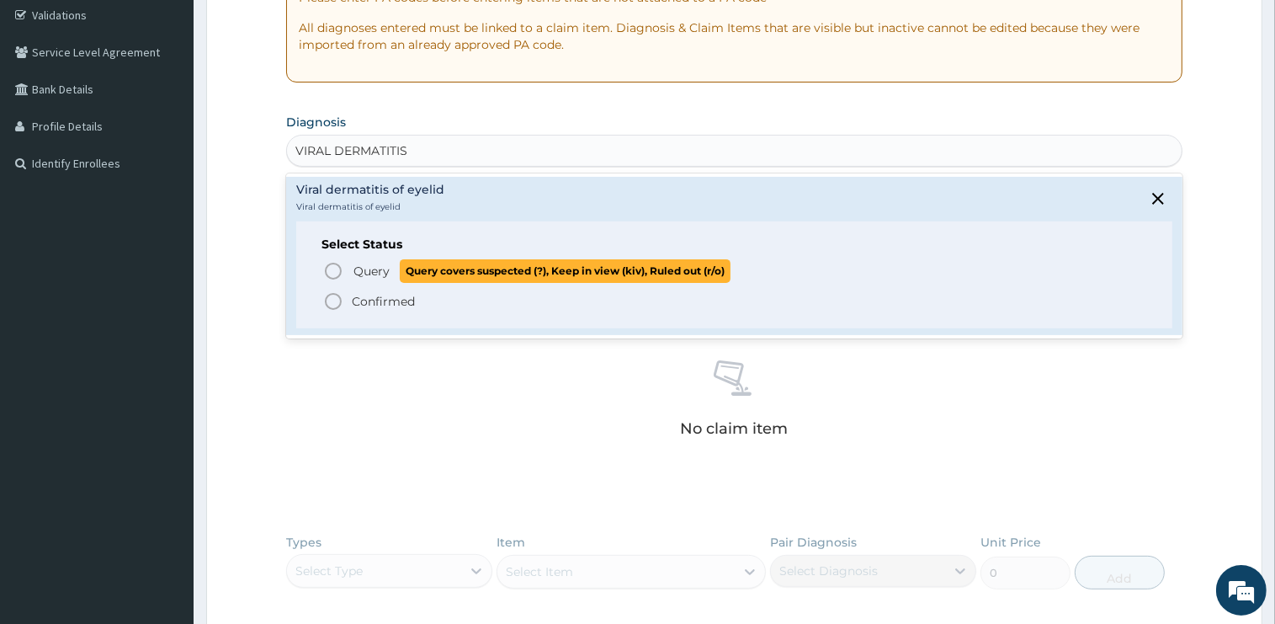
click at [332, 274] on icon "status option query" at bounding box center [333, 271] width 20 height 20
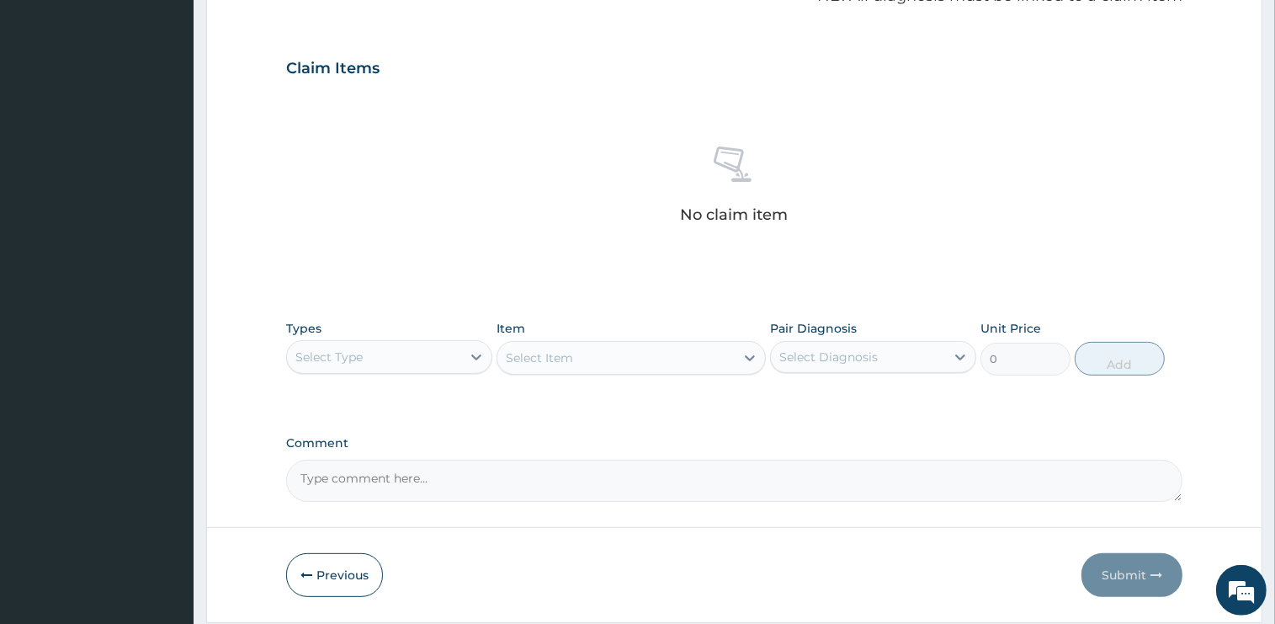
scroll to position [583, 0]
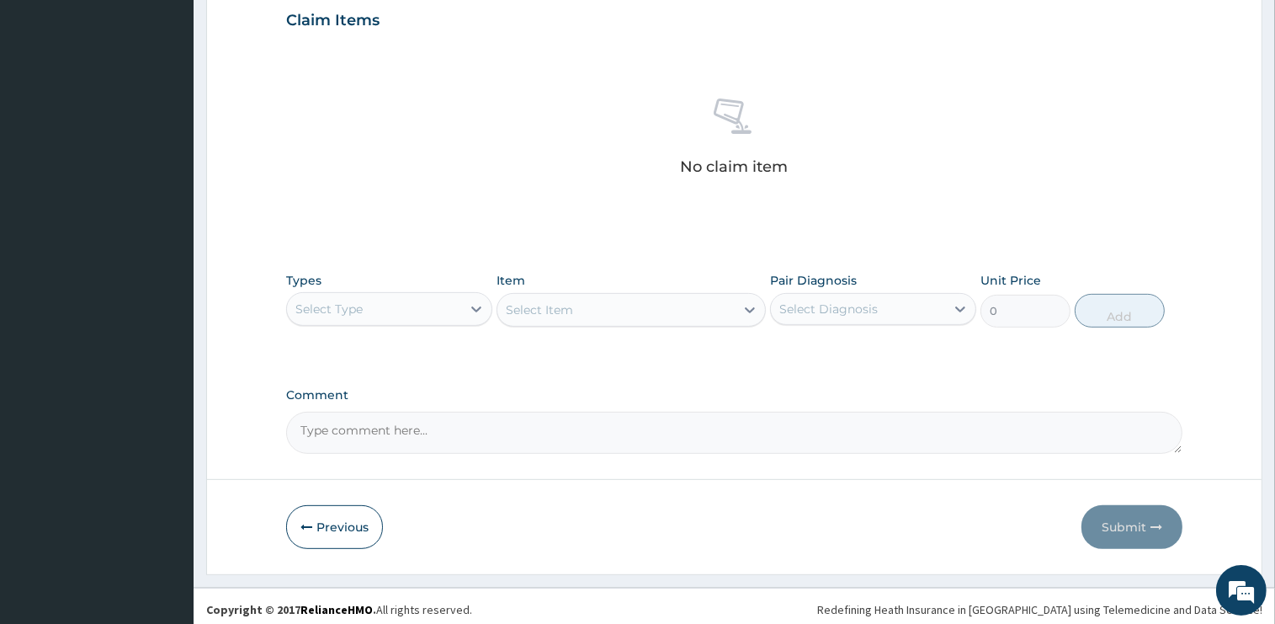
drag, startPoint x: 402, startPoint y: 308, endPoint x: 398, endPoint y: 323, distance: 15.7
click at [402, 308] on div "Select Type" at bounding box center [374, 308] width 174 height 27
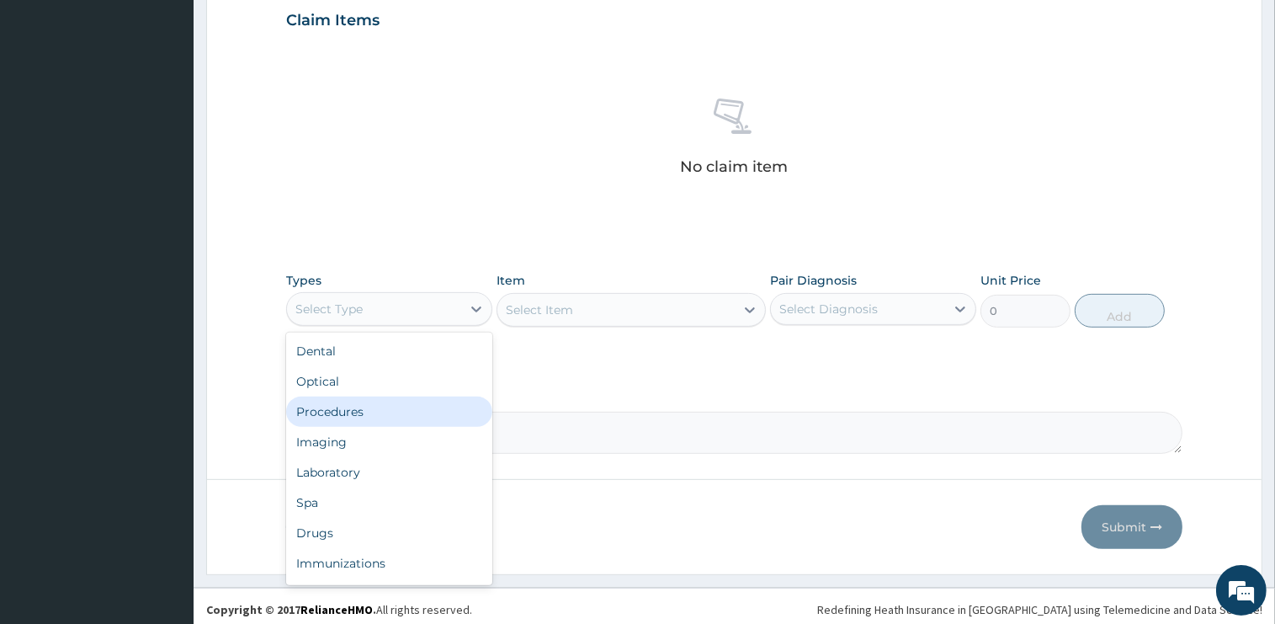
click at [376, 409] on div "Procedures" at bounding box center [389, 411] width 206 height 30
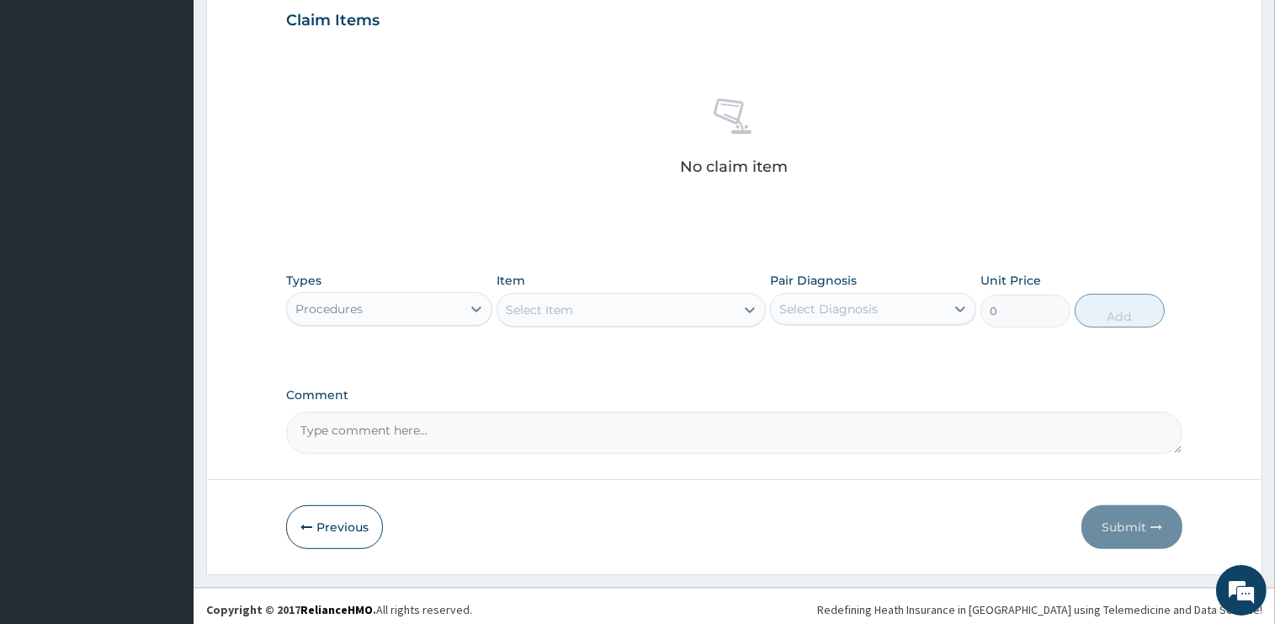
click at [600, 314] on div "Select Item" at bounding box center [615, 309] width 237 height 27
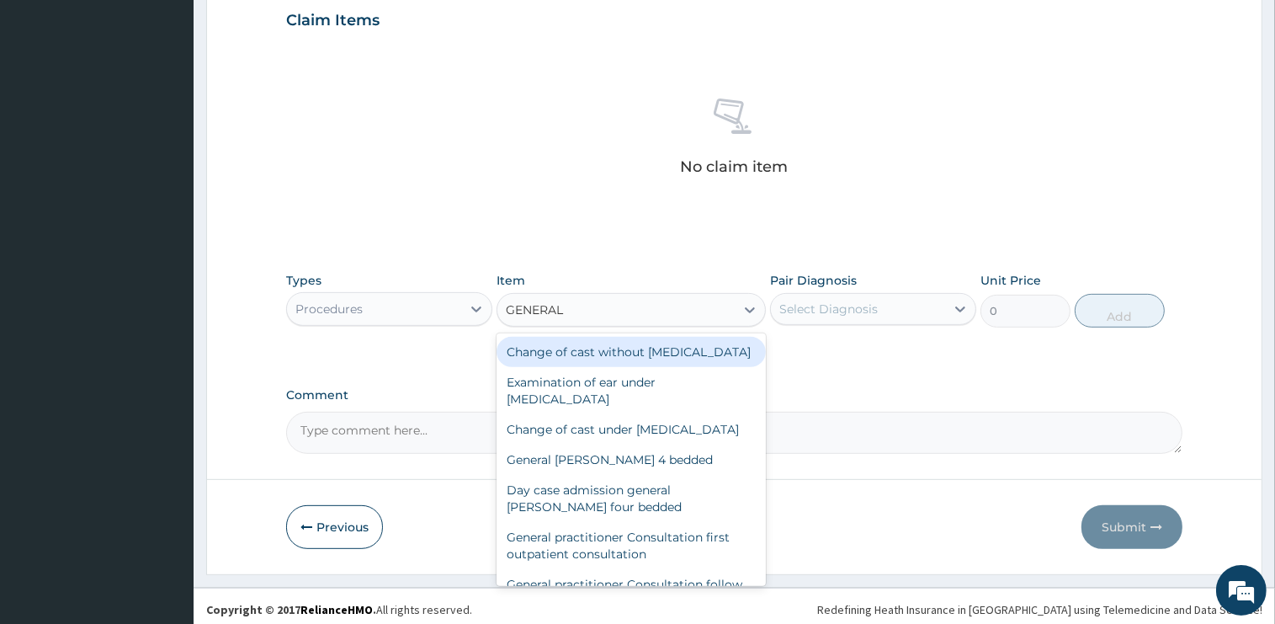
type input "GENERAL P"
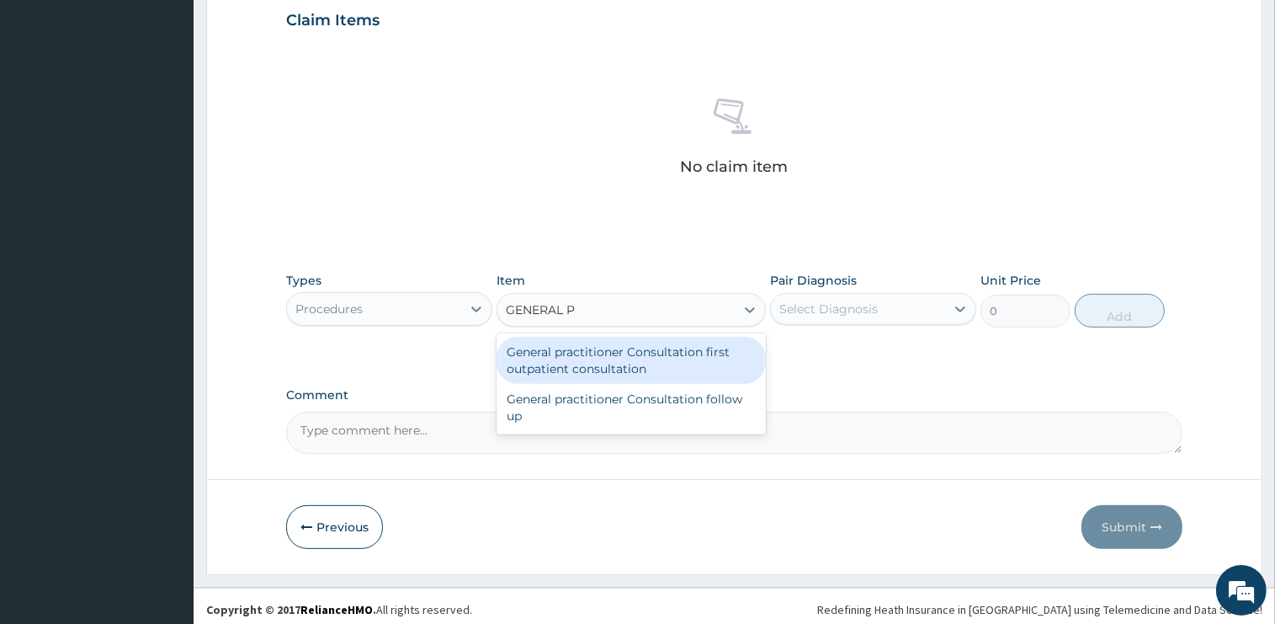
click at [641, 355] on div "General practitioner Consultation first outpatient consultation" at bounding box center [631, 360] width 269 height 47
type input "2400"
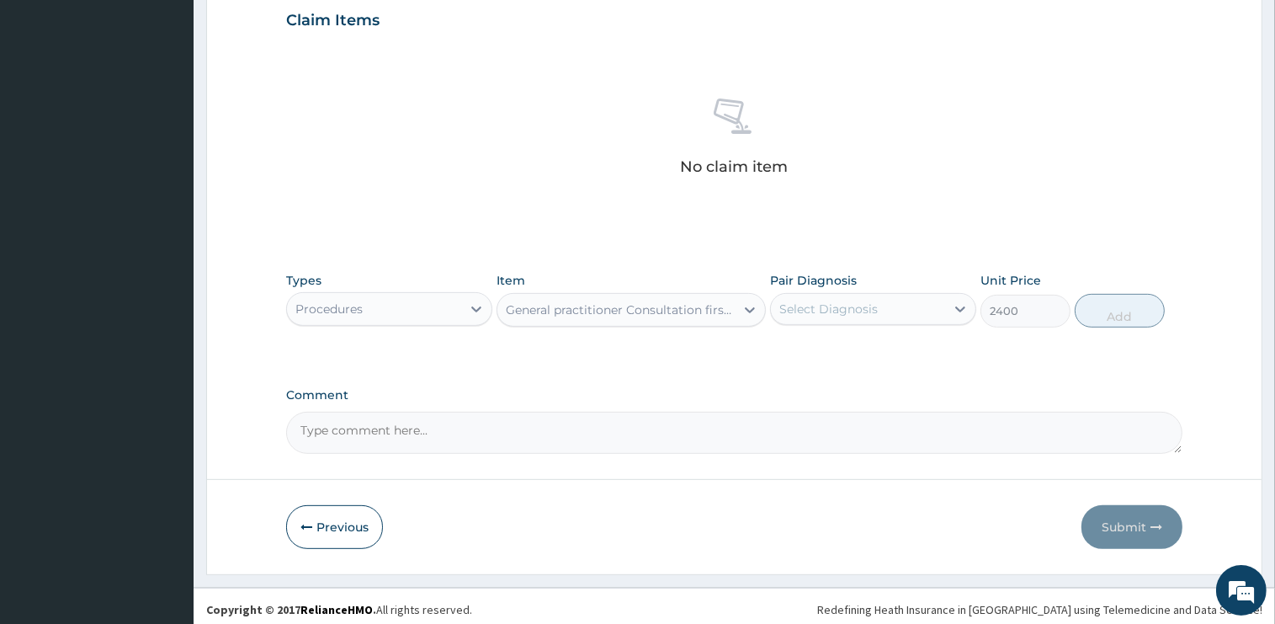
click at [820, 305] on div "Select Diagnosis" at bounding box center [828, 308] width 98 height 17
click at [826, 342] on label "Viral dermatitis of eyelid" at bounding box center [872, 350] width 148 height 17
checkbox input "true"
click at [1099, 315] on button "Add" at bounding box center [1120, 311] width 90 height 34
type input "0"
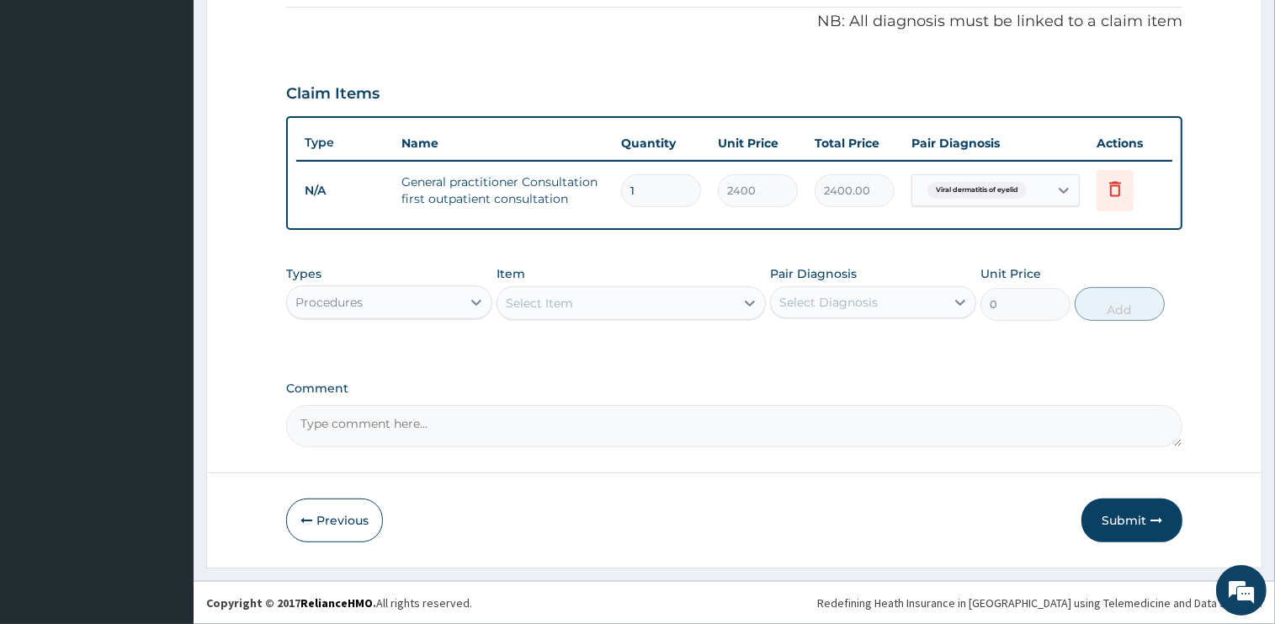
scroll to position [507, 0]
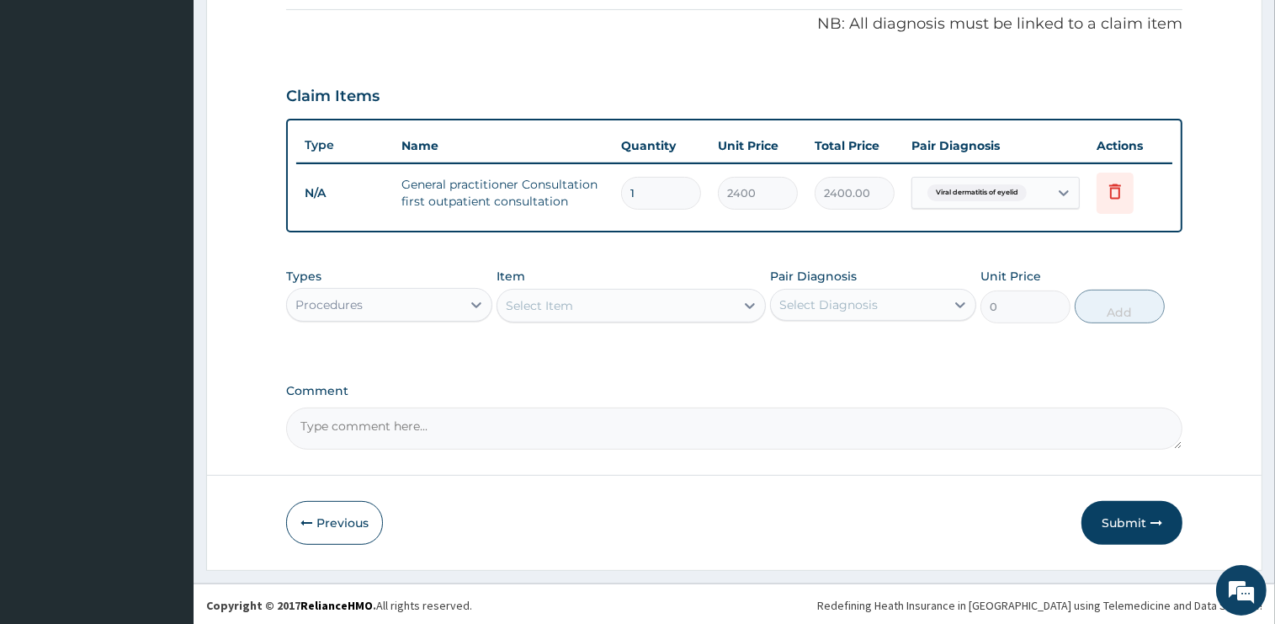
click at [338, 303] on div "Procedures" at bounding box center [328, 304] width 67 height 17
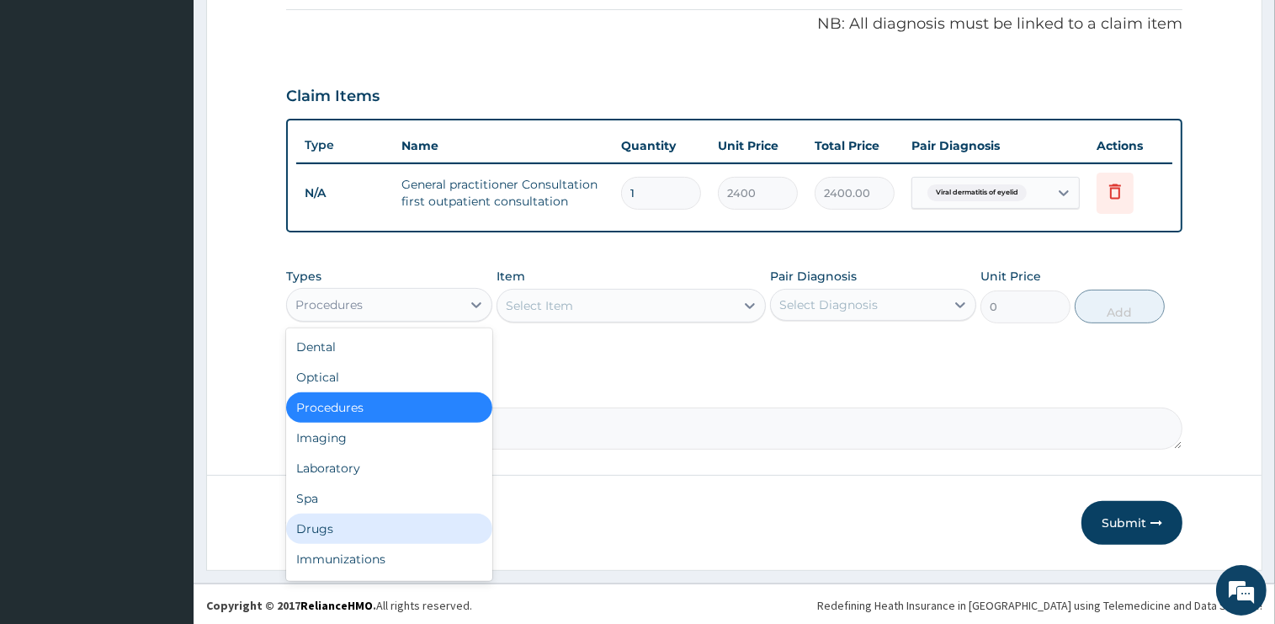
click at [328, 529] on div "Drugs" at bounding box center [389, 528] width 206 height 30
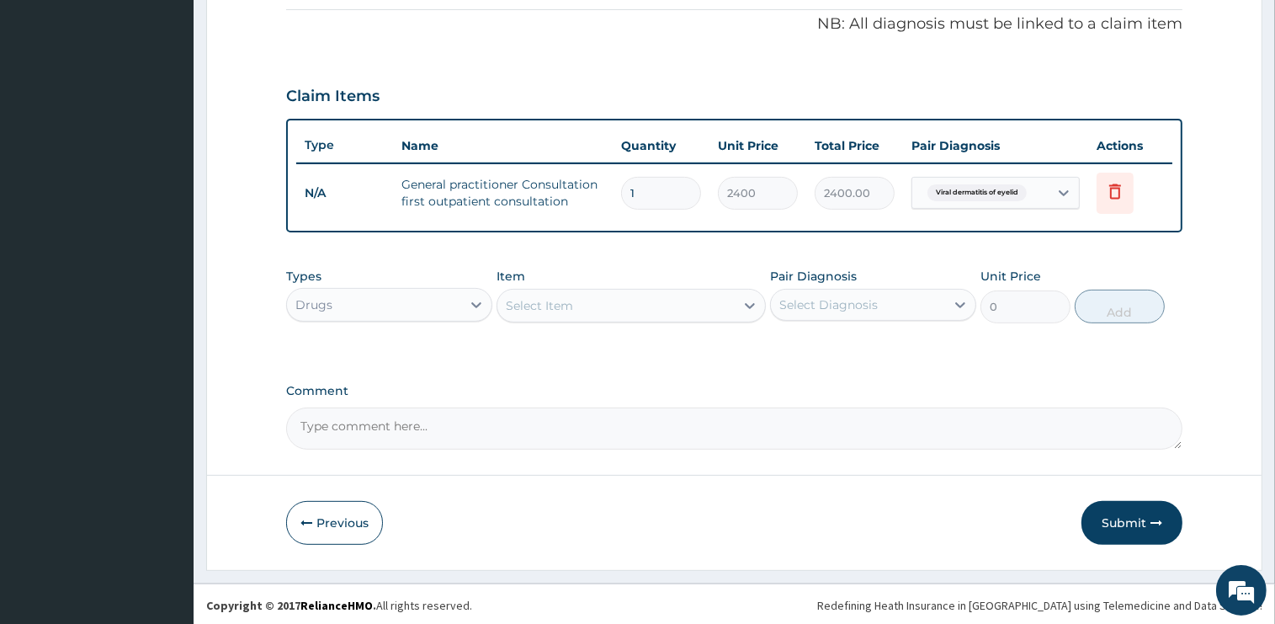
click at [628, 305] on div "Select Item" at bounding box center [615, 305] width 237 height 27
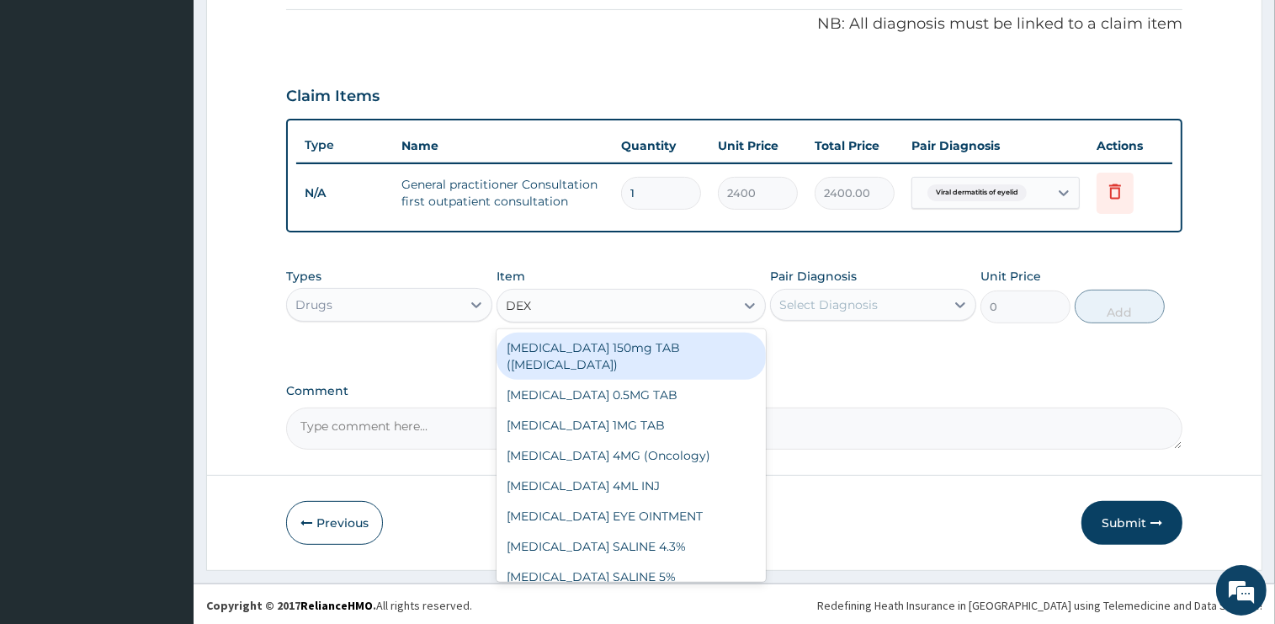
type input "DEXA"
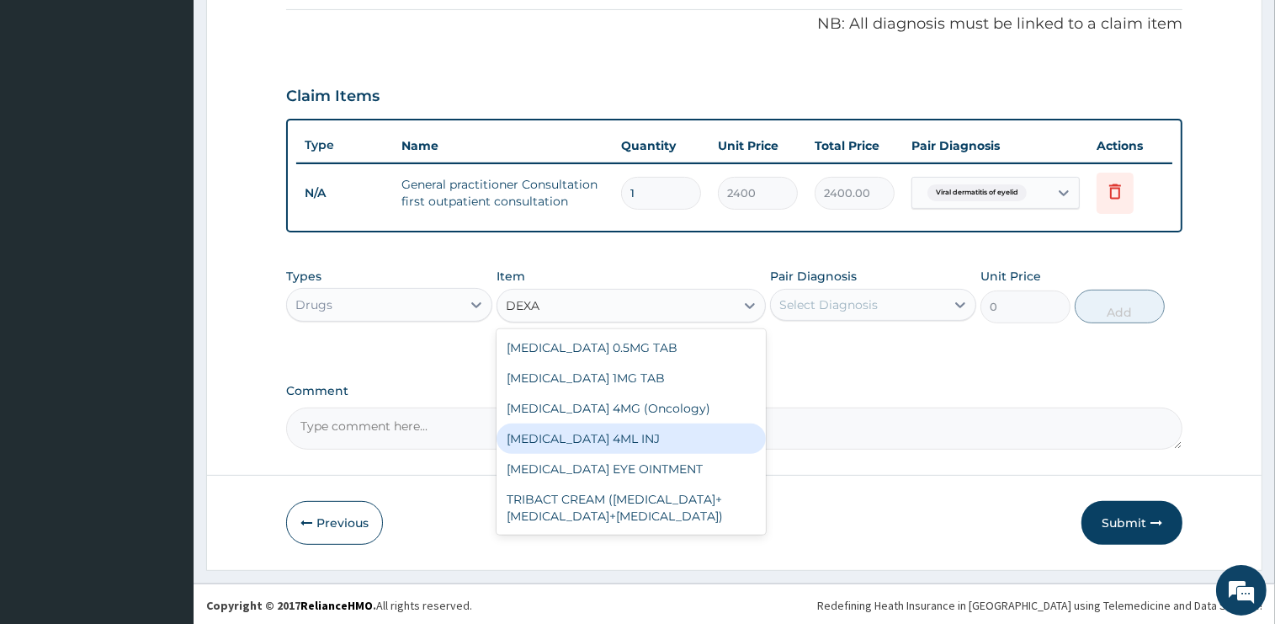
click at [672, 439] on div "[MEDICAL_DATA] 4ML INJ" at bounding box center [631, 438] width 269 height 30
type input "1000"
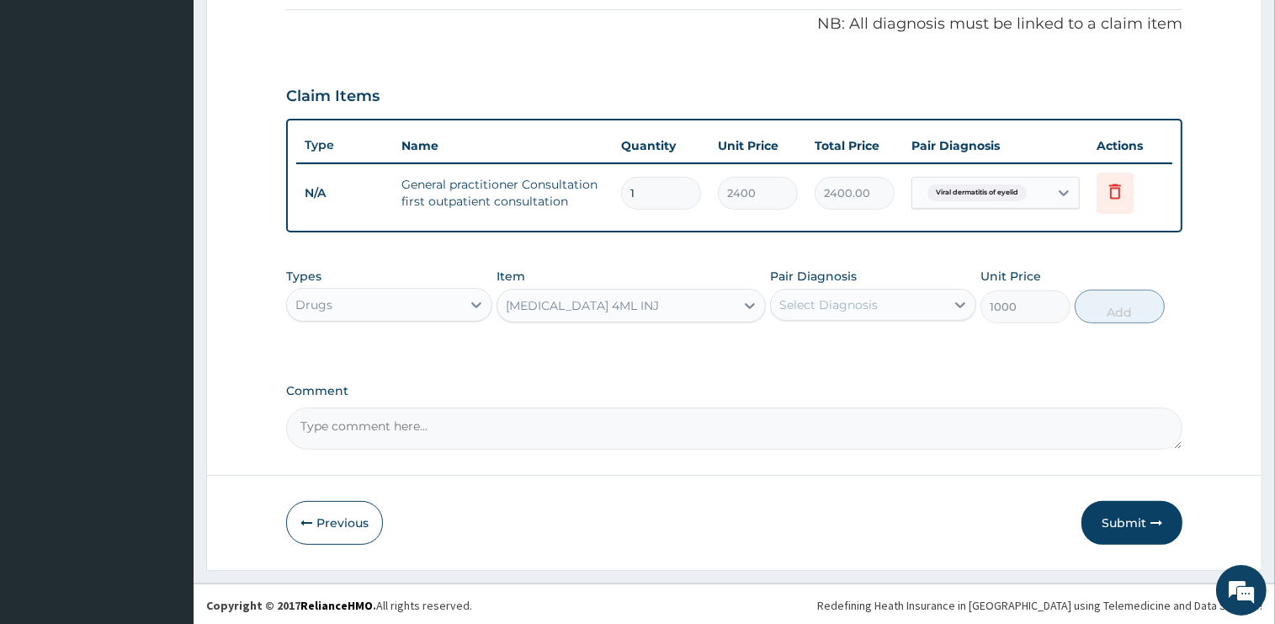
click at [850, 291] on div "Select Diagnosis" at bounding box center [858, 304] width 174 height 27
drag, startPoint x: 847, startPoint y: 359, endPoint x: 958, endPoint y: 337, distance: 113.1
click at [848, 359] on div "Viral dermatitis of eyelid" at bounding box center [873, 348] width 206 height 35
checkbox input "true"
click at [1095, 300] on button "Add" at bounding box center [1120, 307] width 90 height 34
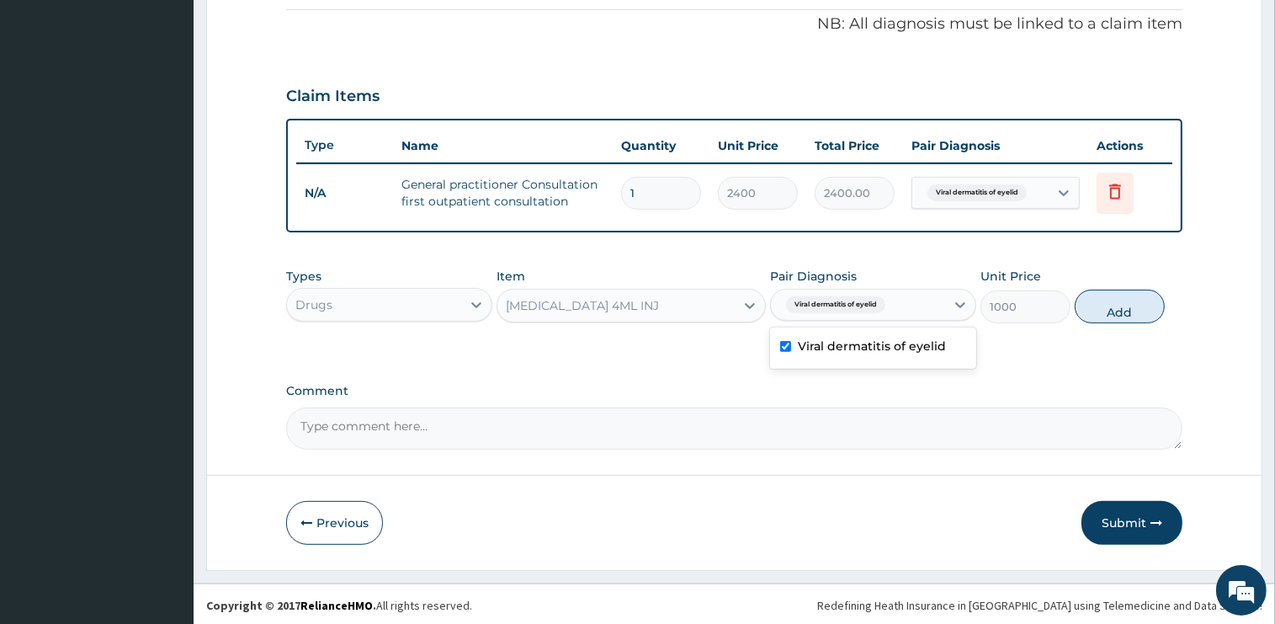
type input "0"
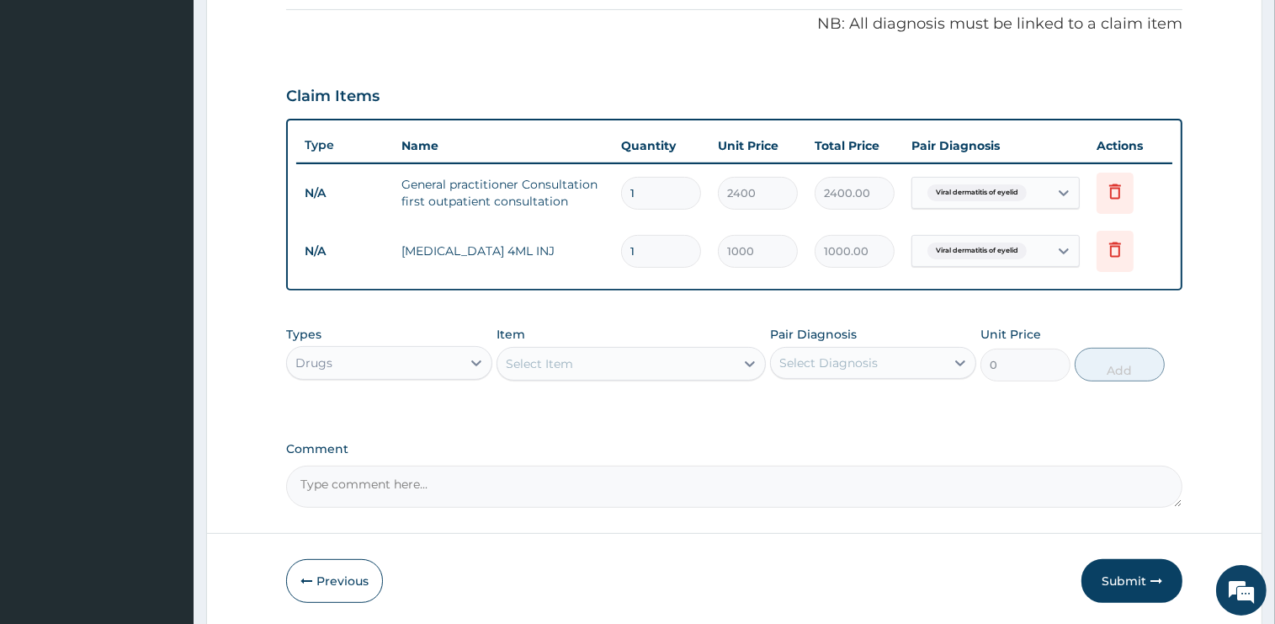
click at [570, 364] on div "Select Item" at bounding box center [539, 363] width 67 height 17
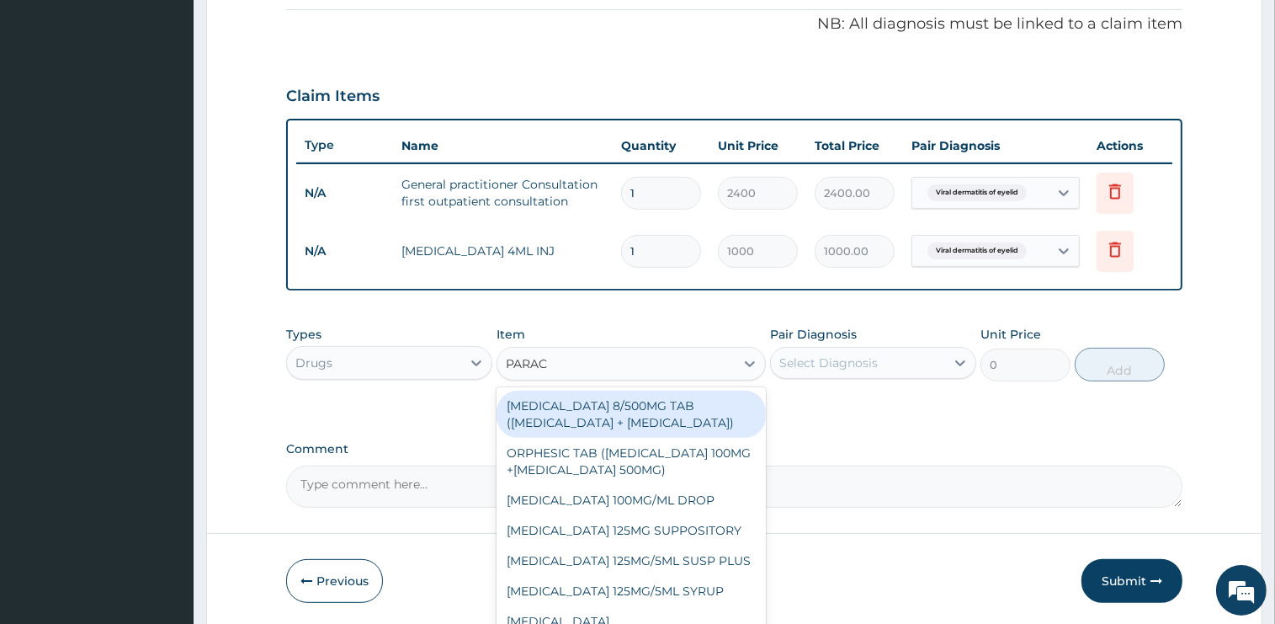
type input "PARACE"
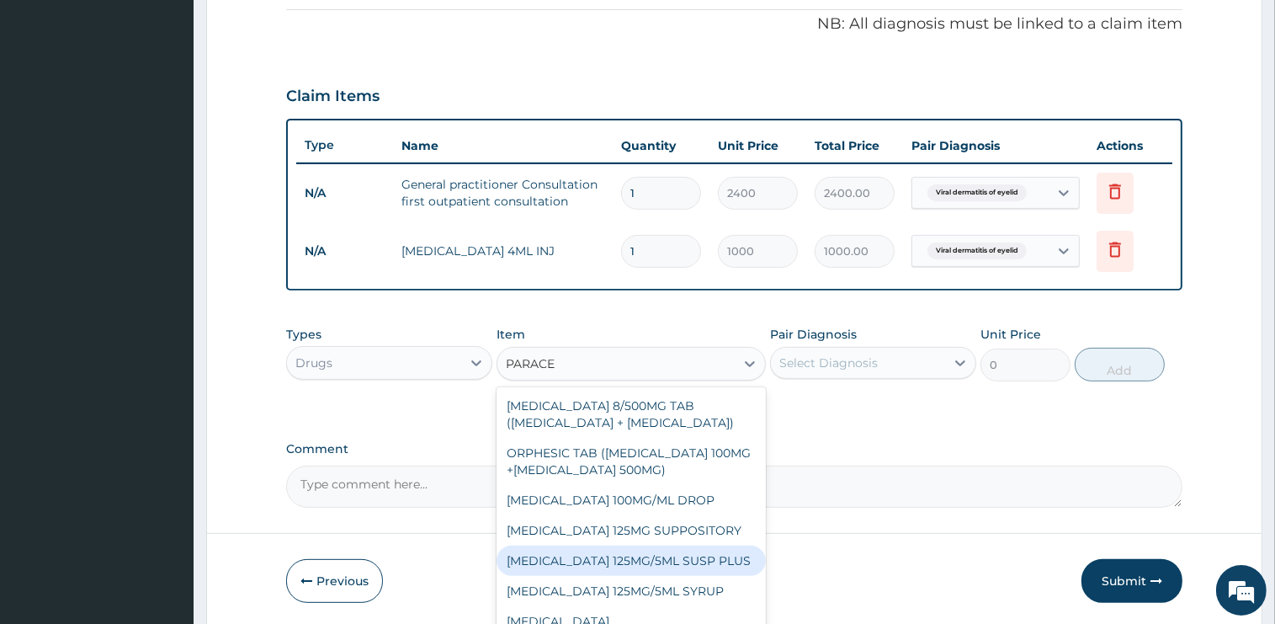
scroll to position [141, 0]
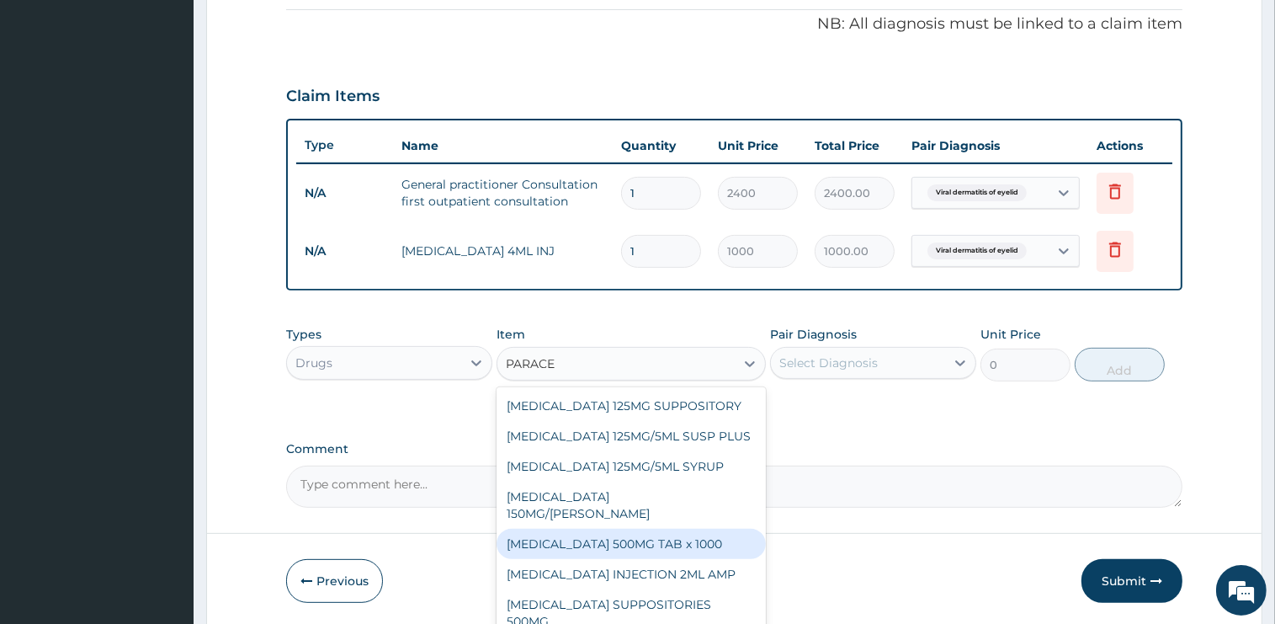
click at [670, 540] on div "[MEDICAL_DATA] 500MG TAB x 1000" at bounding box center [631, 544] width 269 height 30
type input "15.75"
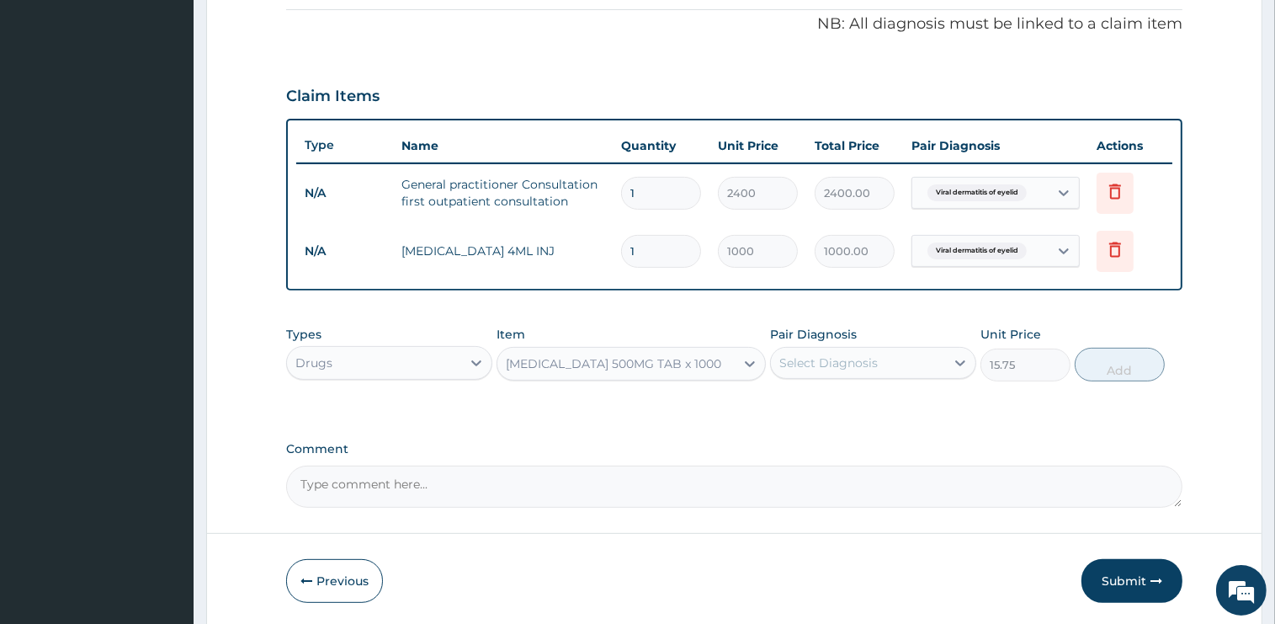
click at [867, 362] on div "Select Diagnosis" at bounding box center [828, 362] width 98 height 17
click at [871, 407] on label "Viral dermatitis of eyelid" at bounding box center [872, 404] width 148 height 17
checkbox input "true"
click at [1107, 364] on button "Add" at bounding box center [1120, 365] width 90 height 34
type input "0"
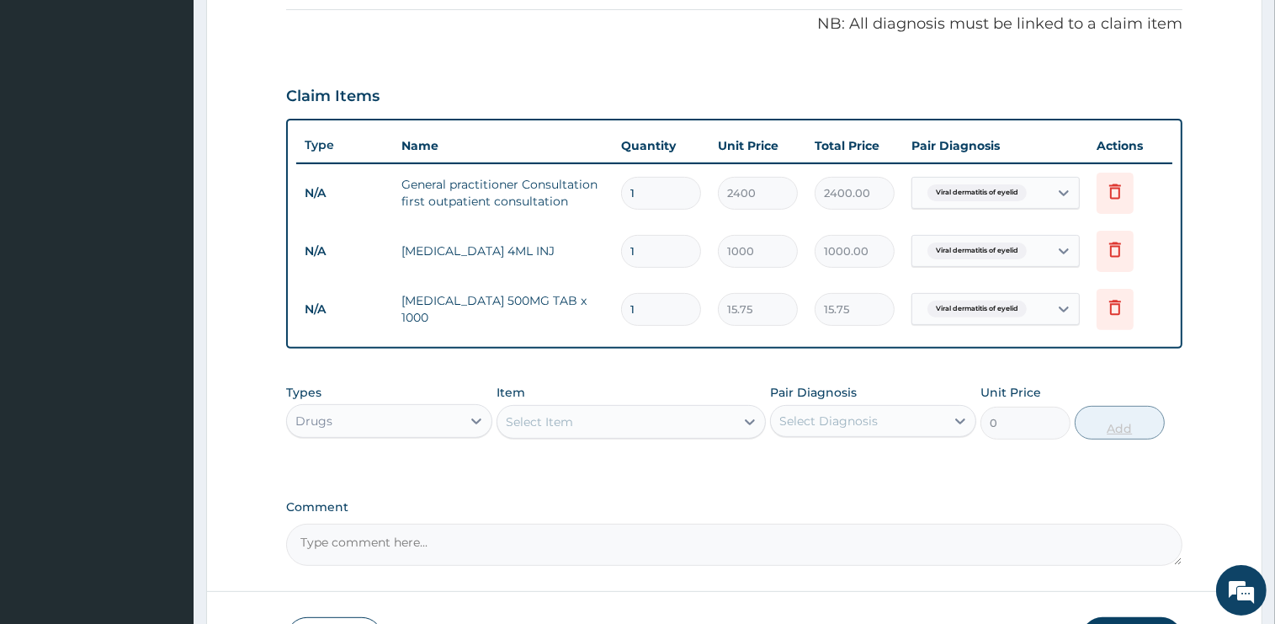
type input "12"
type input "189.00"
type input "12"
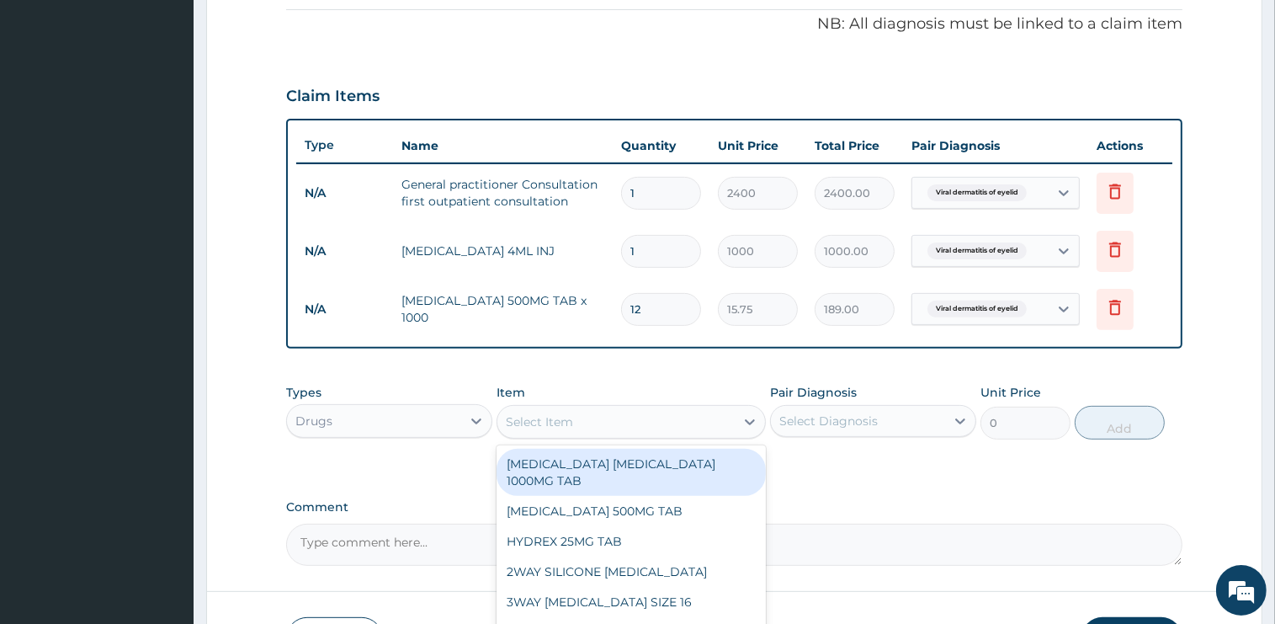
click at [614, 418] on div "Select Item" at bounding box center [615, 421] width 237 height 27
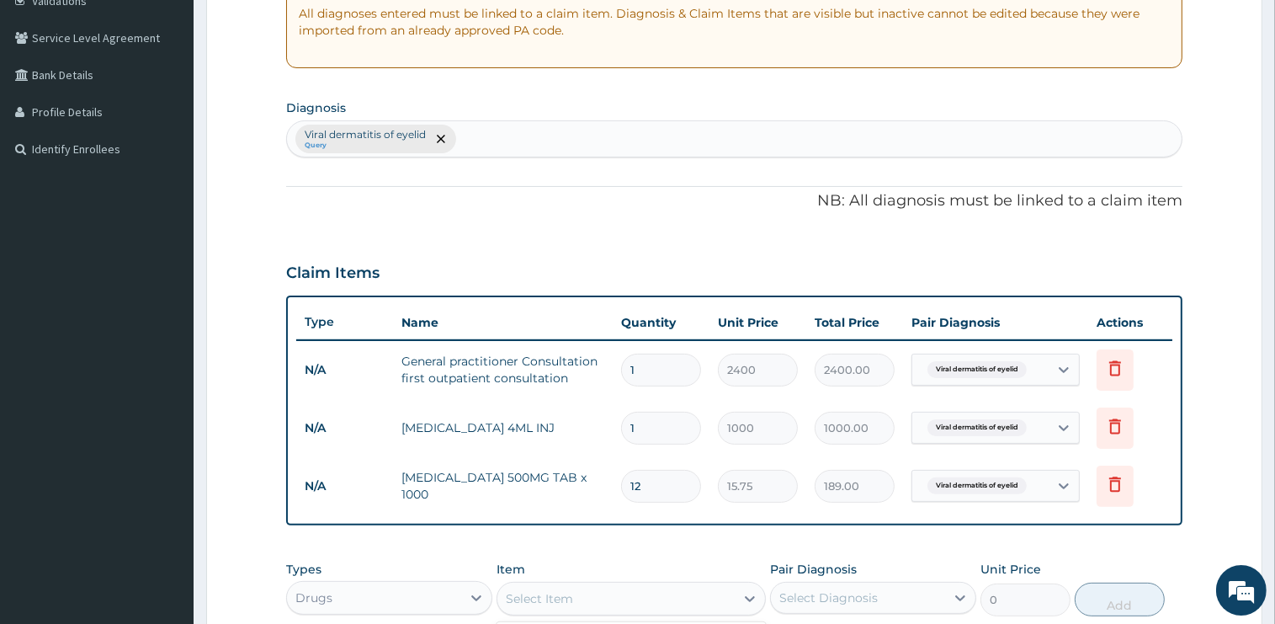
scroll to position [241, 0]
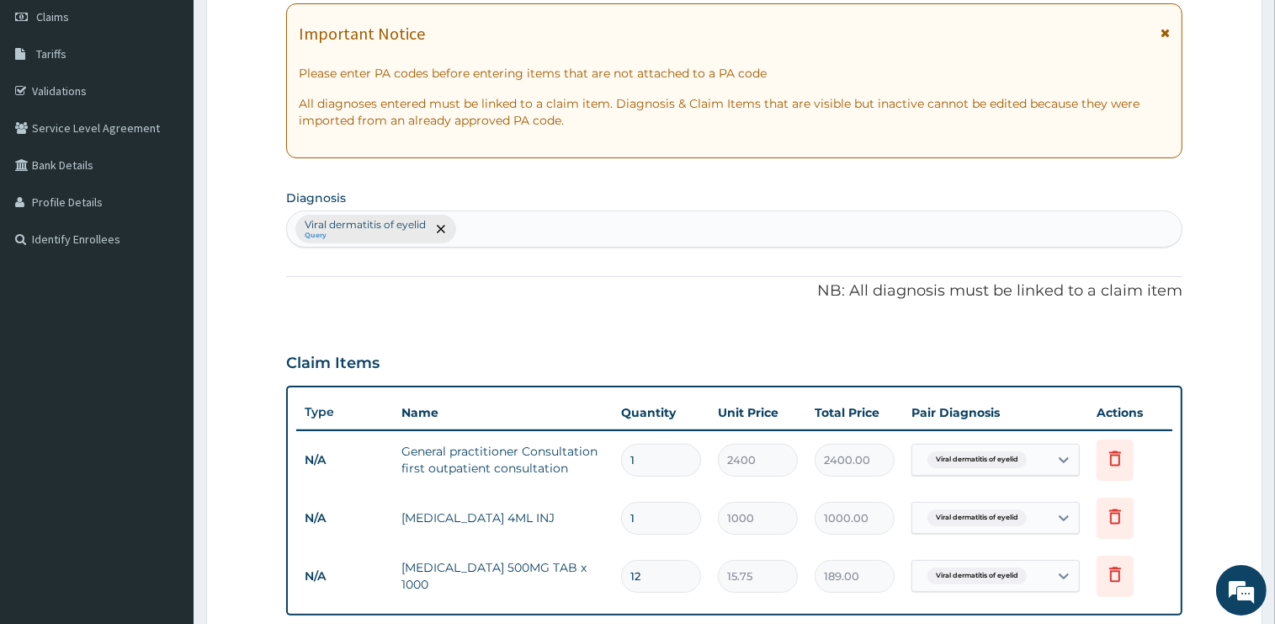
click at [504, 223] on div "Viral dermatitis of eyelid Query" at bounding box center [734, 228] width 895 height 35
type input "OESO"
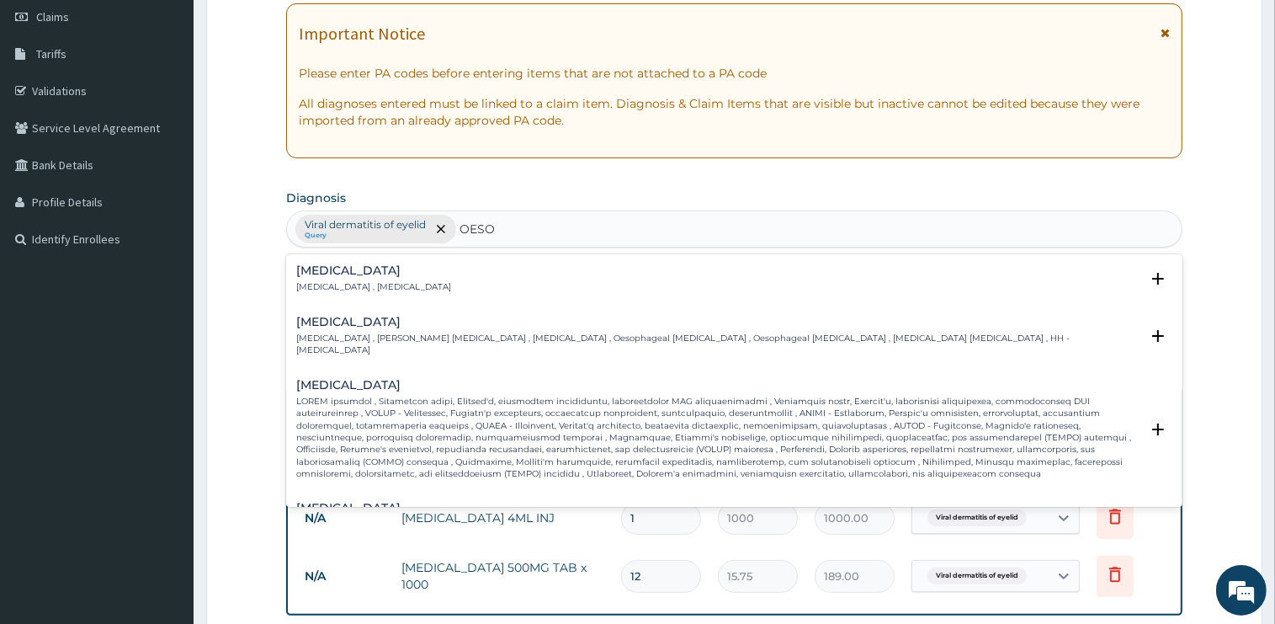
click at [341, 281] on p "Esophagitis , Oesophagitis" at bounding box center [373, 287] width 155 height 12
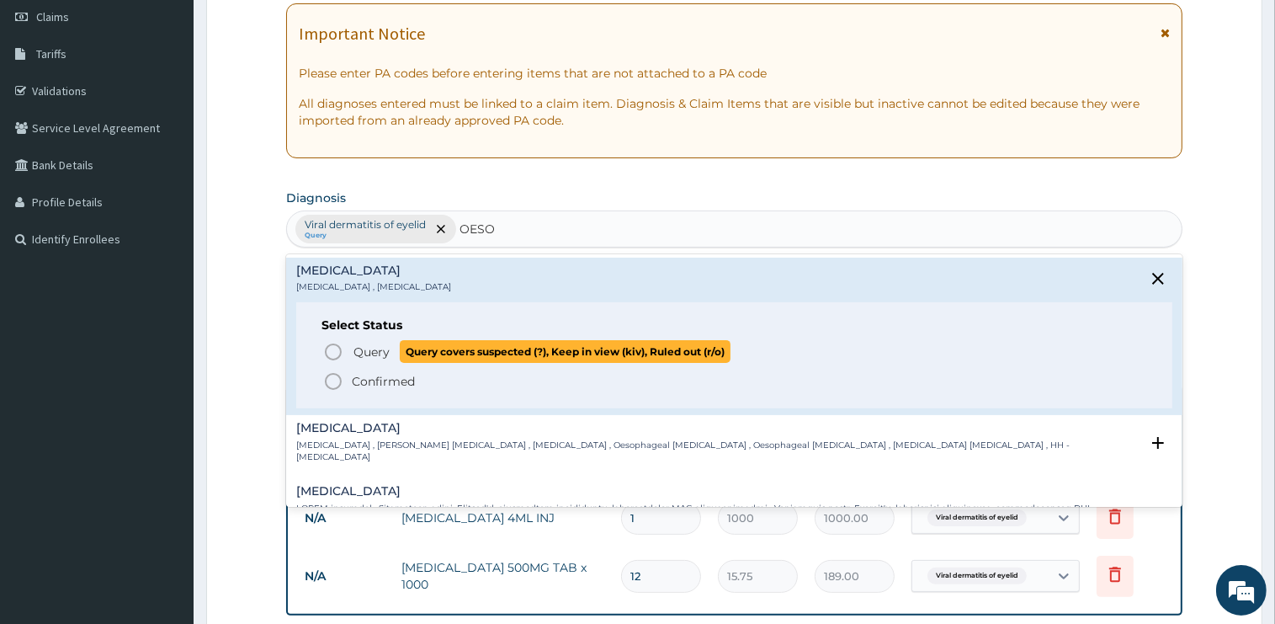
click at [359, 348] on span "Query" at bounding box center [371, 351] width 36 height 17
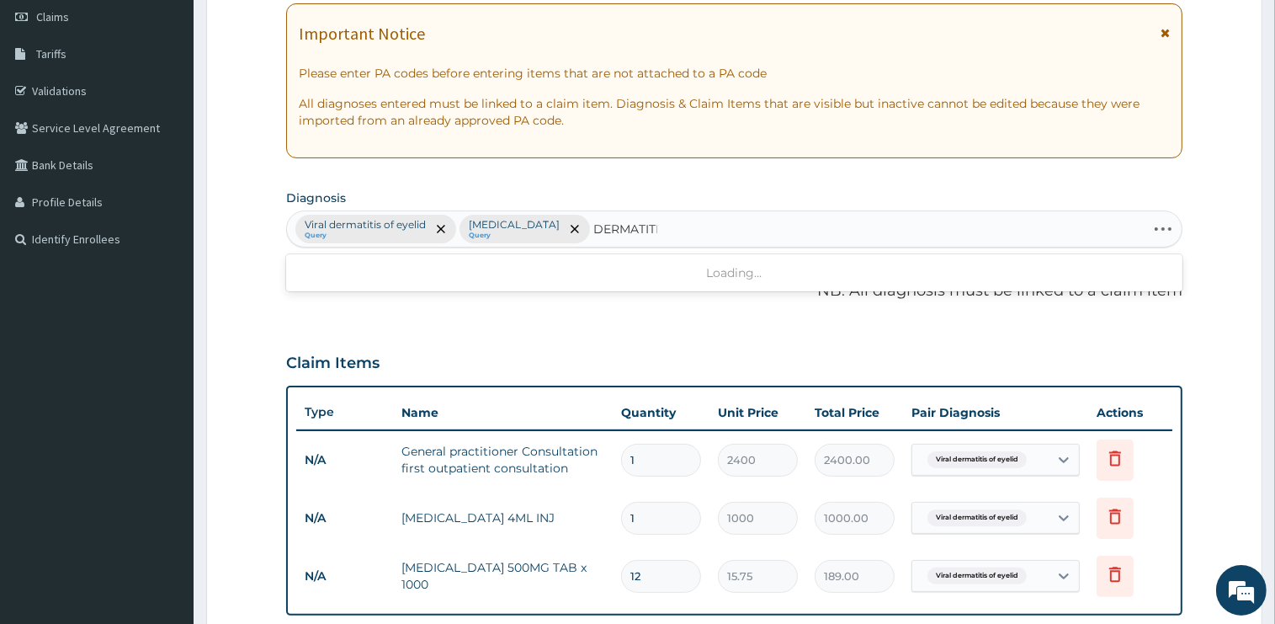
type input "DERMATITIS"
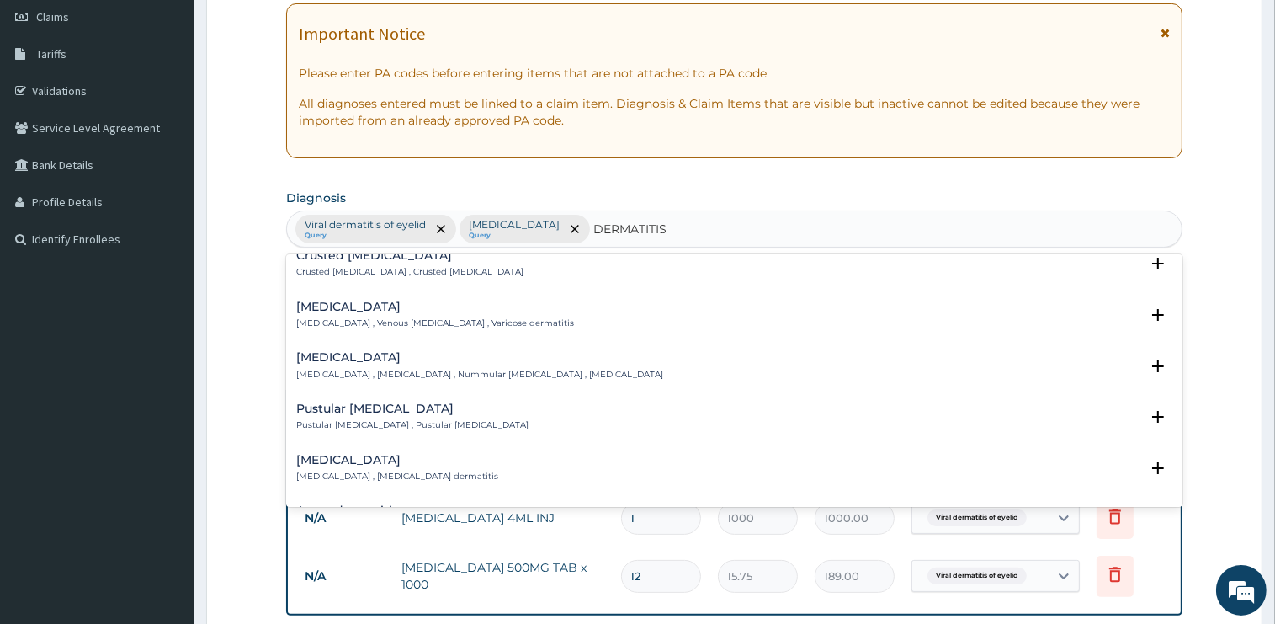
scroll to position [678, 0]
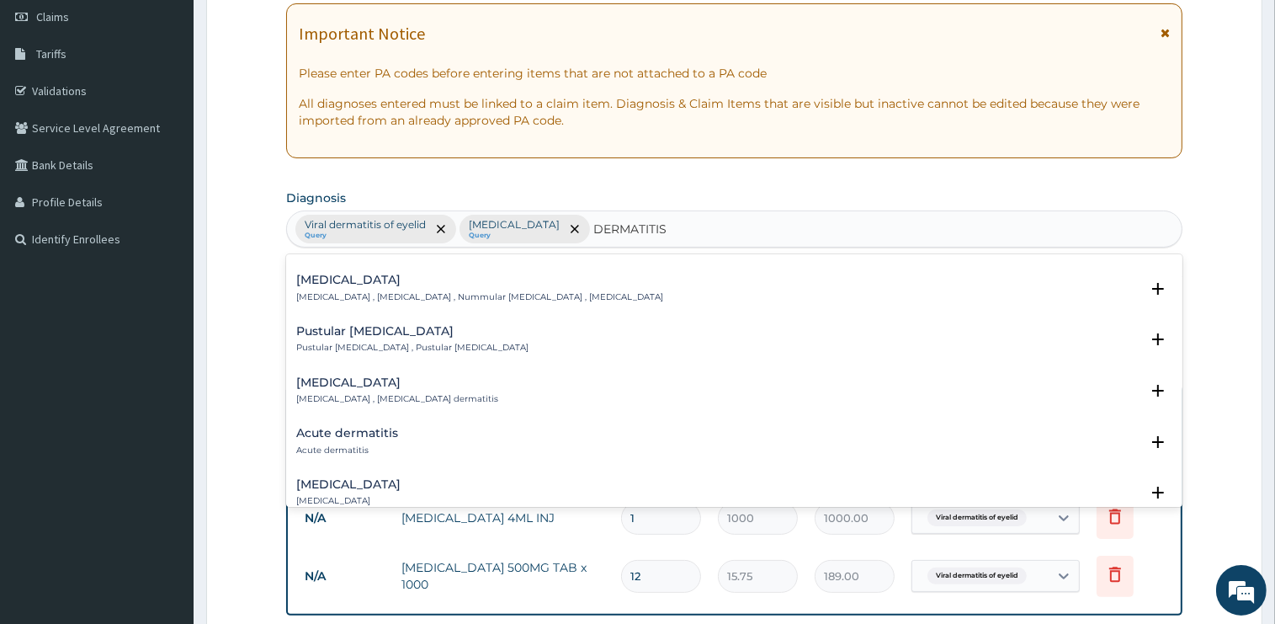
click at [351, 438] on h4 "Acute dermatitis" at bounding box center [347, 433] width 102 height 13
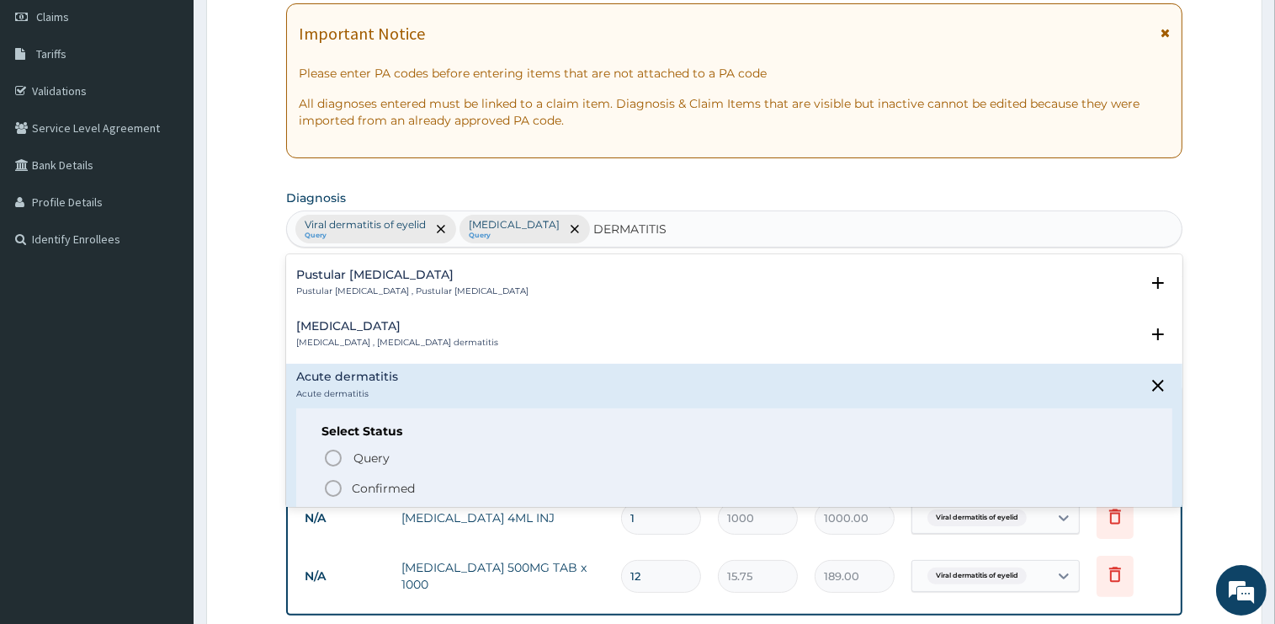
scroll to position [763, 0]
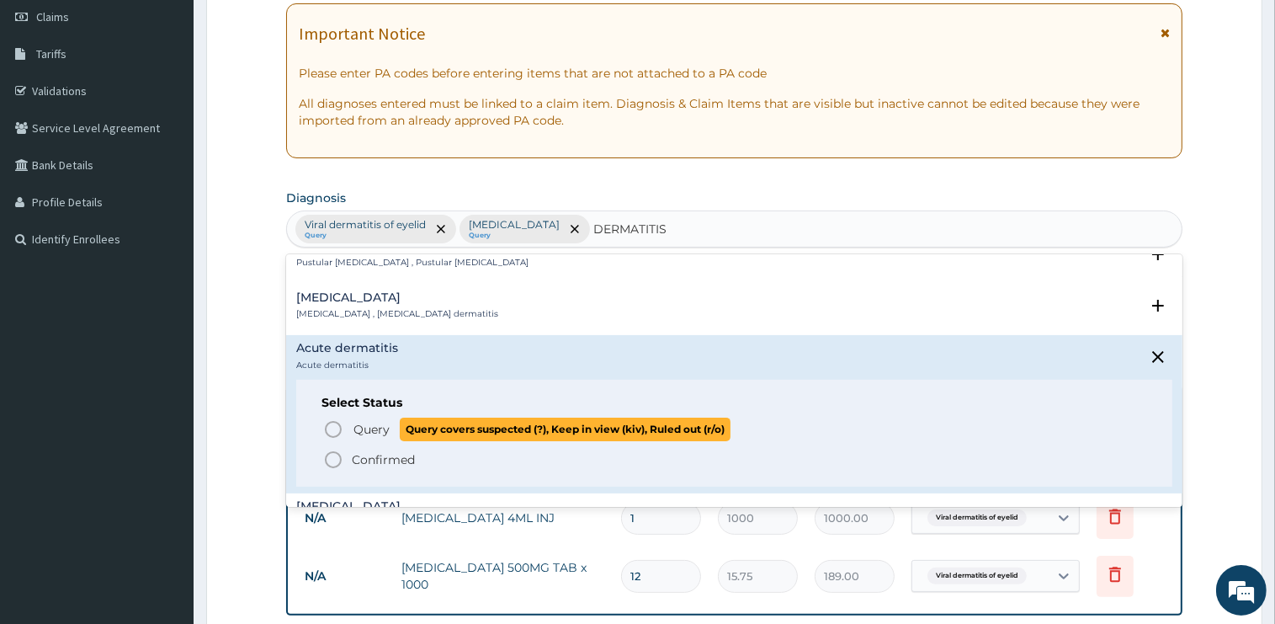
click at [365, 424] on span "Query" at bounding box center [371, 429] width 36 height 17
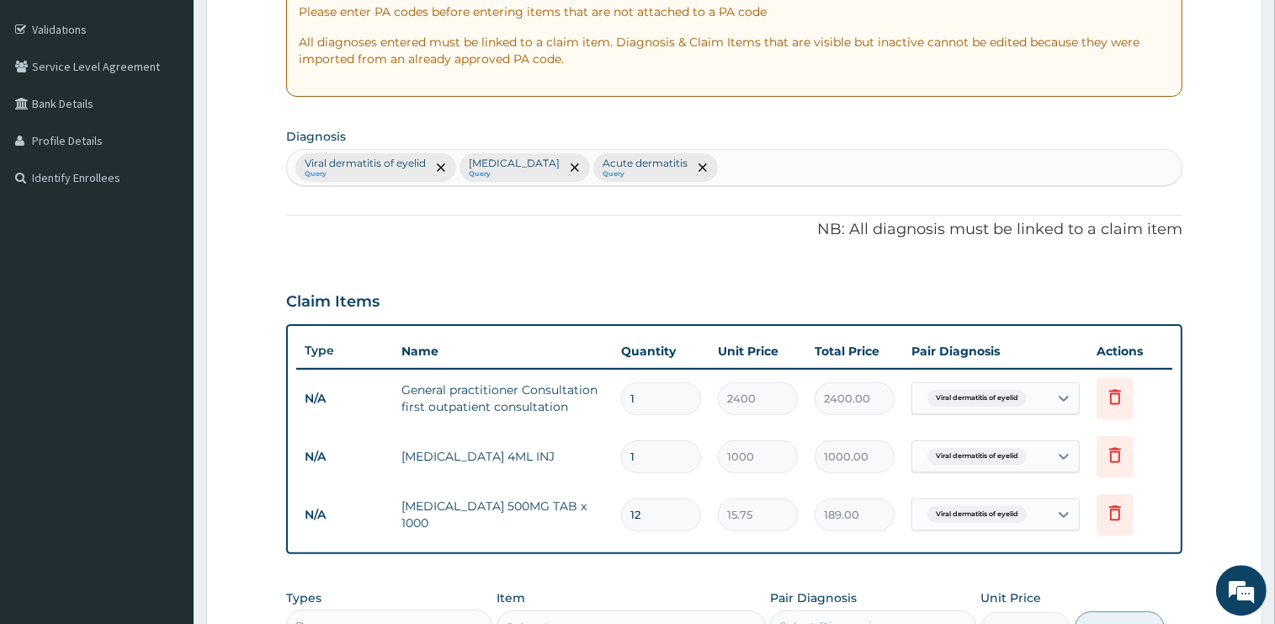
scroll to position [330, 0]
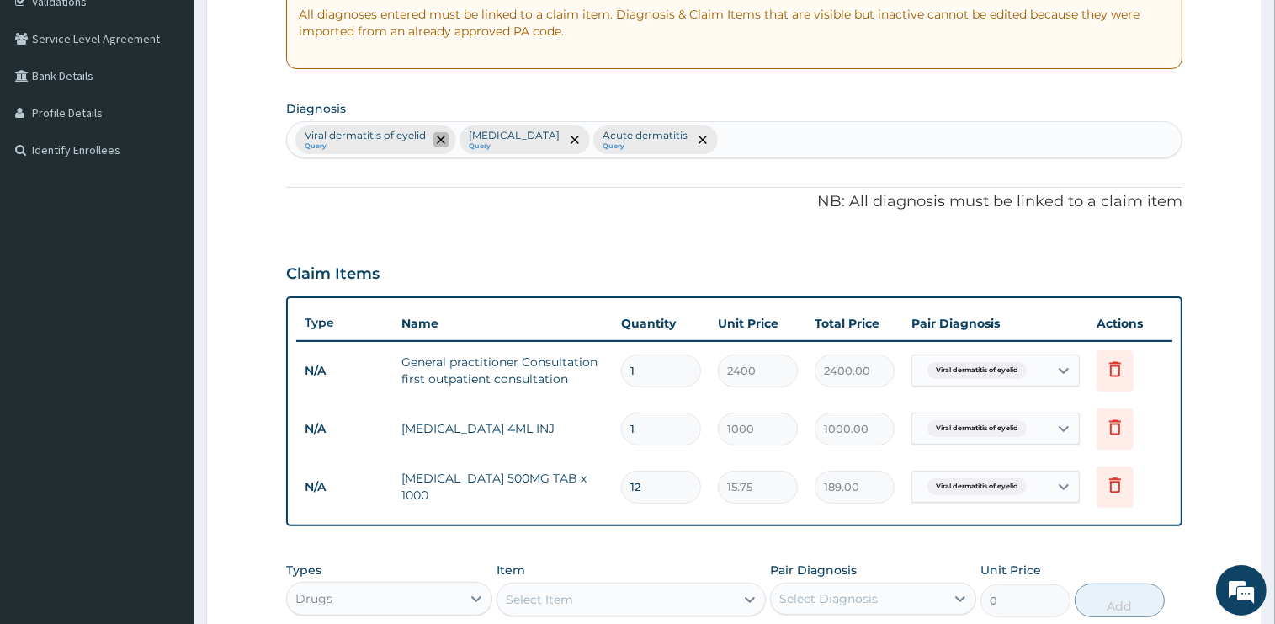
click at [444, 136] on icon "remove selection option" at bounding box center [441, 140] width 8 height 8
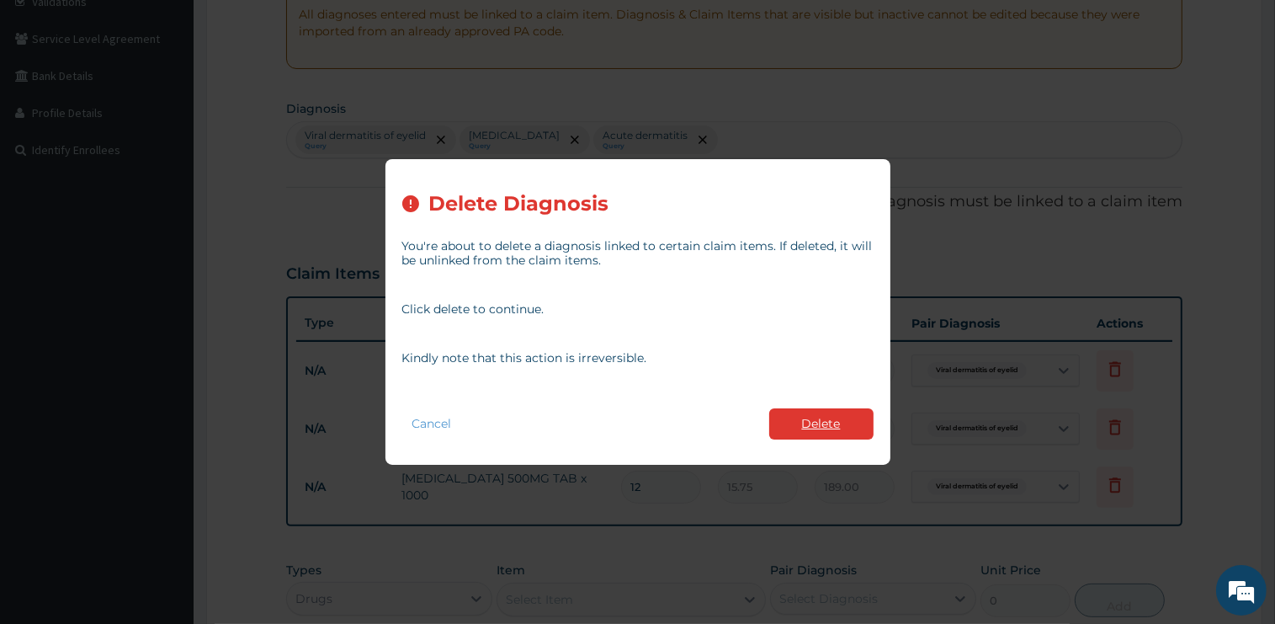
click at [853, 419] on button "Delete" at bounding box center [821, 423] width 104 height 31
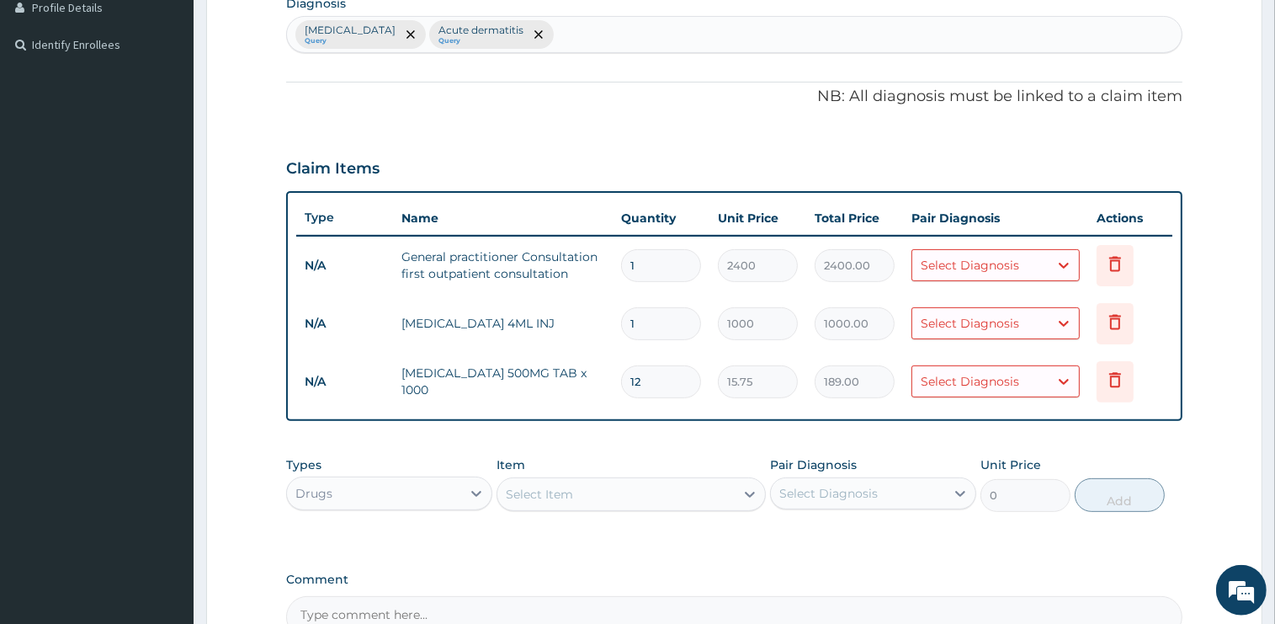
scroll to position [507, 0]
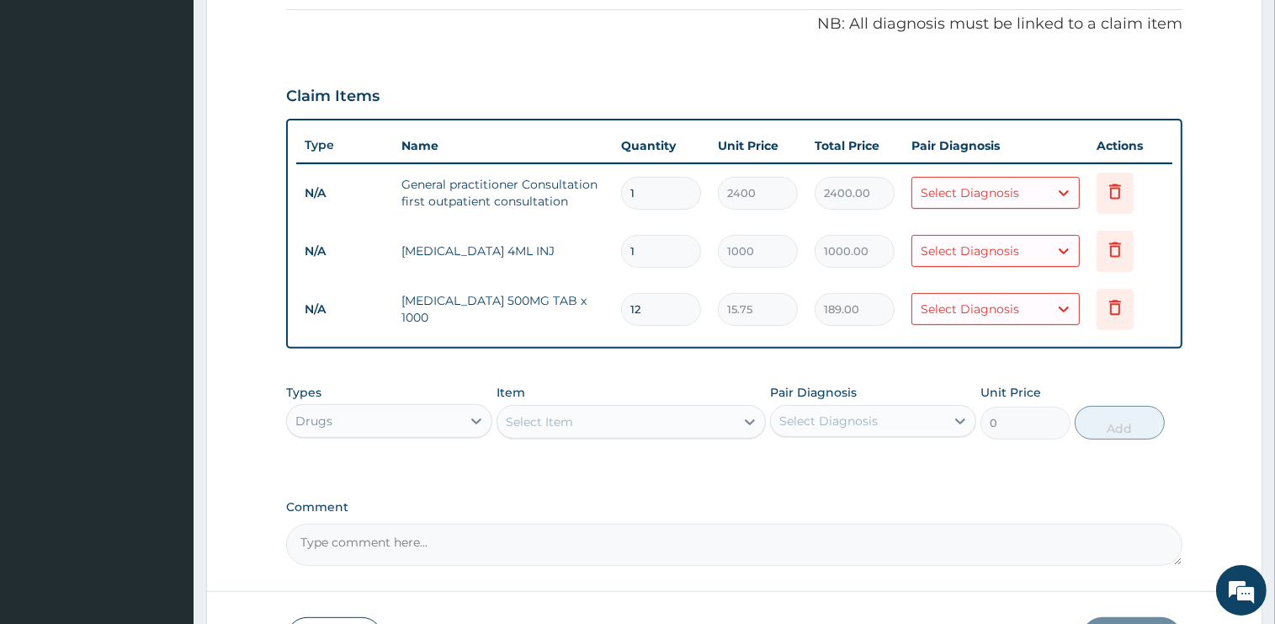
click at [1005, 191] on div "Select Diagnosis" at bounding box center [970, 192] width 98 height 17
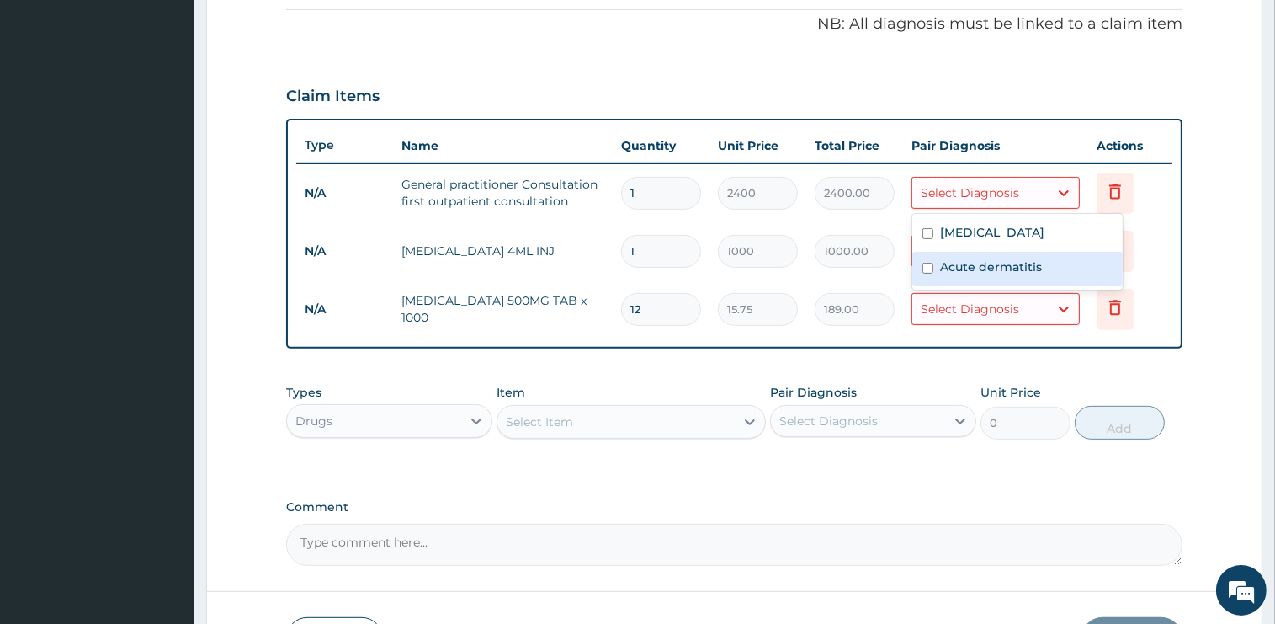
click at [983, 267] on label "Acute dermatitis" at bounding box center [991, 266] width 102 height 17
checkbox input "true"
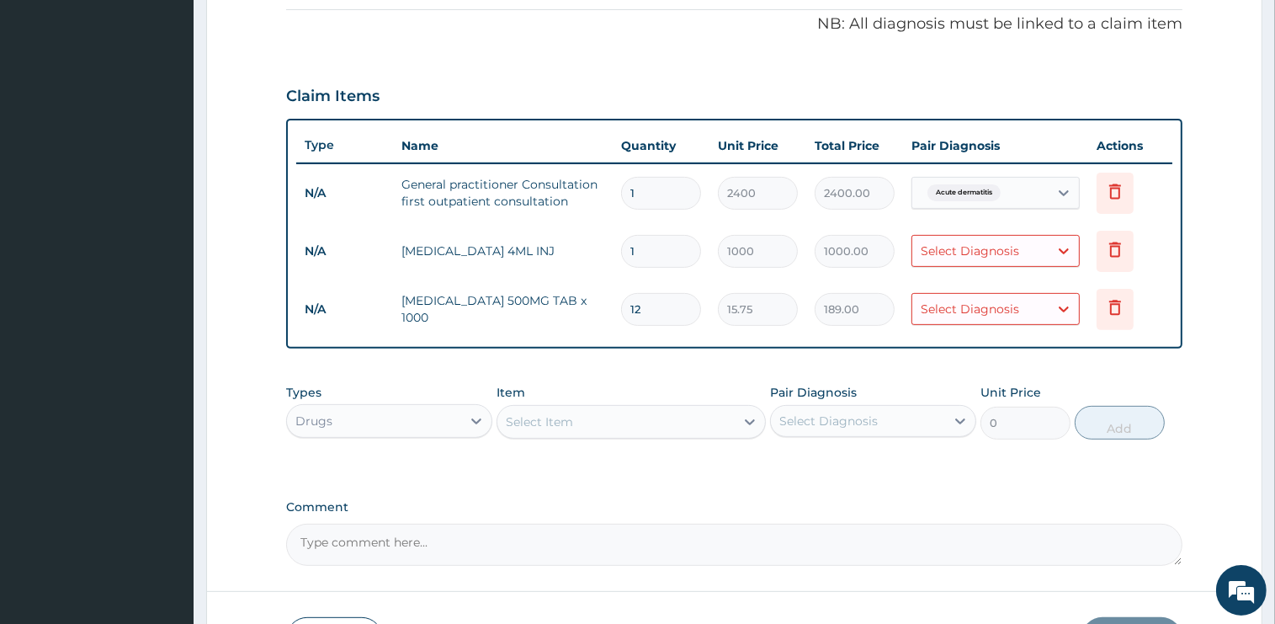
click at [1204, 246] on form "Step 2 of 2 PA Code / Prescription Code Enter Code(Secondary Care Only) Encount…" at bounding box center [734, 134] width 1056 height 1104
drag, startPoint x: 1011, startPoint y: 246, endPoint x: 1005, endPoint y: 261, distance: 16.3
click at [1010, 247] on div "Select Diagnosis" at bounding box center [970, 250] width 98 height 17
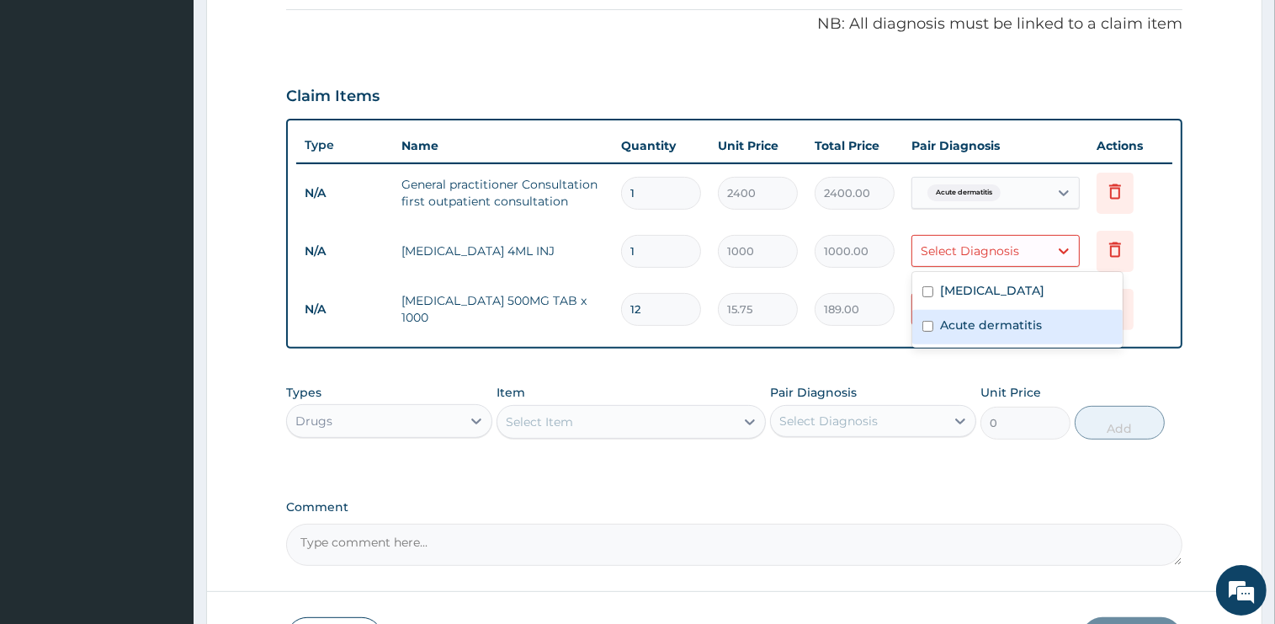
click at [999, 336] on div "Acute dermatitis" at bounding box center [1017, 327] width 210 height 35
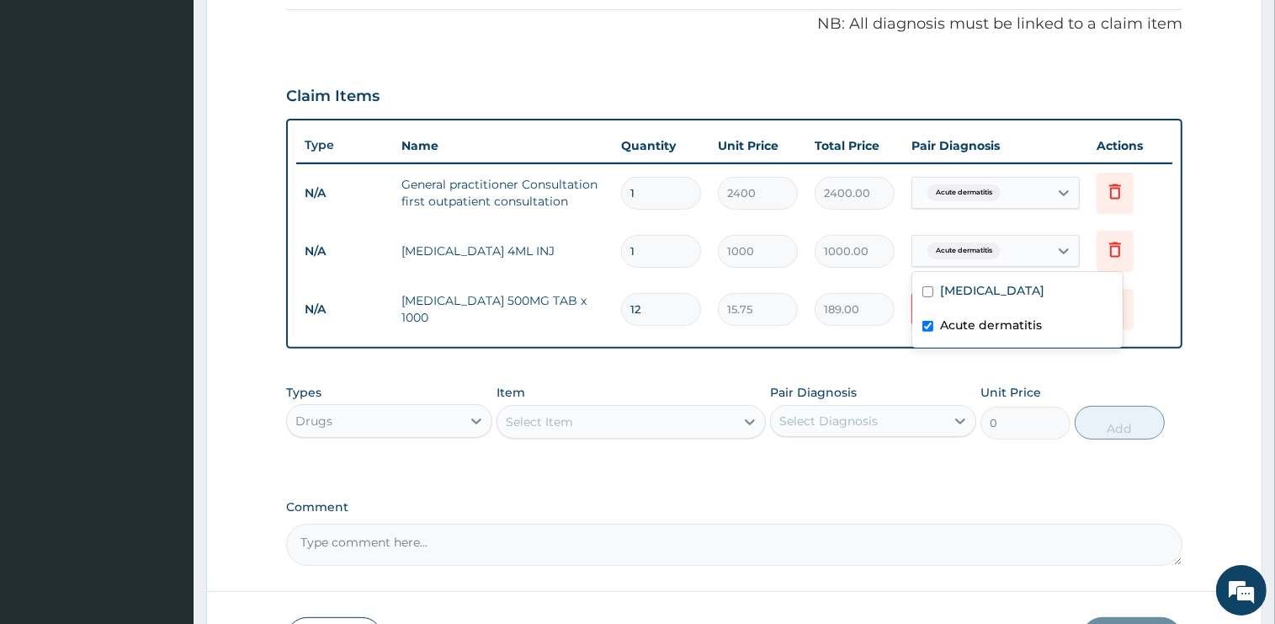
checkbox input "true"
click at [1166, 343] on div "Type Name Quantity Unit Price Total Price Pair Diagnosis Actions N/A General pr…" at bounding box center [734, 234] width 896 height 230
click at [995, 309] on div "Select Diagnosis" at bounding box center [970, 308] width 98 height 17
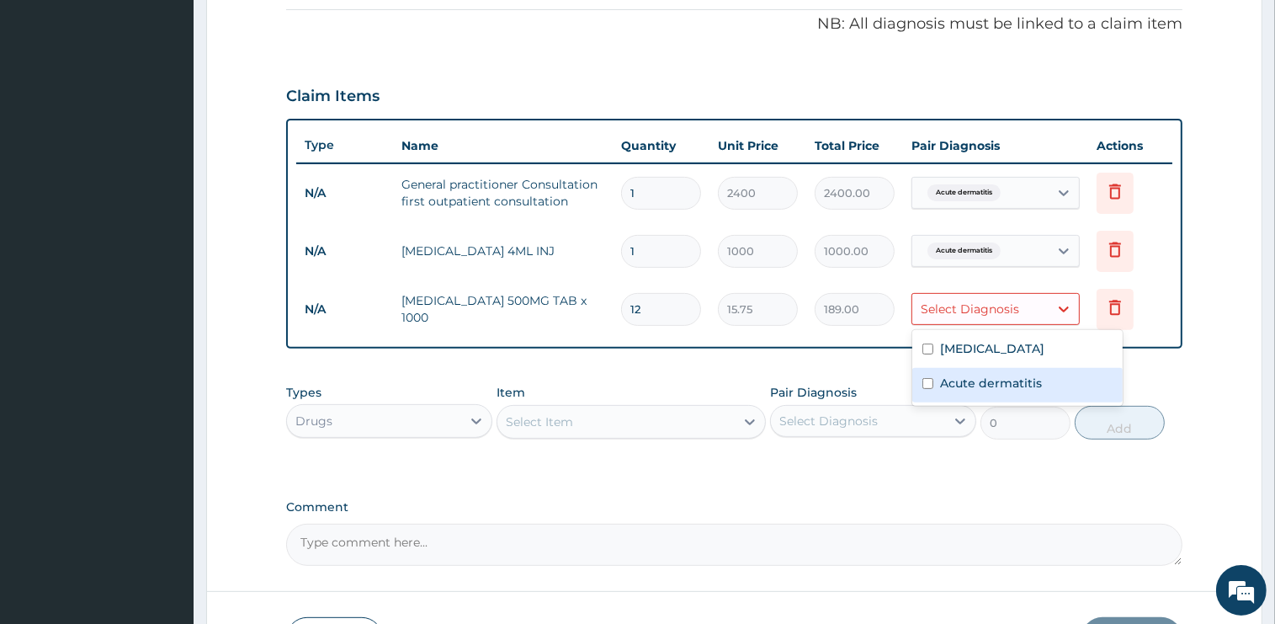
click at [975, 382] on label "Acute dermatitis" at bounding box center [991, 383] width 102 height 17
checkbox input "true"
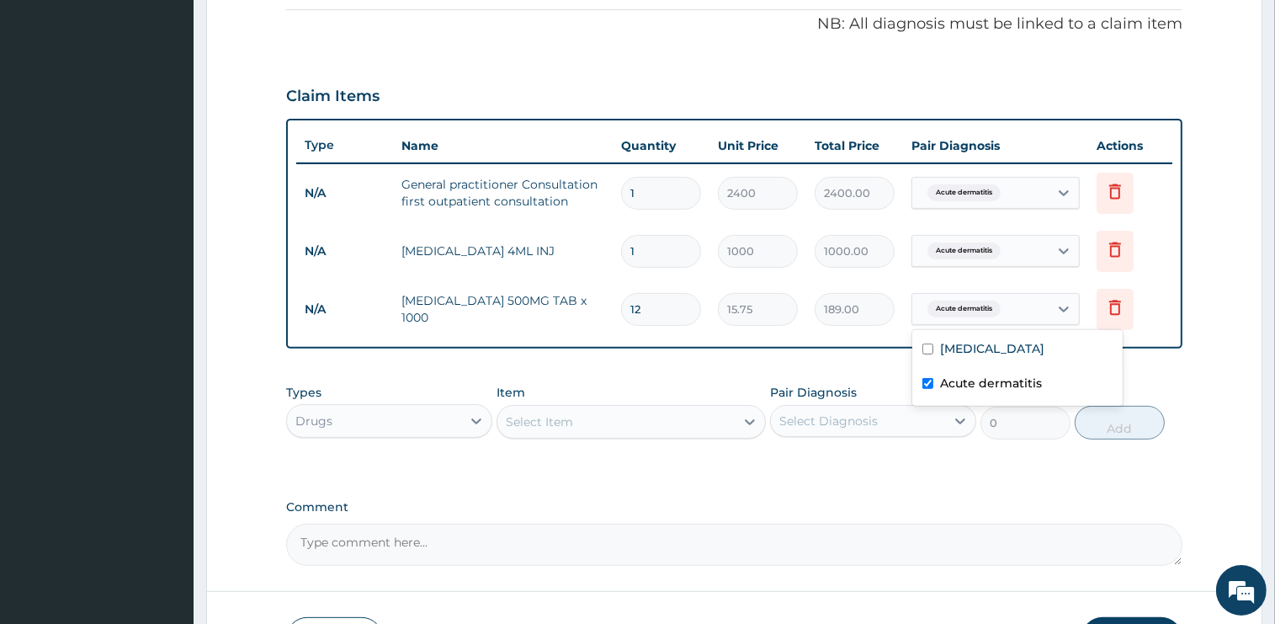
click at [1213, 394] on form "Step 2 of 2 PA Code / Prescription Code Enter Code(Secondary Care Only) Encount…" at bounding box center [734, 134] width 1056 height 1104
click at [555, 417] on div "Select Item" at bounding box center [539, 421] width 67 height 17
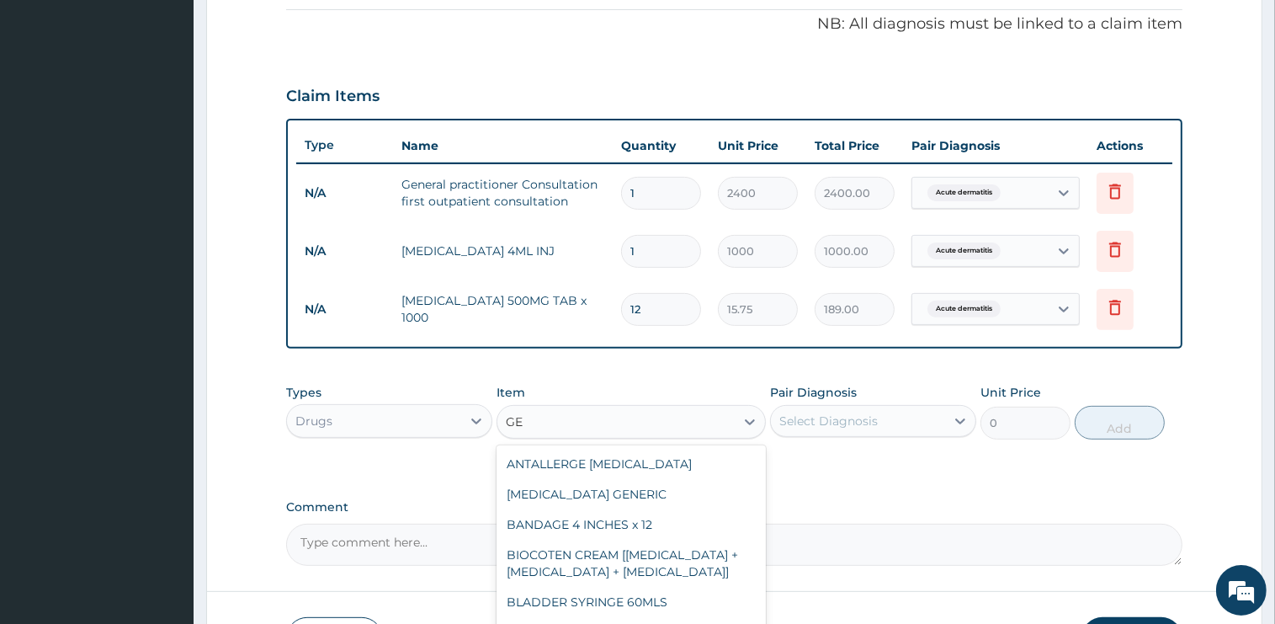
type input "G"
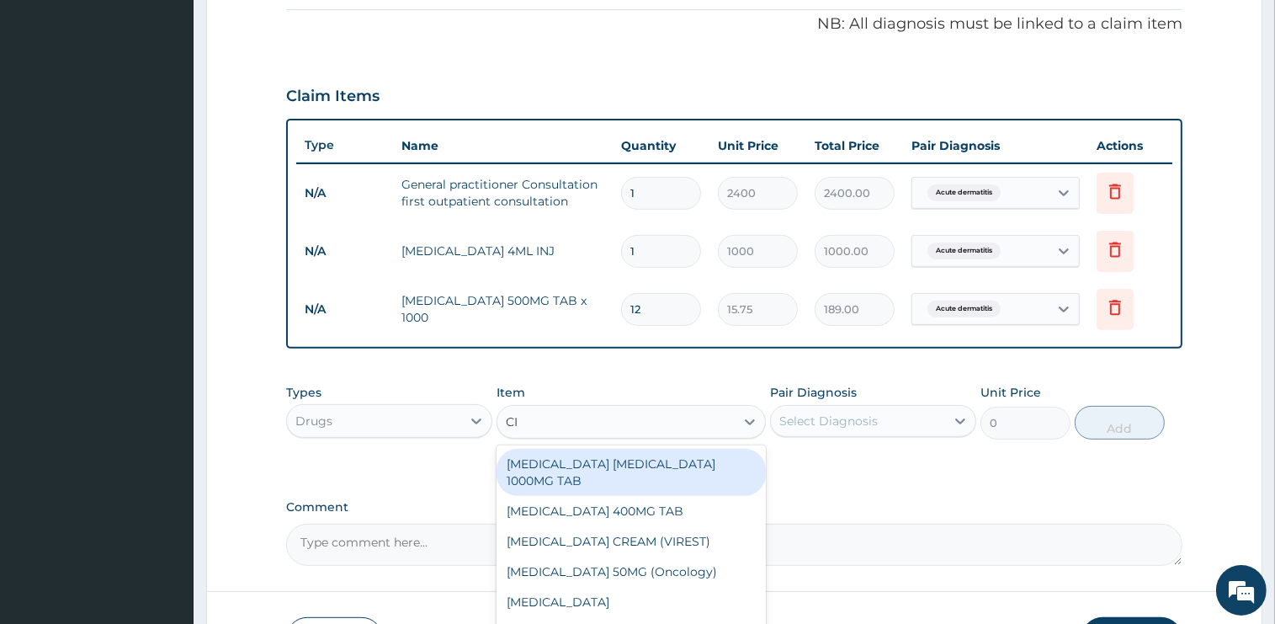
type input "C"
type input "ANTA"
click at [584, 464] on div "[MEDICAL_DATA] ([MEDICAL_DATA] SUSPENSION)" at bounding box center [631, 472] width 269 height 47
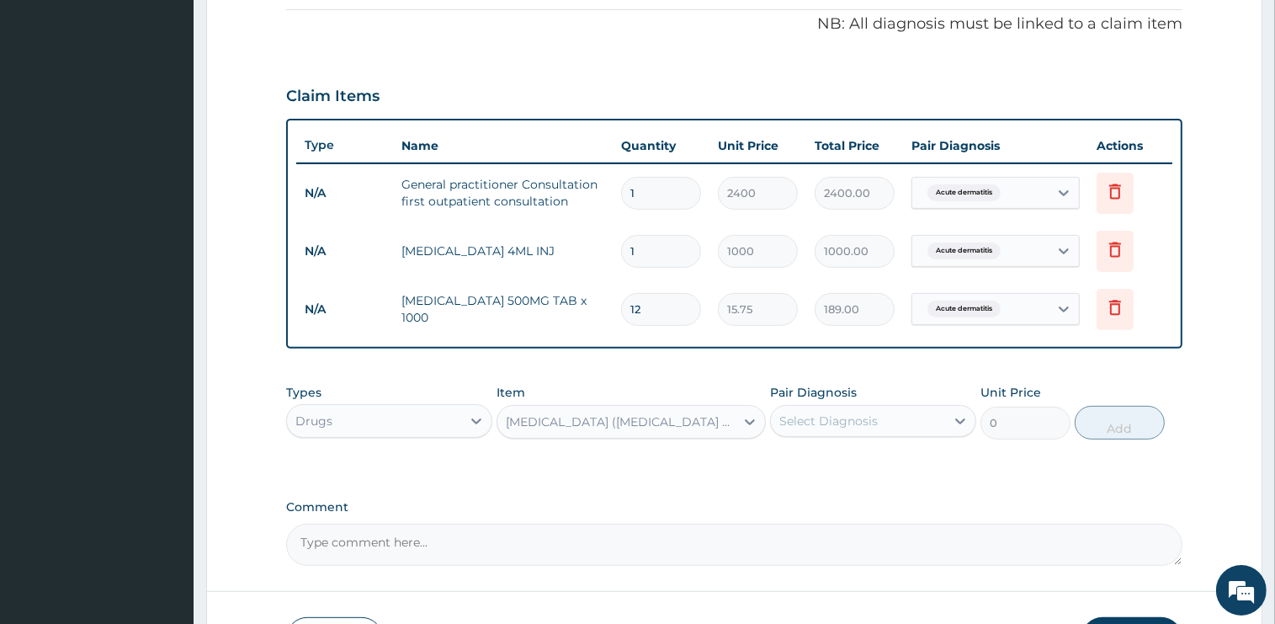
type input "1136.25"
click at [814, 417] on div "Select Diagnosis" at bounding box center [828, 420] width 98 height 17
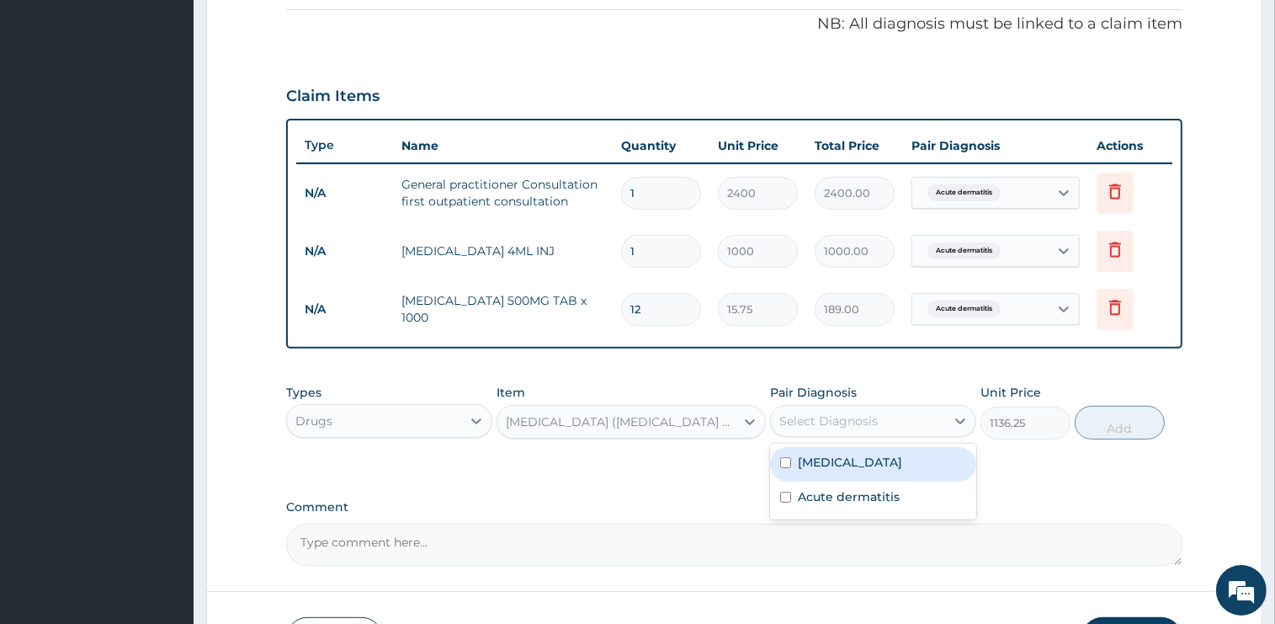
click at [842, 467] on label "Esophagitis" at bounding box center [850, 462] width 104 height 17
checkbox input "true"
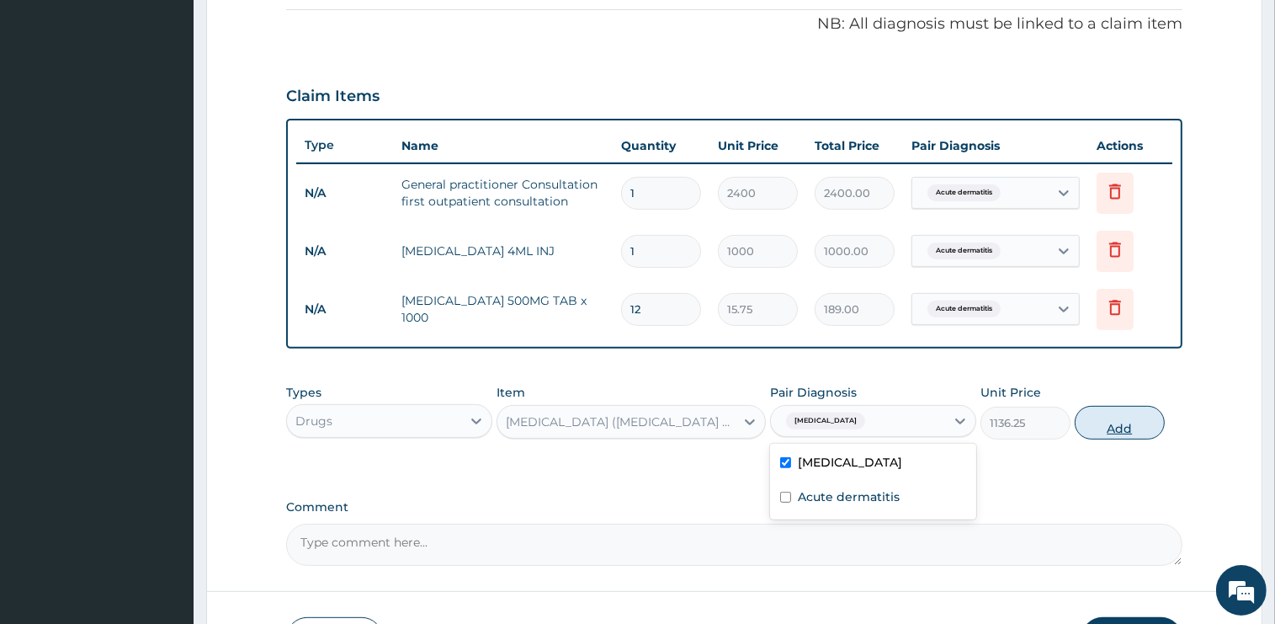
click at [1089, 433] on button "Add" at bounding box center [1120, 423] width 90 height 34
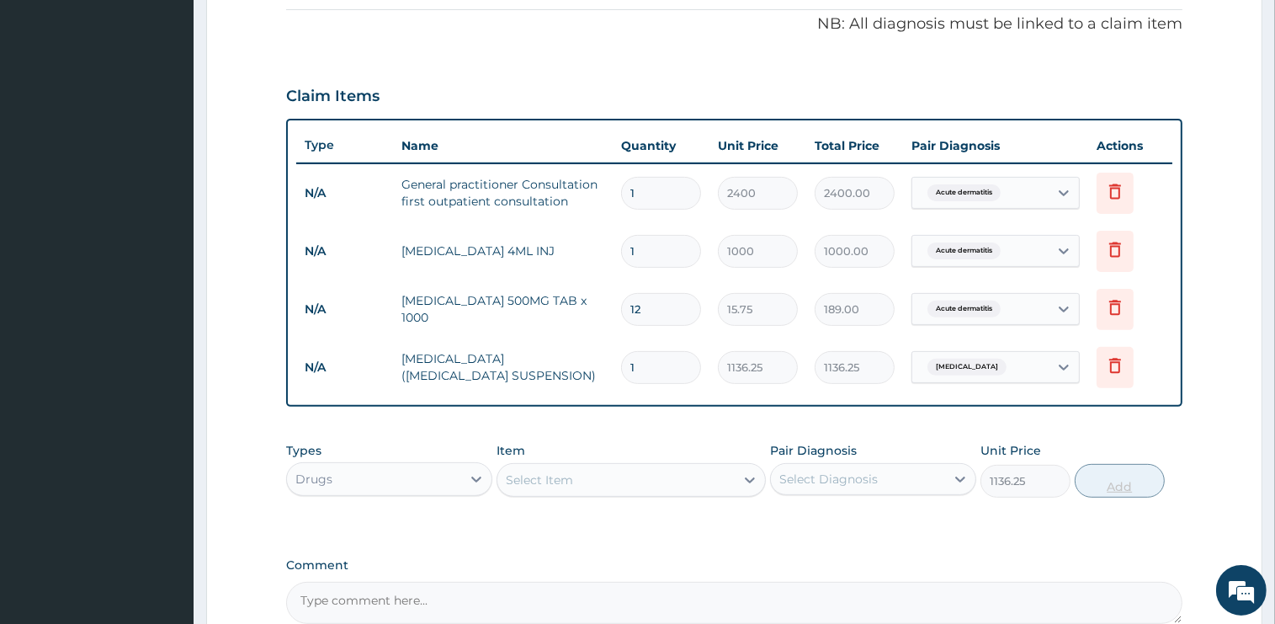
type input "0"
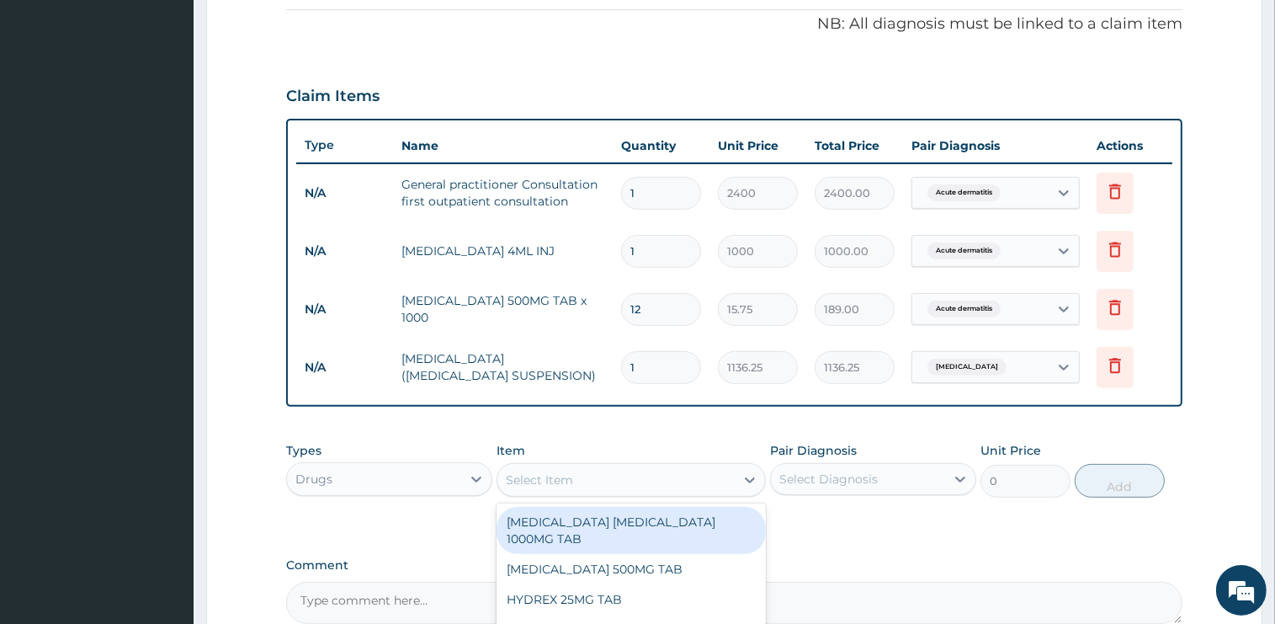
click at [629, 484] on div "Select Item" at bounding box center [615, 479] width 237 height 27
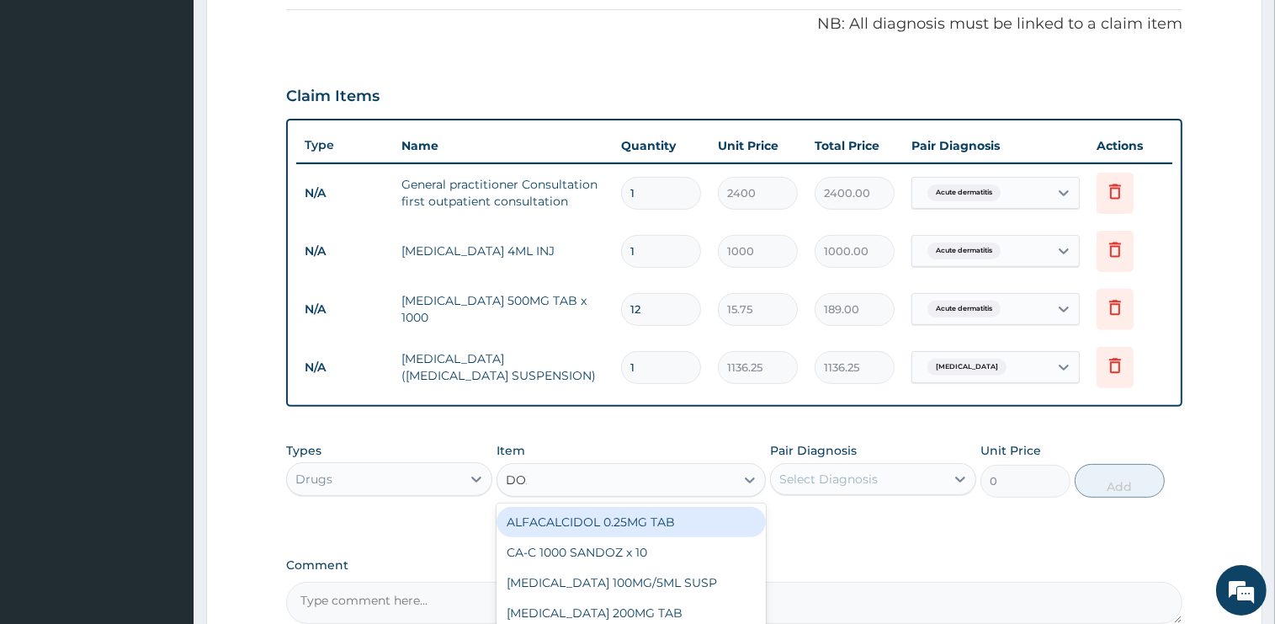
type input "DOXY"
drag, startPoint x: 658, startPoint y: 527, endPoint x: 853, endPoint y: 497, distance: 197.5
click at [659, 528] on div "DOXYCYCLINE 100MG CAP" at bounding box center [631, 522] width 269 height 30
type input "50"
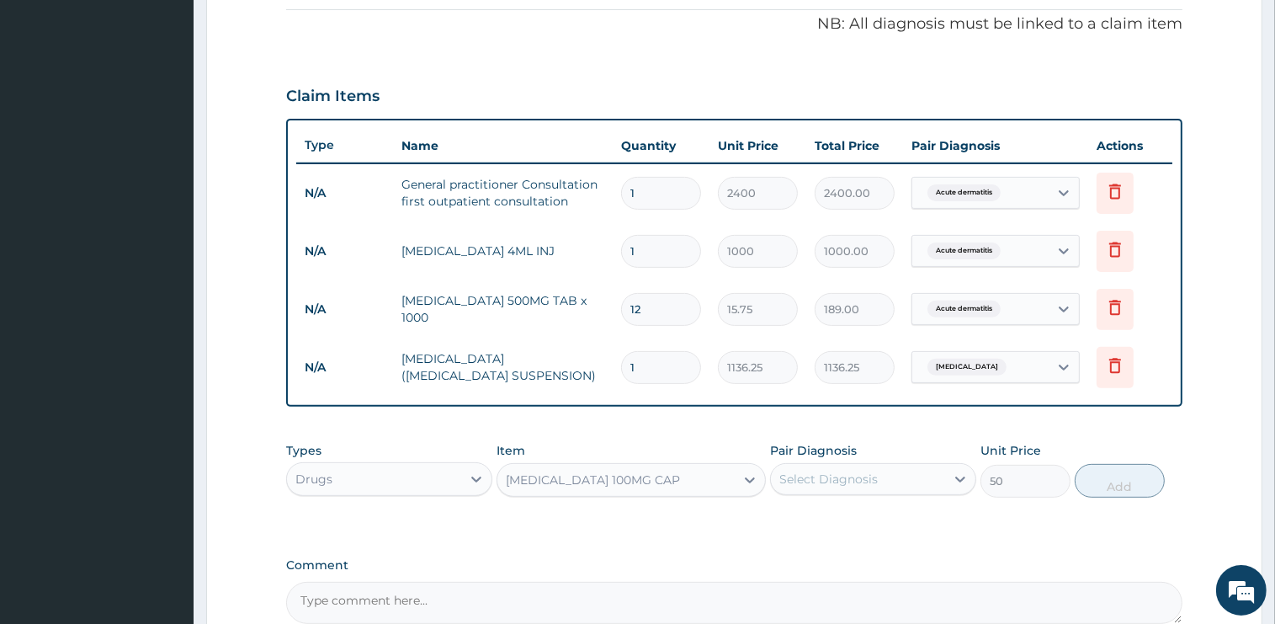
click at [899, 470] on div "Select Diagnosis" at bounding box center [858, 478] width 174 height 27
click at [857, 523] on label "Esophagitis" at bounding box center [850, 520] width 104 height 17
checkbox input "true"
click at [1092, 488] on button "Add" at bounding box center [1120, 481] width 90 height 34
type input "0"
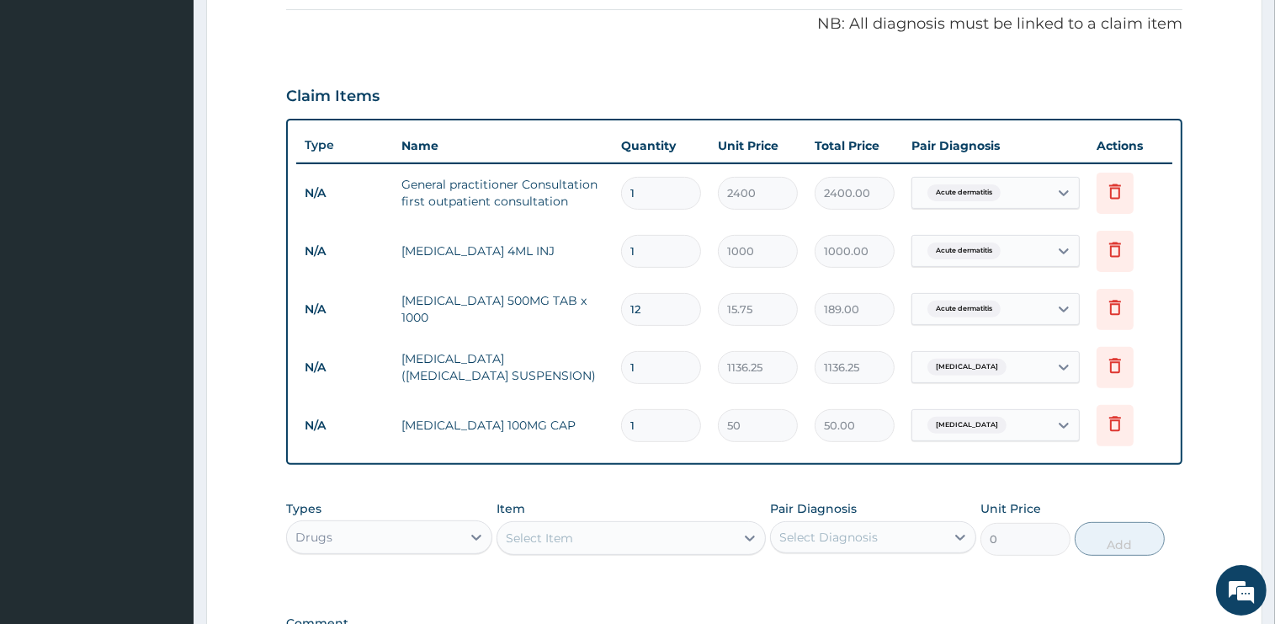
type input "10"
type input "500.00"
type input "10"
click at [603, 529] on div "Select Item" at bounding box center [615, 537] width 237 height 27
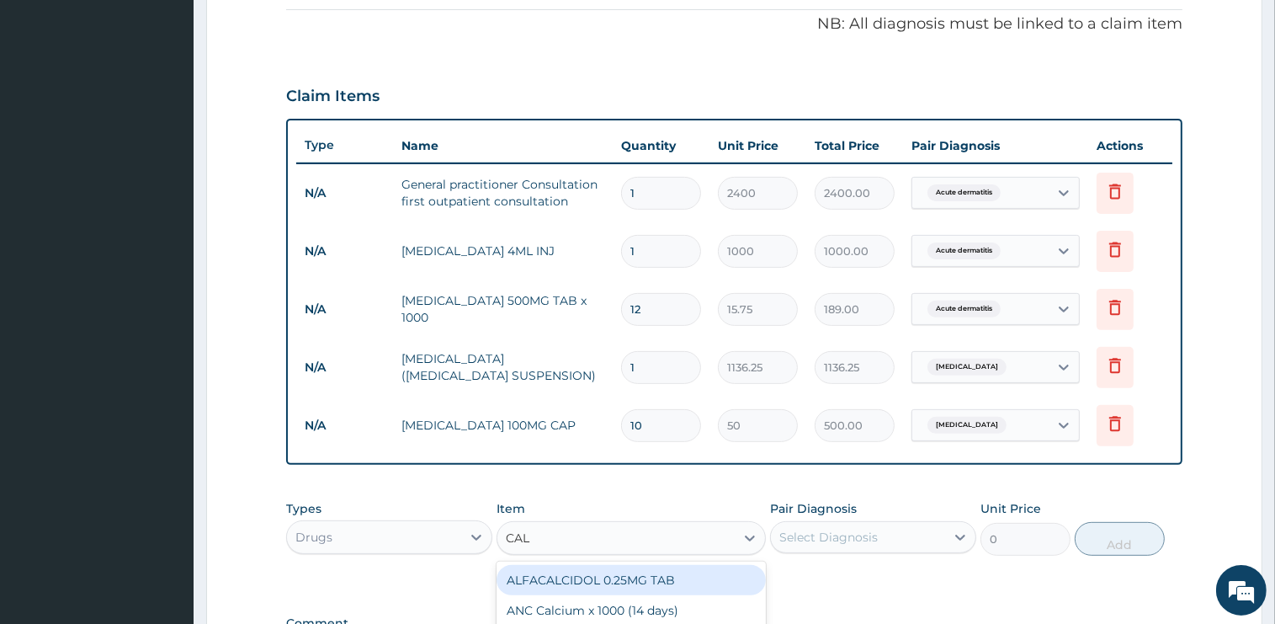
type input "CALA"
click at [624, 576] on div "CALAMINE 100ML LOTION" at bounding box center [631, 580] width 269 height 30
type input "750"
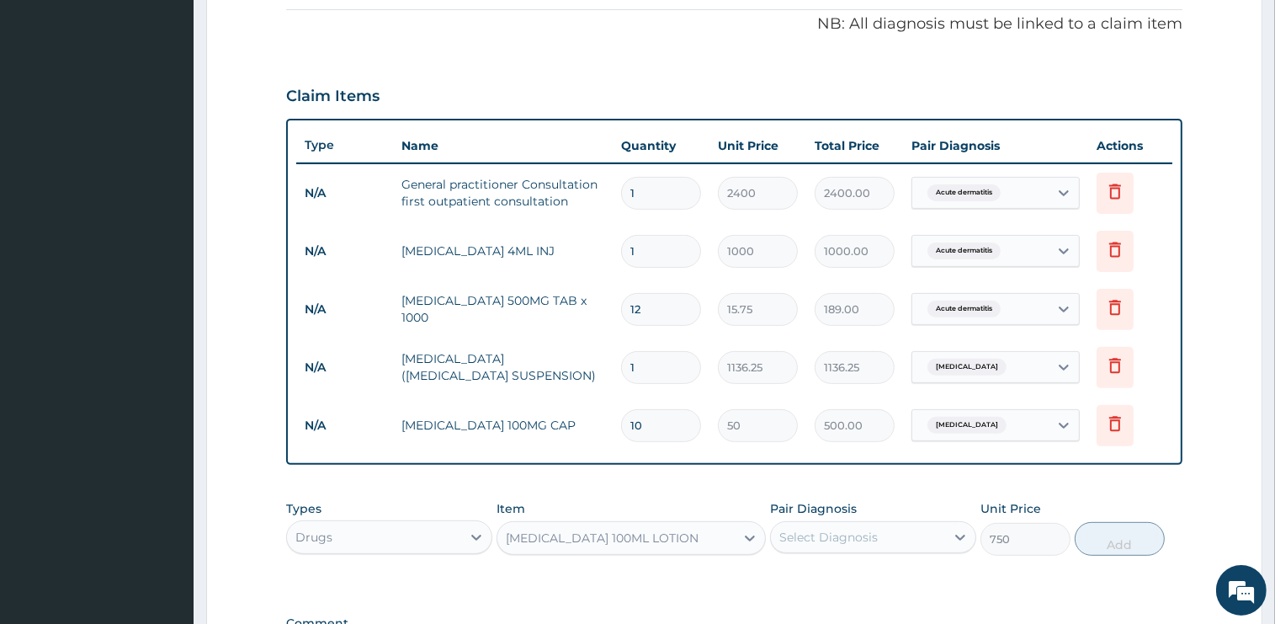
click at [857, 544] on div "Select Diagnosis" at bounding box center [858, 536] width 174 height 27
click at [857, 608] on label "Acute dermatitis" at bounding box center [849, 612] width 102 height 17
checkbox input "true"
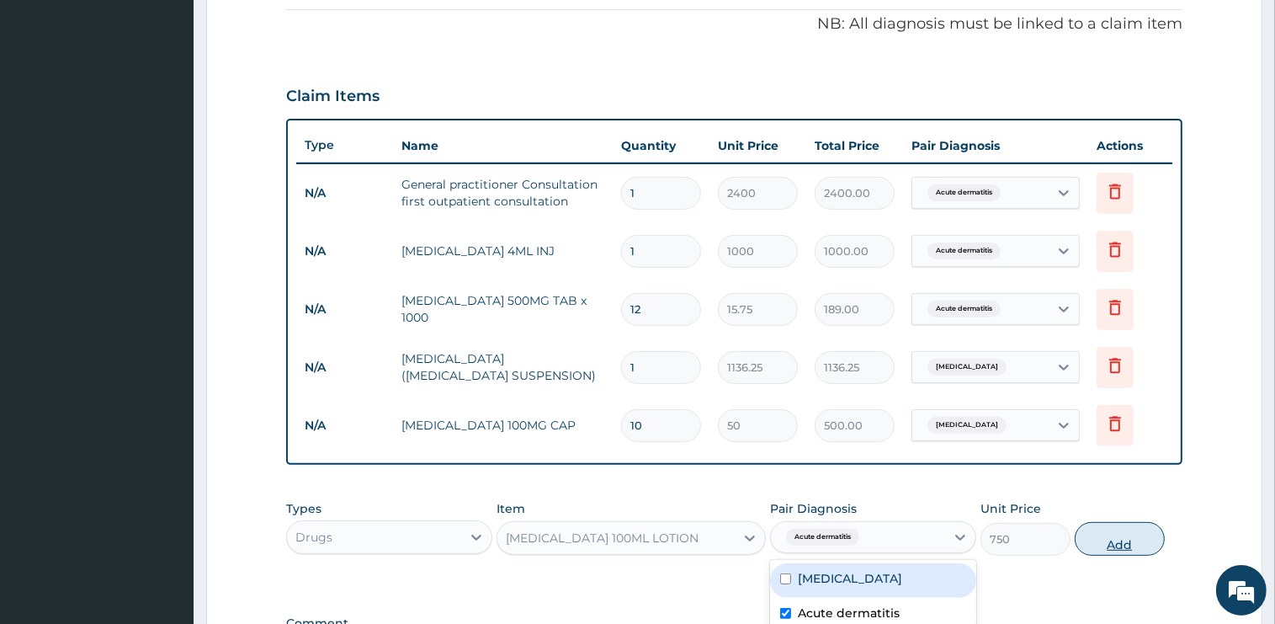
click at [1134, 532] on button "Add" at bounding box center [1120, 539] width 90 height 34
type input "0"
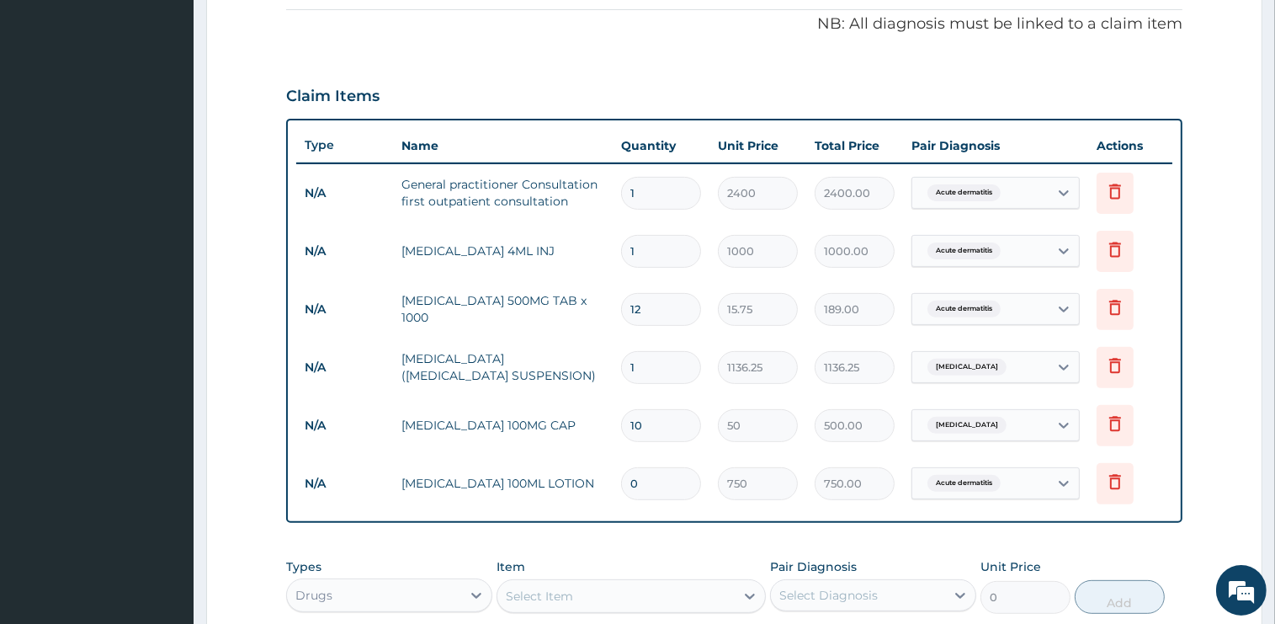
type input "1"
type input "750.00"
click at [632, 587] on div "Select Item" at bounding box center [615, 595] width 237 height 27
click at [634, 587] on div "Select Item" at bounding box center [615, 595] width 237 height 27
type input "PIRIT"
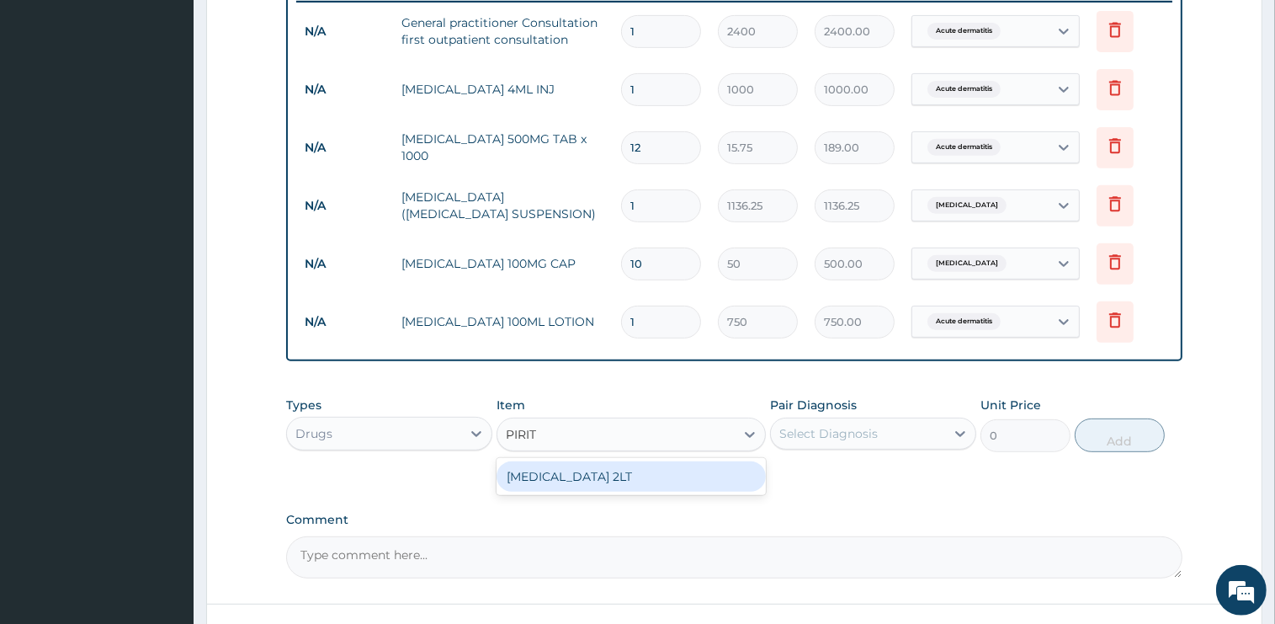
scroll to position [774, 0]
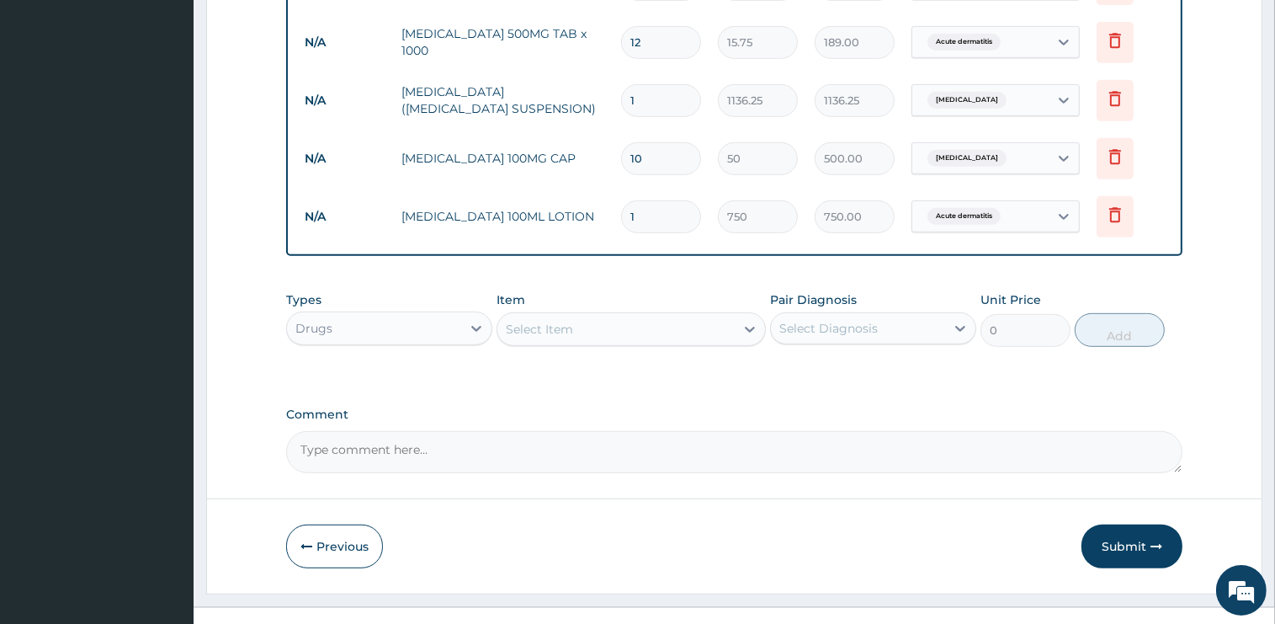
drag, startPoint x: 550, startPoint y: 329, endPoint x: 495, endPoint y: 332, distance: 55.6
click at [495, 332] on div "Types Drugs Item option CALAMINE 100ML LOTION, selected. Select is focused ,typ…" at bounding box center [734, 319] width 896 height 72
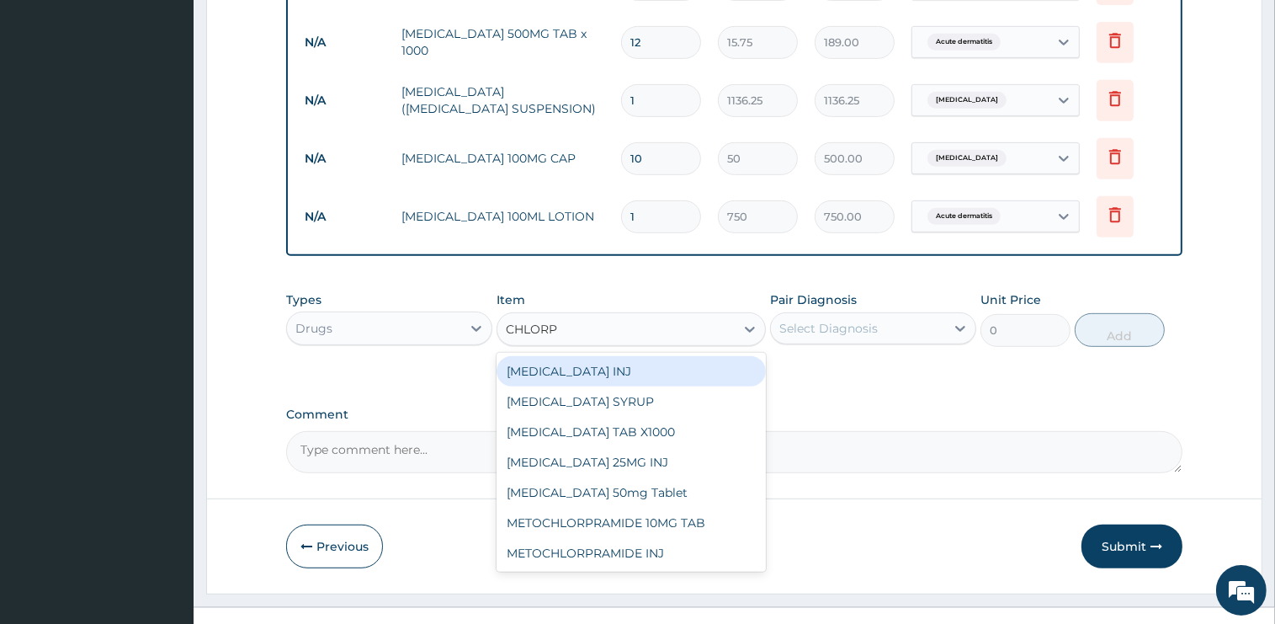
type input "CHLORPH"
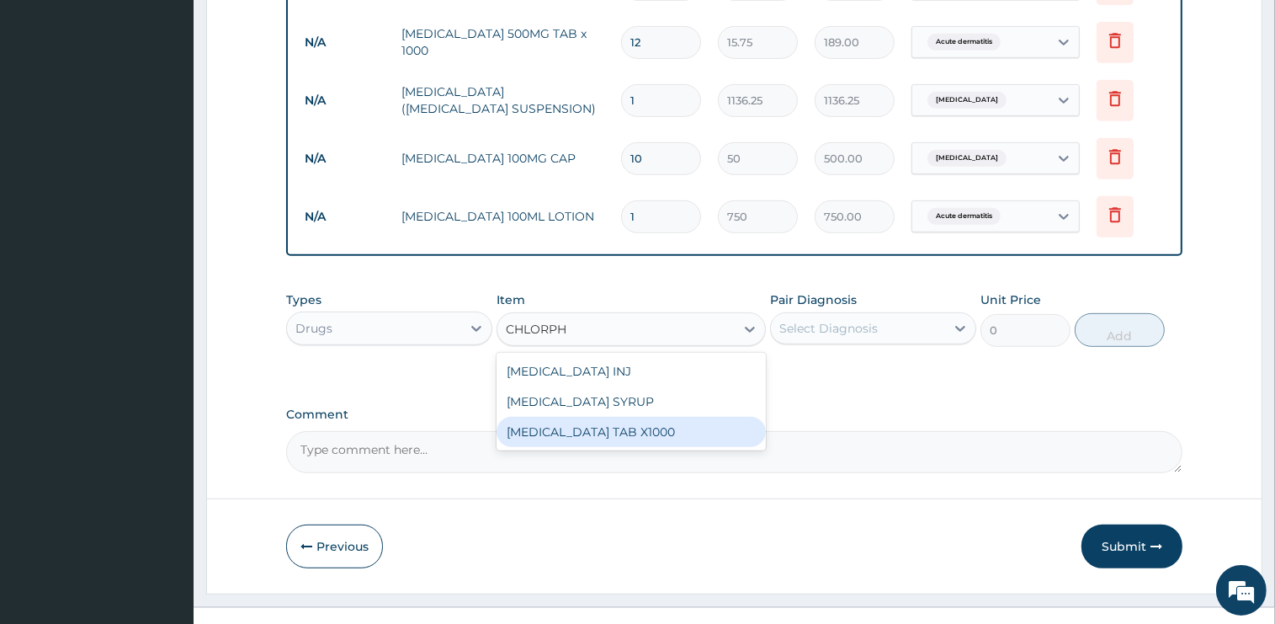
click at [644, 426] on div "CHLORPHENIRAMINE TAB X1000" at bounding box center [631, 432] width 269 height 30
type input "75"
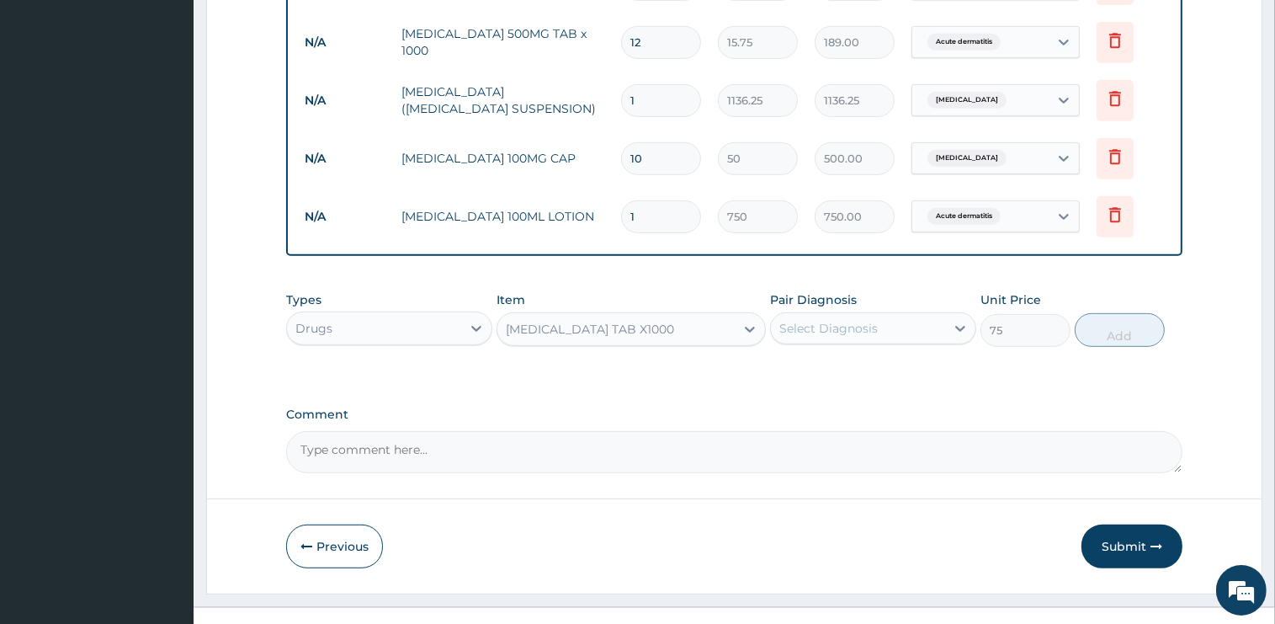
click at [826, 325] on div "Select Diagnosis" at bounding box center [828, 328] width 98 height 17
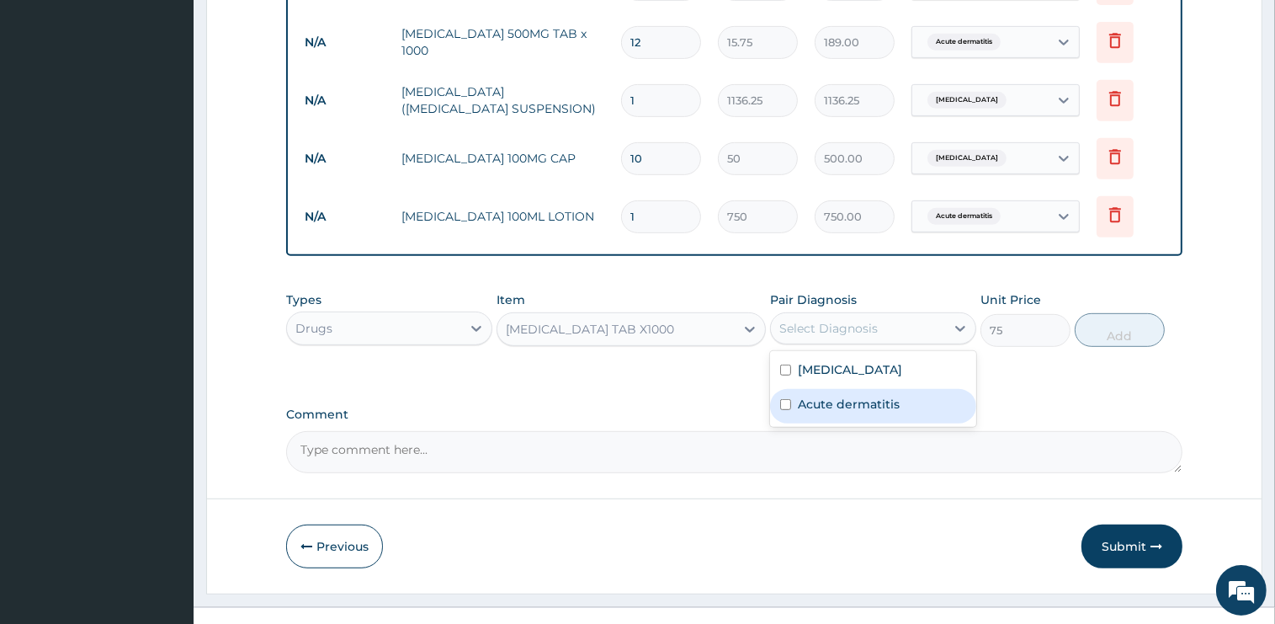
click at [837, 396] on label "Acute dermatitis" at bounding box center [849, 404] width 102 height 17
checkbox input "true"
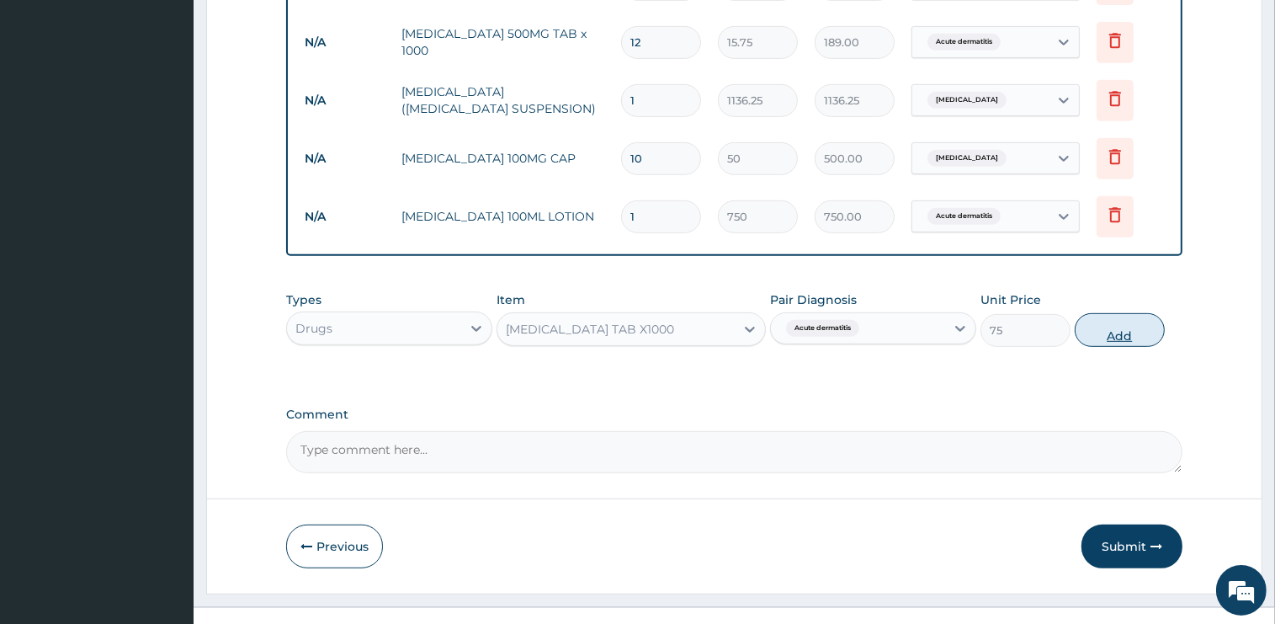
click at [1129, 321] on button "Add" at bounding box center [1120, 330] width 90 height 34
type input "0"
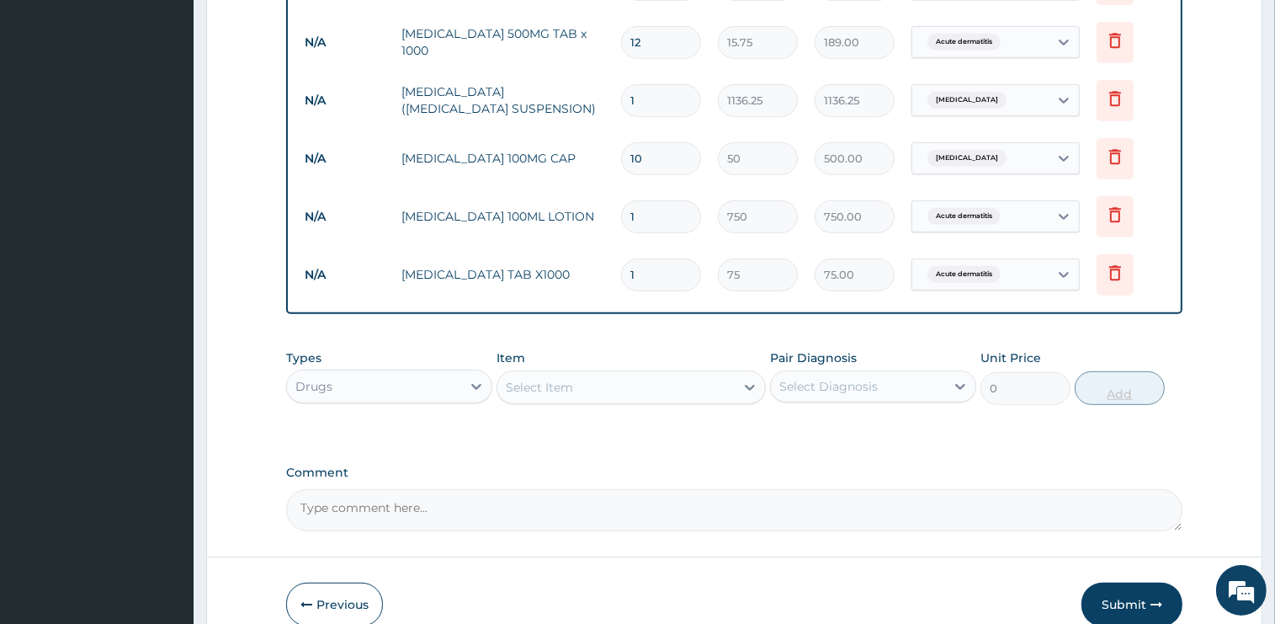
type input "14"
type input "1050.00"
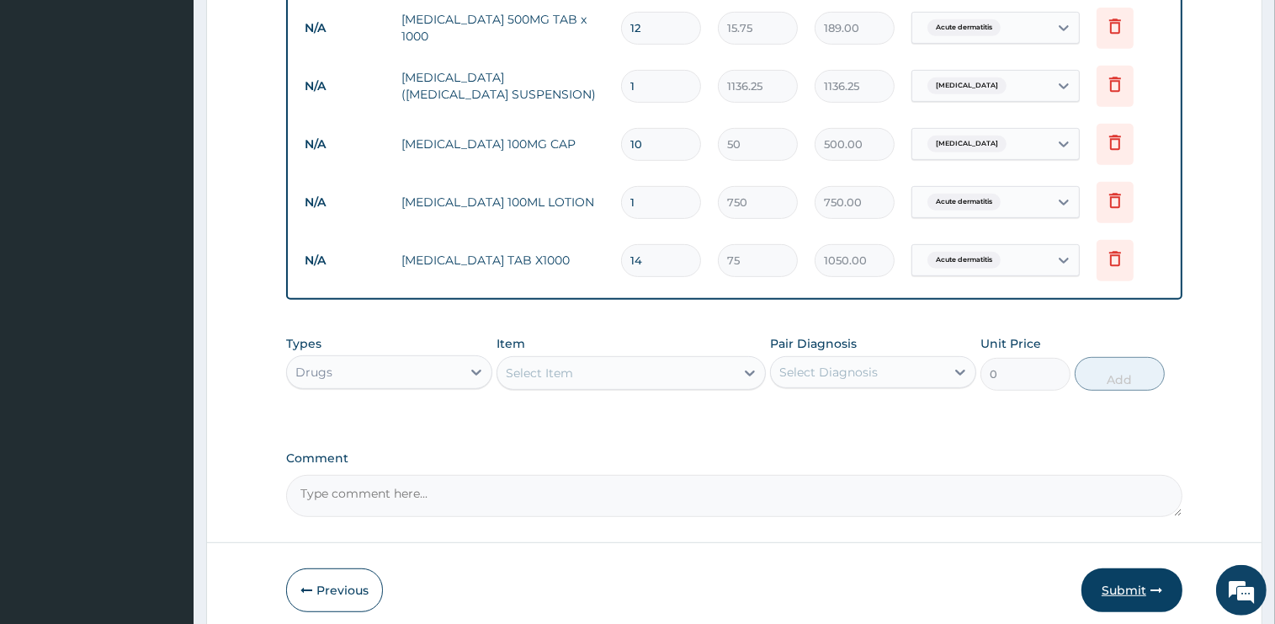
scroll to position [855, 0]
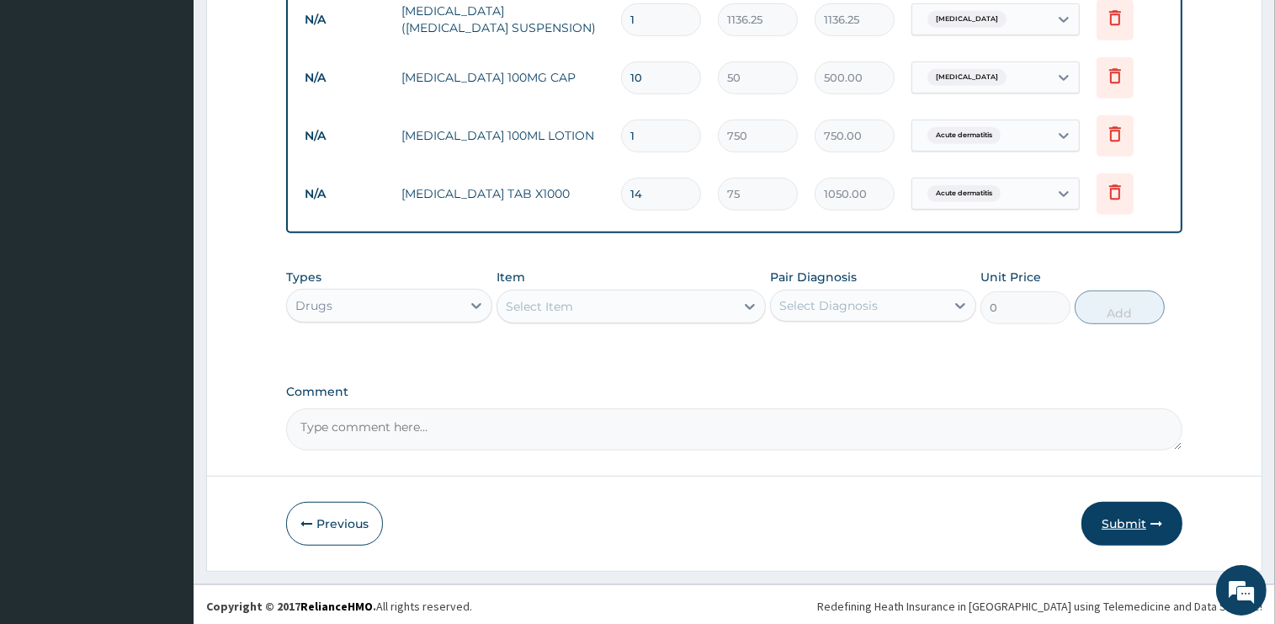
type input "14"
click at [1123, 524] on button "Submit" at bounding box center [1131, 524] width 101 height 44
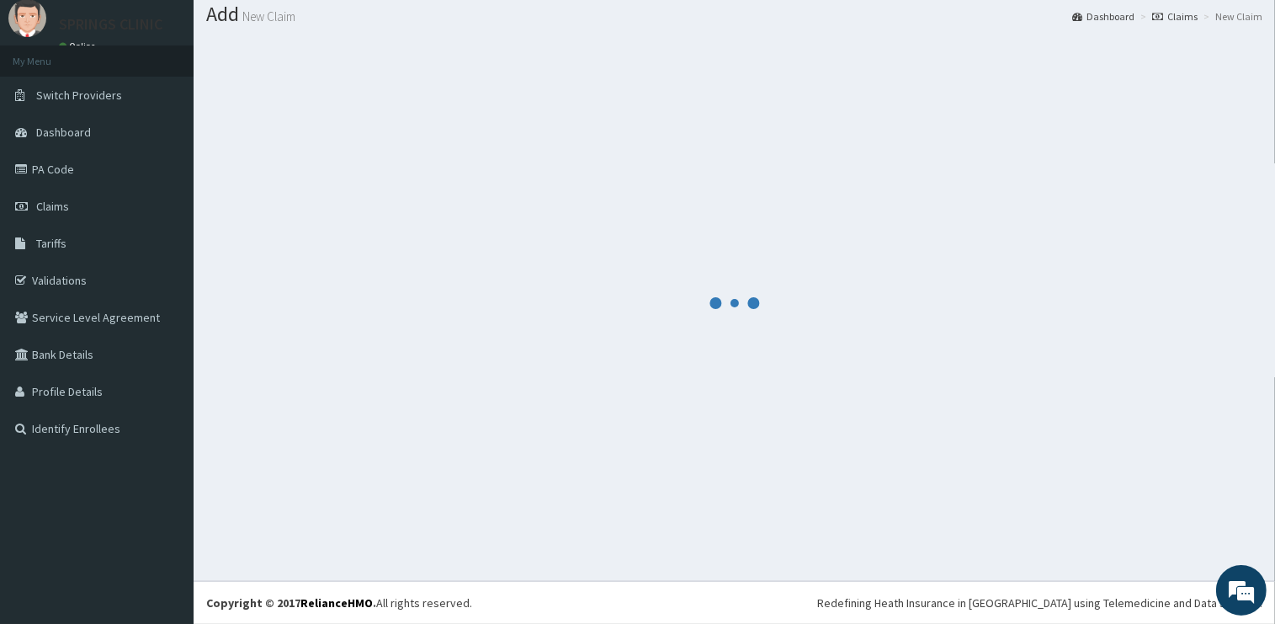
scroll to position [50, 0]
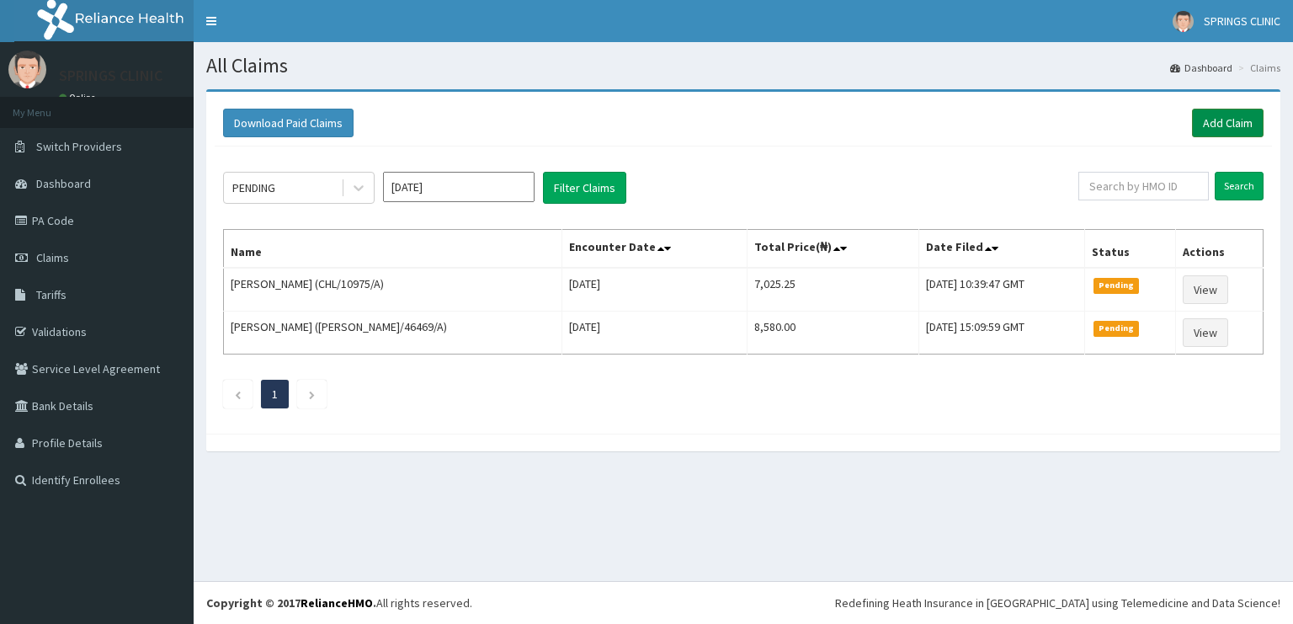
click at [1214, 126] on link "Add Claim" at bounding box center [1228, 123] width 72 height 29
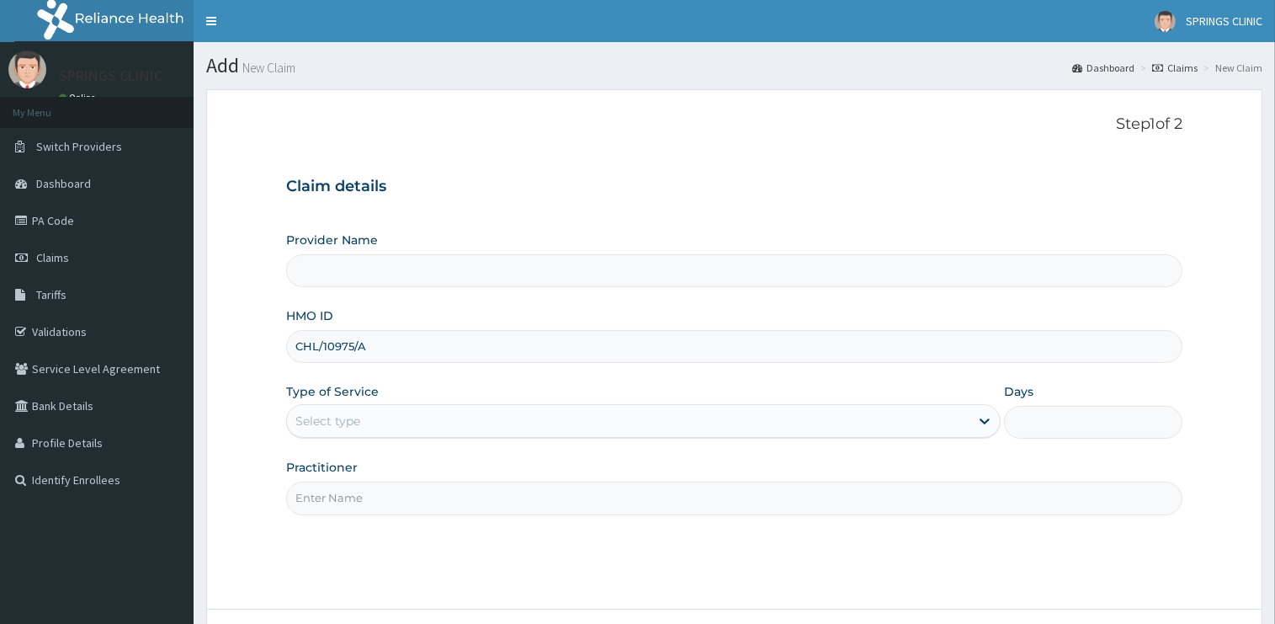
type input "Springs Clinic"
type input "CHL/10975/B"
click at [404, 416] on div "Select type" at bounding box center [628, 420] width 683 height 27
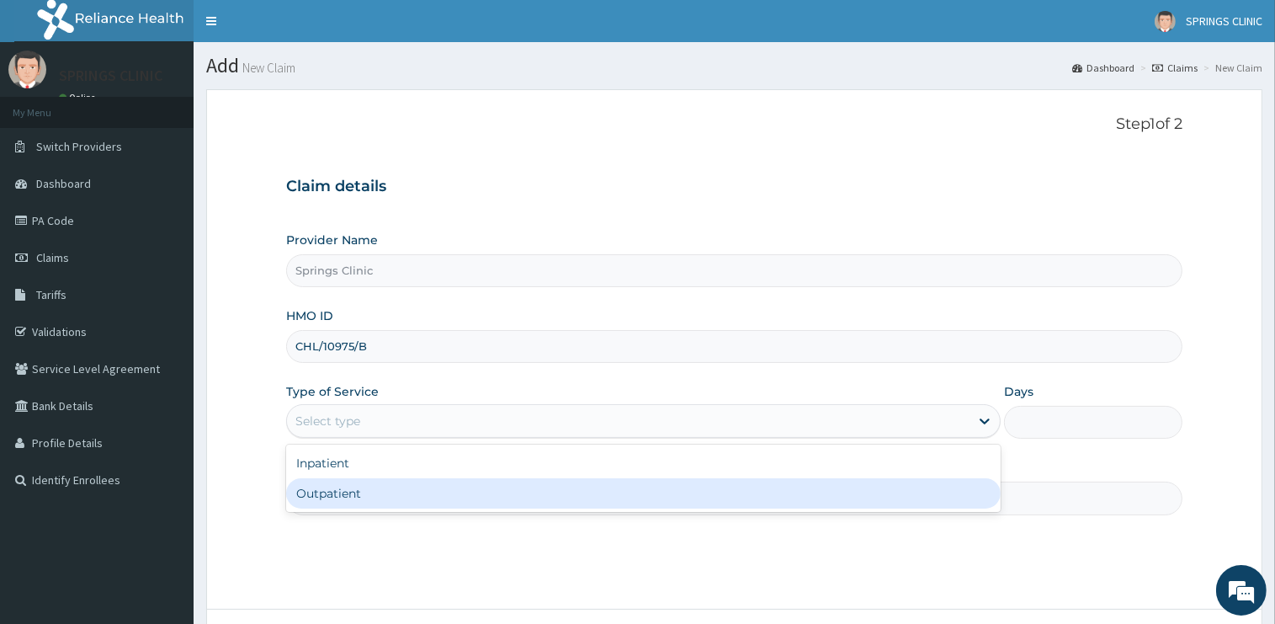
click at [396, 491] on div "Outpatient" at bounding box center [643, 493] width 715 height 30
type input "1"
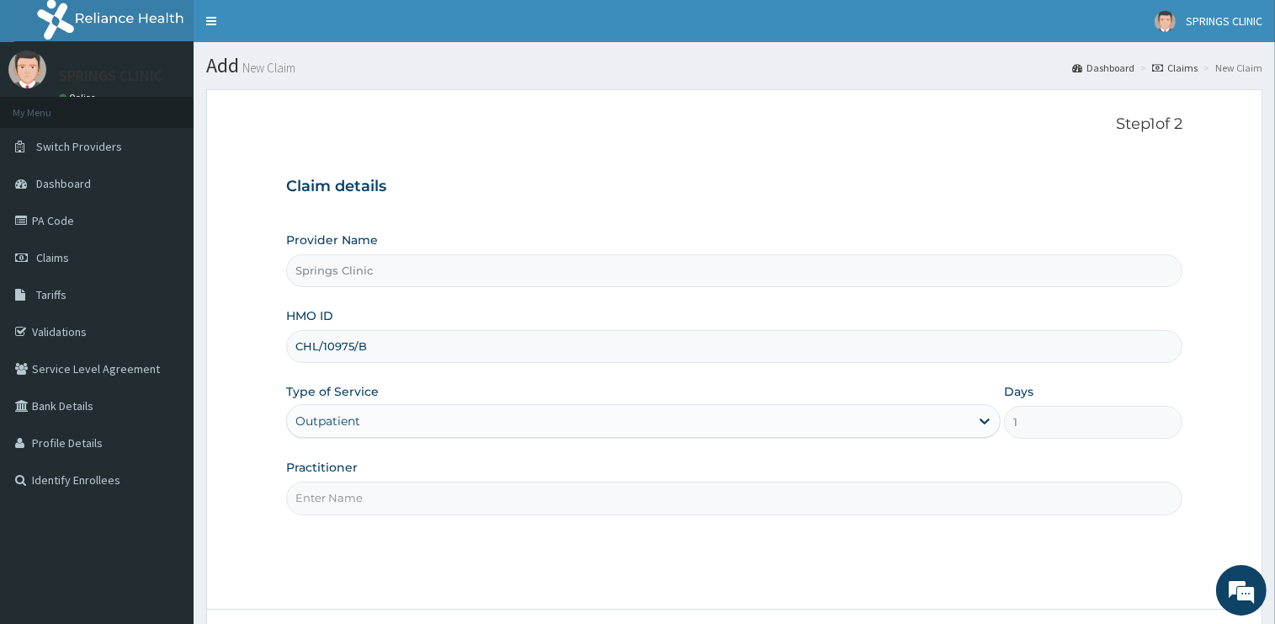
click at [391, 488] on input "Practitioner" at bounding box center [734, 497] width 896 height 33
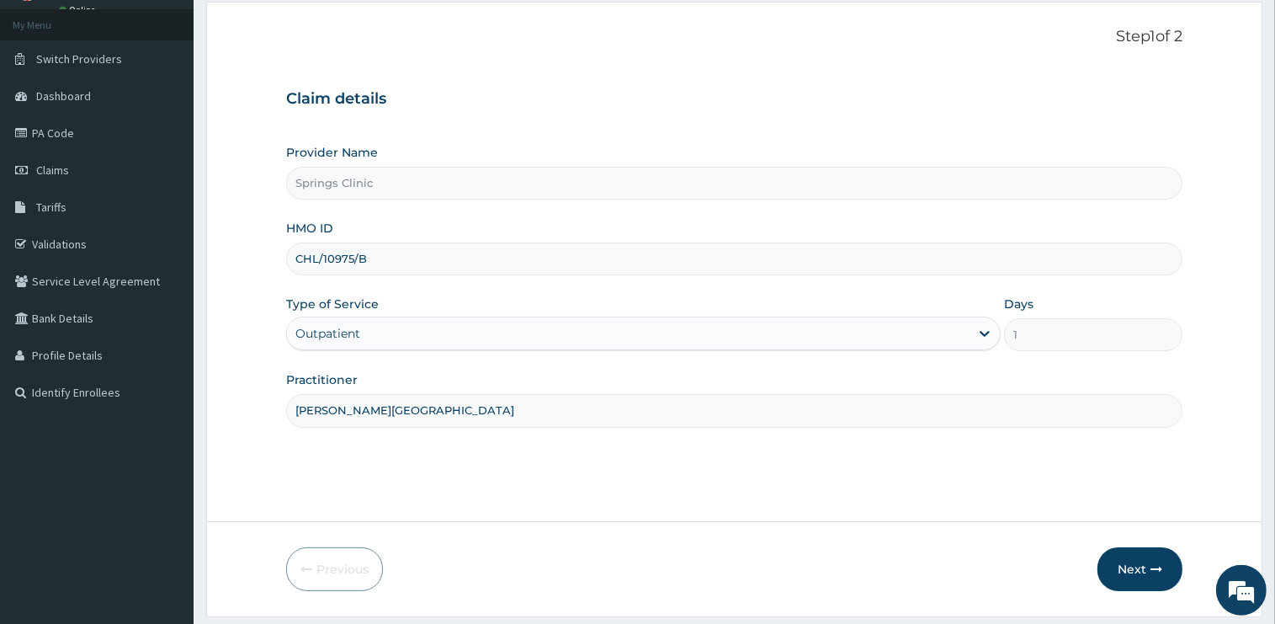
scroll to position [136, 0]
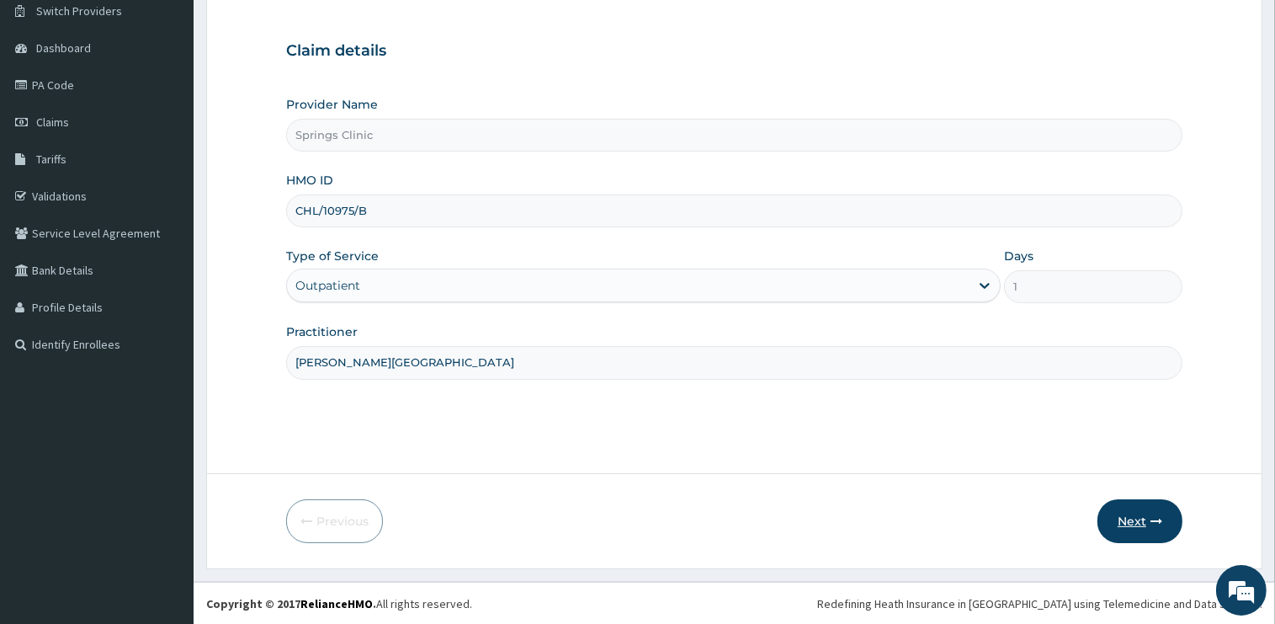
type input "[PERSON_NAME][GEOGRAPHIC_DATA]"
click at [1116, 518] on button "Next" at bounding box center [1139, 521] width 85 height 44
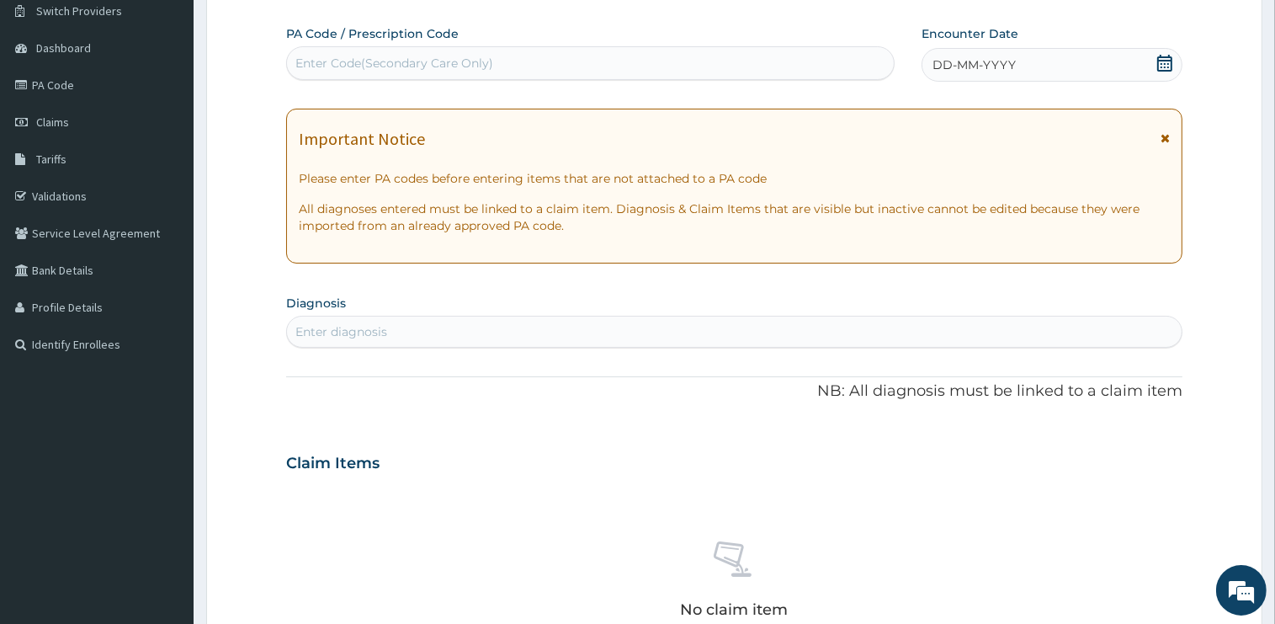
scroll to position [0, 0]
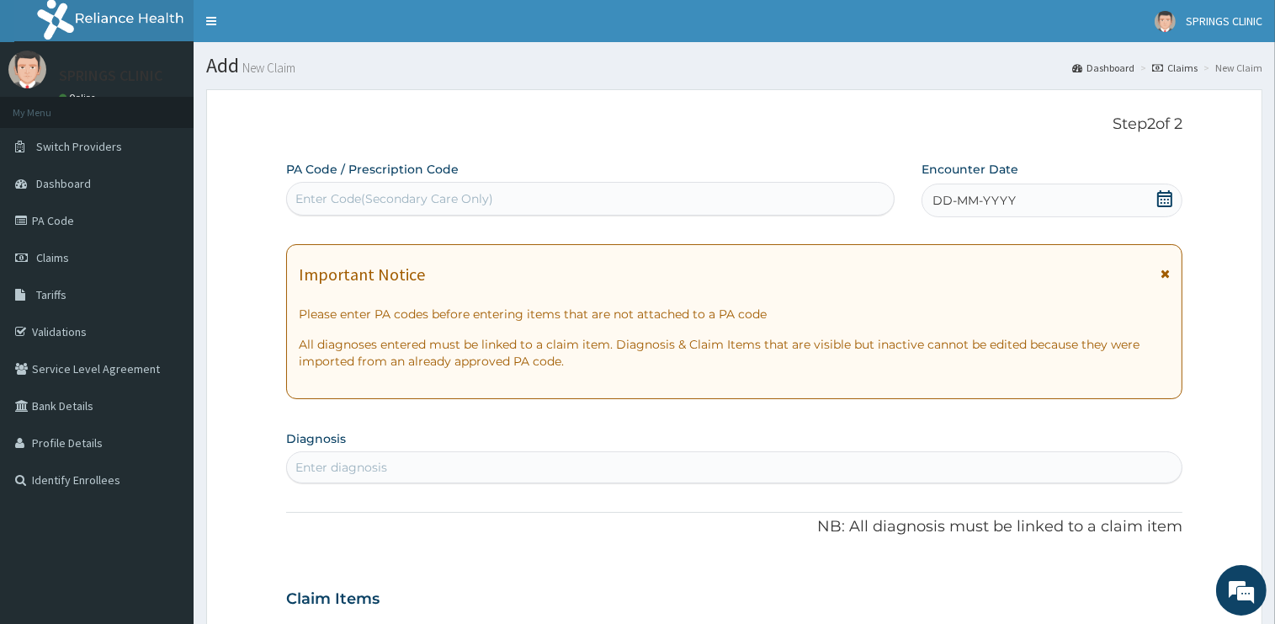
click at [1167, 199] on icon at bounding box center [1164, 198] width 17 height 17
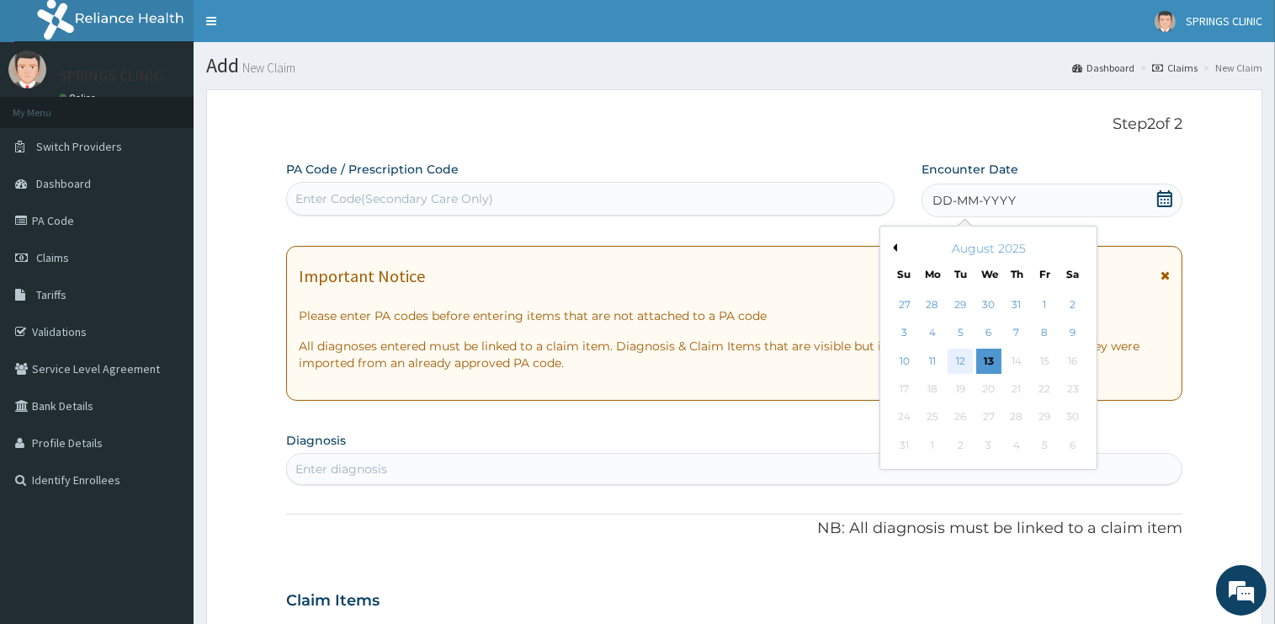
click at [961, 365] on div "12" at bounding box center [960, 360] width 25 height 25
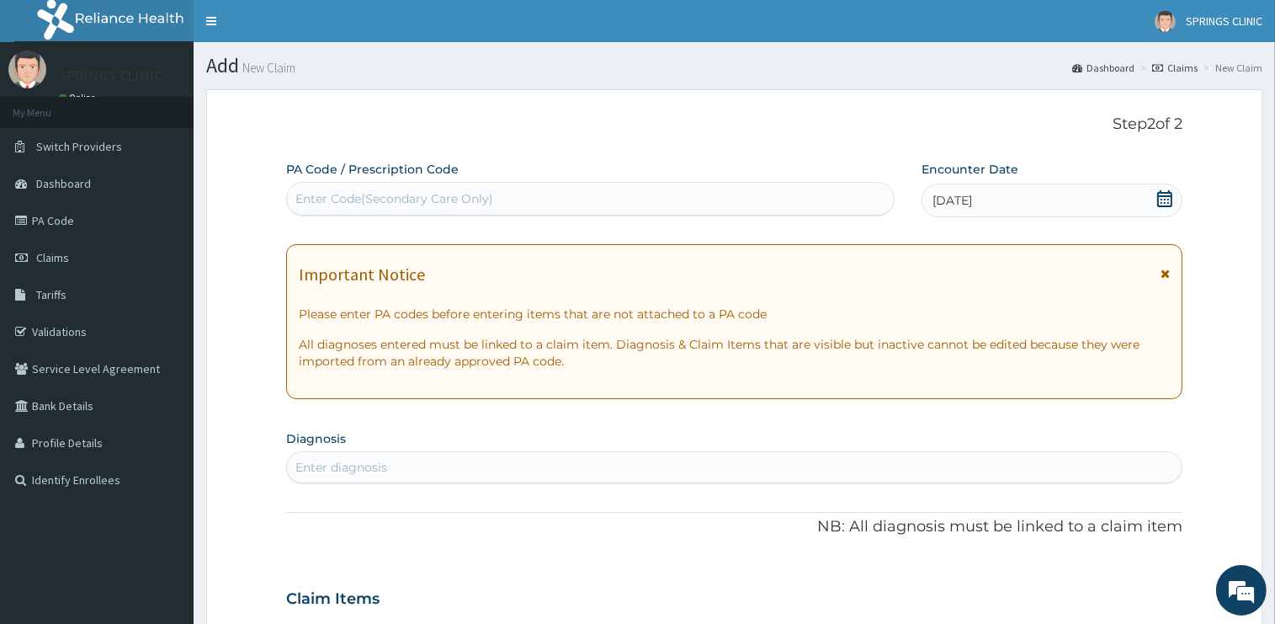
click at [401, 471] on div "Enter diagnosis" at bounding box center [734, 467] width 895 height 27
type input "D"
type input "[MEDICAL_DATA]"
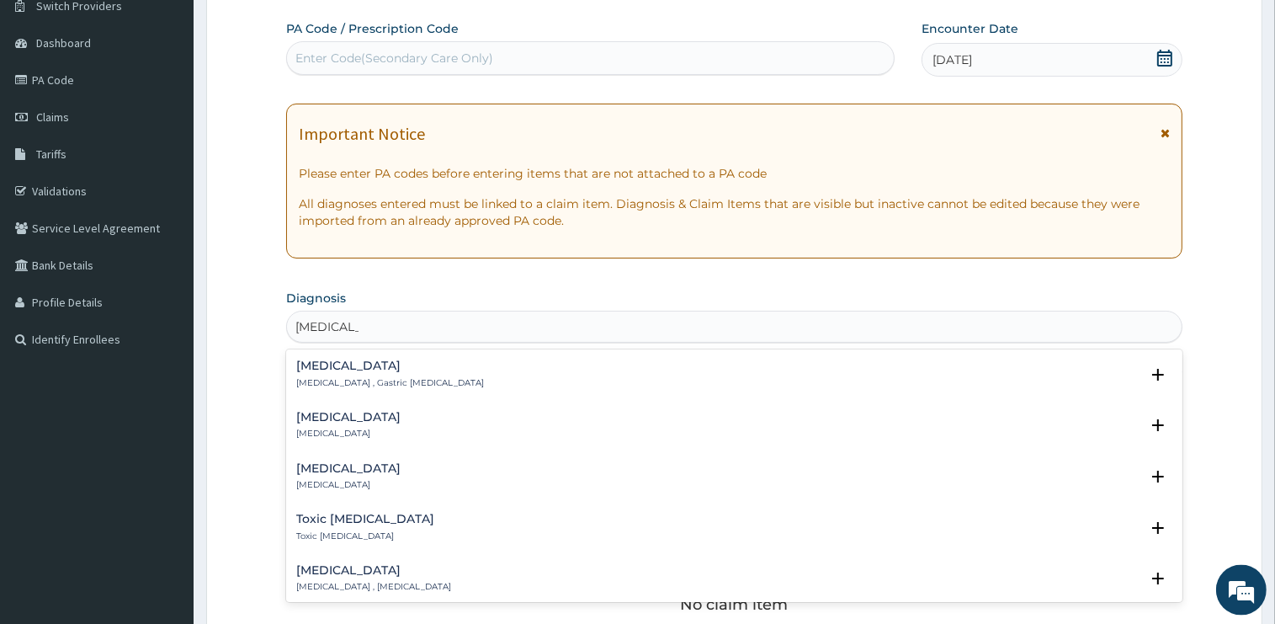
scroll to position [178, 0]
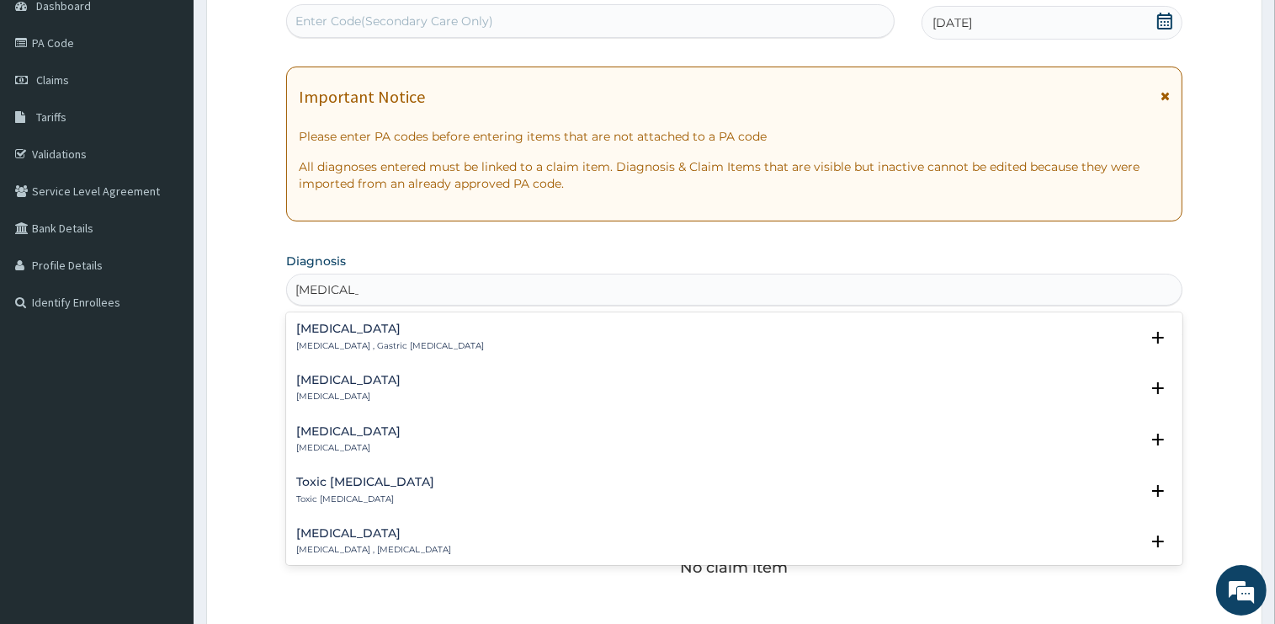
click at [312, 380] on h4 "[MEDICAL_DATA]" at bounding box center [348, 380] width 104 height 13
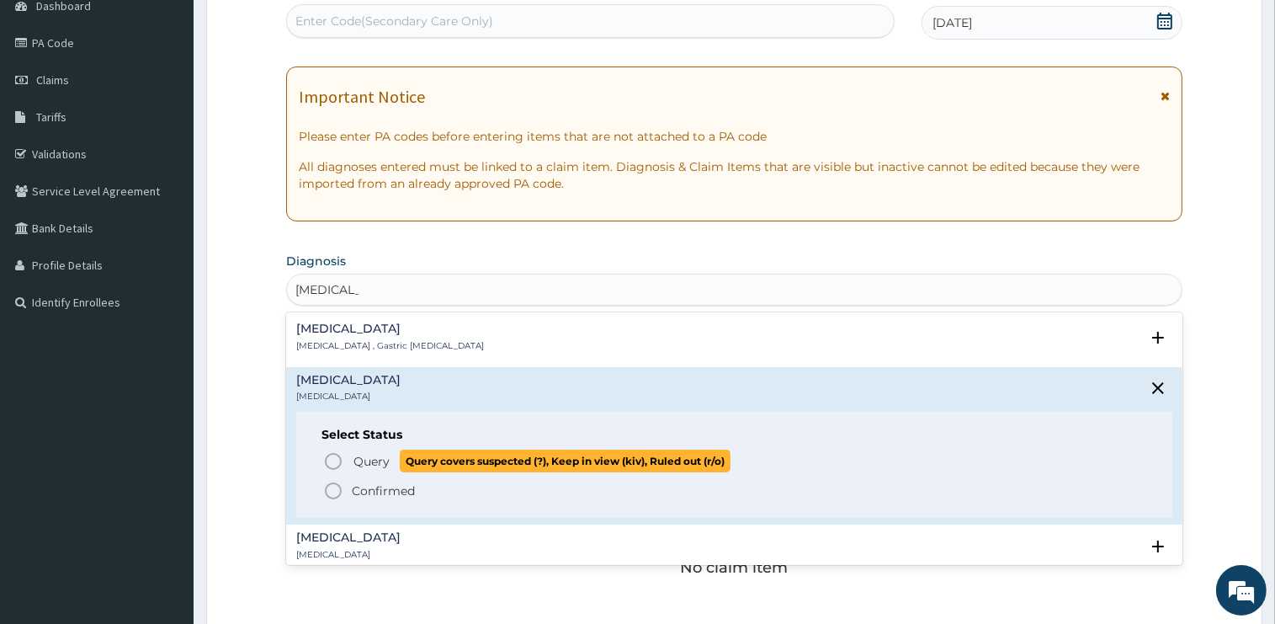
click at [378, 466] on span "Query" at bounding box center [371, 461] width 36 height 17
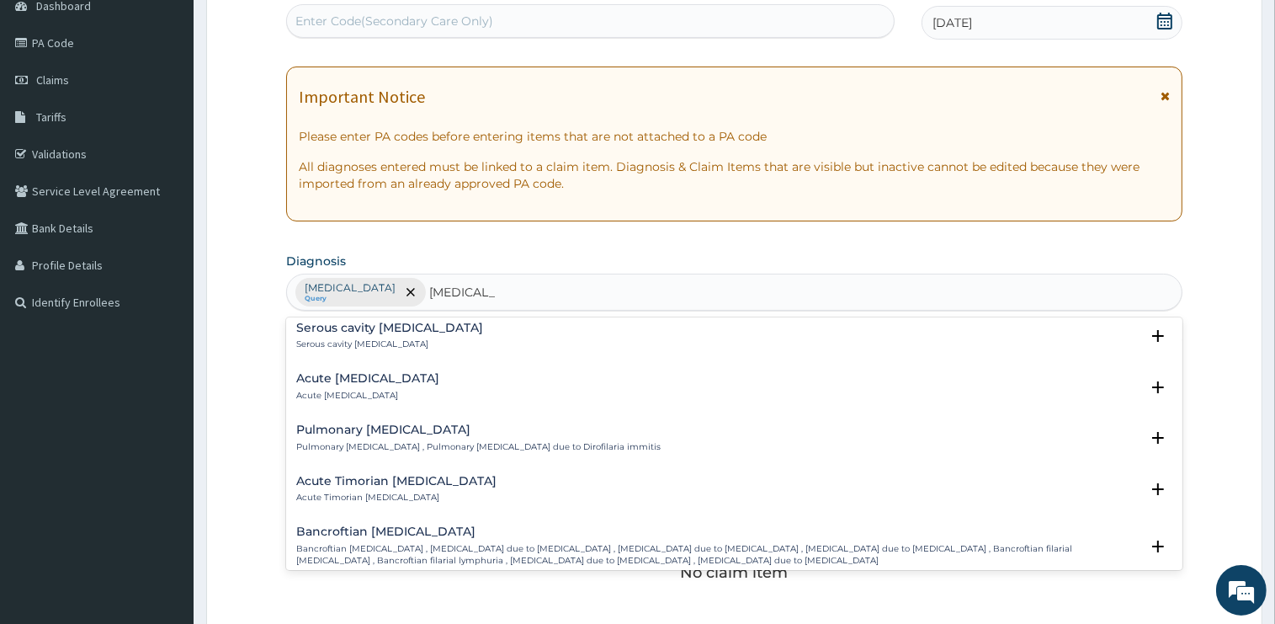
scroll to position [0, 0]
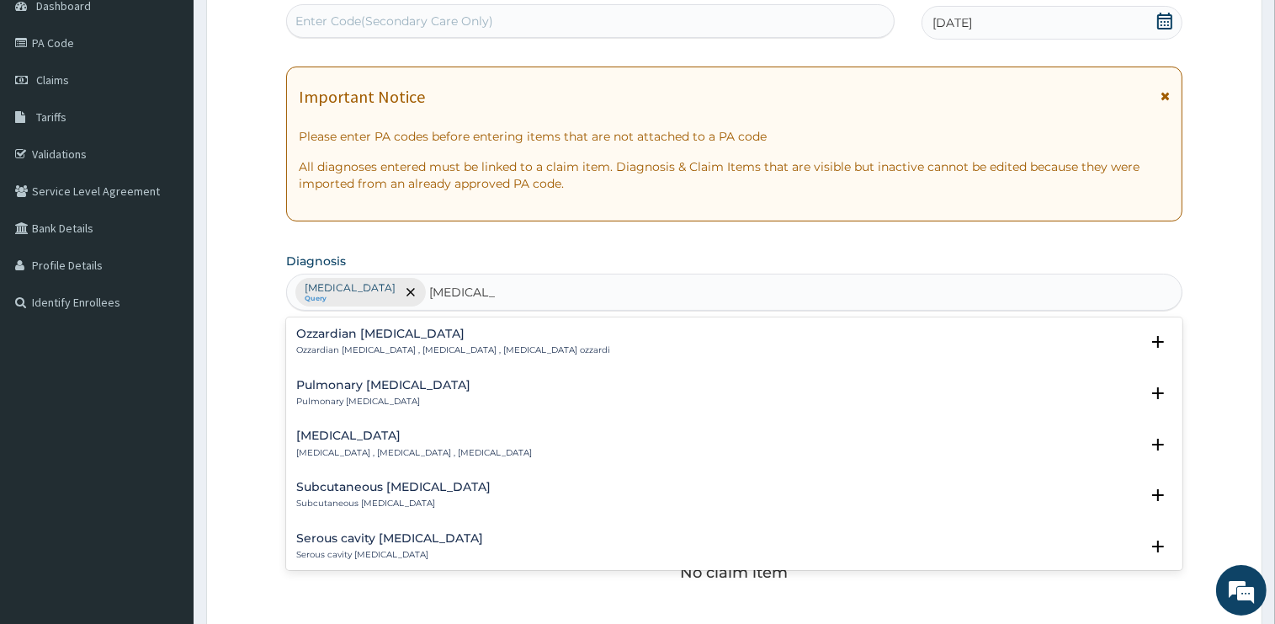
type input "[MEDICAL_DATA]"
click at [473, 260] on section "Diagnosis option [MEDICAL_DATA], selected. option Ozzardian [MEDICAL_DATA] focu…" at bounding box center [734, 279] width 896 height 62
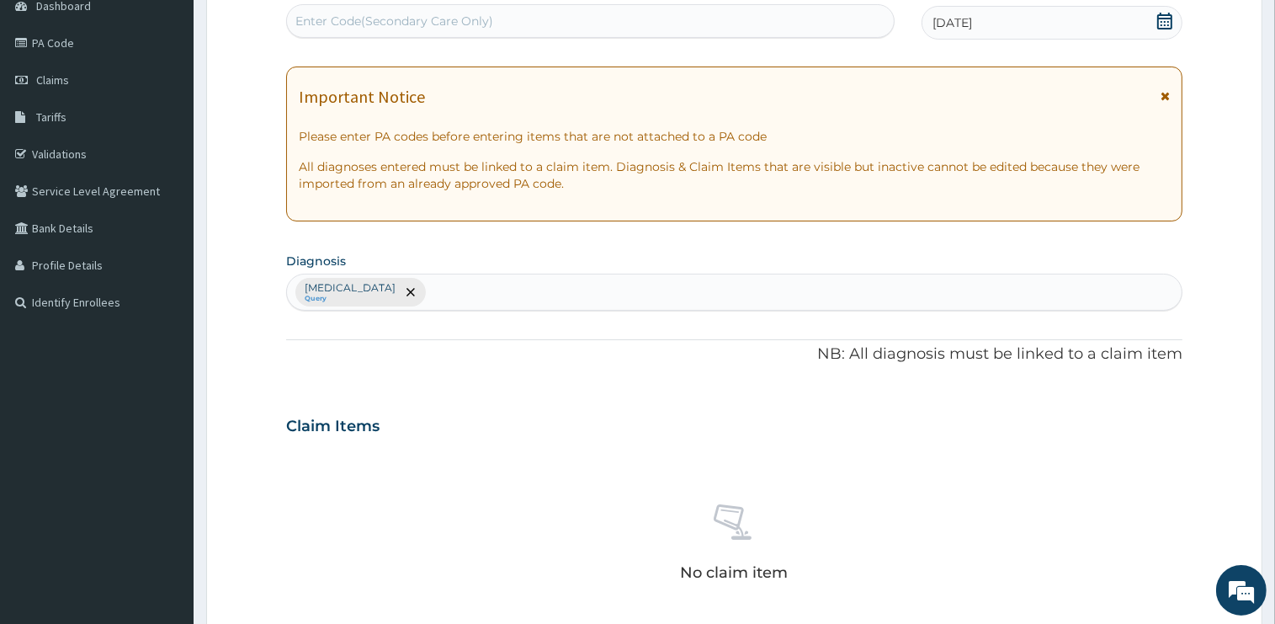
click at [475, 279] on div "[MEDICAL_DATA] Query" at bounding box center [734, 291] width 895 height 35
type input "DERMATITIS"
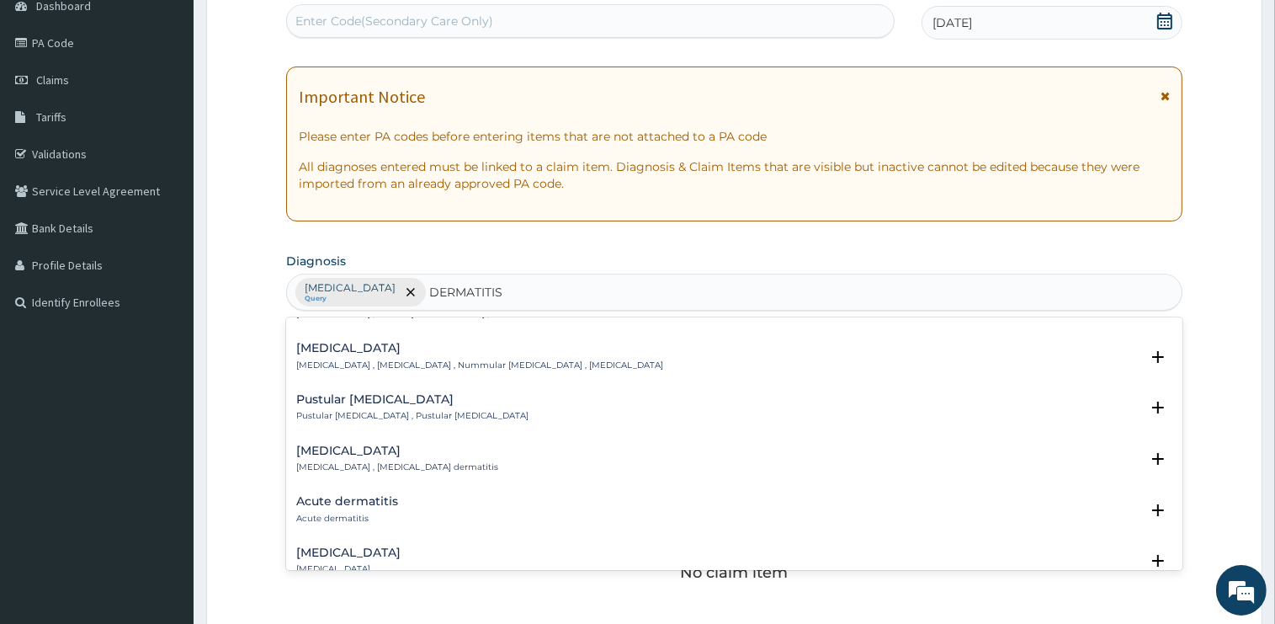
scroll to position [678, 0]
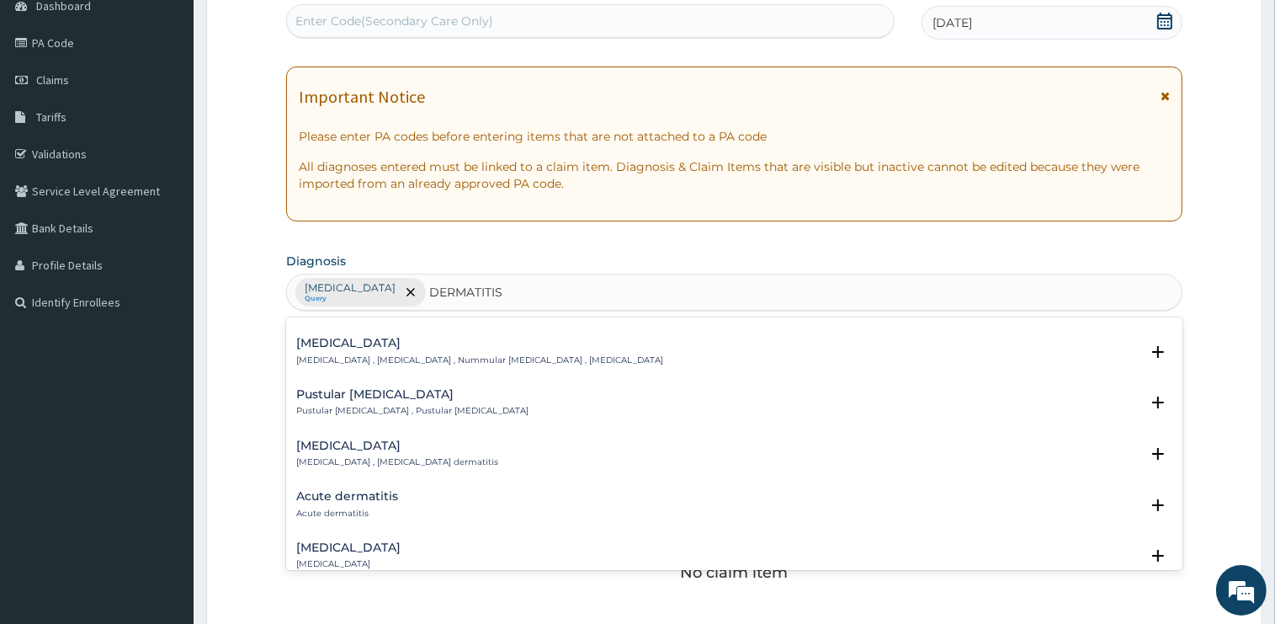
click at [337, 495] on h4 "Acute dermatitis" at bounding box center [347, 496] width 102 height 13
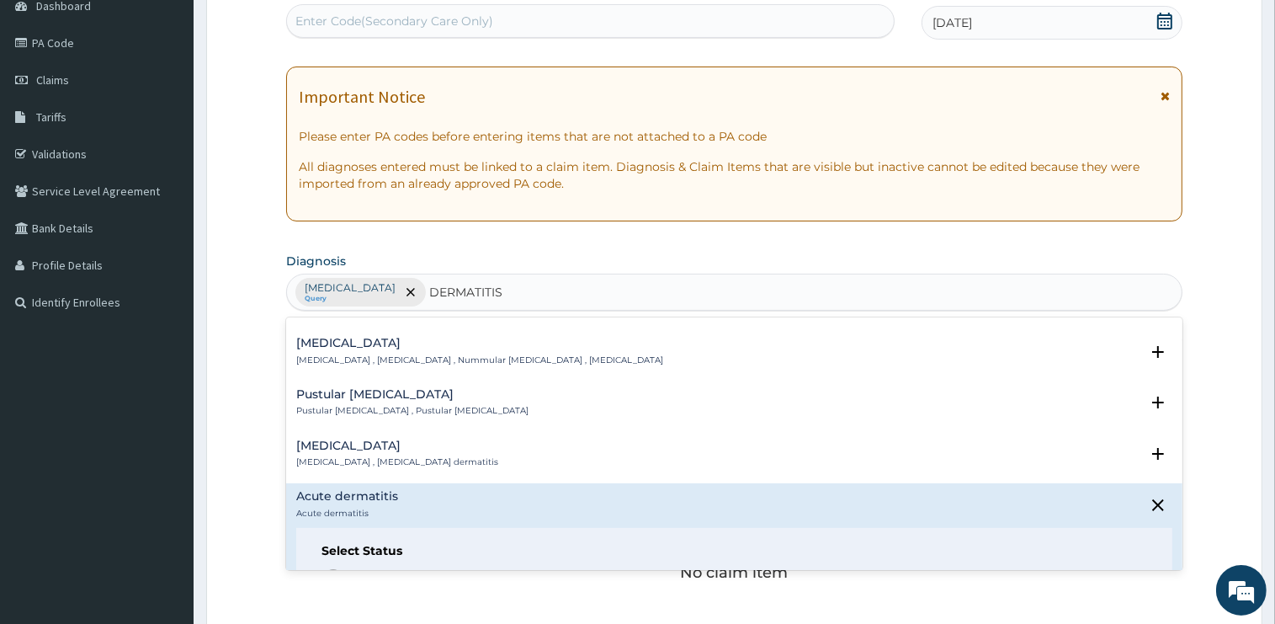
scroll to position [763, 0]
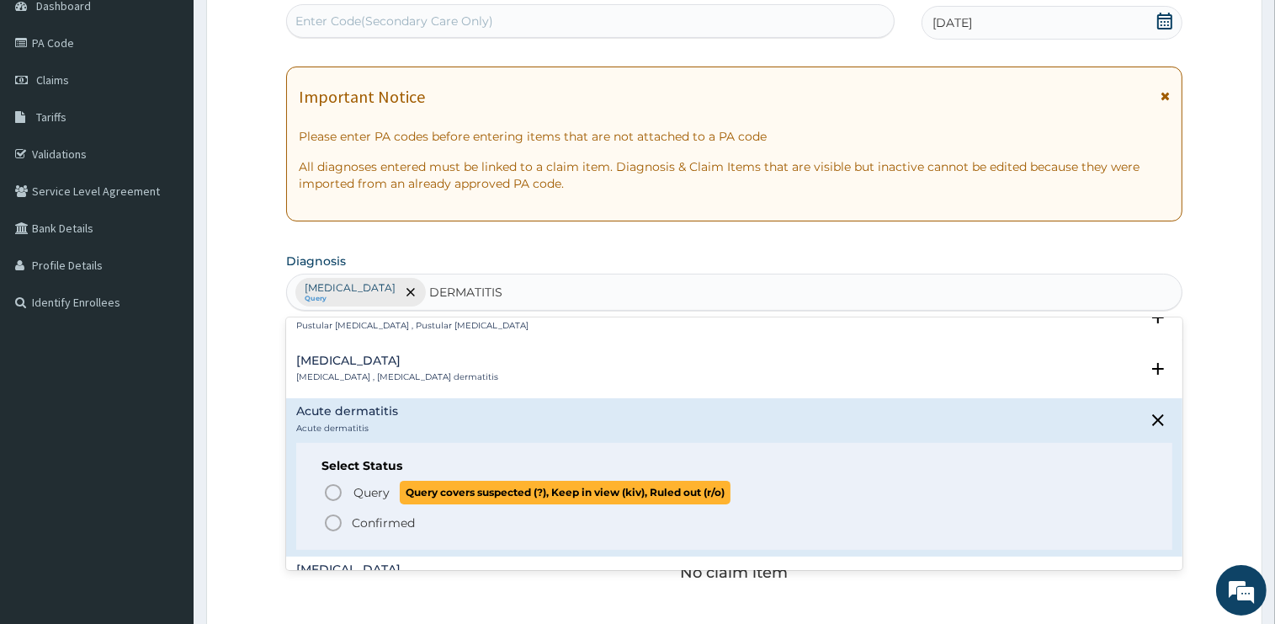
click at [392, 495] on p "Query Query covers suspected (?), Keep in view (kiv), Ruled out (r/o)" at bounding box center [541, 492] width 379 height 23
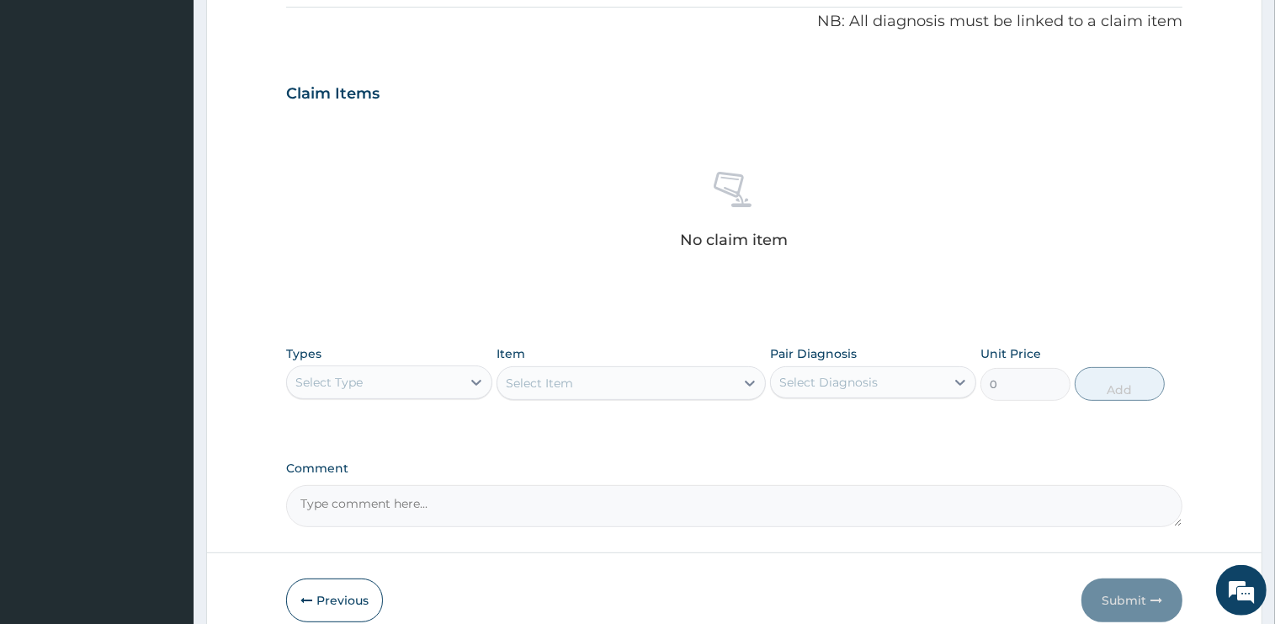
scroll to position [588, 0]
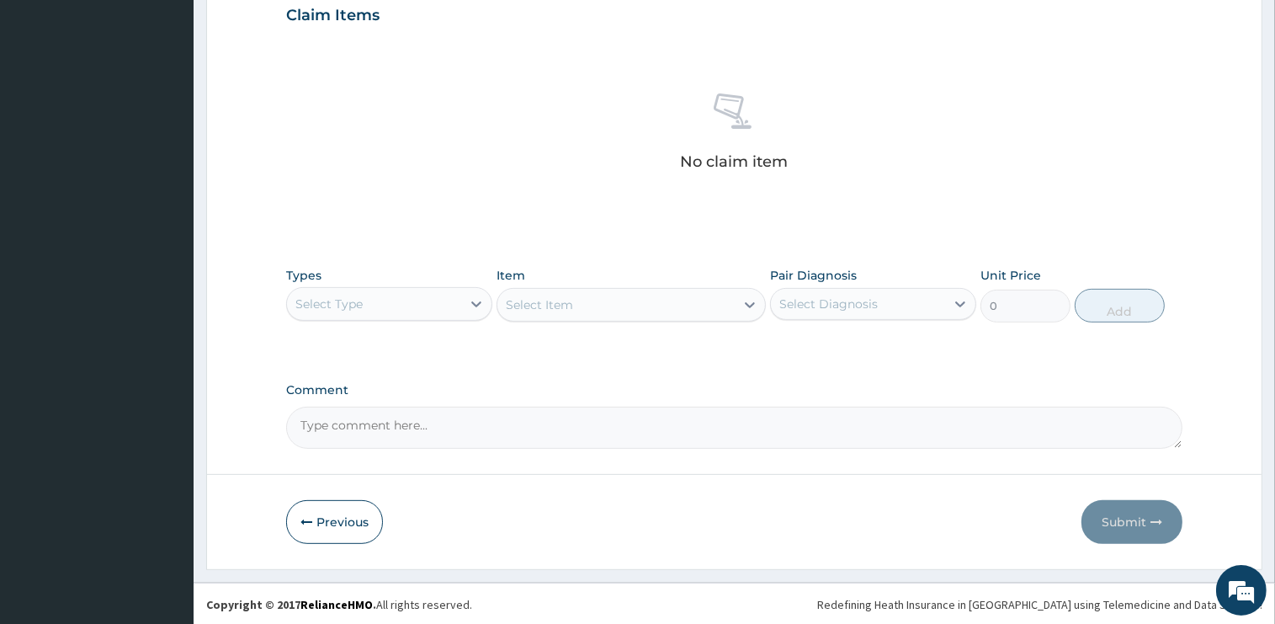
click at [354, 303] on div "Select Type" at bounding box center [328, 303] width 67 height 17
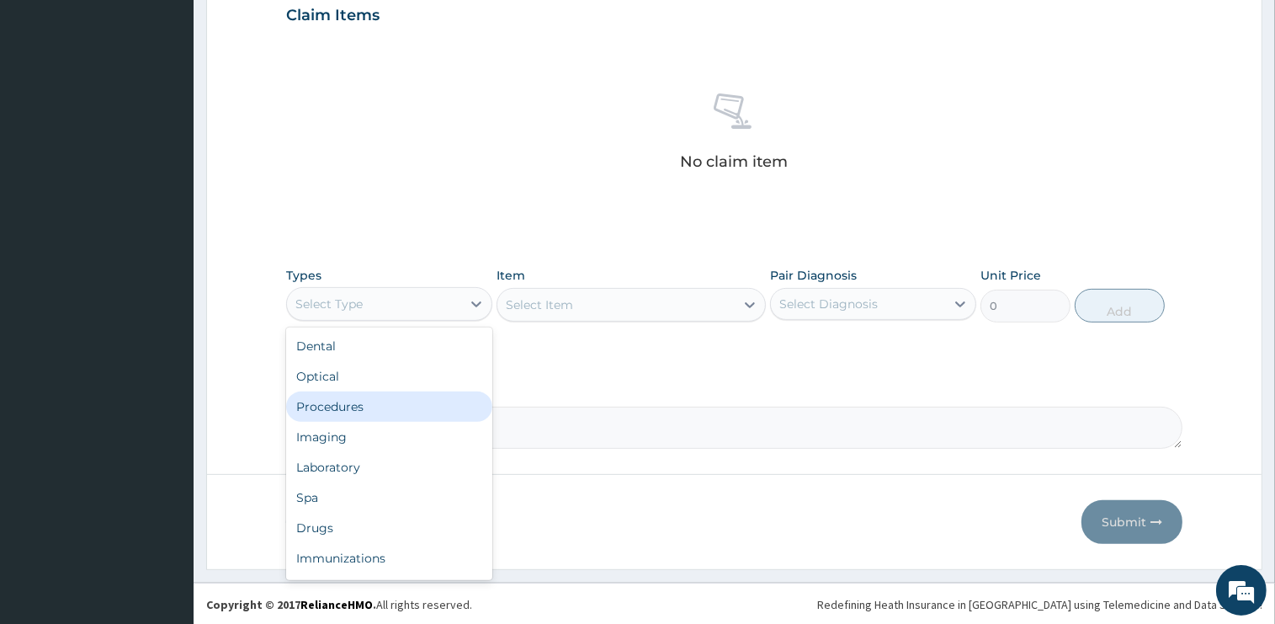
click at [353, 413] on div "Procedures" at bounding box center [389, 406] width 206 height 30
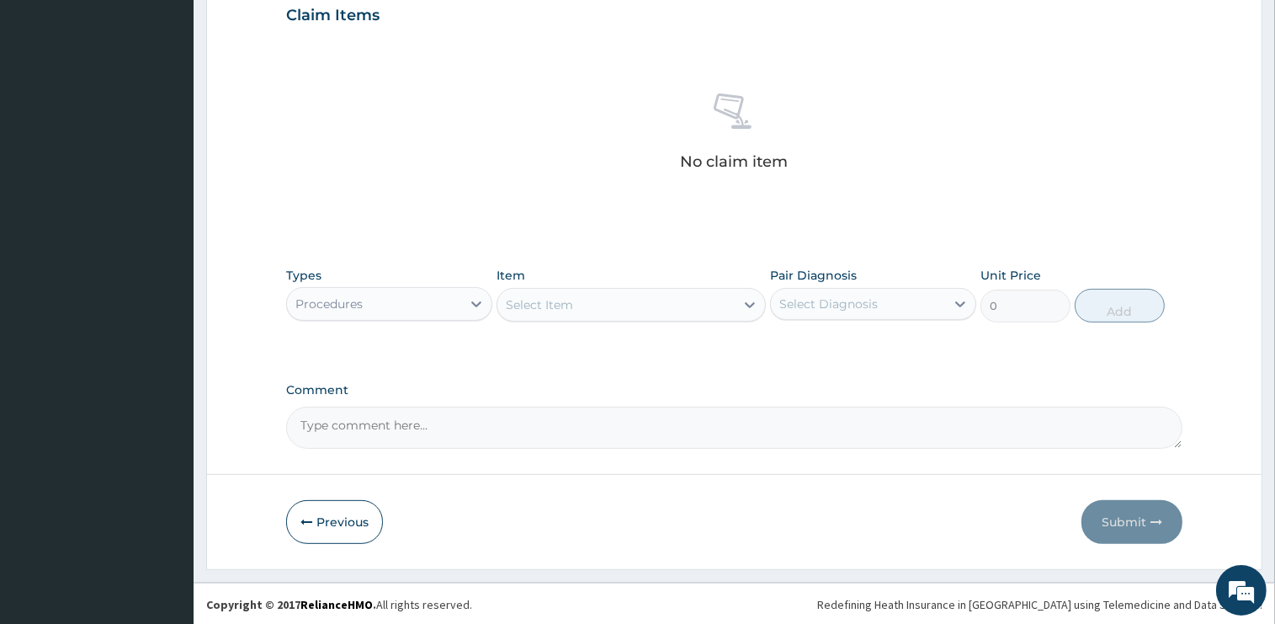
click at [582, 308] on div "Select Item" at bounding box center [615, 304] width 237 height 27
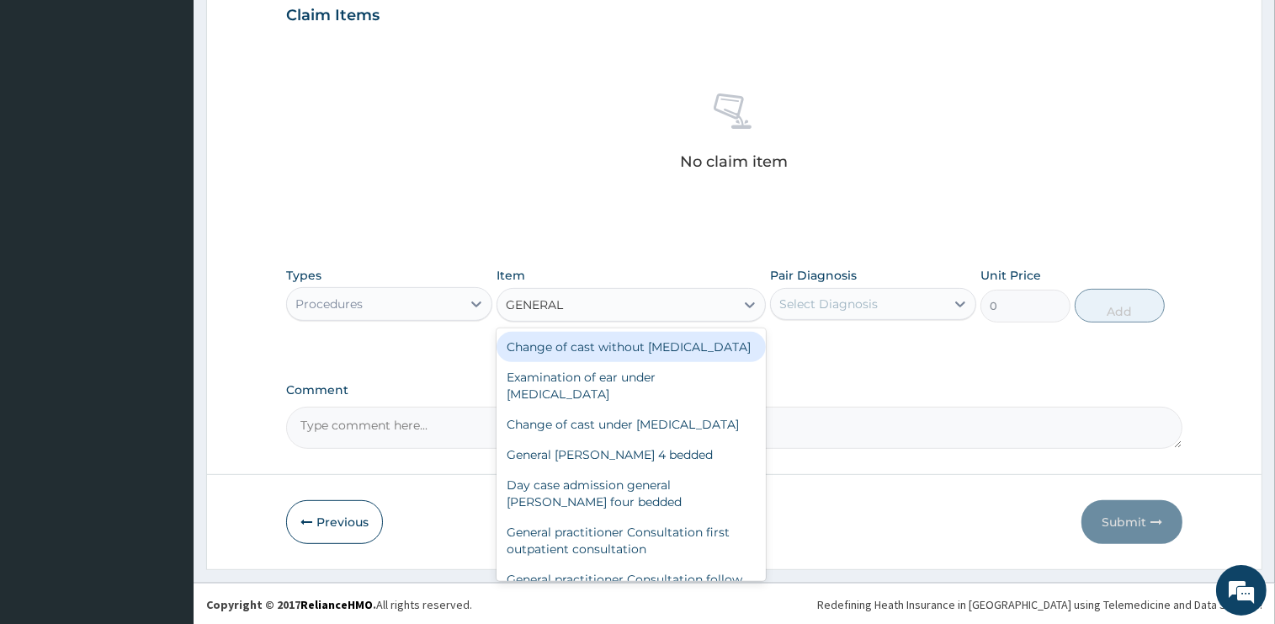
type input "GENERAL P"
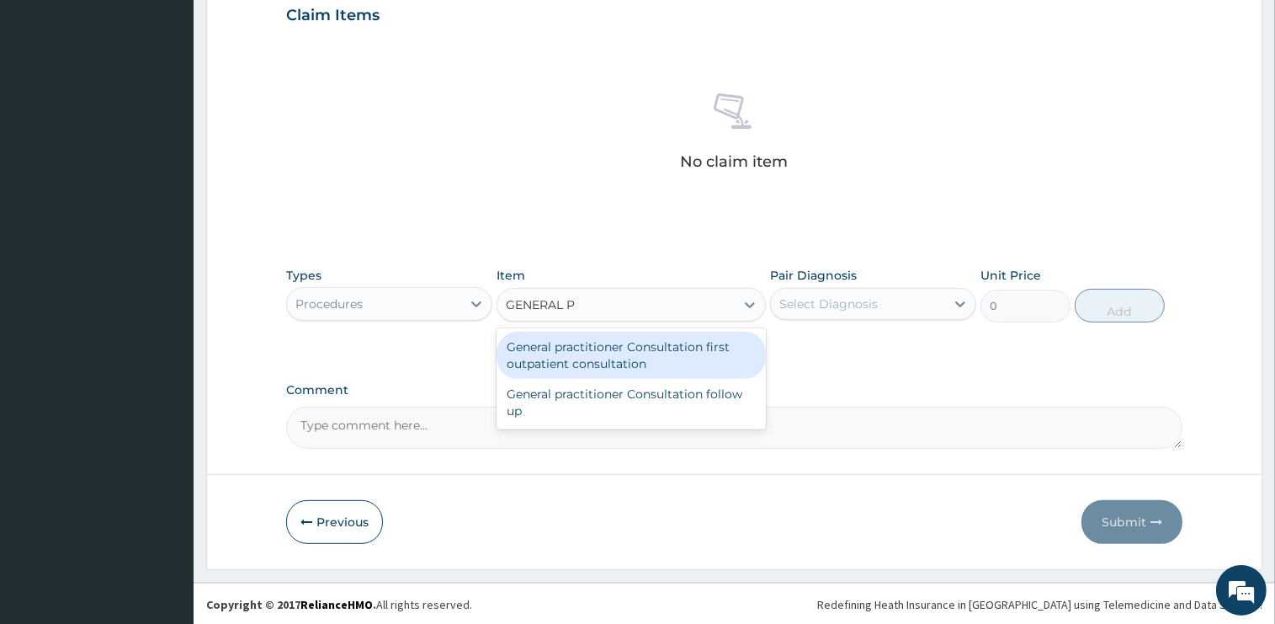
click at [648, 359] on div "General practitioner Consultation first outpatient consultation" at bounding box center [631, 355] width 269 height 47
type input "2400"
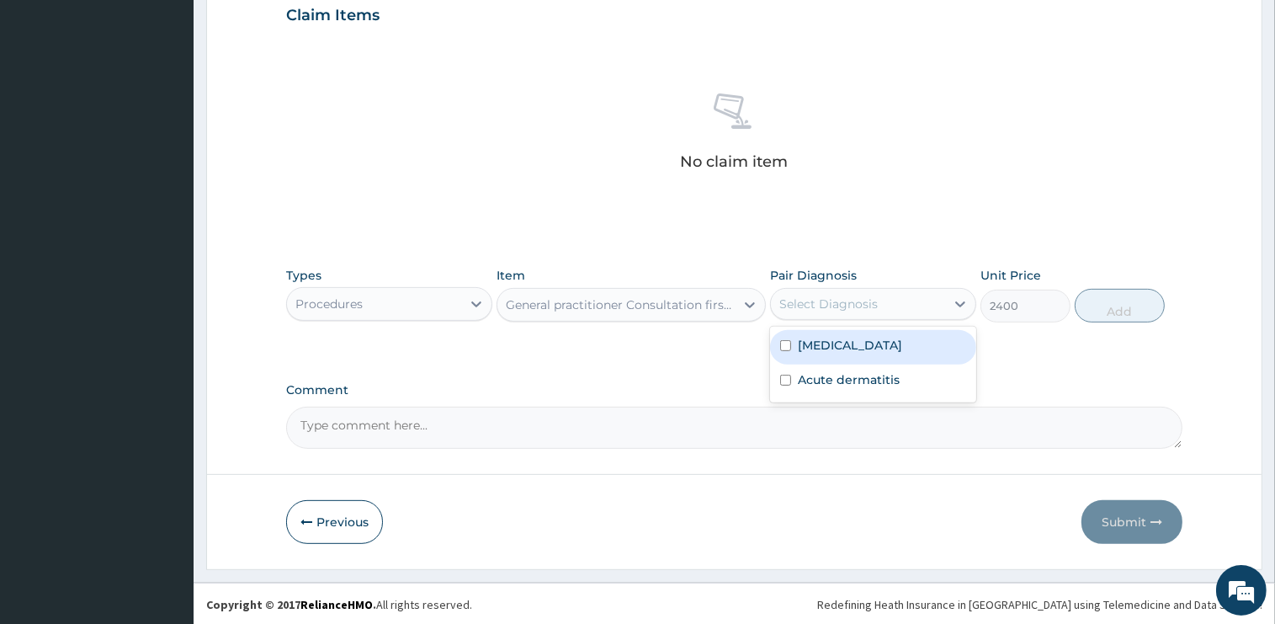
click at [906, 294] on div "Select Diagnosis" at bounding box center [858, 303] width 174 height 27
click at [878, 347] on label "Acute gastritis" at bounding box center [850, 345] width 104 height 17
checkbox input "true"
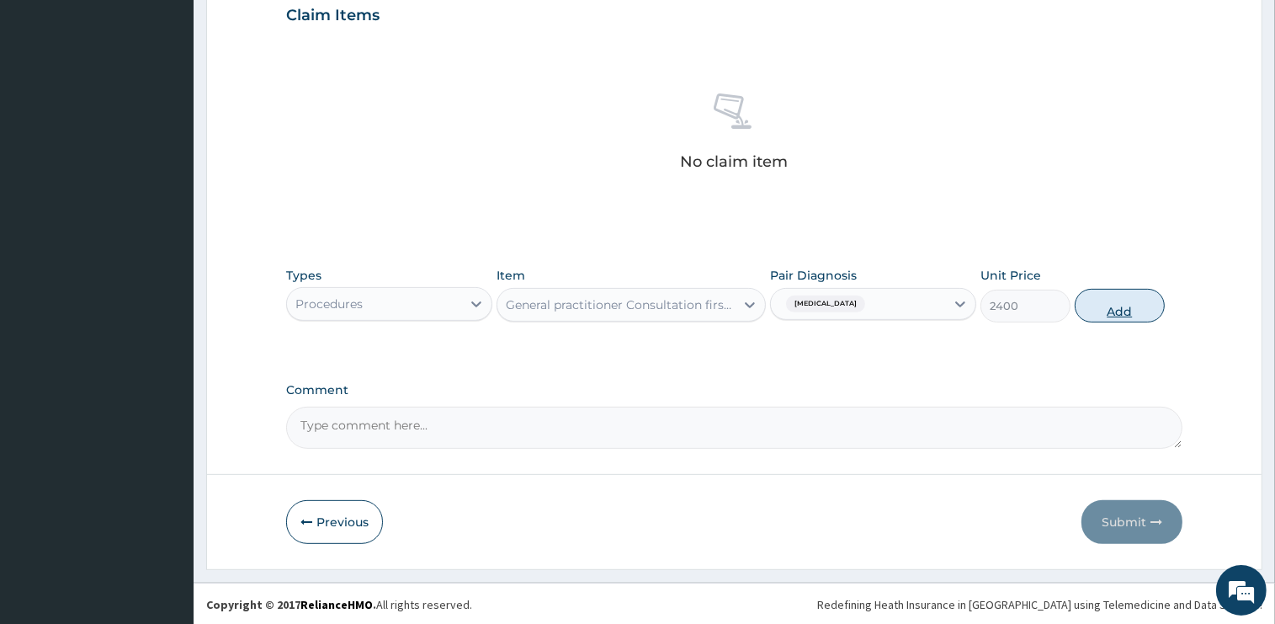
click at [1093, 315] on button "Add" at bounding box center [1120, 306] width 90 height 34
type input "0"
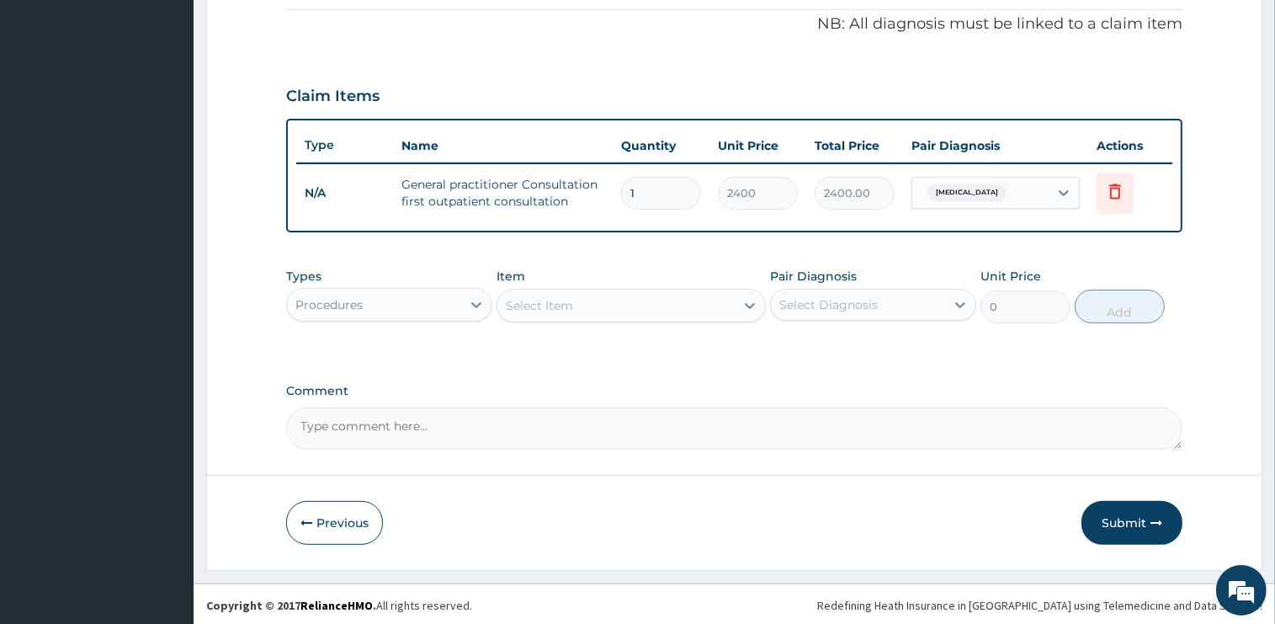
click at [382, 311] on div "Procedures" at bounding box center [374, 304] width 174 height 27
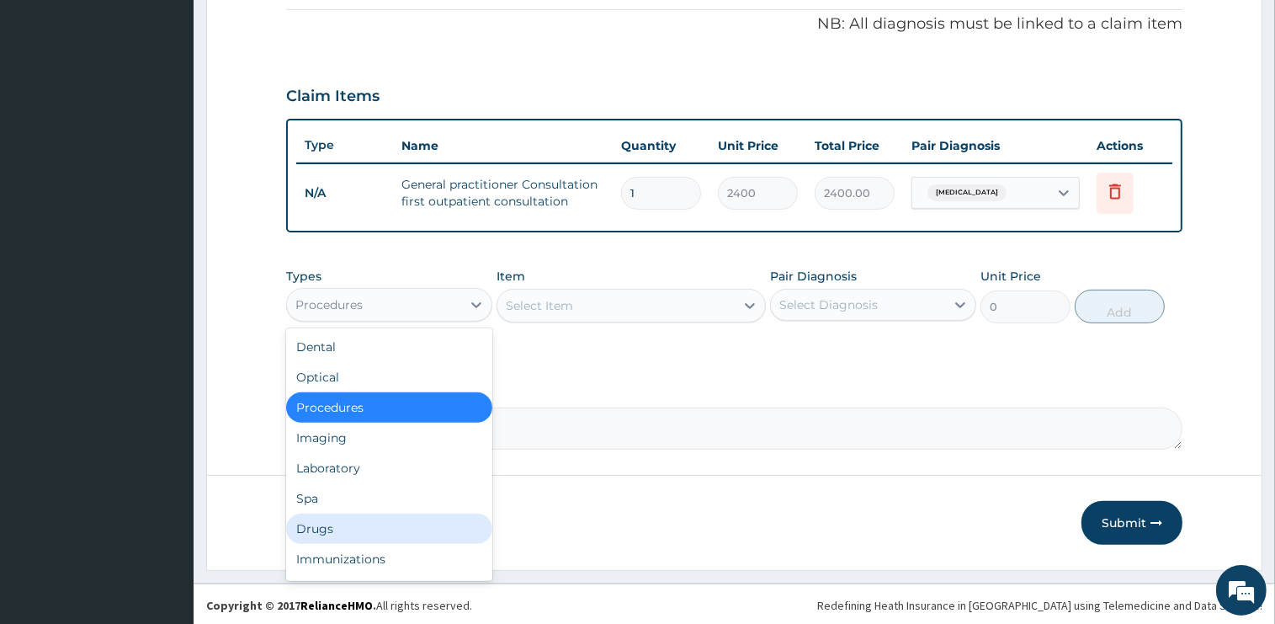
click at [334, 520] on div "Drugs" at bounding box center [389, 528] width 206 height 30
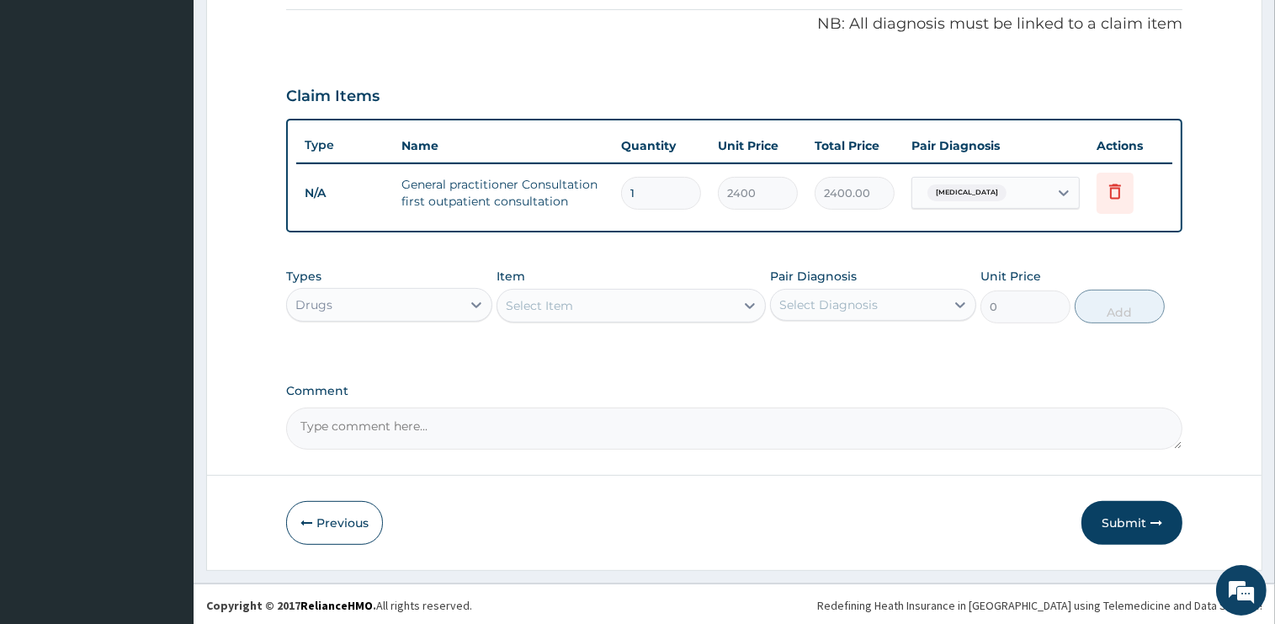
click at [634, 304] on div "Select Item" at bounding box center [615, 305] width 237 height 27
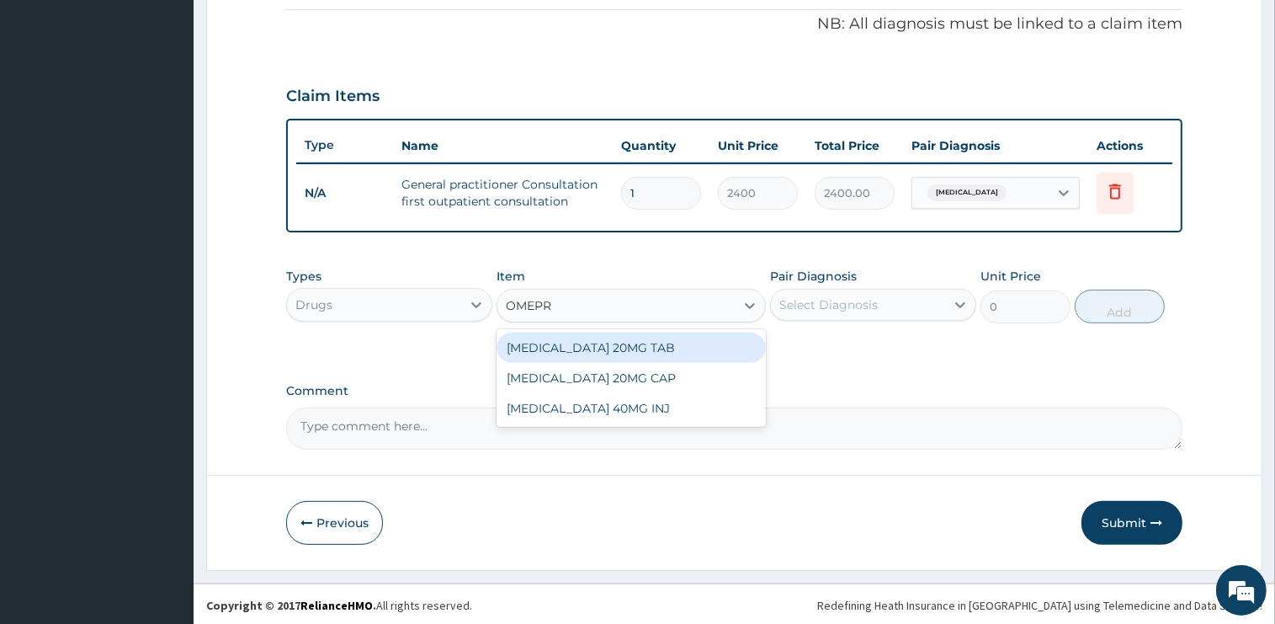
type input "OMEPRA"
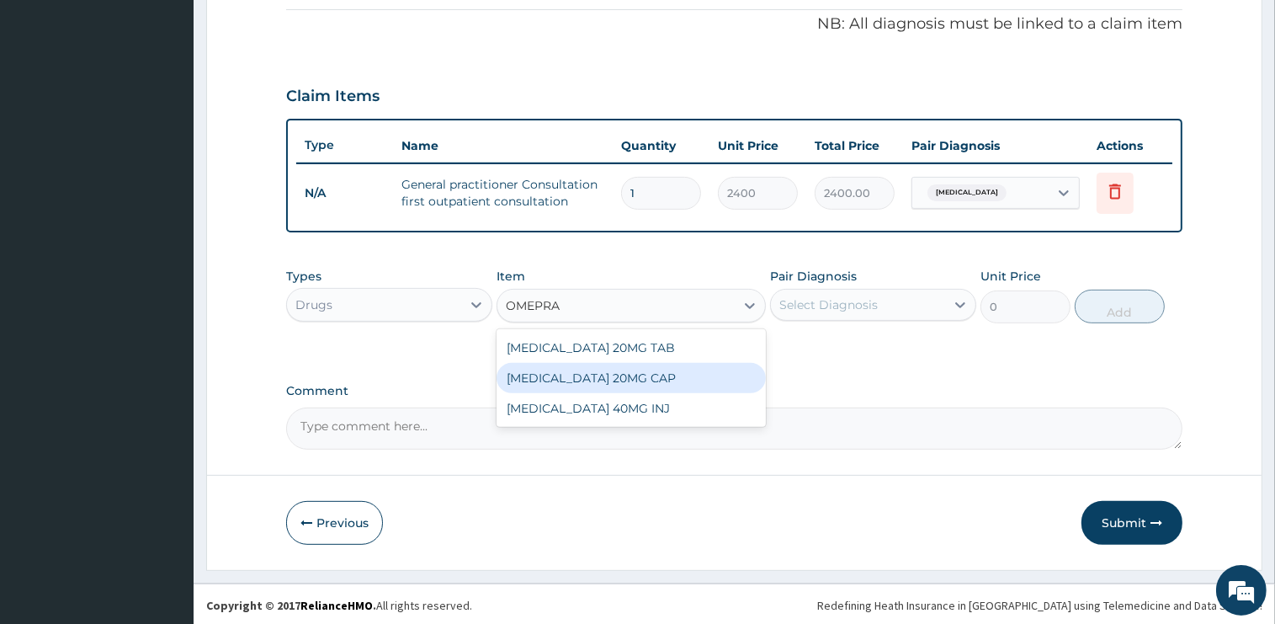
click at [645, 369] on div "OMEPRAZOLE 20MG CAP" at bounding box center [631, 378] width 269 height 30
type input "75"
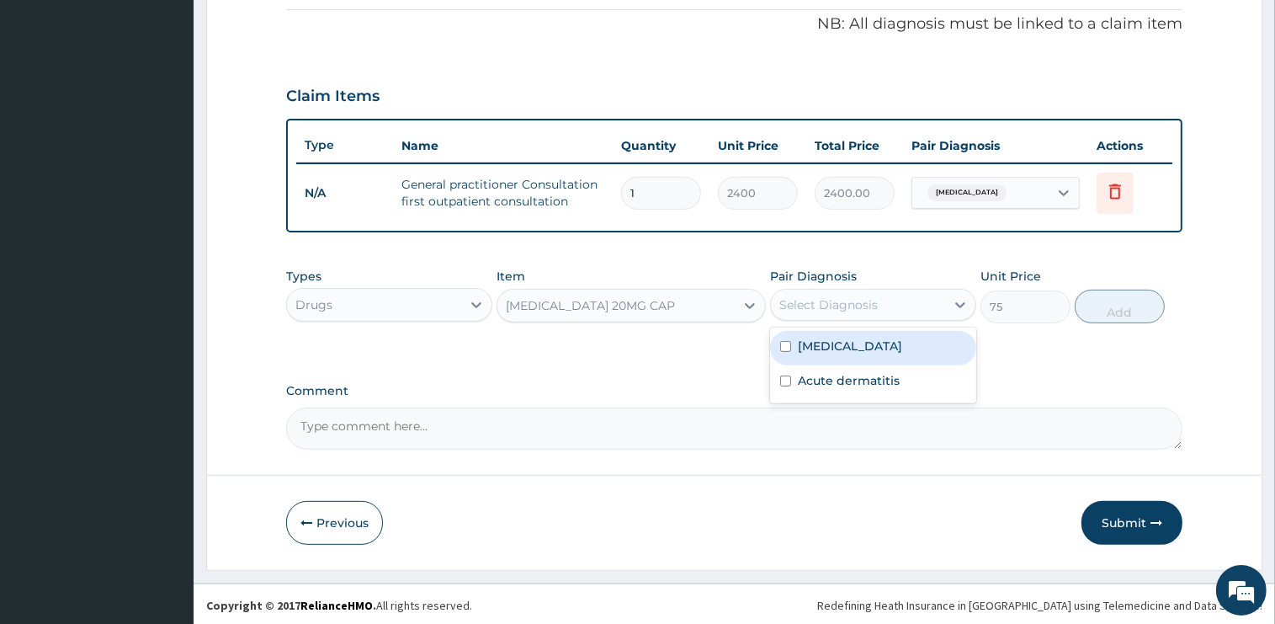
click at [841, 303] on div "Select Diagnosis" at bounding box center [828, 304] width 98 height 17
click at [852, 352] on label "Acute gastritis" at bounding box center [850, 345] width 104 height 17
checkbox input "true"
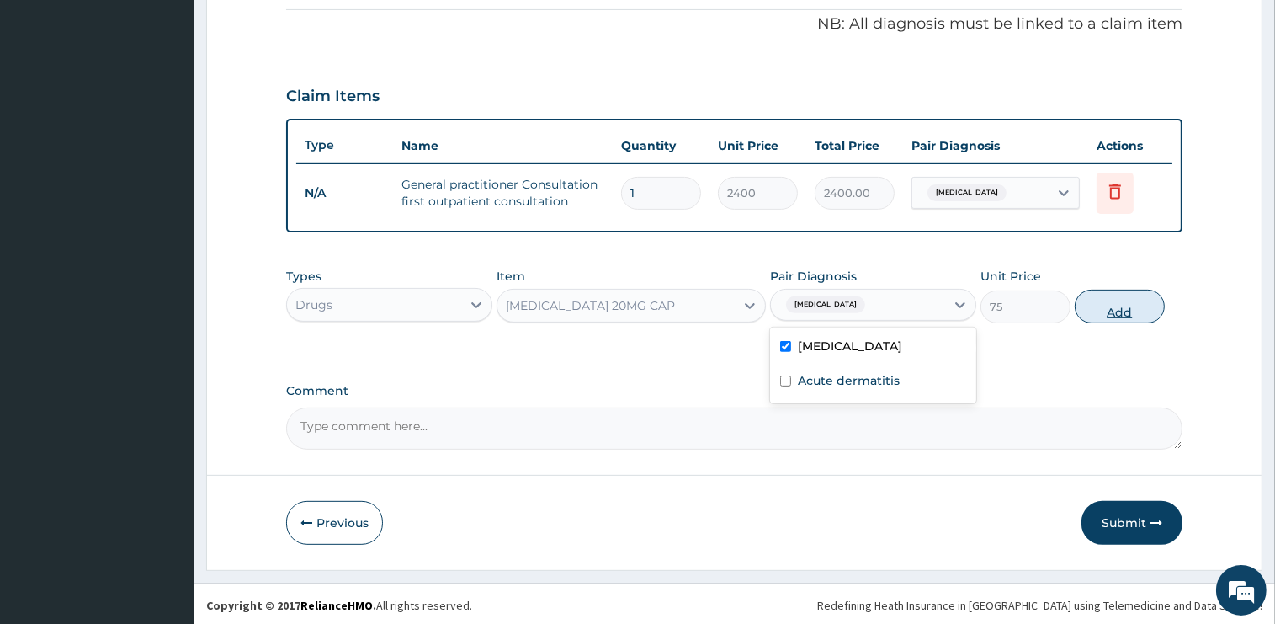
click at [1115, 295] on button "Add" at bounding box center [1120, 307] width 90 height 34
type input "0"
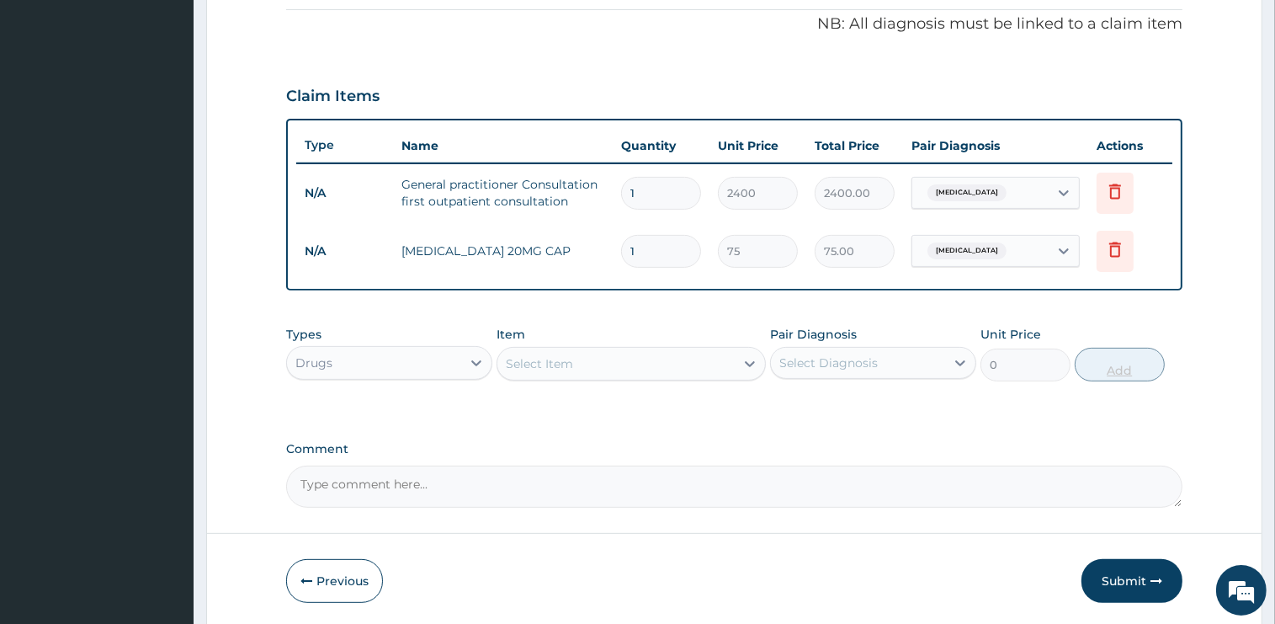
type input "0.00"
type input "7"
type input "525.00"
type input "7"
click at [632, 364] on div "Select Item" at bounding box center [615, 363] width 237 height 27
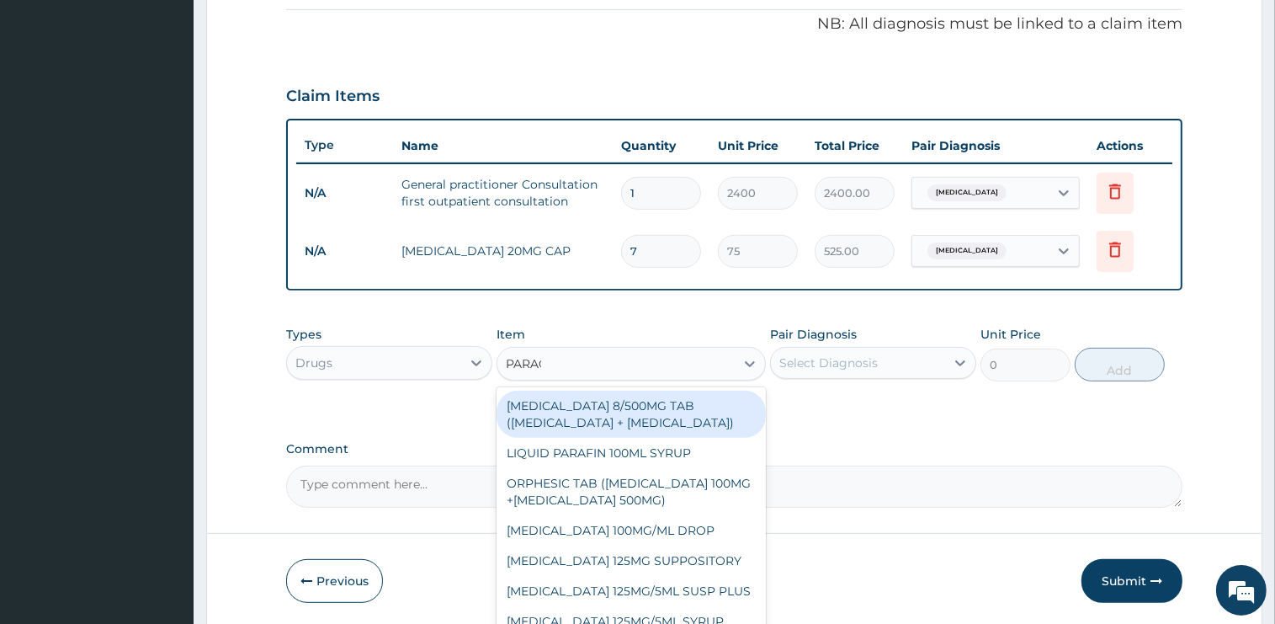
type input "PARACE"
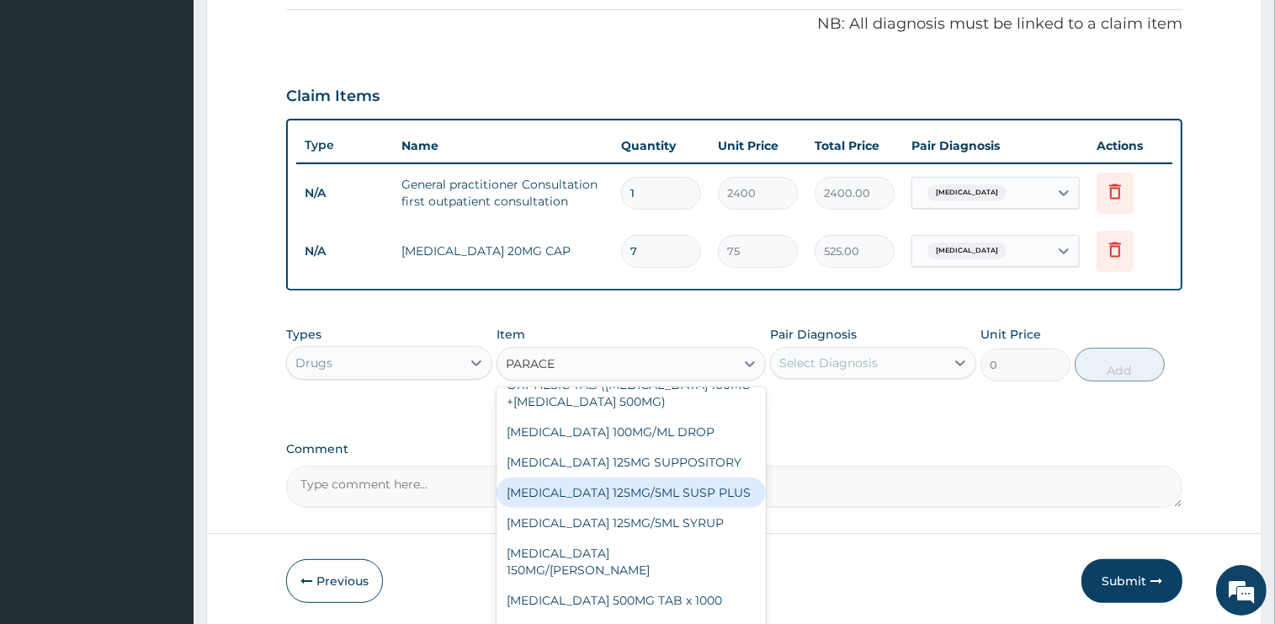
scroll to position [141, 0]
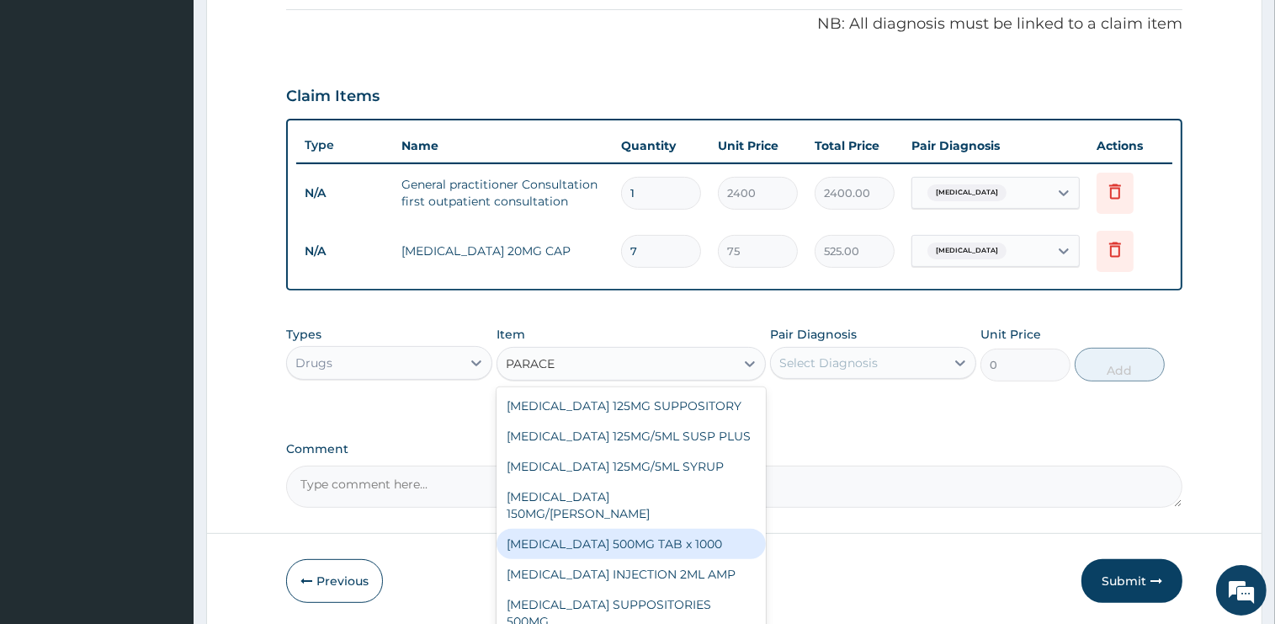
click at [665, 543] on div "PARACETAMOL 500MG TAB x 1000" at bounding box center [631, 544] width 269 height 30
type input "15.75"
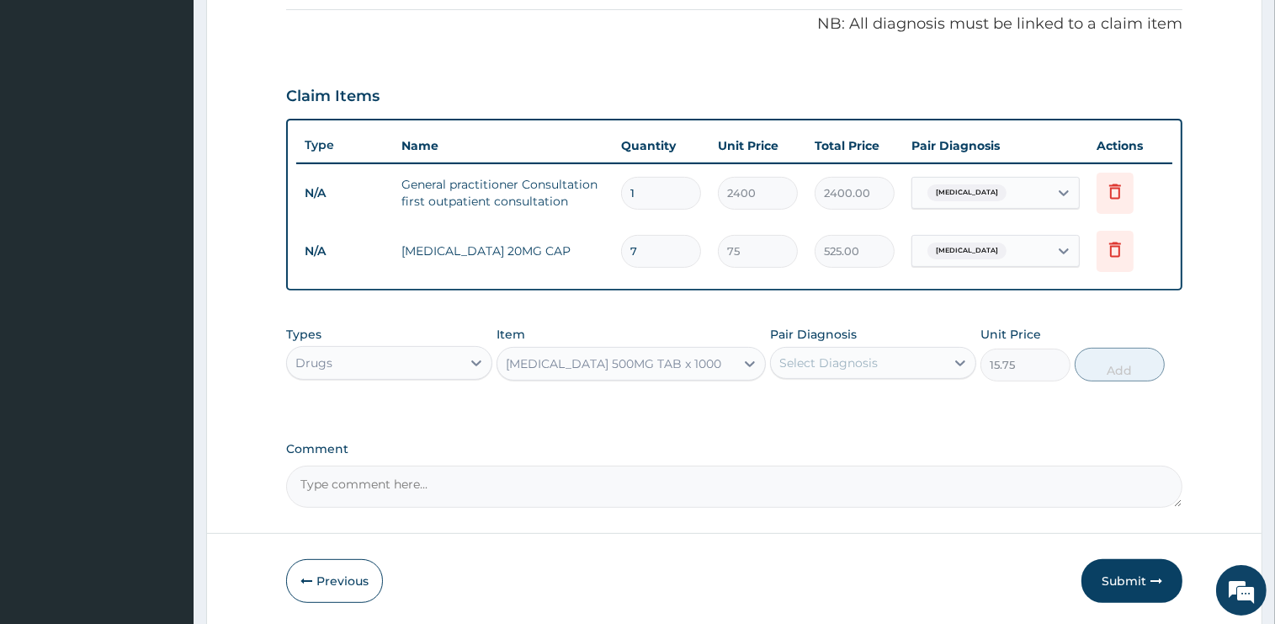
click at [817, 358] on div "Select Diagnosis" at bounding box center [828, 362] width 98 height 17
drag, startPoint x: 846, startPoint y: 433, endPoint x: 853, endPoint y: 404, distance: 29.6
click at [853, 404] on label "Acute gastritis" at bounding box center [850, 404] width 104 height 17
checkbox input "true"
click at [1108, 371] on button "Add" at bounding box center [1120, 365] width 90 height 34
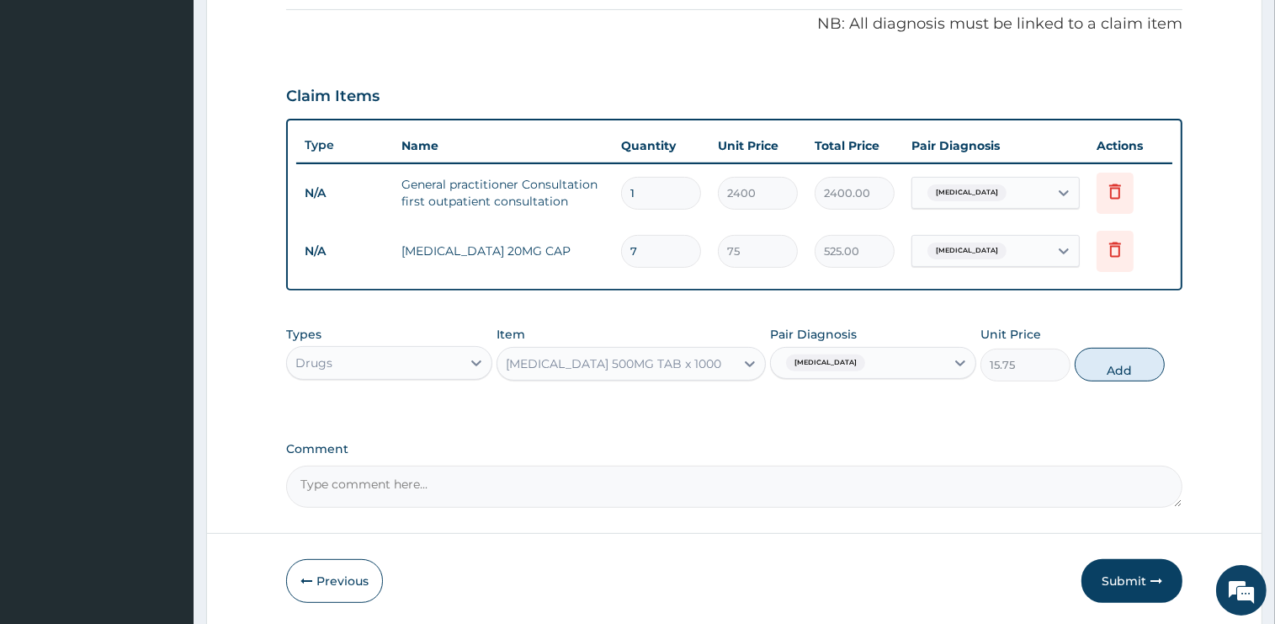
type input "0"
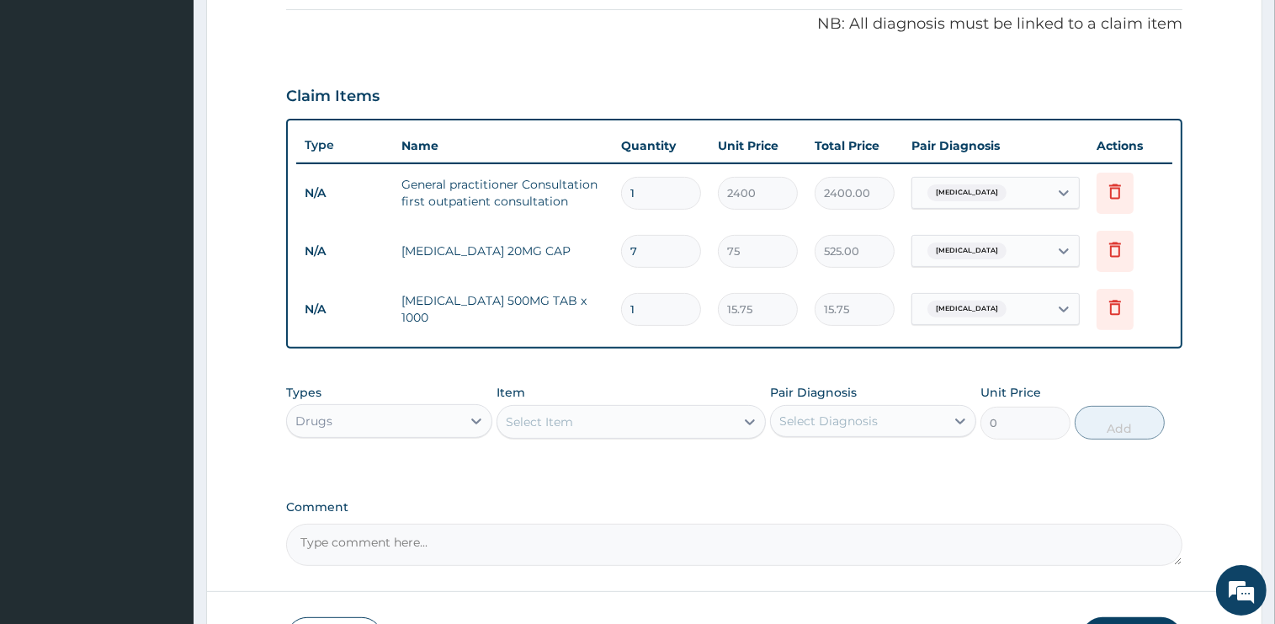
type input "12"
type input "189.00"
type input "12"
click at [638, 425] on div "Select Item" at bounding box center [615, 421] width 237 height 27
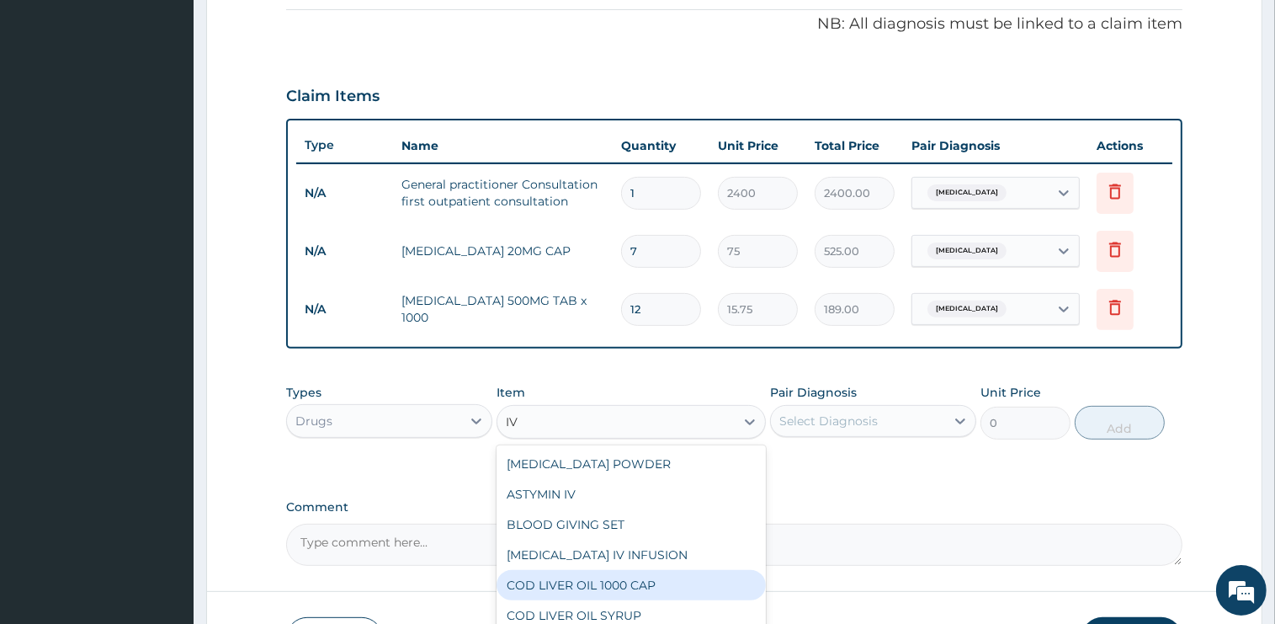
type input "I"
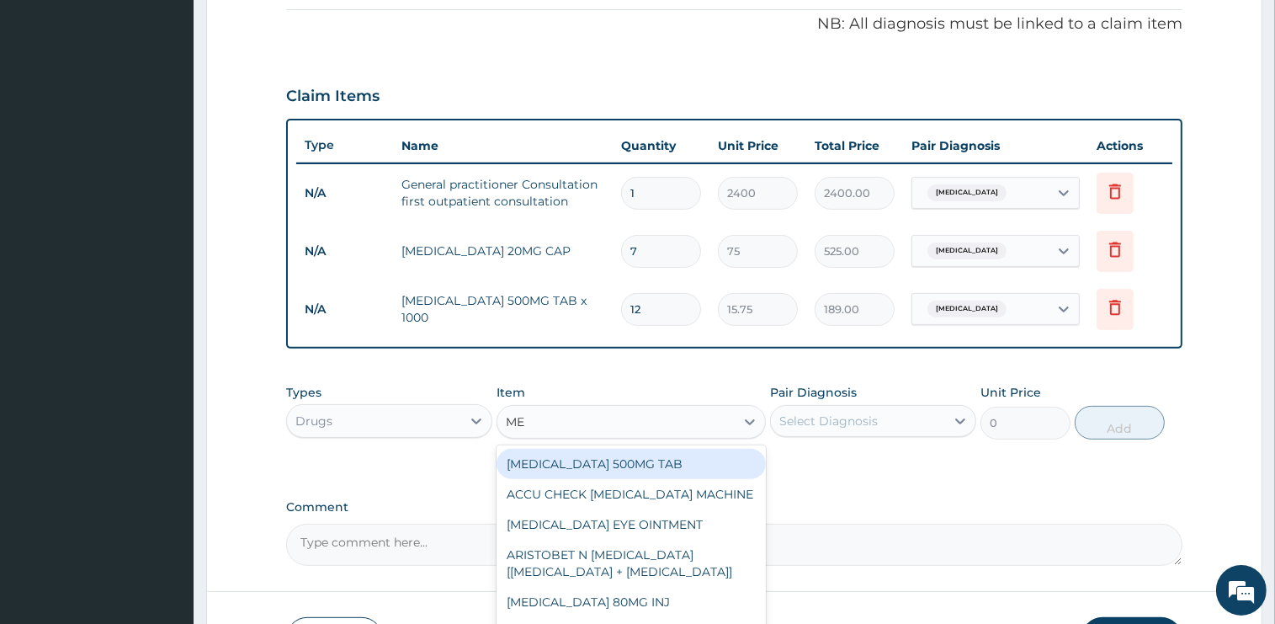
type input "M"
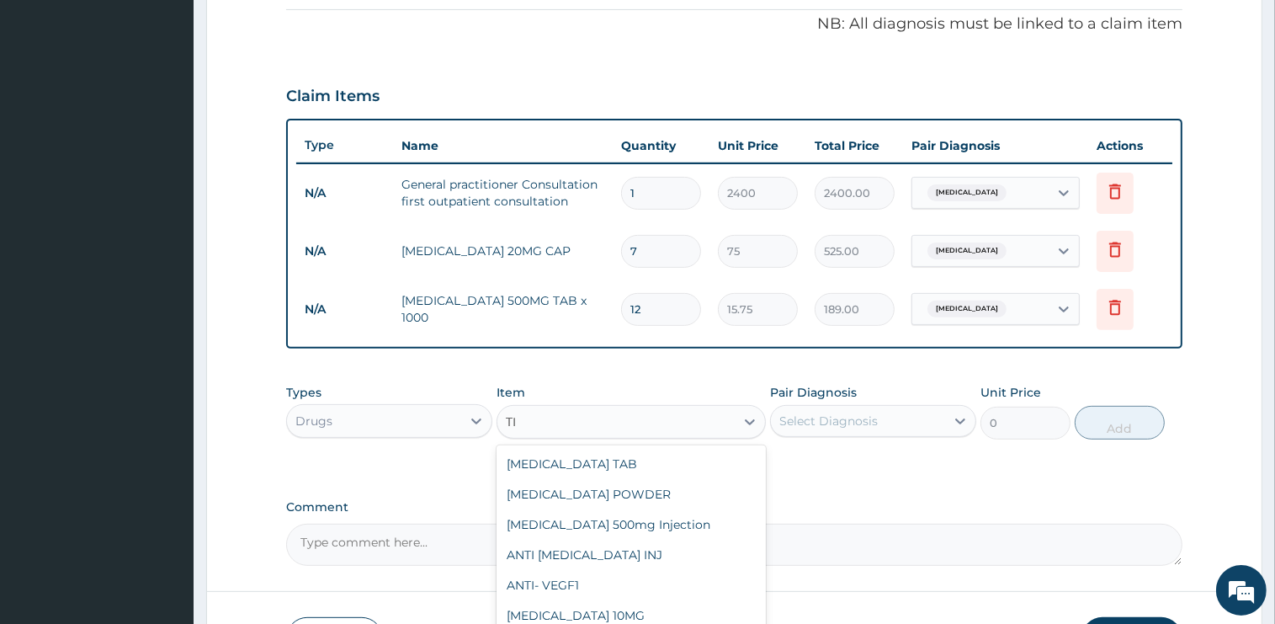
type input "T"
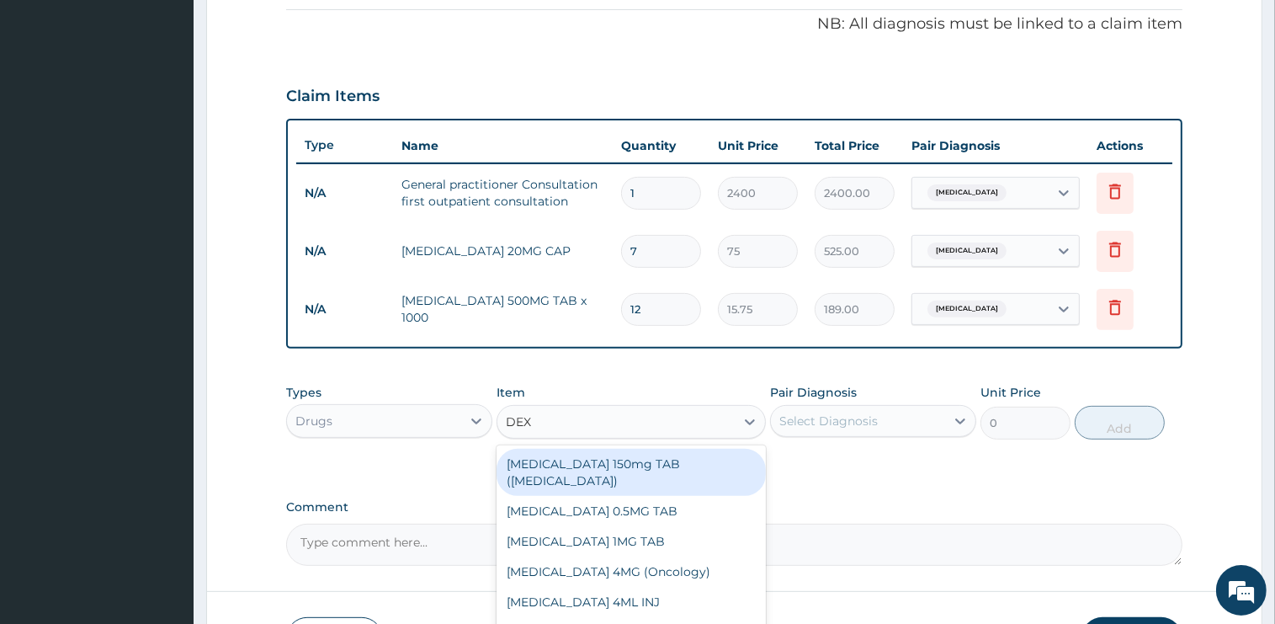
type input "DEXA"
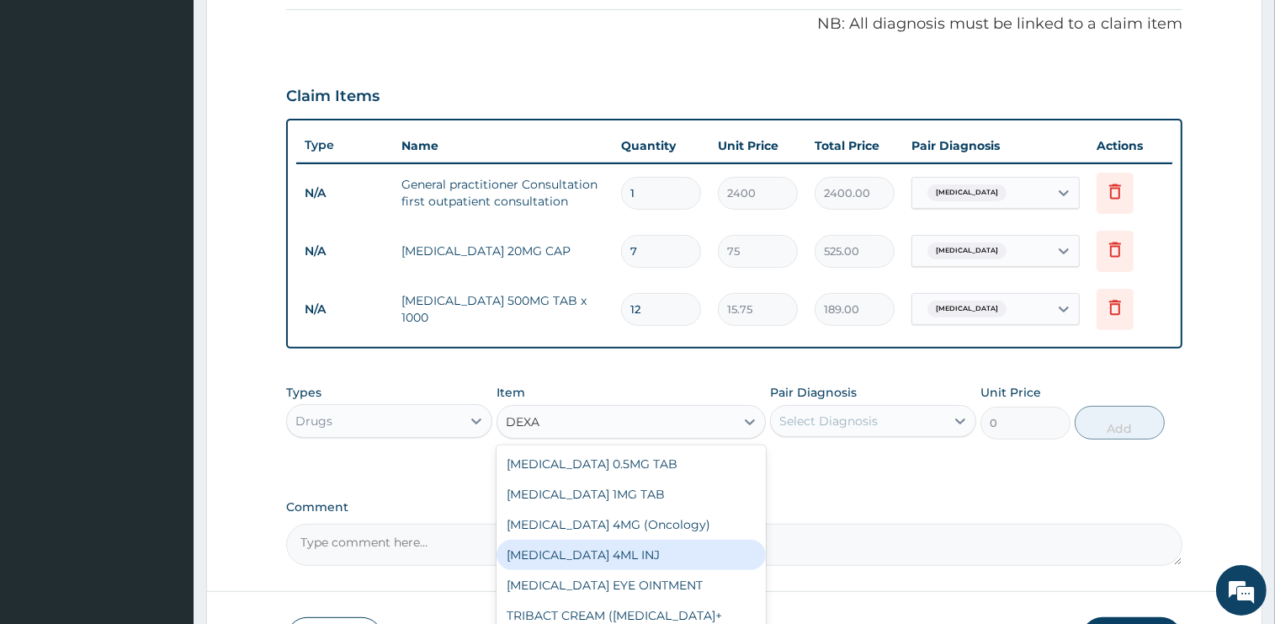
click at [640, 546] on div "DEXAMETHASONE 4ML INJ" at bounding box center [631, 554] width 269 height 30
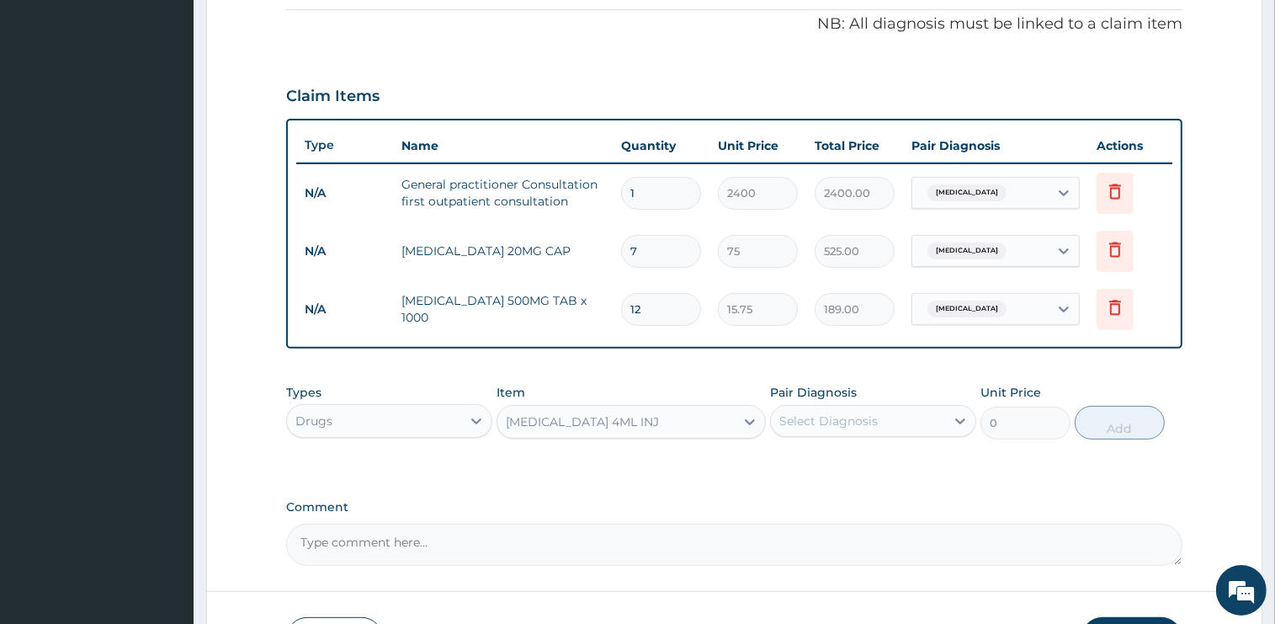
type input "1000"
click at [830, 412] on div "Select Diagnosis" at bounding box center [828, 420] width 98 height 17
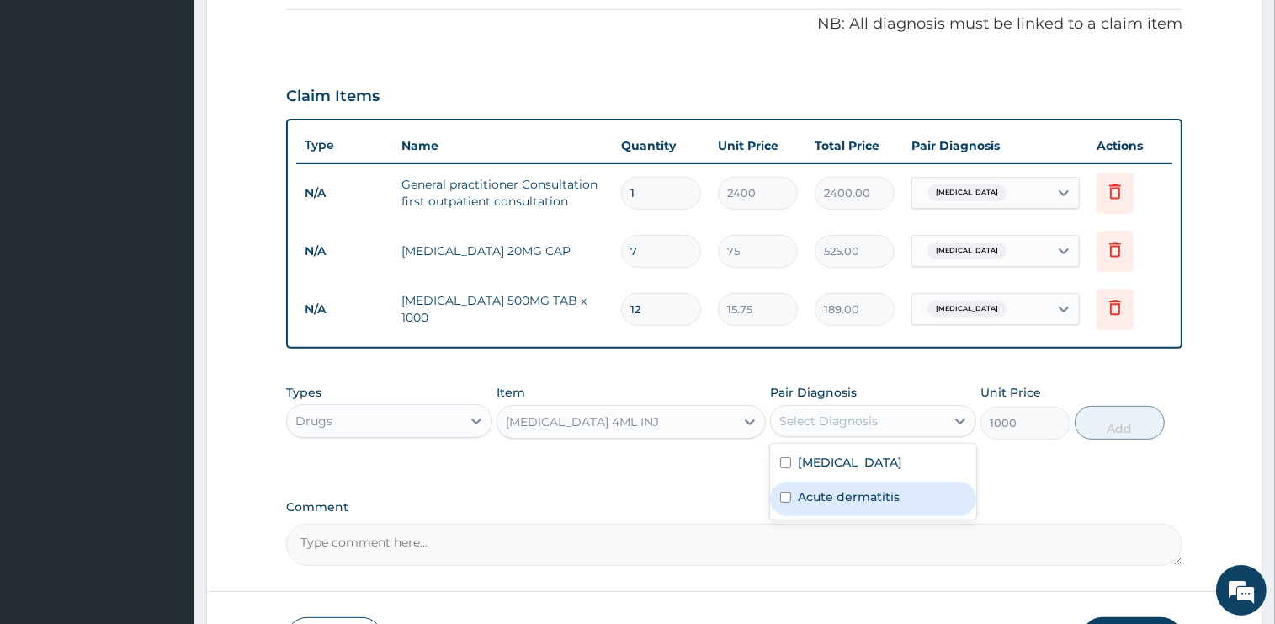
click at [835, 494] on label "Acute dermatitis" at bounding box center [849, 496] width 102 height 17
checkbox input "true"
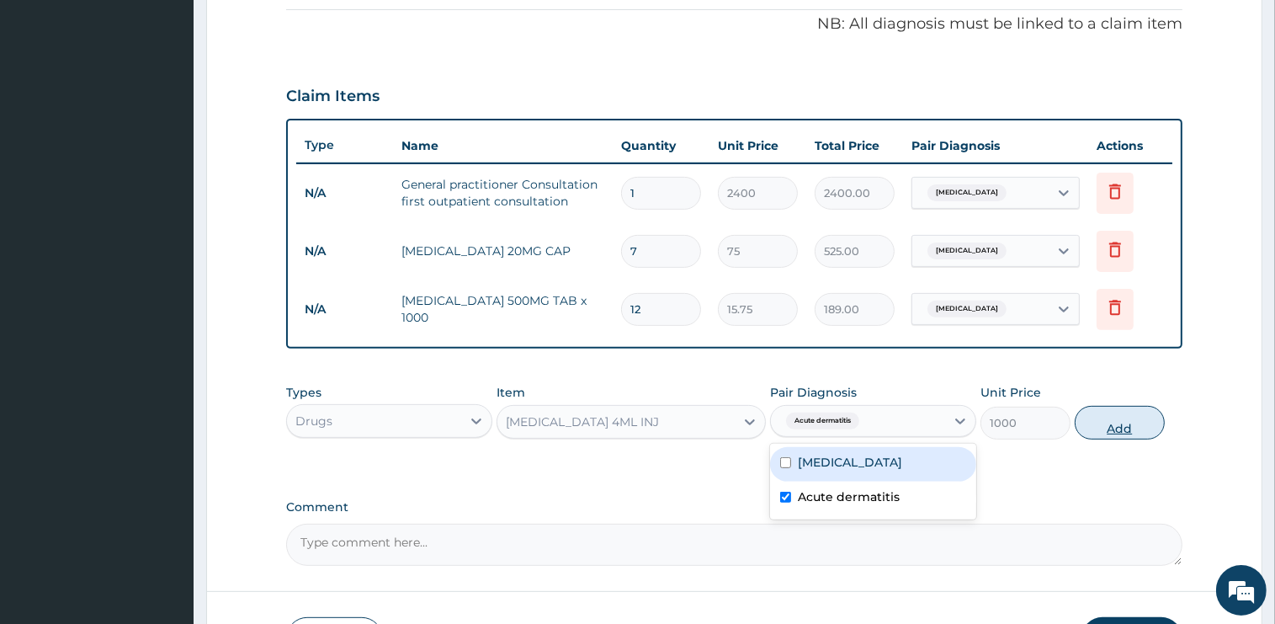
click at [1130, 426] on button "Add" at bounding box center [1120, 423] width 90 height 34
type input "0"
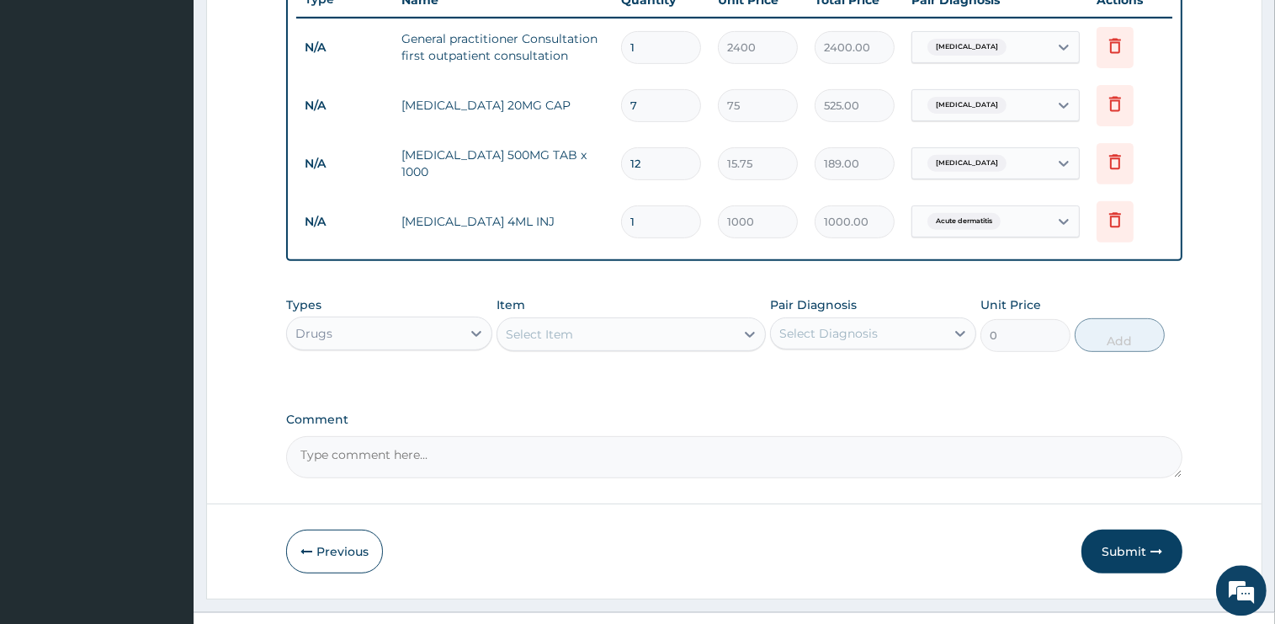
scroll to position [681, 0]
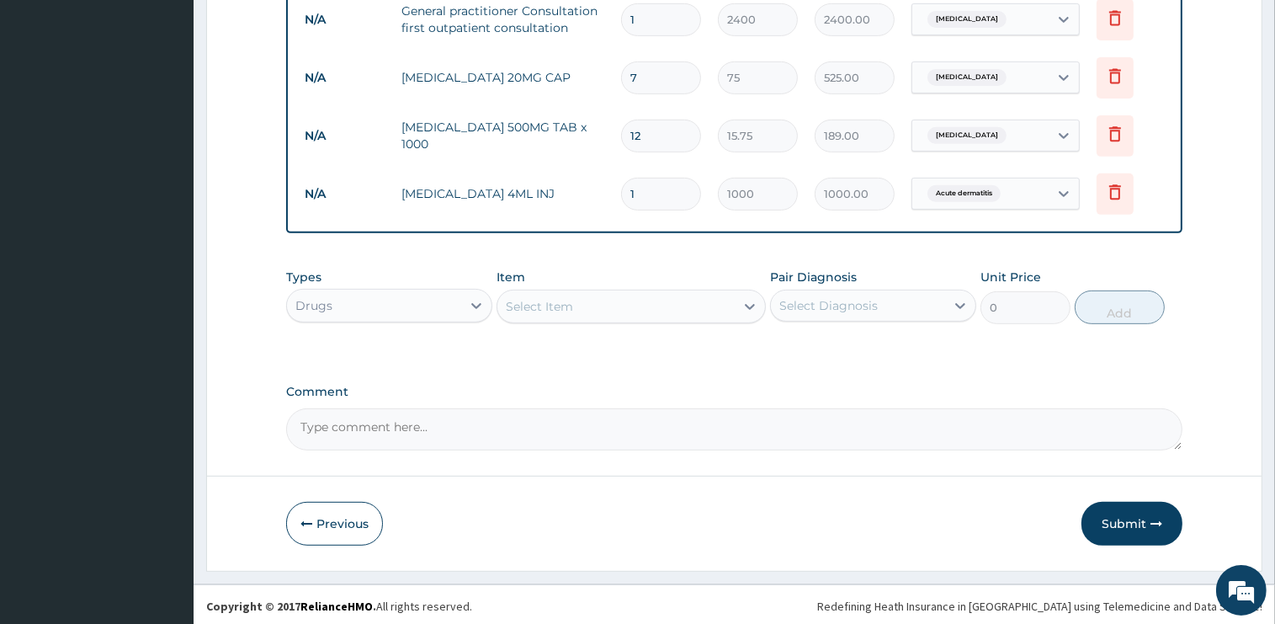
click at [624, 305] on div "Select Item" at bounding box center [615, 306] width 237 height 27
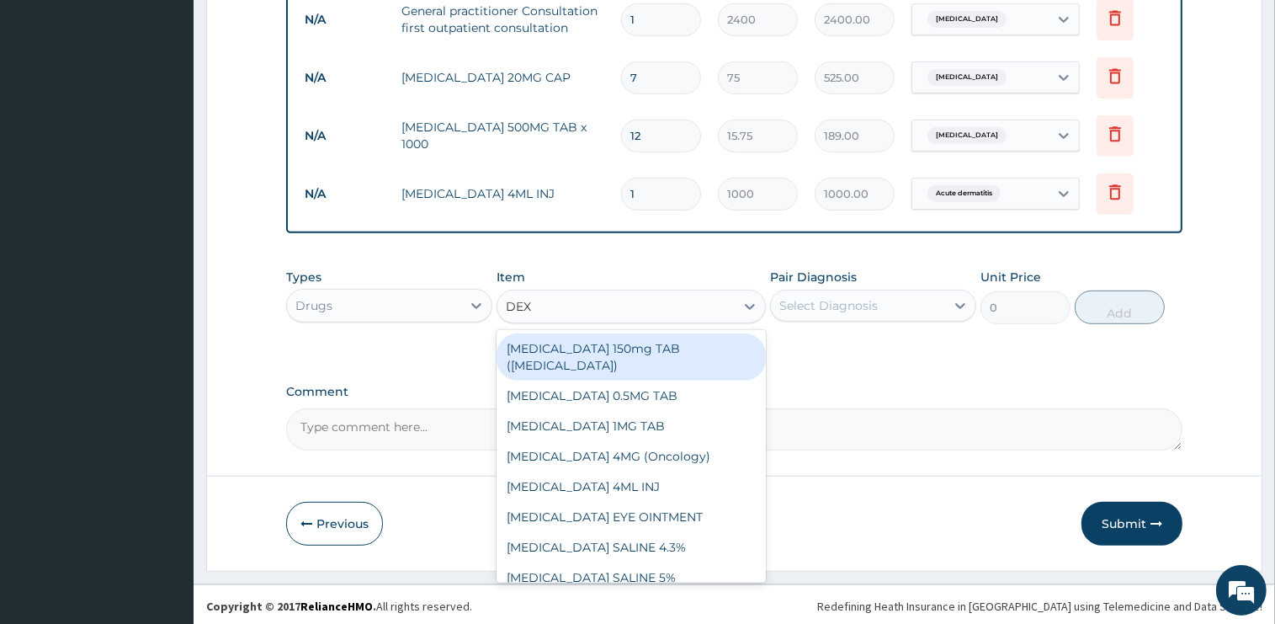
type input "DEXA"
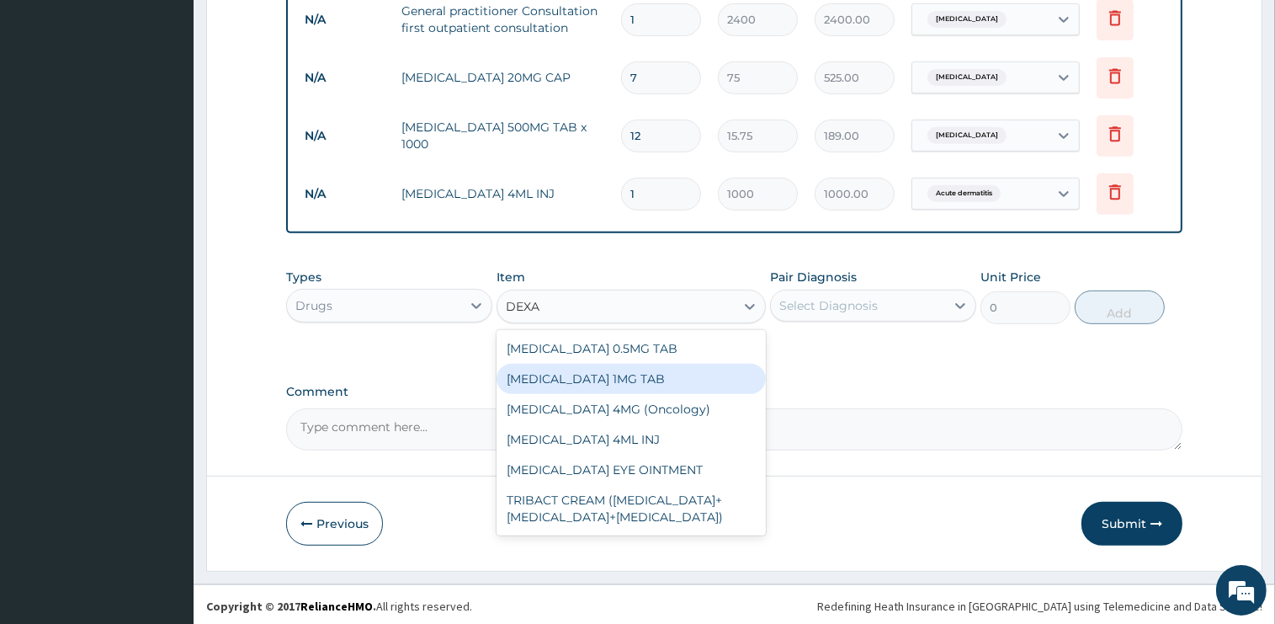
click at [652, 377] on div "DEXAMETHASONE 1MG TAB" at bounding box center [631, 379] width 269 height 30
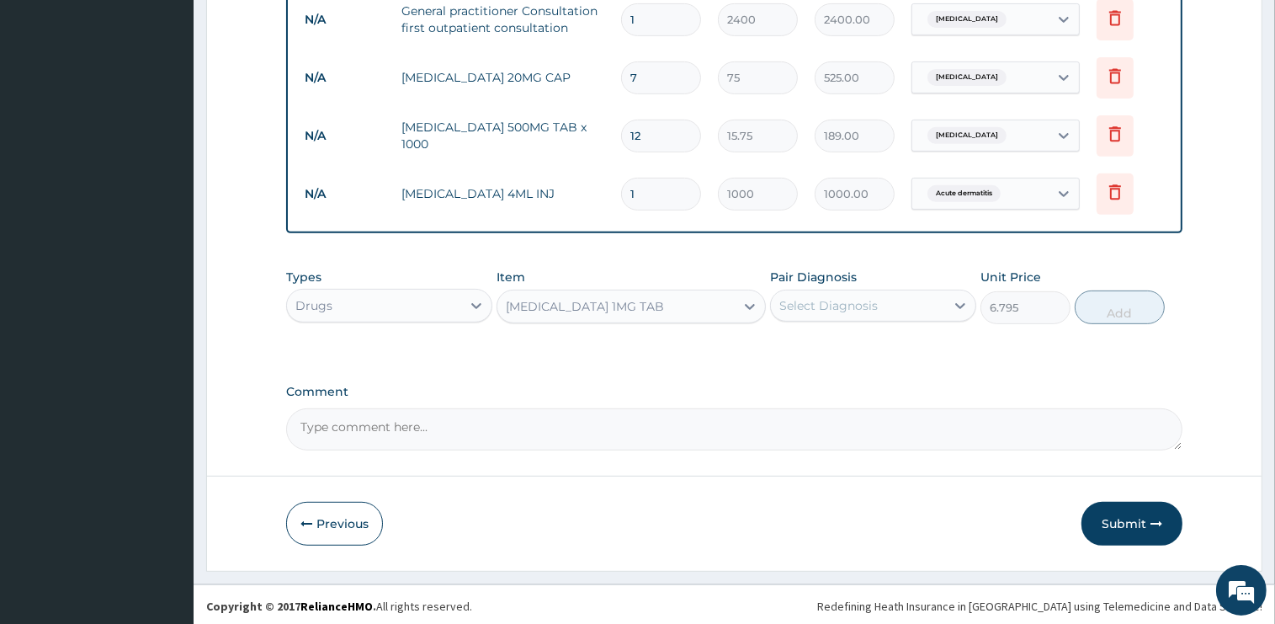
click at [615, 307] on div "DEXAMETHASONE 1MG TAB" at bounding box center [585, 306] width 158 height 17
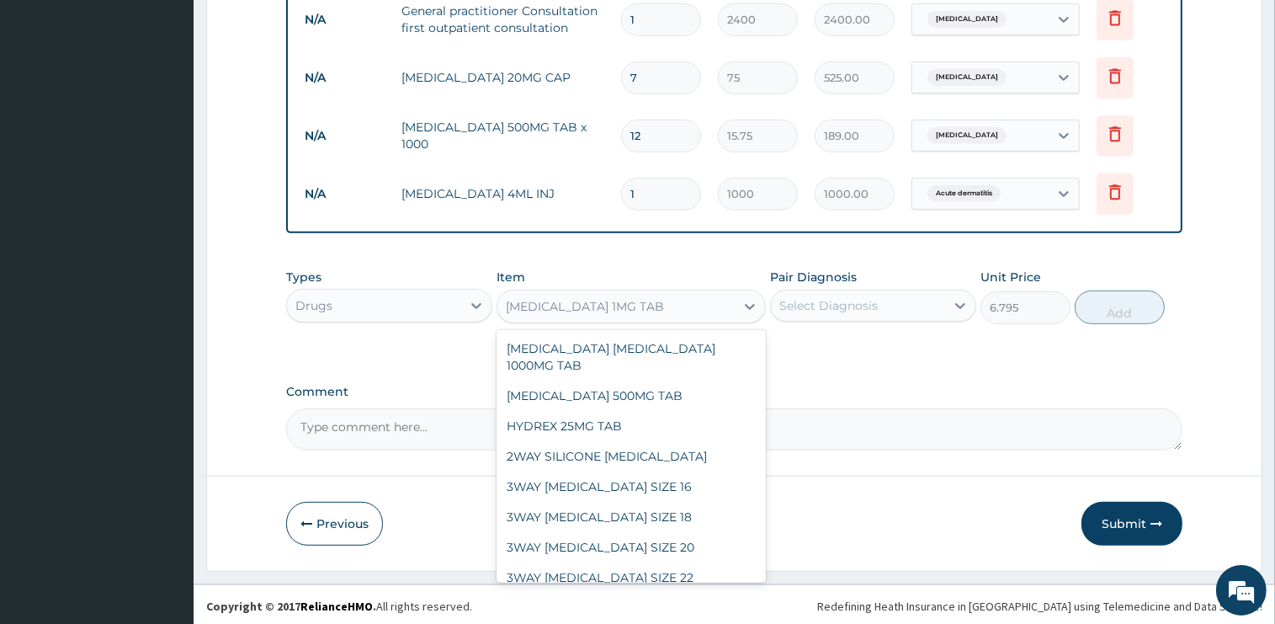
scroll to position [9477, 0]
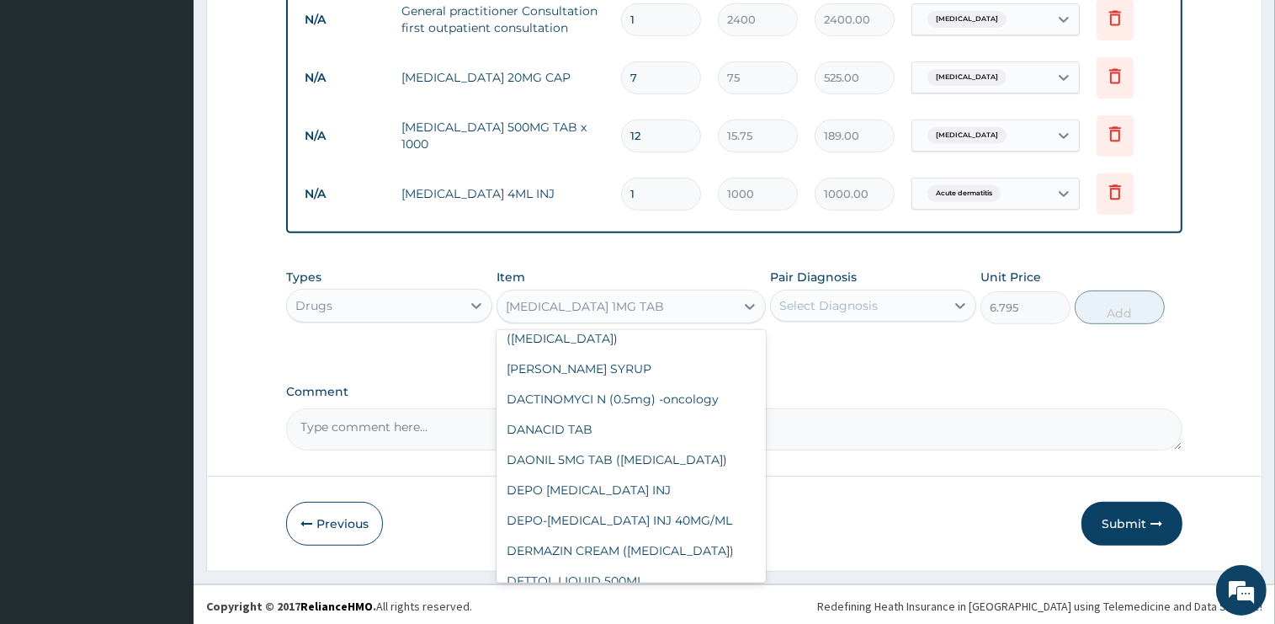
click at [641, 596] on div "DEXAMETHASONE 0.5MG TAB" at bounding box center [631, 611] width 269 height 30
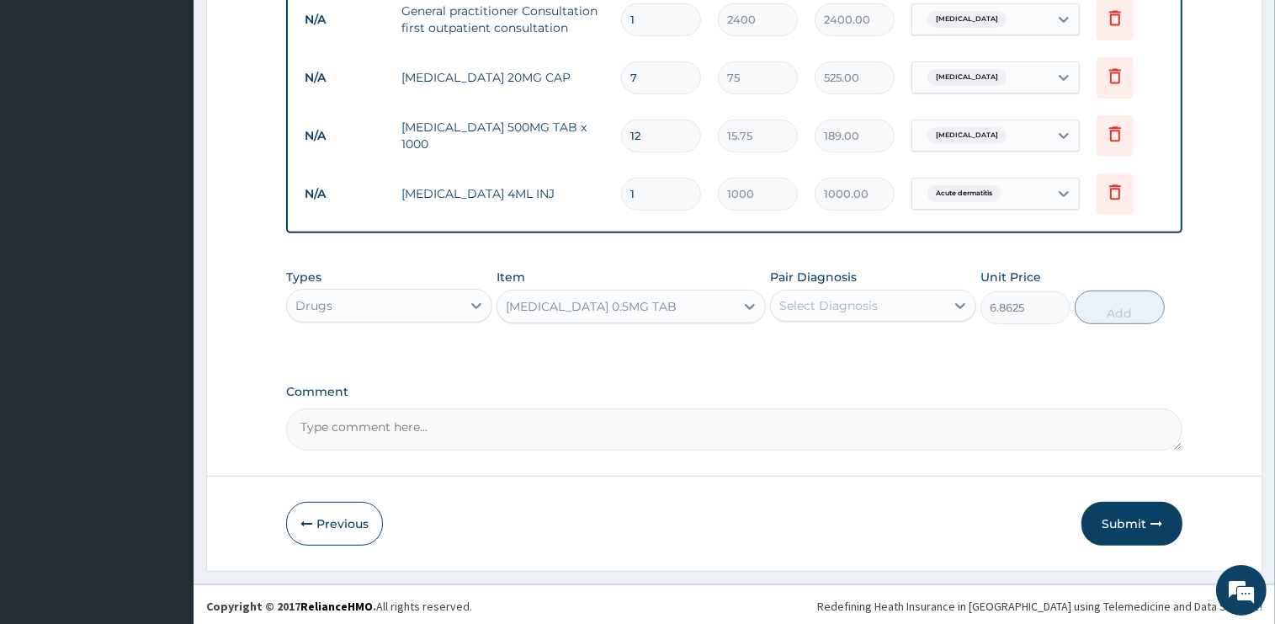
click at [840, 311] on div "Select Diagnosis" at bounding box center [828, 305] width 98 height 17
click at [641, 308] on div "DEXAMETHASONE 0.5MG TAB" at bounding box center [591, 306] width 171 height 17
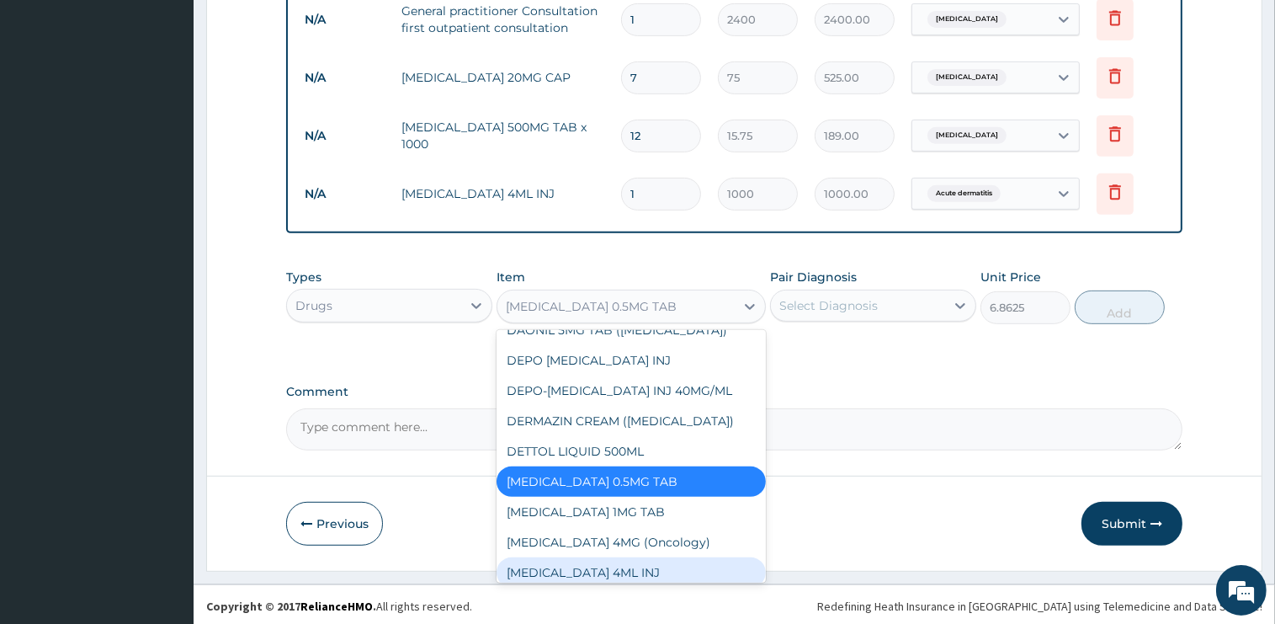
scroll to position [9616, 0]
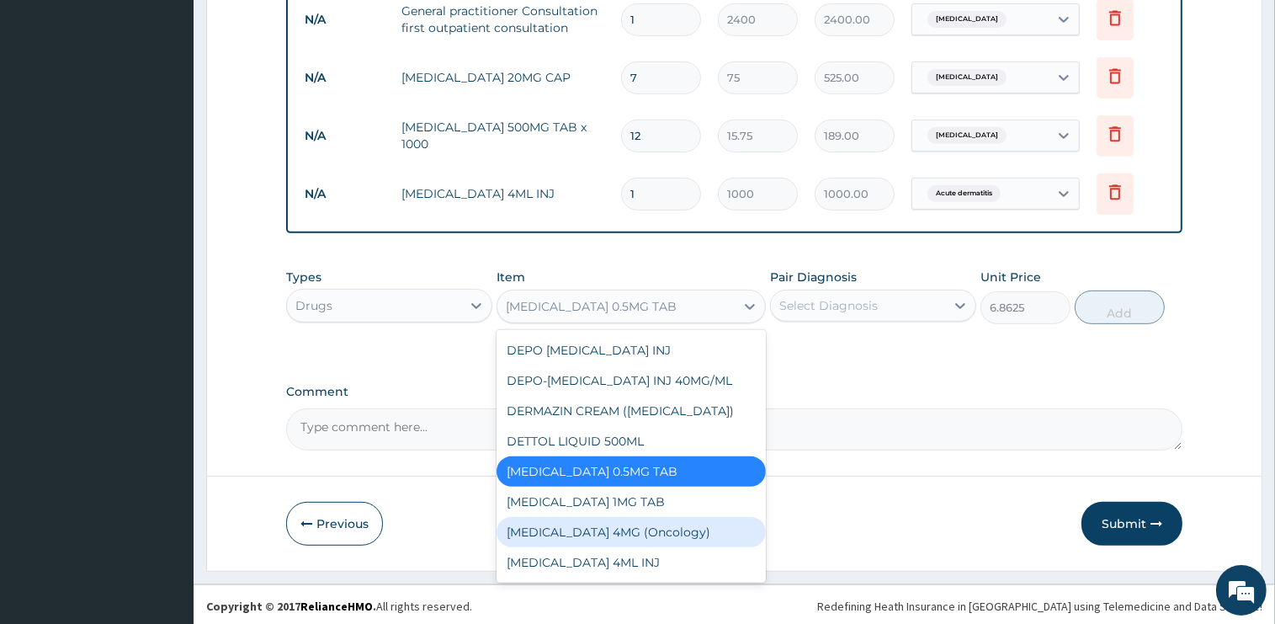
click at [635, 517] on div "DEXAMETHASONE 4MG (Oncology)" at bounding box center [631, 532] width 269 height 30
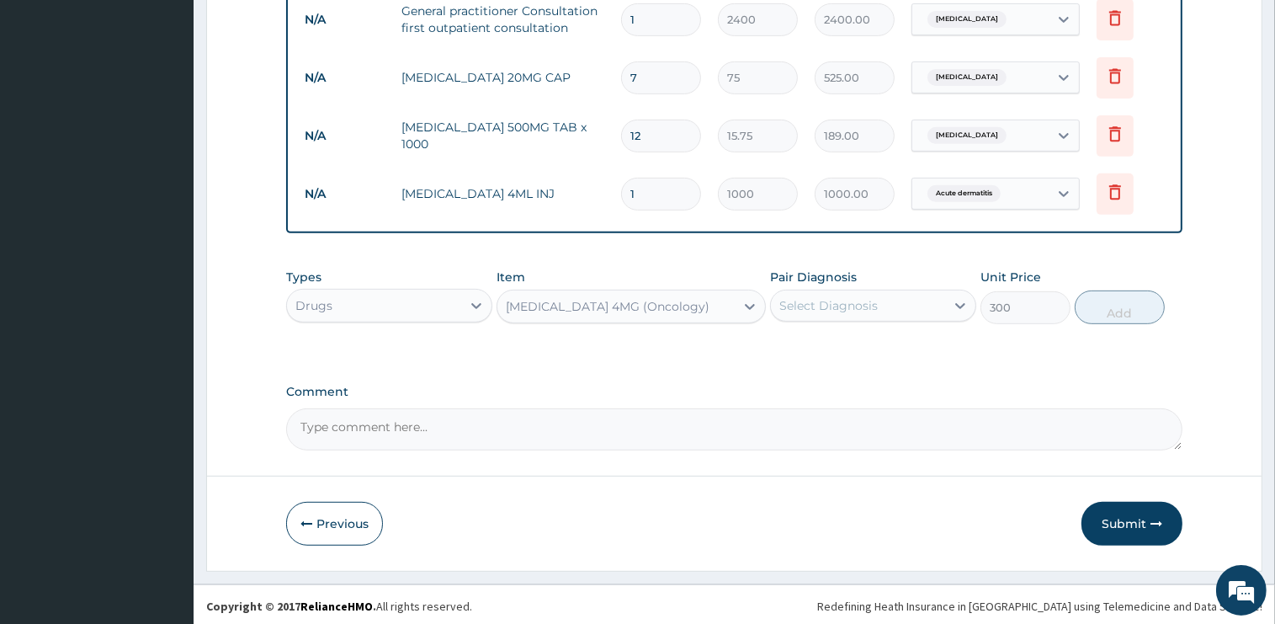
click at [641, 311] on div "DEXAMETHASONE 4MG (Oncology)" at bounding box center [608, 306] width 204 height 17
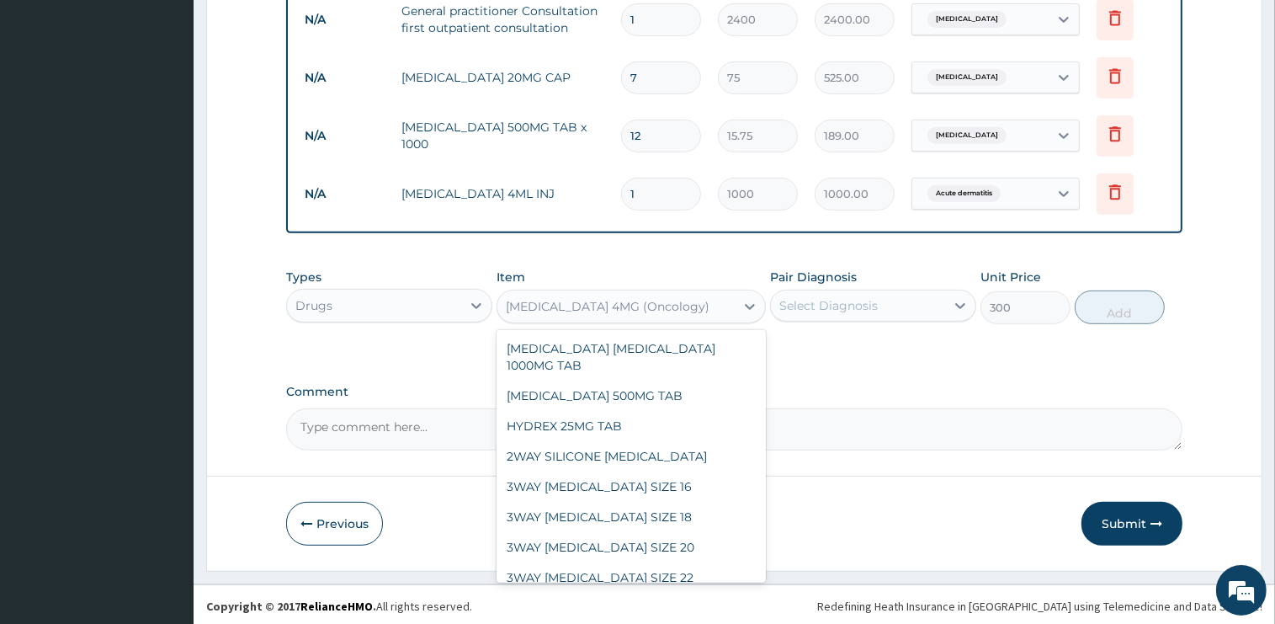
scroll to position [9507, 0]
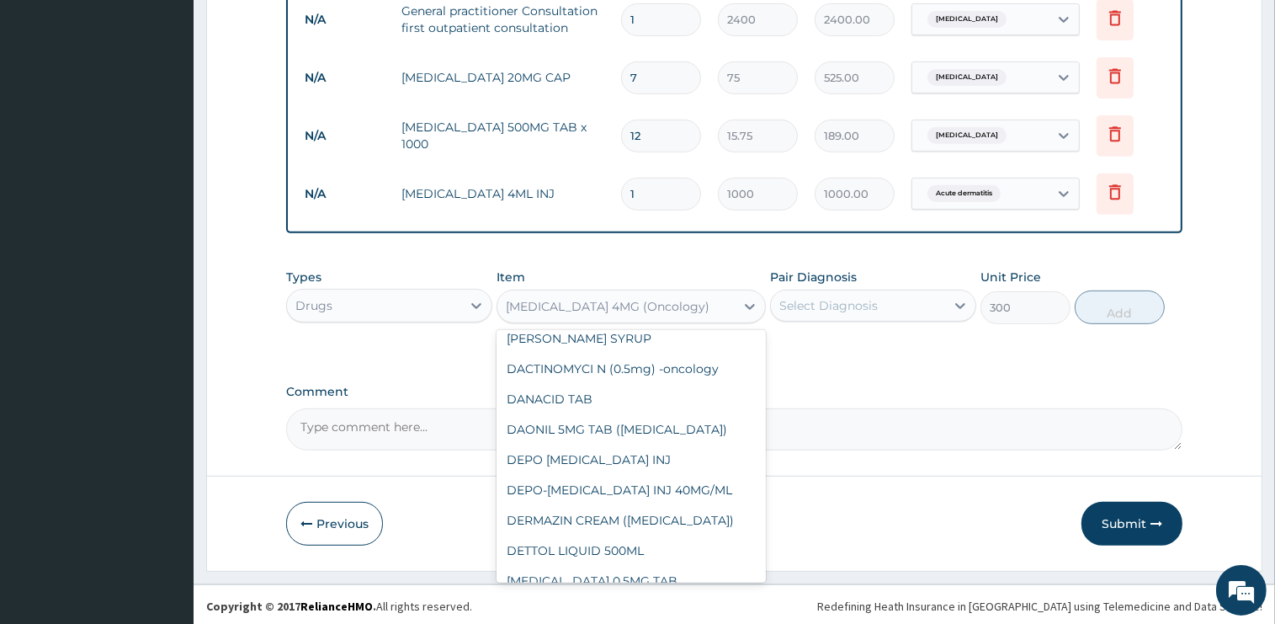
click at [644, 596] on div "DEXAMETHASONE 1MG TAB" at bounding box center [631, 611] width 269 height 30
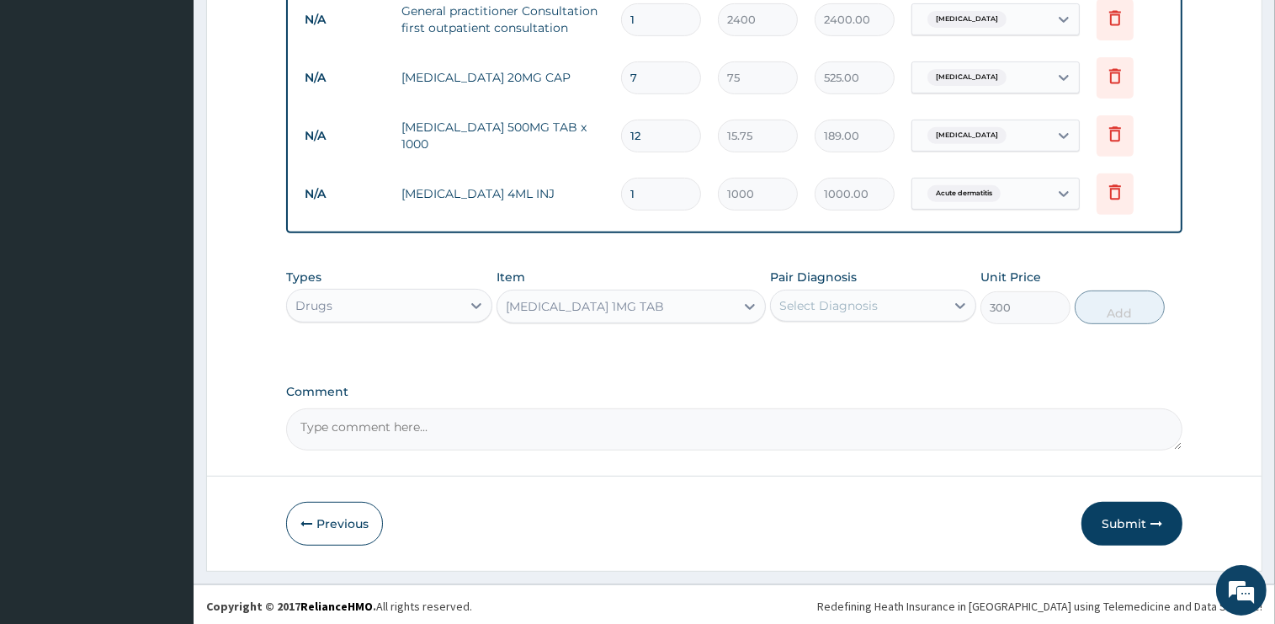
type input "6.795"
click at [876, 304] on div "Select Diagnosis" at bounding box center [828, 305] width 98 height 17
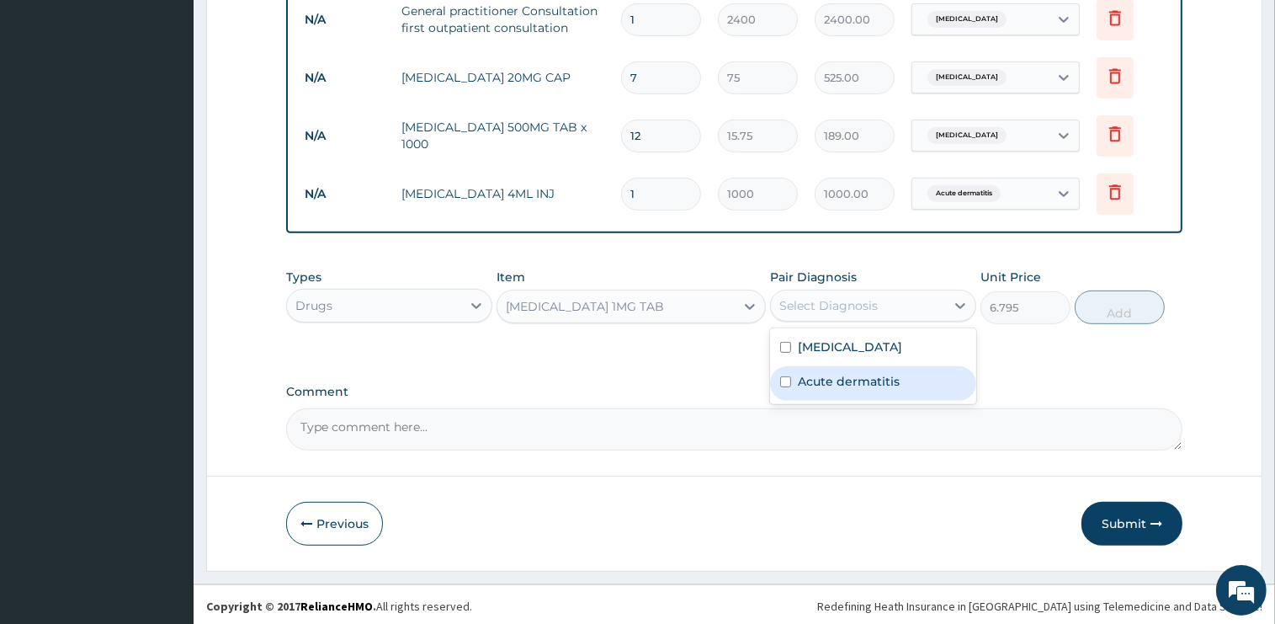
click at [838, 381] on label "Acute dermatitis" at bounding box center [849, 381] width 102 height 17
checkbox input "true"
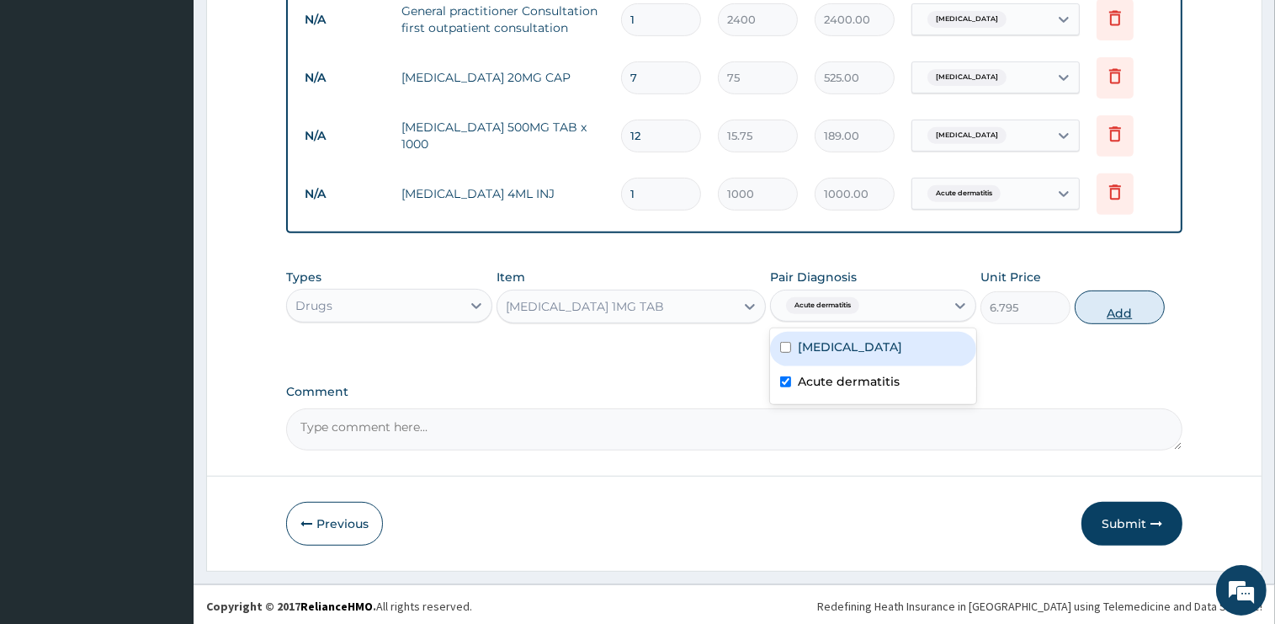
click at [1090, 308] on button "Add" at bounding box center [1120, 307] width 90 height 34
type input "0"
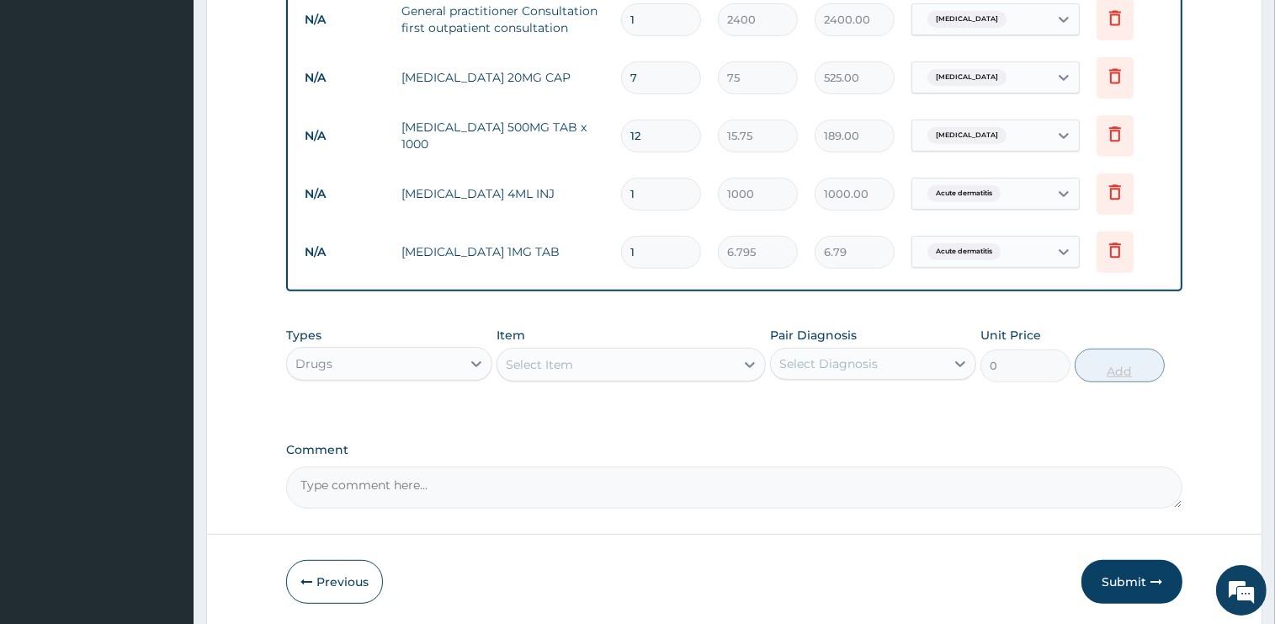
type input "10"
type input "67.95"
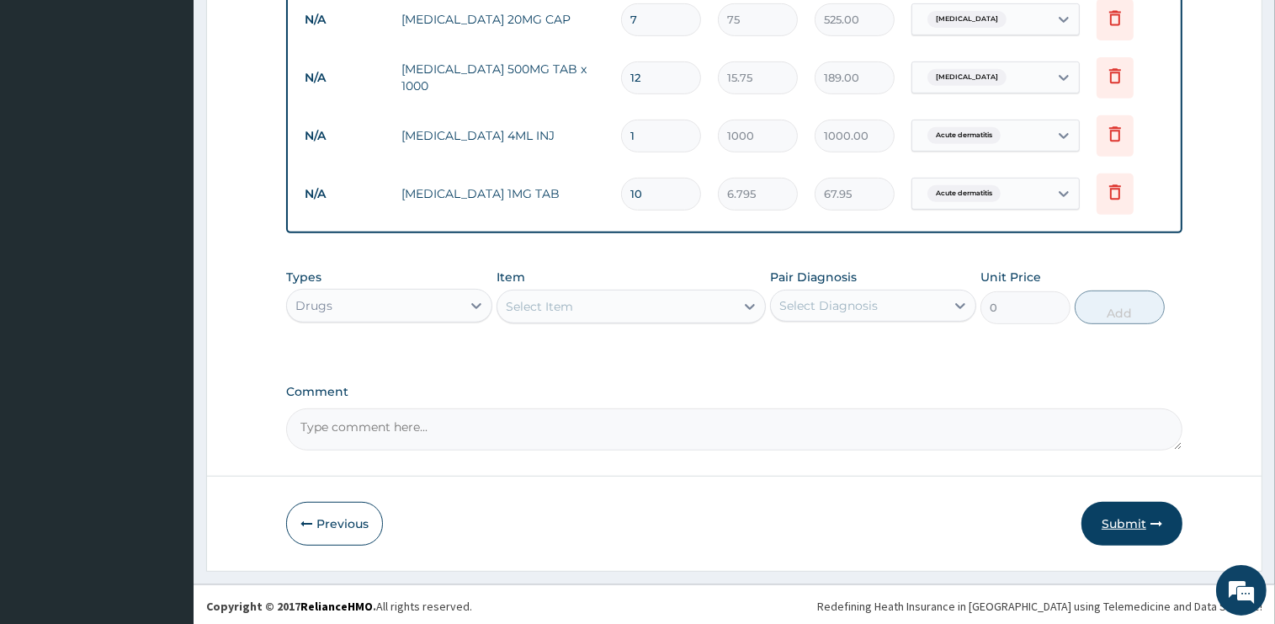
type input "10"
click at [1124, 529] on button "Submit" at bounding box center [1131, 524] width 101 height 44
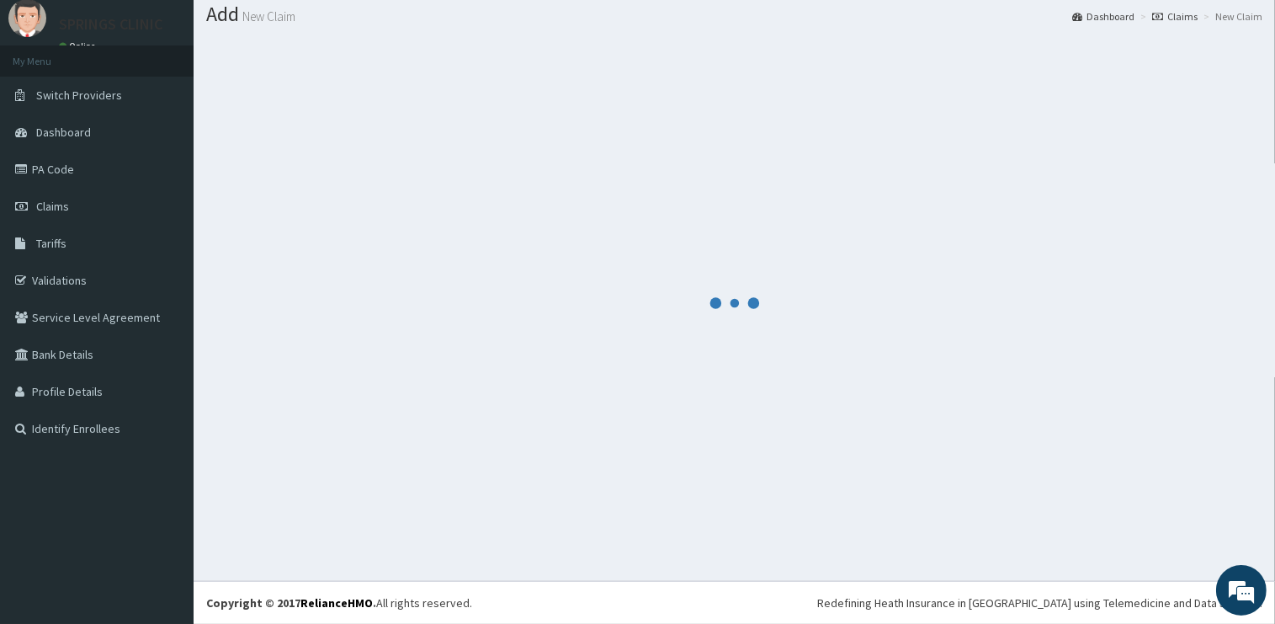
scroll to position [50, 0]
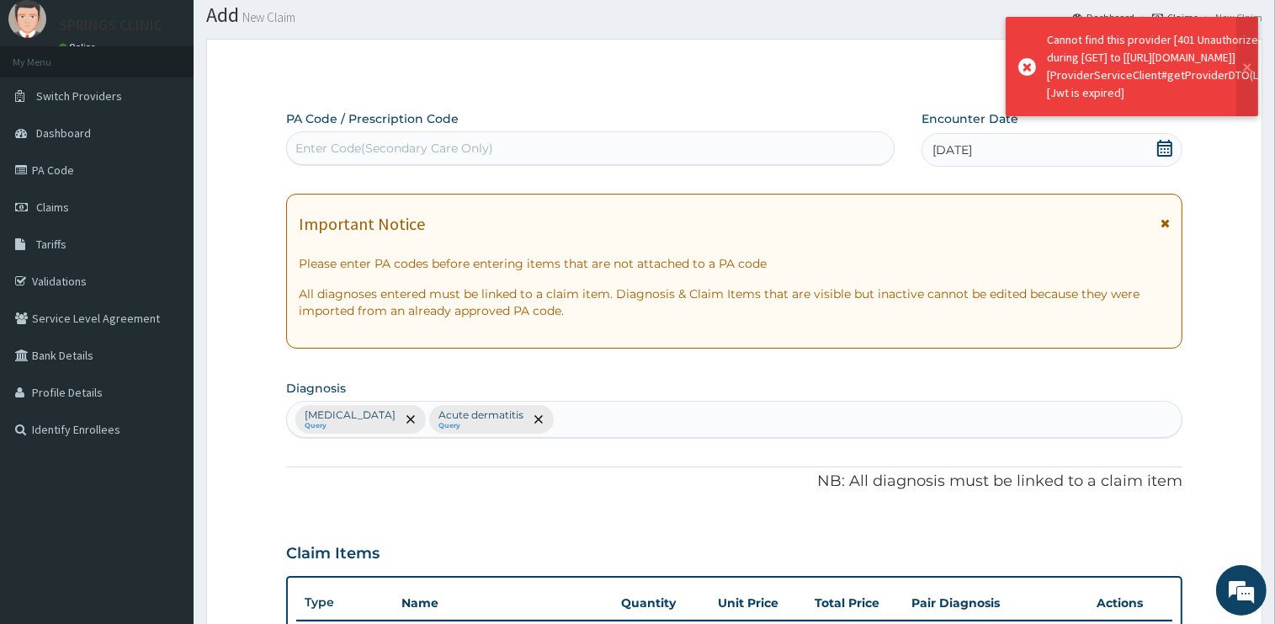
click at [626, 380] on section "Diagnosis Acute gastritis Query Acute dermatitis Query" at bounding box center [734, 406] width 896 height 62
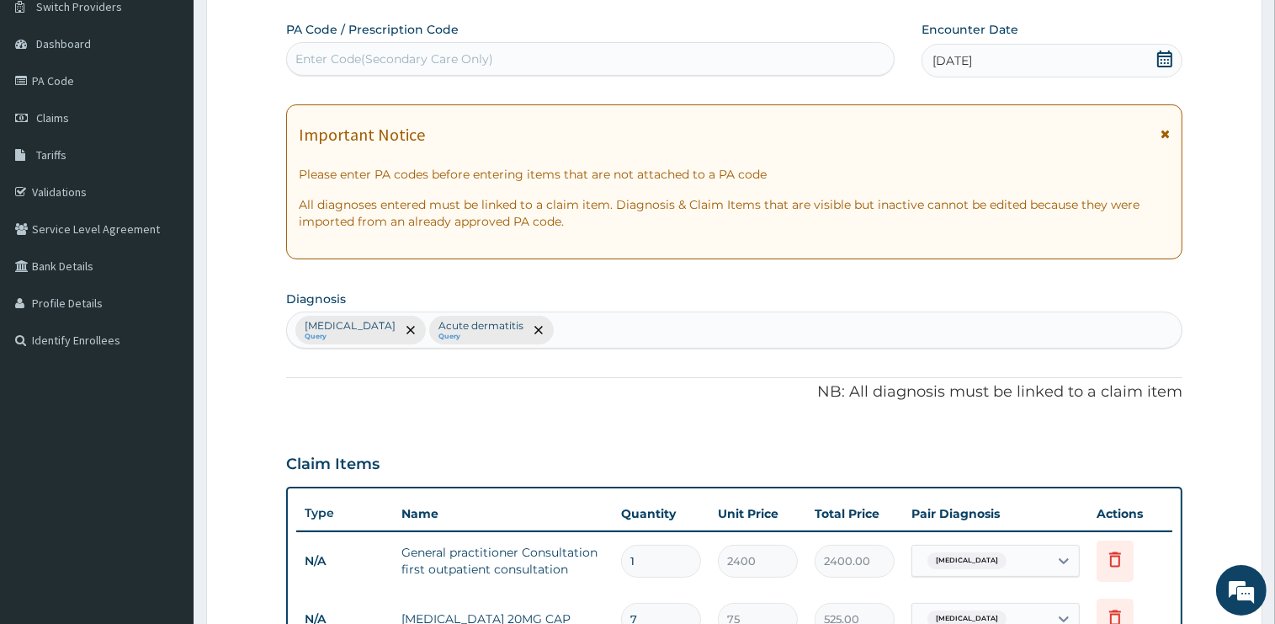
scroll to position [0, 0]
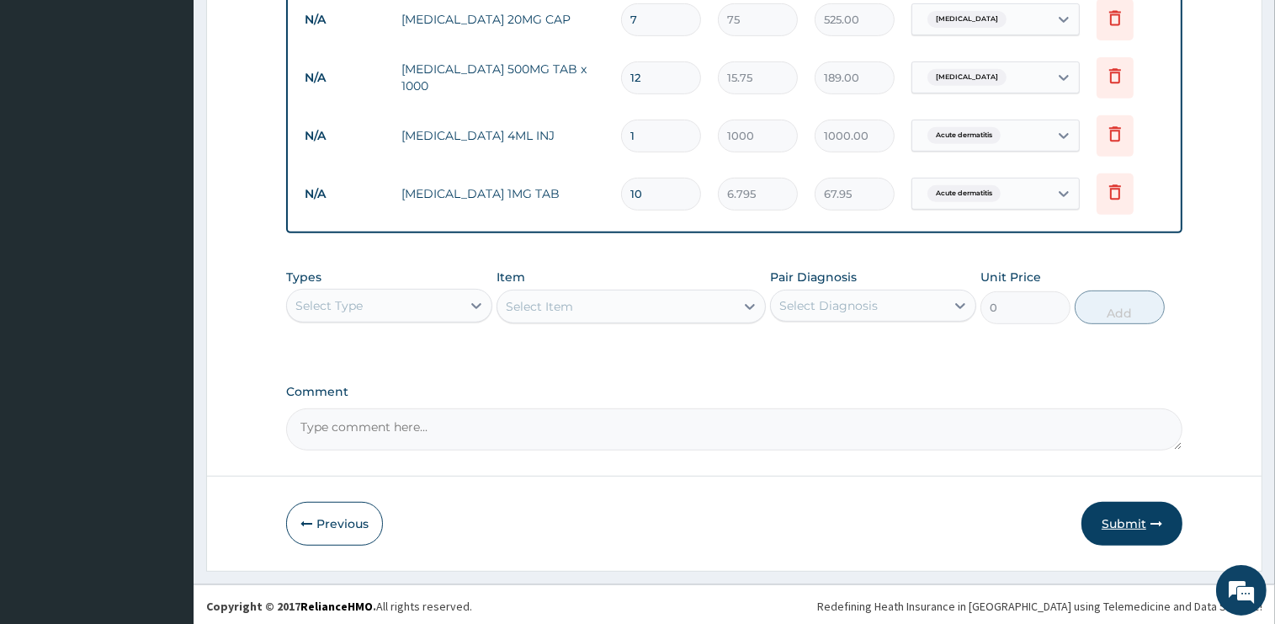
click at [1134, 520] on button "Submit" at bounding box center [1131, 524] width 101 height 44
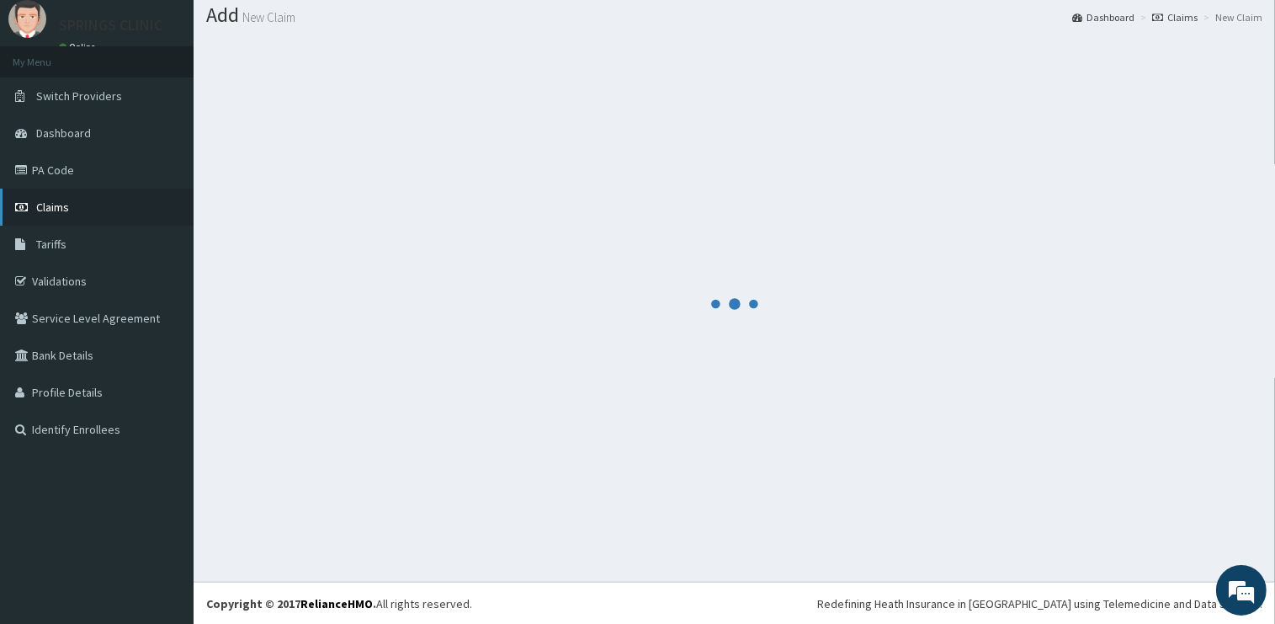
click at [77, 204] on link "Claims" at bounding box center [97, 207] width 194 height 37
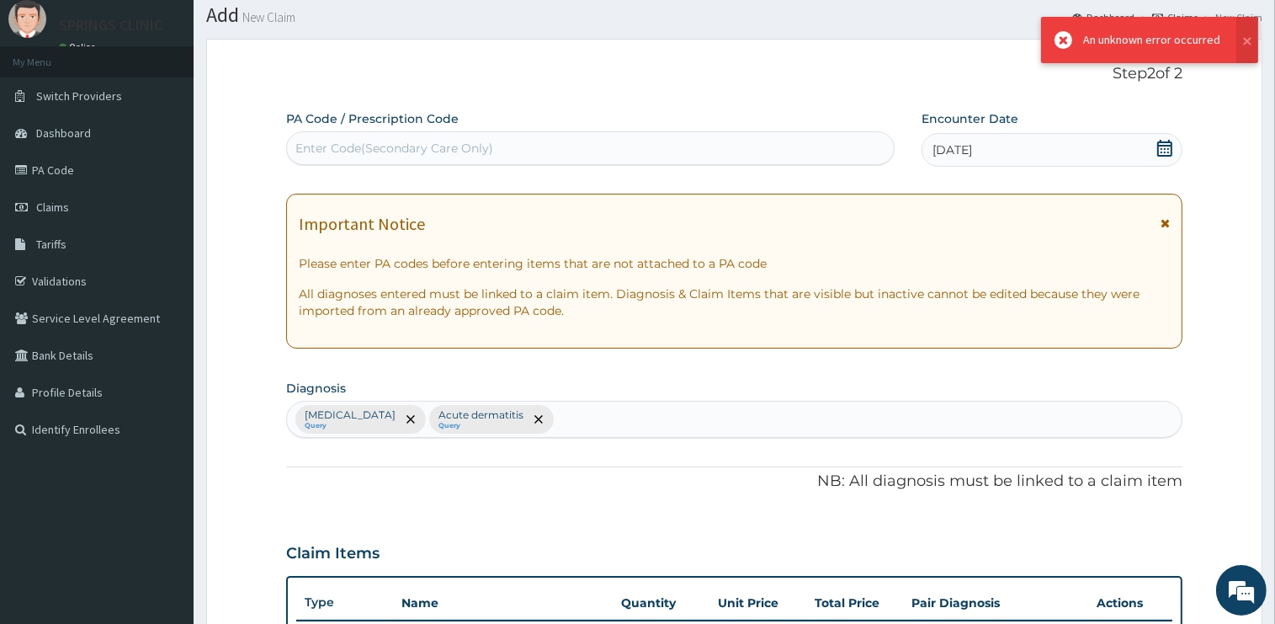
click at [692, 497] on div "PA Code / Prescription Code Enter Code(Secondary Care Only) Encounter Date 12-0…" at bounding box center [734, 624] width 896 height 1028
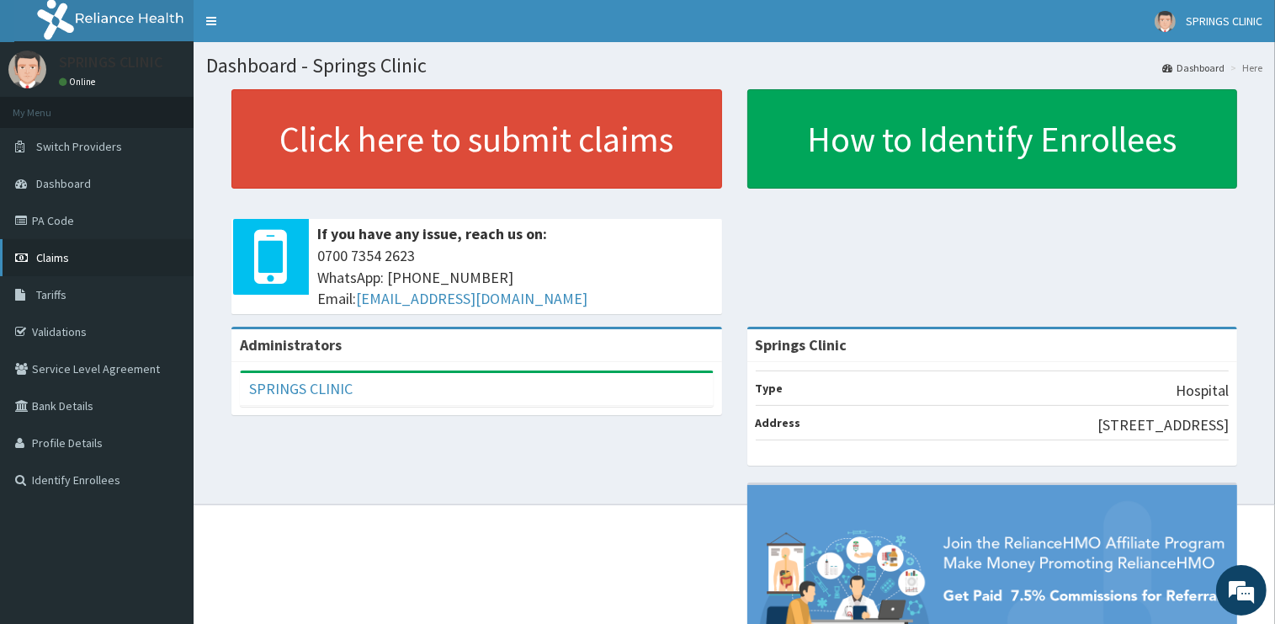
click at [57, 256] on span "Claims" at bounding box center [52, 257] width 33 height 15
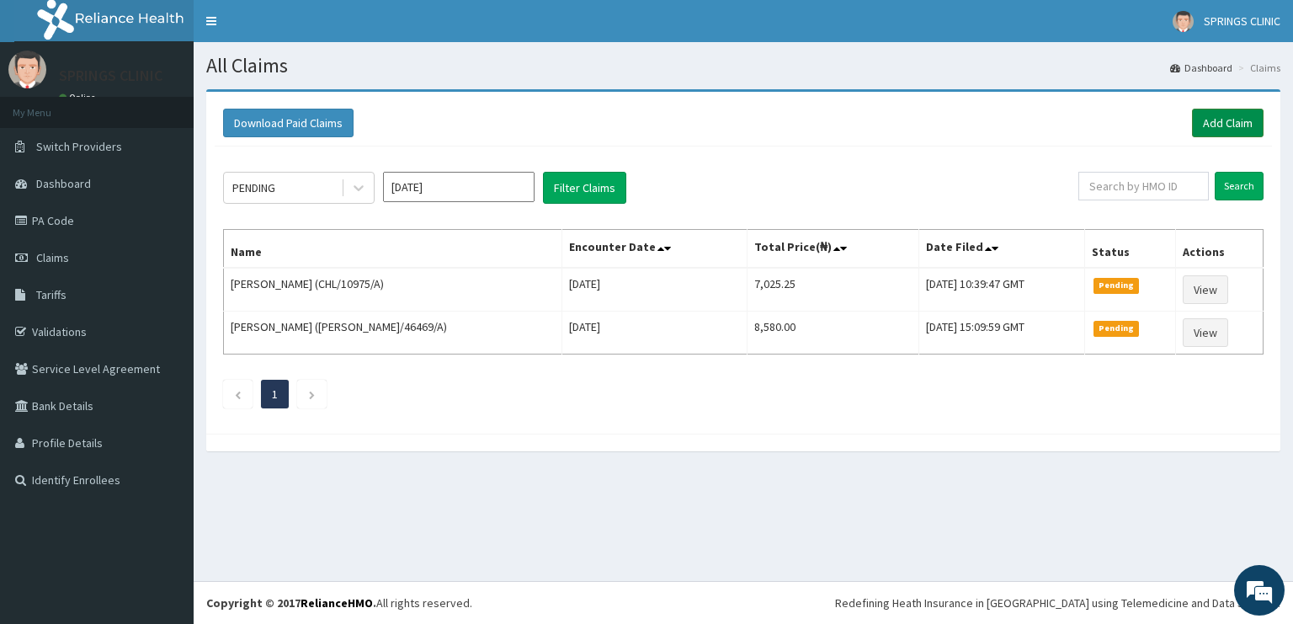
click at [1224, 120] on link "Add Claim" at bounding box center [1228, 123] width 72 height 29
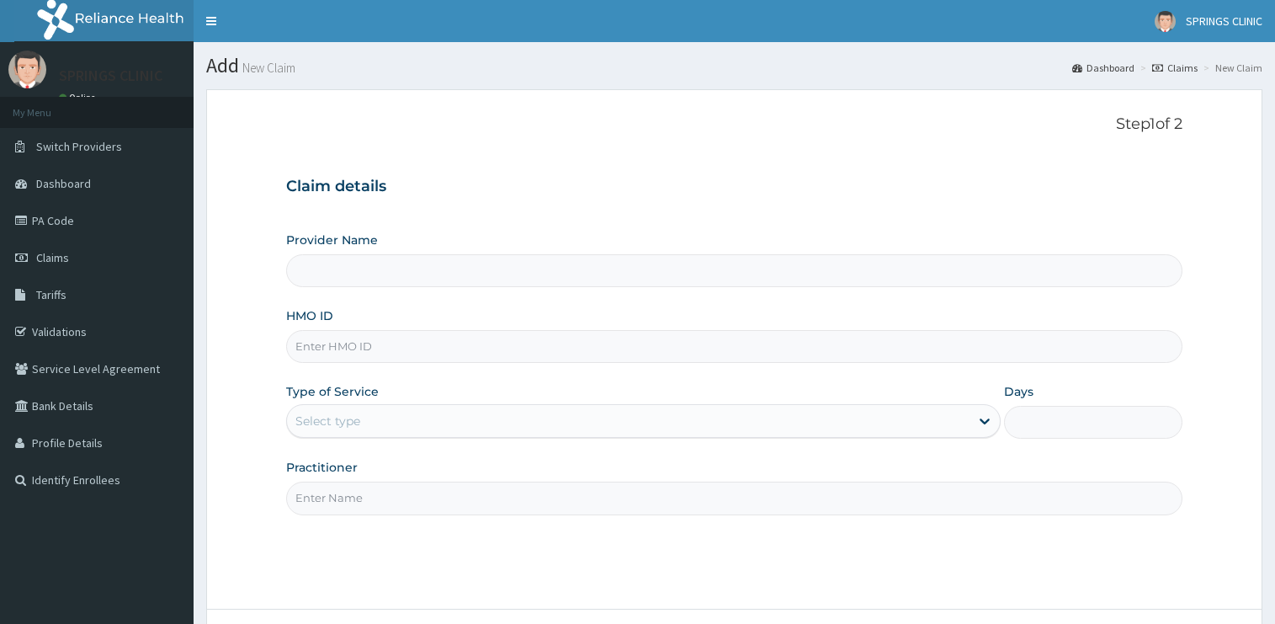
type input "CHL/10975/A"
type input "Springs Clinic"
type input "CHL/10975/B"
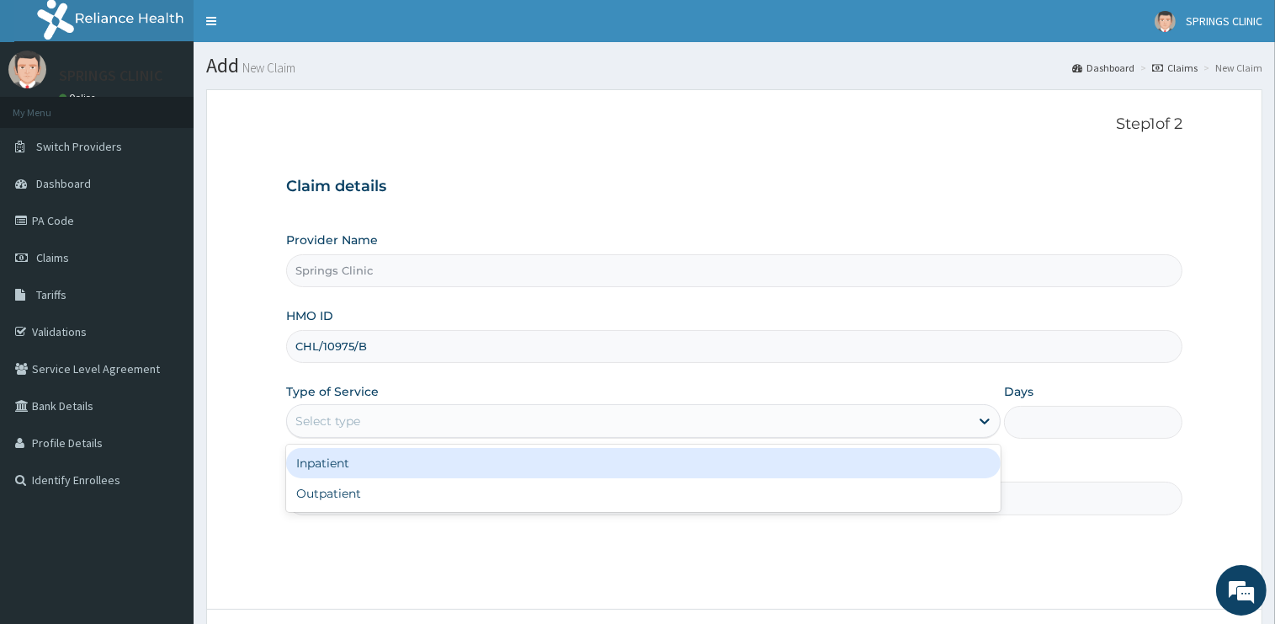
click at [362, 435] on div "Select type" at bounding box center [643, 421] width 715 height 34
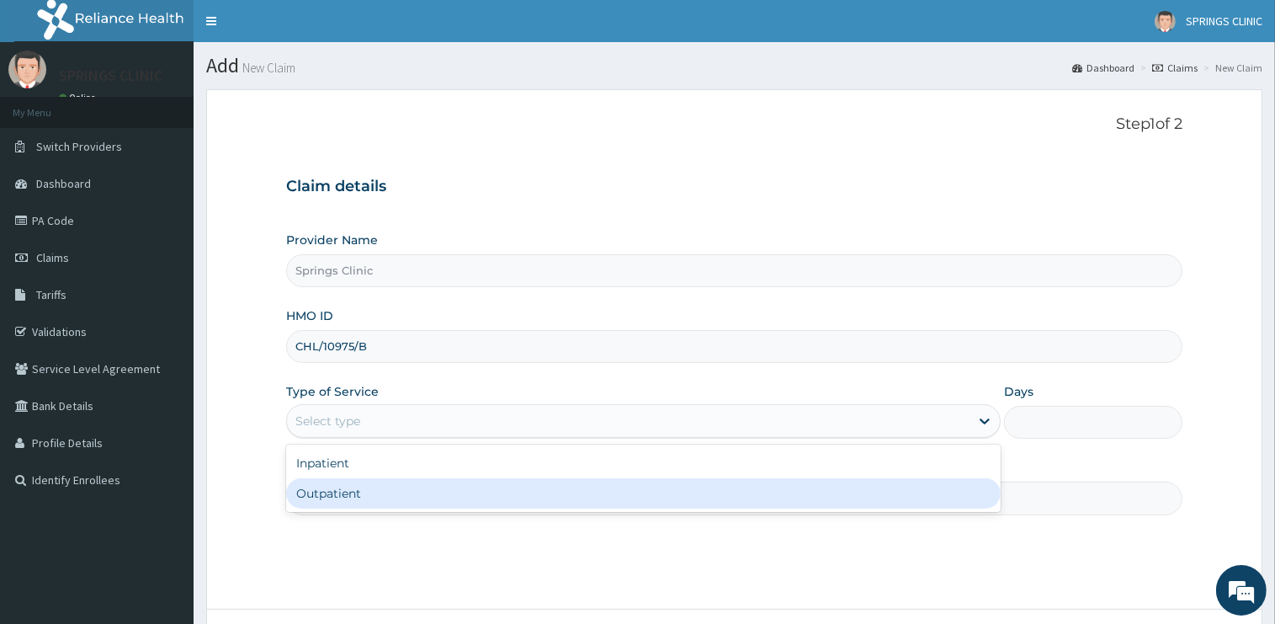
click at [352, 495] on div "Outpatient" at bounding box center [643, 493] width 715 height 30
type input "1"
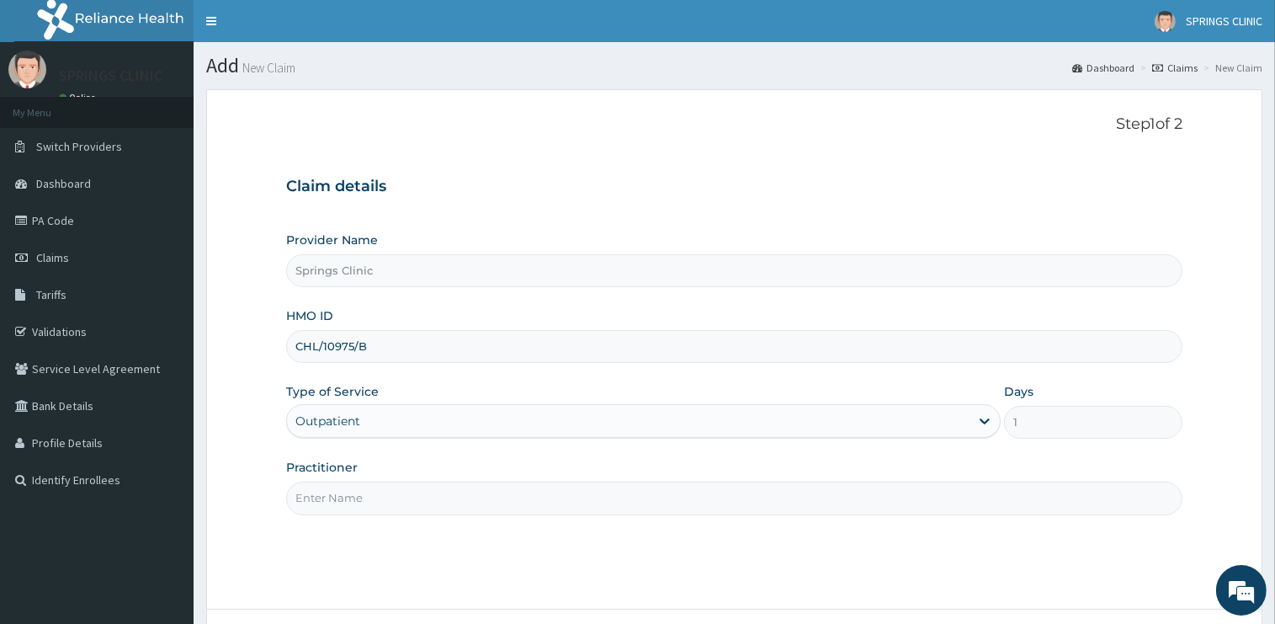
click at [355, 489] on input "Practitioner" at bounding box center [734, 497] width 896 height 33
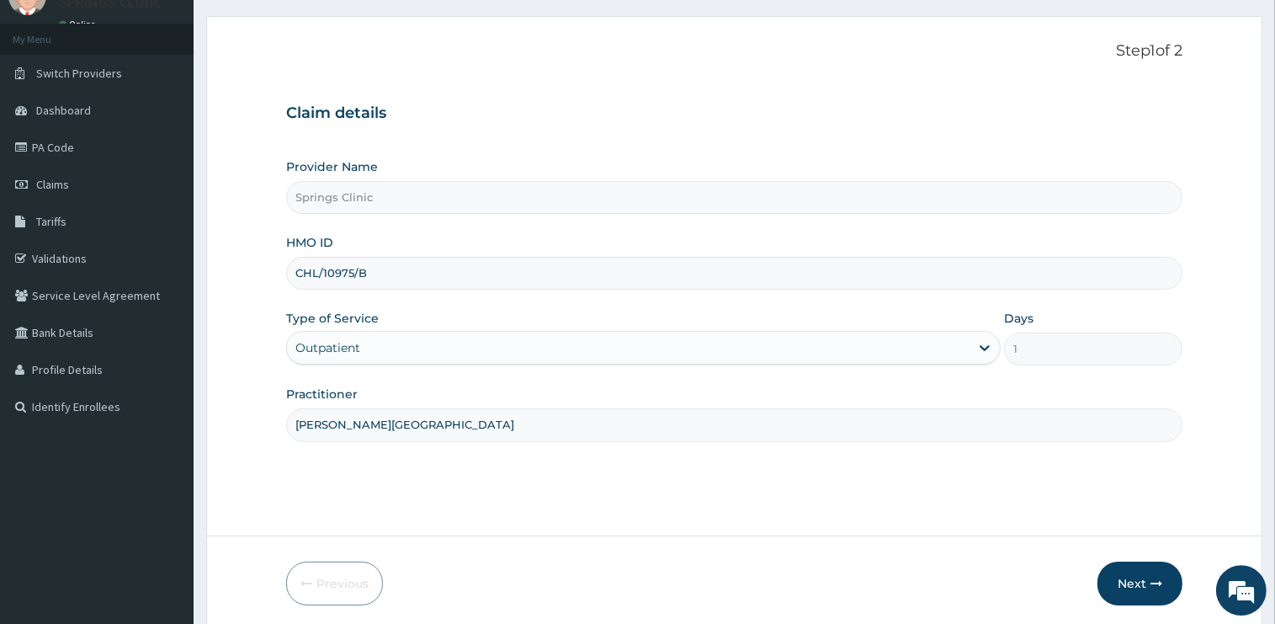
scroll to position [136, 0]
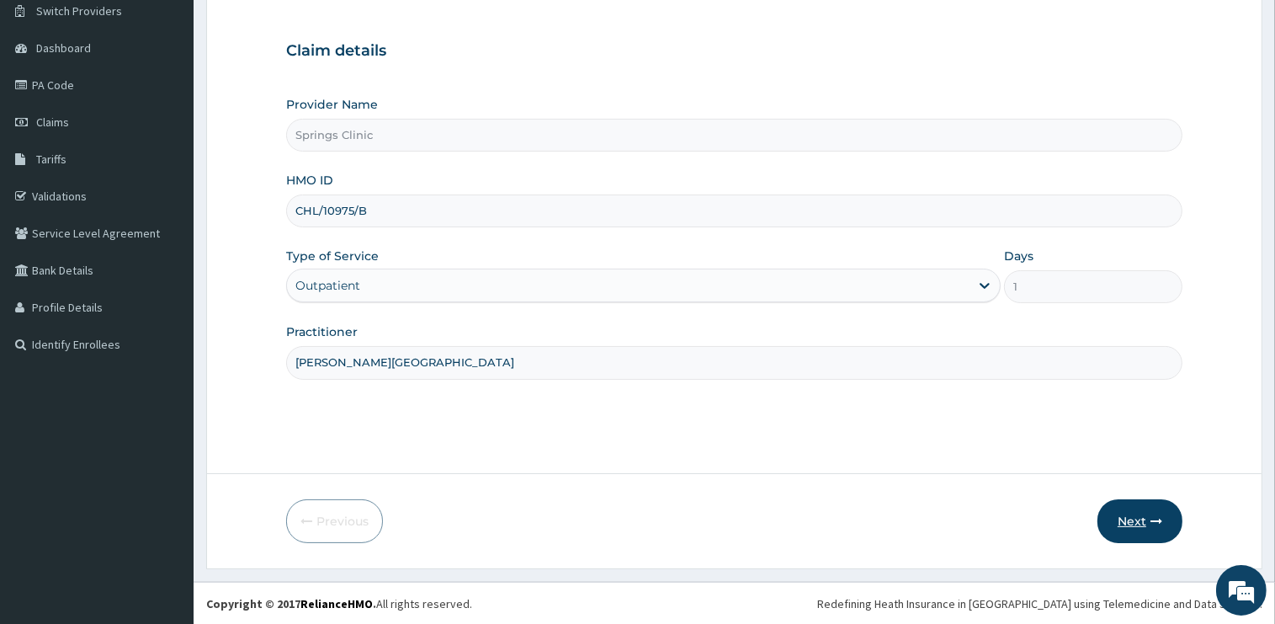
type input "[PERSON_NAME][GEOGRAPHIC_DATA]"
click at [1136, 520] on button "Next" at bounding box center [1139, 521] width 85 height 44
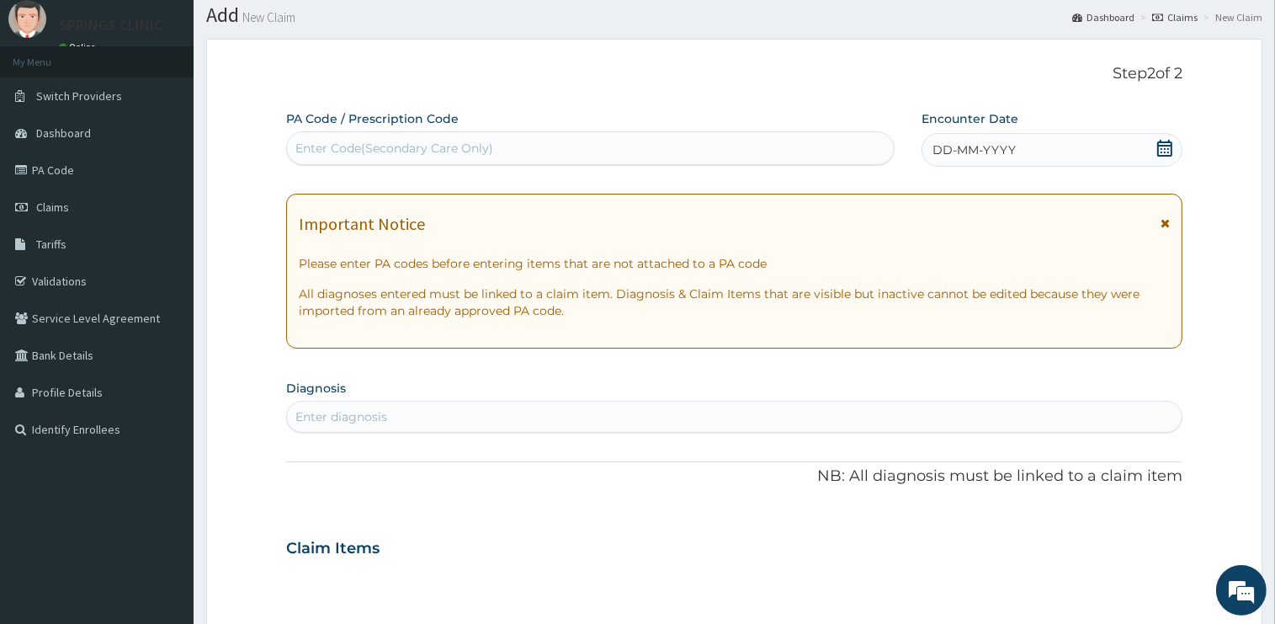
scroll to position [0, 0]
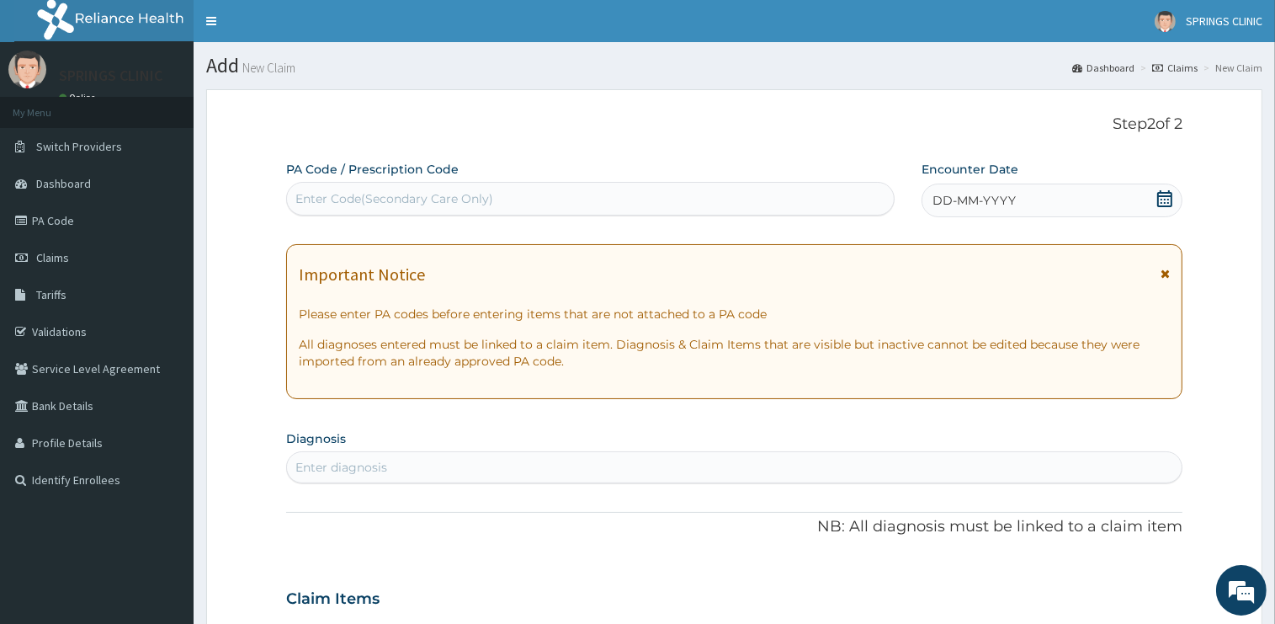
click at [1161, 195] on icon at bounding box center [1164, 198] width 15 height 17
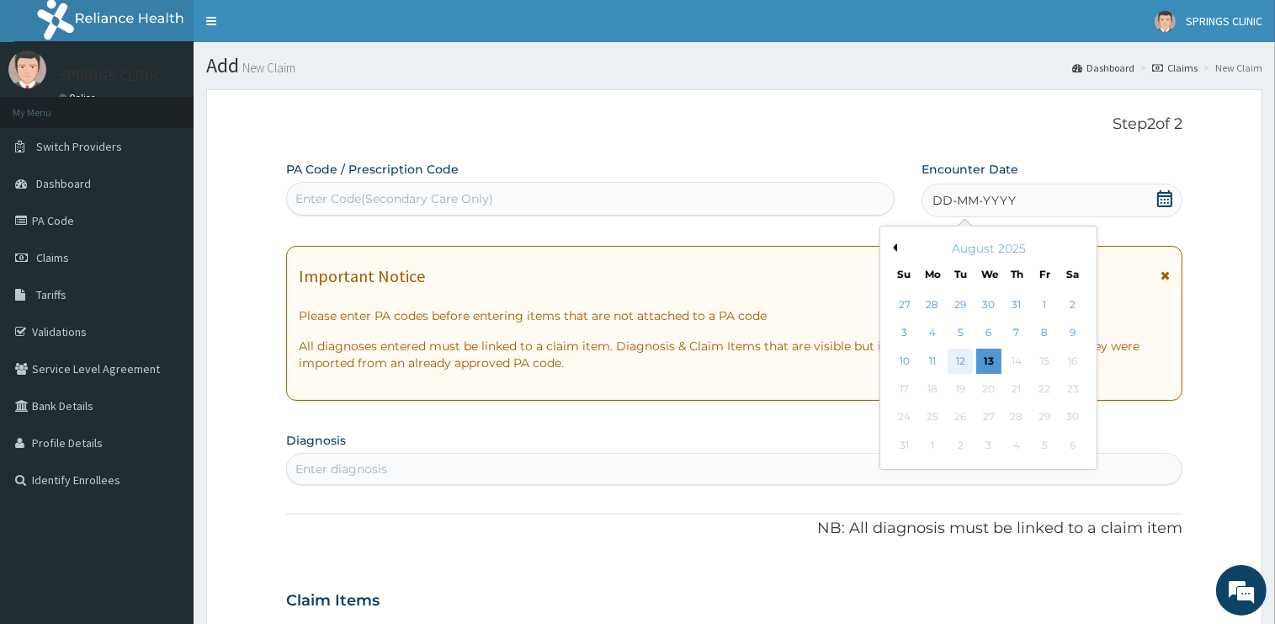
click at [964, 360] on div "12" at bounding box center [960, 360] width 25 height 25
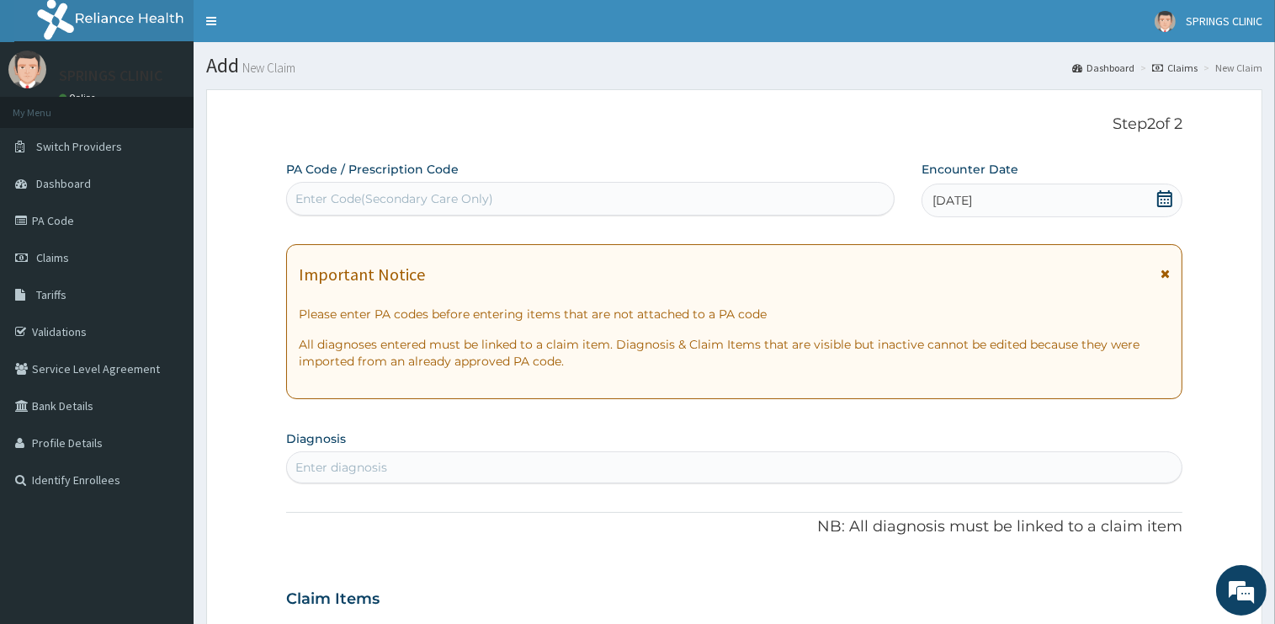
click at [367, 463] on div "Enter diagnosis" at bounding box center [341, 467] width 92 height 17
